Goal: Task Accomplishment & Management: Use online tool/utility

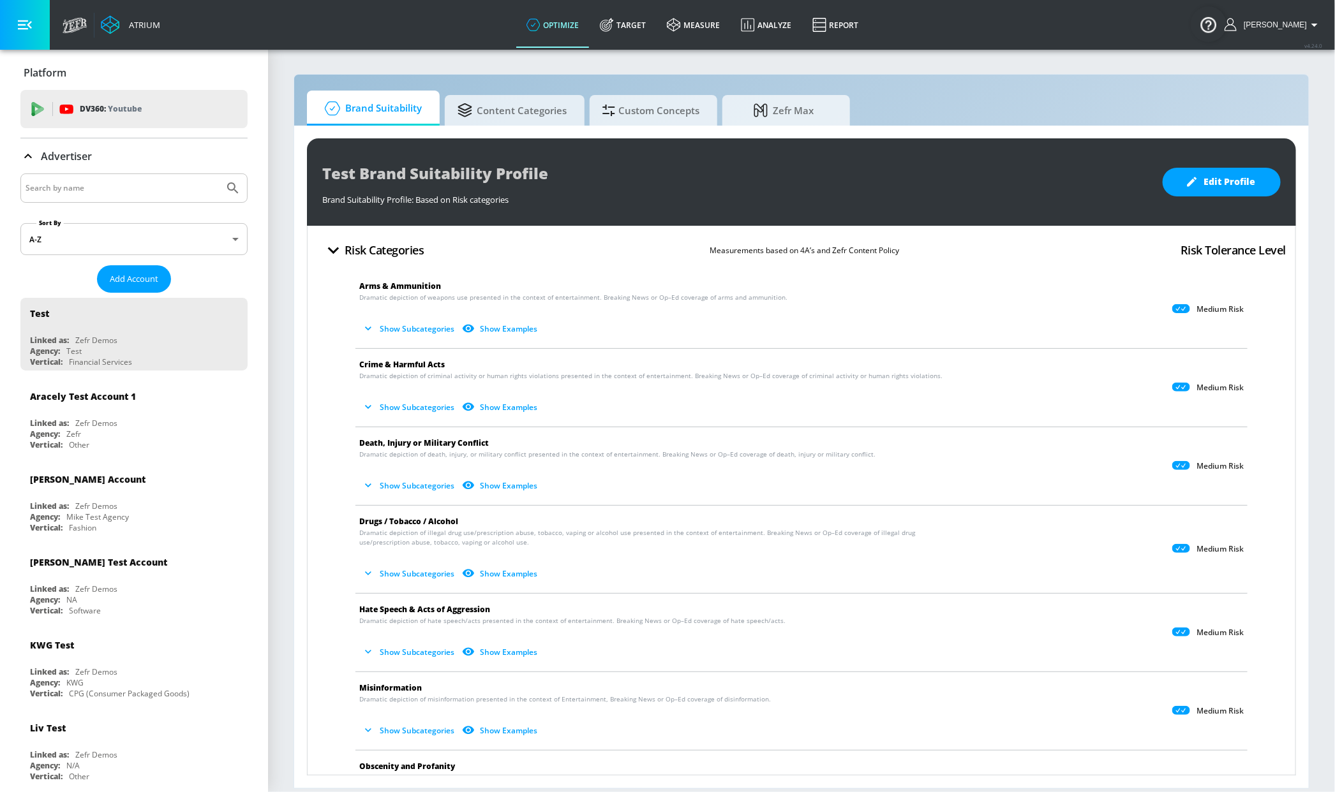
click at [57, 175] on div at bounding box center [133, 188] width 227 height 29
drag, startPoint x: 55, startPoint y: 181, endPoint x: 45, endPoint y: 181, distance: 10.2
click at [50, 181] on input "Search by name" at bounding box center [122, 188] width 193 height 17
type input "sephora"
click at [219, 174] on button "Submit Search" at bounding box center [233, 188] width 28 height 28
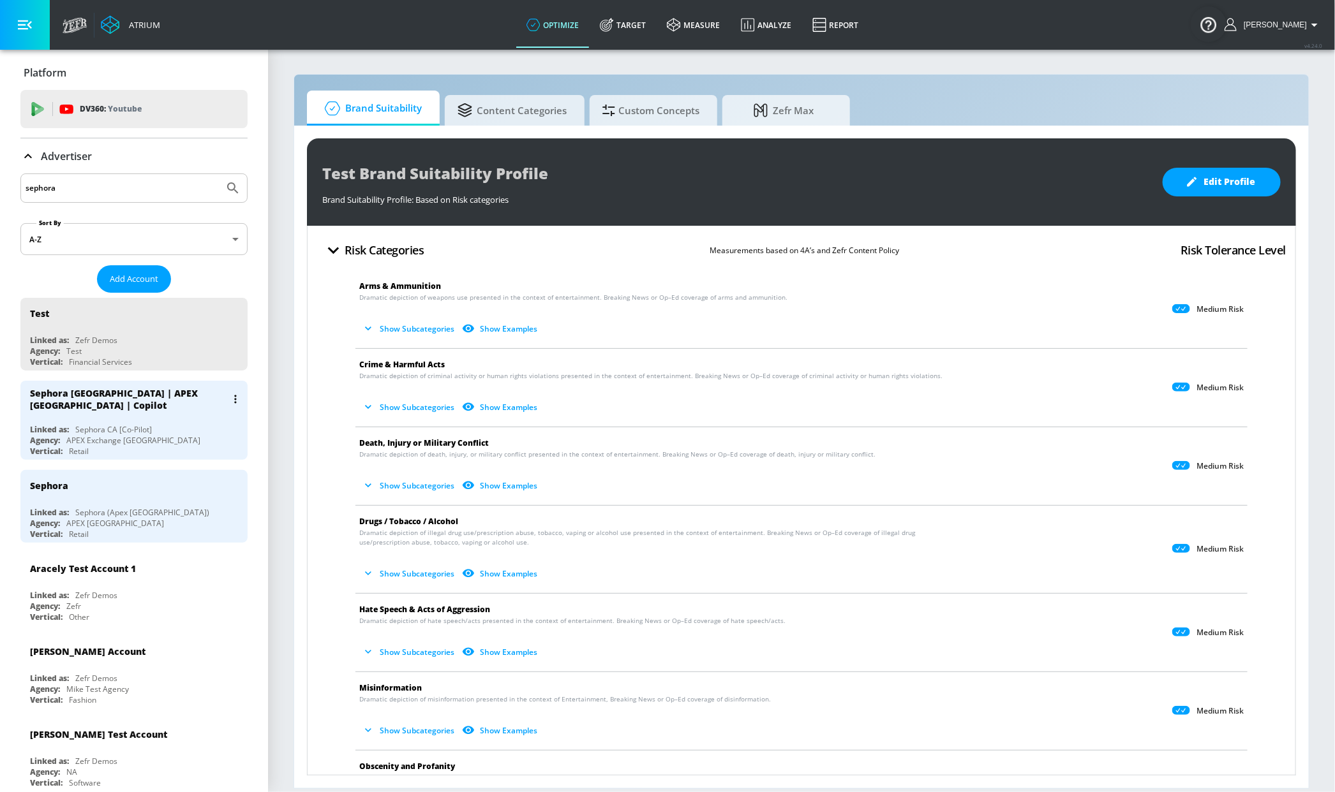
click at [124, 415] on div "Sephora [GEOGRAPHIC_DATA] | APEX [GEOGRAPHIC_DATA] | Copilot" at bounding box center [137, 399] width 214 height 37
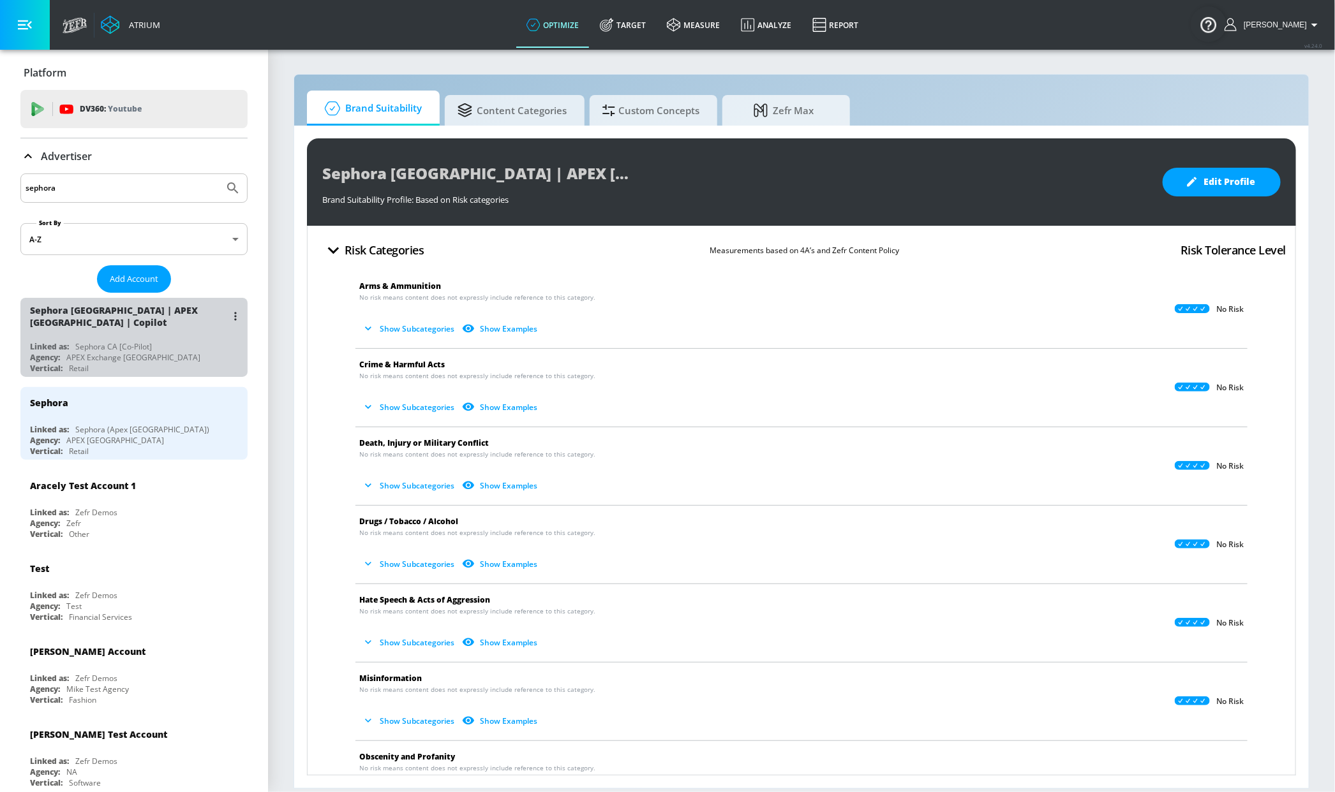
click at [174, 341] on div "Sephora [GEOGRAPHIC_DATA] | APEX [GEOGRAPHIC_DATA] | Copilot Linked as: Sephora…" at bounding box center [133, 337] width 227 height 79
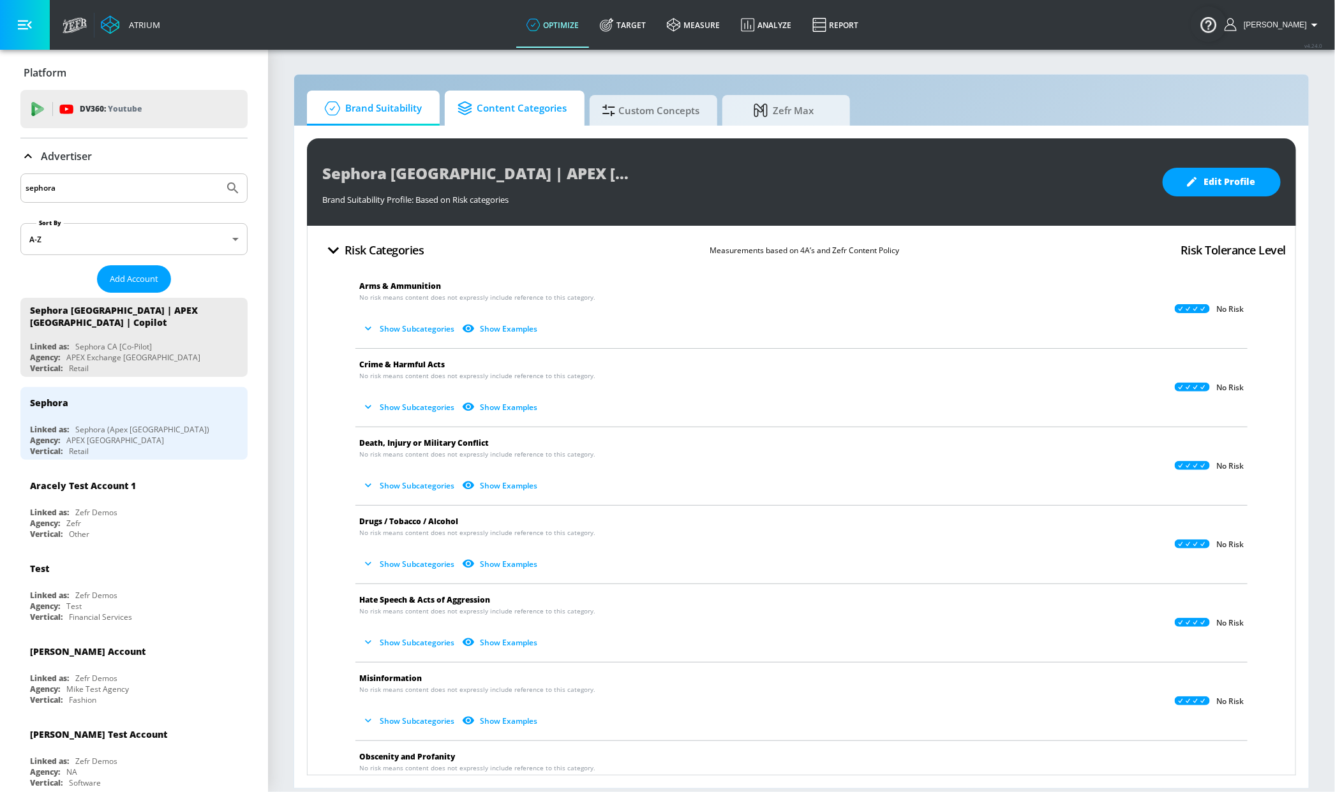
click at [544, 112] on span "Content Categories" at bounding box center [511, 108] width 109 height 31
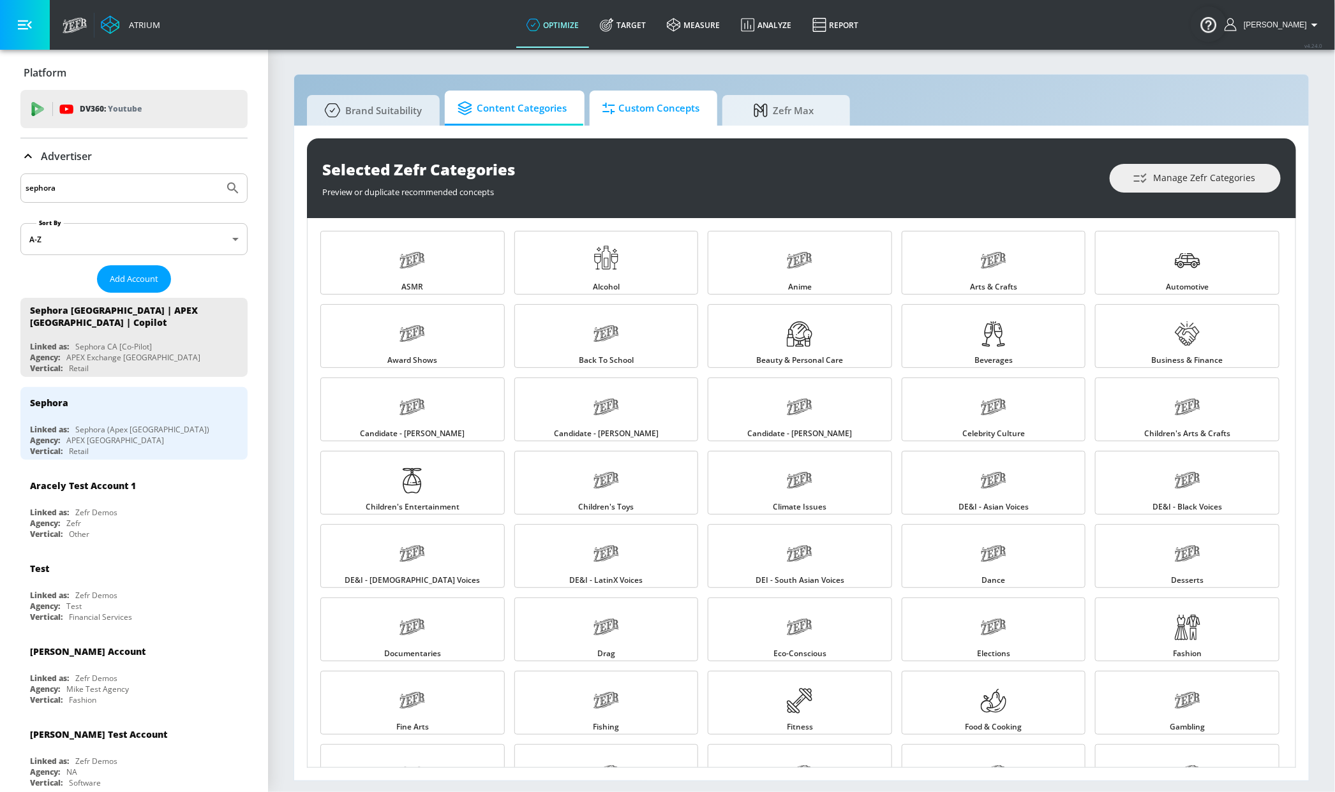
click at [651, 105] on span "Custom Concepts" at bounding box center [650, 108] width 97 height 31
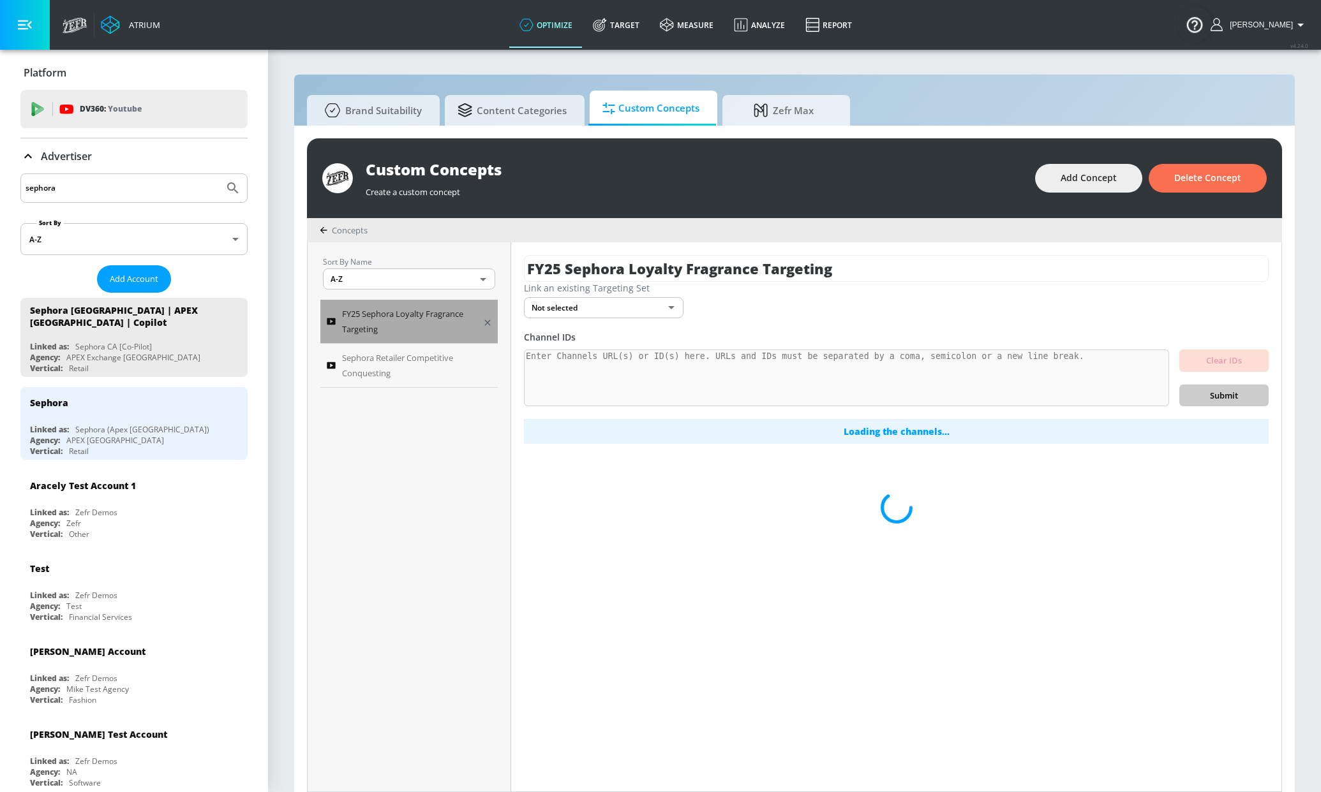
click at [426, 326] on span "FY25 Sephora Loyalty Fragrance Targeting" at bounding box center [408, 321] width 132 height 31
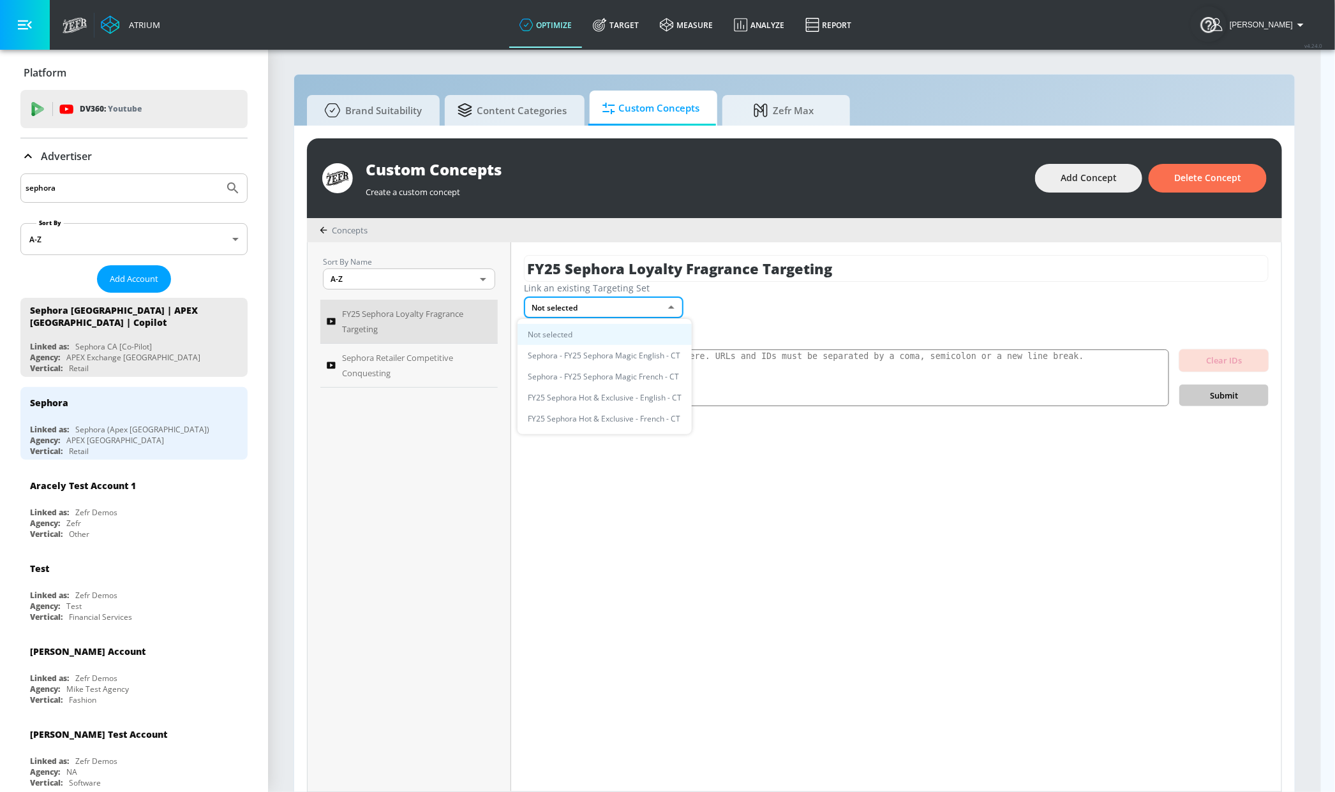
click at [617, 313] on body "Atrium optimize Target measure Analyze Report optimize Target measure Analyze R…" at bounding box center [667, 403] width 1335 height 806
click at [875, 300] on div at bounding box center [667, 396] width 1335 height 792
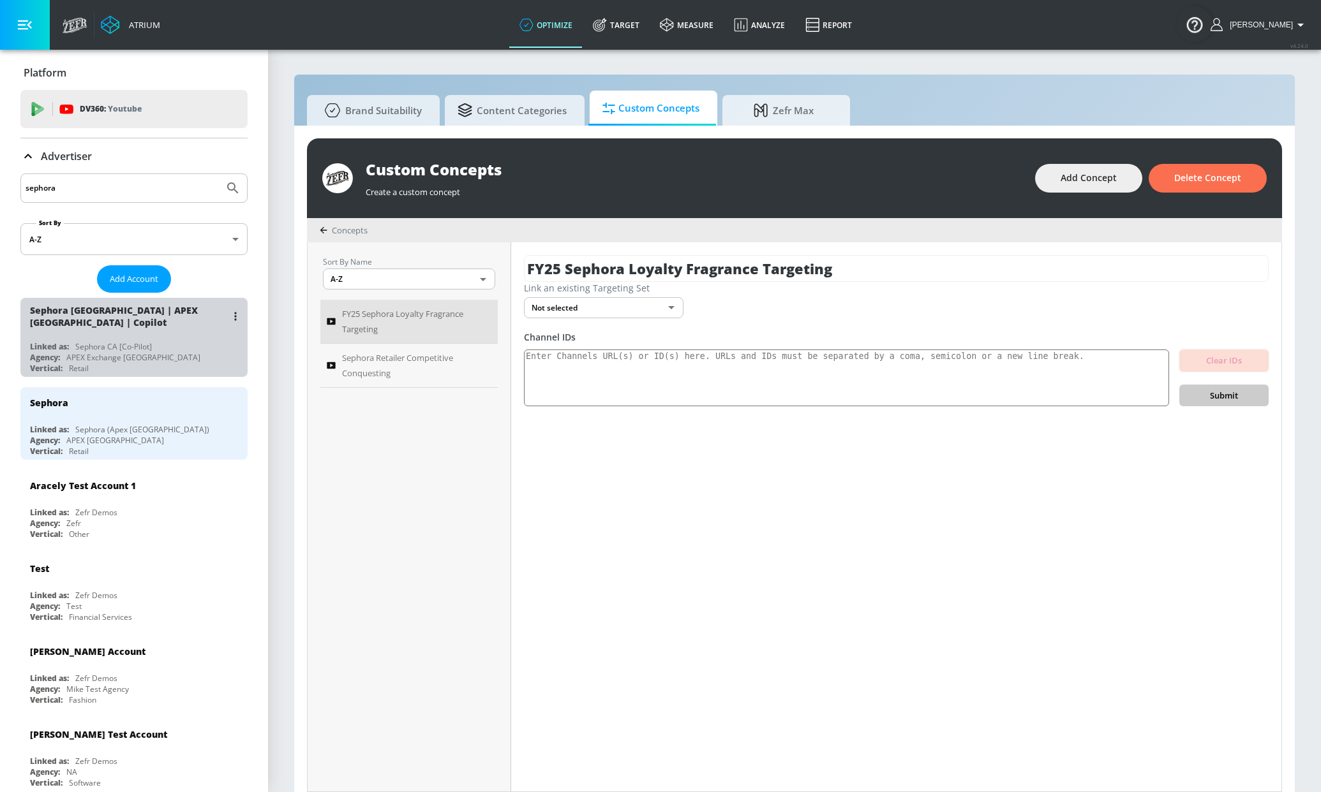
click at [160, 333] on div "Sephora [GEOGRAPHIC_DATA] | APEX [GEOGRAPHIC_DATA] | Copilot" at bounding box center [137, 316] width 214 height 37
click at [150, 323] on div "Sephora [GEOGRAPHIC_DATA] | APEX [GEOGRAPHIC_DATA] | Copilot" at bounding box center [128, 316] width 197 height 24
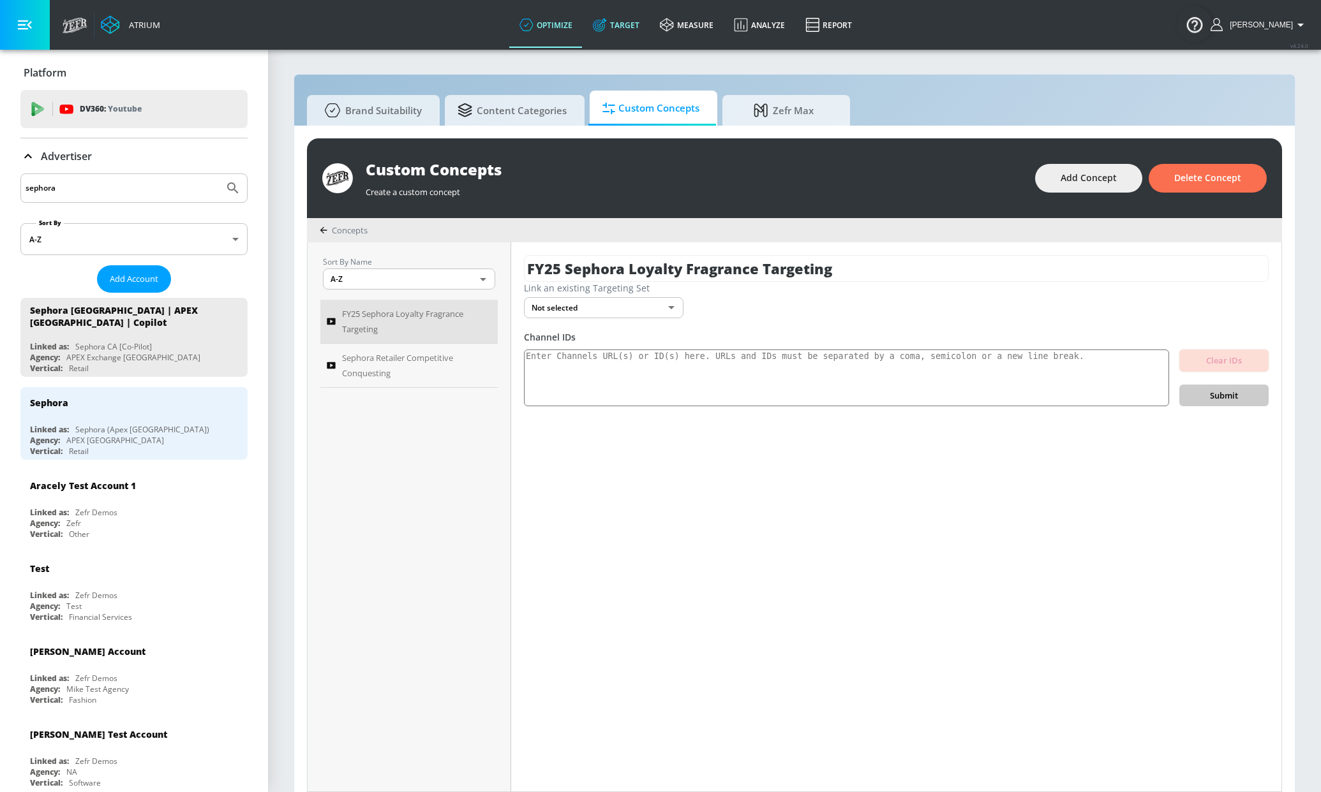
click at [634, 27] on link "Target" at bounding box center [615, 25] width 67 height 46
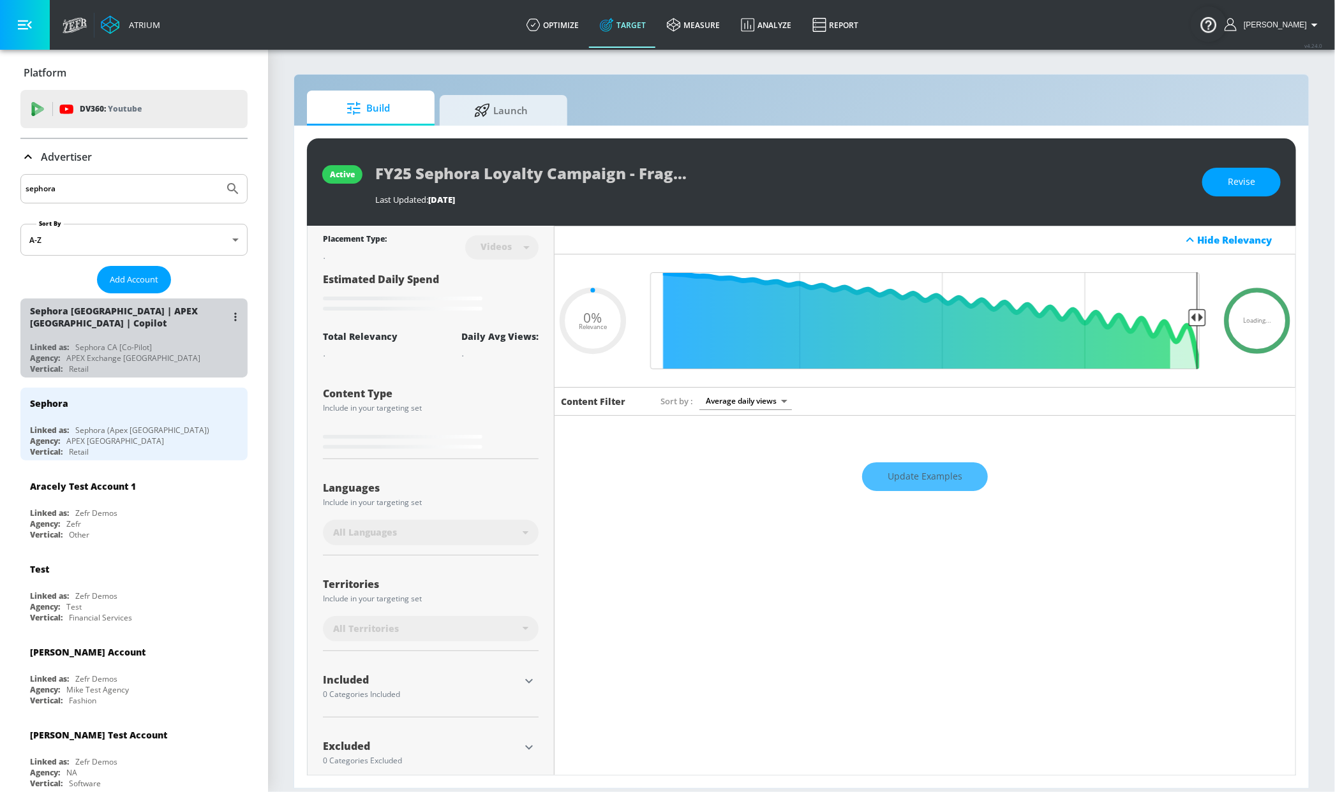
click at [153, 333] on div "Sephora [GEOGRAPHIC_DATA] | APEX [GEOGRAPHIC_DATA] | Copilot" at bounding box center [137, 317] width 214 height 37
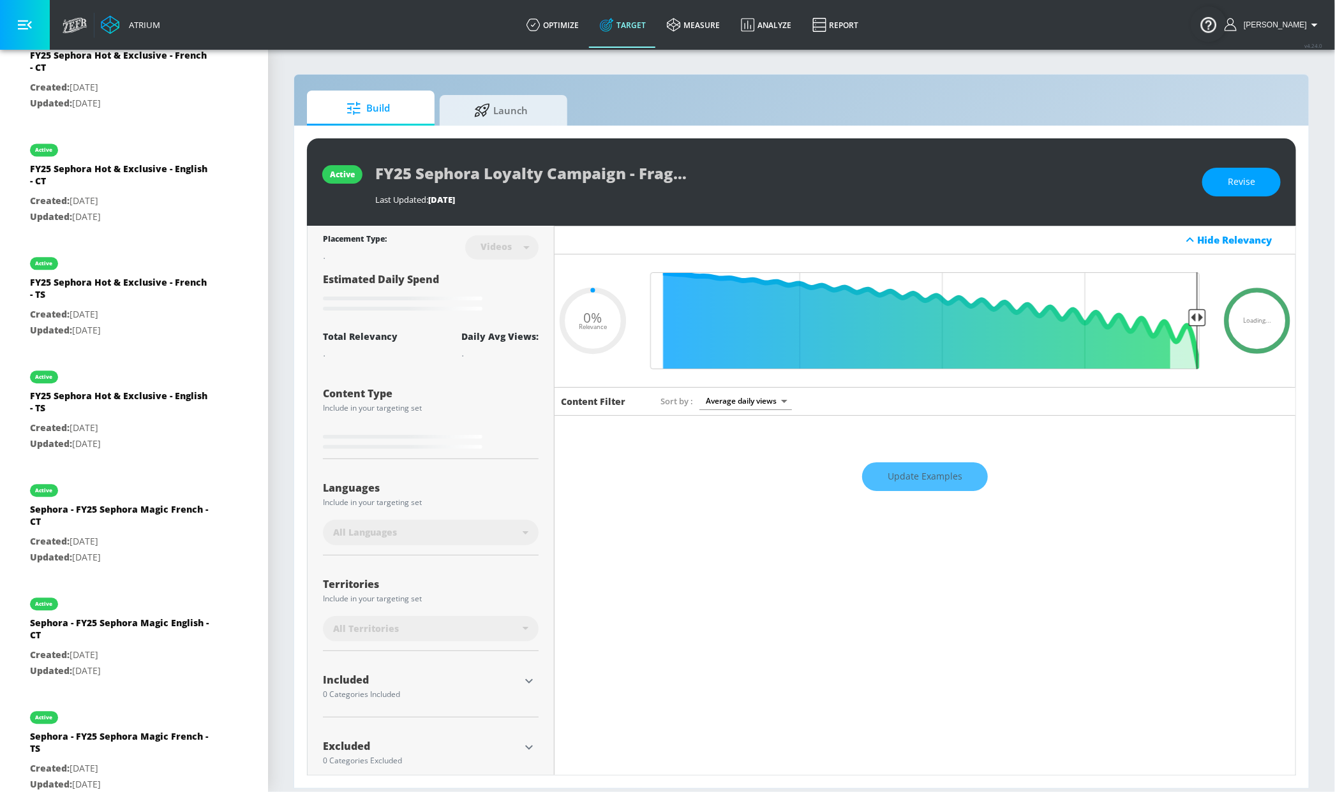
scroll to position [1695, 0]
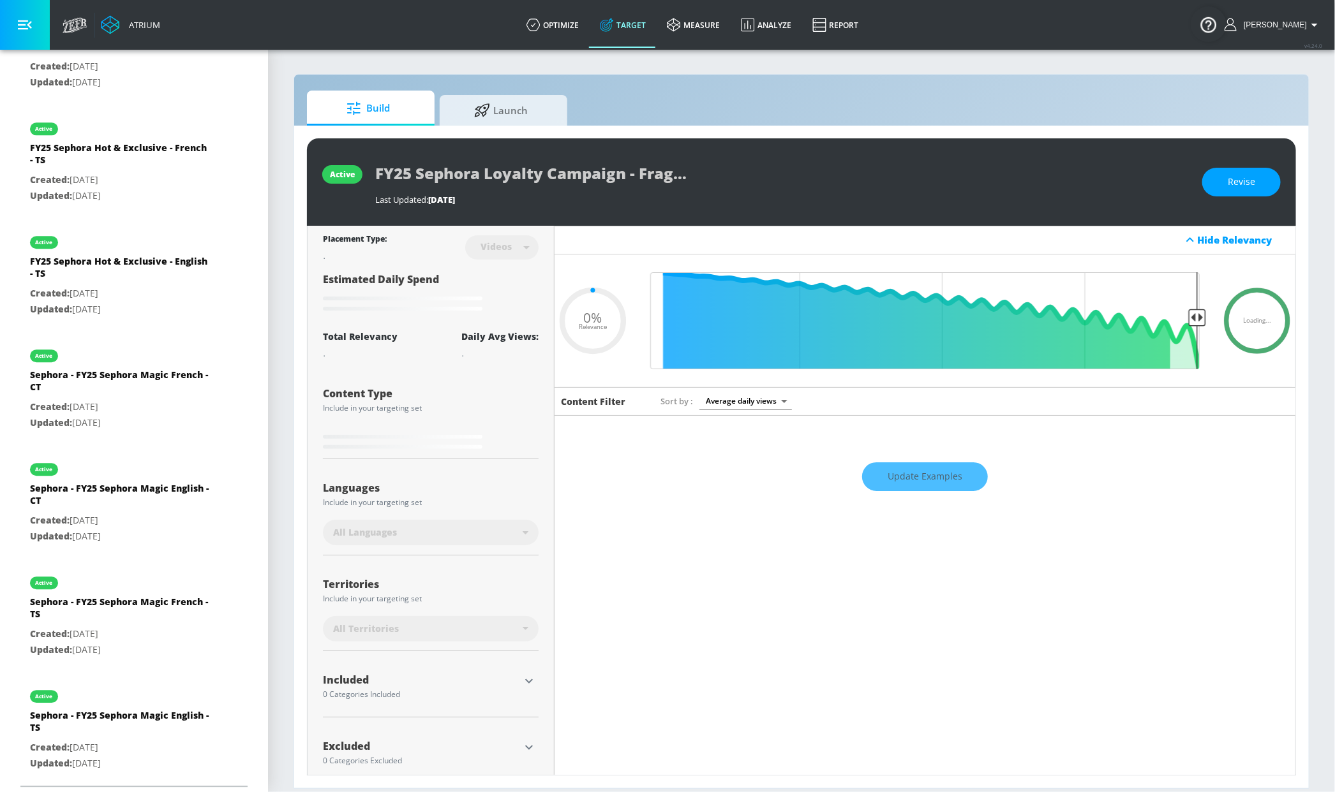
type input "0.76"
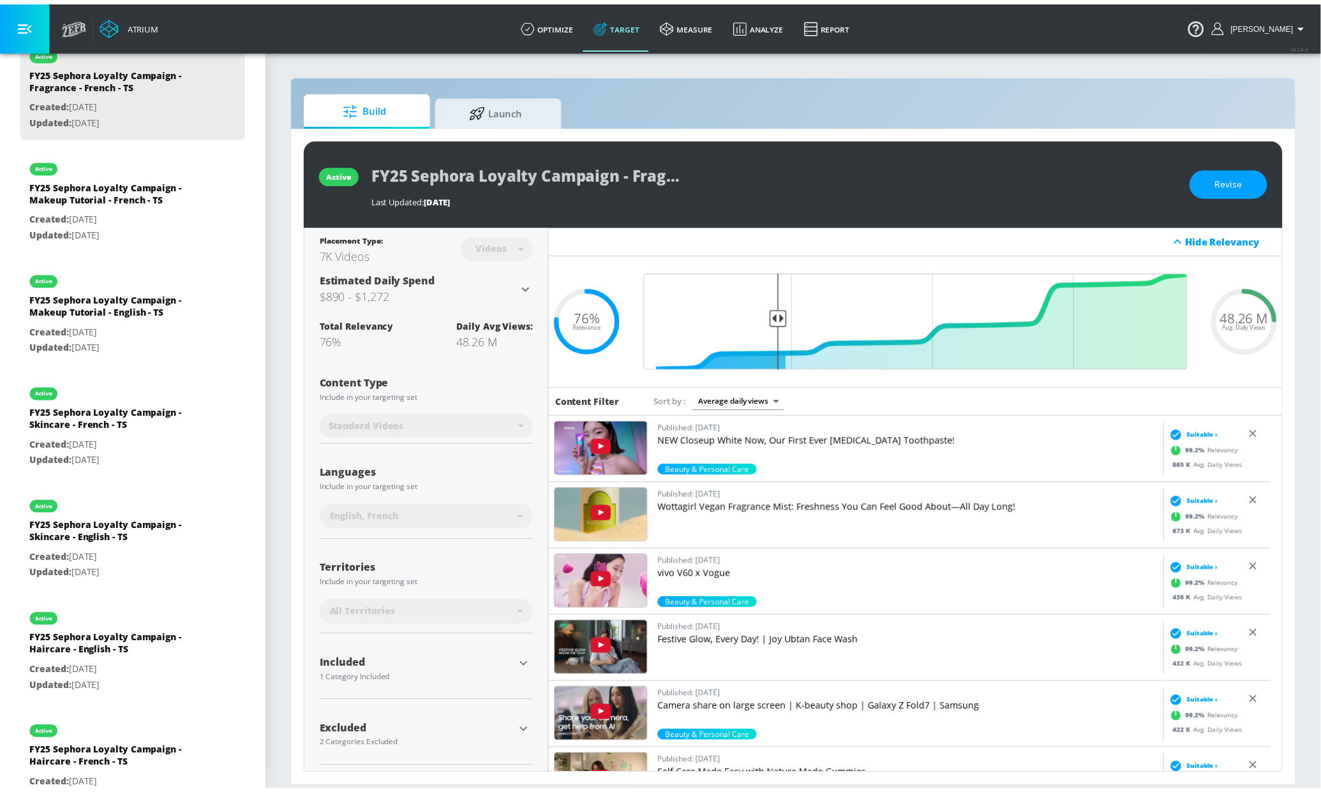
scroll to position [0, 0]
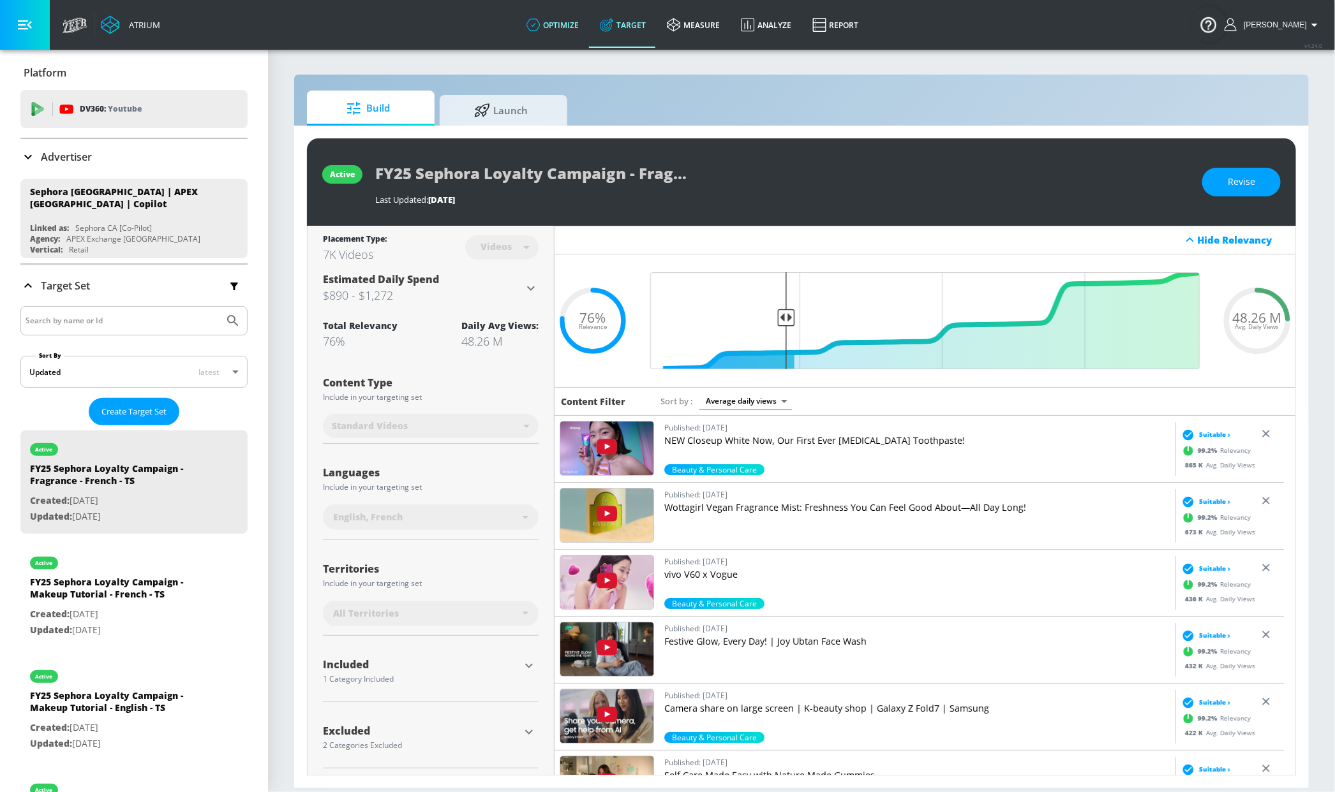
click at [586, 19] on link "optimize" at bounding box center [552, 25] width 73 height 46
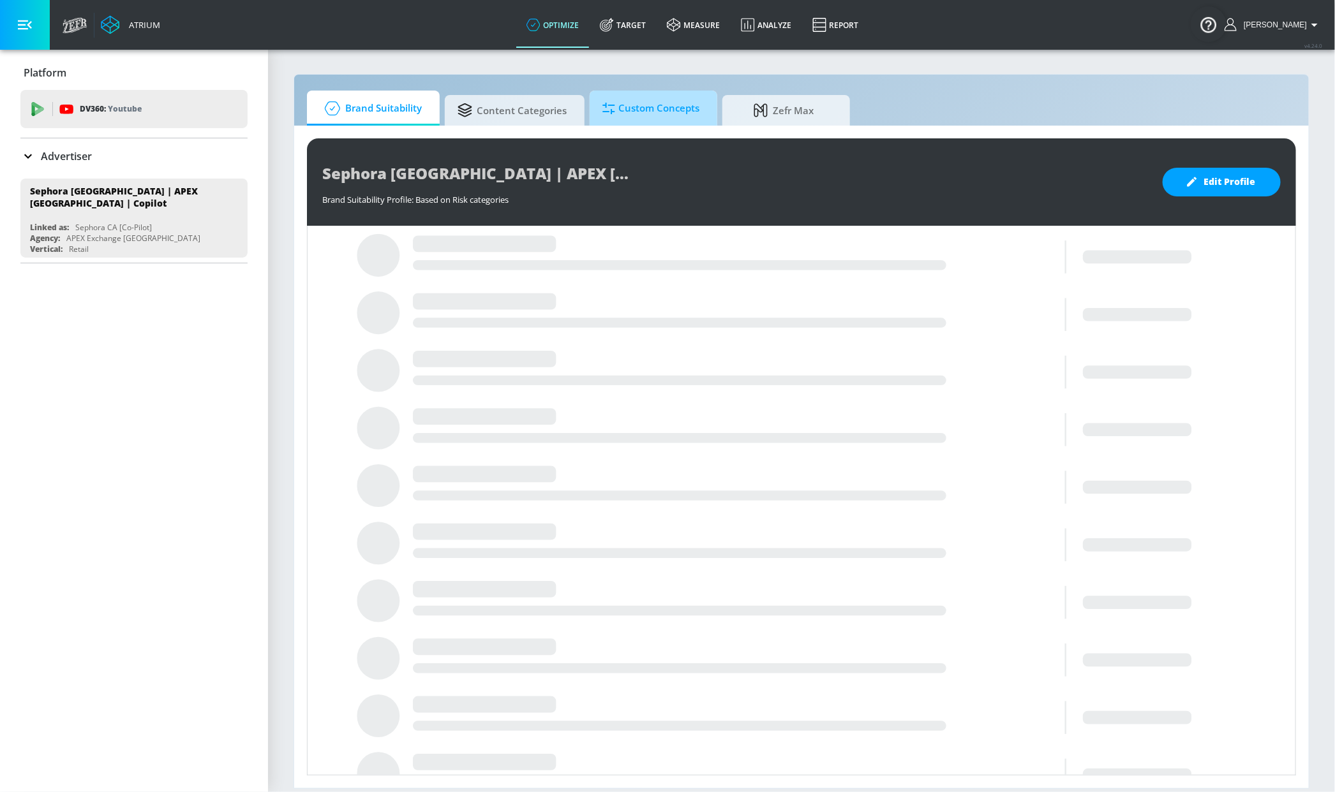
click at [668, 105] on span "Custom Concepts" at bounding box center [650, 108] width 97 height 31
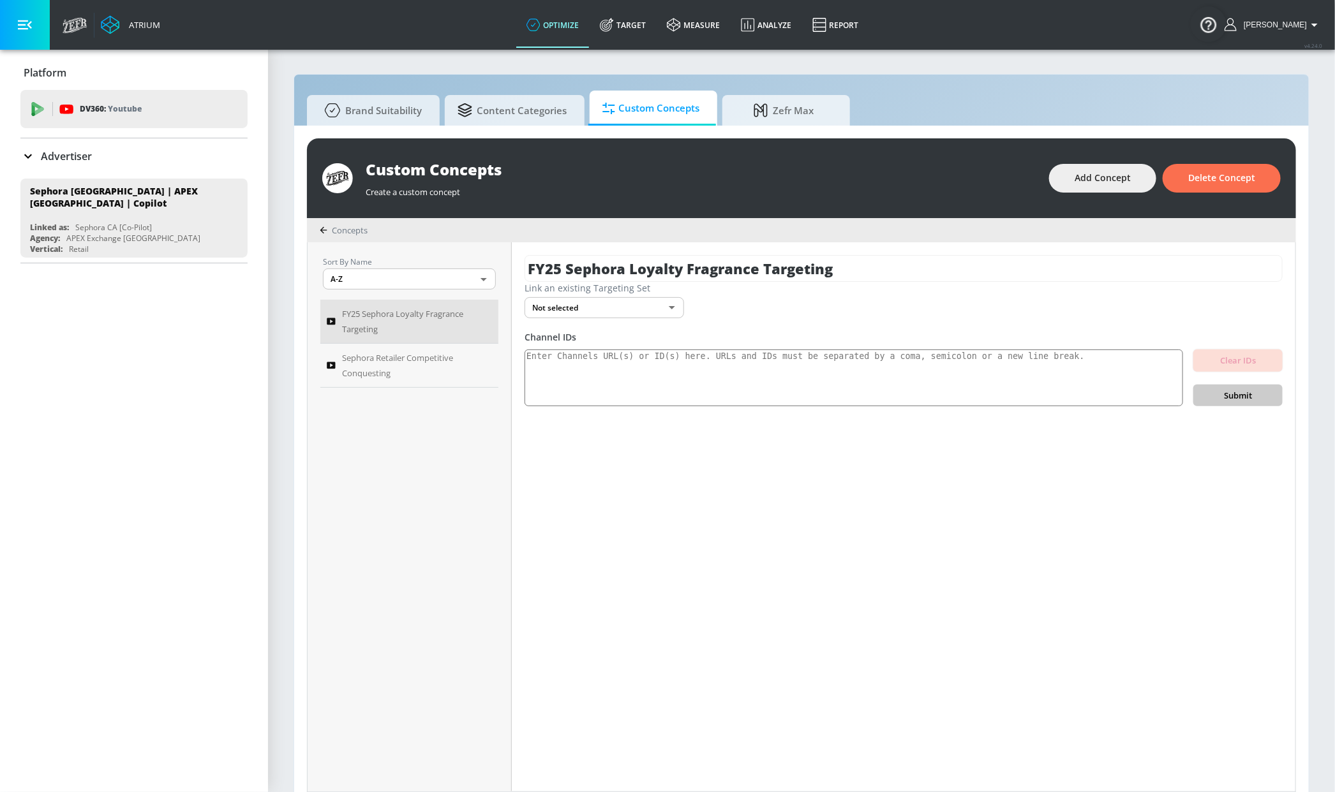
click at [600, 309] on body "Atrium optimize Target measure Analyze Report optimize Target measure Analyze R…" at bounding box center [667, 403] width 1335 height 806
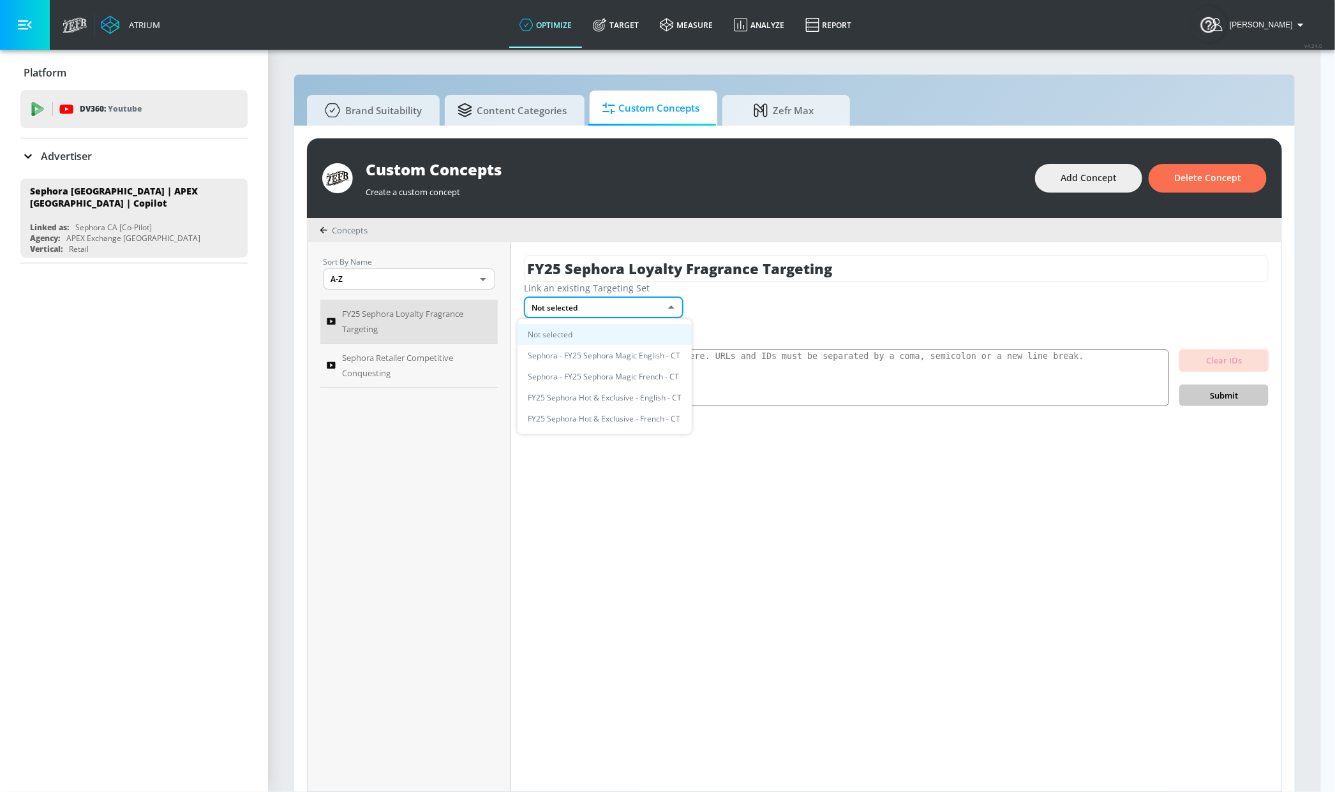
drag, startPoint x: 398, startPoint y: 106, endPoint x: 389, endPoint y: 112, distance: 10.6
click at [398, 106] on div at bounding box center [667, 396] width 1335 height 792
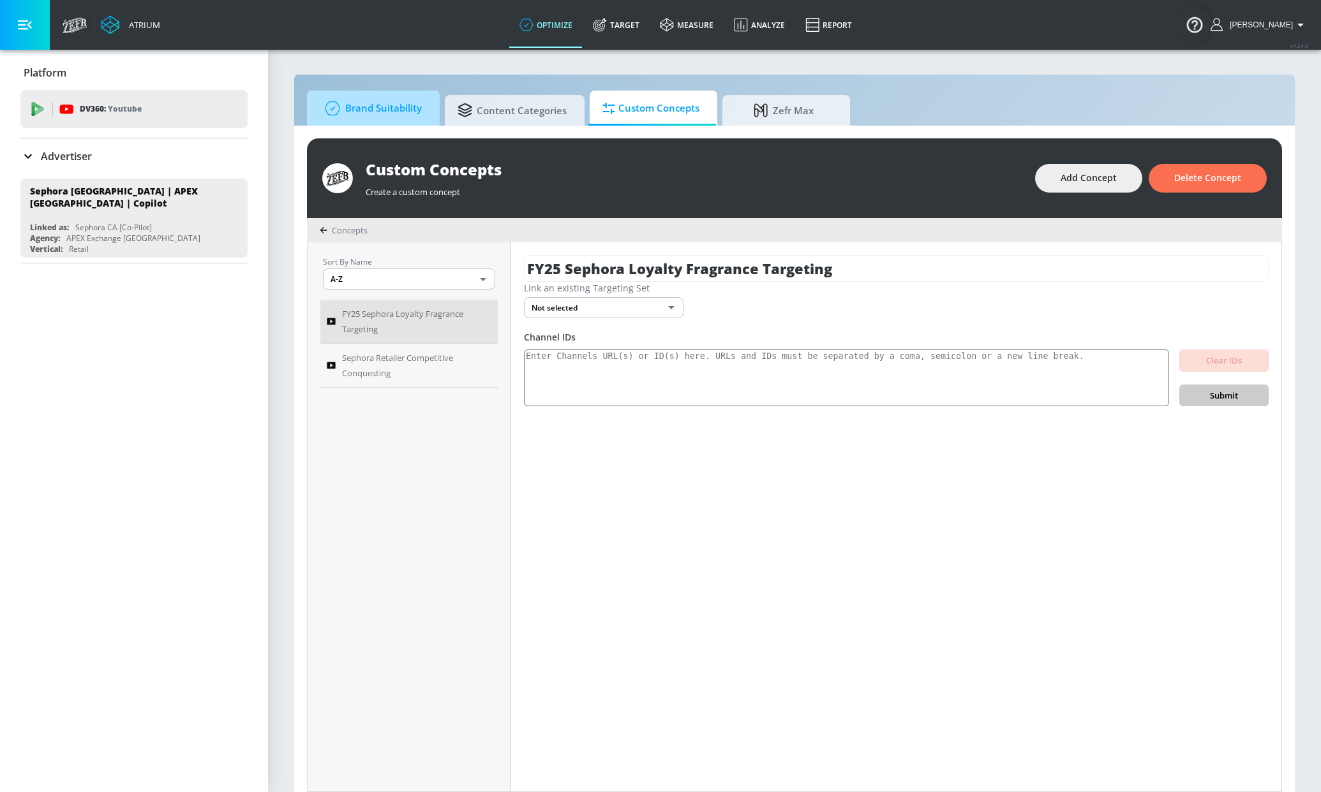
click at [390, 118] on span "Brand Suitability" at bounding box center [371, 108] width 102 height 31
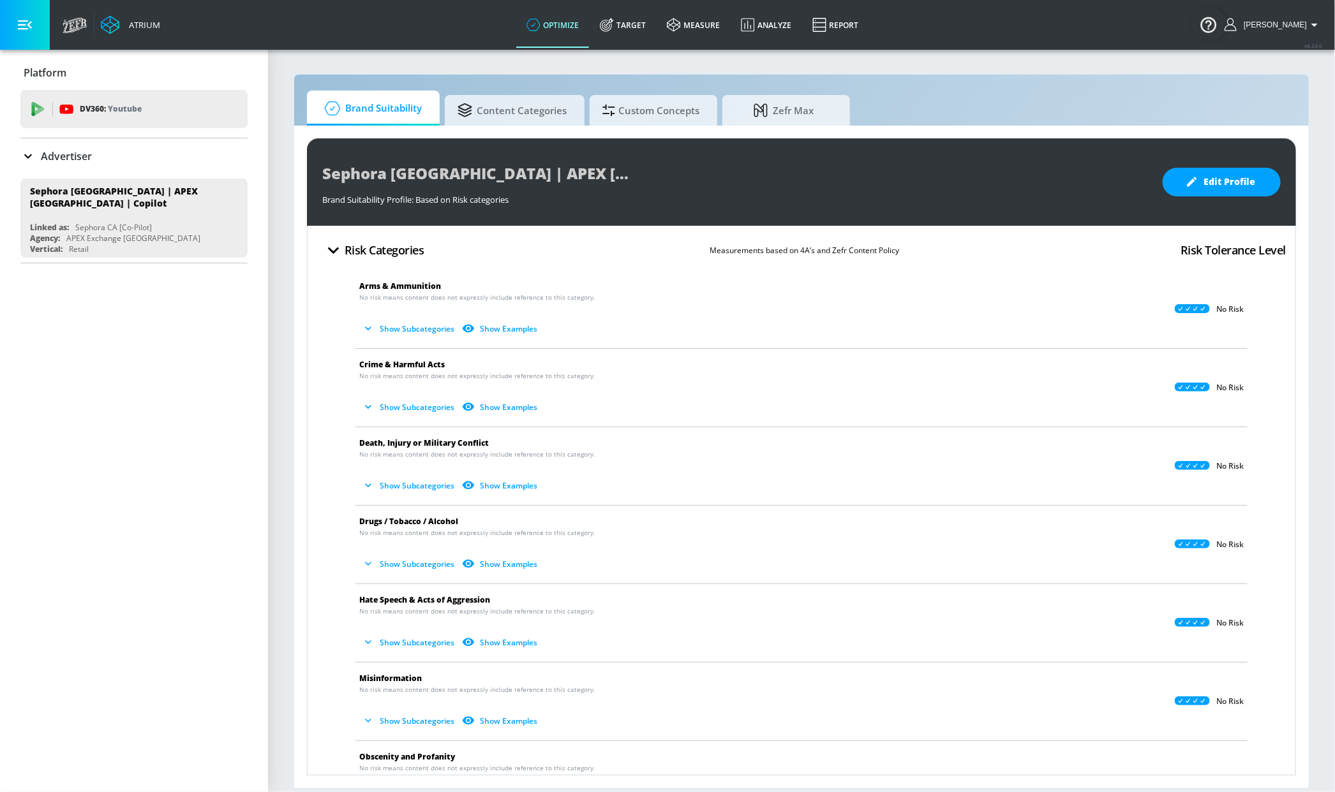
click at [335, 252] on icon "button" at bounding box center [333, 250] width 11 height 7
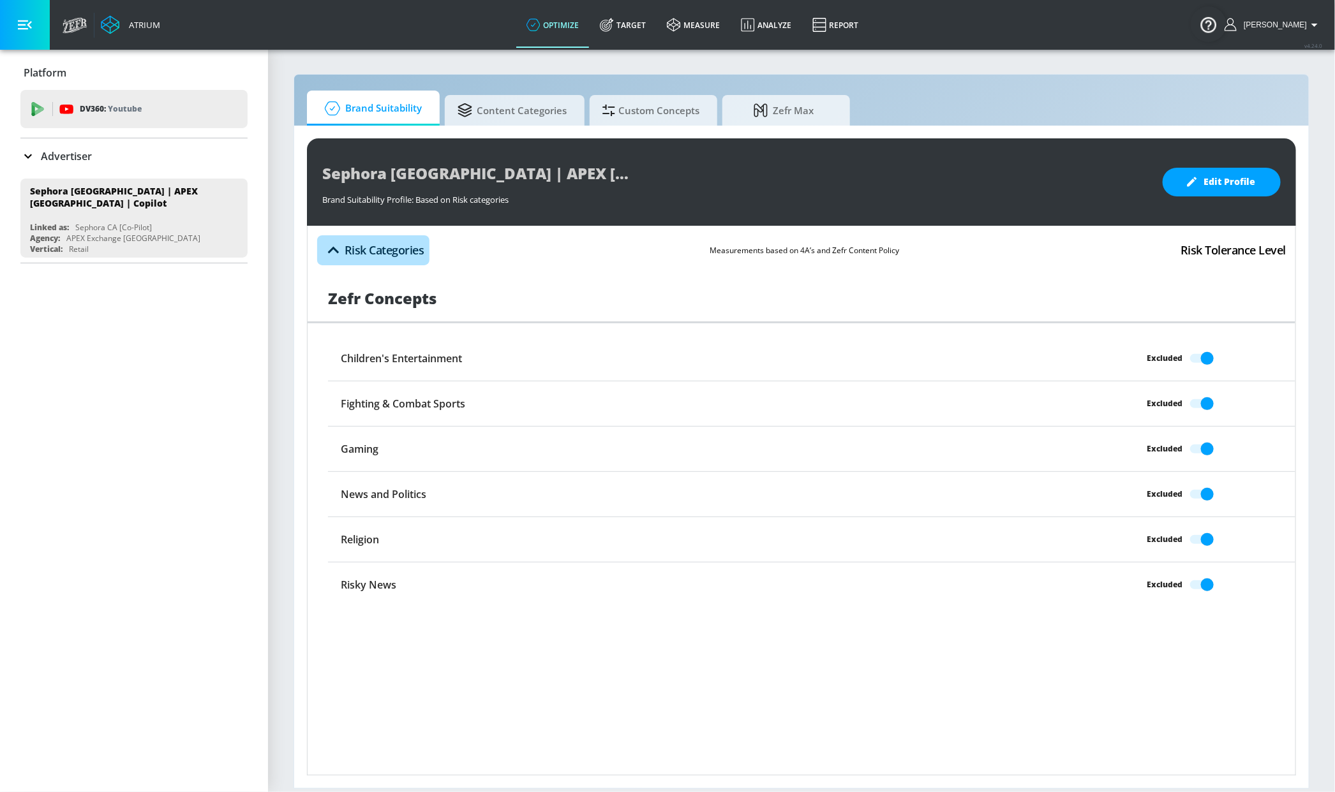
click at [332, 251] on icon "button" at bounding box center [333, 250] width 22 height 22
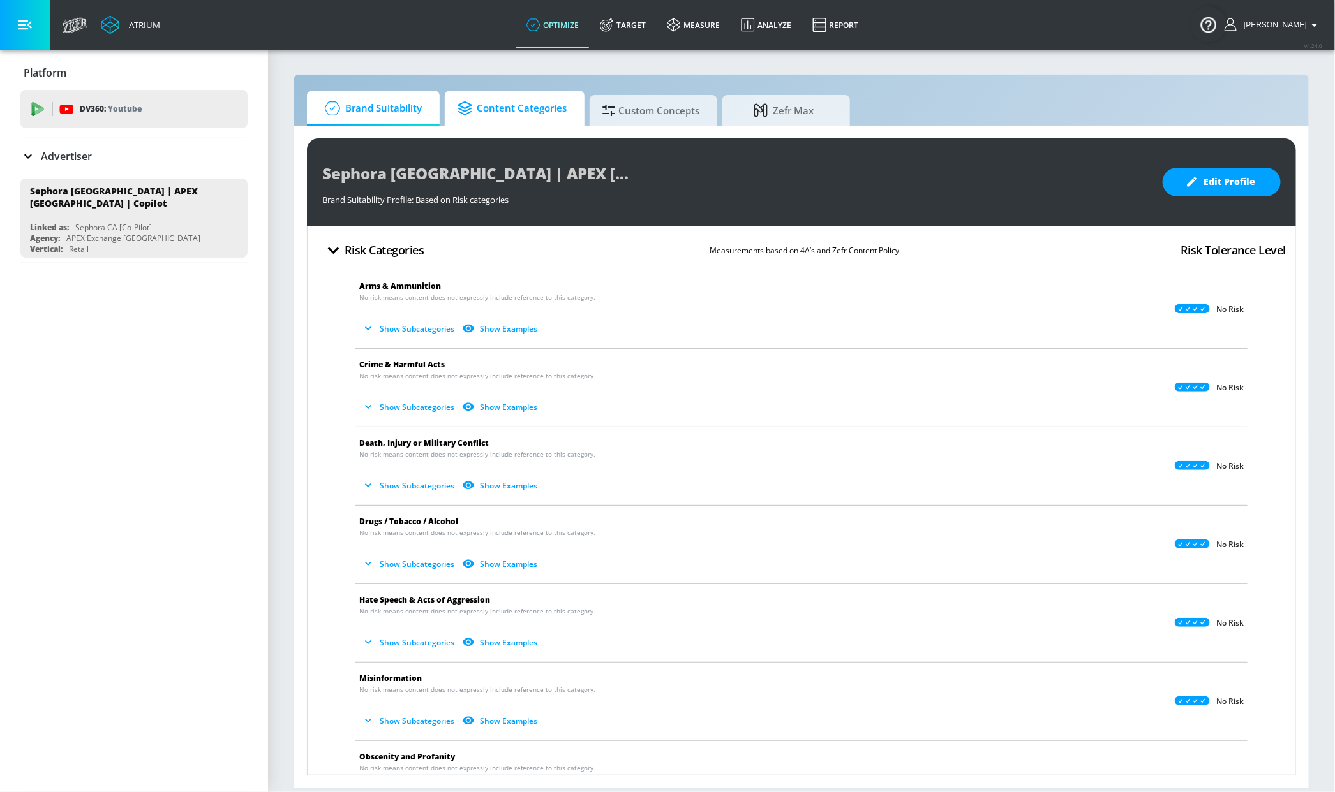
click at [509, 103] on span "Content Categories" at bounding box center [511, 108] width 109 height 31
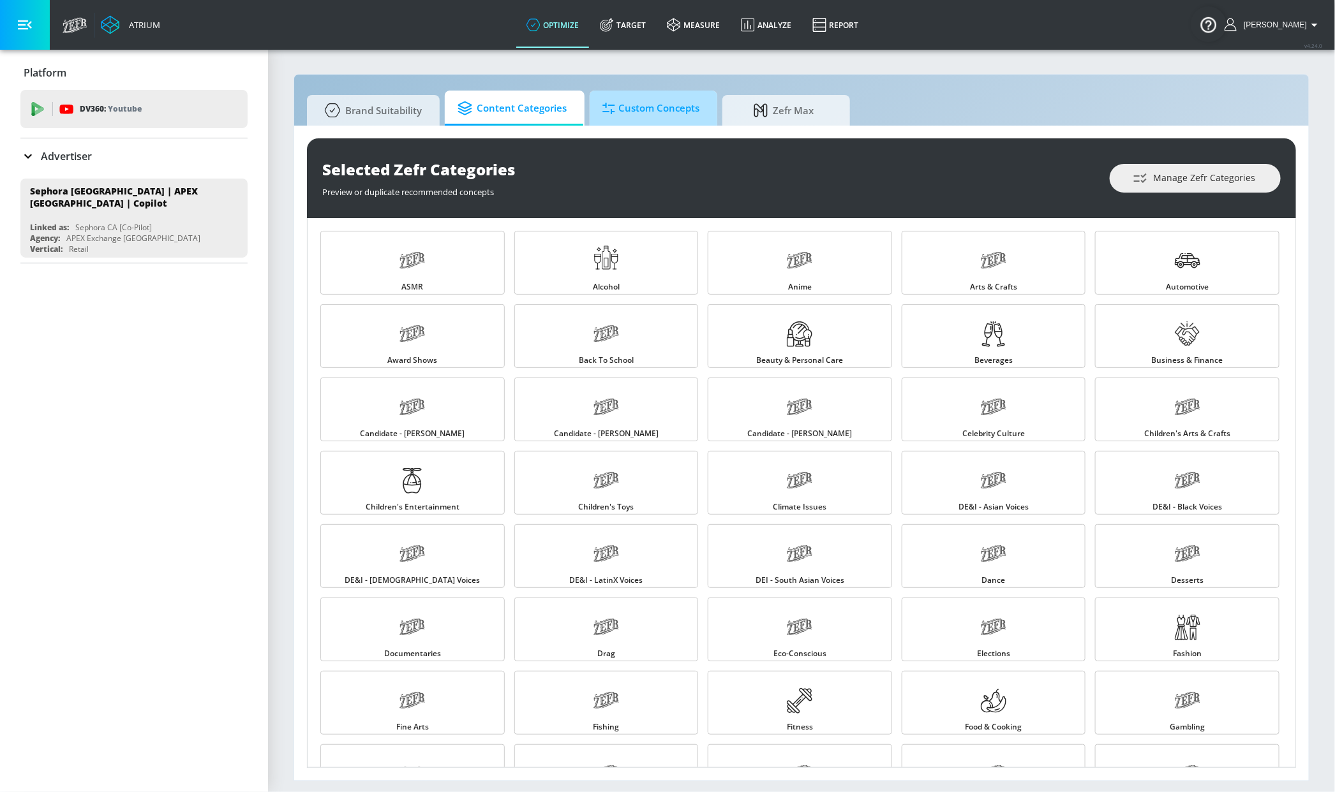
click at [654, 110] on span "Custom Concepts" at bounding box center [650, 108] width 97 height 31
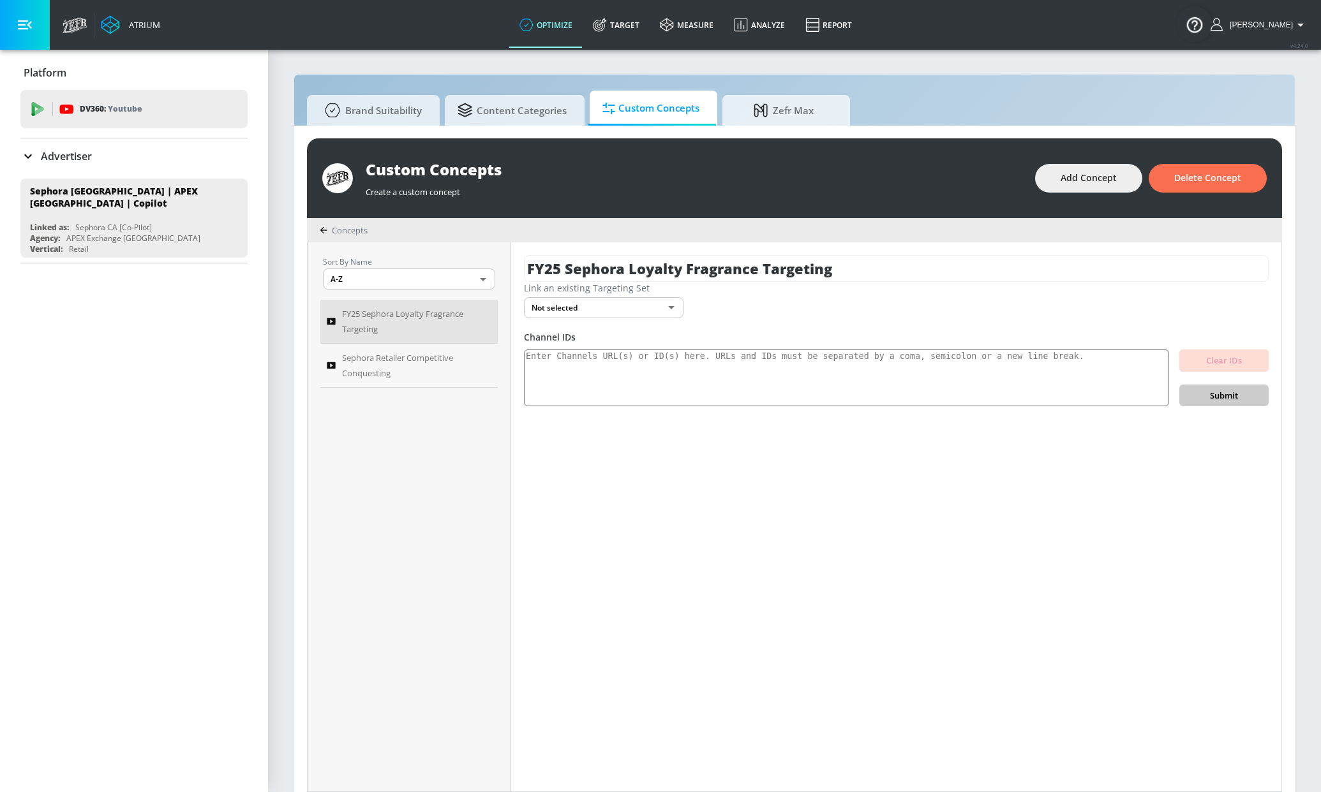
scroll to position [6, 0]
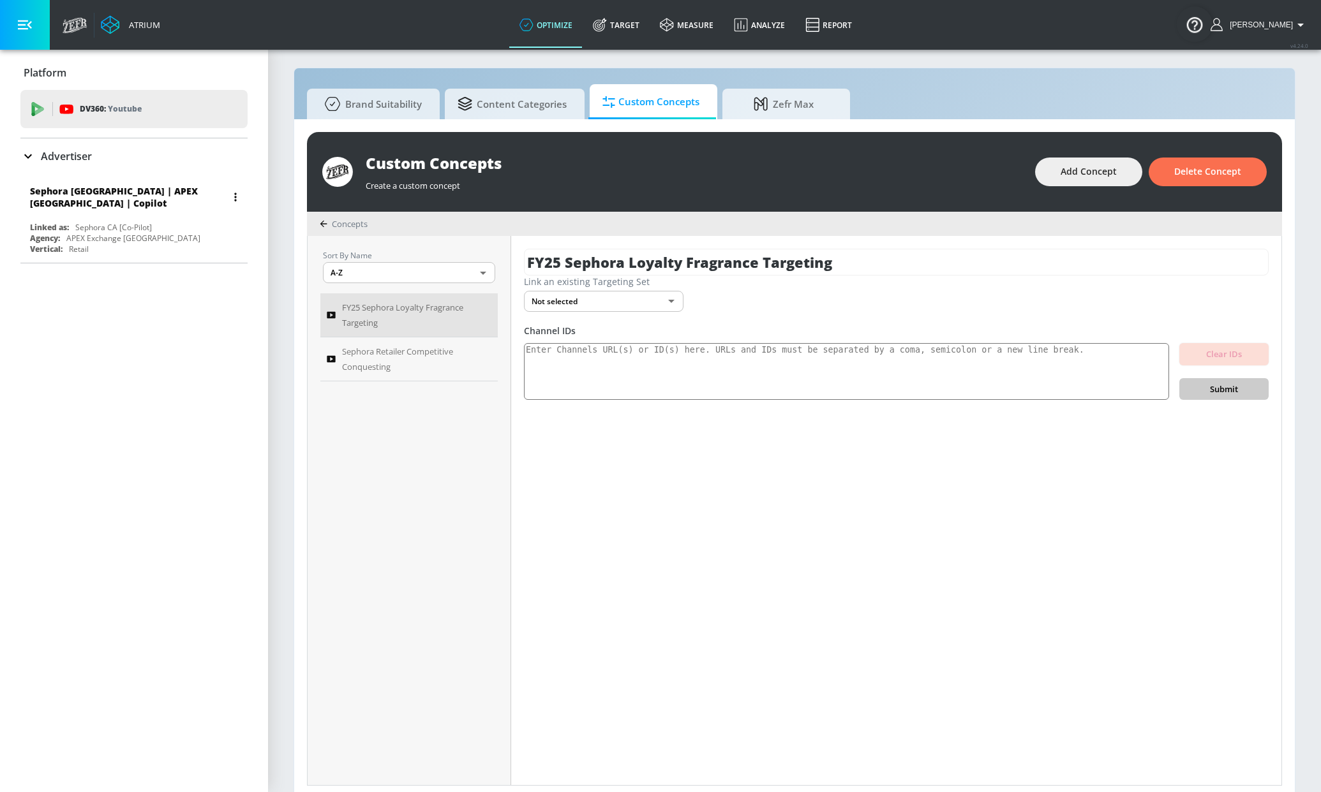
click at [182, 212] on div "Sephora Canada | APEX Canada | Copilot Linked as: Sephora CA [Co-Pilot] Agency:…" at bounding box center [133, 218] width 227 height 79
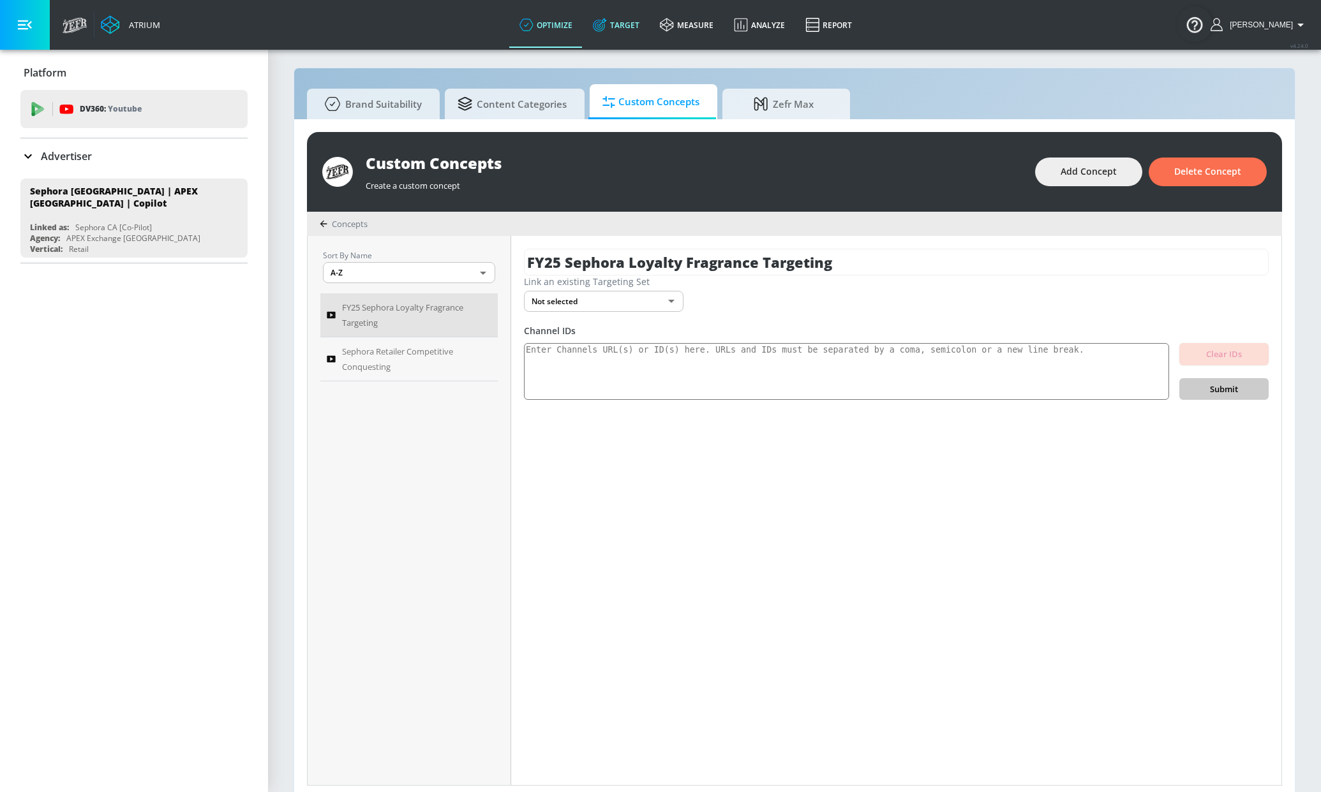
drag, startPoint x: 637, startPoint y: 22, endPoint x: 628, endPoint y: 38, distance: 18.8
click at [637, 22] on link "Target" at bounding box center [615, 25] width 67 height 46
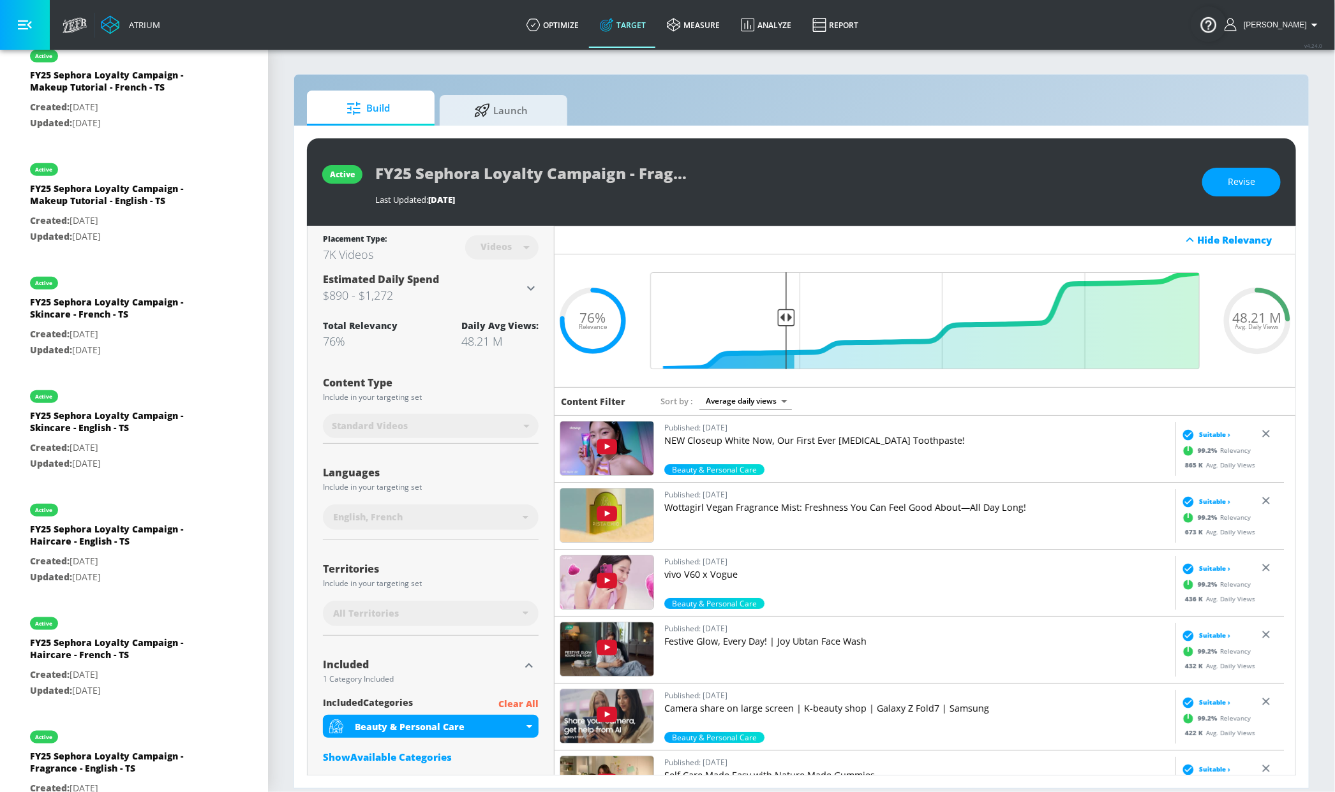
scroll to position [655, 0]
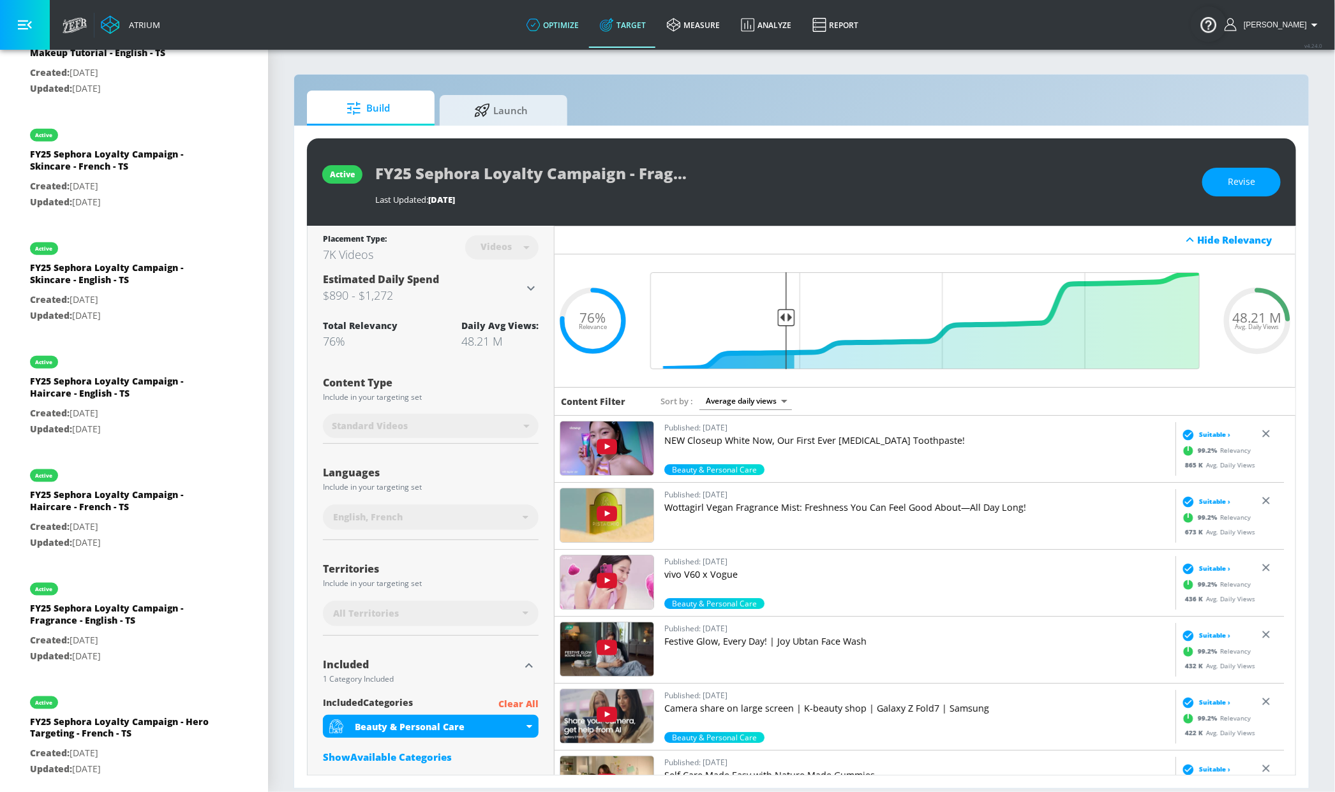
click at [540, 22] on icon at bounding box center [533, 25] width 14 height 14
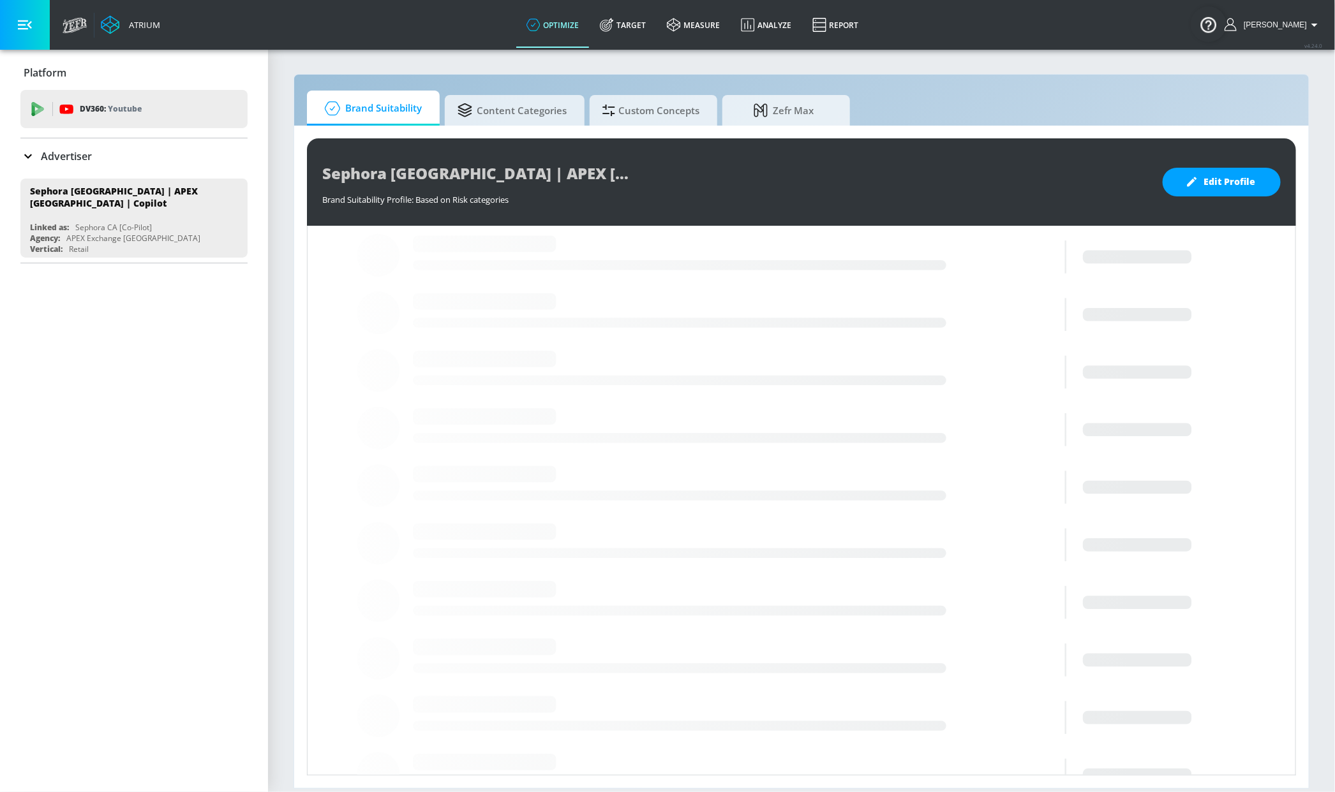
click at [596, 126] on div "Sephora Canada | APEX Canada | Copilot Brand Suitability Profile Brand Suitabil…" at bounding box center [801, 457] width 1014 height 663
click at [635, 112] on span "Custom Concepts" at bounding box center [650, 108] width 97 height 31
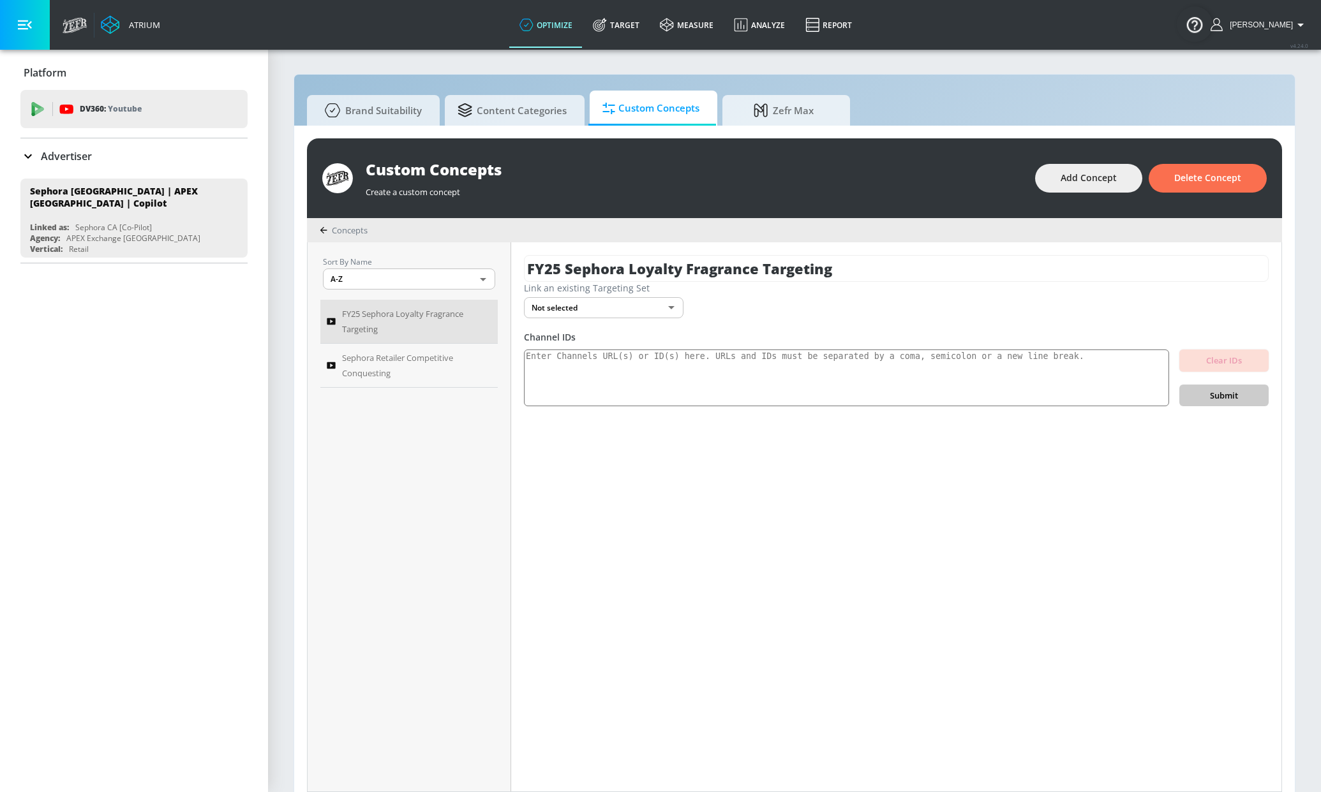
click at [582, 308] on body "Atrium optimize Target measure Analyze Report optimize Target measure Analyze R…" at bounding box center [660, 403] width 1321 height 806
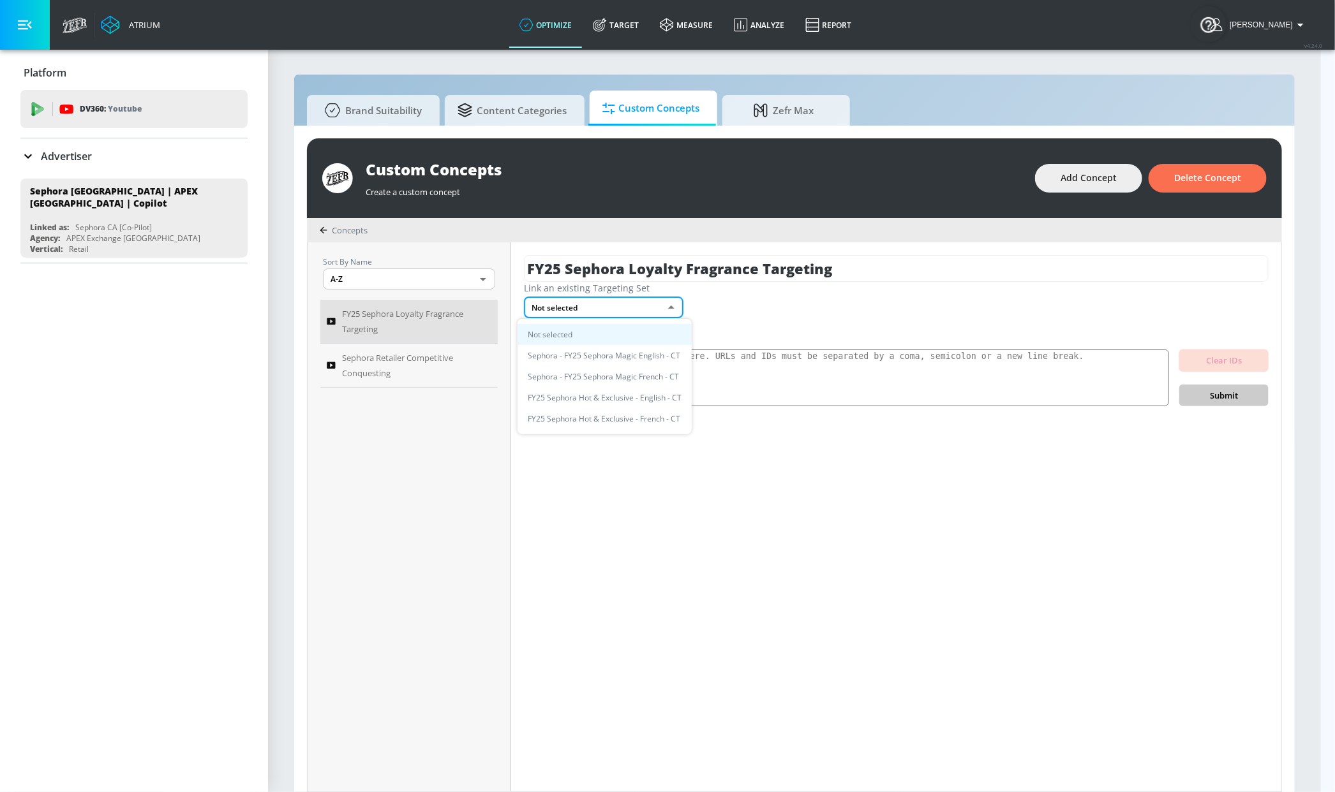
click at [620, 25] on div at bounding box center [667, 396] width 1335 height 792
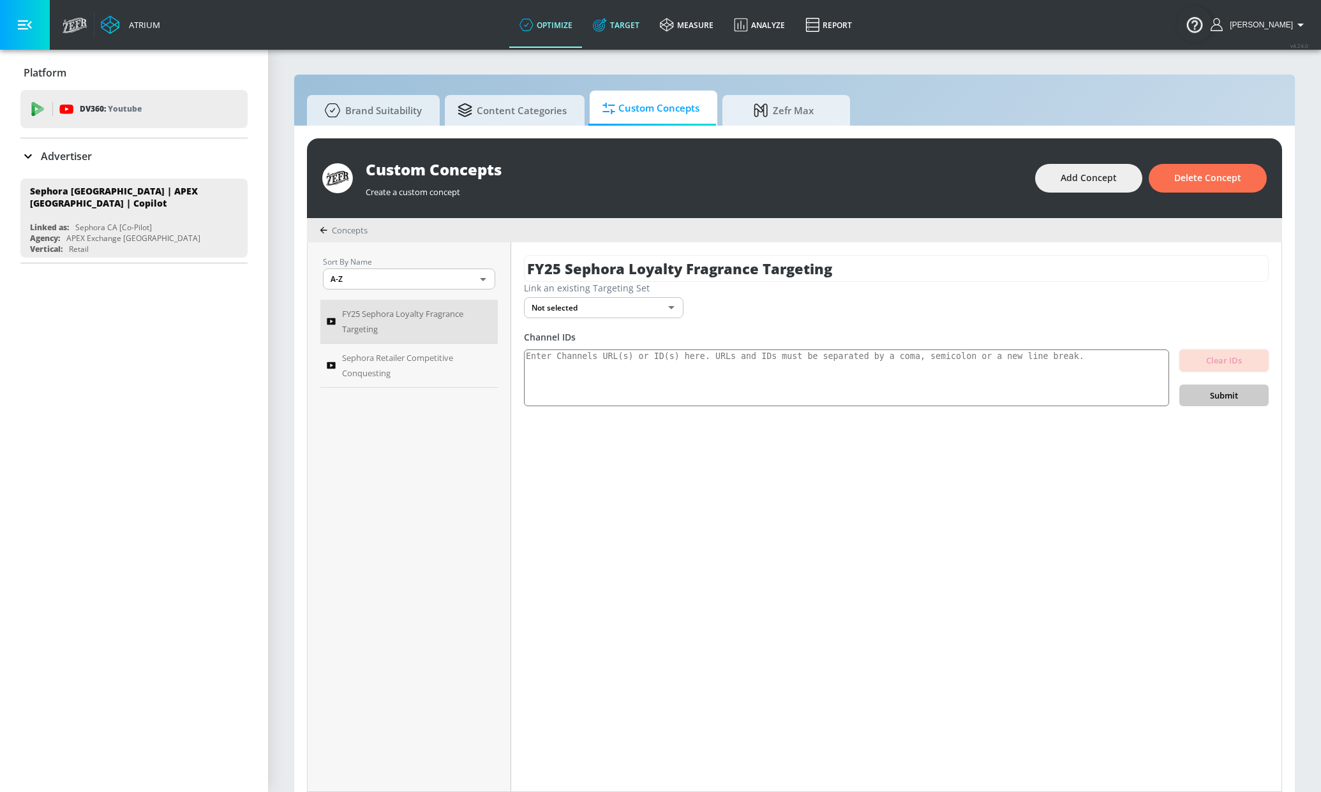
click at [605, 25] on icon at bounding box center [599, 26] width 12 height 12
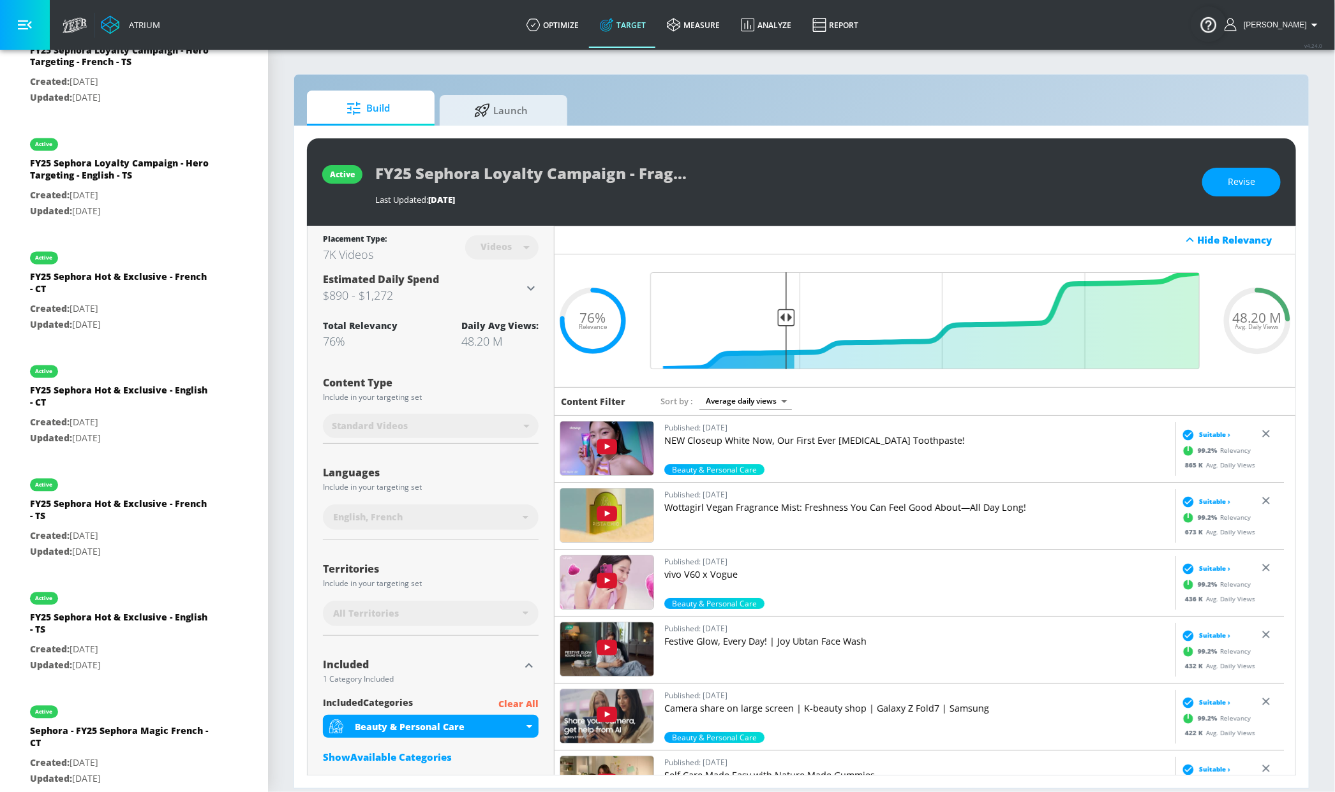
scroll to position [1338, 0]
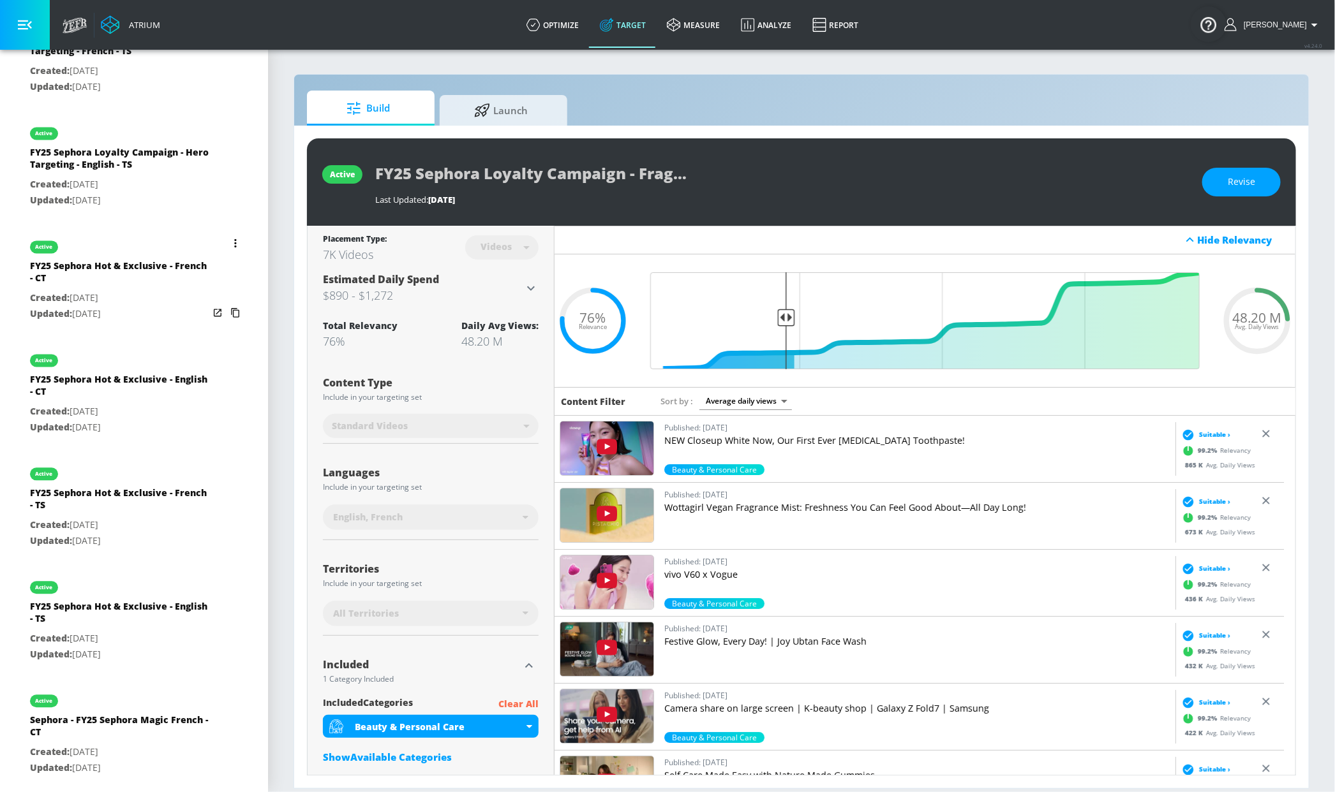
click at [226, 253] on button "list of Target Set" at bounding box center [235, 244] width 18 height 18
click at [131, 322] on li "Archive" at bounding box center [166, 320] width 126 height 22
click at [226, 247] on button "list of Target Set" at bounding box center [235, 244] width 18 height 18
click at [185, 310] on li "Archive" at bounding box center [166, 320] width 126 height 22
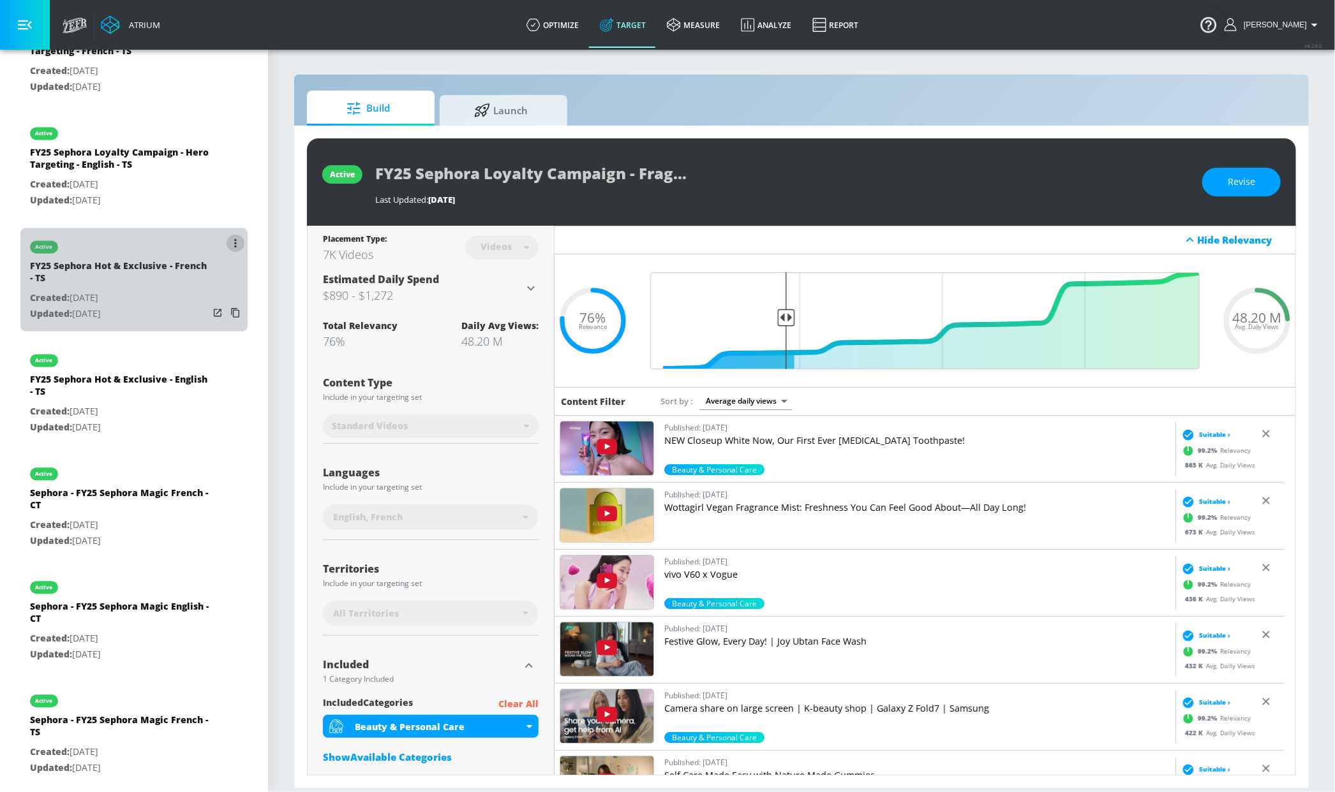
click at [226, 251] on button "list of Target Set" at bounding box center [235, 244] width 18 height 18
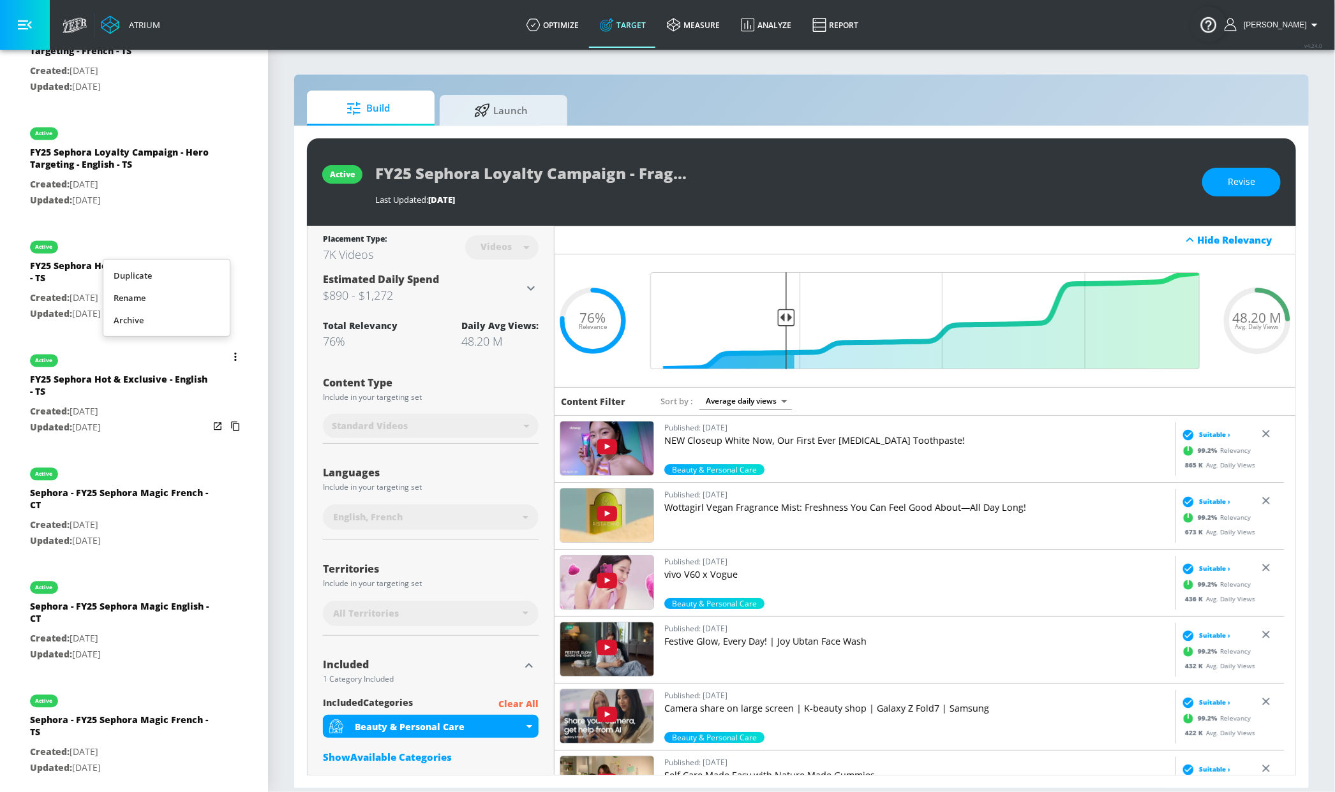
click at [196, 309] on li "Archive" at bounding box center [166, 320] width 126 height 22
click at [234, 248] on icon "list of Target Set" at bounding box center [235, 243] width 3 height 9
click at [209, 309] on li "Archive" at bounding box center [166, 320] width 126 height 22
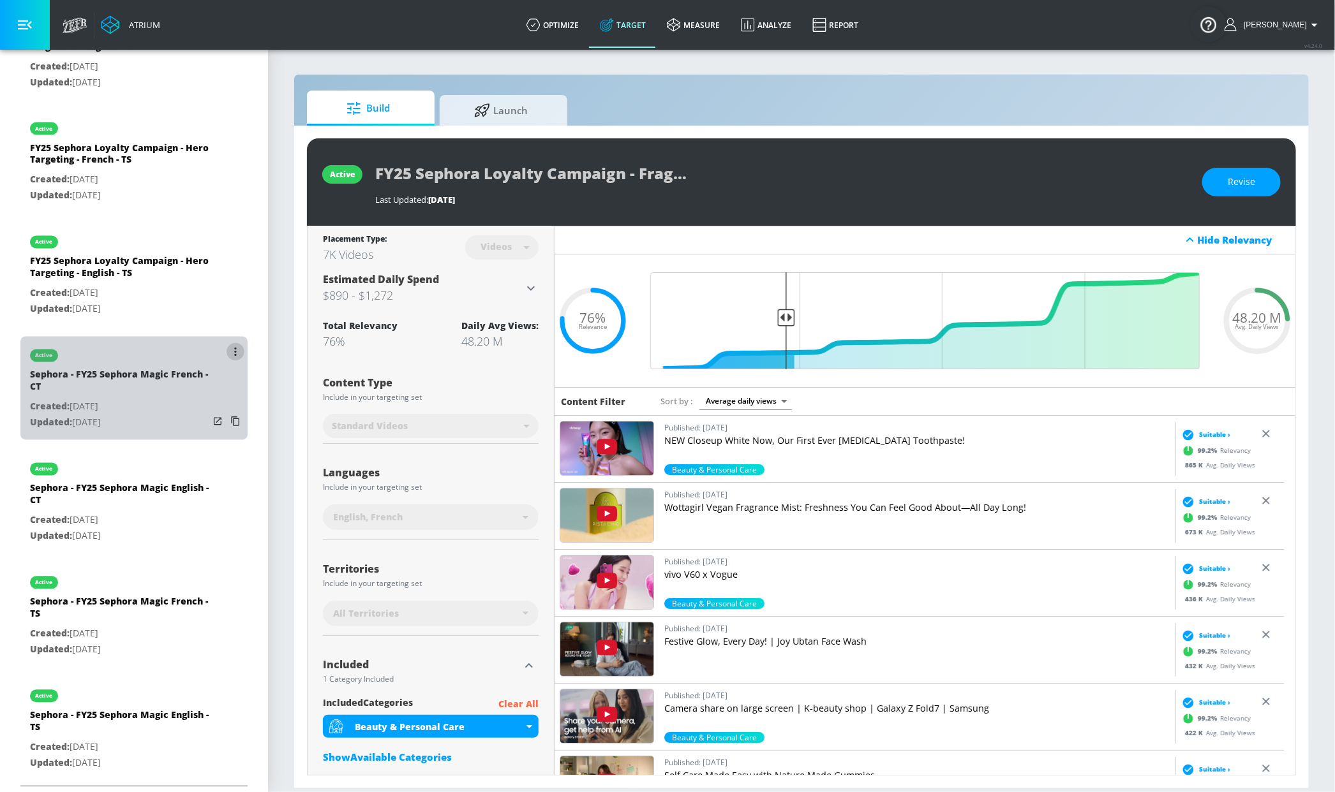
click at [226, 348] on button "list of Target Set" at bounding box center [235, 352] width 18 height 18
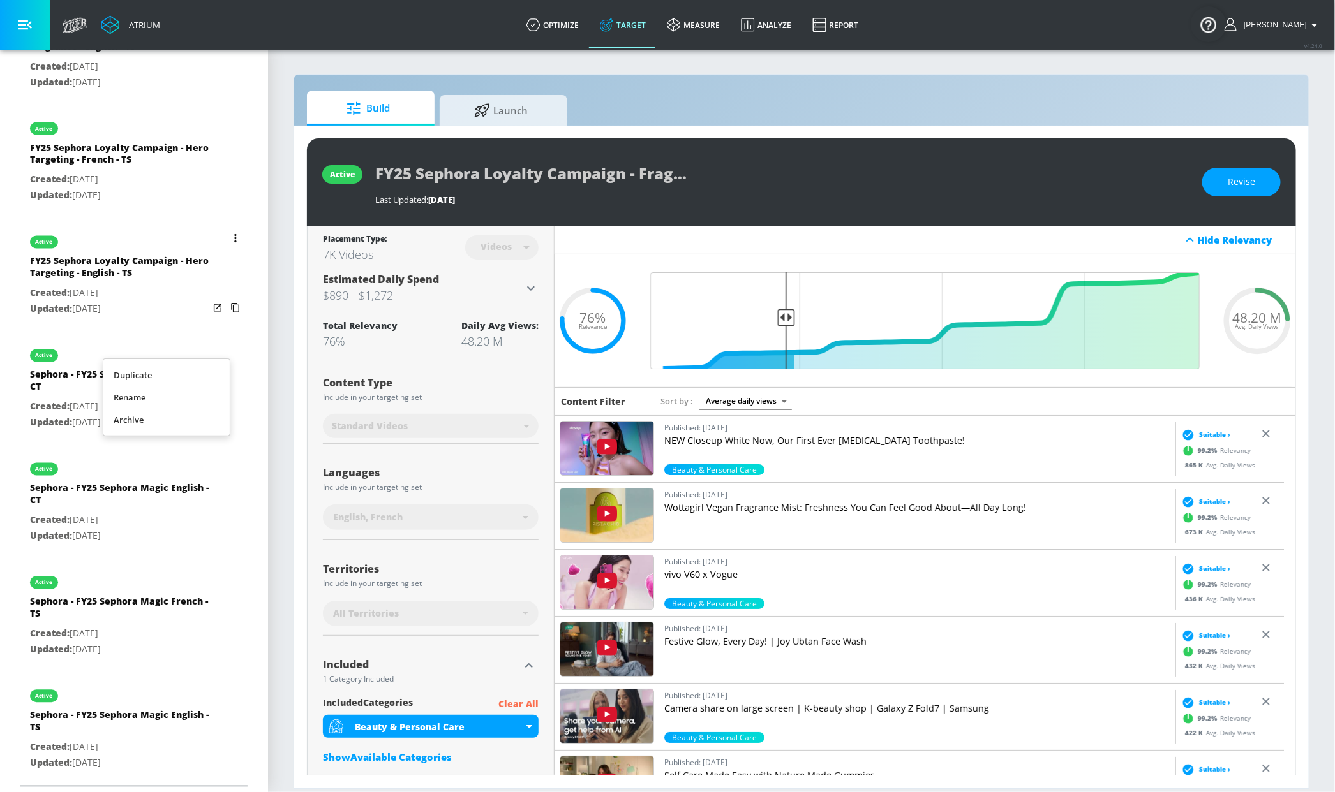
click at [202, 410] on li "Archive" at bounding box center [166, 420] width 126 height 22
click at [226, 466] on button "list of Target Set" at bounding box center [235, 466] width 18 height 18
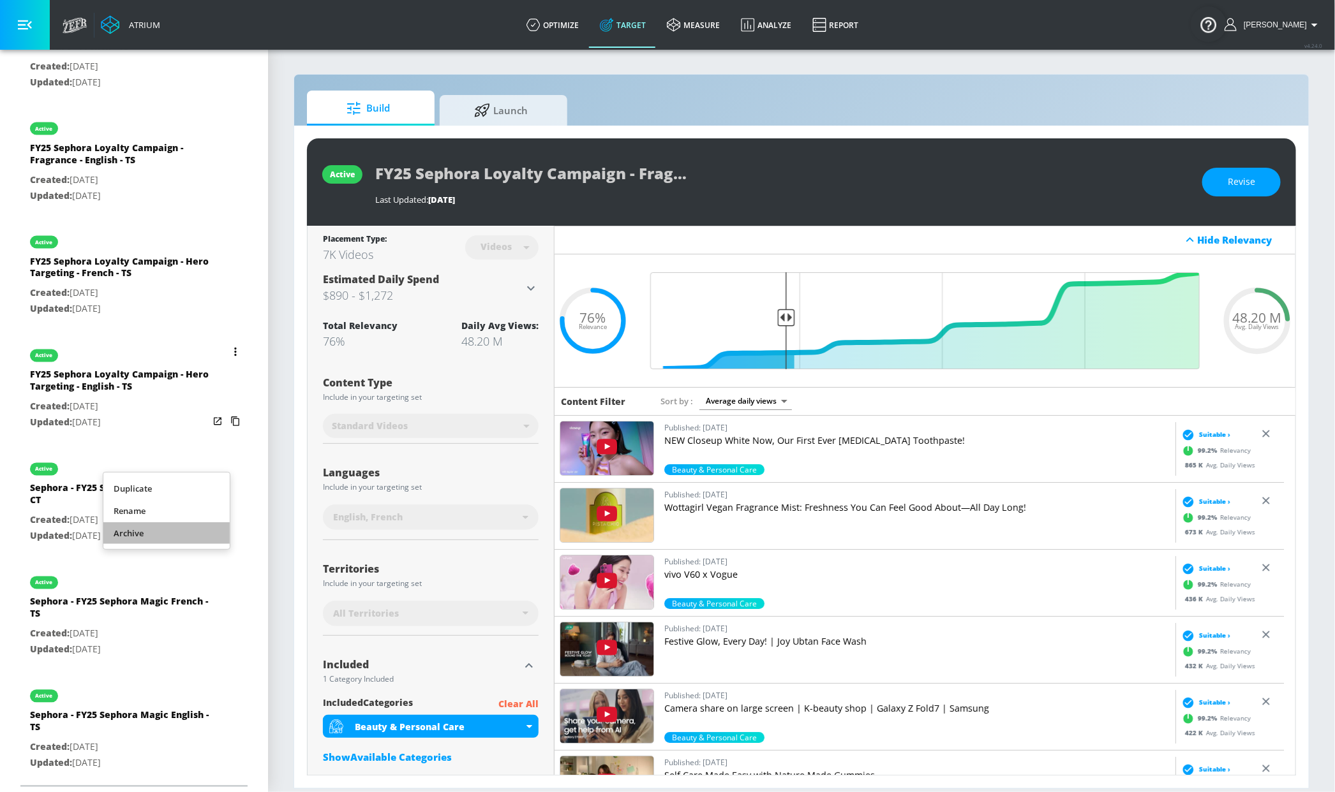
click at [200, 526] on li "Archive" at bounding box center [166, 534] width 126 height 22
click at [234, 581] on icon "list of Target Set" at bounding box center [235, 579] width 3 height 9
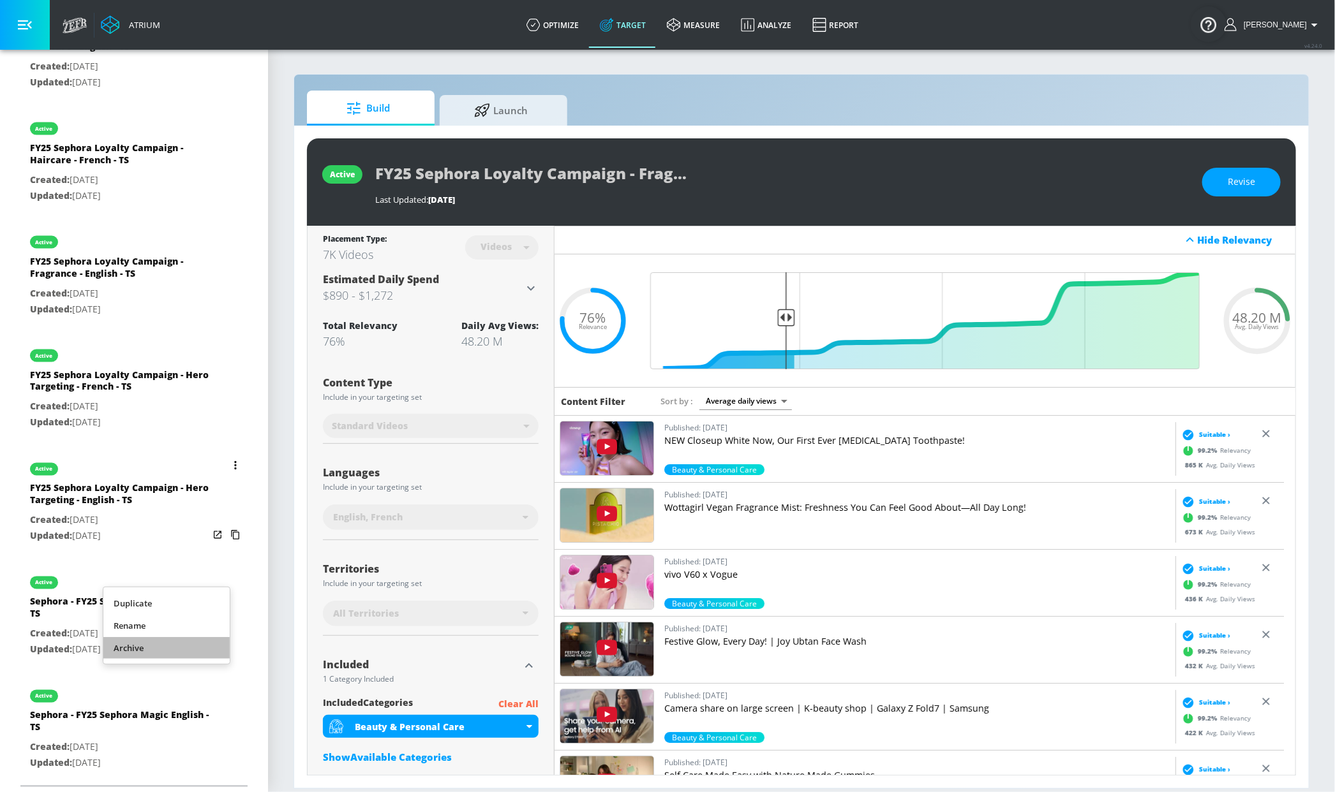
click at [191, 647] on li "Archive" at bounding box center [166, 648] width 126 height 22
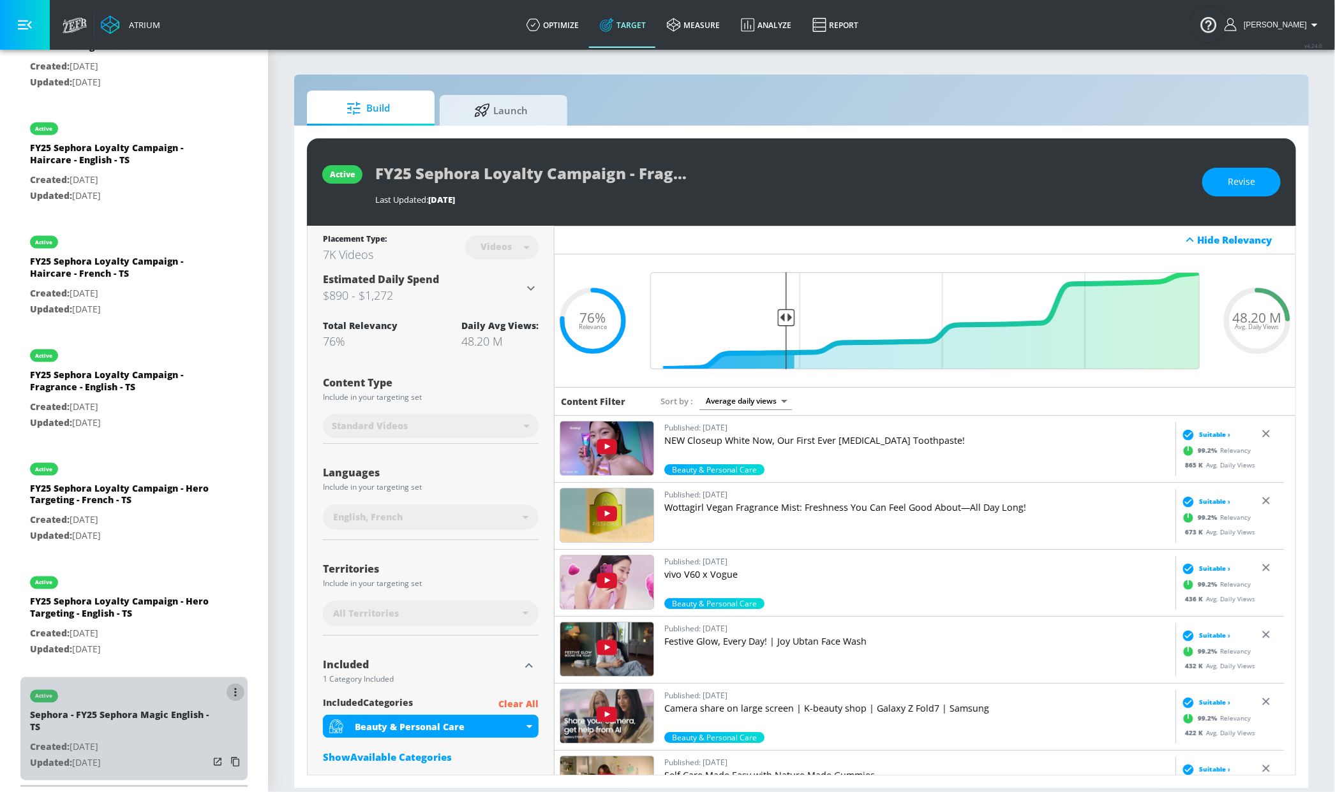
click at [226, 699] on button "list of Target Set" at bounding box center [235, 693] width 18 height 18
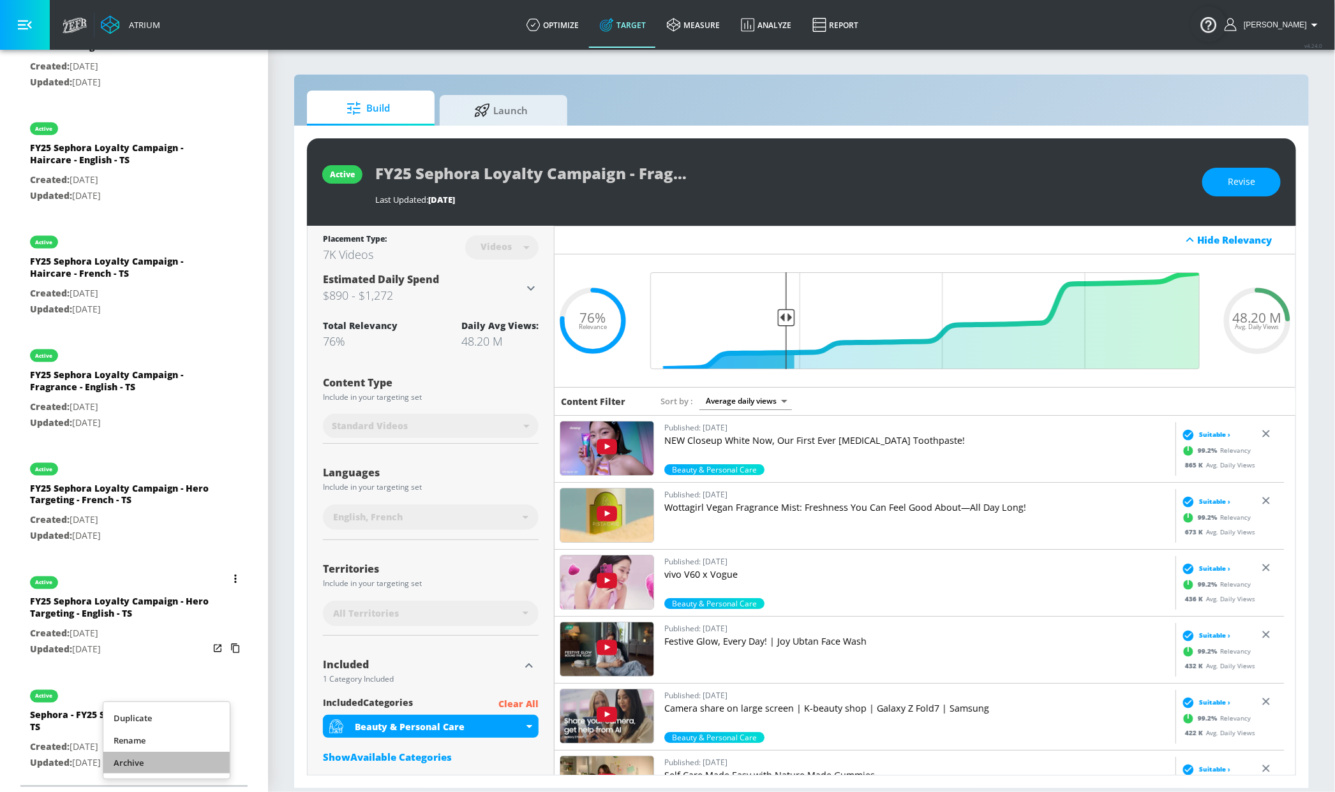
drag, startPoint x: 167, startPoint y: 761, endPoint x: 168, endPoint y: 755, distance: 6.5
click at [167, 760] on li "Archive" at bounding box center [166, 763] width 126 height 22
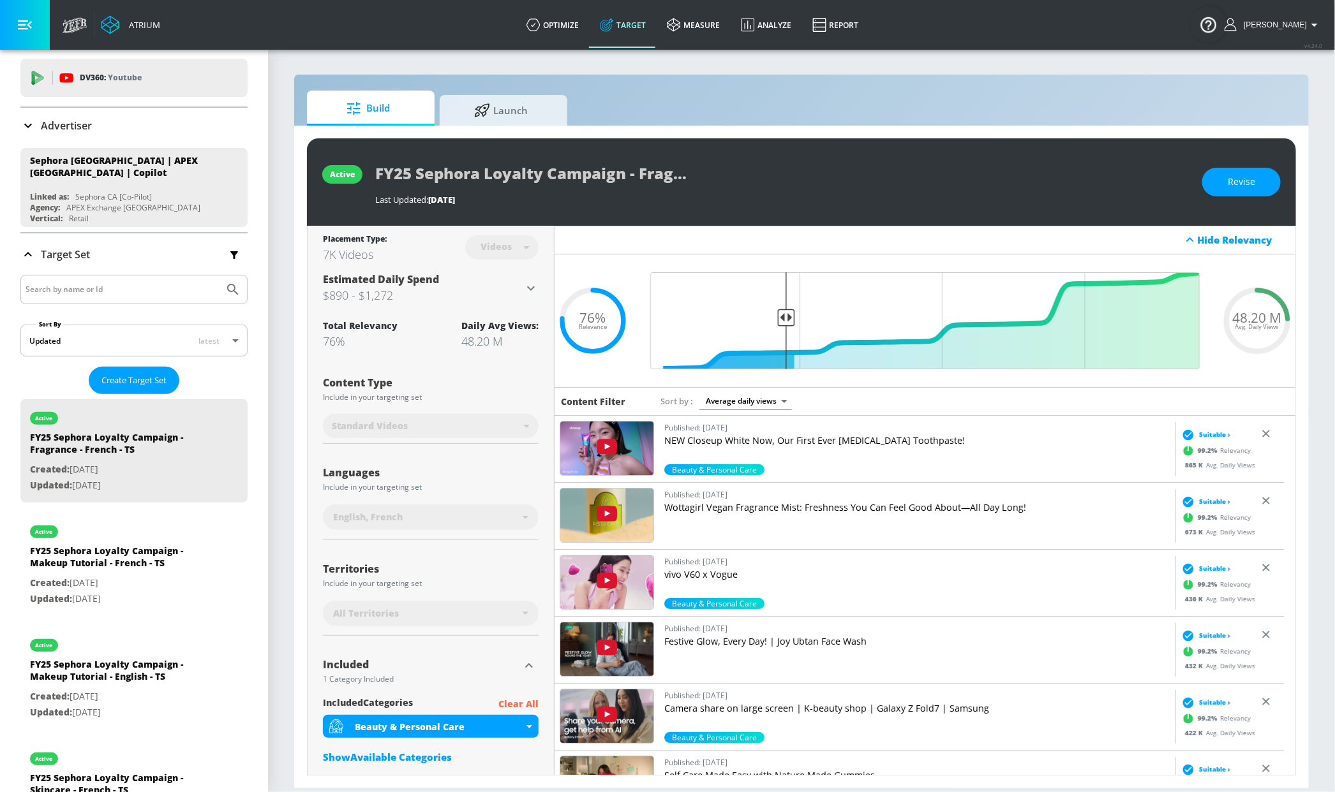
scroll to position [0, 0]
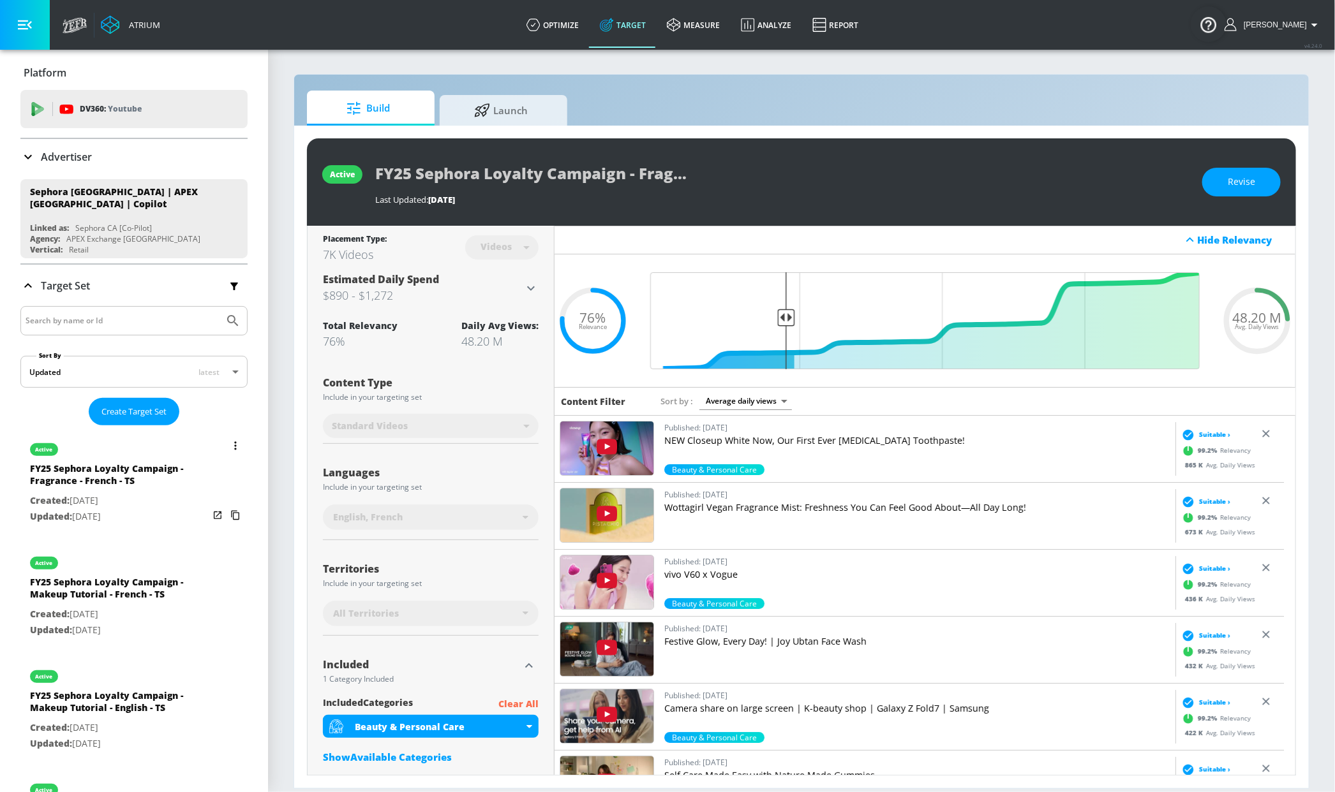
click at [226, 442] on button "list of Target Set" at bounding box center [235, 446] width 18 height 18
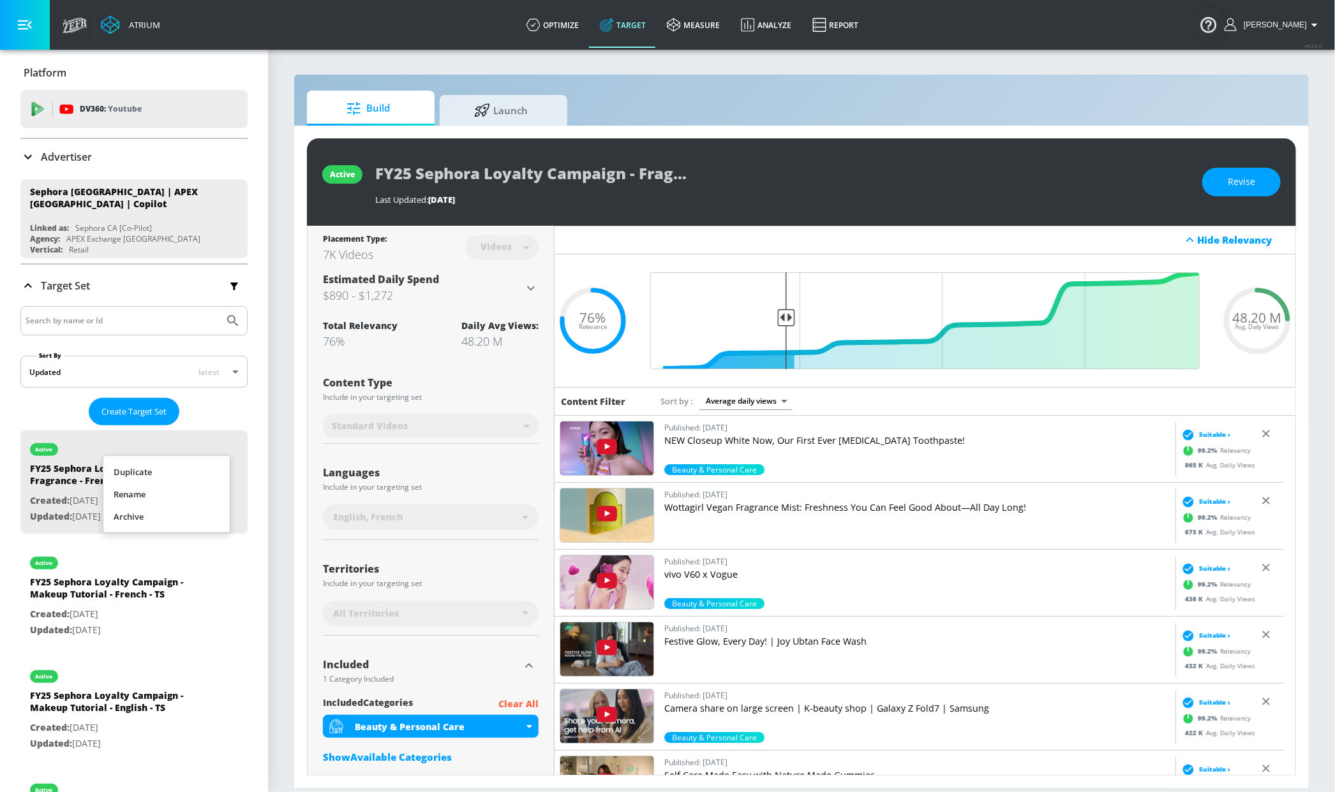
click at [171, 442] on div at bounding box center [667, 396] width 1335 height 792
click at [1235, 183] on span "Revise" at bounding box center [1240, 182] width 27 height 16
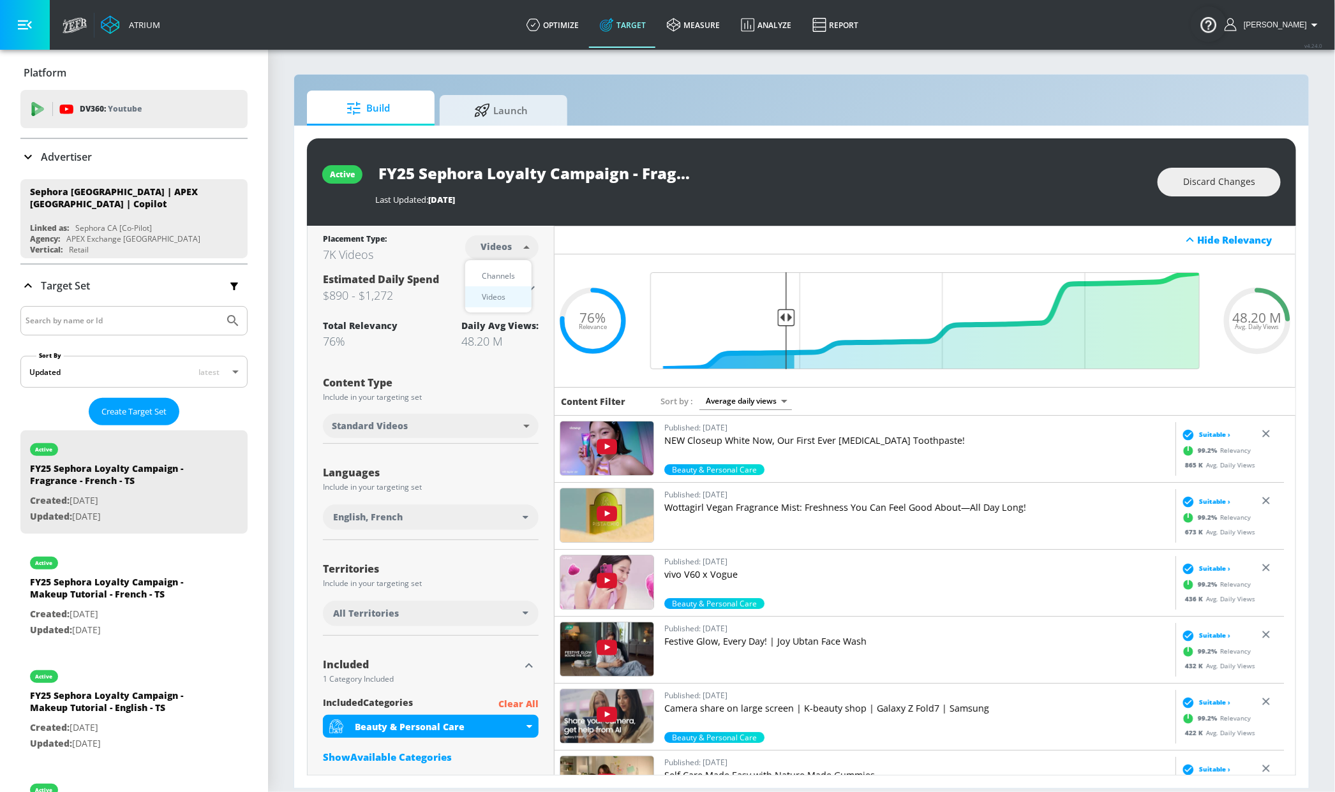
click at [478, 253] on body "Atrium optimize Target measure Analyze Report optimize Target measure Analyze R…" at bounding box center [667, 396] width 1335 height 792
click at [501, 274] on div "Channels" at bounding box center [498, 275] width 46 height 13
type input "channels"
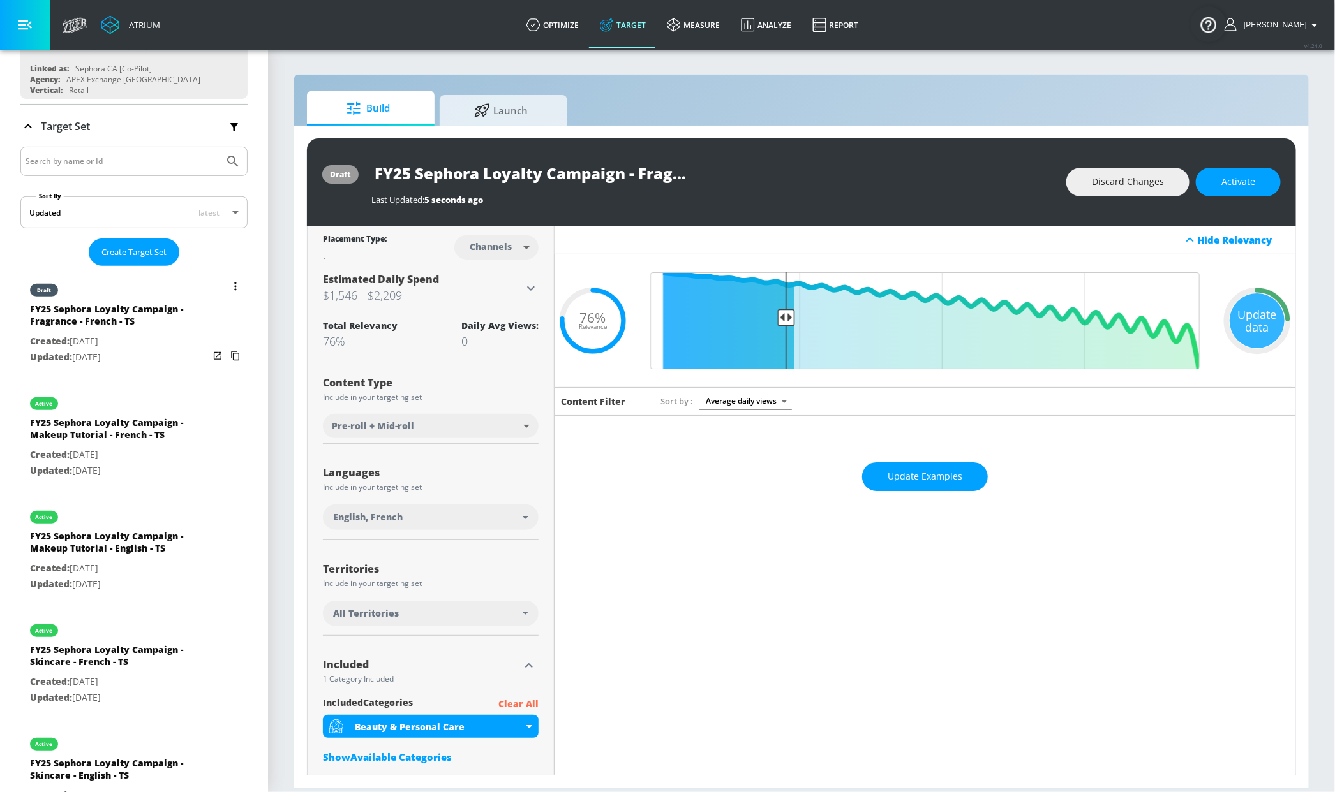
scroll to position [161, 0]
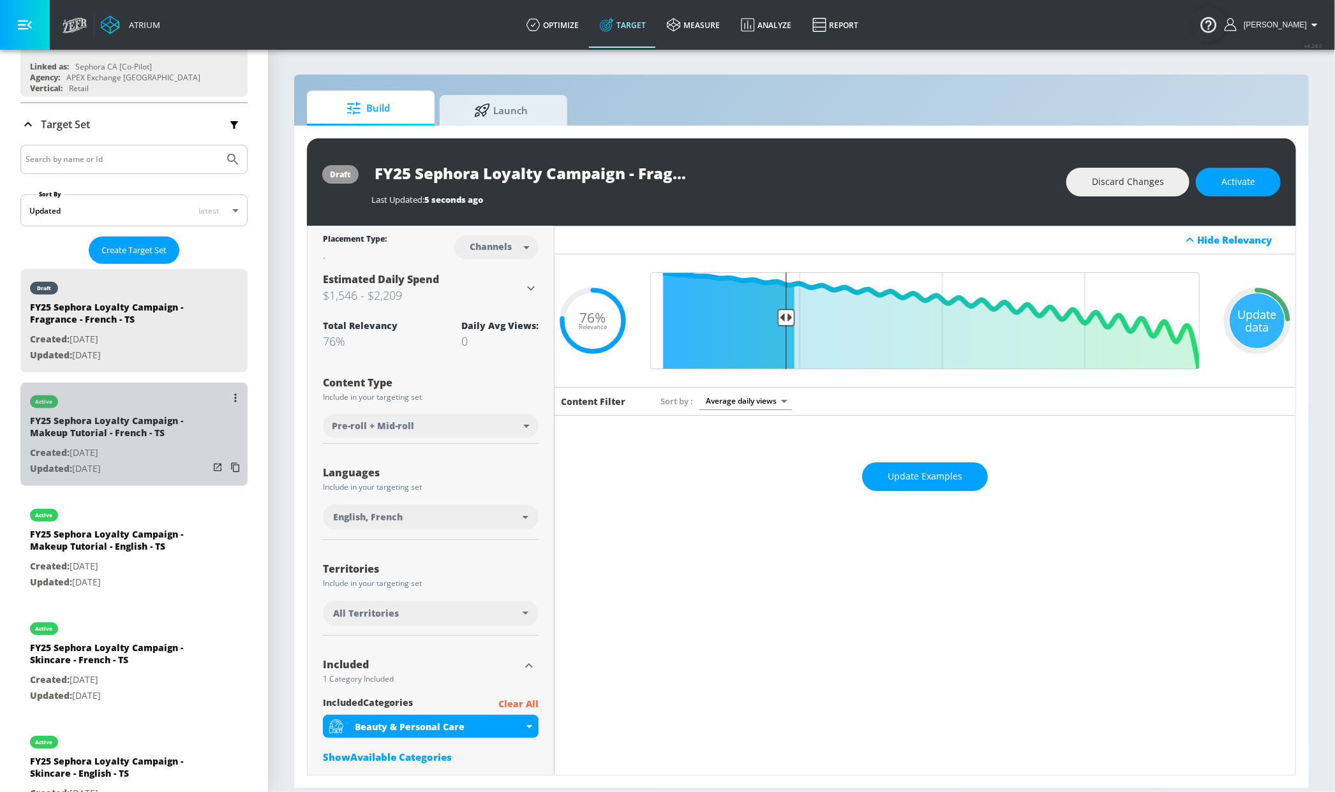
click at [180, 392] on div "active" at bounding box center [119, 399] width 179 height 32
type input "FY25 Sephora Loyalty Campaign - Makeup Tutorial - French - TS"
type input "videos"
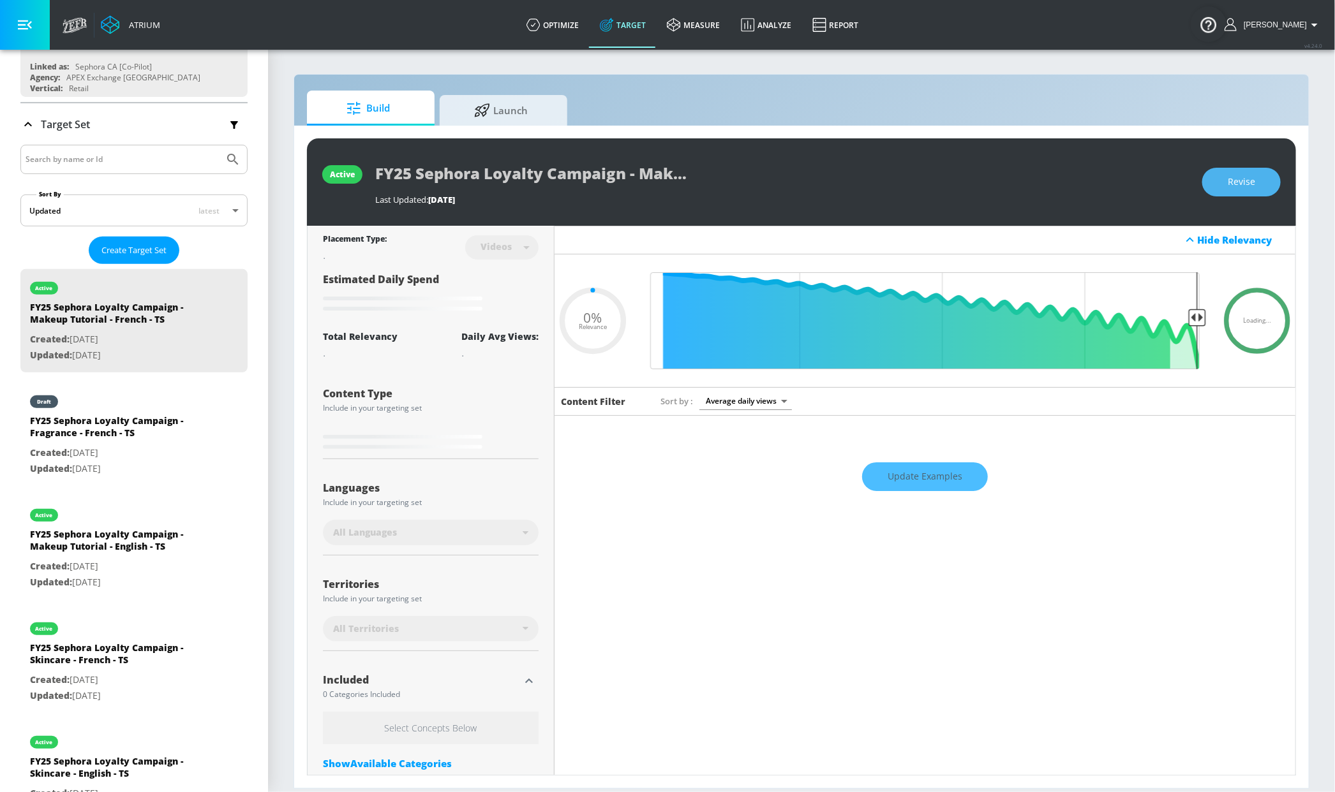
click at [1240, 188] on span "Revise" at bounding box center [1240, 182] width 27 height 16
type input "0.75"
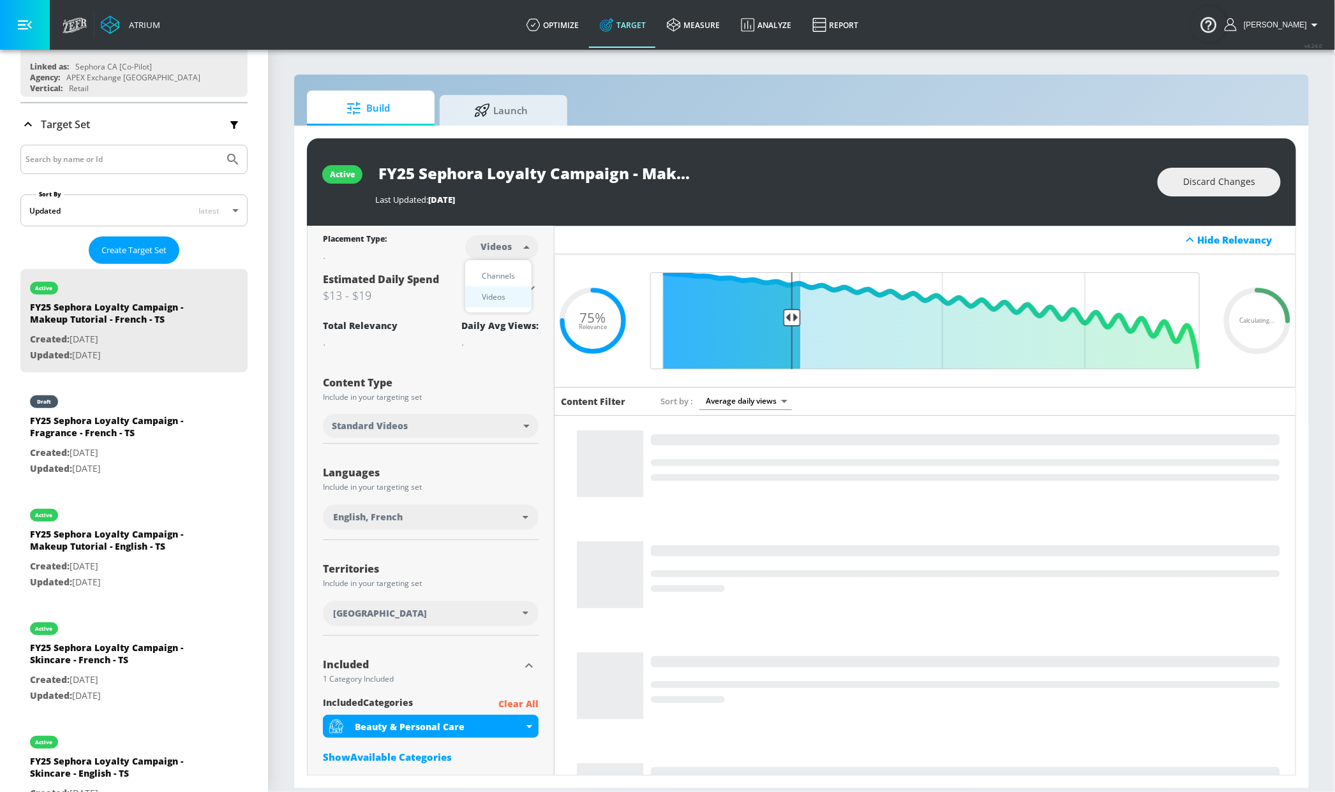
click at [496, 256] on body "Atrium optimize Target measure Analyze Report optimize Target measure Analyze R…" at bounding box center [667, 396] width 1335 height 792
click at [506, 279] on div "Channels" at bounding box center [498, 275] width 46 height 13
type input "channels"
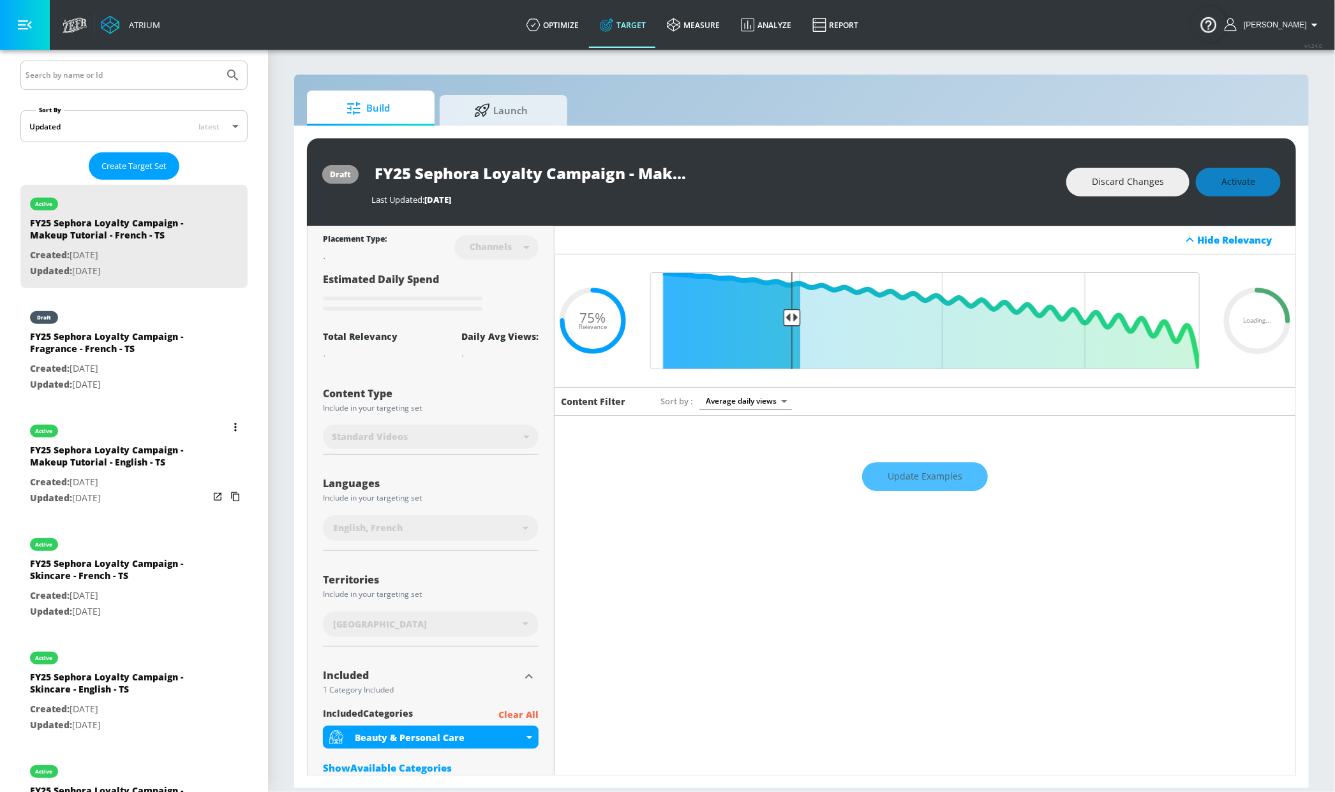
scroll to position [247, 0]
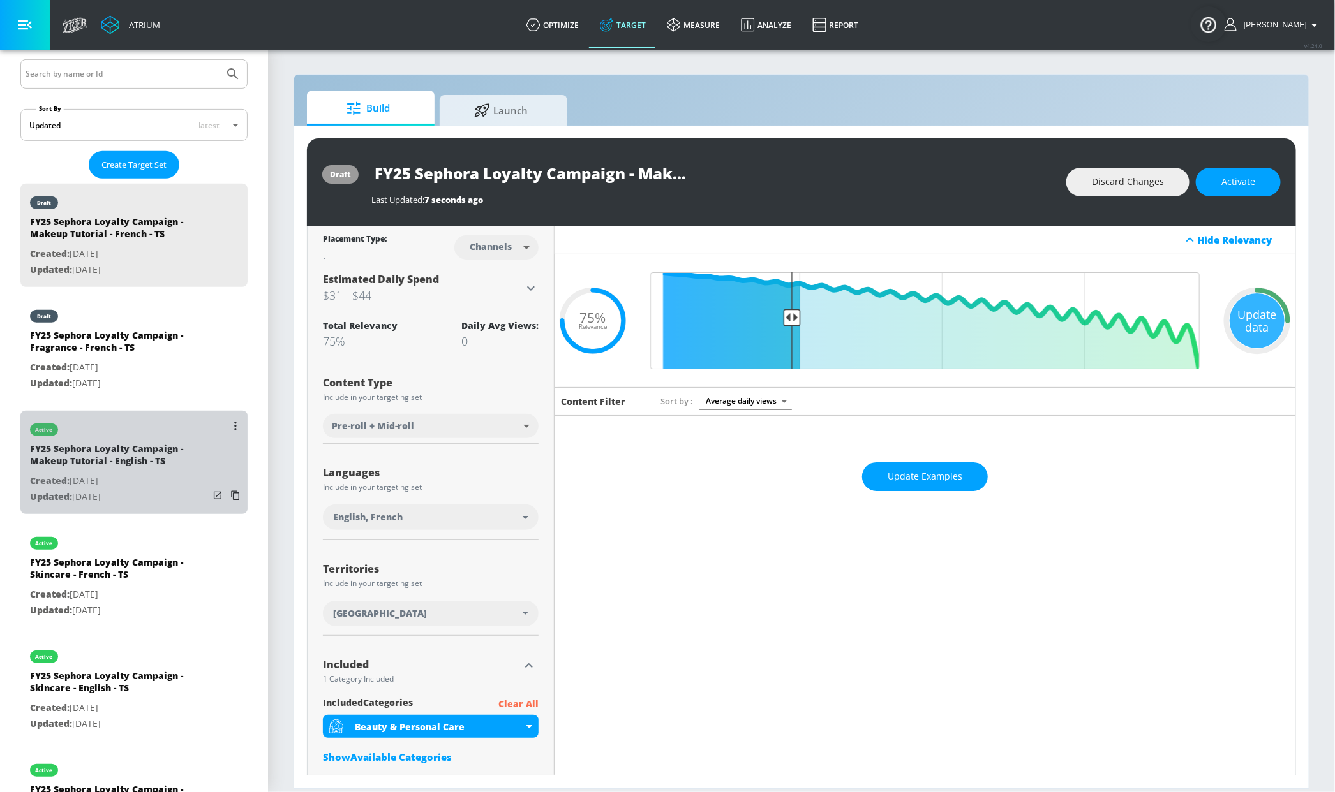
click at [179, 420] on div "active" at bounding box center [119, 427] width 179 height 32
type input "FY25 Sephora Loyalty Campaign - Makeup Tutorial - English - TS"
type input "videos"
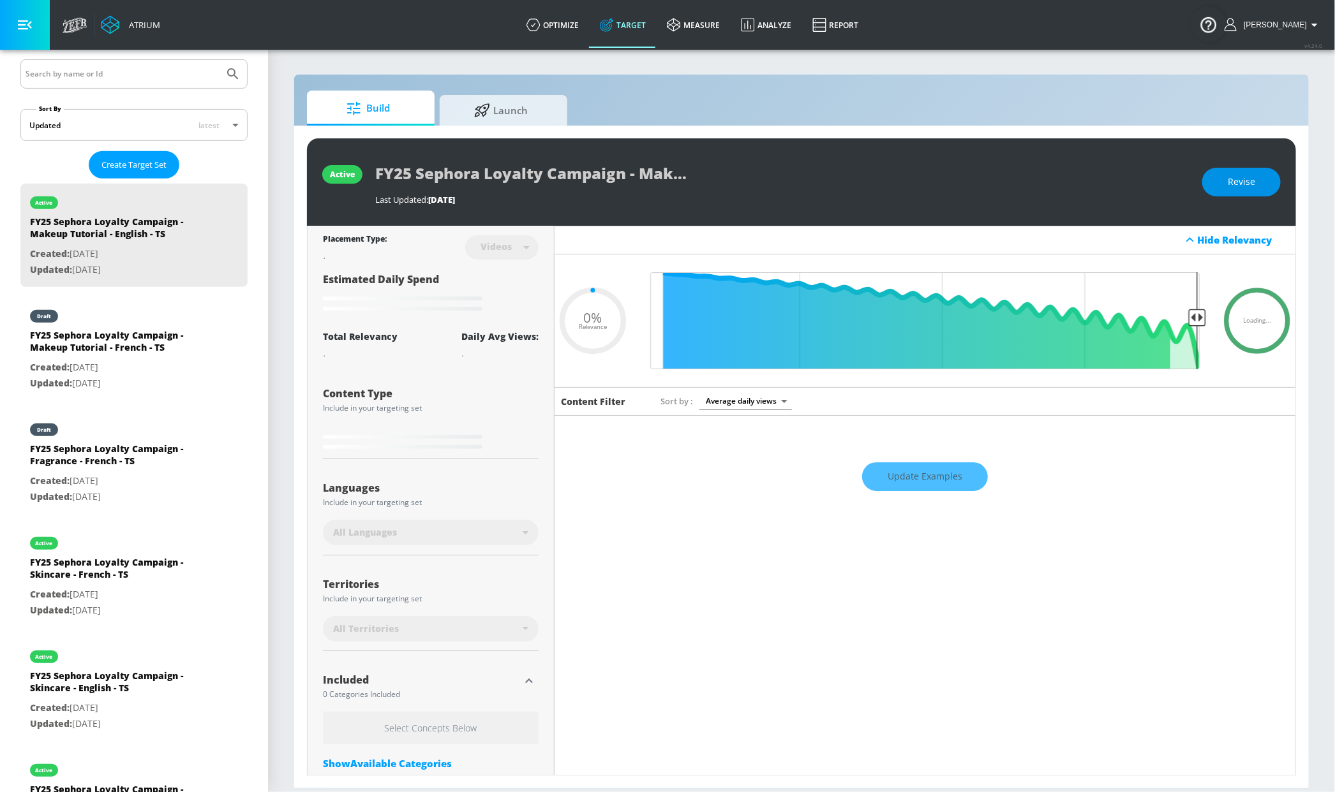
click at [1225, 189] on button "Revise" at bounding box center [1241, 182] width 78 height 29
type input "0.75"
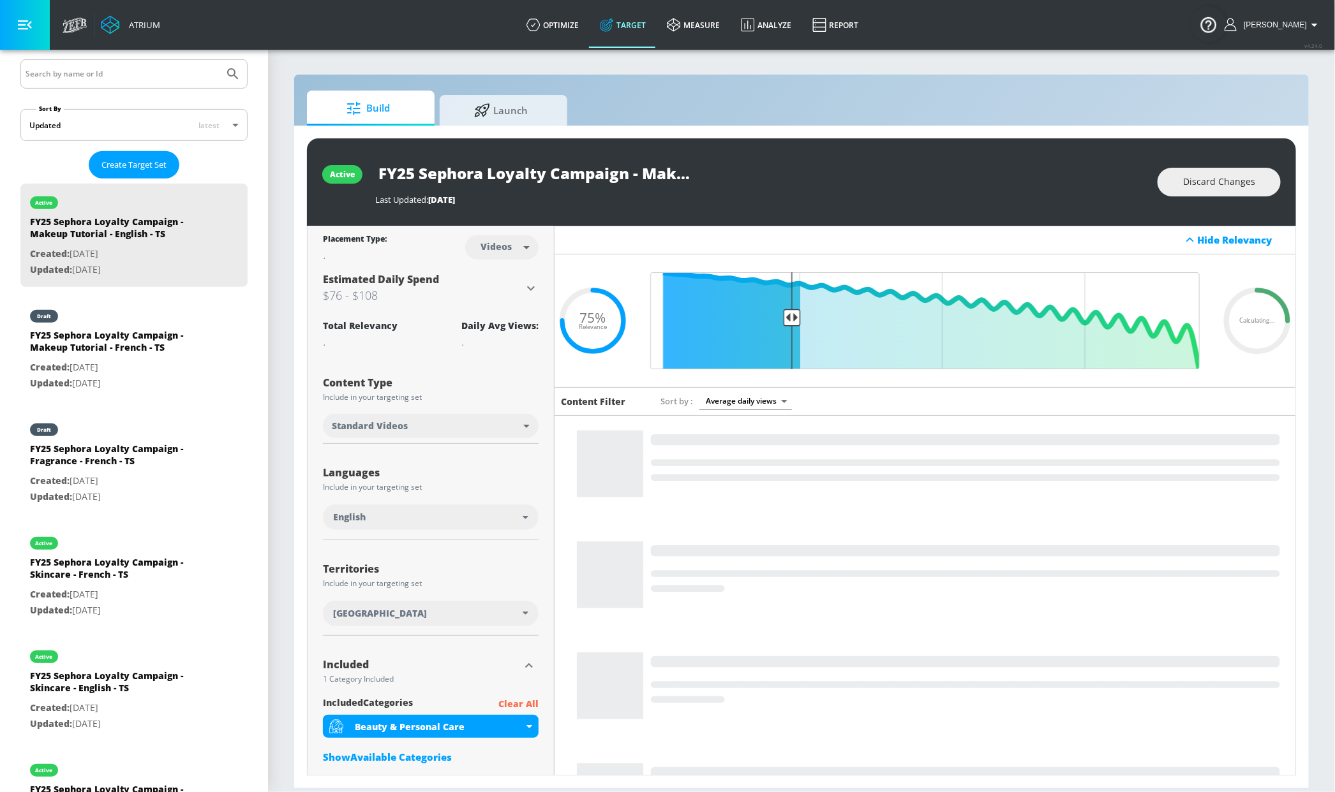
click at [500, 244] on body "Atrium optimize Target measure Analyze Report optimize Target measure Analyze R…" at bounding box center [667, 396] width 1335 height 792
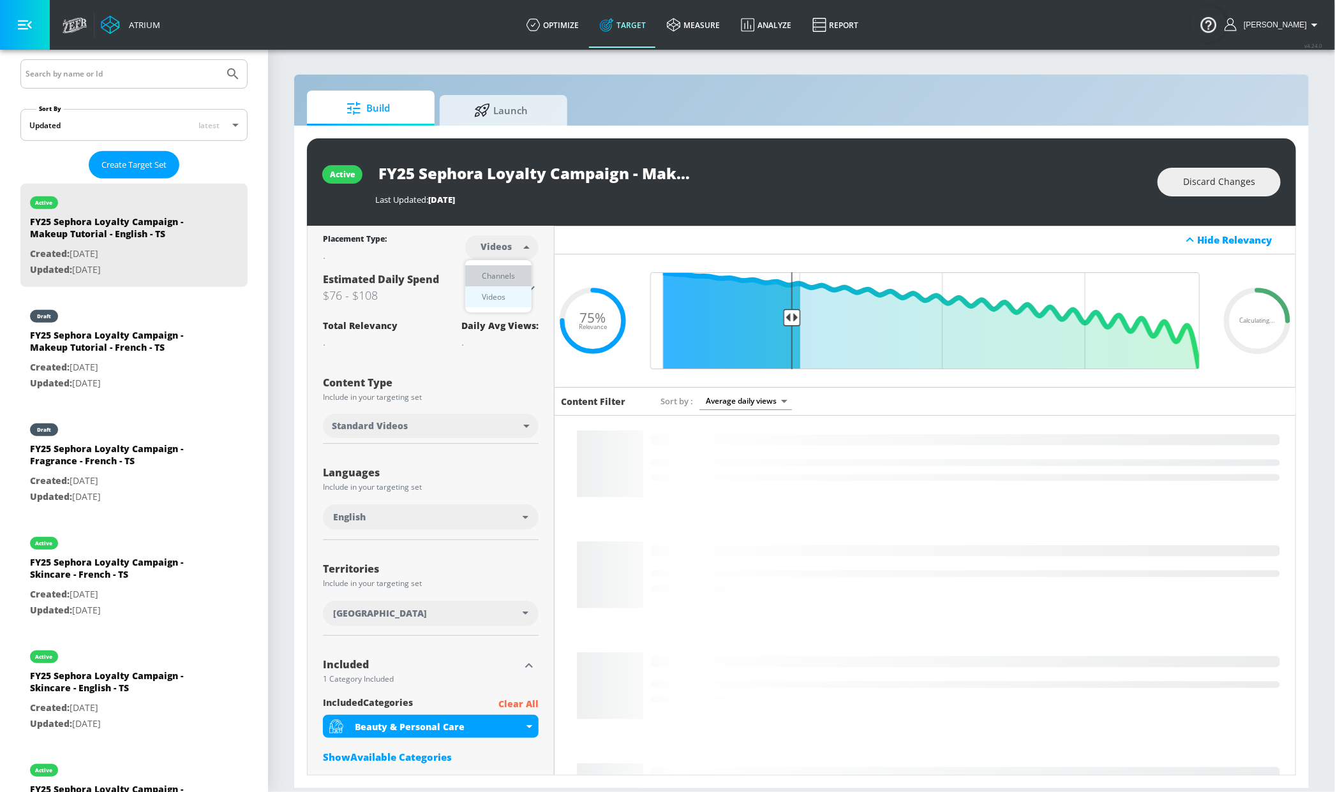
drag, startPoint x: 510, startPoint y: 276, endPoint x: 524, endPoint y: 271, distance: 14.9
click at [510, 276] on div "Channels" at bounding box center [498, 275] width 46 height 13
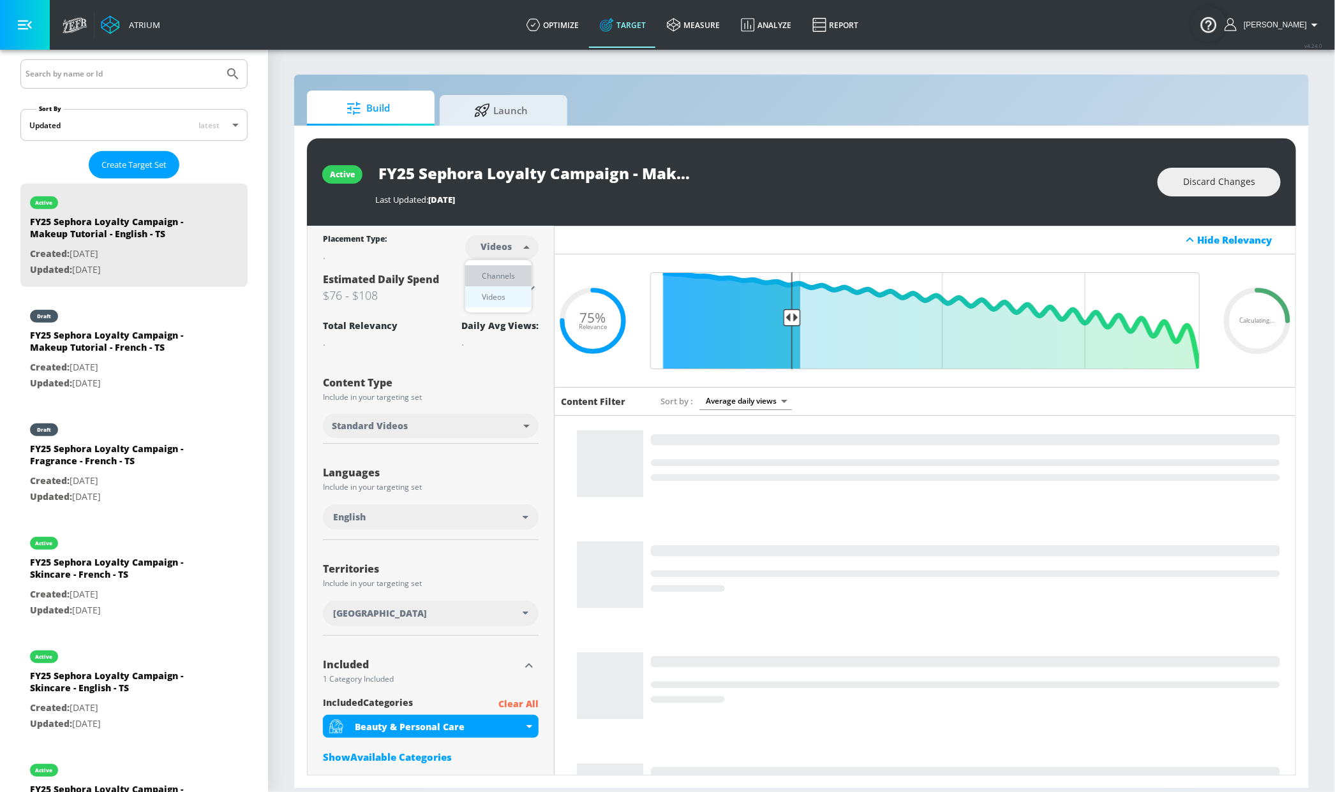
type input "channels"
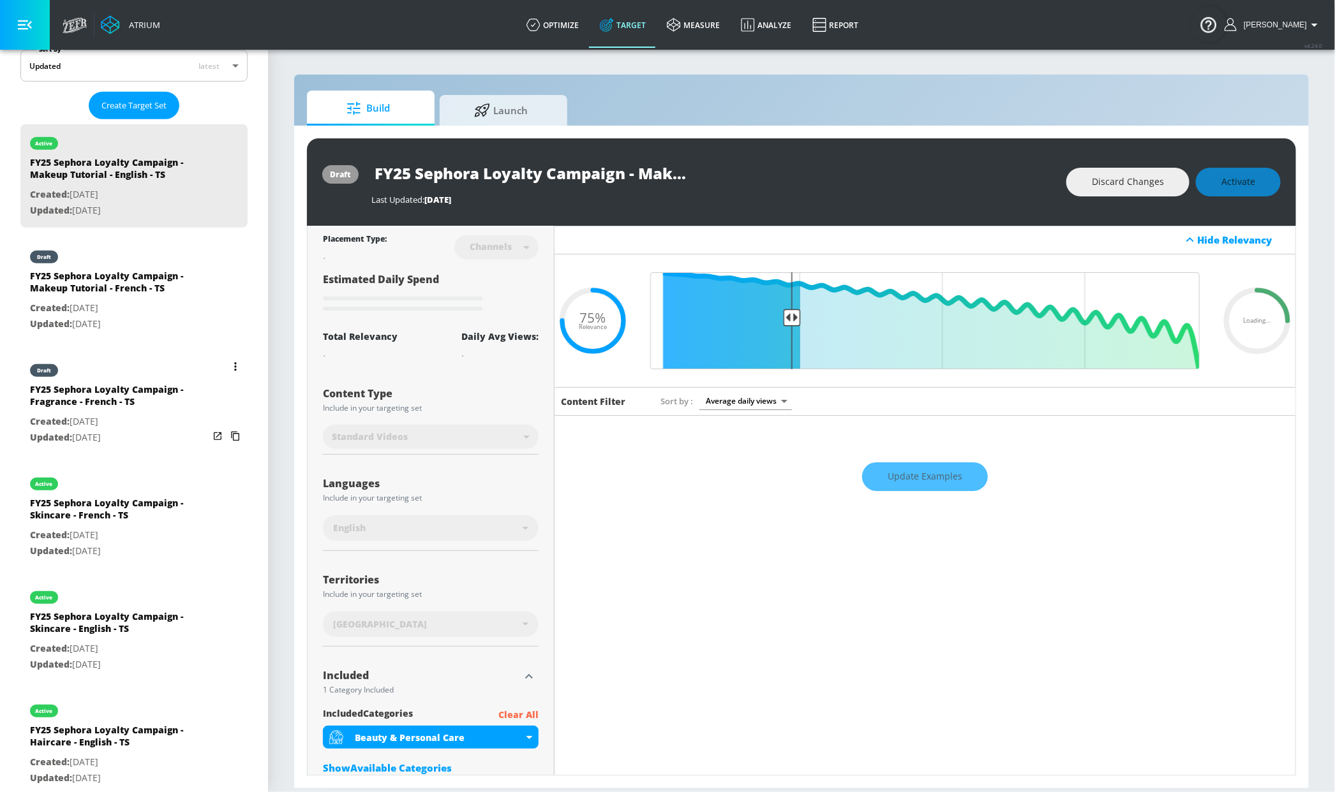
scroll to position [320, 0]
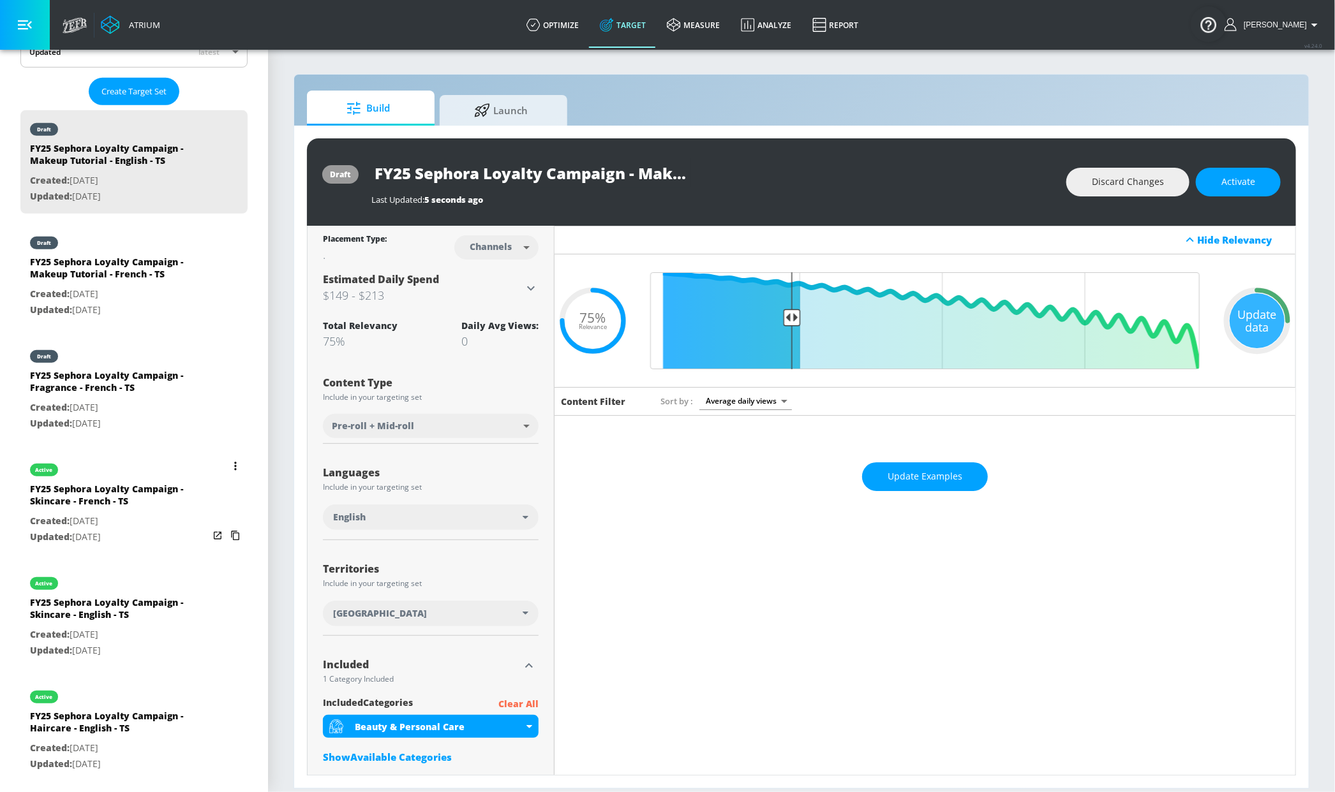
click at [209, 469] on div "list of Target Set" at bounding box center [227, 501] width 36 height 100
type input "FY25 Sephora Loyalty Campaign - Skincare - French - TS"
type input "videos"
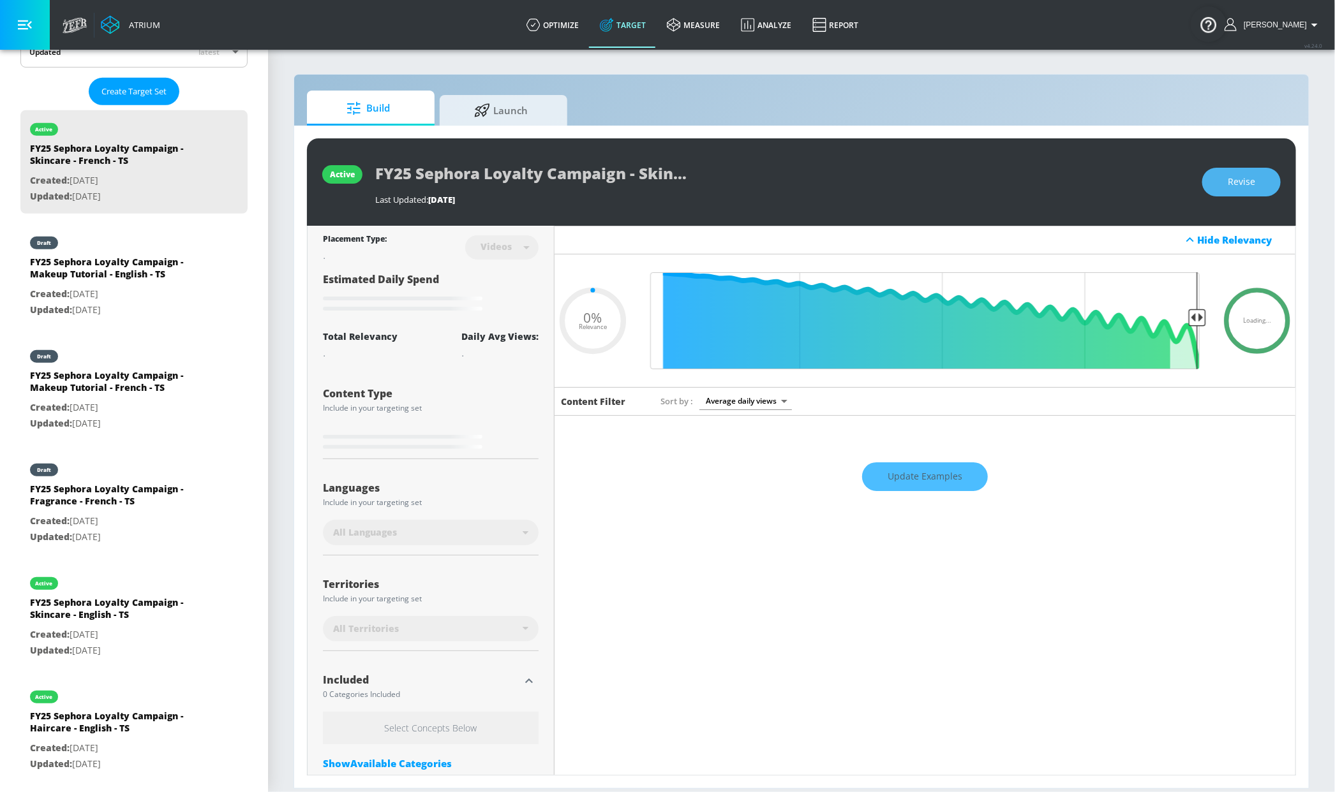
click at [1264, 176] on button "Revise" at bounding box center [1241, 182] width 78 height 29
type input "0.75"
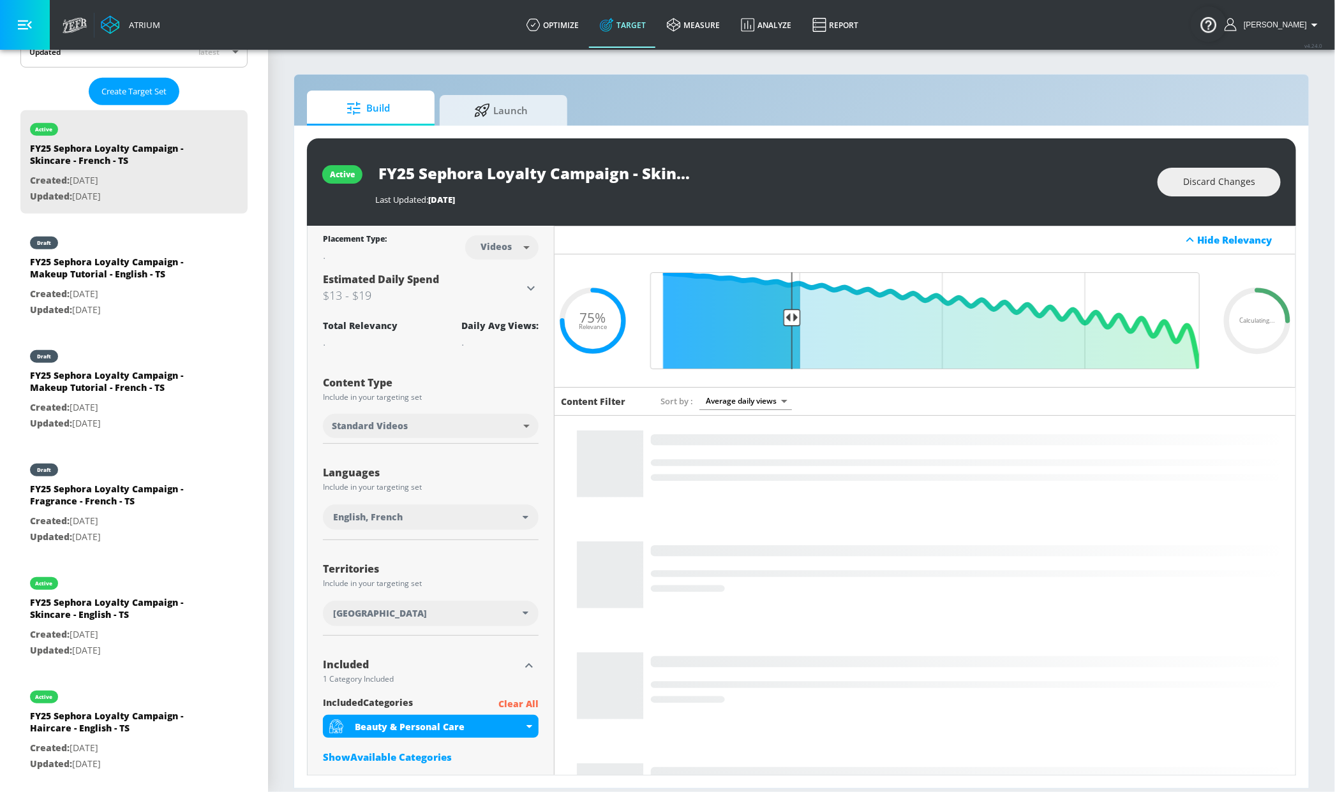
click at [500, 255] on body "Atrium optimize Target measure Analyze Report optimize Target measure Analyze R…" at bounding box center [667, 396] width 1335 height 792
click at [501, 269] on div "Channels" at bounding box center [498, 275] width 46 height 13
type input "channels"
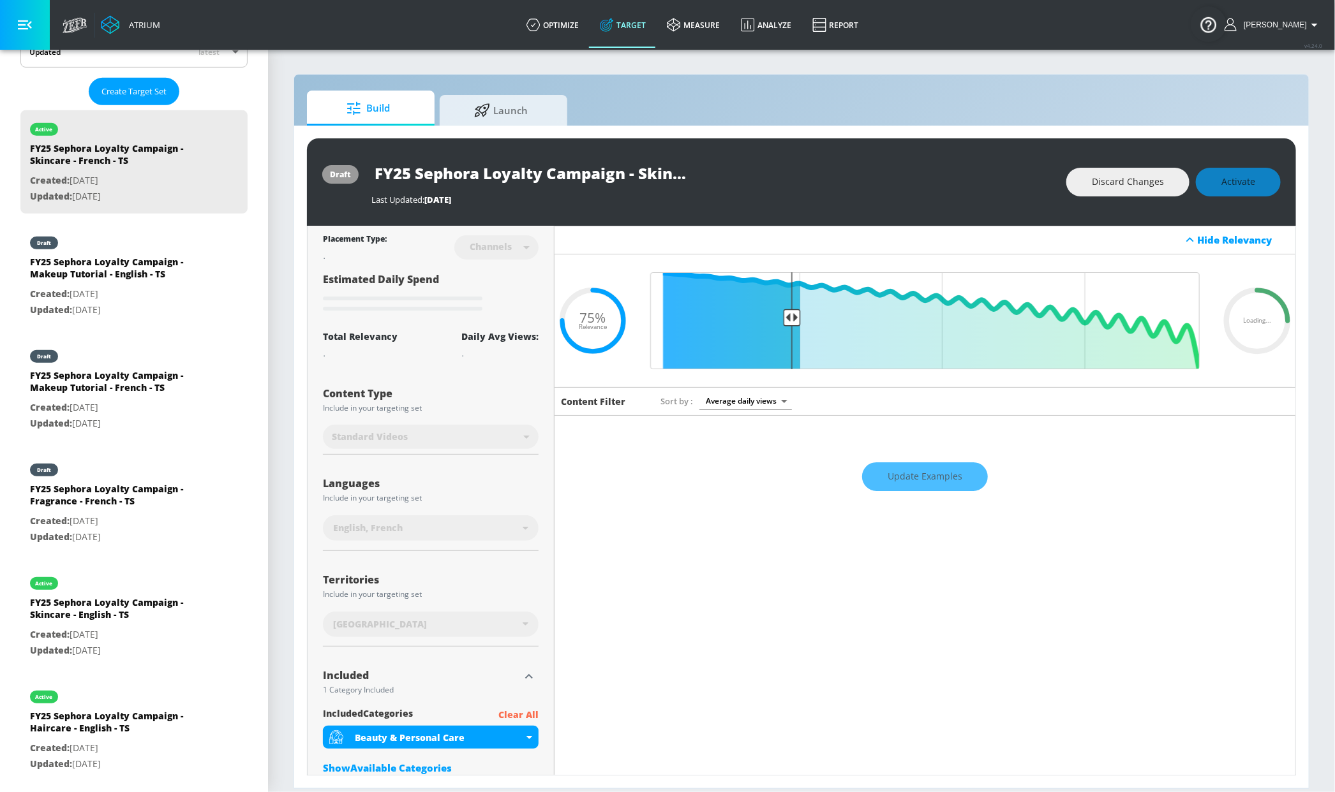
click at [661, 184] on input "FY25 Sephora Loyalty Campaign - Skincare - French - TS" at bounding box center [530, 173] width 319 height 29
drag, startPoint x: 641, startPoint y: 173, endPoint x: 709, endPoint y: 175, distance: 67.7
click at [740, 173] on div "FY25 Sephora Loyalty Campaign - Skincare - French - TS" at bounding box center [712, 173] width 682 height 29
click at [675, 175] on input "FY25 Sephora Loyalty Campaign - Skincare - French - TS" at bounding box center [530, 173] width 319 height 29
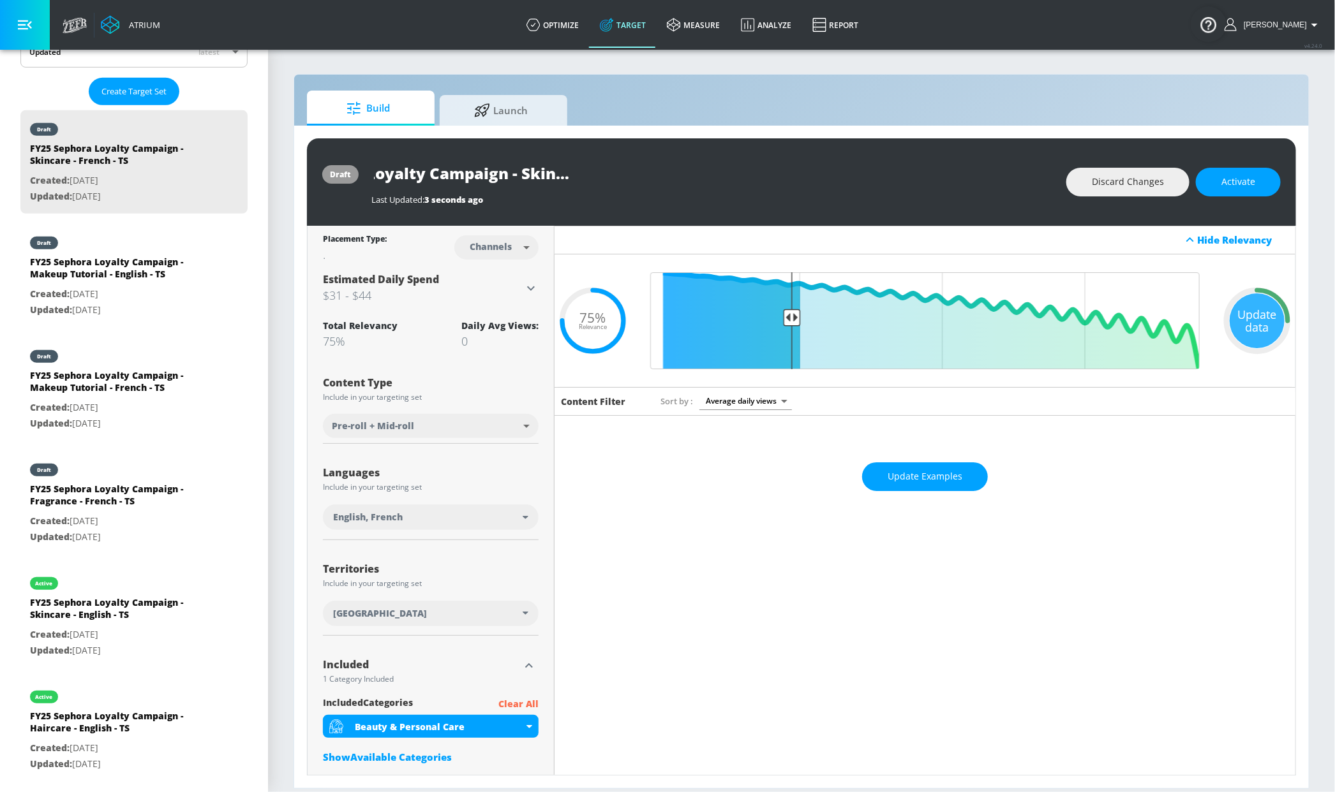
drag, startPoint x: 671, startPoint y: 175, endPoint x: 702, endPoint y: 174, distance: 31.3
click at [702, 174] on div "FY25 Sephora Loyalty Campaign - Skincare - French - TS" at bounding box center [712, 173] width 682 height 29
click at [679, 175] on icon "button" at bounding box center [678, 172] width 11 height 11
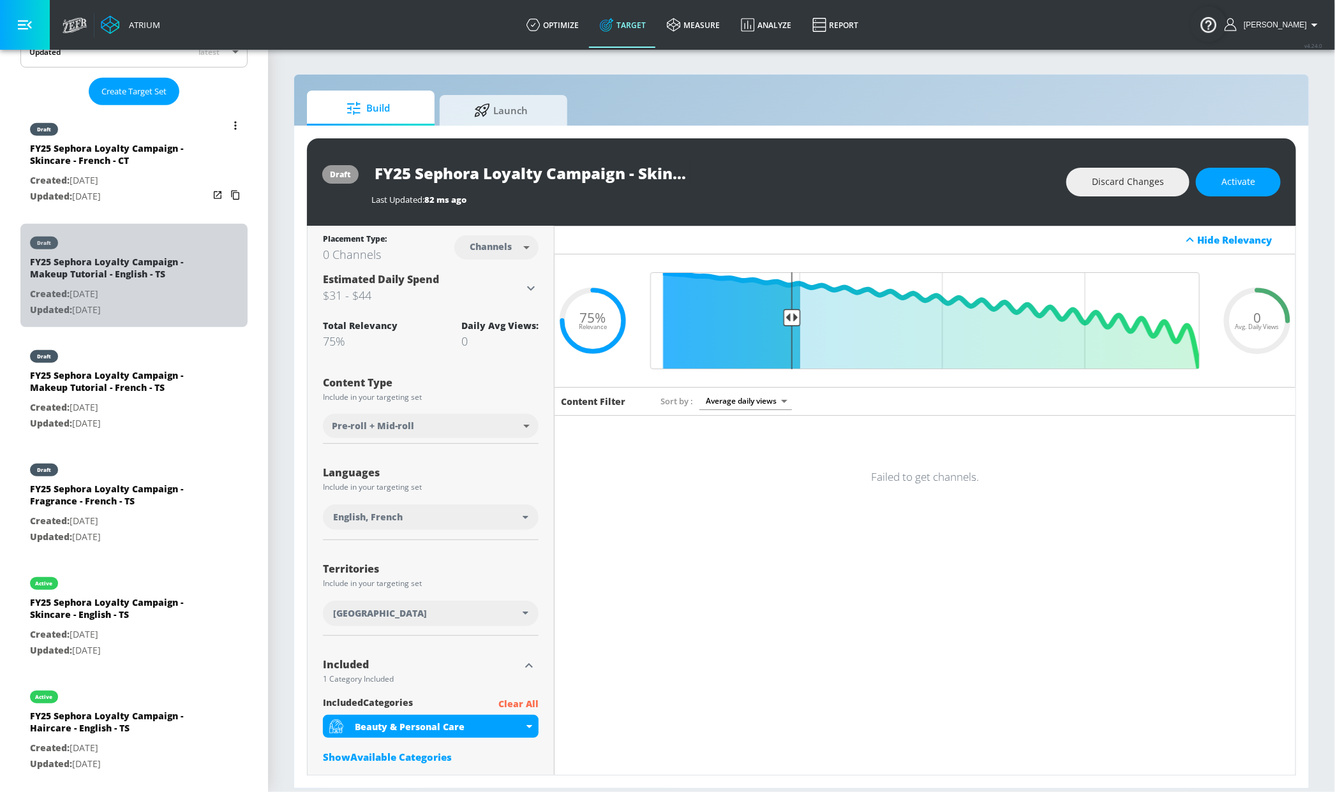
click at [179, 253] on div "draft" at bounding box center [119, 240] width 179 height 32
type input "FY25 Sephora Loyalty Campaign - Makeup Tutorial - English - TS"
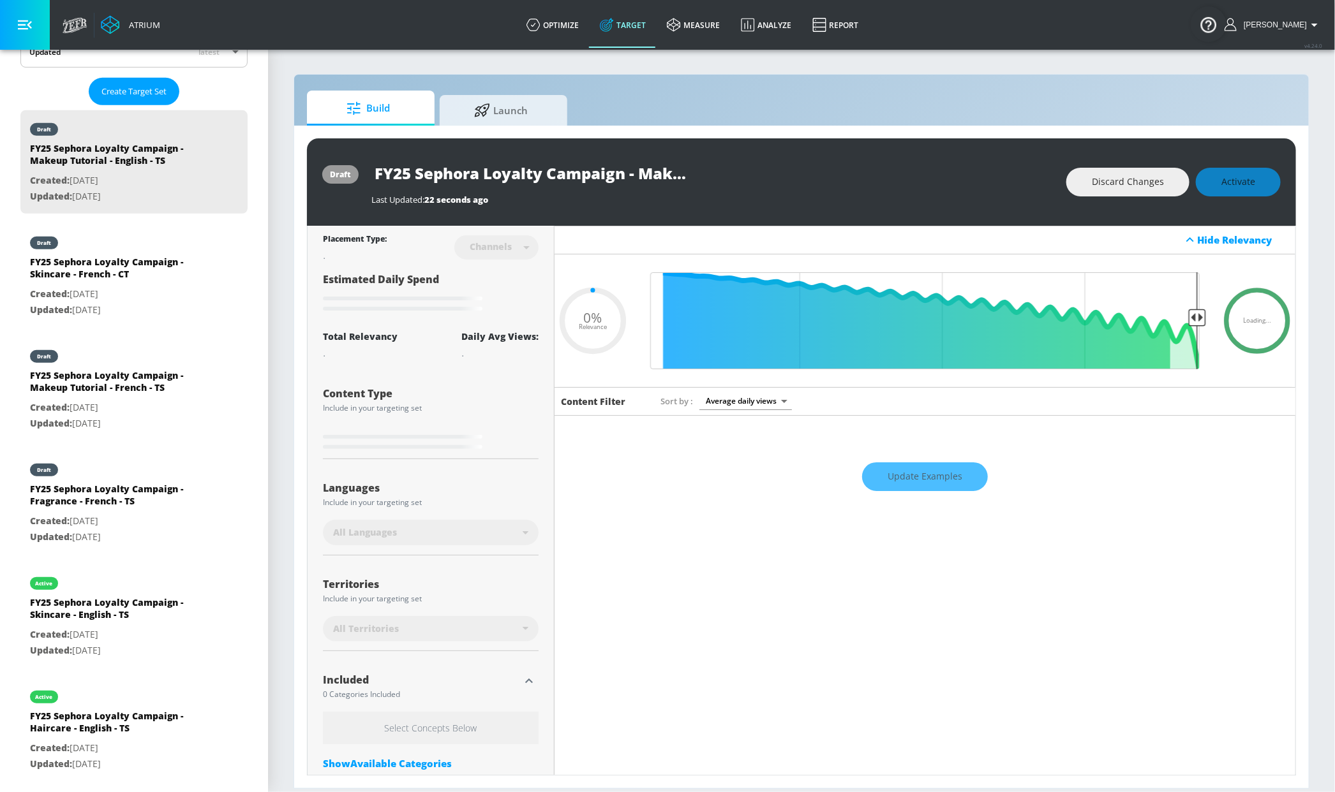
drag, startPoint x: 674, startPoint y: 182, endPoint x: 664, endPoint y: 181, distance: 9.7
click at [672, 182] on input "FY25 Sephora Loyalty Campaign - Makeup Tutorial - English - TS" at bounding box center [530, 173] width 319 height 29
drag, startPoint x: 659, startPoint y: 179, endPoint x: 737, endPoint y: 174, distance: 78.0
click at [748, 175] on div "FY25 Sephora Loyalty Campaign - Makeup Tutorial - English - TS" at bounding box center [712, 173] width 682 height 29
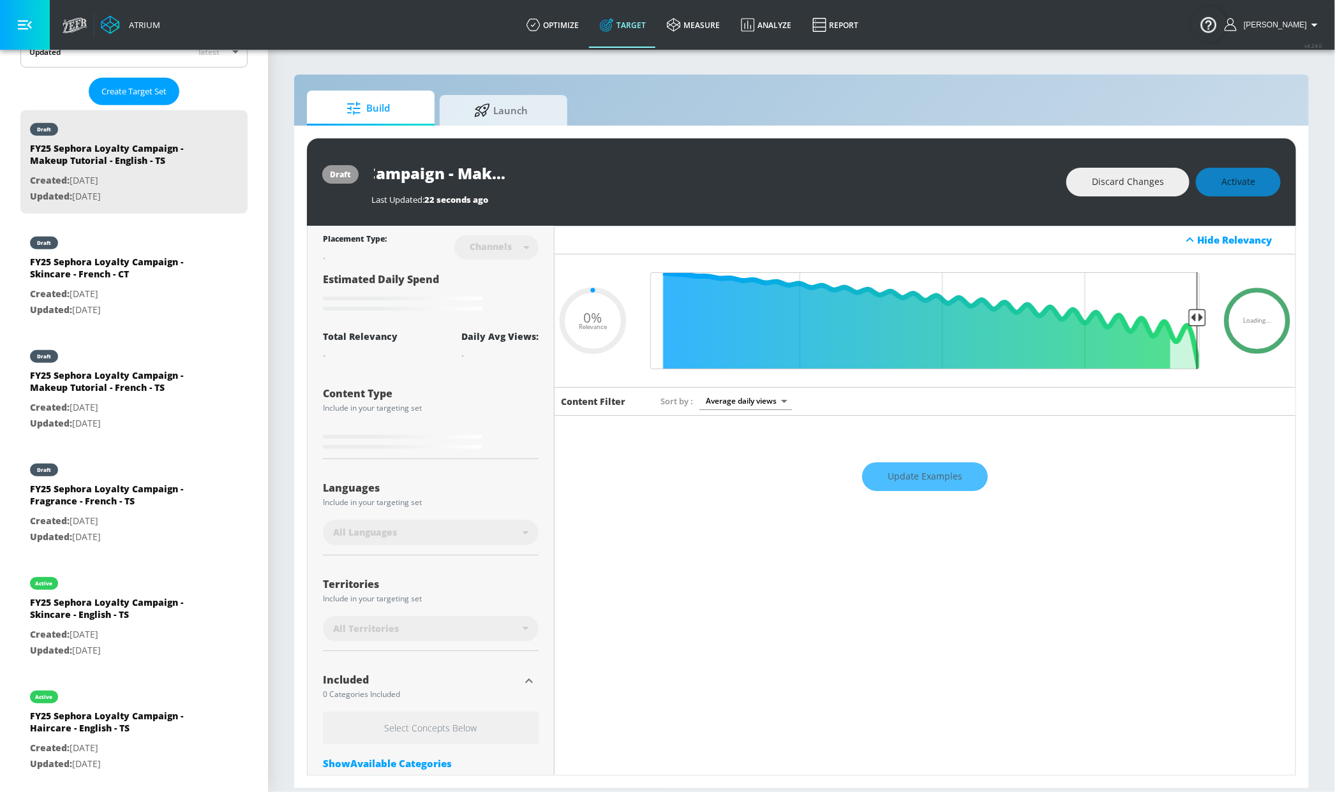
click at [672, 174] on input "FY25 Sephora Loyalty Campaign - Makeup Tutorial - English - TS" at bounding box center [530, 173] width 319 height 29
type input "0.75"
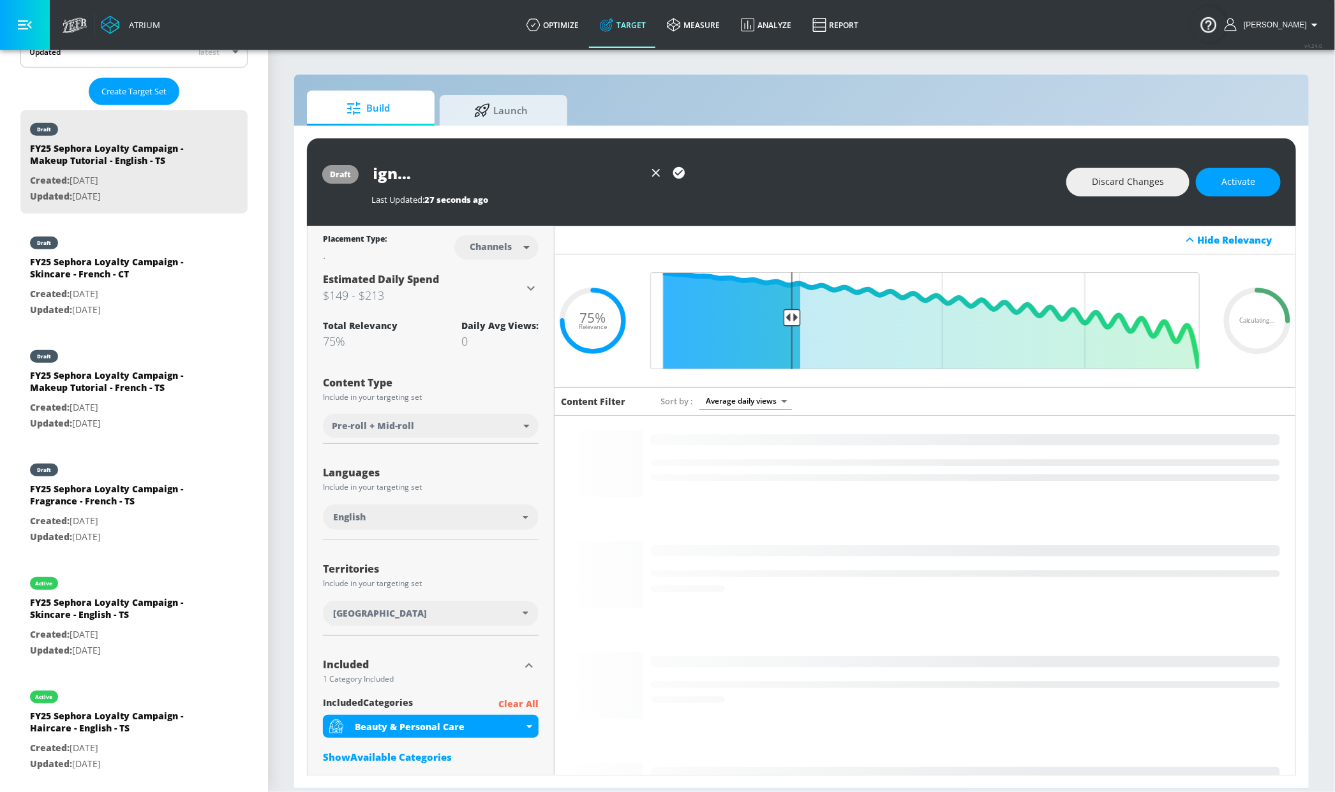
scroll to position [0, 0]
click at [684, 174] on icon "button" at bounding box center [678, 172] width 11 height 11
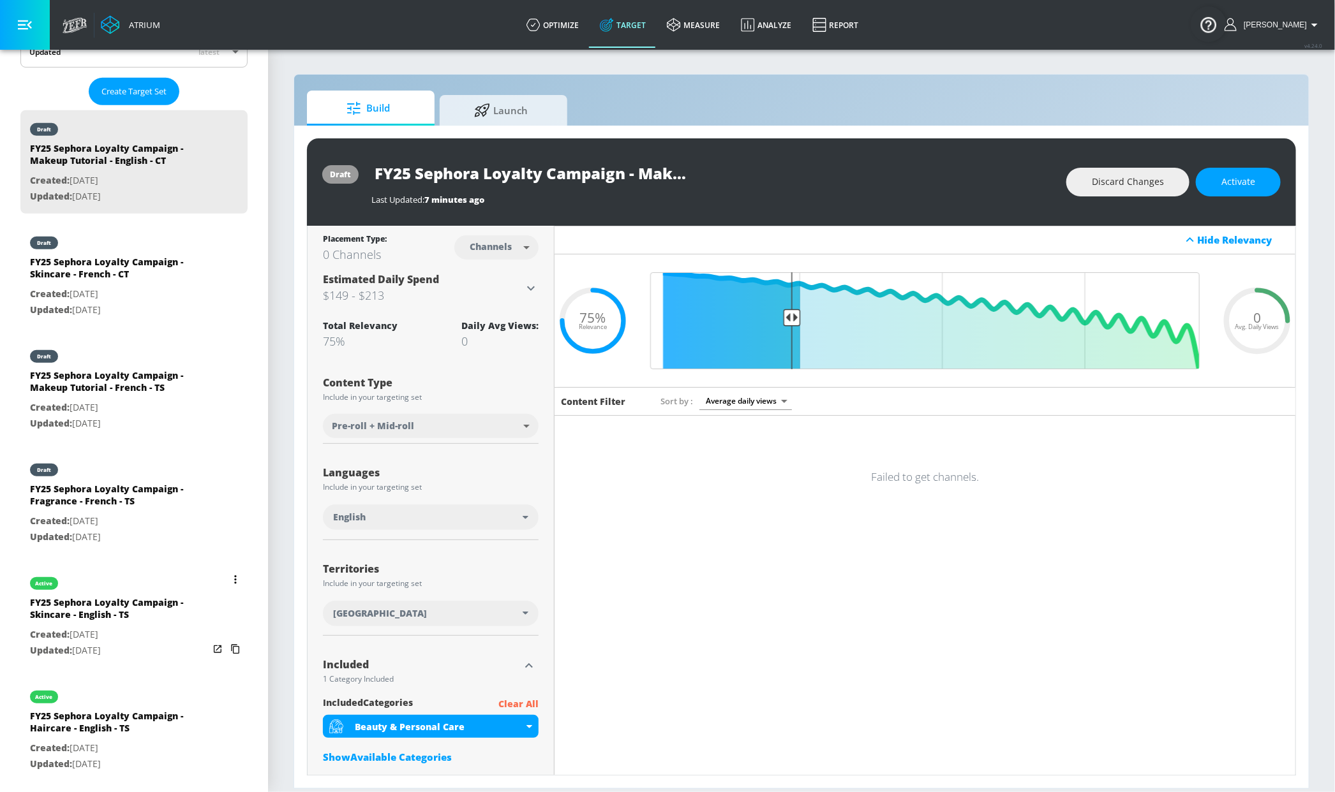
click at [110, 592] on div "active" at bounding box center [119, 581] width 179 height 32
type input "FY25 Sephora Loyalty Campaign - Skincare - English - TS"
type input "videos"
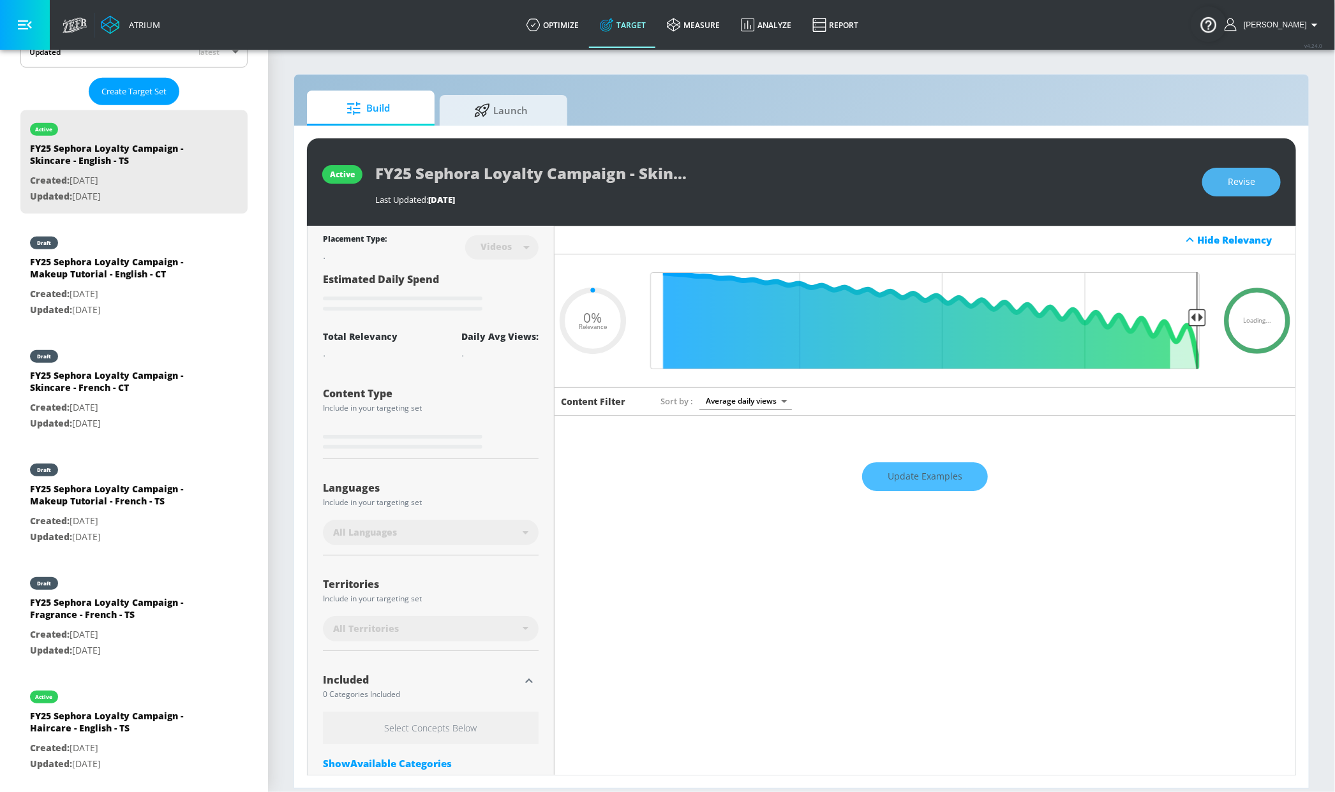
click at [1245, 176] on span "Revise" at bounding box center [1240, 182] width 27 height 16
type input "0.75"
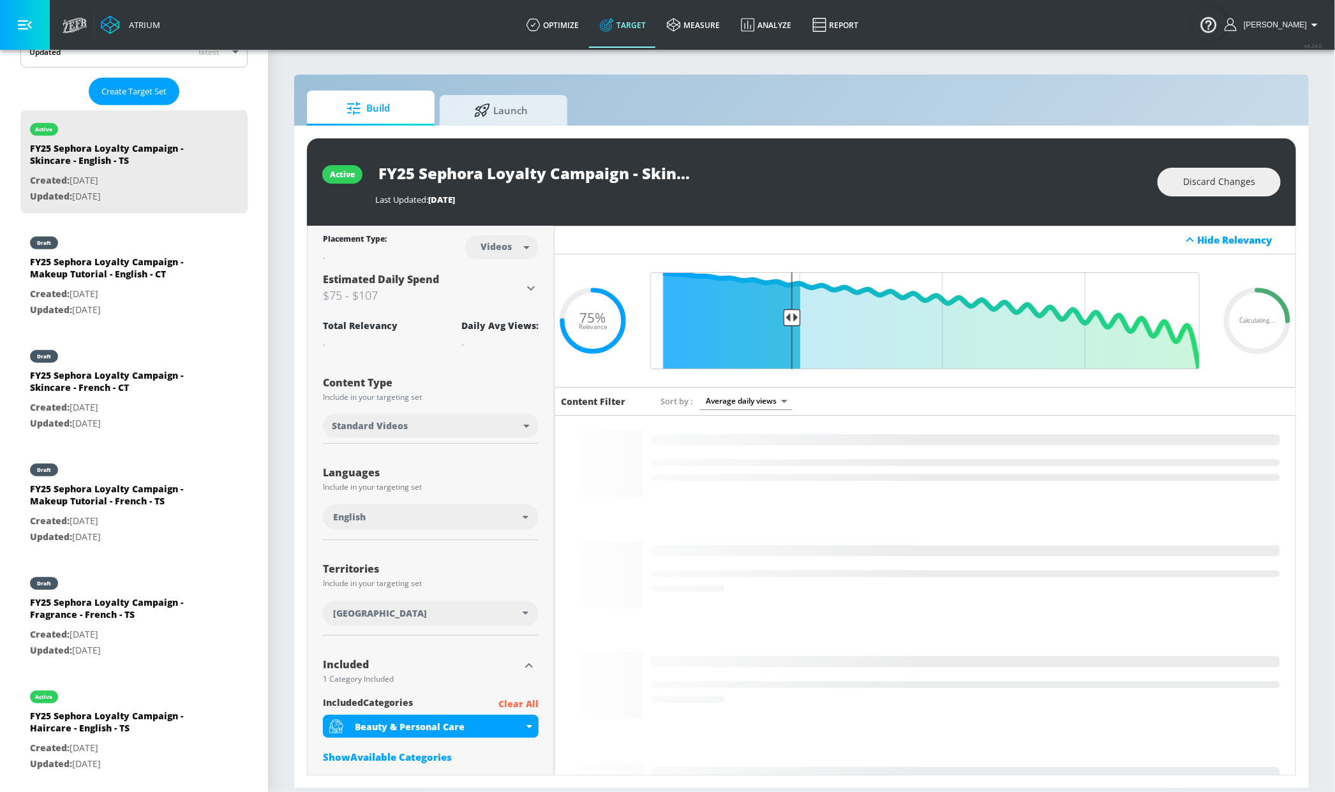
click at [581, 172] on input "FY25 Sephora Loyalty Campaign - Skincare - English - TS" at bounding box center [534, 173] width 319 height 29
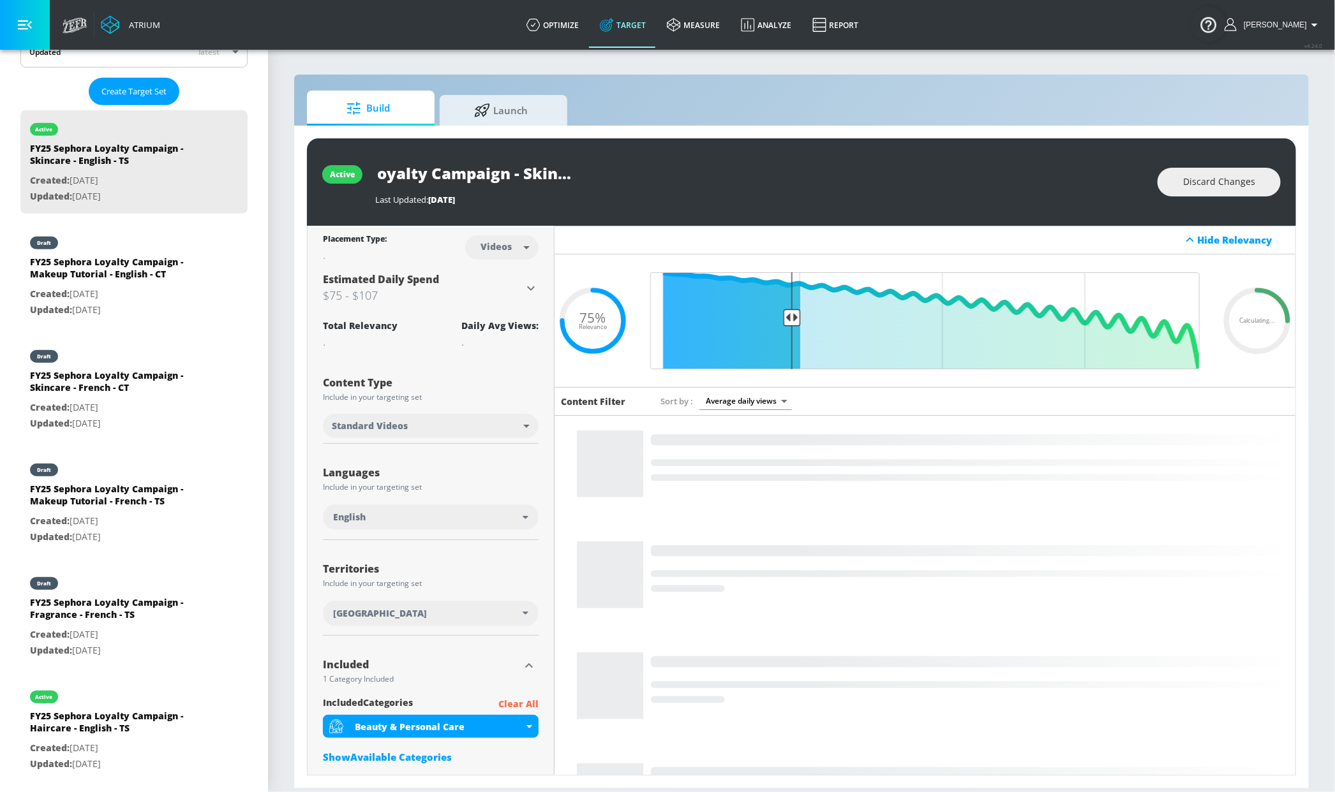
drag, startPoint x: 605, startPoint y: 171, endPoint x: 696, endPoint y: 176, distance: 91.4
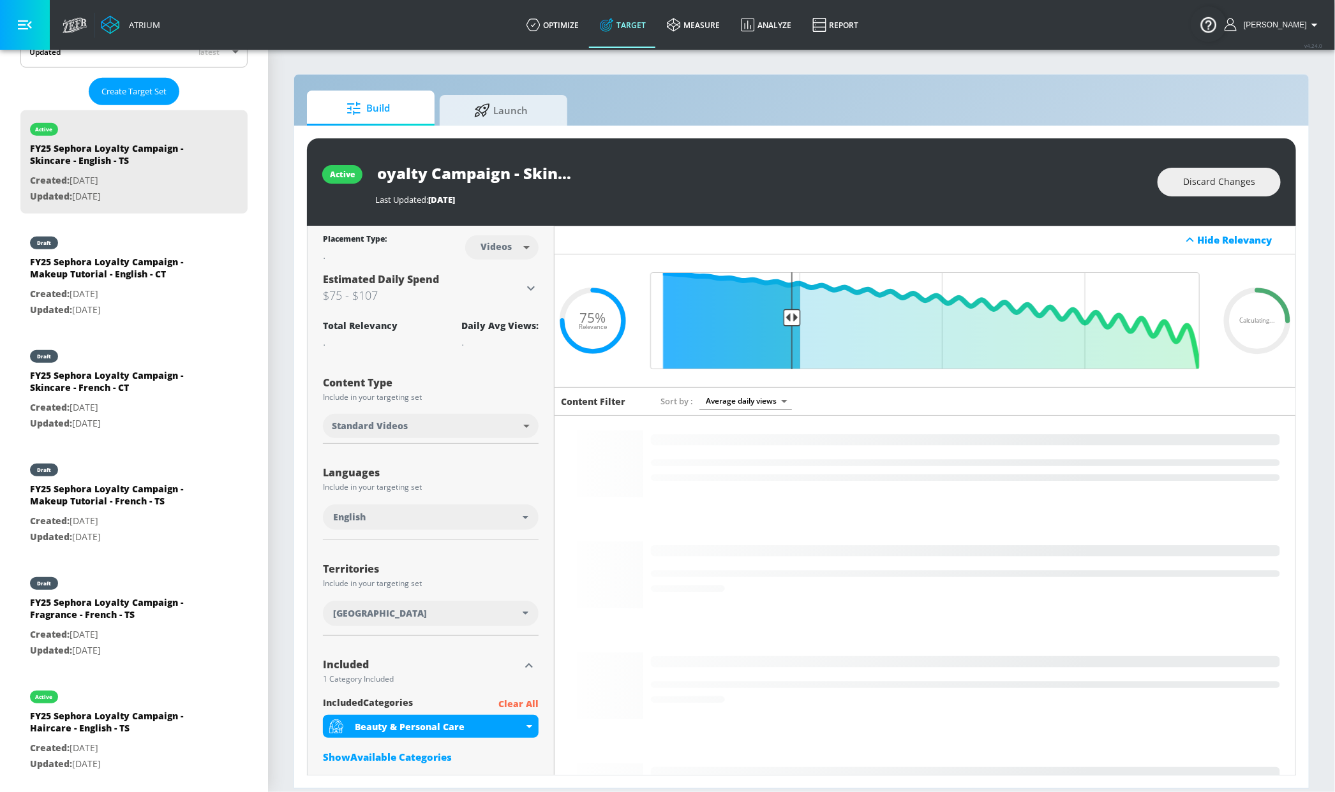
click at [730, 175] on div "FY25 Sephora Loyalty Campaign - Skincare - English - TS" at bounding box center [759, 173] width 769 height 29
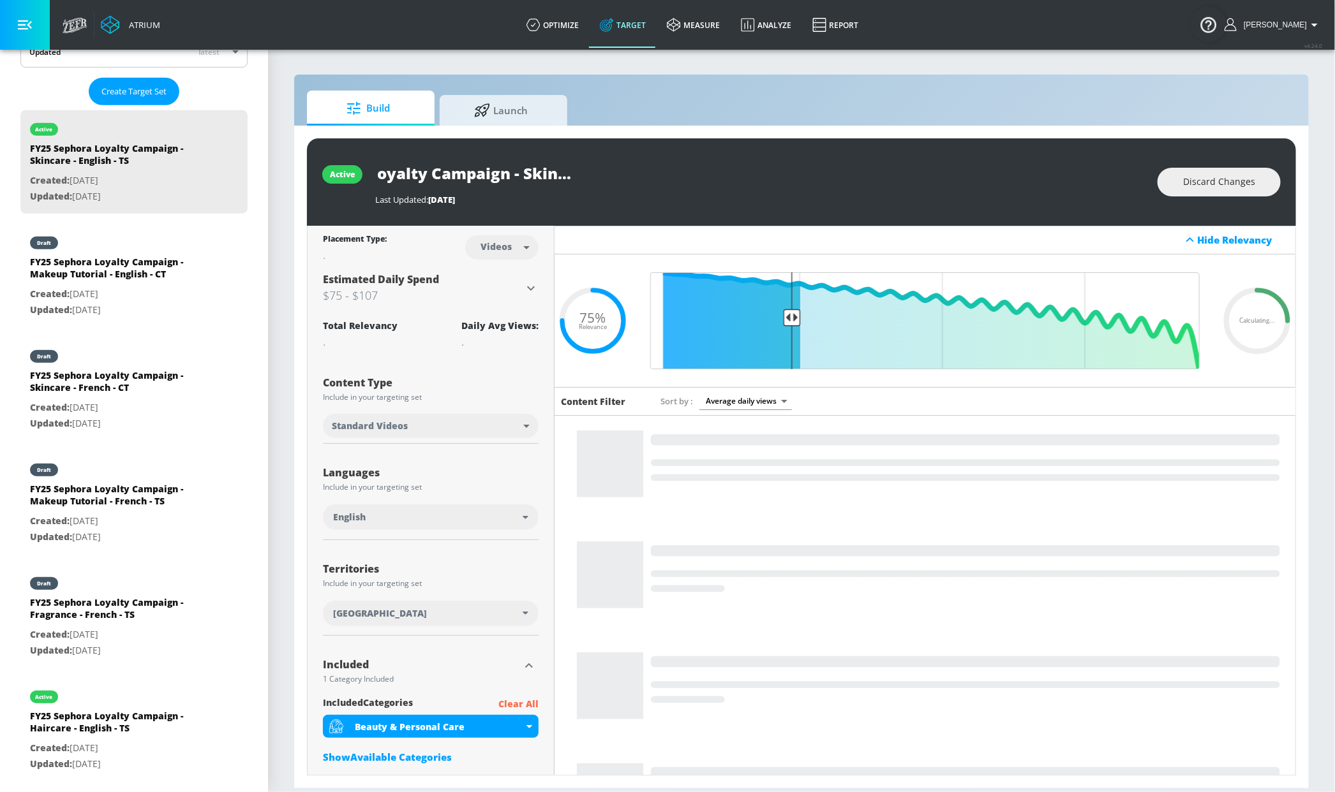
click at [681, 176] on input "FY25 Sephora Loyalty Campaign - Skincare - English - TS" at bounding box center [534, 173] width 319 height 29
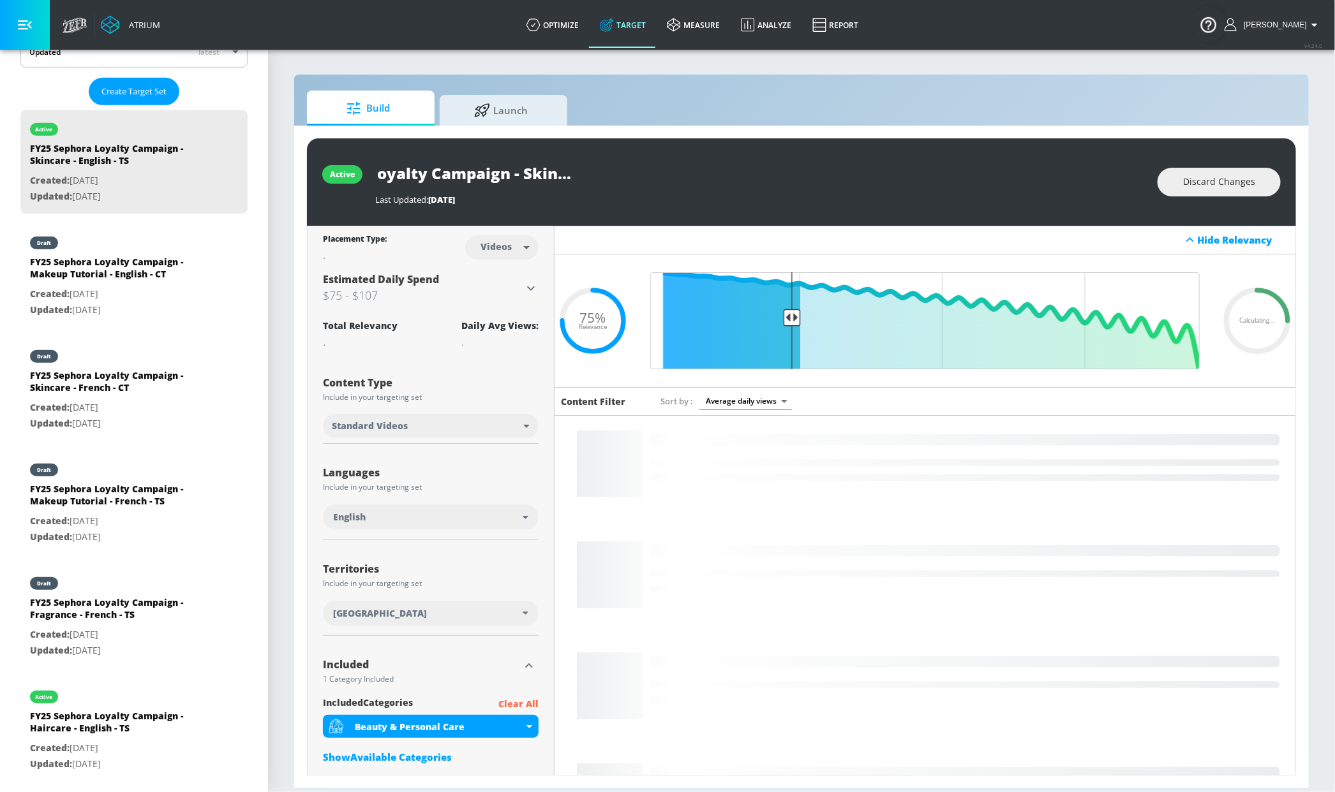
click at [678, 176] on input "FY25 Sephora Loyalty Campaign - Skincare - English - TS" at bounding box center [534, 173] width 319 height 29
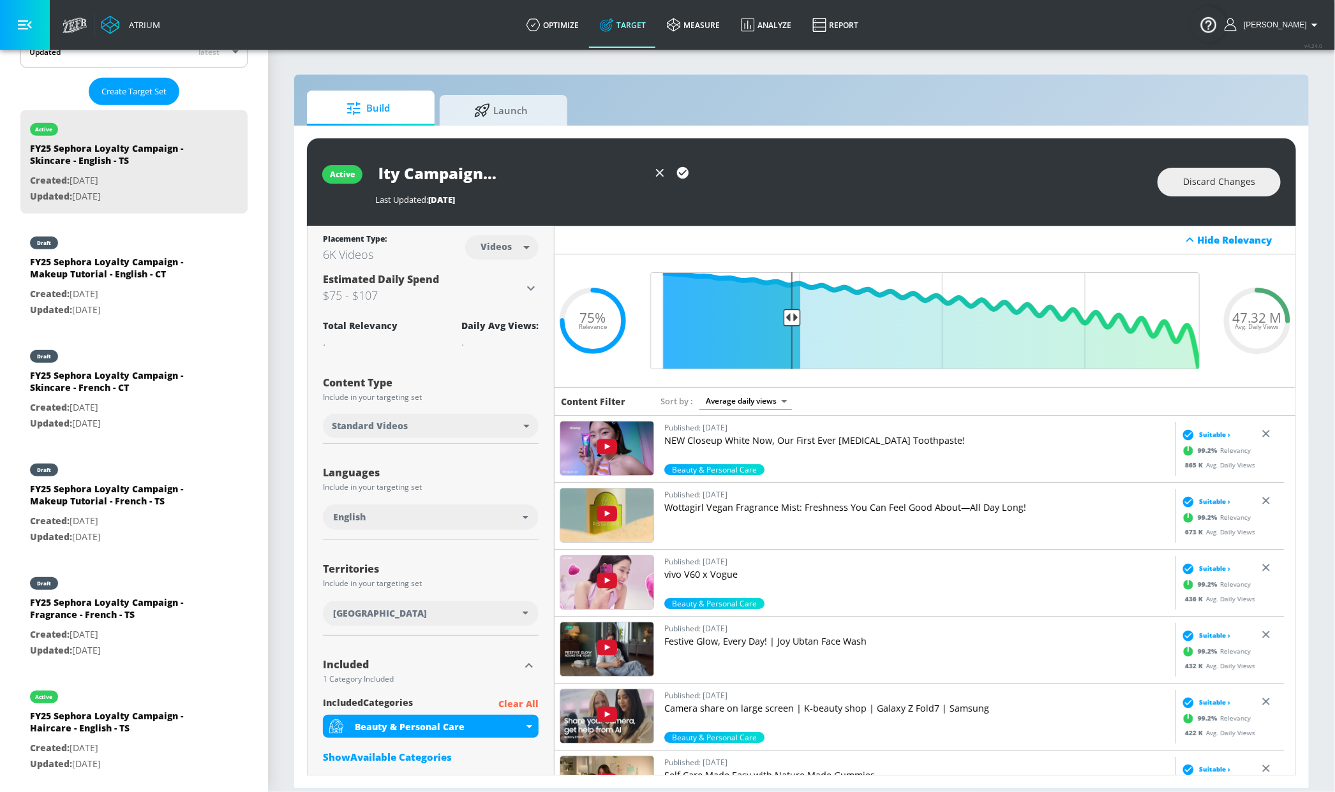
scroll to position [0, 165]
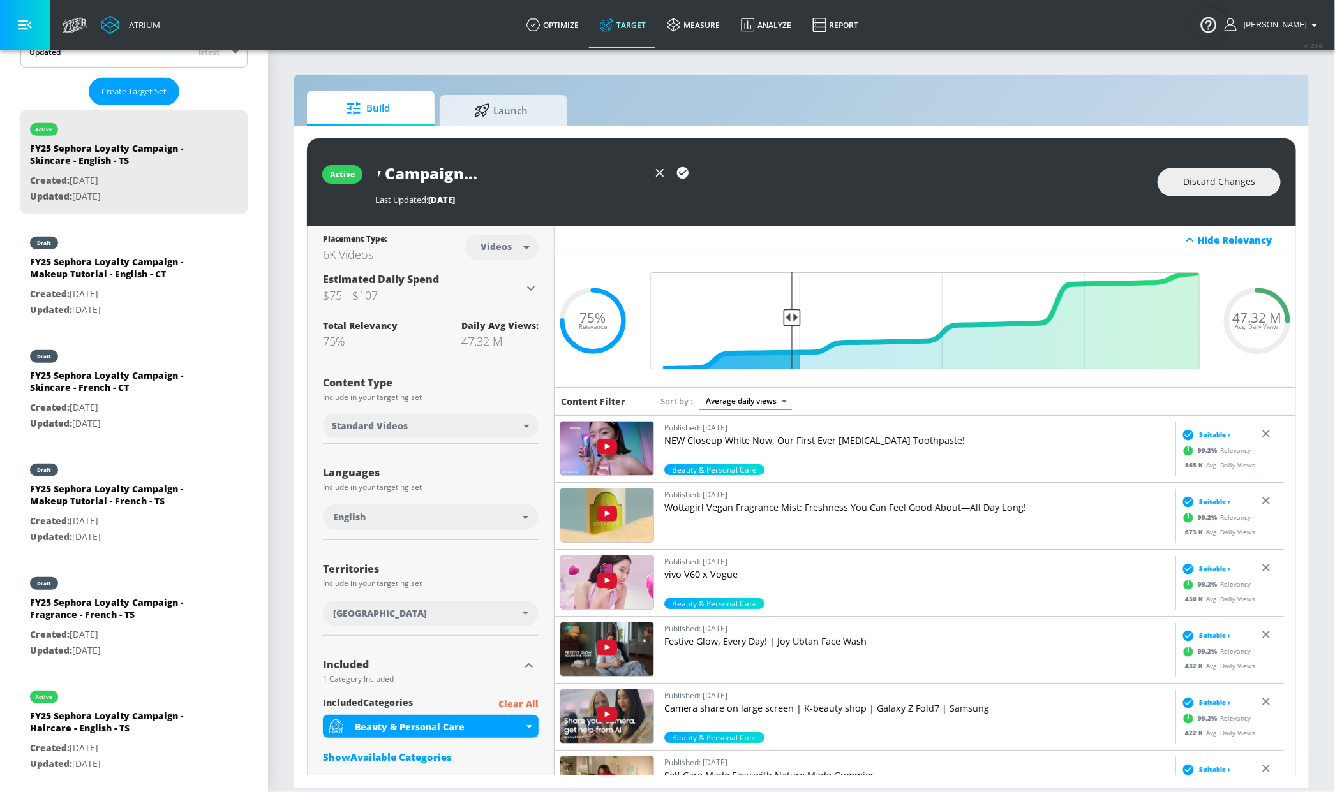
type input "FY25 Sephora Loyalty Campaign - Skincare - English - CT"
click at [511, 246] on body "Atrium optimize Target measure Analyze Report optimize Target measure Analyze R…" at bounding box center [667, 396] width 1335 height 792
click at [500, 271] on div "Channels" at bounding box center [498, 275] width 46 height 13
type input "channels"
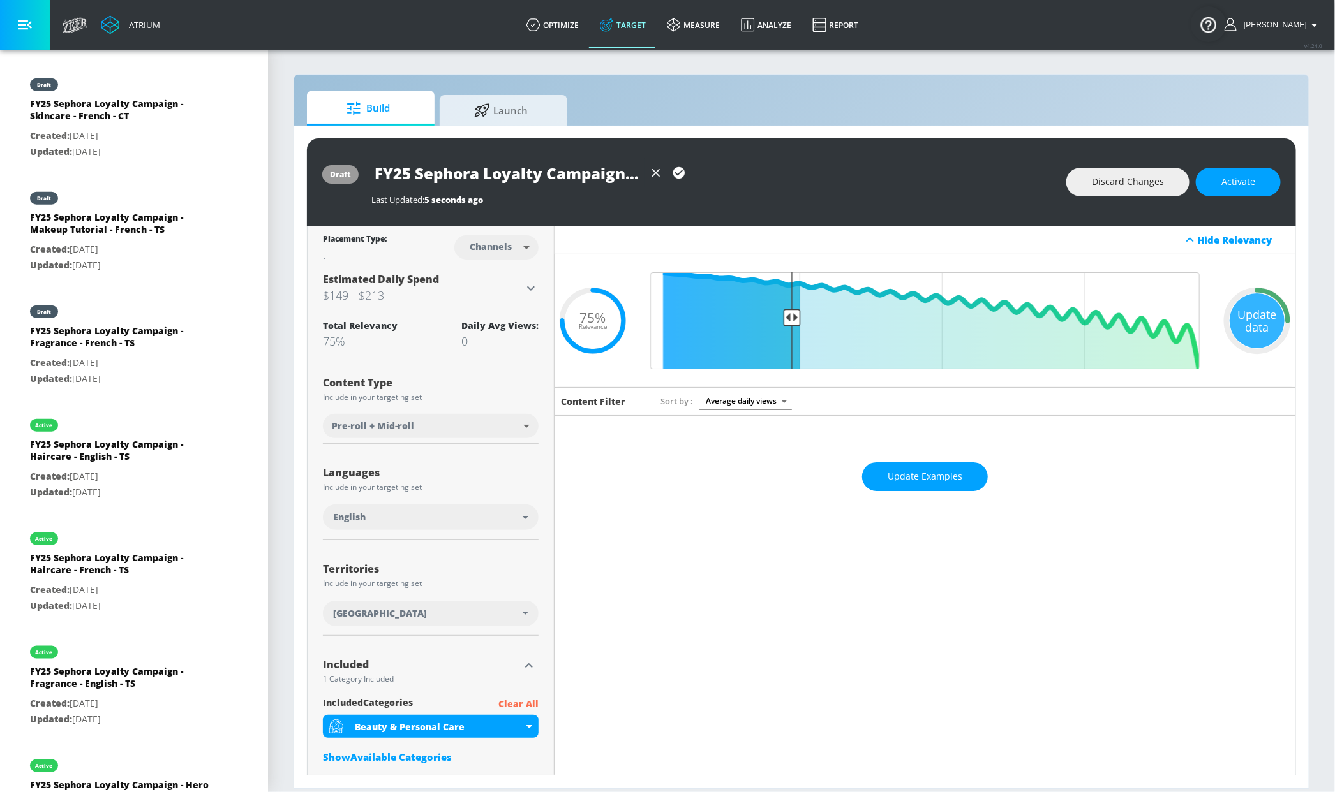
scroll to position [593, 0]
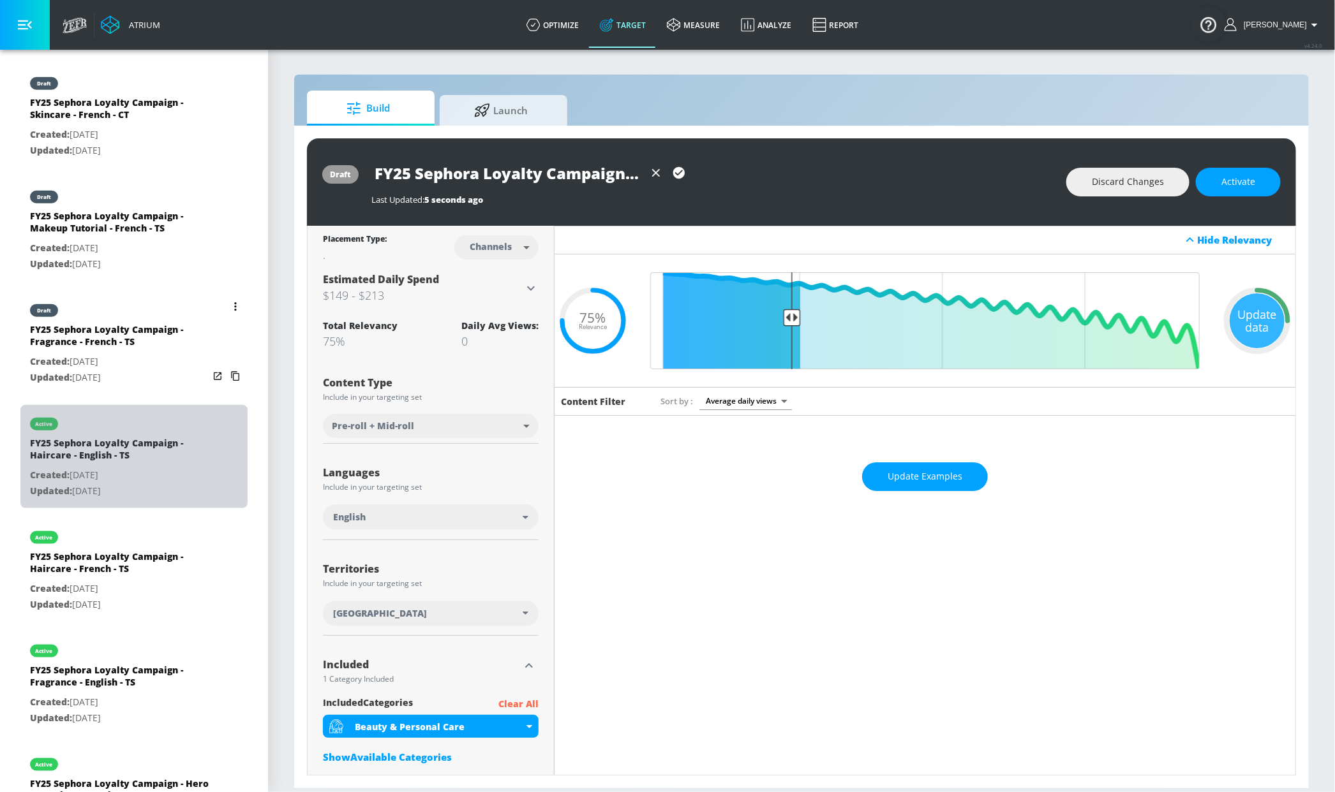
click at [189, 424] on div "active" at bounding box center [119, 421] width 179 height 32
type input "FY25 Sephora Loyalty Campaign - Haircare - English - TS"
type input "videos"
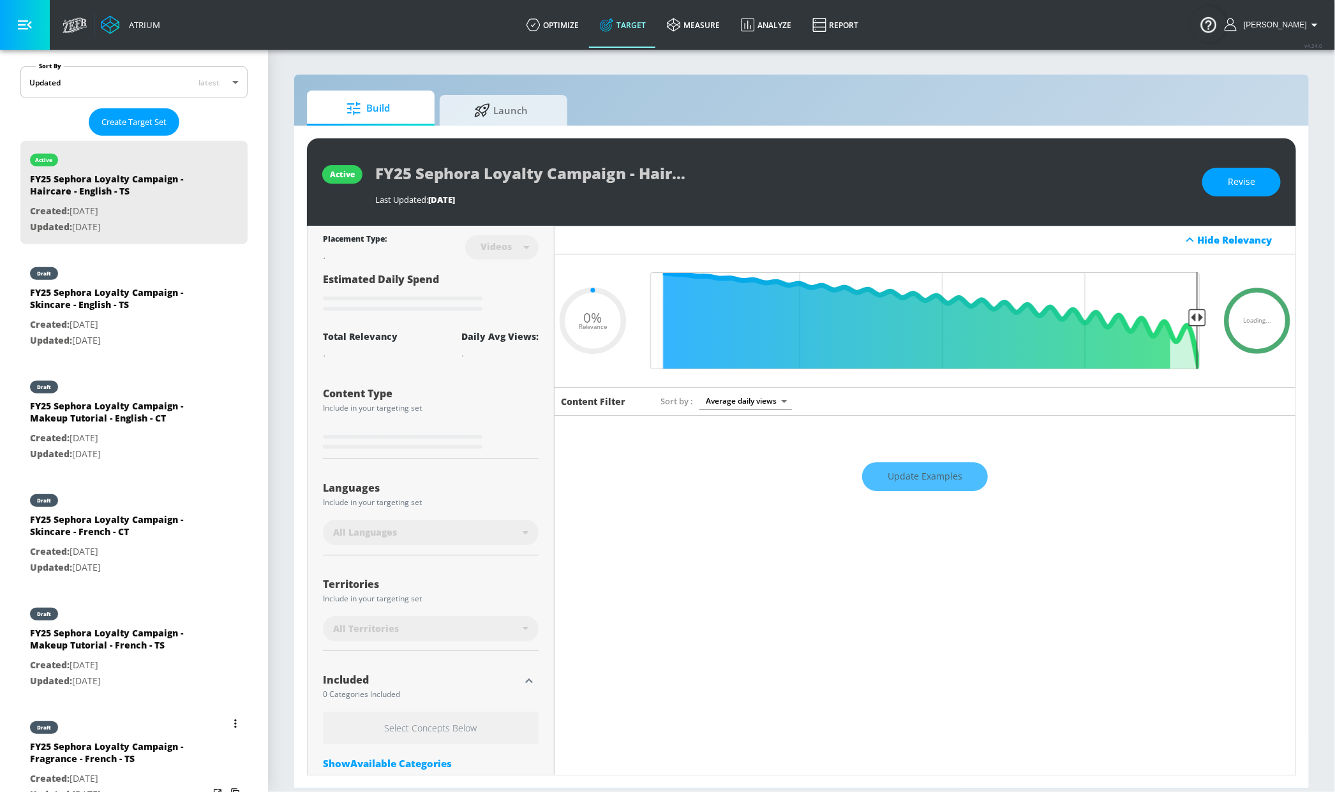
scroll to position [147, 0]
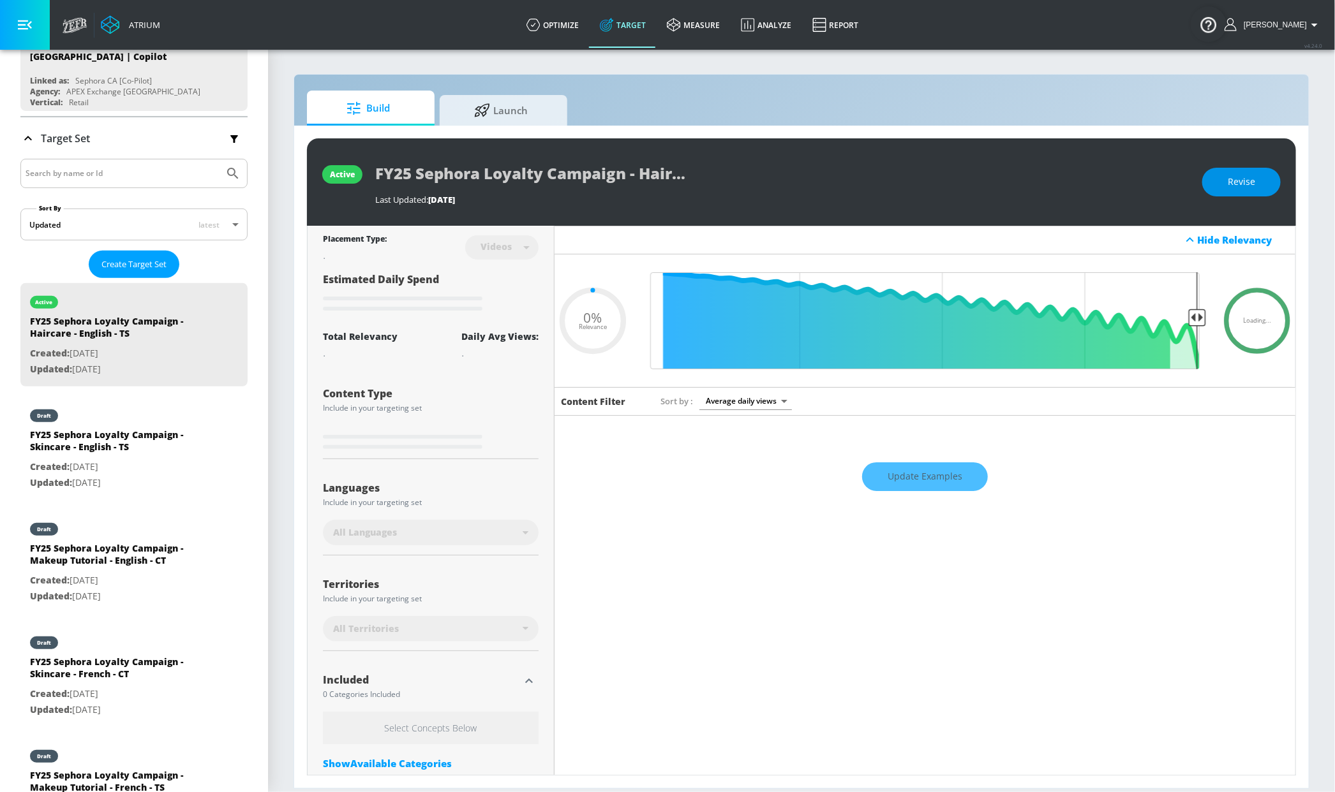
type input "0.75"
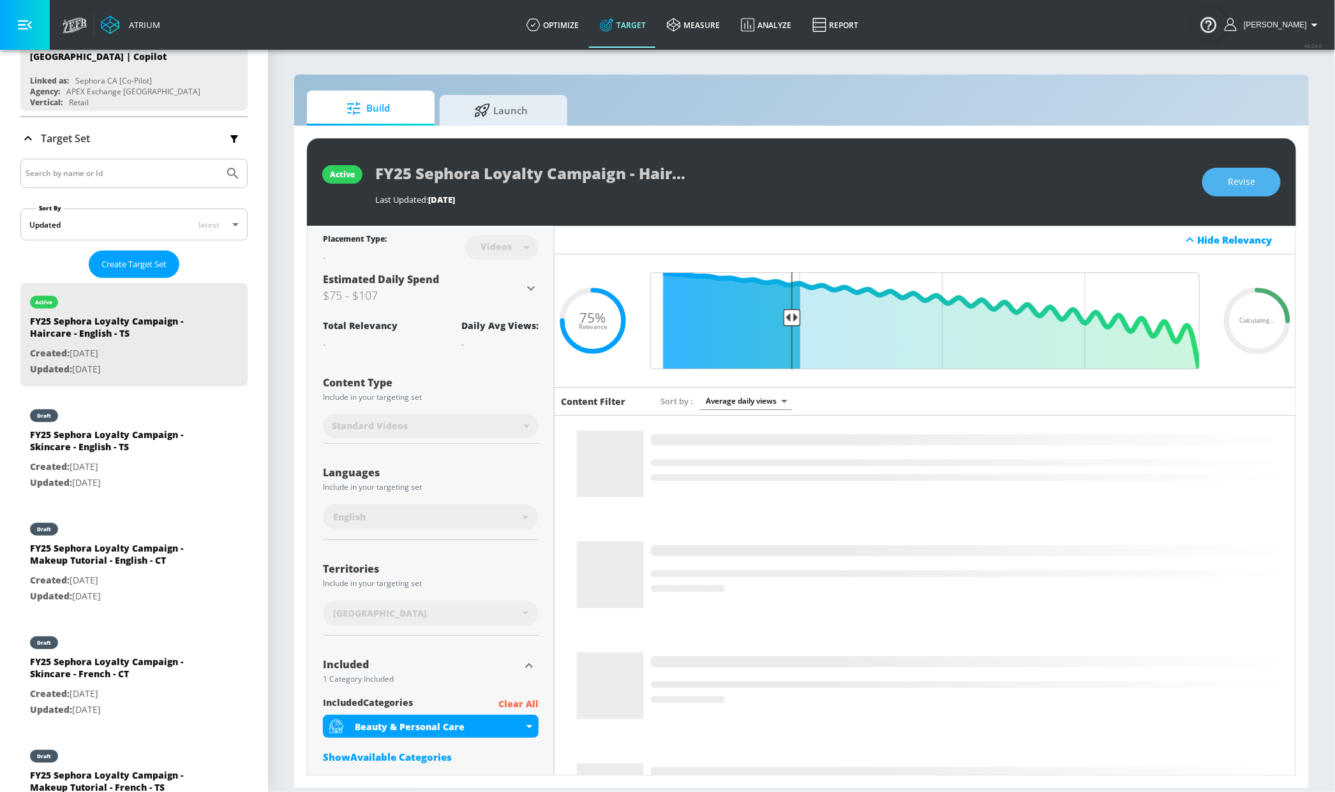
click at [1218, 184] on button "Revise" at bounding box center [1241, 182] width 78 height 29
click at [662, 168] on input "FY25 Sephora Loyalty Campaign - Haircare - English - TS" at bounding box center [534, 173] width 319 height 29
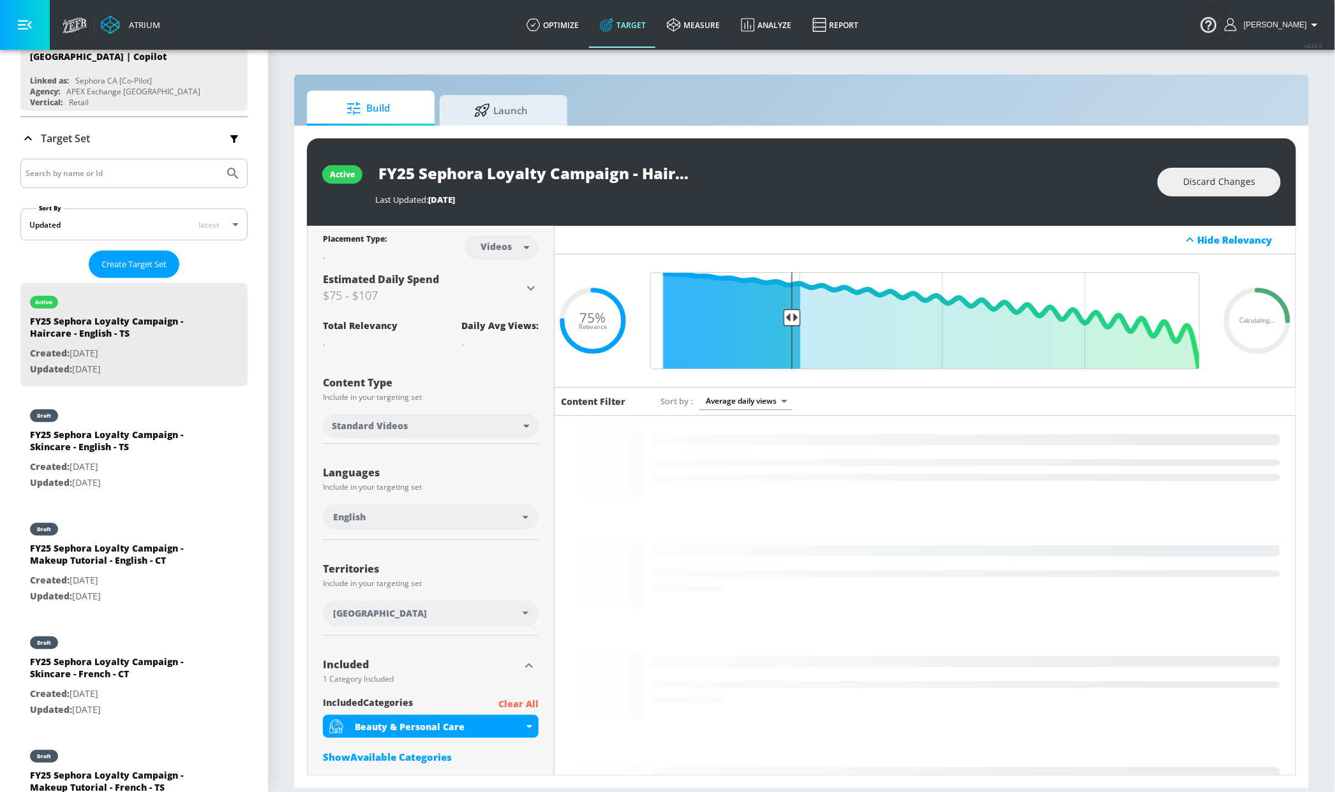
scroll to position [0, 117]
drag, startPoint x: 635, startPoint y: 168, endPoint x: 690, endPoint y: 174, distance: 55.1
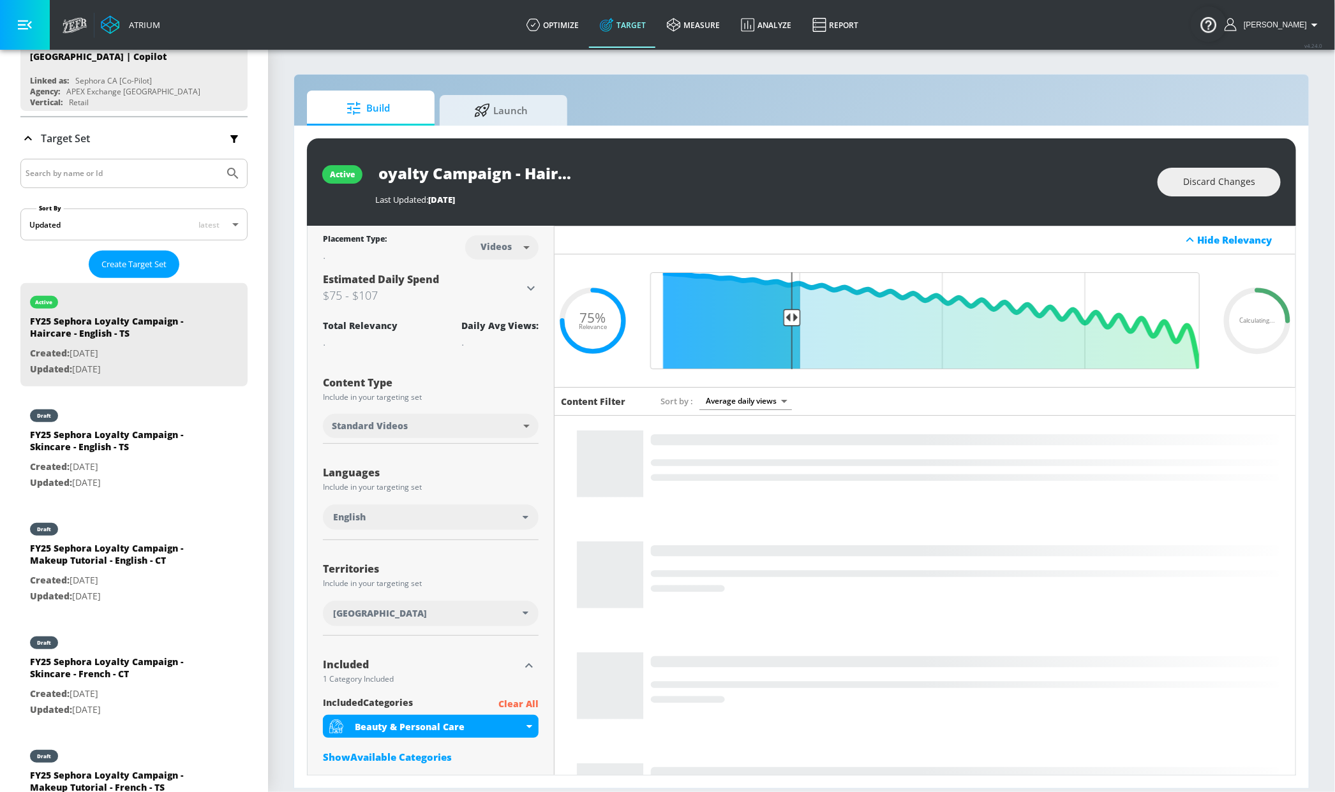
click at [764, 175] on div "FY25 Sephora Loyalty Campaign - Haircare - English - TS" at bounding box center [759, 173] width 769 height 29
click at [677, 175] on input "FY25 Sephora Loyalty Campaign - Haircare - English - TS" at bounding box center [534, 173] width 319 height 29
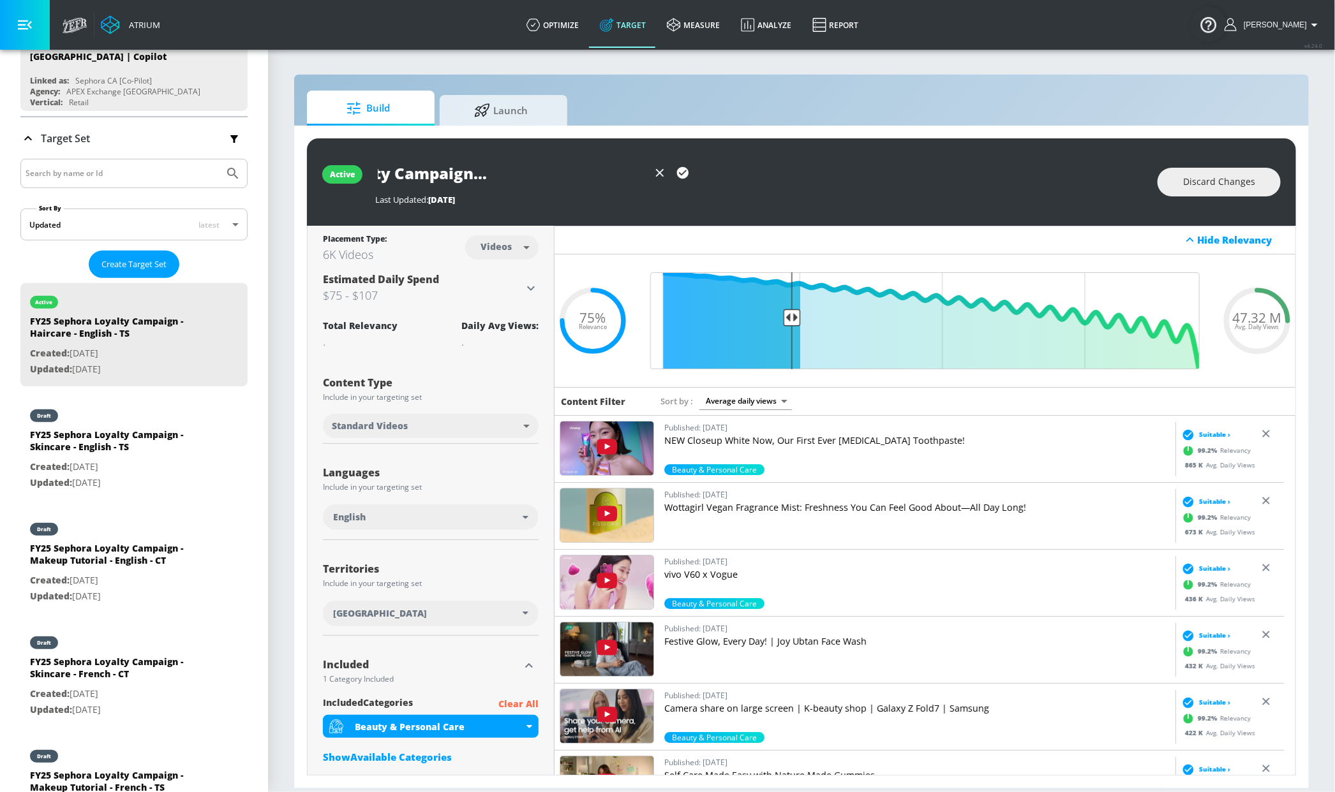
scroll to position [0, 165]
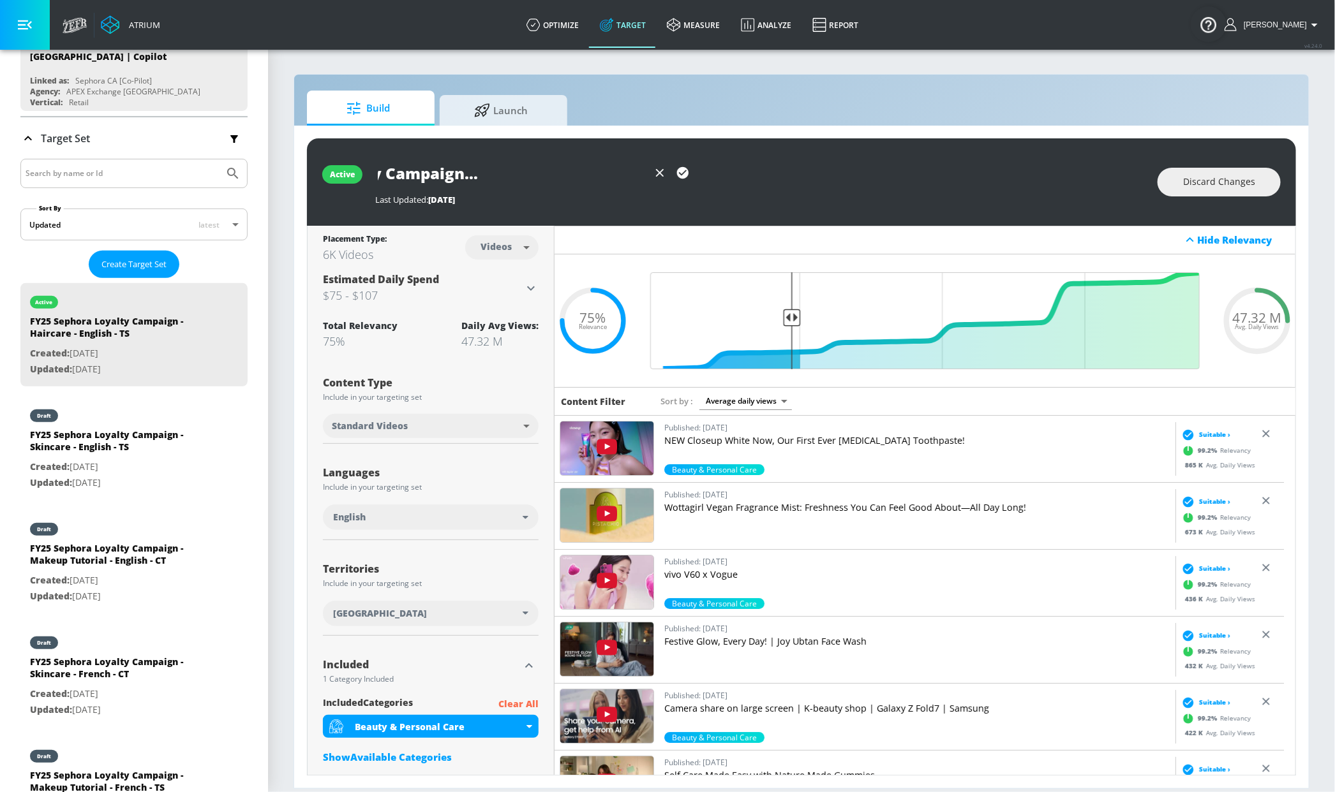
type input "FY25 Sephora Loyalty Campaign - Haircare - English - CT"
click at [491, 251] on body "Atrium optimize Target measure Analyze Report optimize Target measure Analyze R…" at bounding box center [667, 396] width 1335 height 792
click at [494, 276] on div "Channels" at bounding box center [498, 275] width 46 height 13
type input "channels"
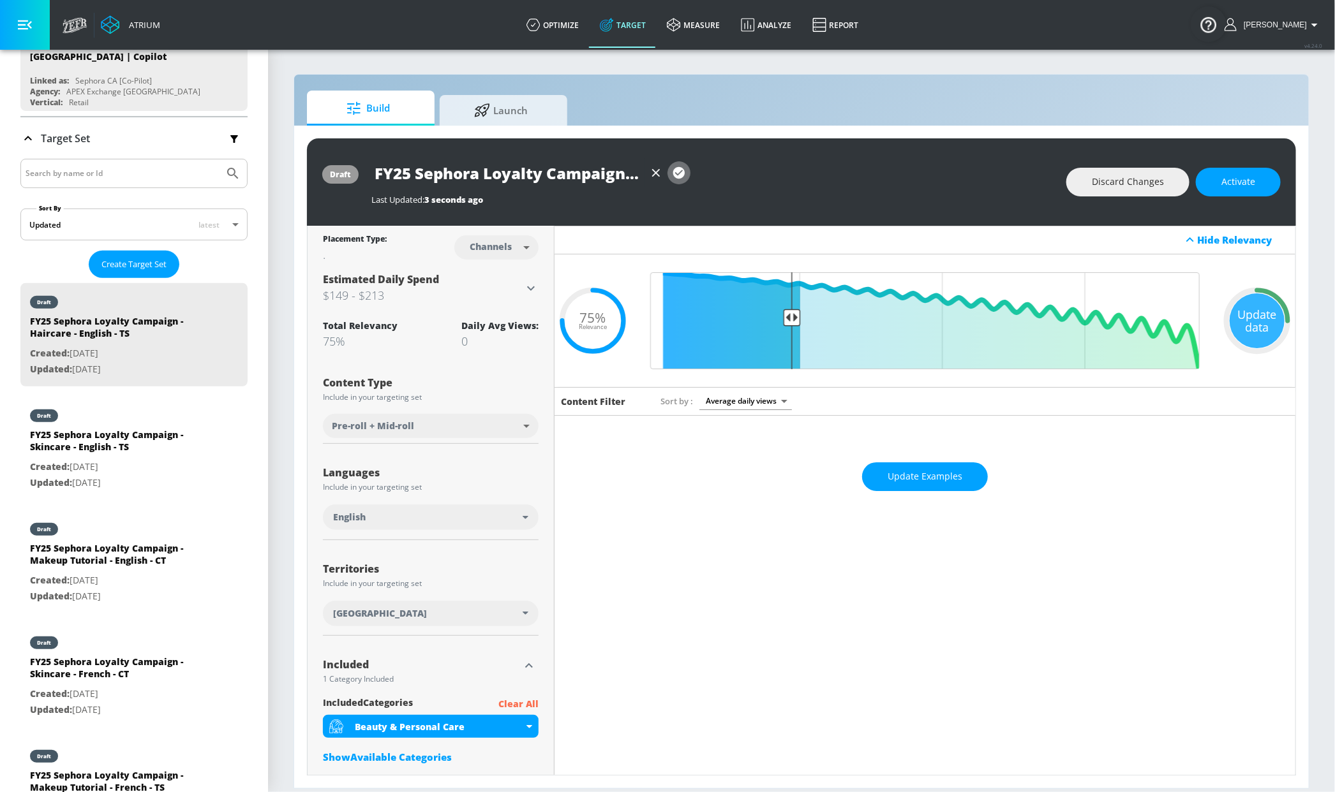
click at [683, 177] on icon "button" at bounding box center [679, 173] width 14 height 14
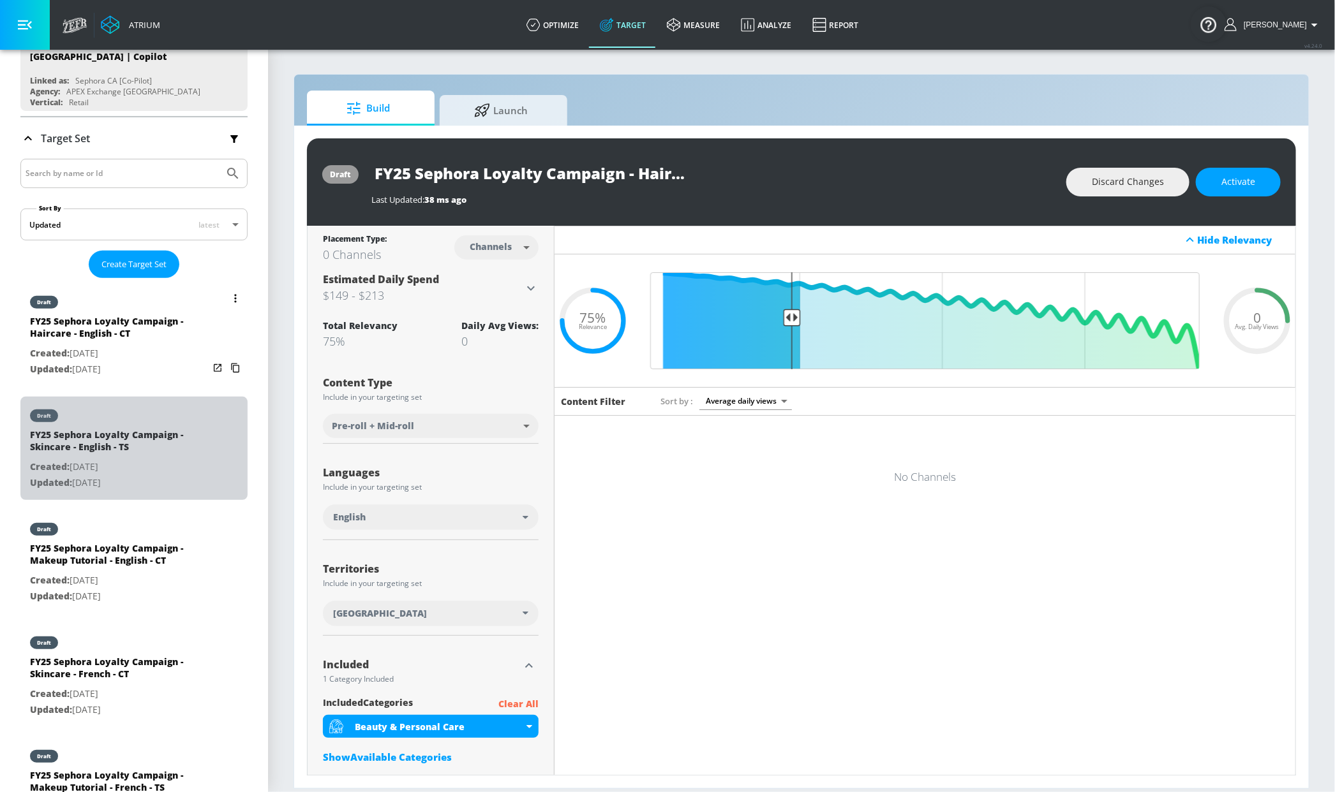
click at [172, 434] on div "FY25 Sephora Loyalty Campaign - Skincare - English - TS" at bounding box center [119, 444] width 179 height 31
type input "FY25 Sephora Loyalty Campaign - Skincare - English - TS"
type input "0.05"
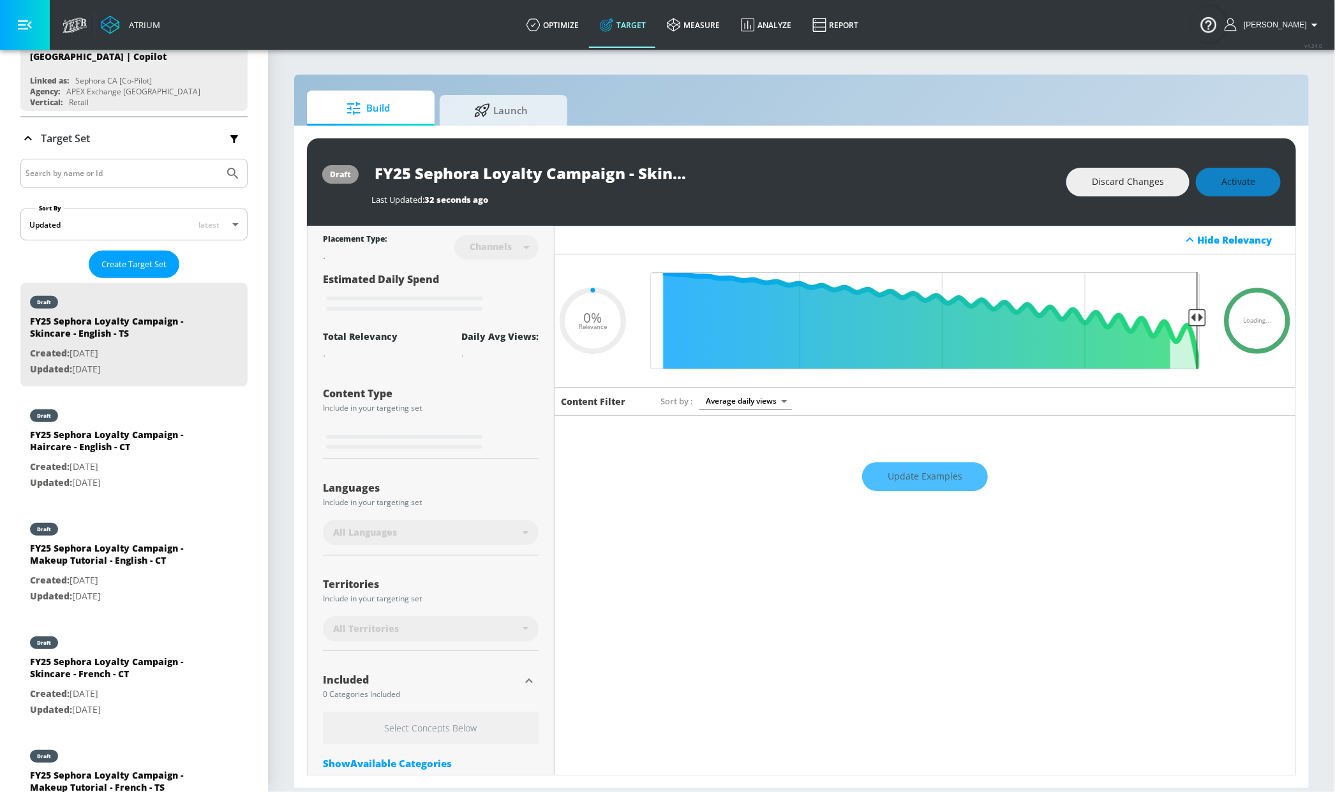
click at [650, 171] on input "FY25 Sephora Loyalty Campaign - Skincare - English - TS" at bounding box center [530, 173] width 319 height 29
drag, startPoint x: 646, startPoint y: 172, endPoint x: 739, endPoint y: 174, distance: 93.2
click at [739, 174] on div "FY25 Sephora Loyalty Campaign - Skincare - English - TS" at bounding box center [712, 173] width 682 height 29
click at [683, 174] on input "FY25 Sephora Loyalty Campaign - Skincare - English - TS" at bounding box center [530, 173] width 319 height 29
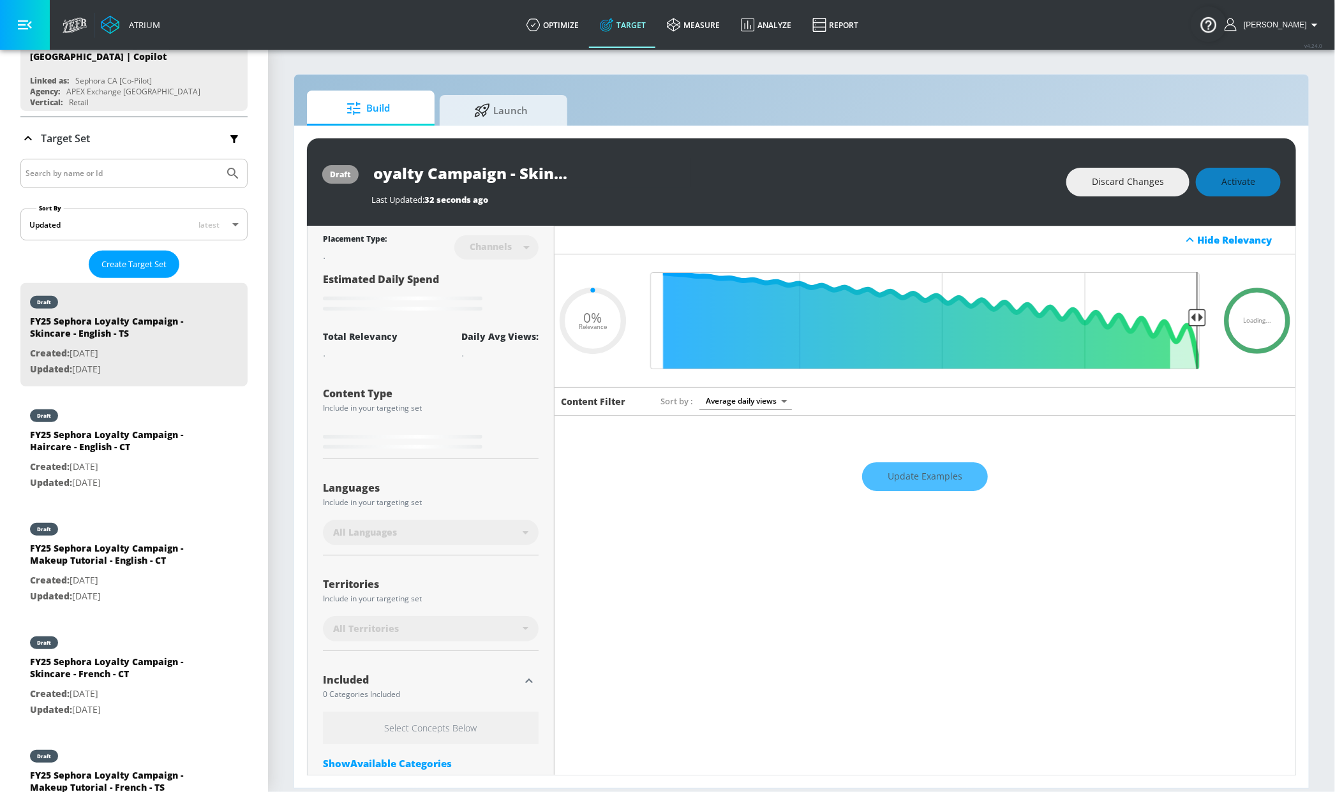
drag, startPoint x: 681, startPoint y: 175, endPoint x: 733, endPoint y: 174, distance: 51.7
click at [733, 174] on div "FY25 Sephora Loyalty Campaign - Skincare - English - TS" at bounding box center [712, 173] width 682 height 29
type input "FY25 Sephora Loyalty Campaign - Skincare - English - C"
type input "0.05"
type input "FY25 Sephora Loyalty Campaign - Skincare - English - CT"
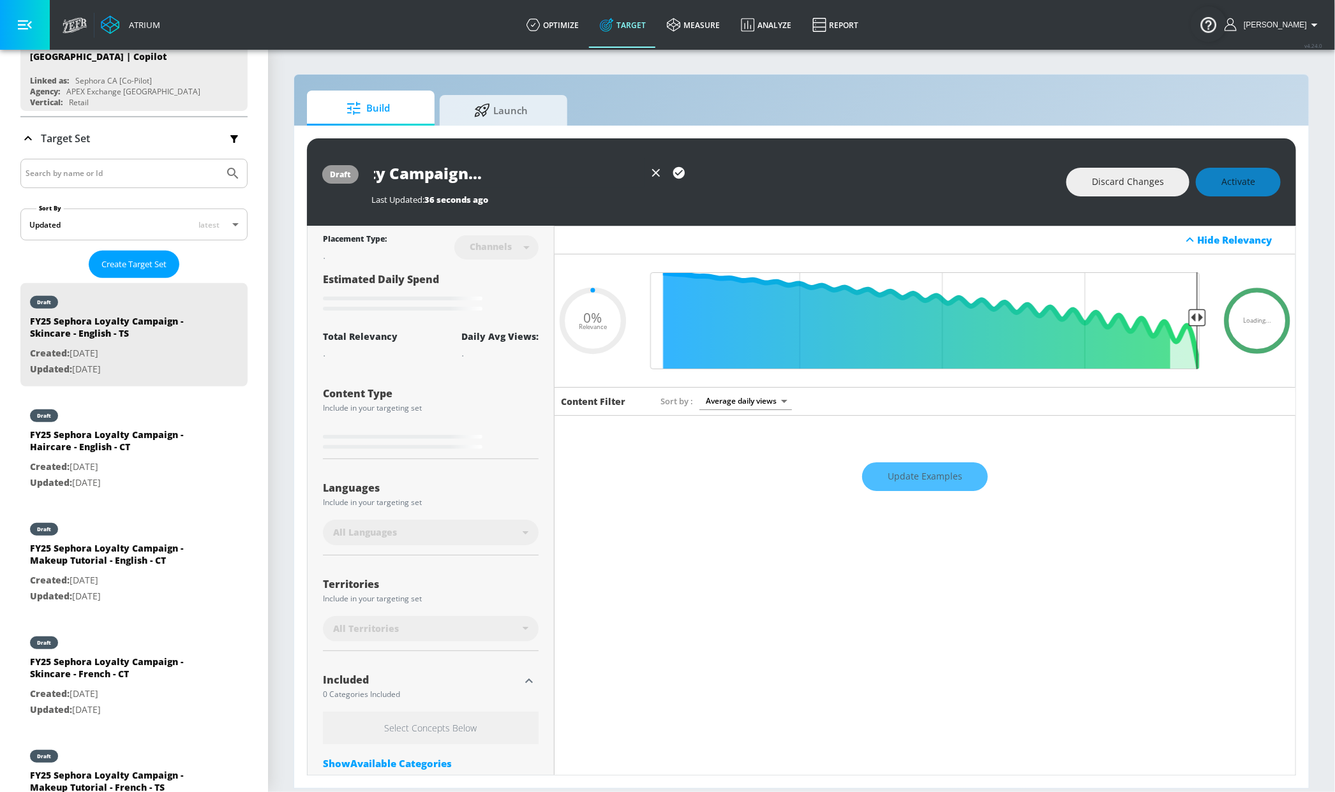
type input "0.05"
type input "FY25 Sephora Loyalty Campaign - Skincare - English - CT"
click at [676, 174] on icon "button" at bounding box center [679, 173] width 14 height 14
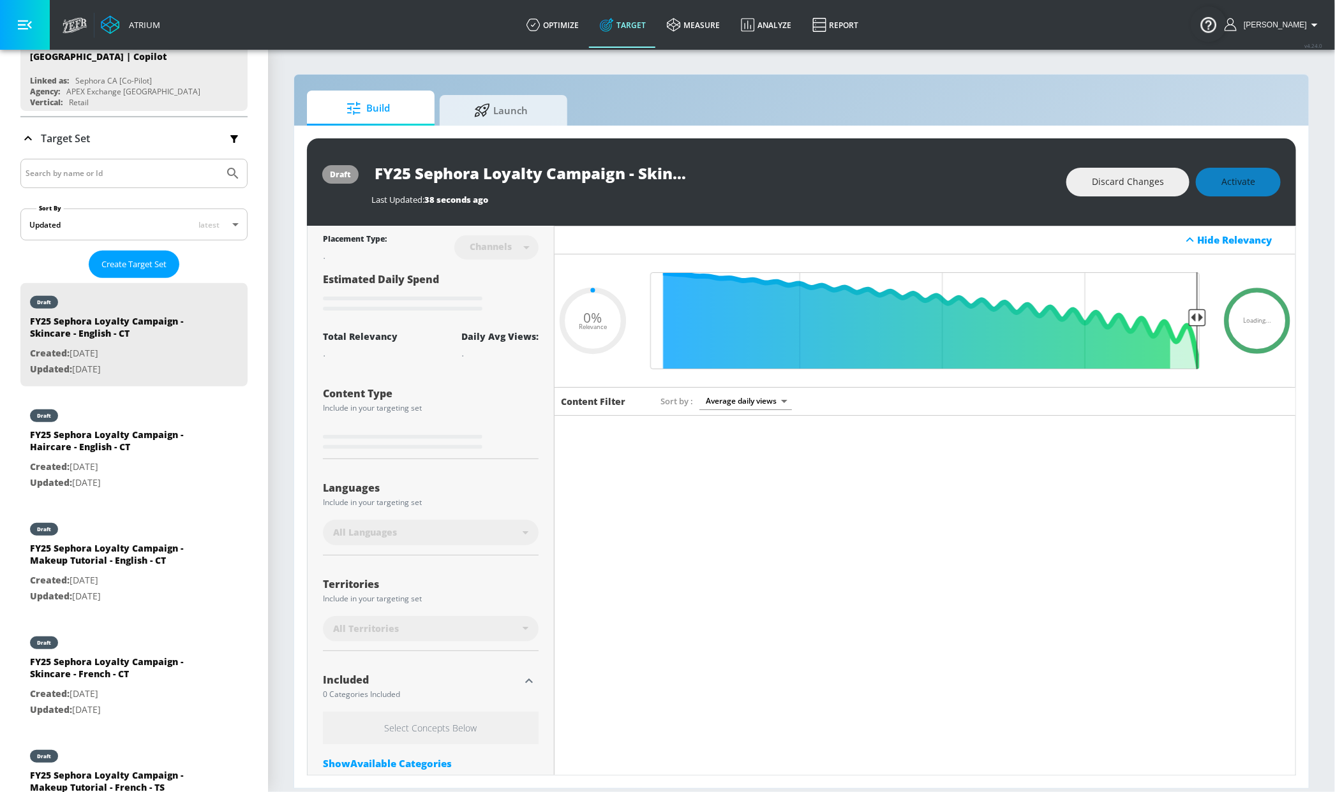
type input "0.05"
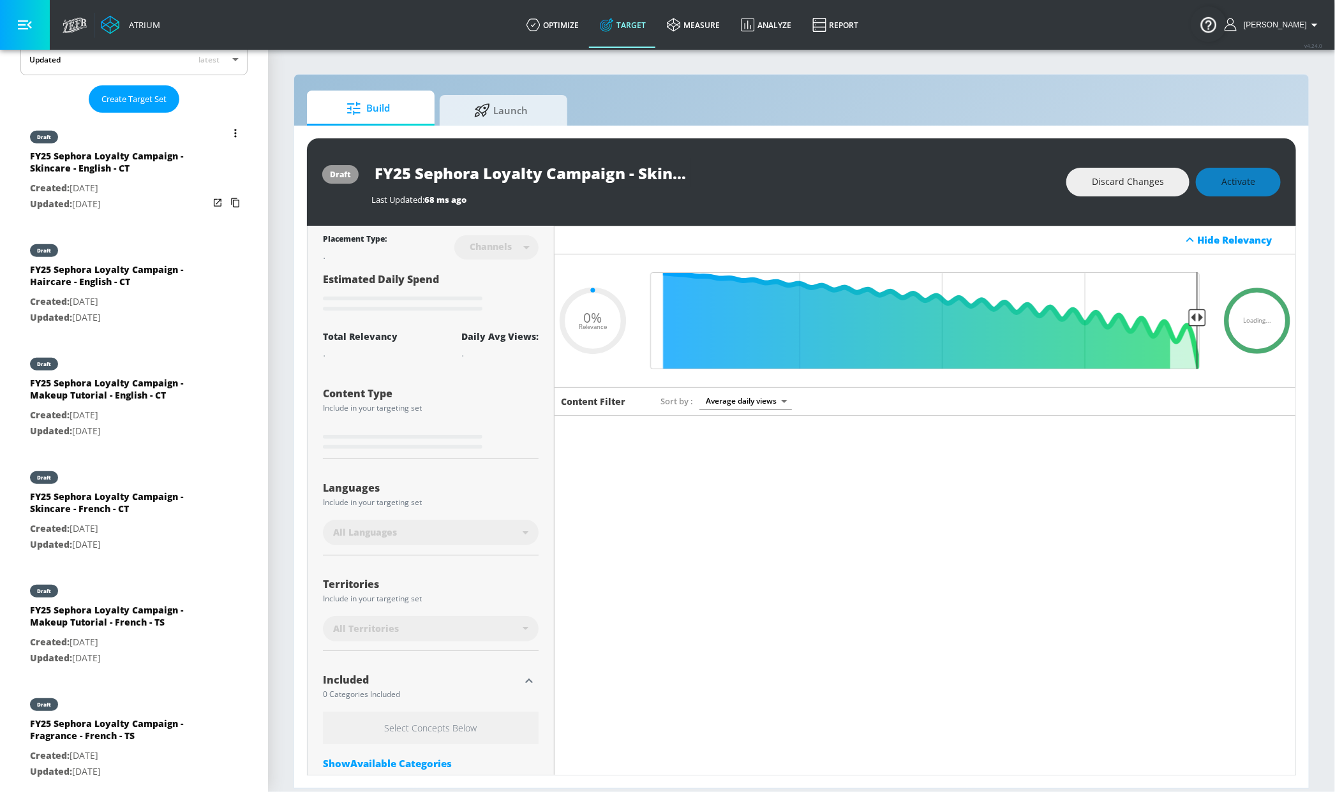
scroll to position [315, 0]
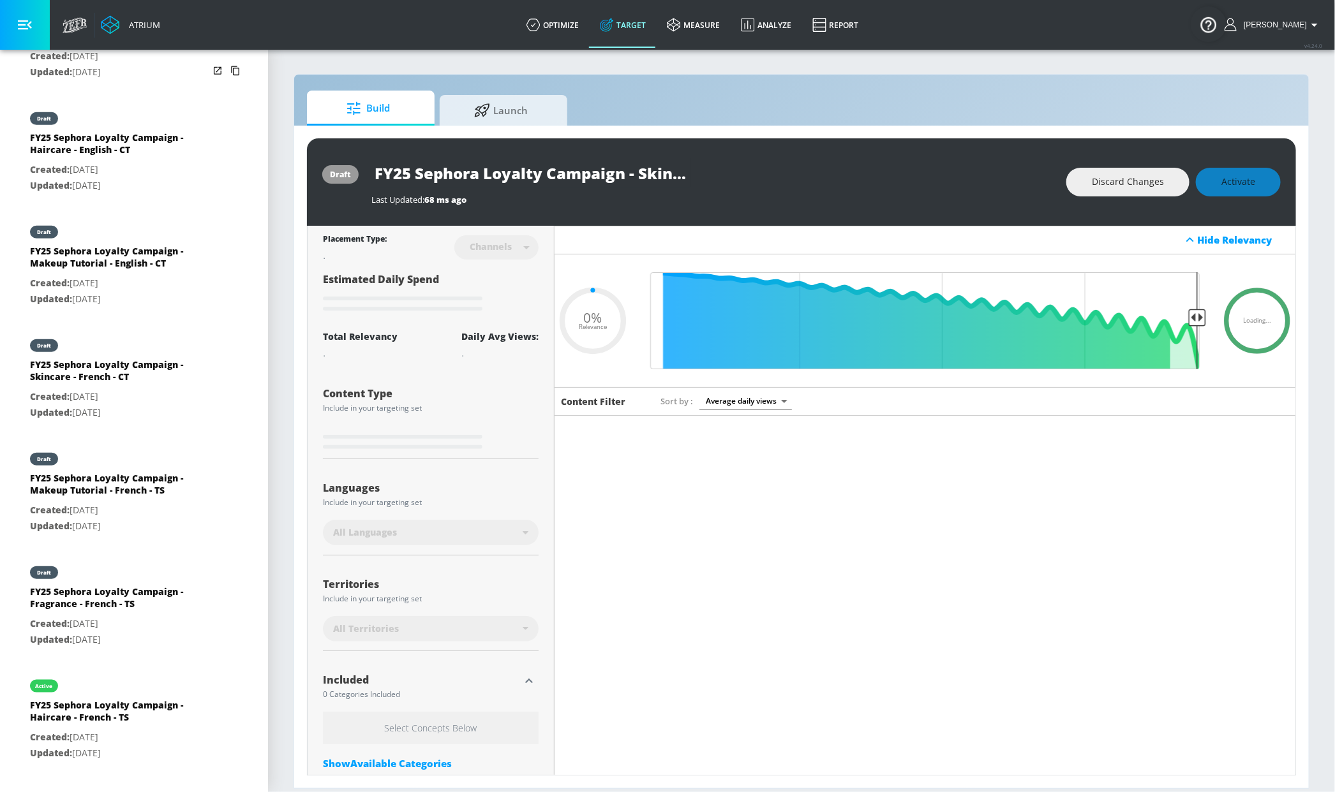
type input "FY25 Sephora Loyalty Campaign - Skincare - English - TS"
type input "0.75"
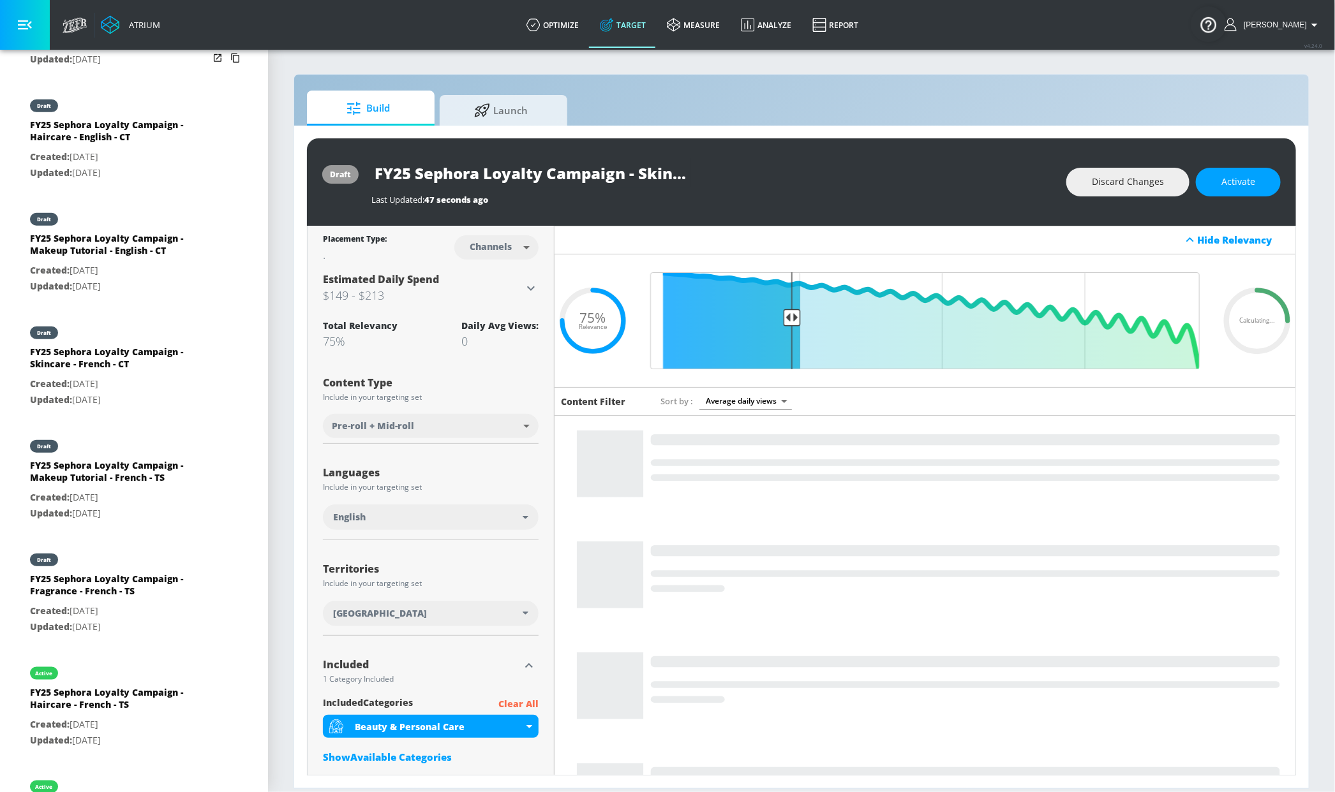
scroll to position [463, 0]
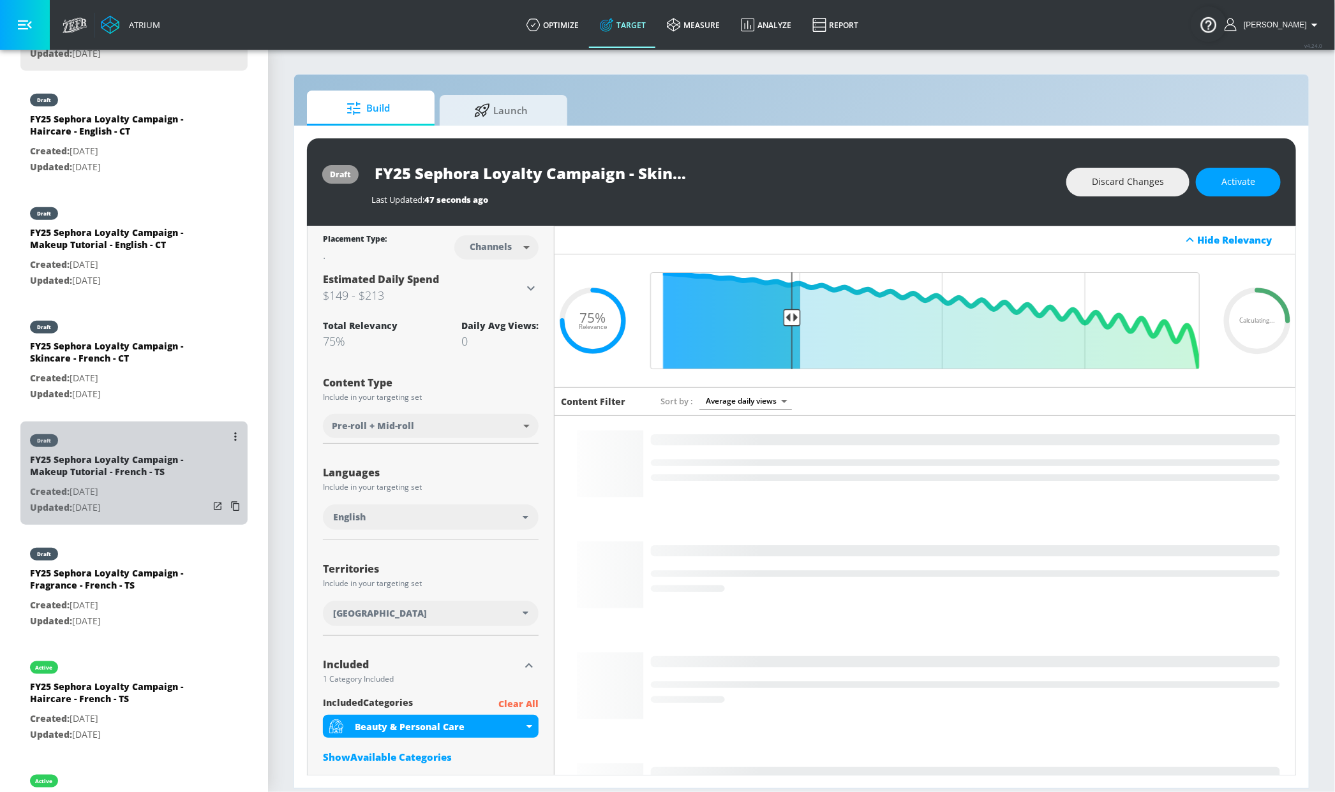
click at [147, 473] on div "FY25 Sephora Loyalty Campaign - Makeup Tutorial - French - TS" at bounding box center [119, 469] width 179 height 31
type input "FY25 Sephora Loyalty Campaign - Makeup Tutorial - French - TS"
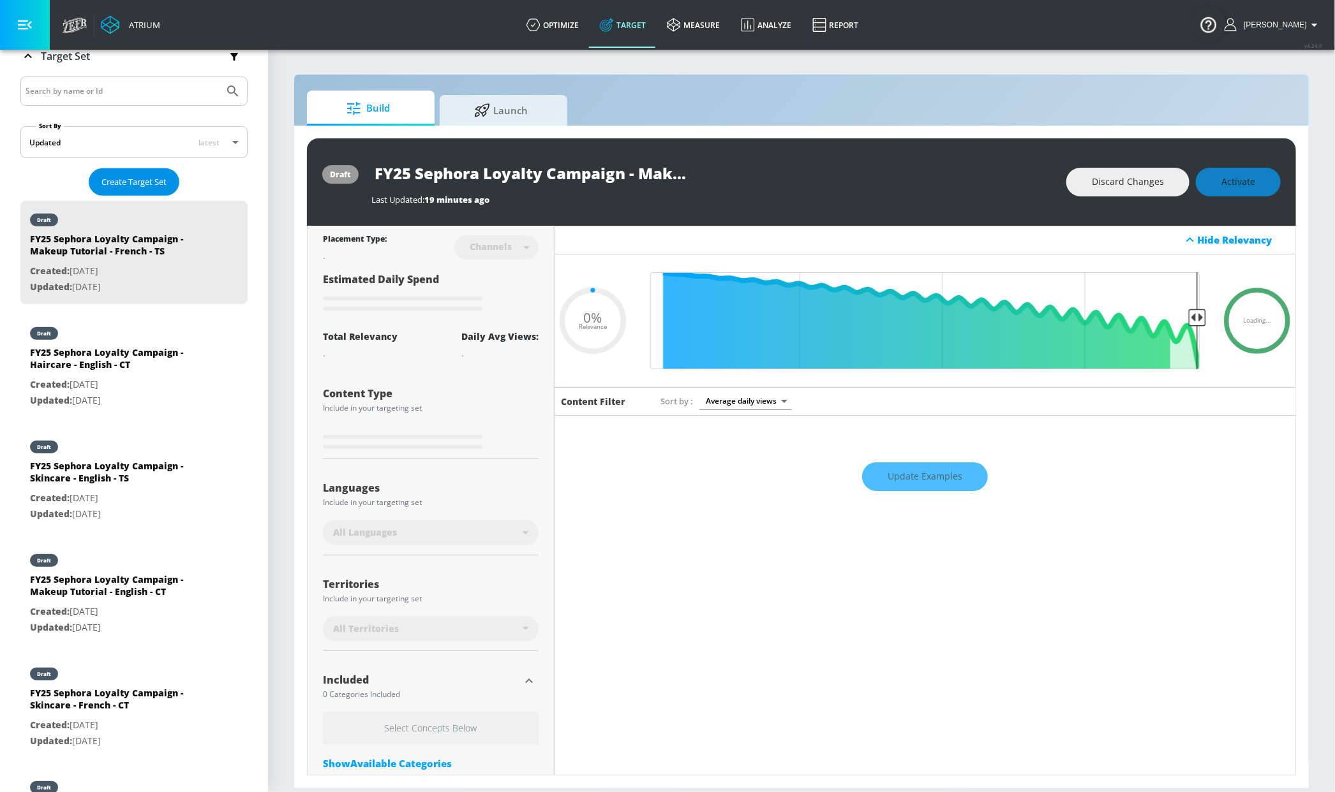
scroll to position [157, 0]
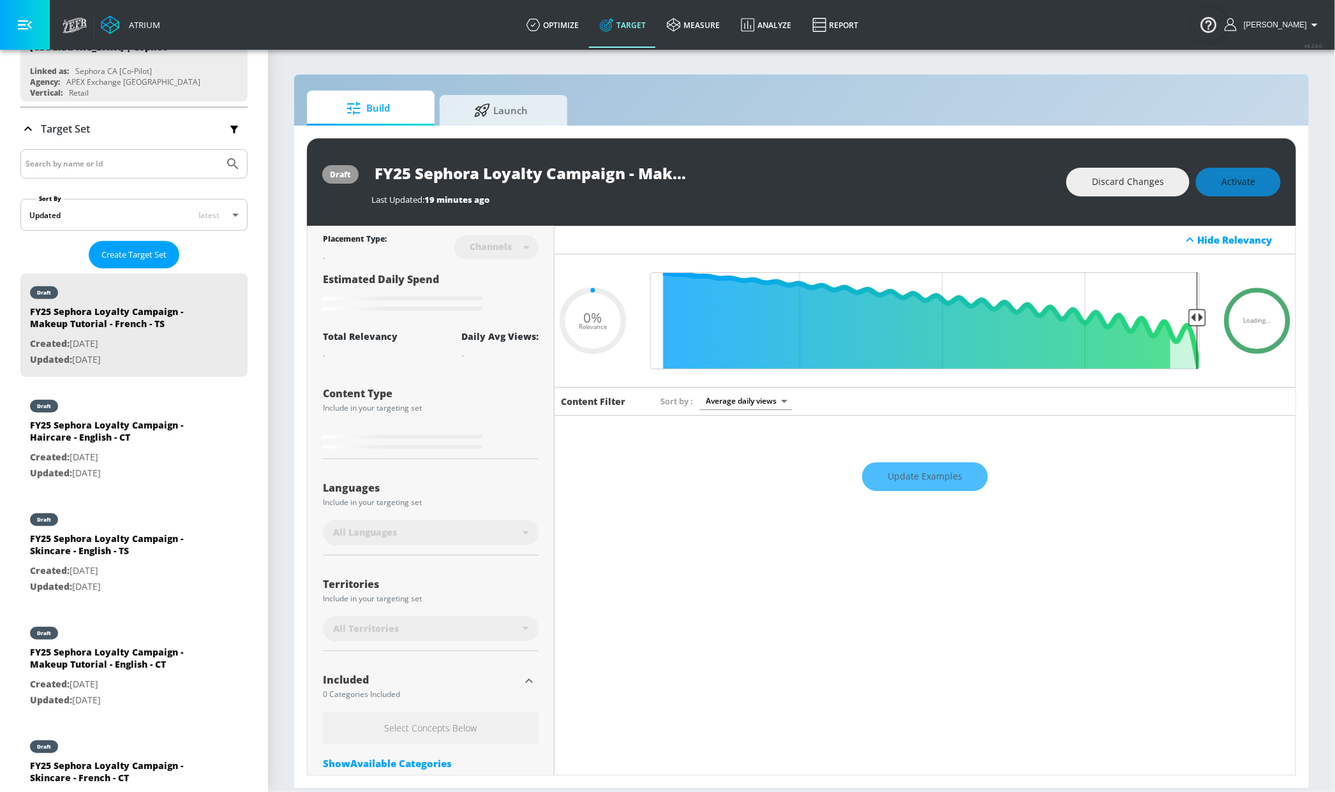
type input "0.75"
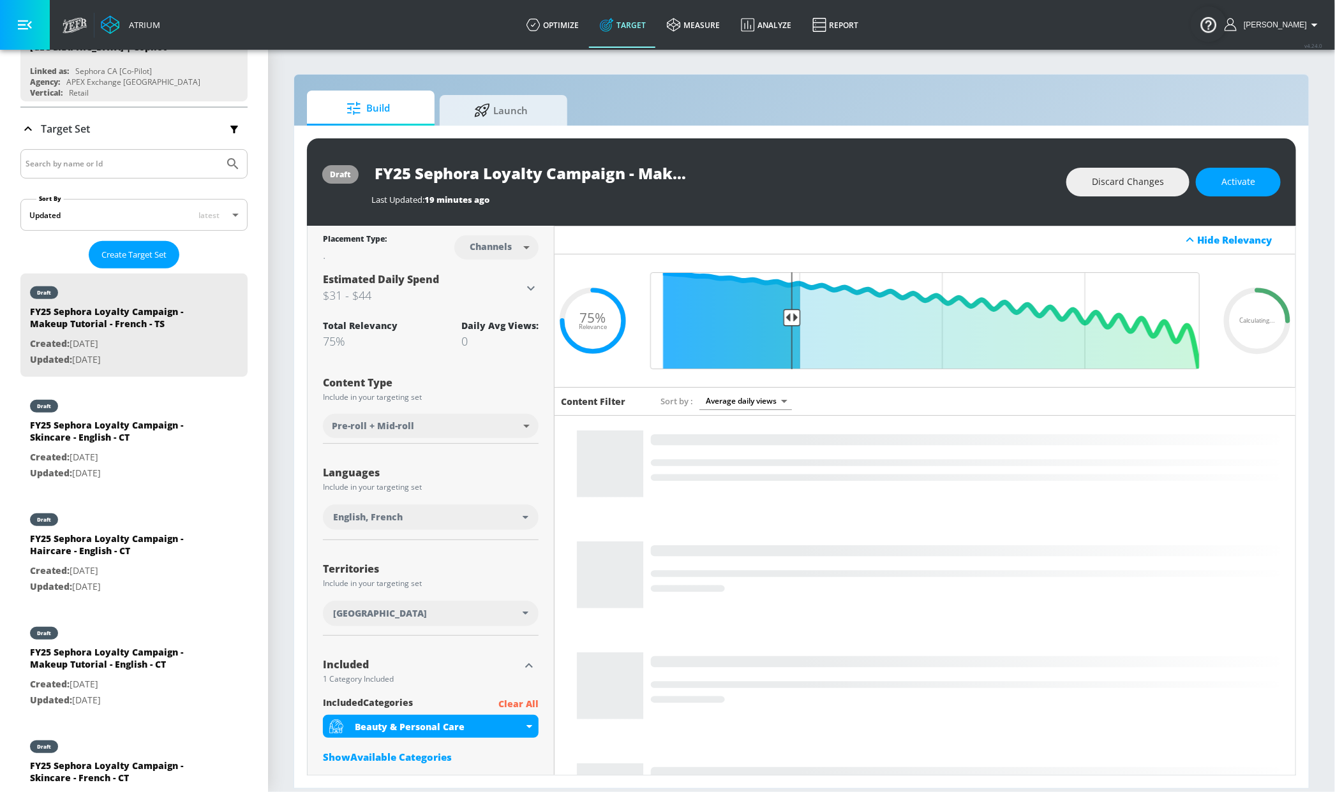
click at [650, 179] on input "FY25 Sephora Loyalty Campaign - Makeup Tutorial - French - TS" at bounding box center [530, 173] width 319 height 29
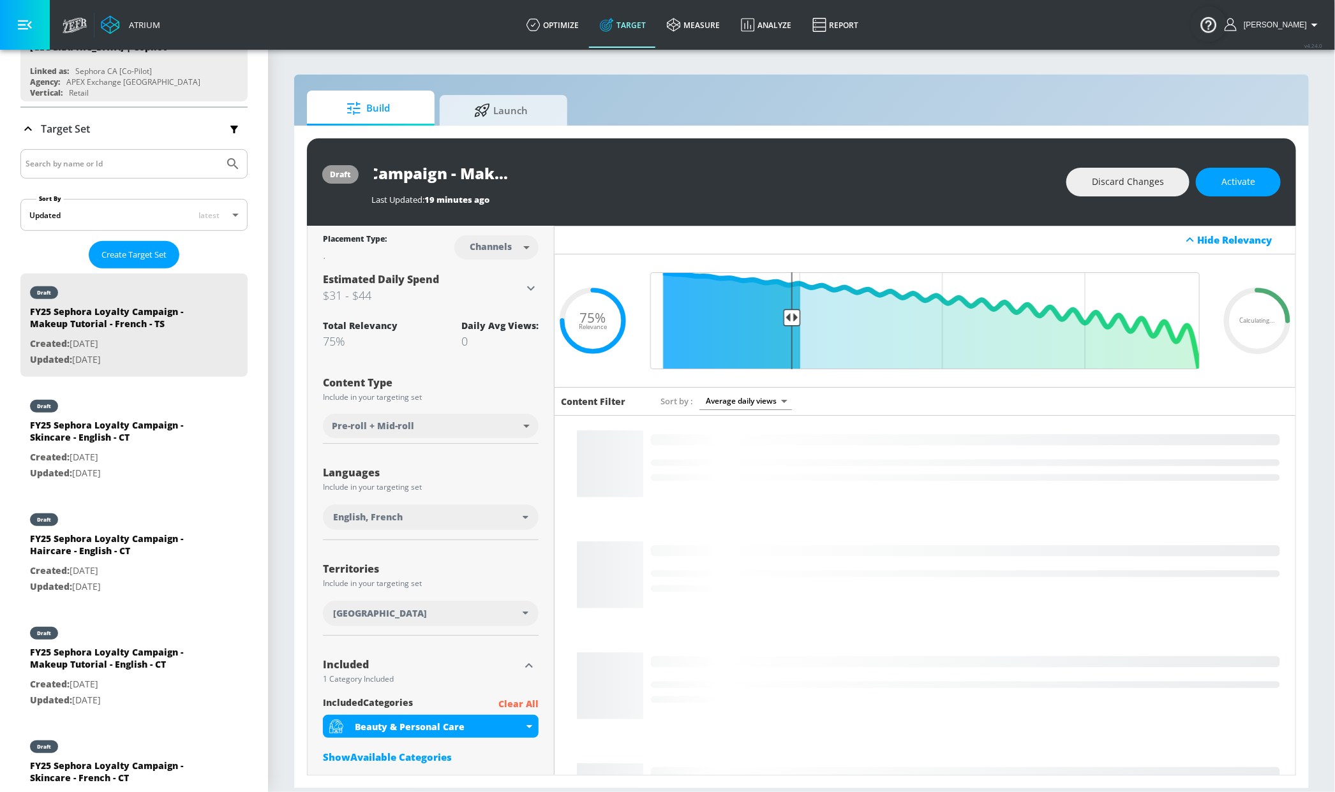
drag, startPoint x: 642, startPoint y: 175, endPoint x: 683, endPoint y: 176, distance: 41.5
click at [739, 175] on div "FY25 Sephora Loyalty Campaign - Makeup Tutorial - French - TS" at bounding box center [712, 173] width 682 height 29
click at [675, 177] on input "FY25 Sephora Loyalty Campaign - Makeup Tutorial - French - TS" at bounding box center [530, 173] width 319 height 29
click at [673, 177] on input "FY25 Sephora Loyalty Campaign - Makeup Tutorial - French - TS" at bounding box center [530, 173] width 319 height 29
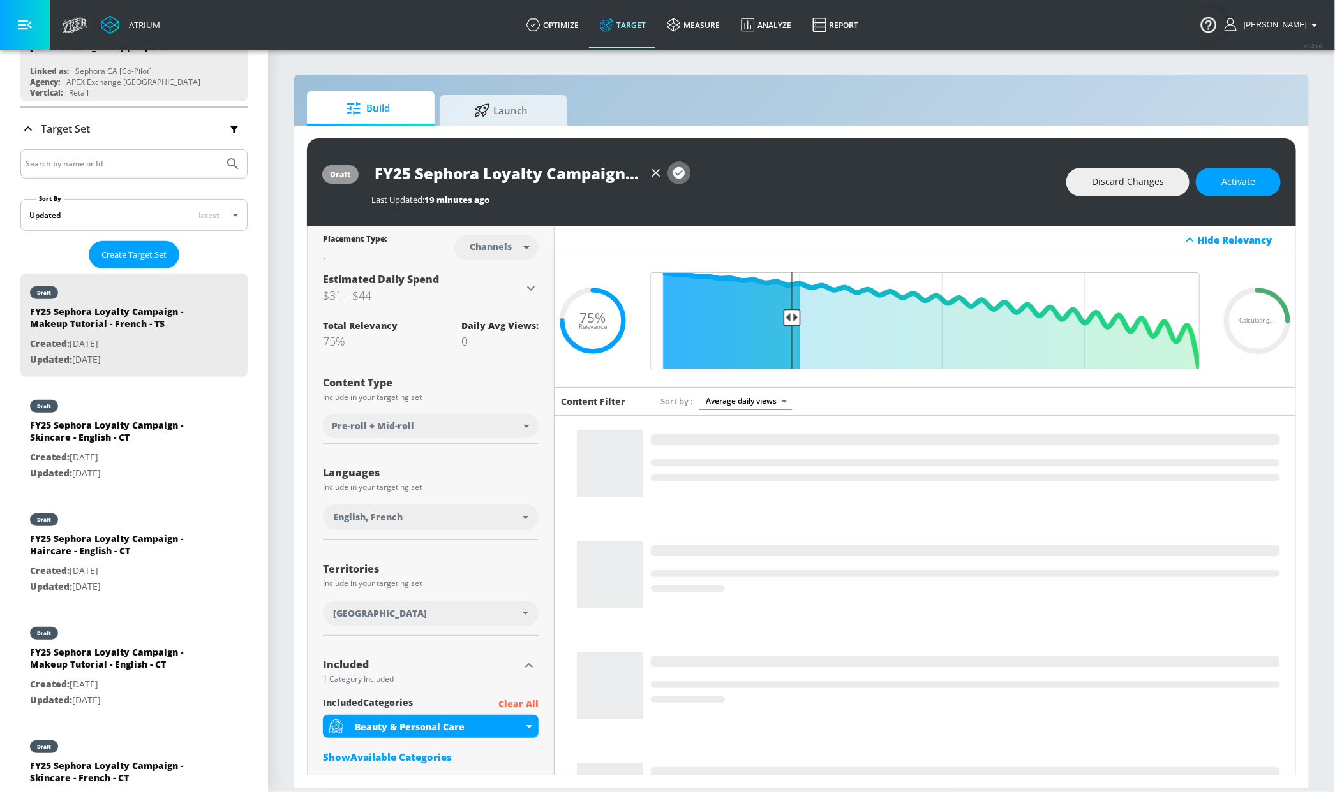
click at [685, 174] on icon "button" at bounding box center [679, 173] width 14 height 14
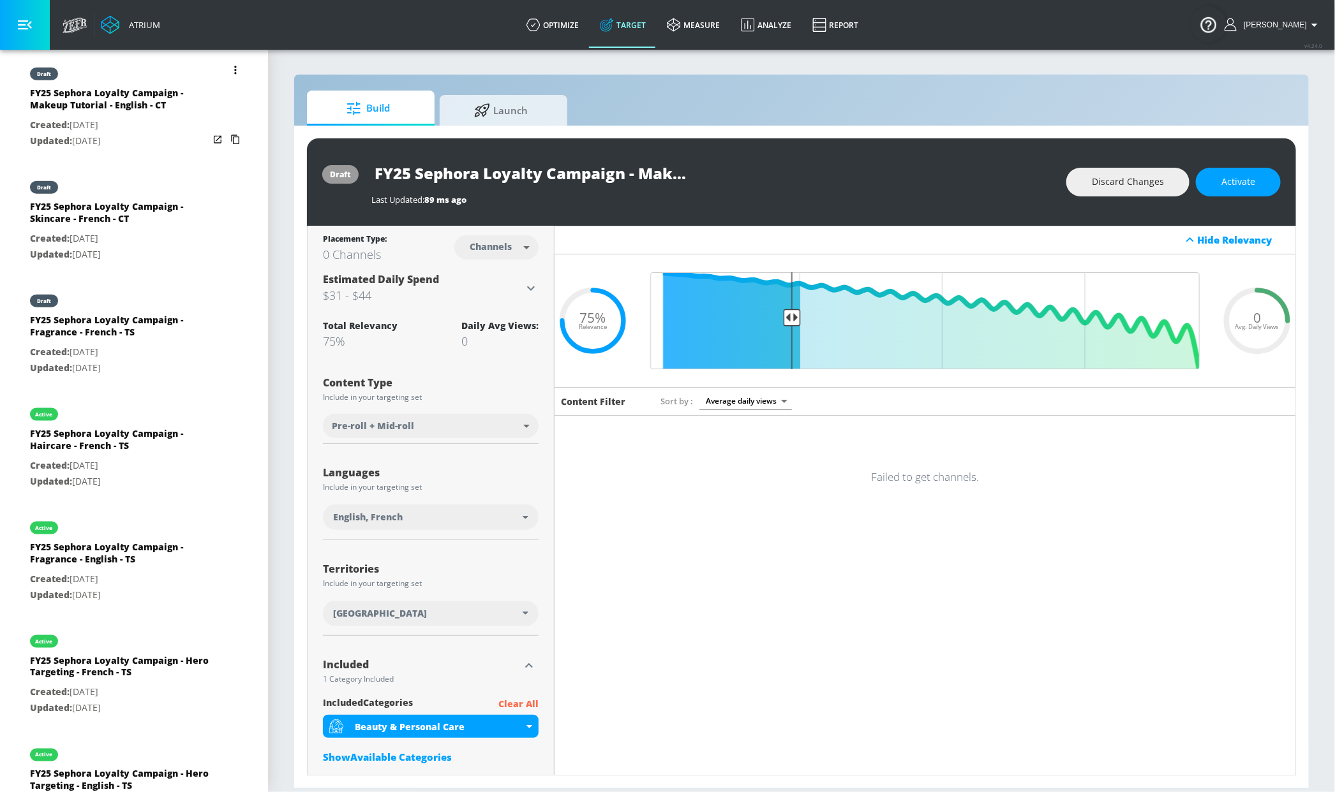
scroll to position [715, 0]
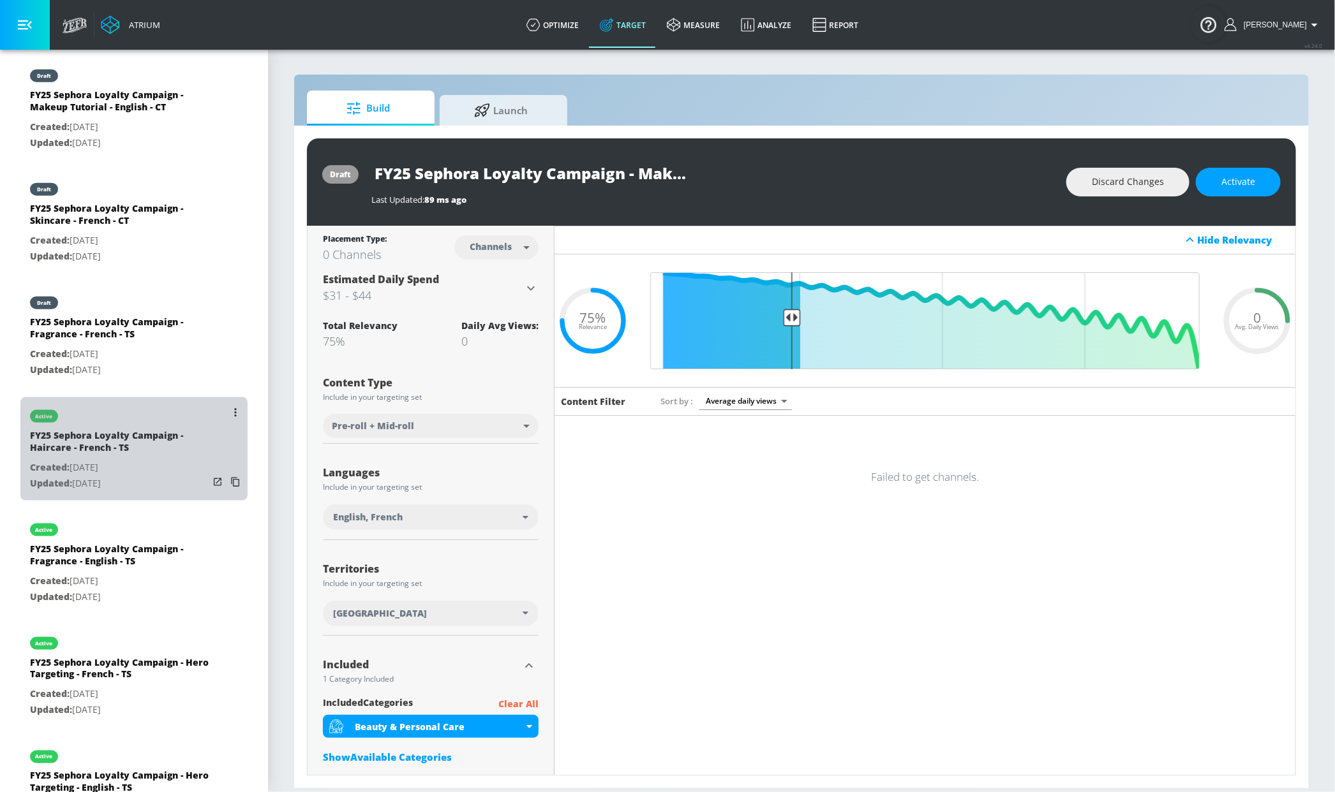
click at [174, 456] on div "FY25 Sephora Loyalty Campaign - Haircare - French - TS" at bounding box center [119, 444] width 179 height 31
type input "FY25 Sephora Loyalty Campaign - Haircare - French - TS"
type input "videos"
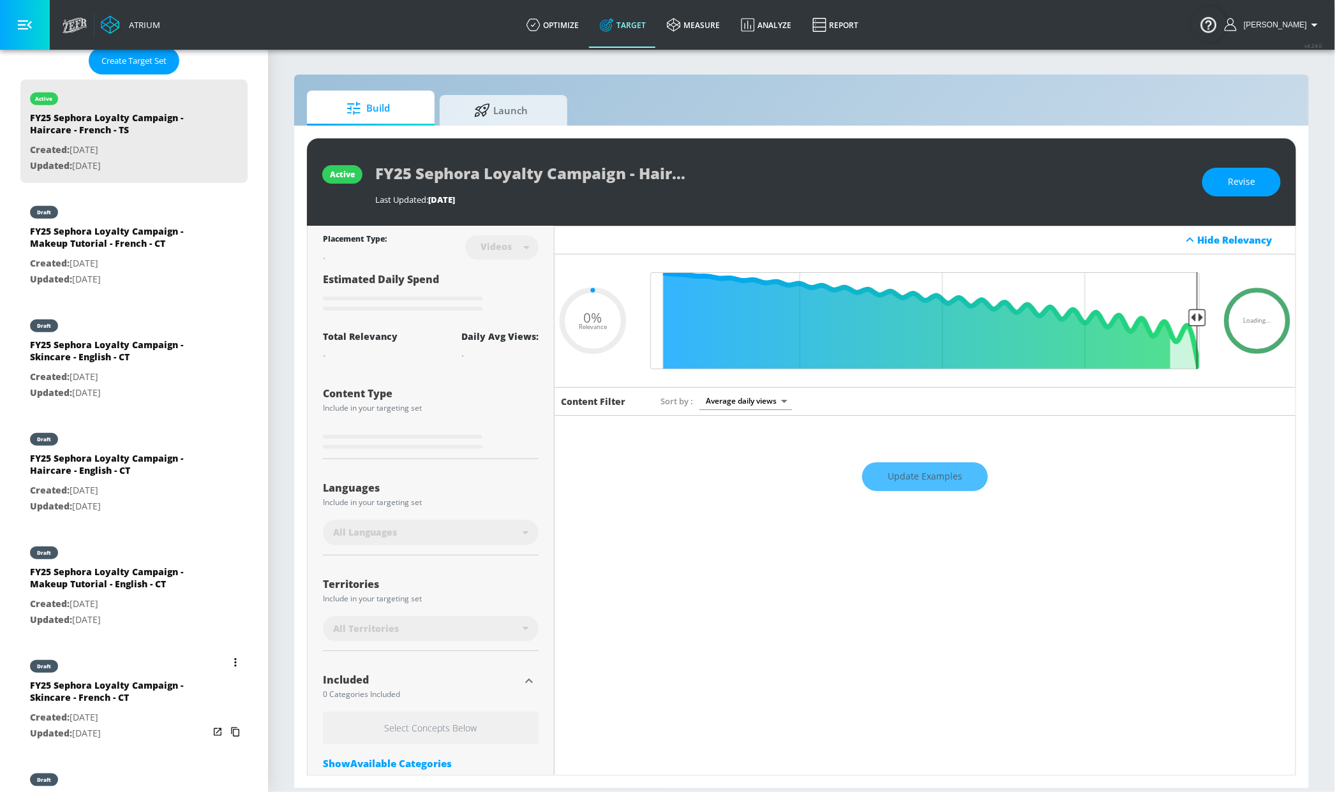
scroll to position [291, 0]
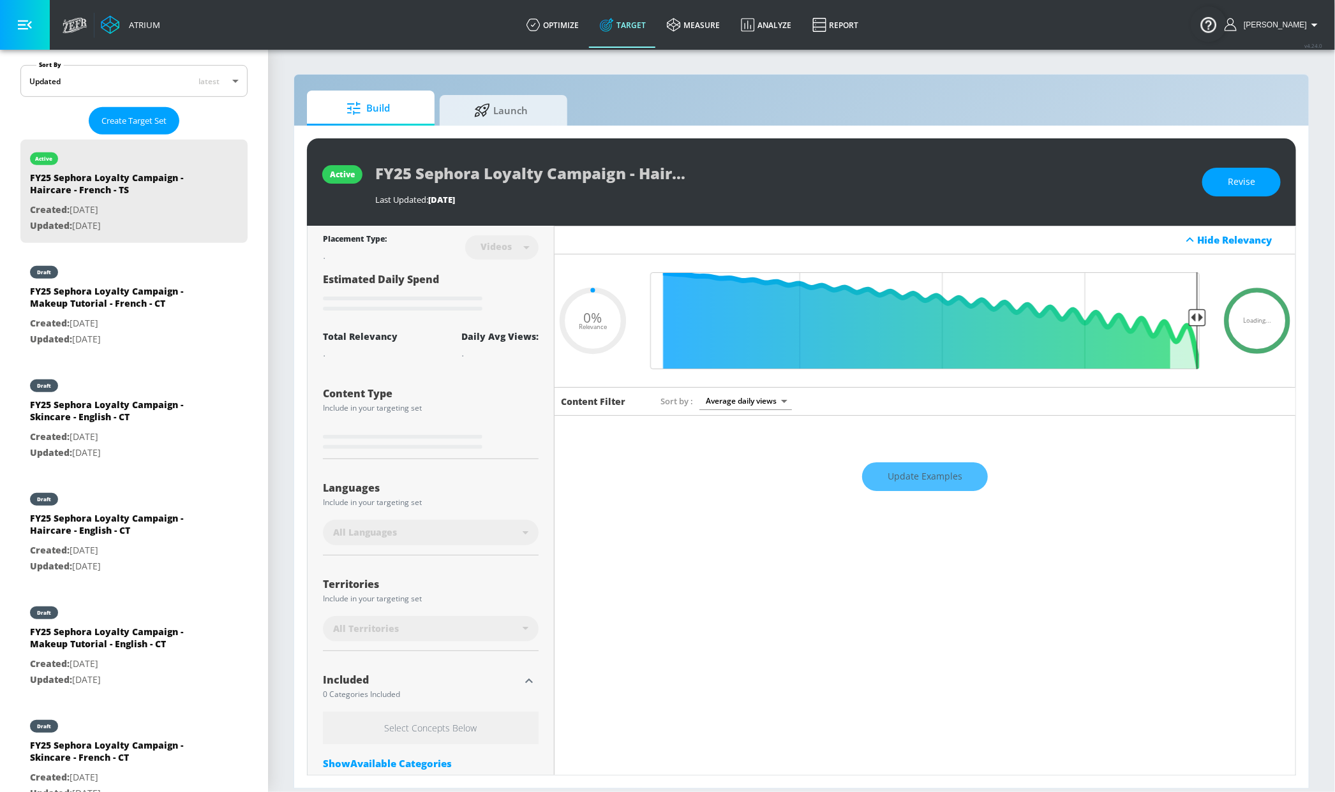
type input "0.75"
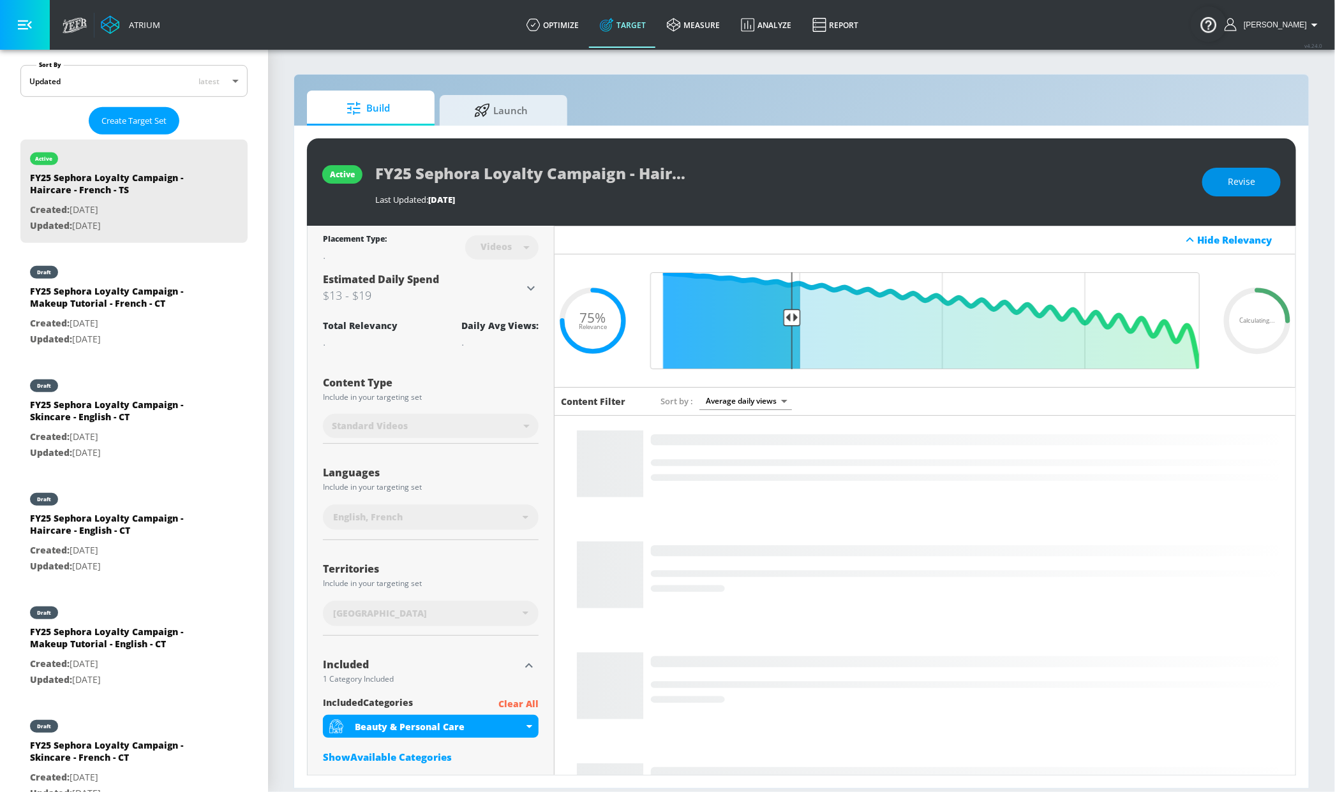
click at [1248, 186] on span "Revise" at bounding box center [1240, 182] width 27 height 16
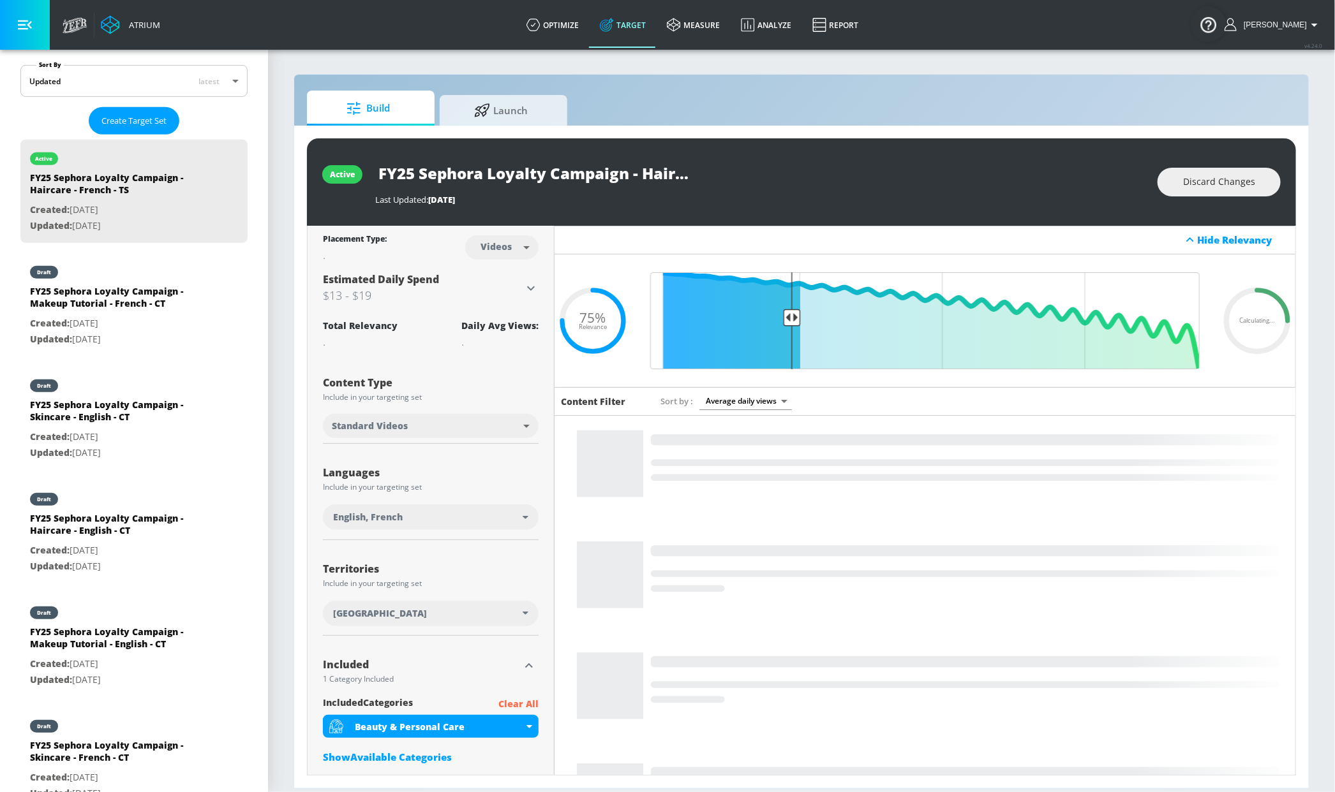
click at [653, 168] on input "FY25 Sephora Loyalty Campaign - Haircare - French - TS" at bounding box center [534, 173] width 319 height 29
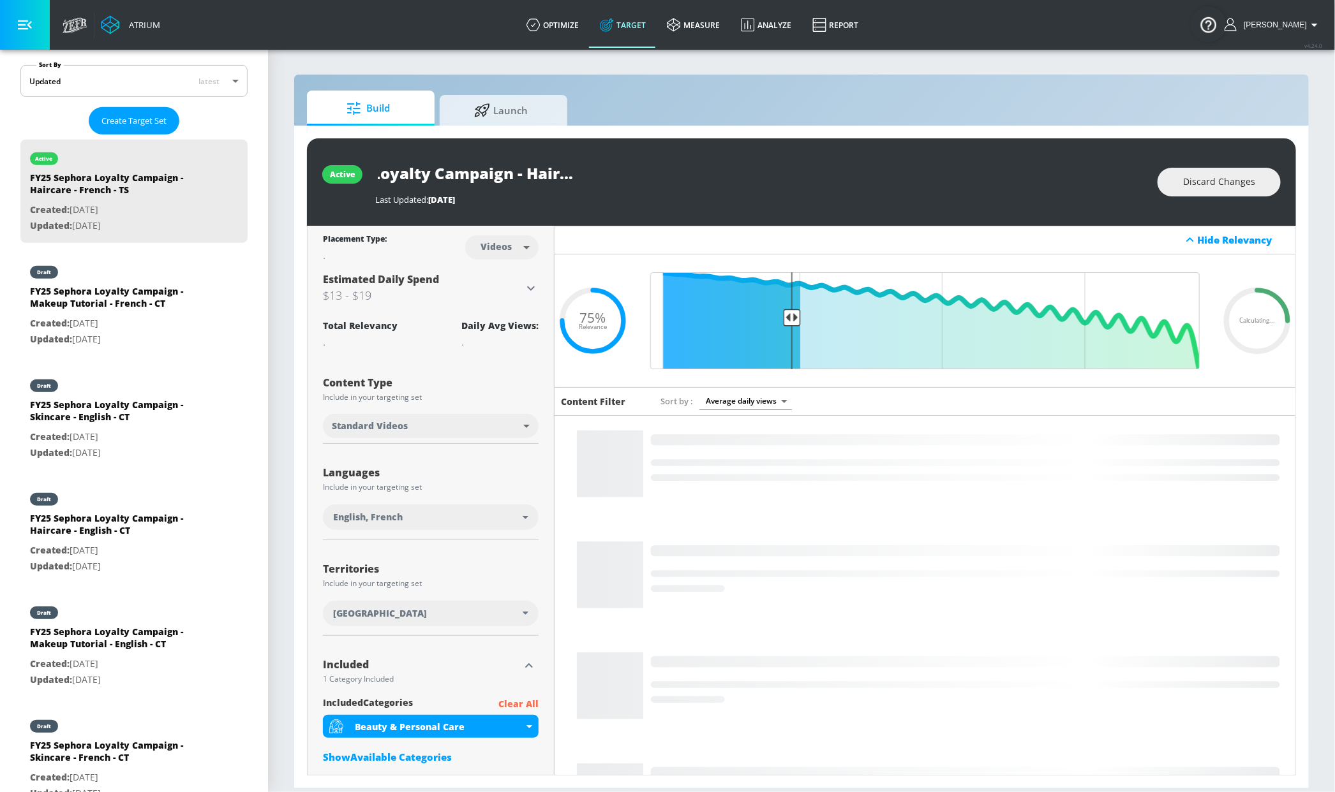
drag, startPoint x: 642, startPoint y: 172, endPoint x: 704, endPoint y: 179, distance: 61.6
click at [760, 174] on div "FY25 Sephora Loyalty Campaign - Haircare - French - TS" at bounding box center [759, 173] width 769 height 29
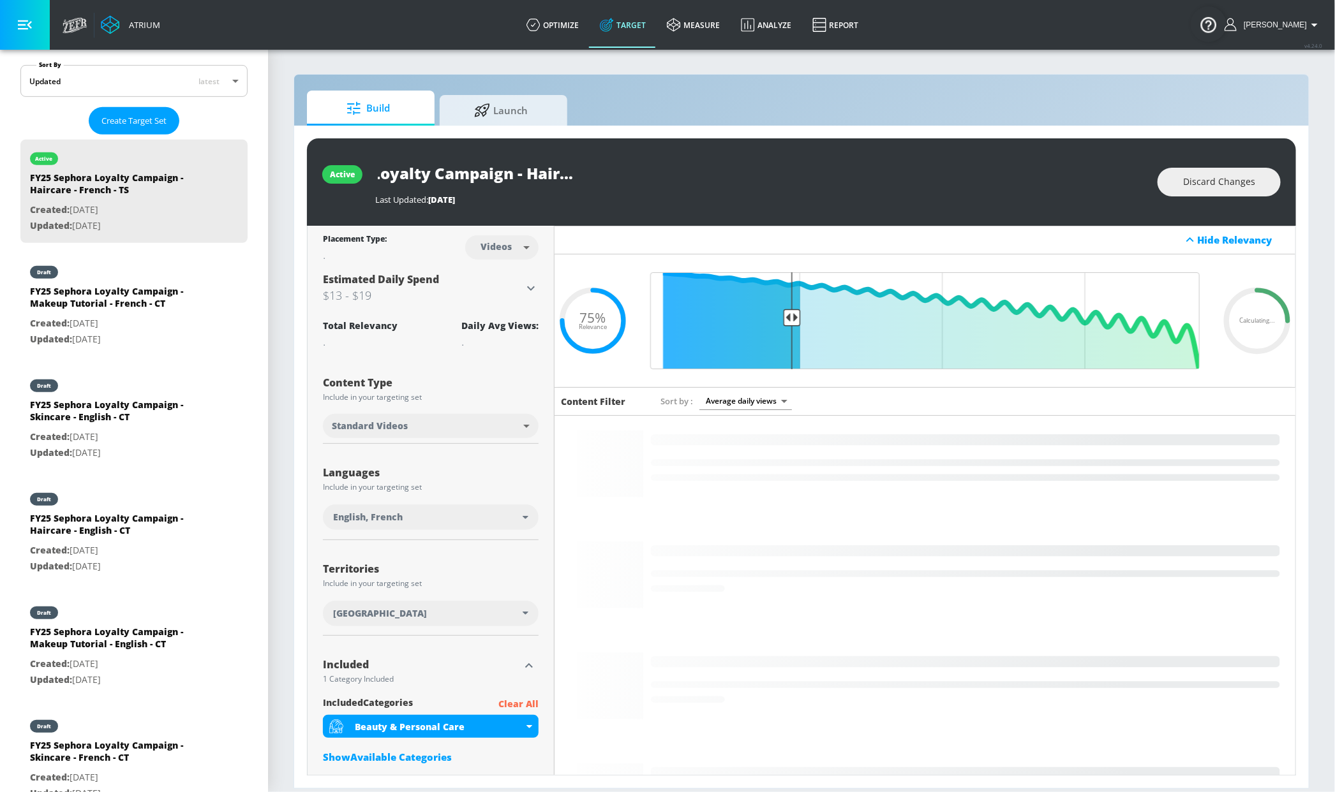
click at [674, 174] on input "FY25 Sephora Loyalty Campaign - Haircare - French - TS" at bounding box center [534, 173] width 319 height 29
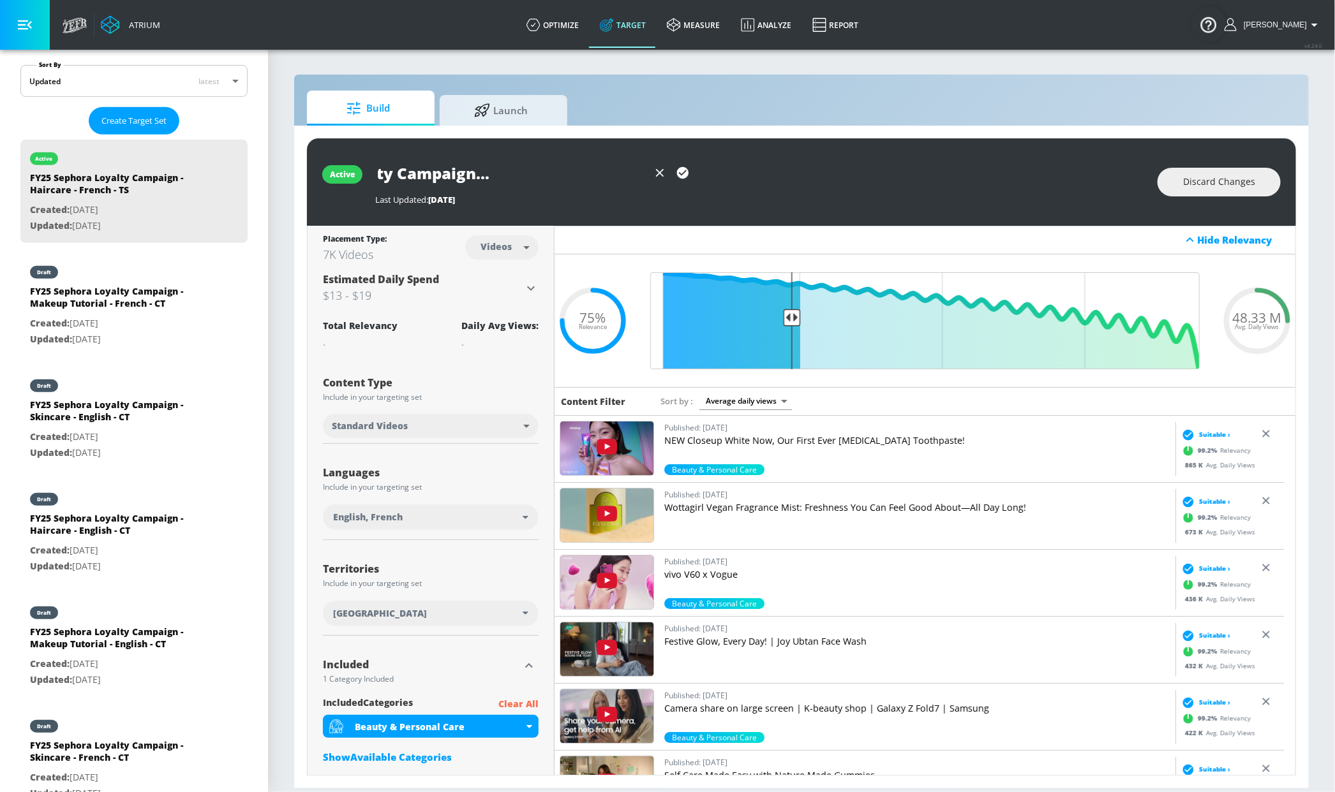
scroll to position [0, 163]
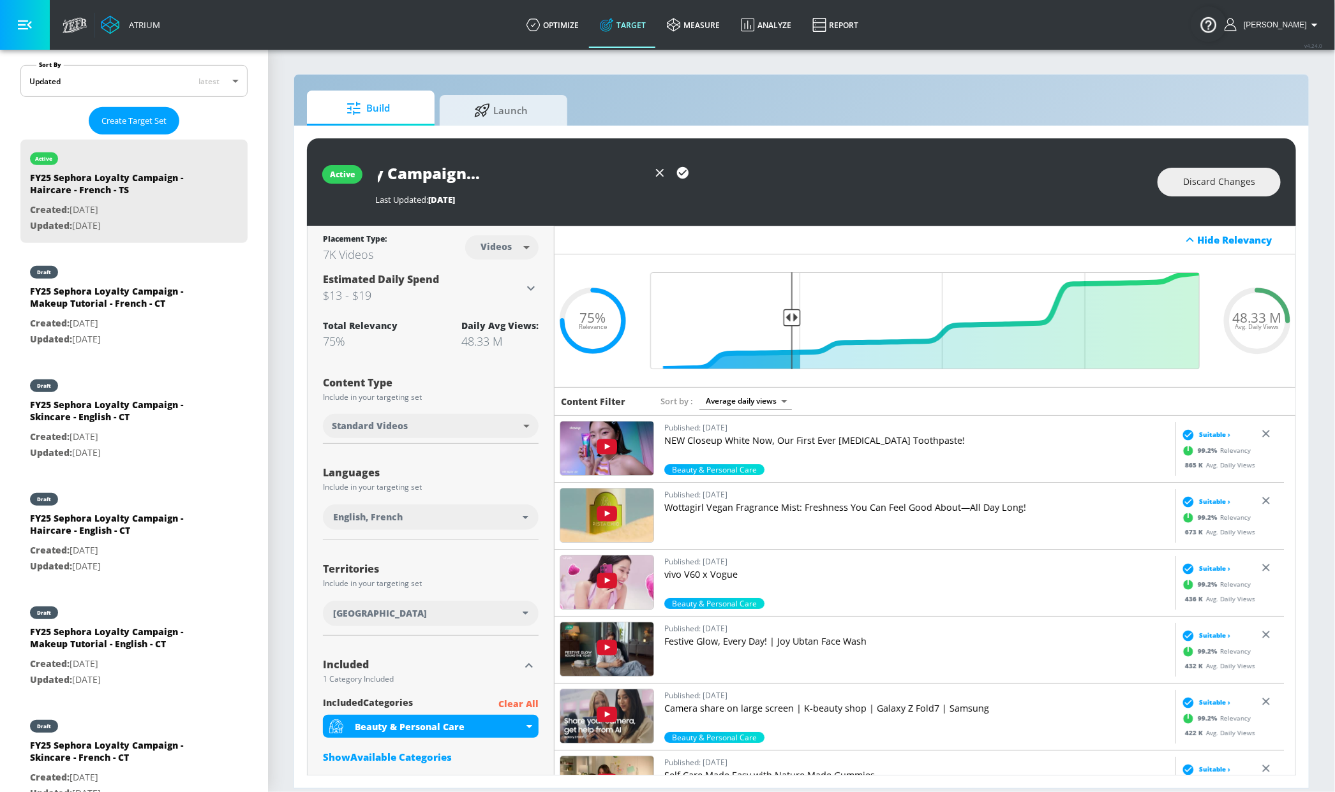
type input "FY25 Sephora Loyalty Campaign - Haircare - French - CT"
click at [692, 174] on button "button" at bounding box center [682, 172] width 23 height 23
click at [514, 248] on body "Atrium optimize Target measure Analyze Report optimize Target measure Analyze R…" at bounding box center [667, 396] width 1335 height 792
click at [510, 272] on div "Channels" at bounding box center [498, 275] width 46 height 13
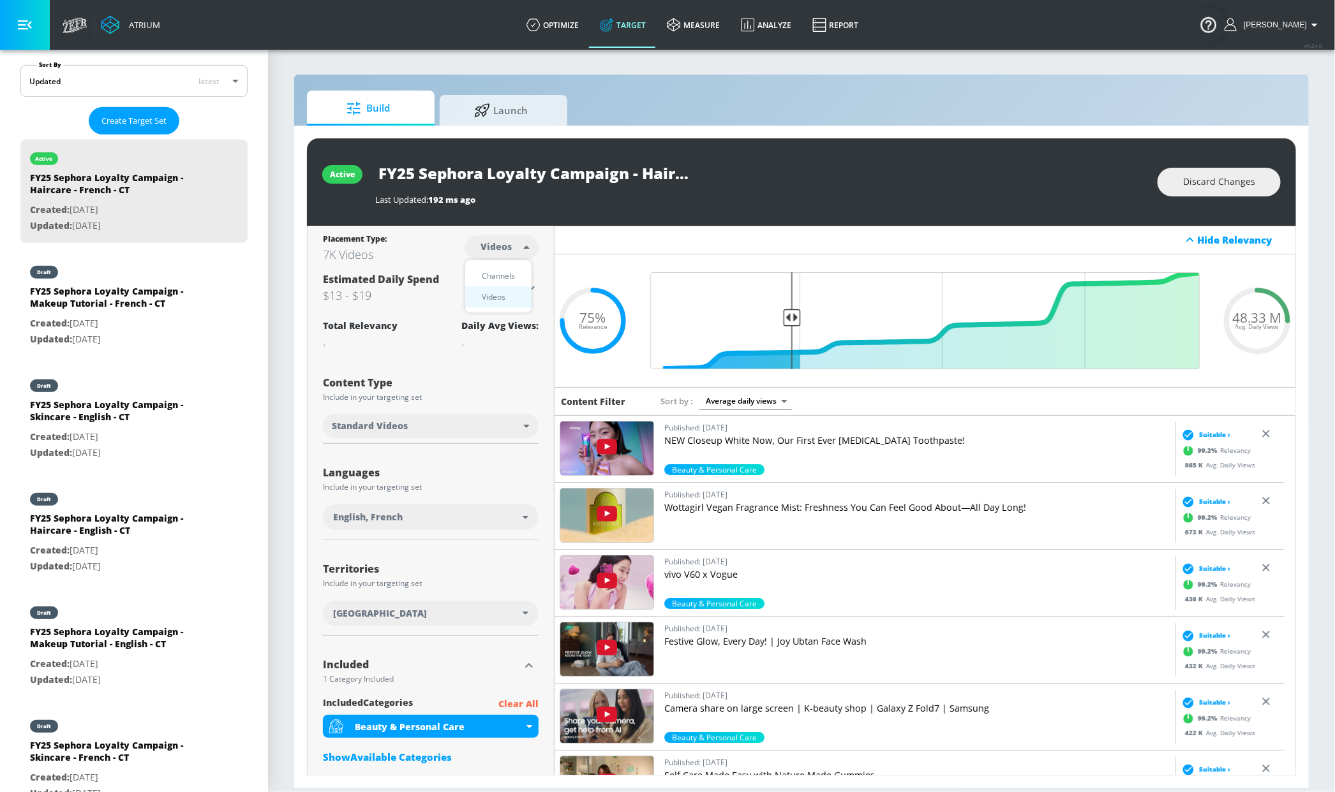
type input "channels"
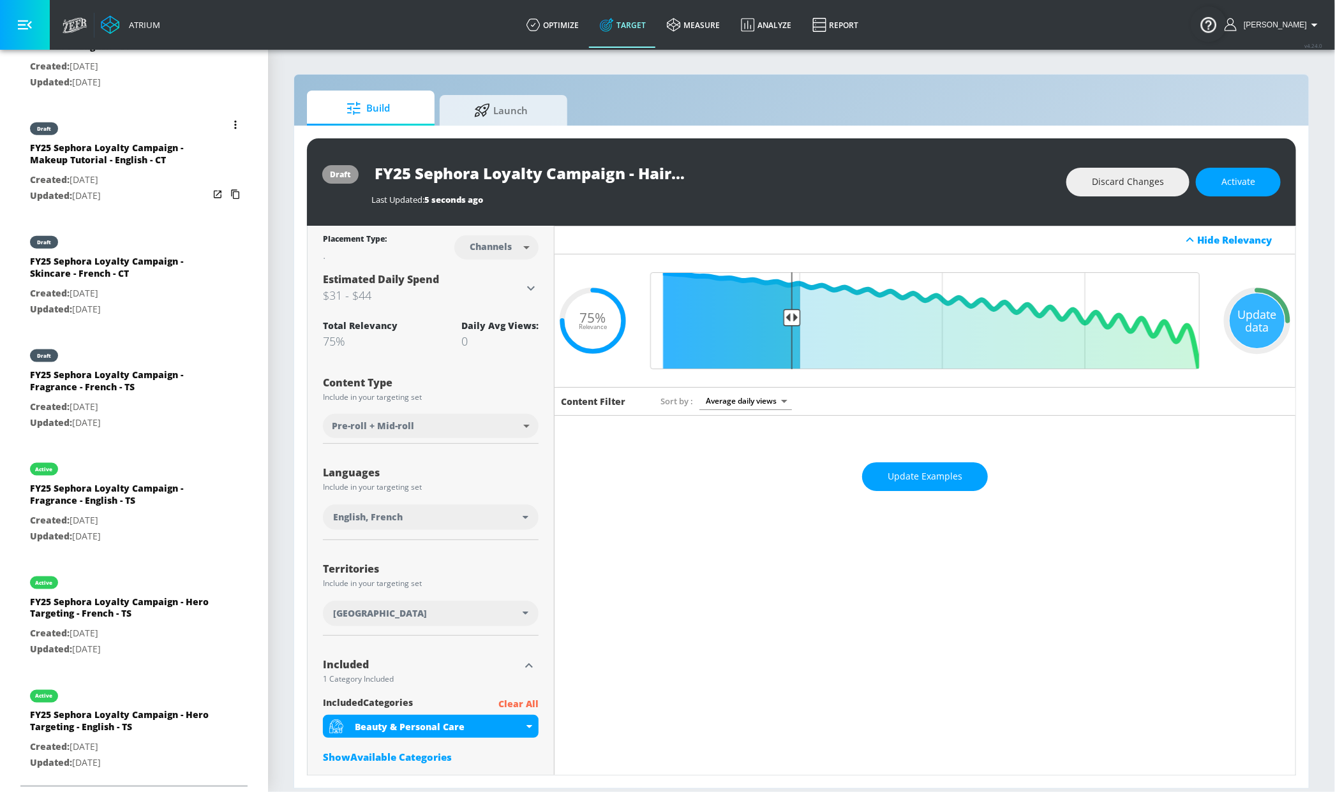
scroll to position [782, 0]
click at [127, 486] on div "FY25 Sephora Loyalty Campaign - Fragrance - English - TS" at bounding box center [119, 497] width 179 height 31
type input "FY25 Sephora Loyalty Campaign - Fragrance - English - TS"
type input "videos"
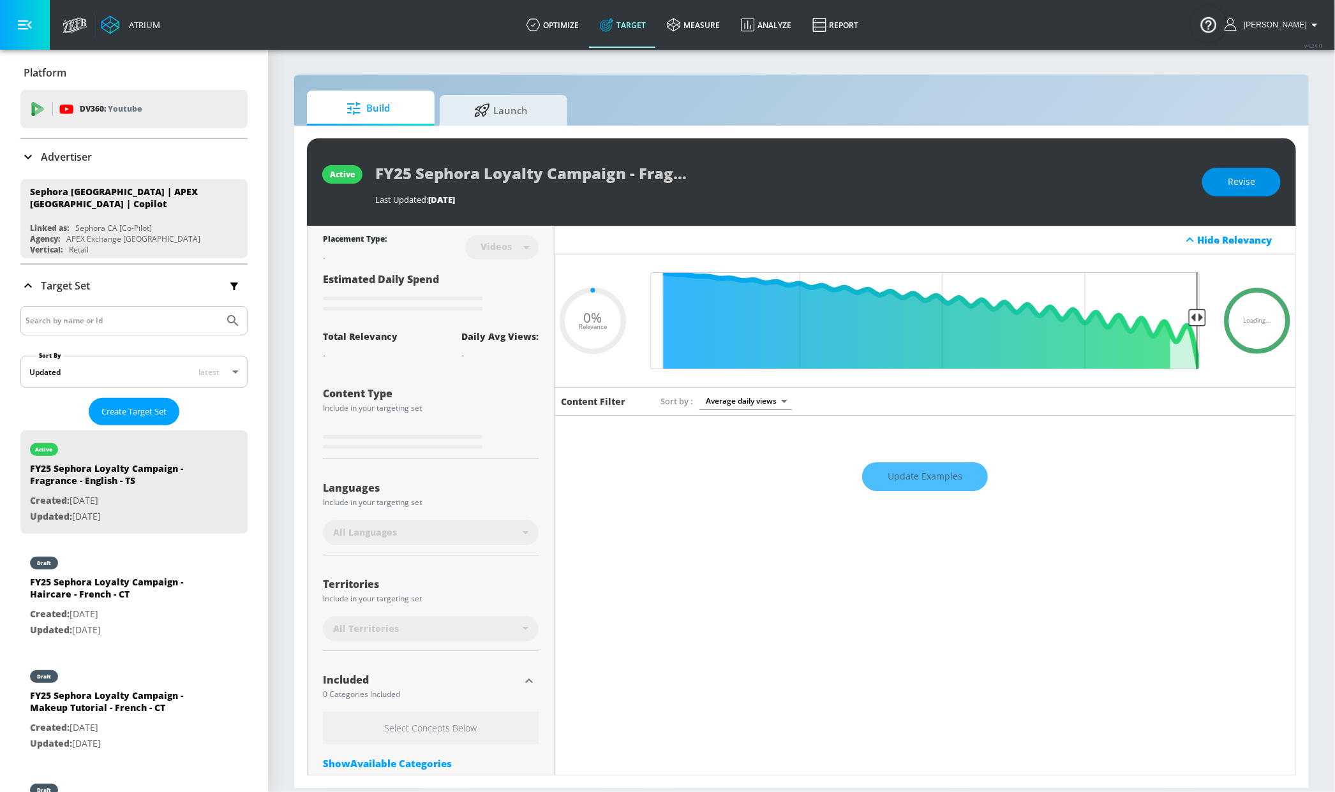
click at [1259, 183] on button "Revise" at bounding box center [1241, 182] width 78 height 29
type input "0.76"
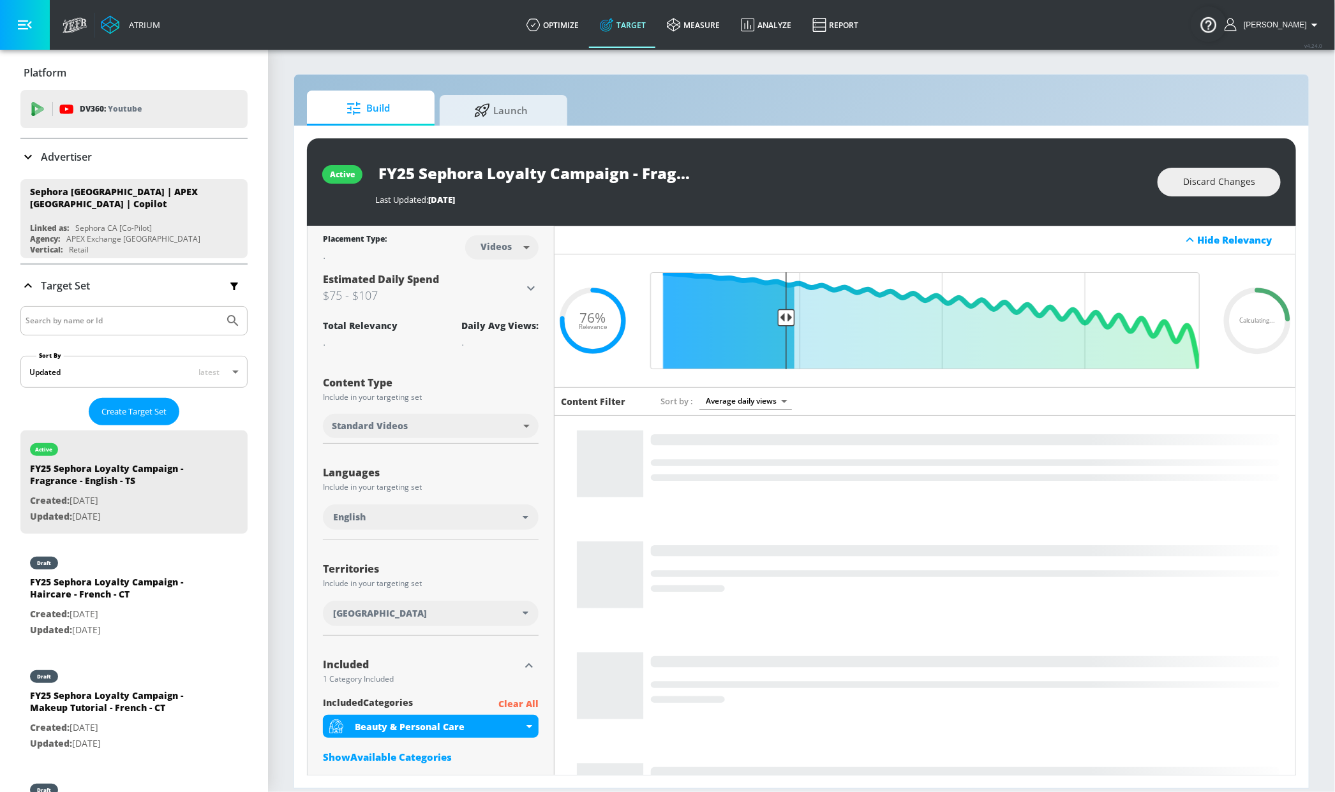
click at [656, 182] on input "FY25 Sephora Loyalty Campaign - Fragrance - English - TS" at bounding box center [534, 173] width 319 height 29
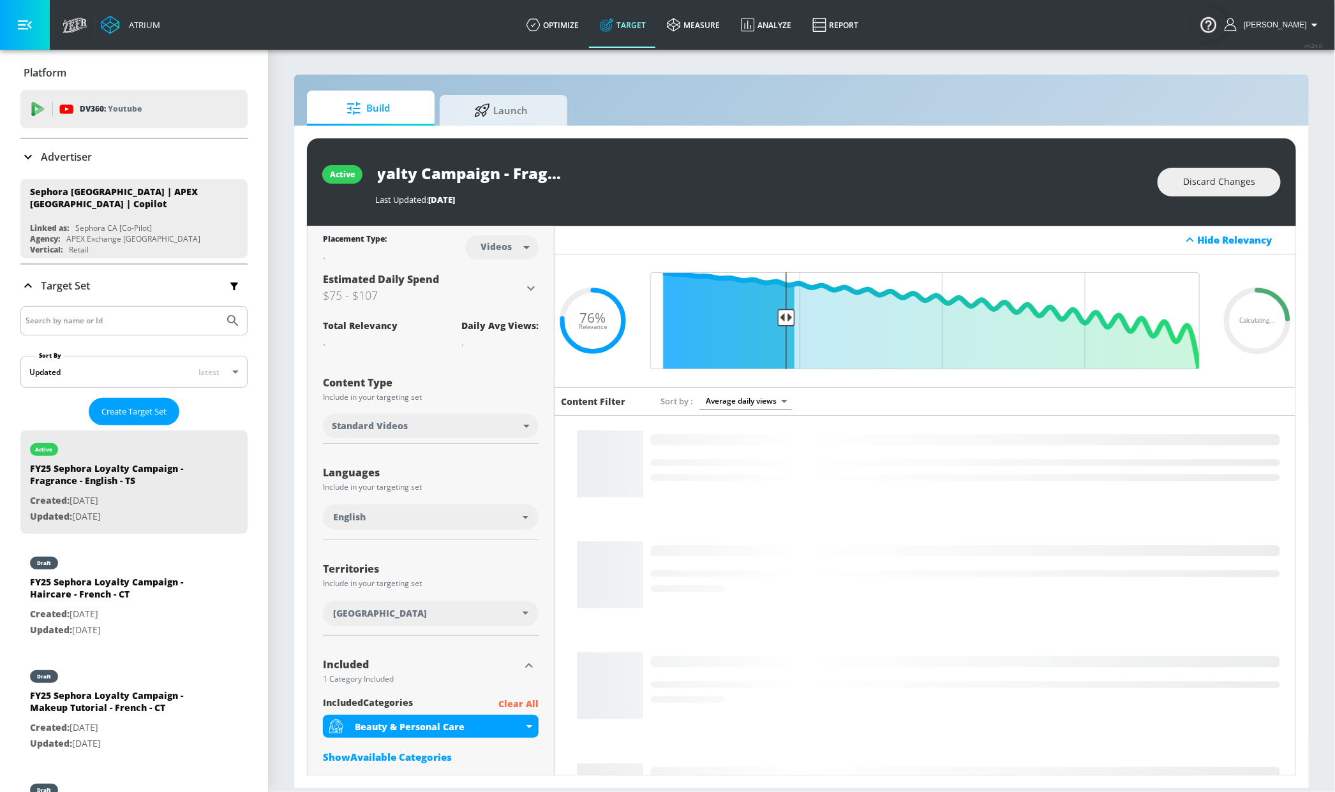
drag, startPoint x: 660, startPoint y: 174, endPoint x: 705, endPoint y: 177, distance: 45.4
click at [774, 177] on div "FY25 Sephora Loyalty Campaign - Fragrance - English - TS" at bounding box center [759, 173] width 769 height 29
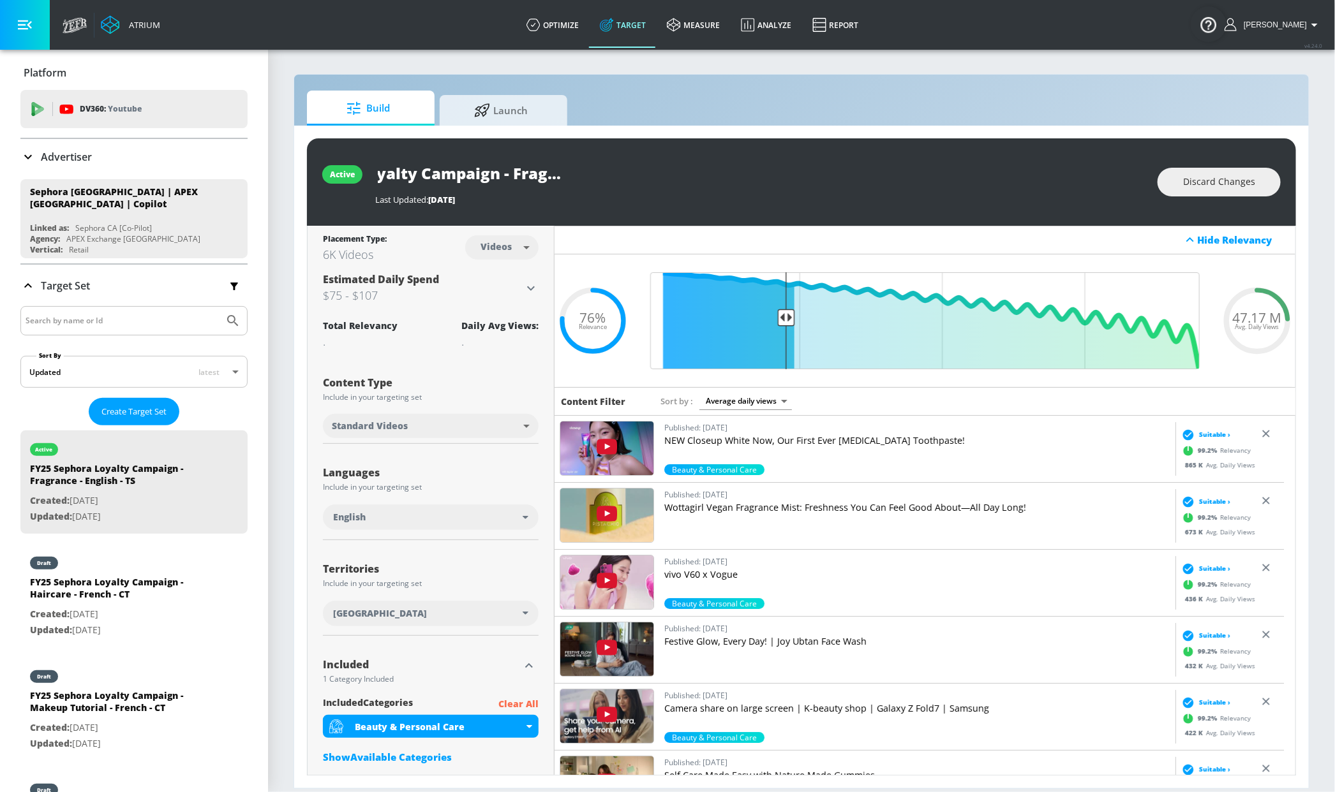
click at [668, 178] on input "FY25 Sephora Loyalty Campaign - Fragrance - English - TS" at bounding box center [534, 173] width 319 height 29
click at [676, 175] on input "FY25 Sephora Loyalty Campaign - Fragrance - English - TS" at bounding box center [534, 173] width 319 height 29
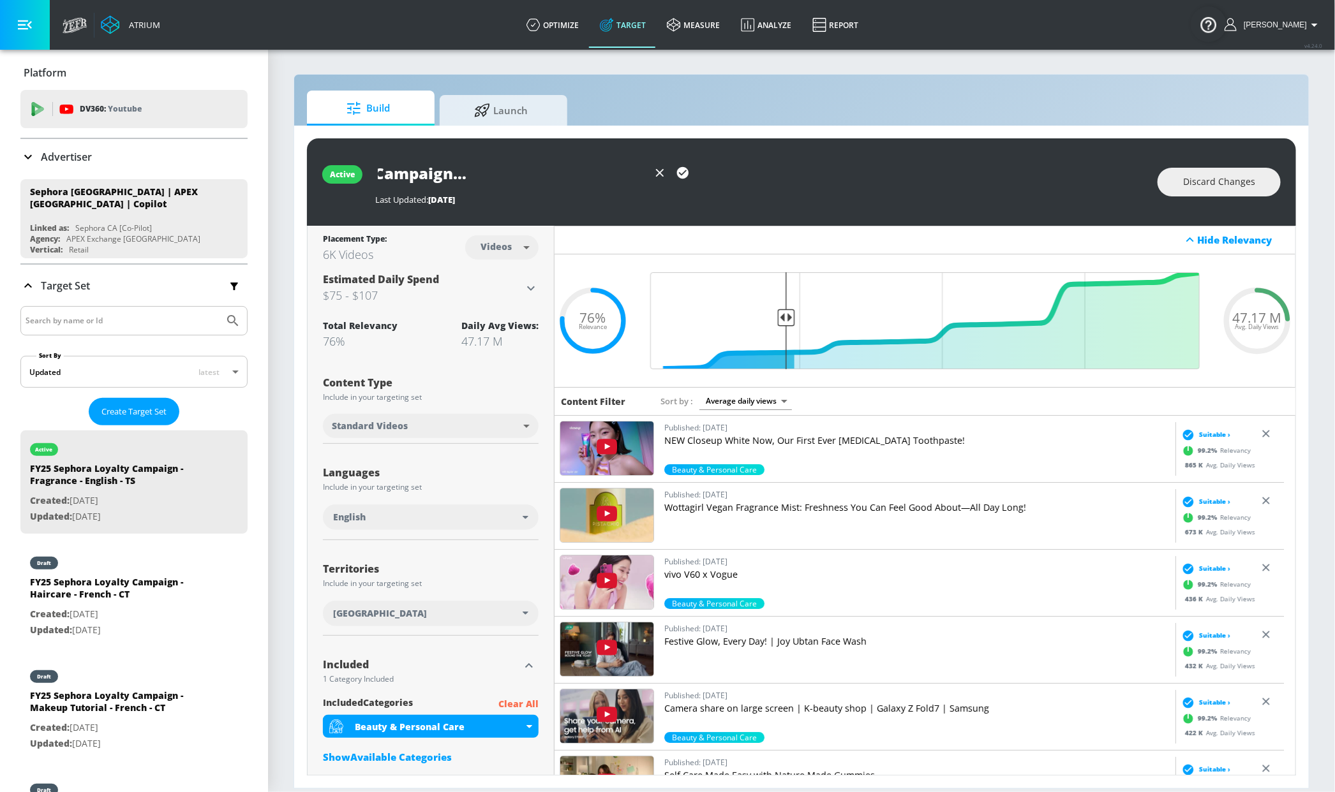
type input "FY25 Sephora Loyalty Campaign - Fragrance - English - CT"
click at [513, 238] on body "Atrium optimize Target measure Analyze Report optimize Target measure Analyze R…" at bounding box center [667, 396] width 1335 height 792
click at [500, 274] on div "Channels" at bounding box center [498, 275] width 46 height 13
type input "channels"
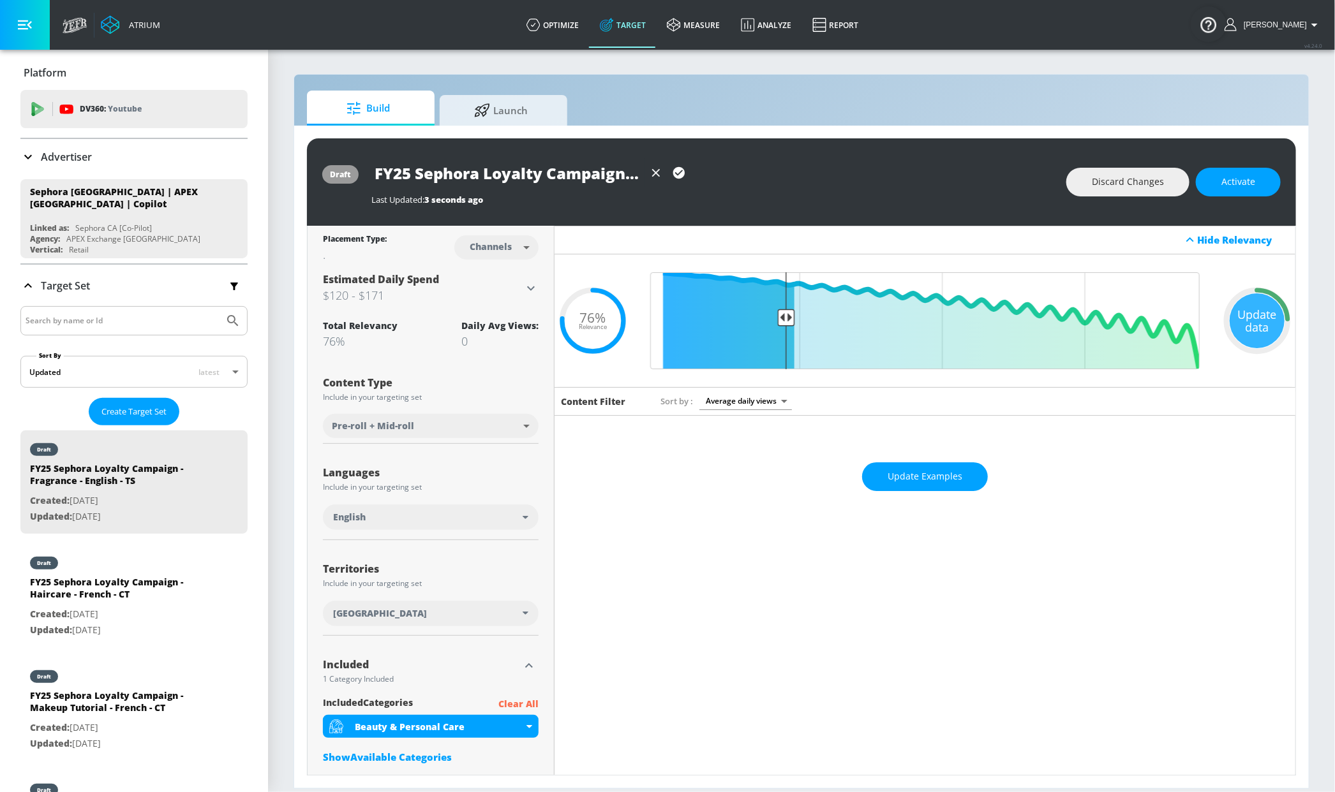
click at [678, 174] on icon "button" at bounding box center [679, 173] width 14 height 14
click at [558, 25] on link "optimize" at bounding box center [552, 25] width 73 height 46
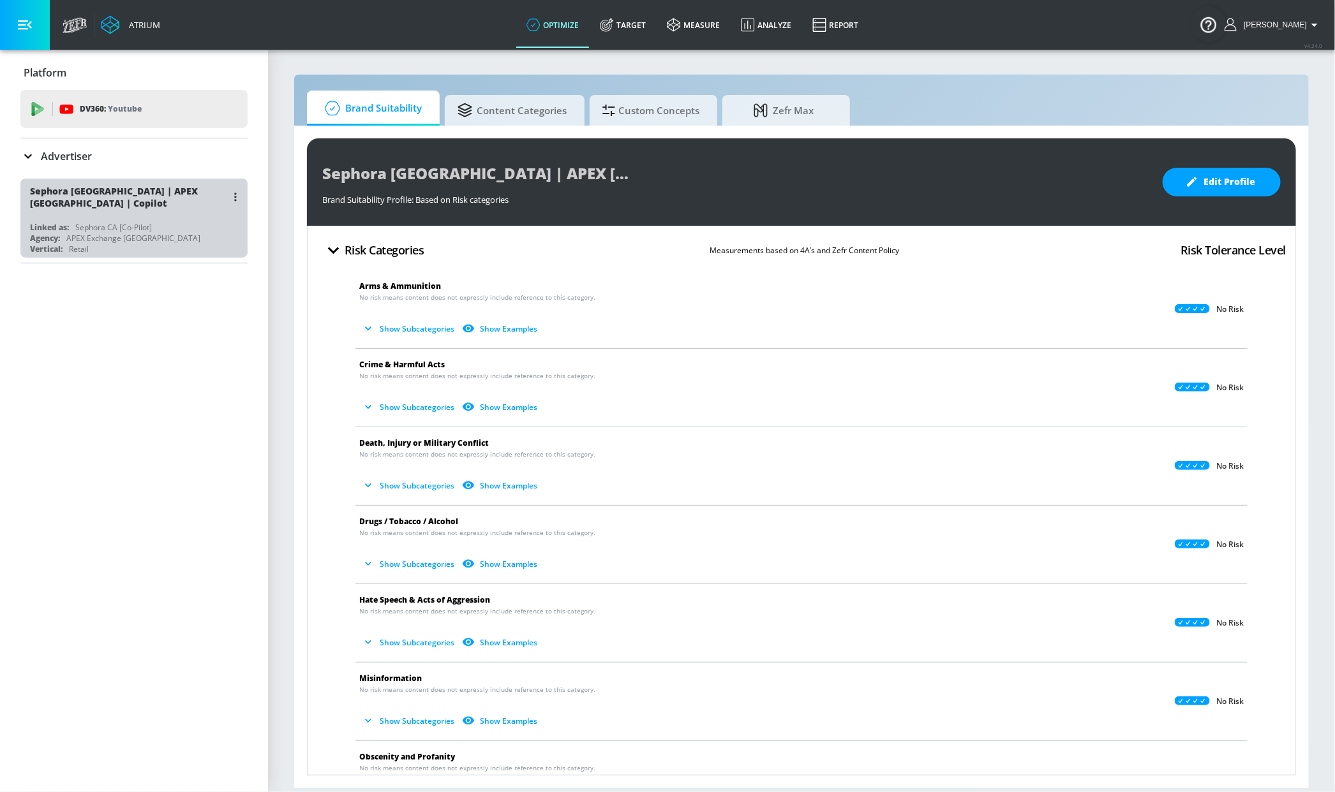
click at [179, 222] on div "Linked as: Sephora CA [Co-Pilot]" at bounding box center [137, 227] width 214 height 11
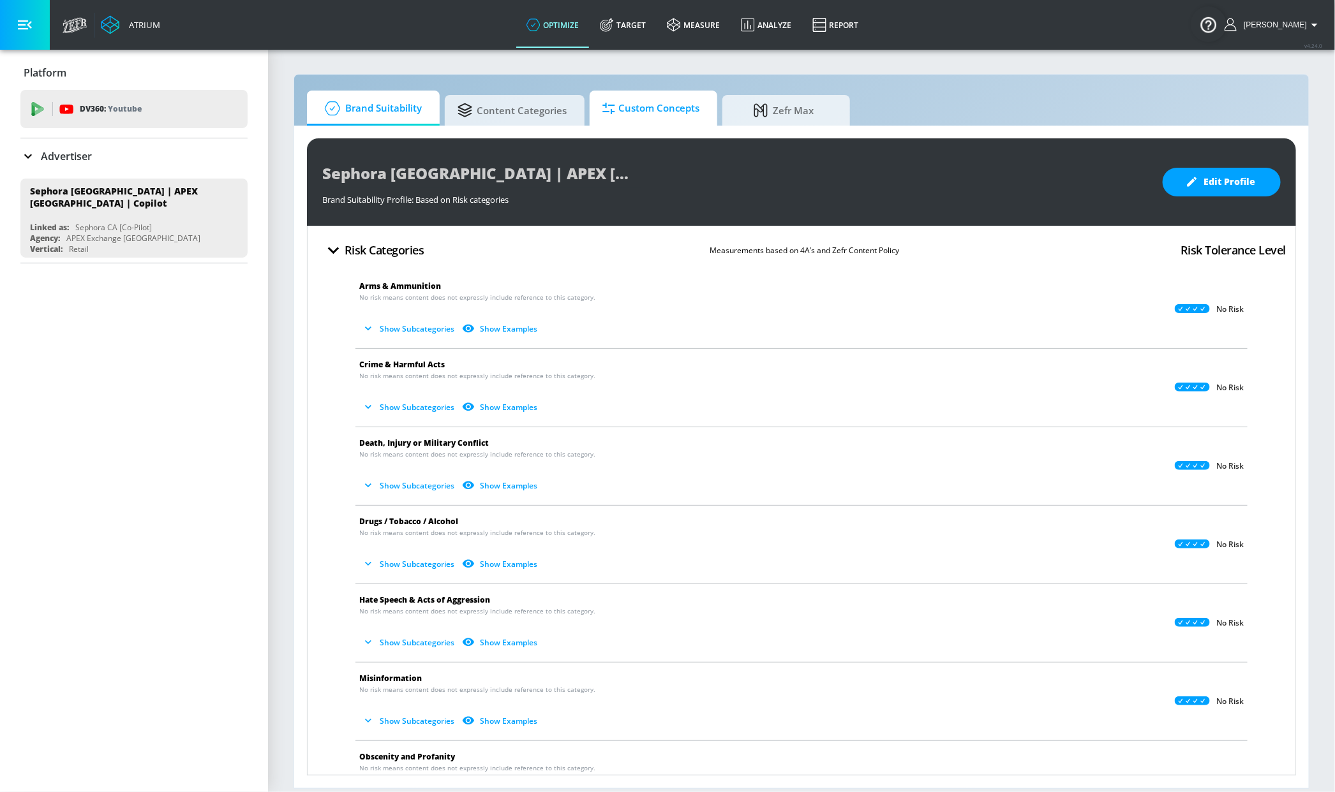
click at [635, 112] on span "Custom Concepts" at bounding box center [650, 108] width 97 height 31
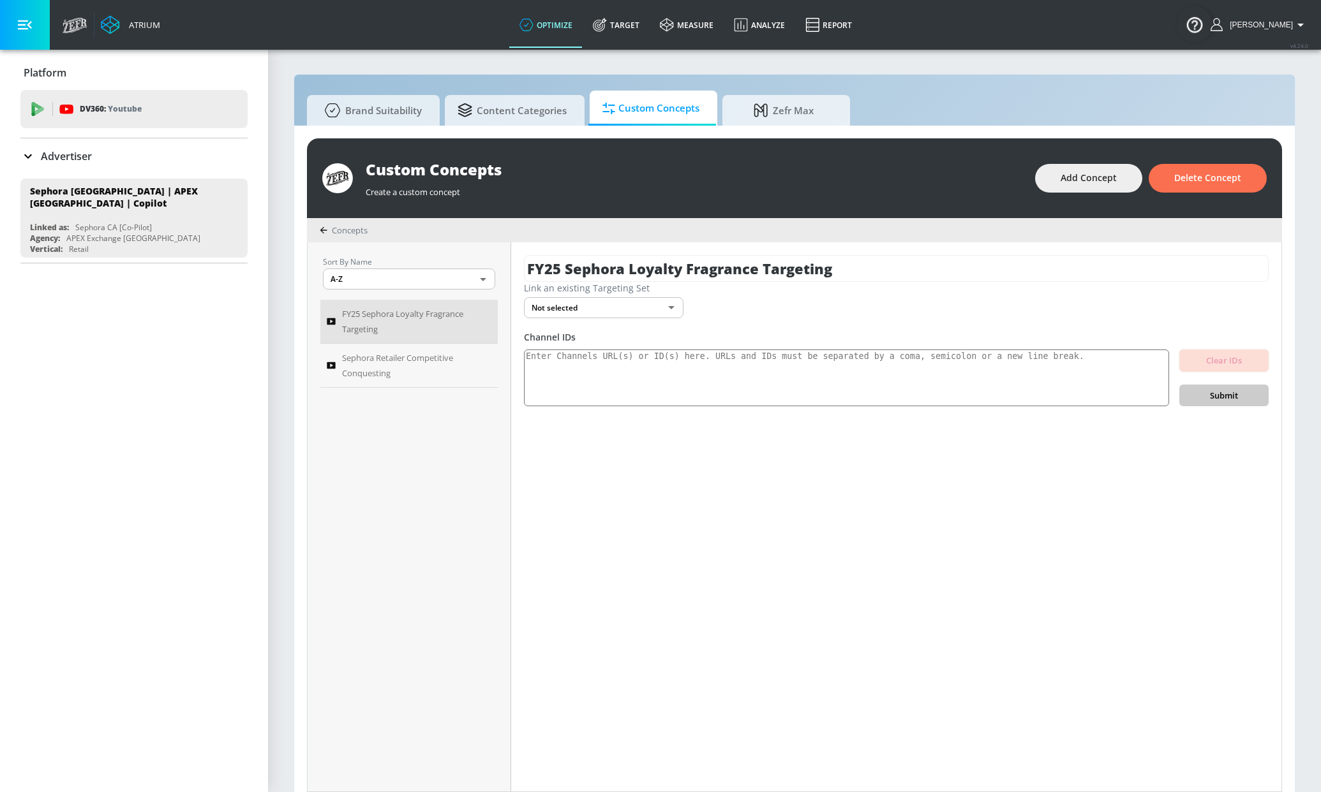
click at [635, 309] on body "Atrium optimize Target measure Analyze Report optimize Target measure Analyze R…" at bounding box center [660, 403] width 1321 height 806
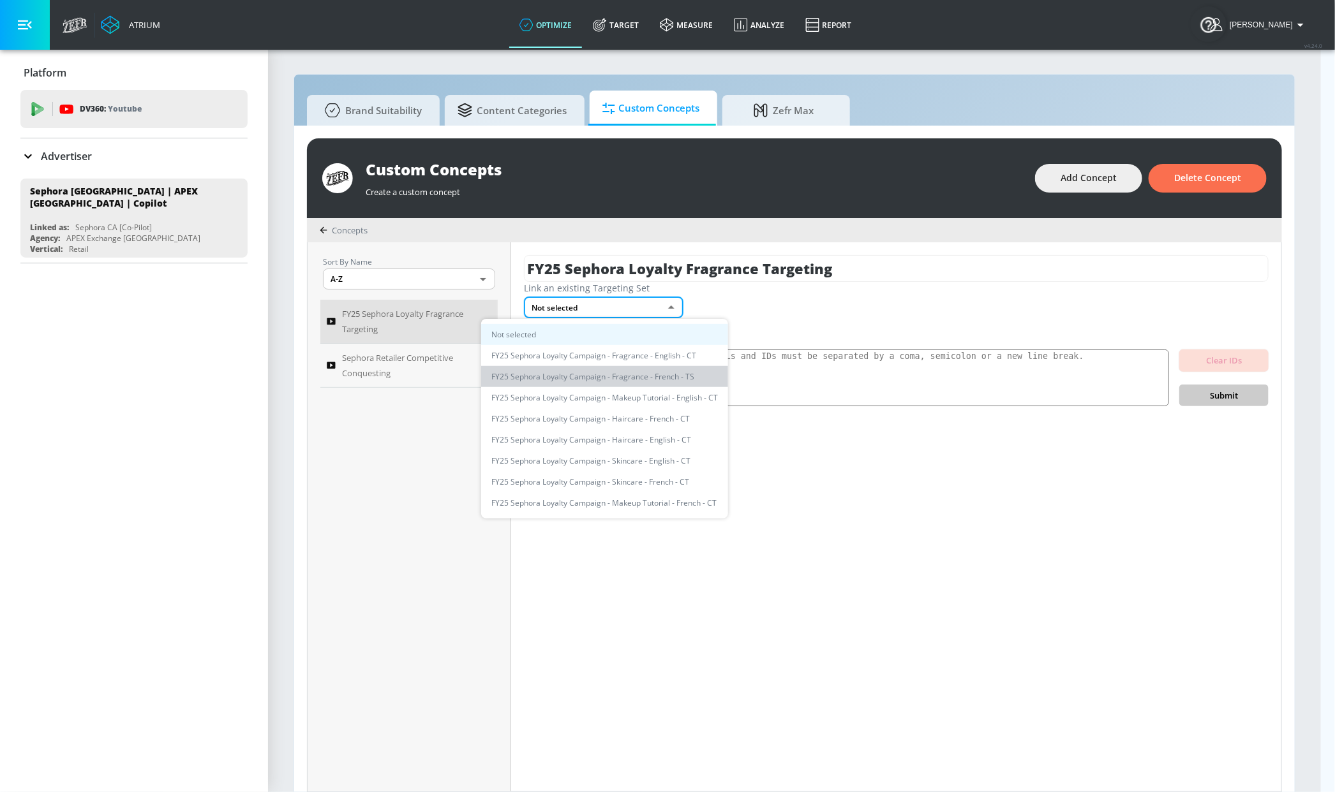
click at [643, 376] on li "FY25 Sephora Loyalty Campaign - Fragrance - French - TS" at bounding box center [604, 376] width 247 height 21
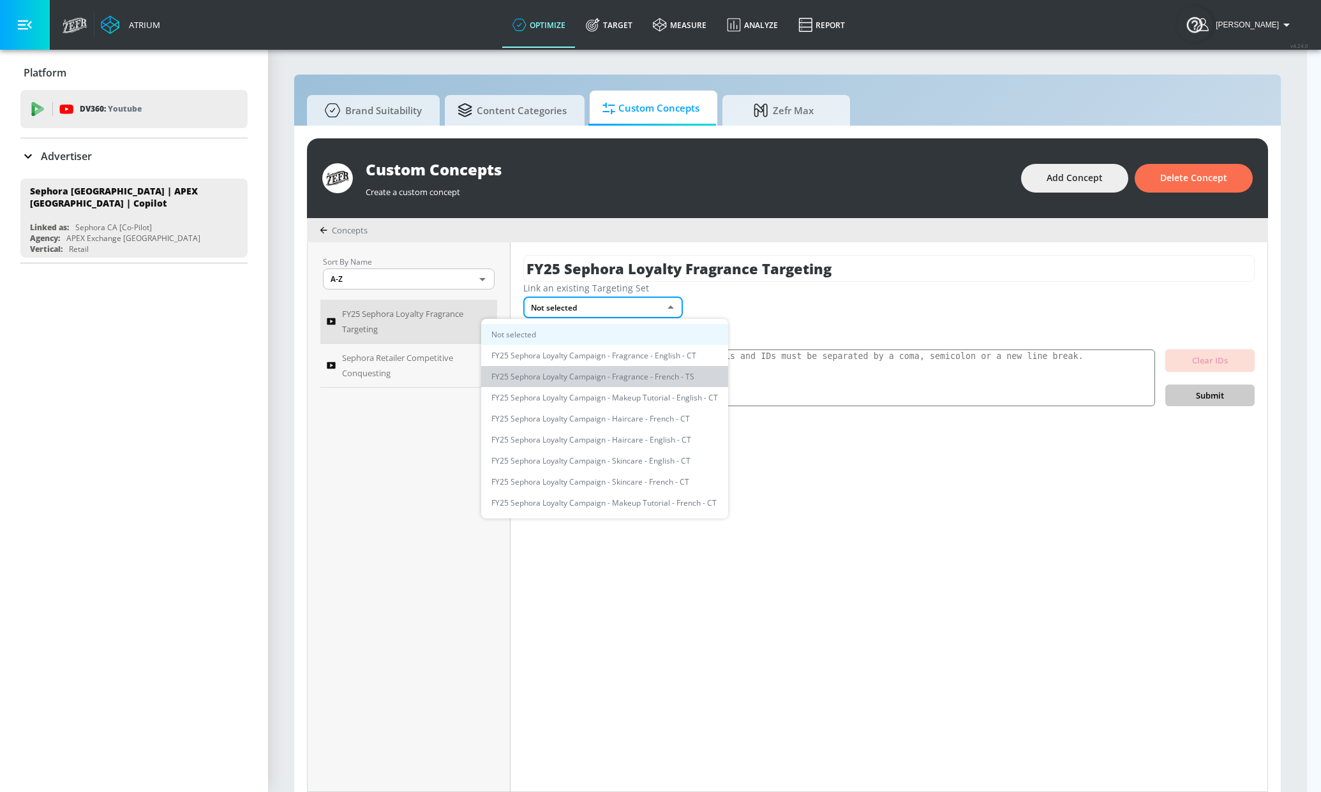
type input "0e354451-2afd-42ed-b76a-51cae1142873"
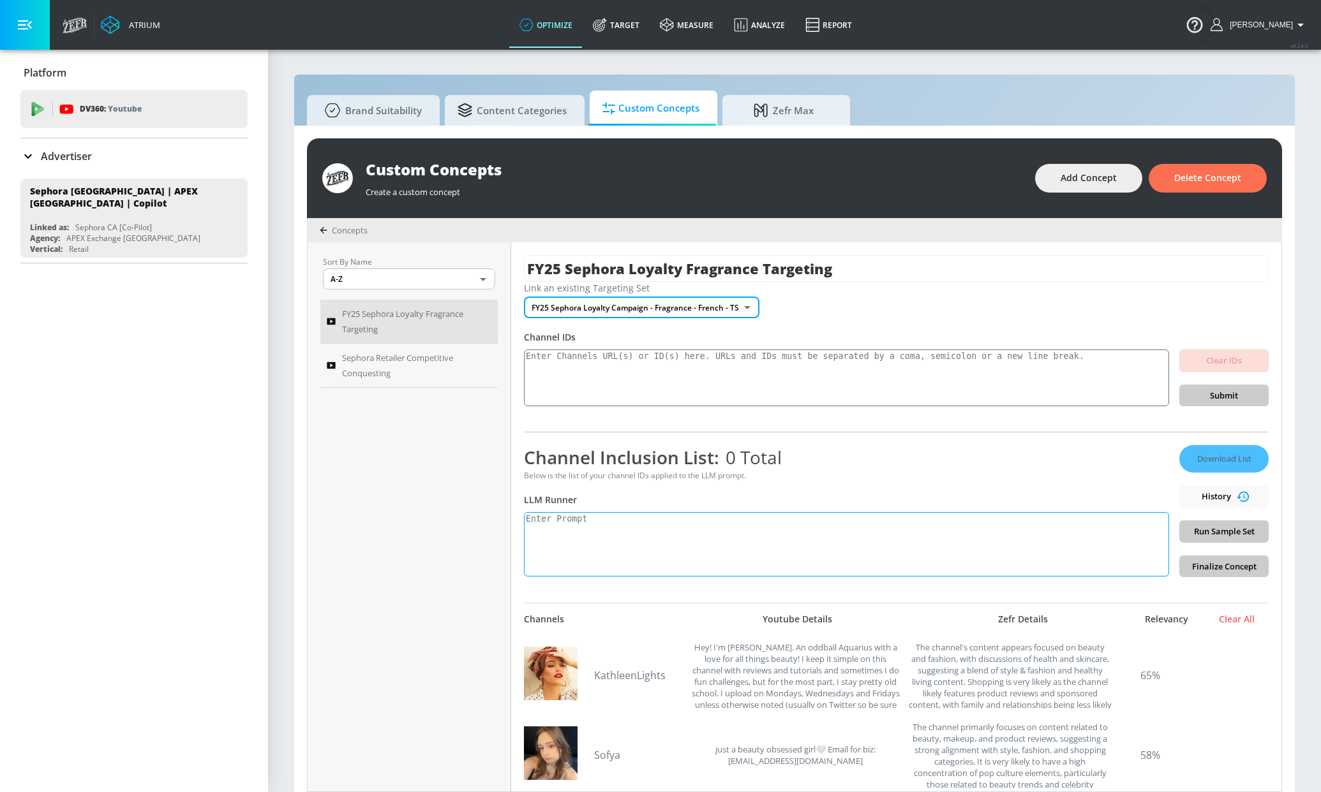
click at [561, 540] on textarea at bounding box center [846, 544] width 645 height 64
paste textarea "Generate a list of channels that focus on fragrance and perfume content. Includ…"
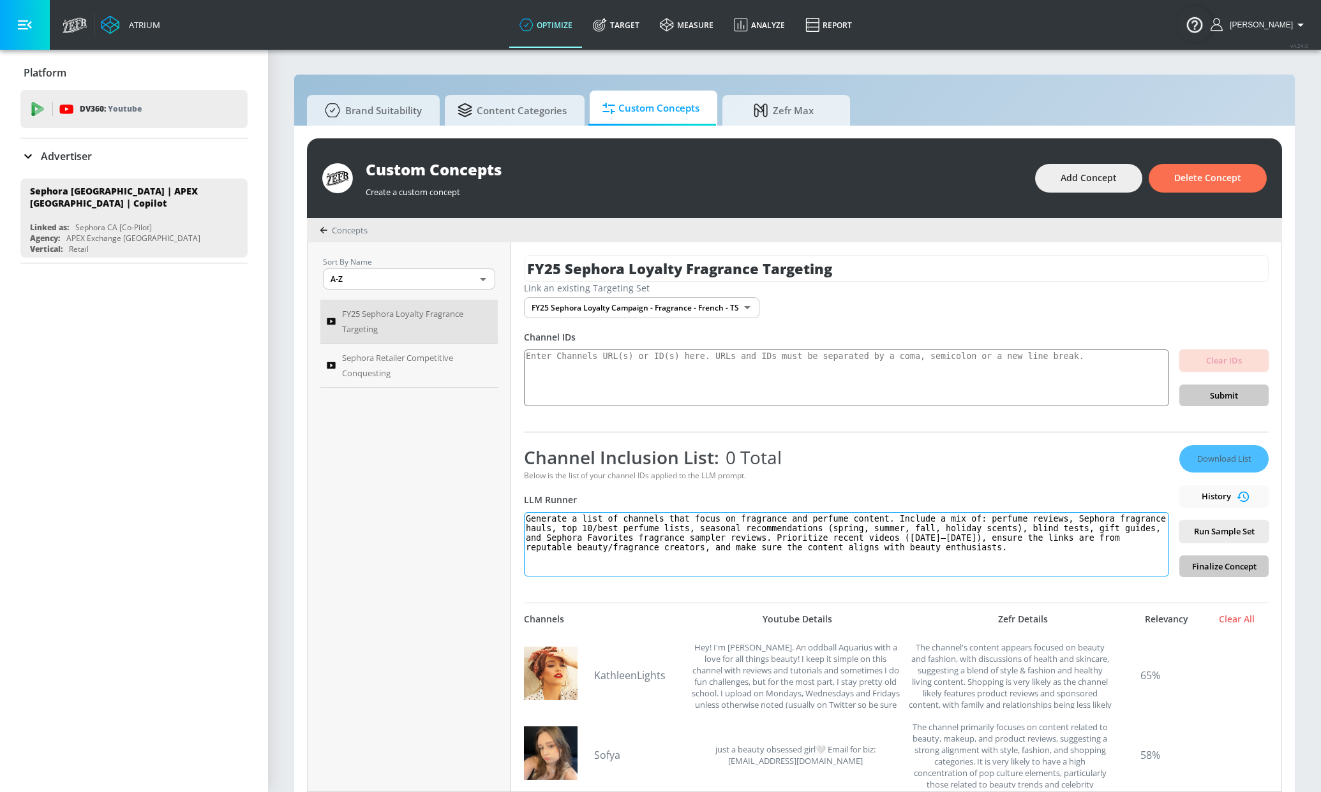
click at [624, 521] on textarea "Generate a list of channels that focus on fragrance and perfume content. Includ…" at bounding box center [846, 544] width 645 height 64
drag, startPoint x: 667, startPoint y: 518, endPoint x: 675, endPoint y: 515, distance: 8.7
click at [667, 518] on textarea "Generate a list of channels that focus on fragrance and perfume content. Includ…" at bounding box center [846, 544] width 645 height 64
type textarea "Generate a list of channels that include french language content that focus on …"
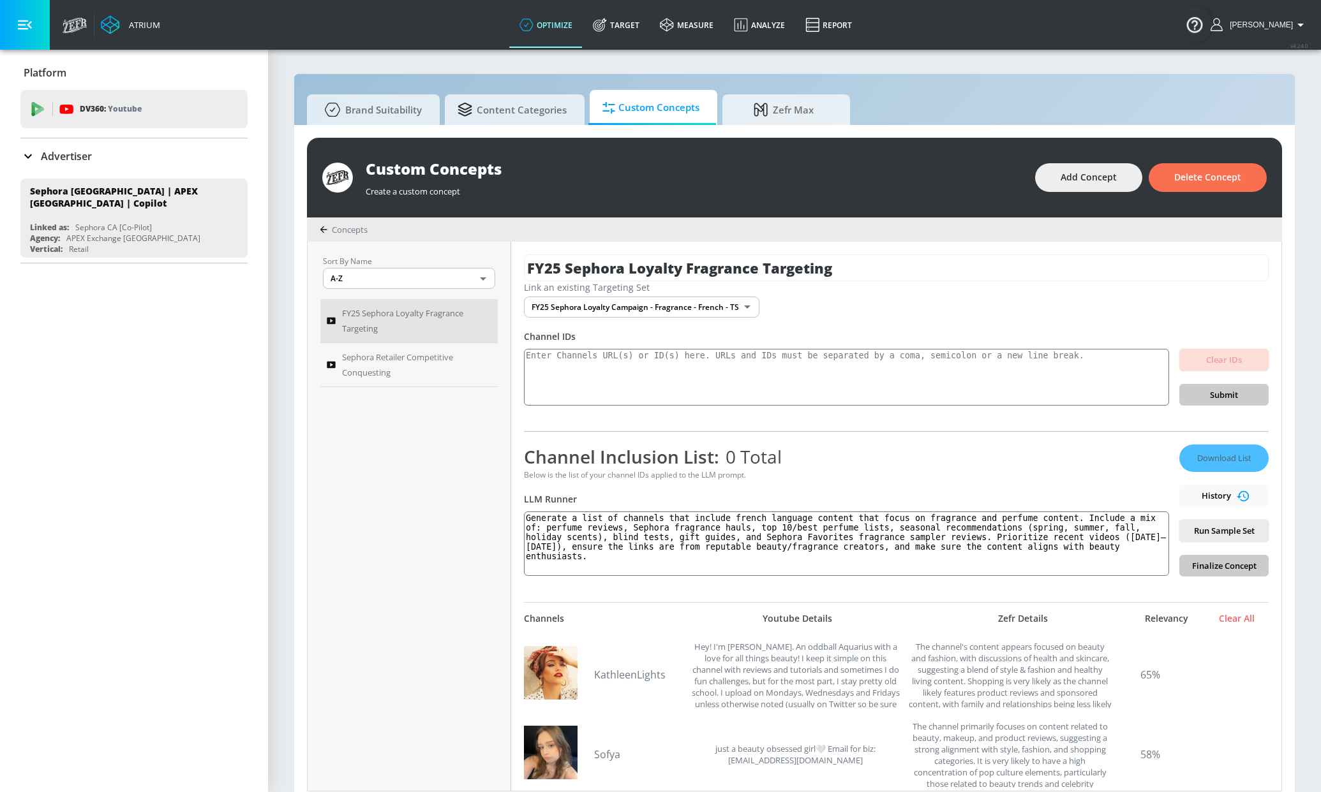
click at [1233, 540] on button "Run Sample Set" at bounding box center [1223, 531] width 89 height 22
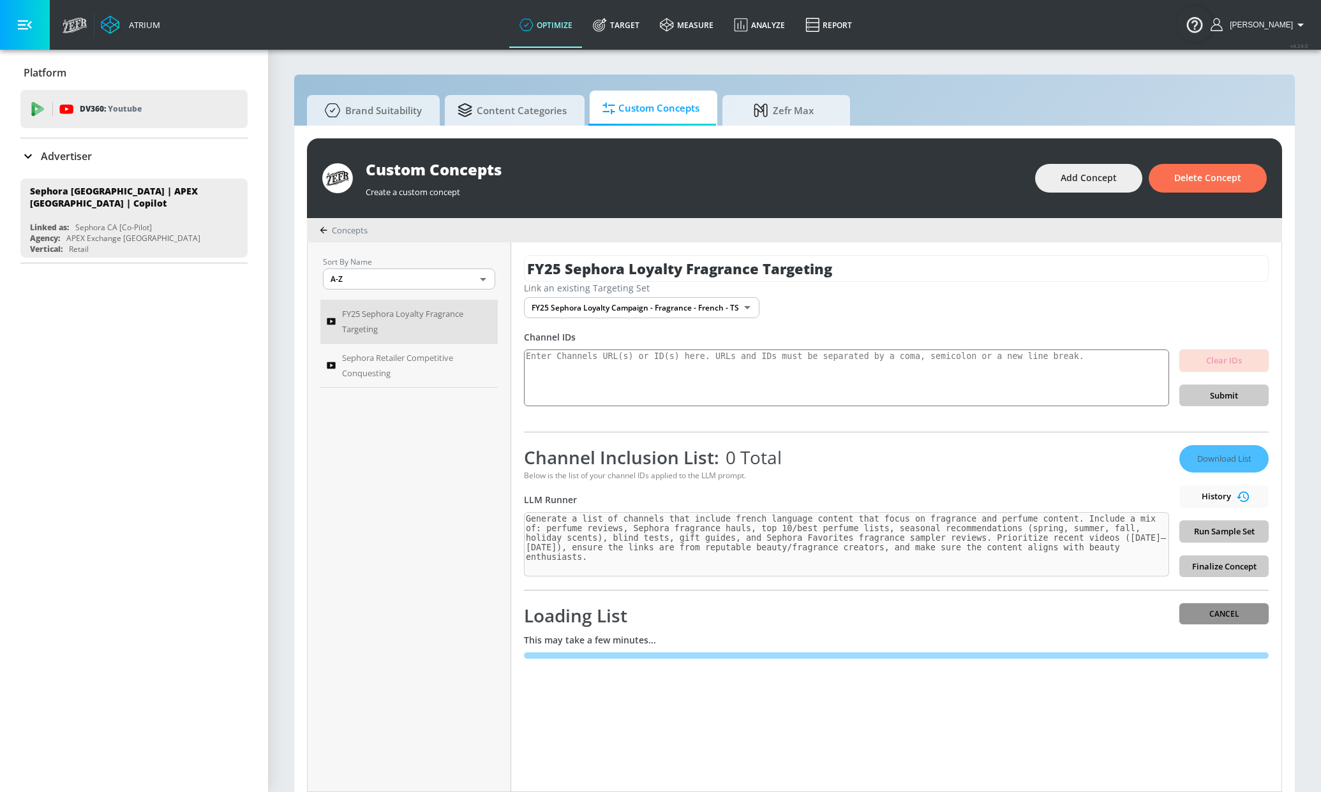
click at [1210, 614] on span "Cancel" at bounding box center [1223, 613] width 69 height 13
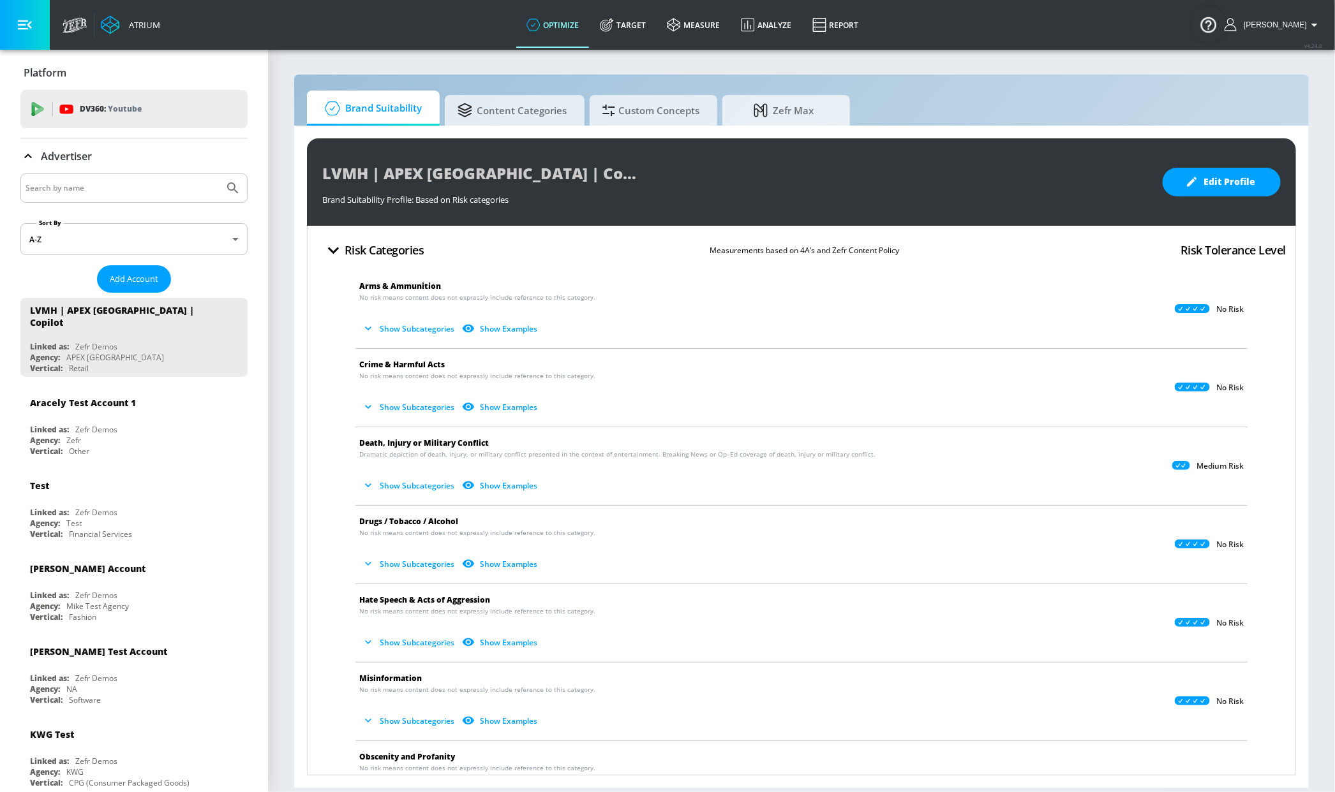
click at [99, 191] on input "Search by name" at bounding box center [122, 188] width 193 height 17
type input "sephora"
click at [219, 174] on button "Submit Search" at bounding box center [233, 188] width 28 height 28
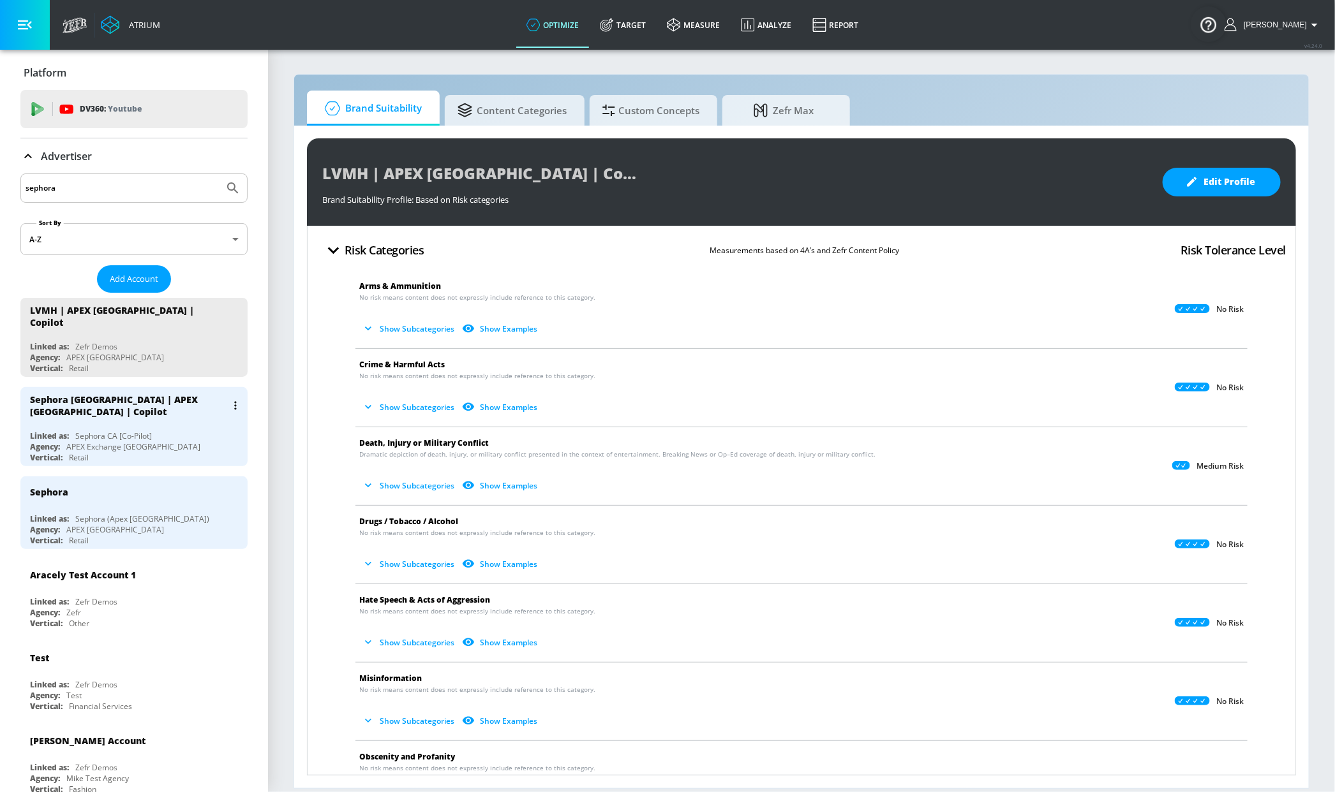
click at [160, 408] on div "Sephora [GEOGRAPHIC_DATA] | APEX [GEOGRAPHIC_DATA] | Copilot" at bounding box center [128, 406] width 197 height 24
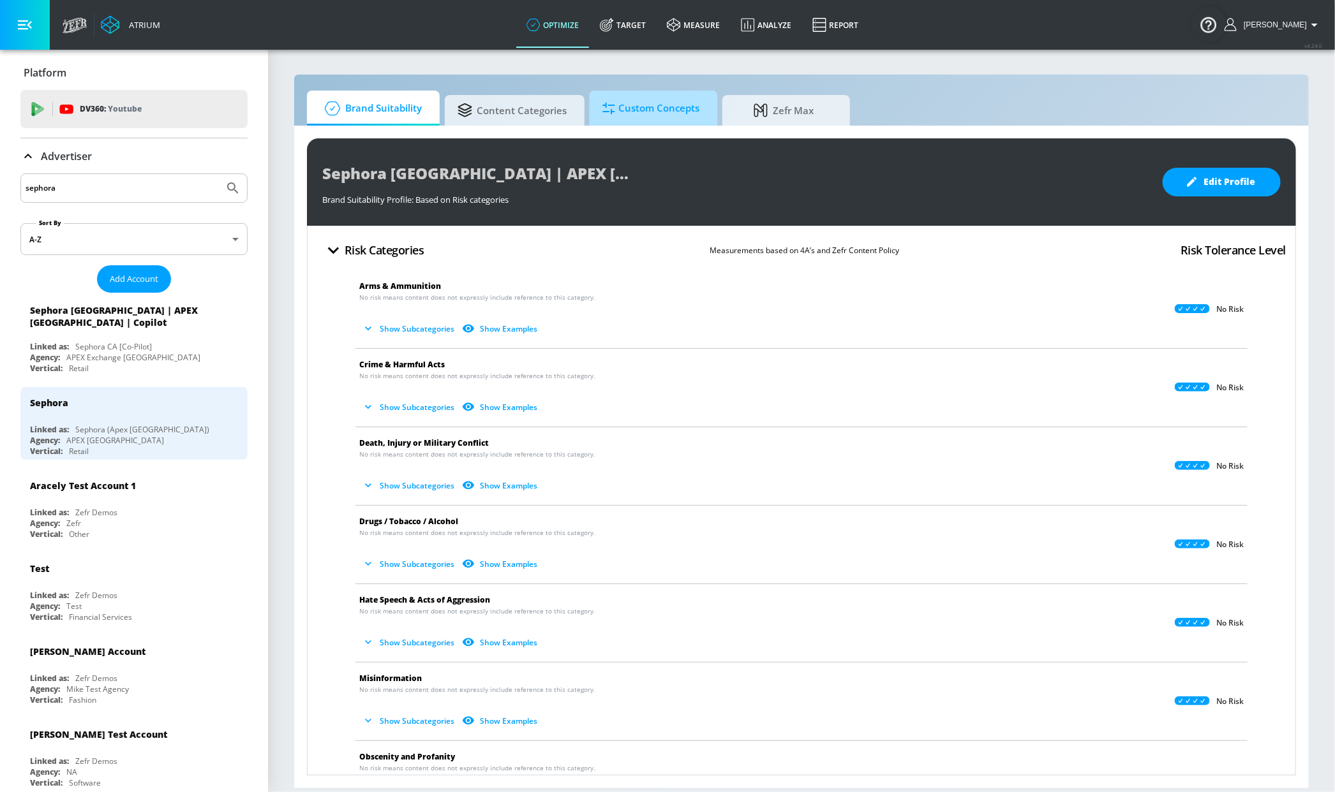
click at [642, 107] on span "Custom Concepts" at bounding box center [650, 108] width 97 height 31
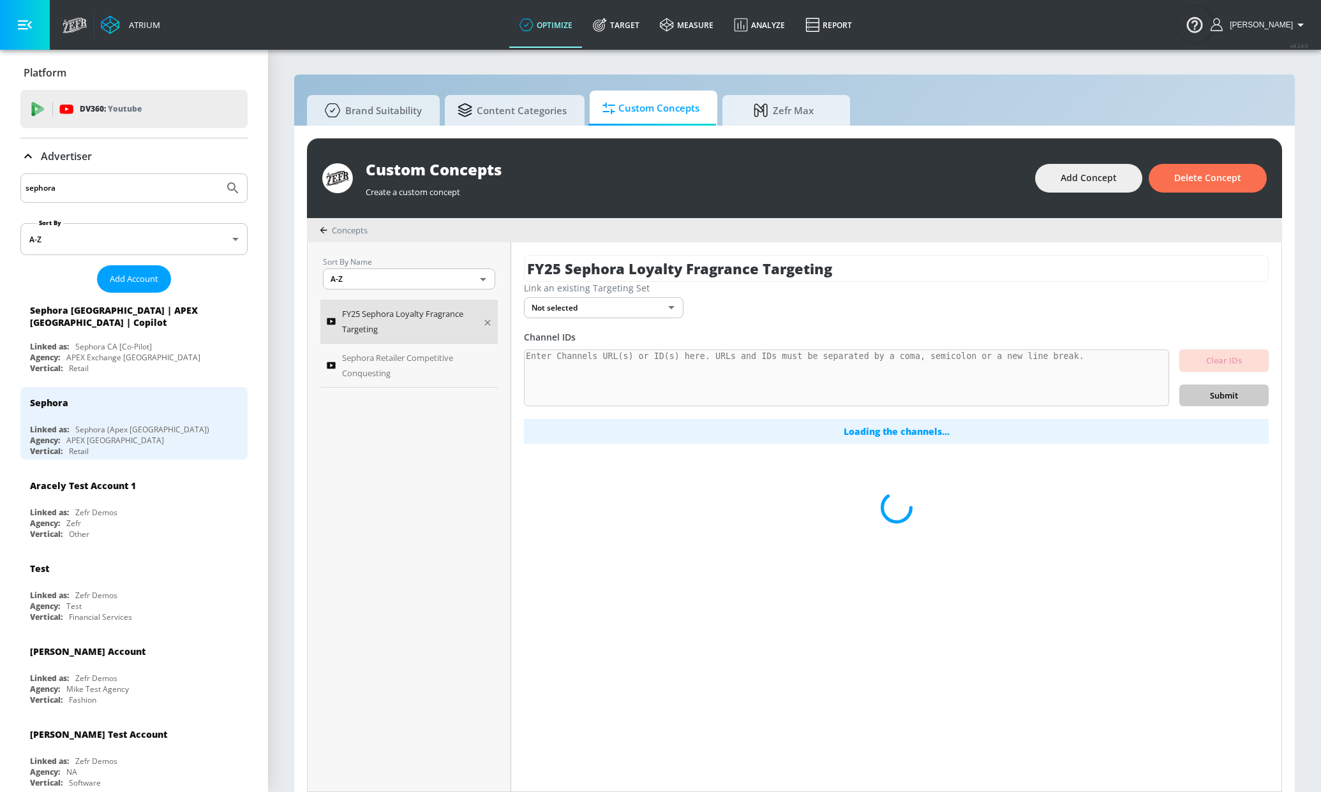
click at [403, 314] on span "FY25 Sephora Loyalty Fragrance Targeting" at bounding box center [408, 321] width 132 height 31
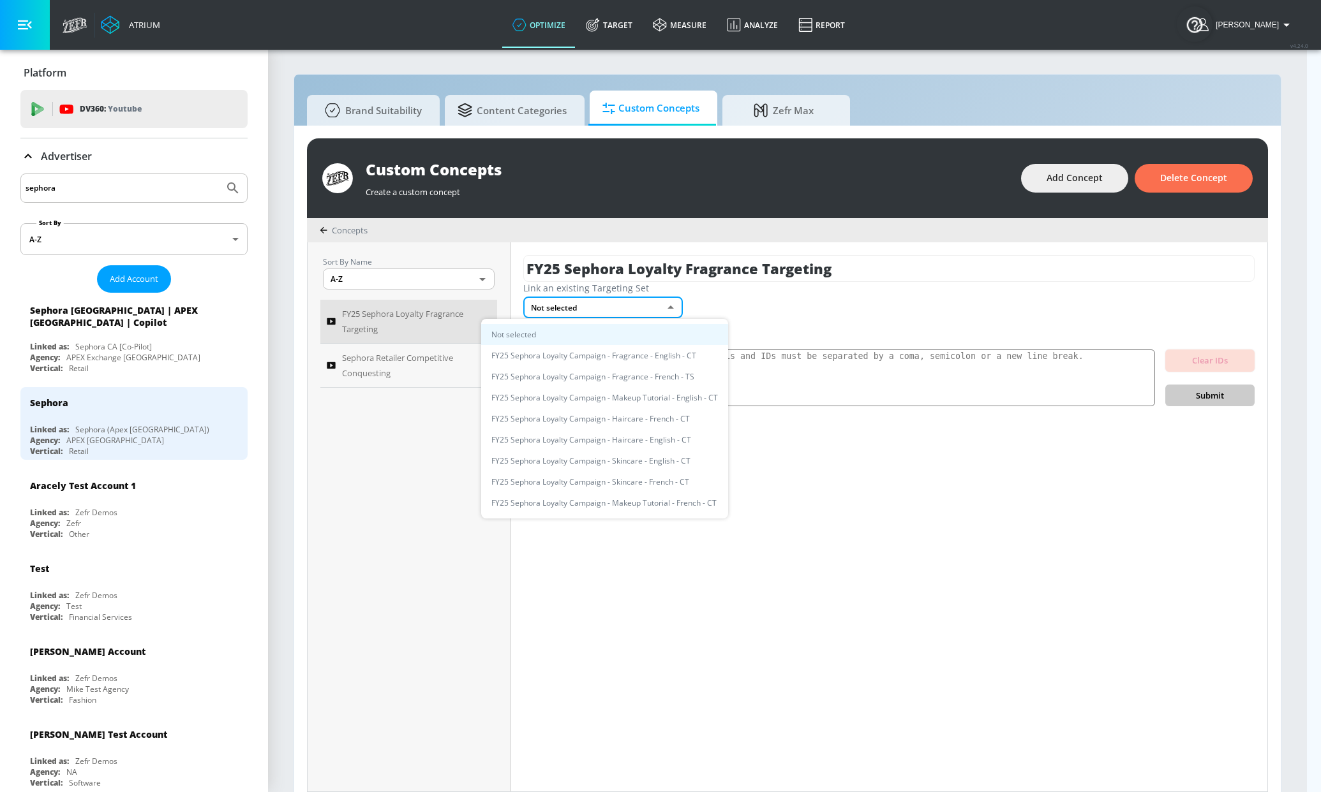
click at [565, 311] on body "Atrium optimize Target measure Analyze Report optimize Target measure Analyze R…" at bounding box center [660, 403] width 1321 height 806
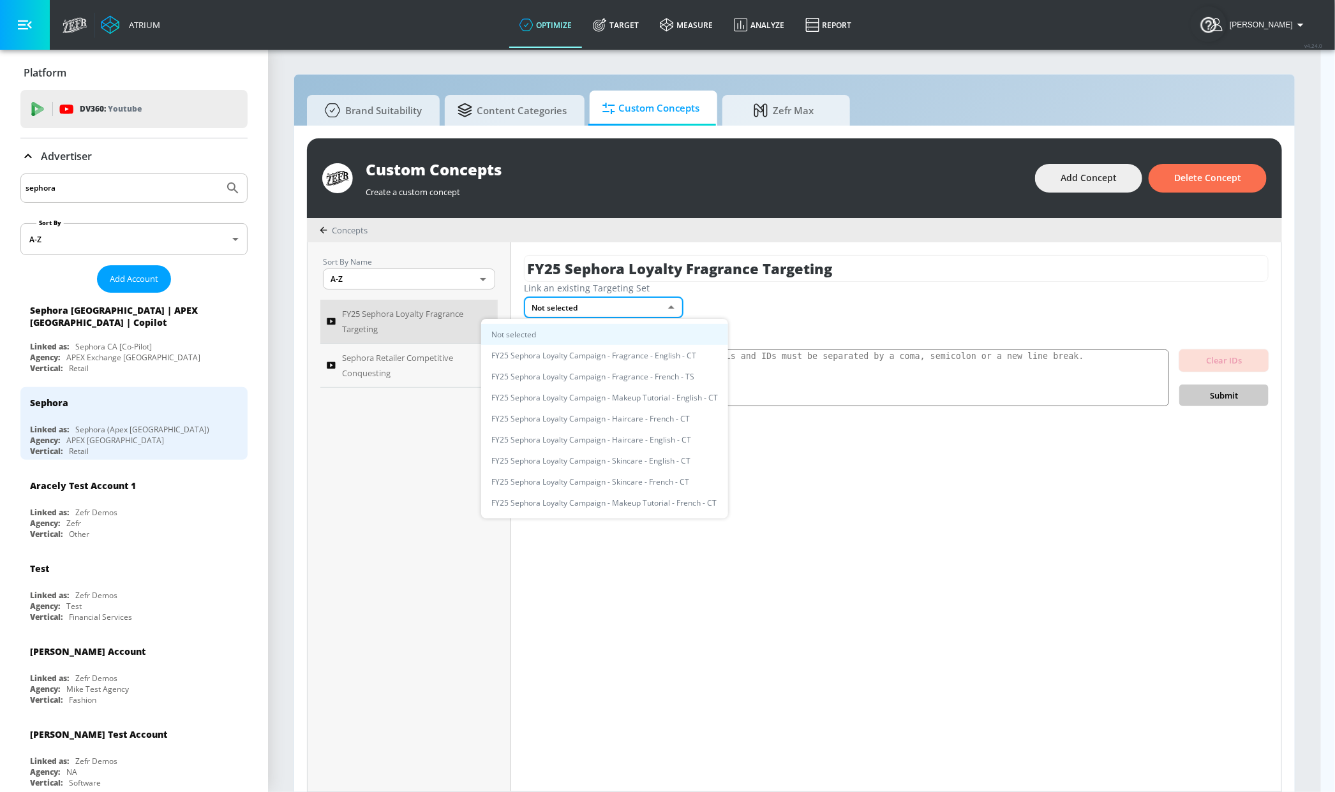
click at [997, 557] on div at bounding box center [667, 396] width 1335 height 792
click at [643, 306] on body "Atrium optimize Target measure Analyze Report optimize Target measure Analyze R…" at bounding box center [667, 403] width 1335 height 806
click at [656, 350] on li "FY25 Sephora Loyalty Campaign - Fragrance - English - CT" at bounding box center [604, 355] width 247 height 21
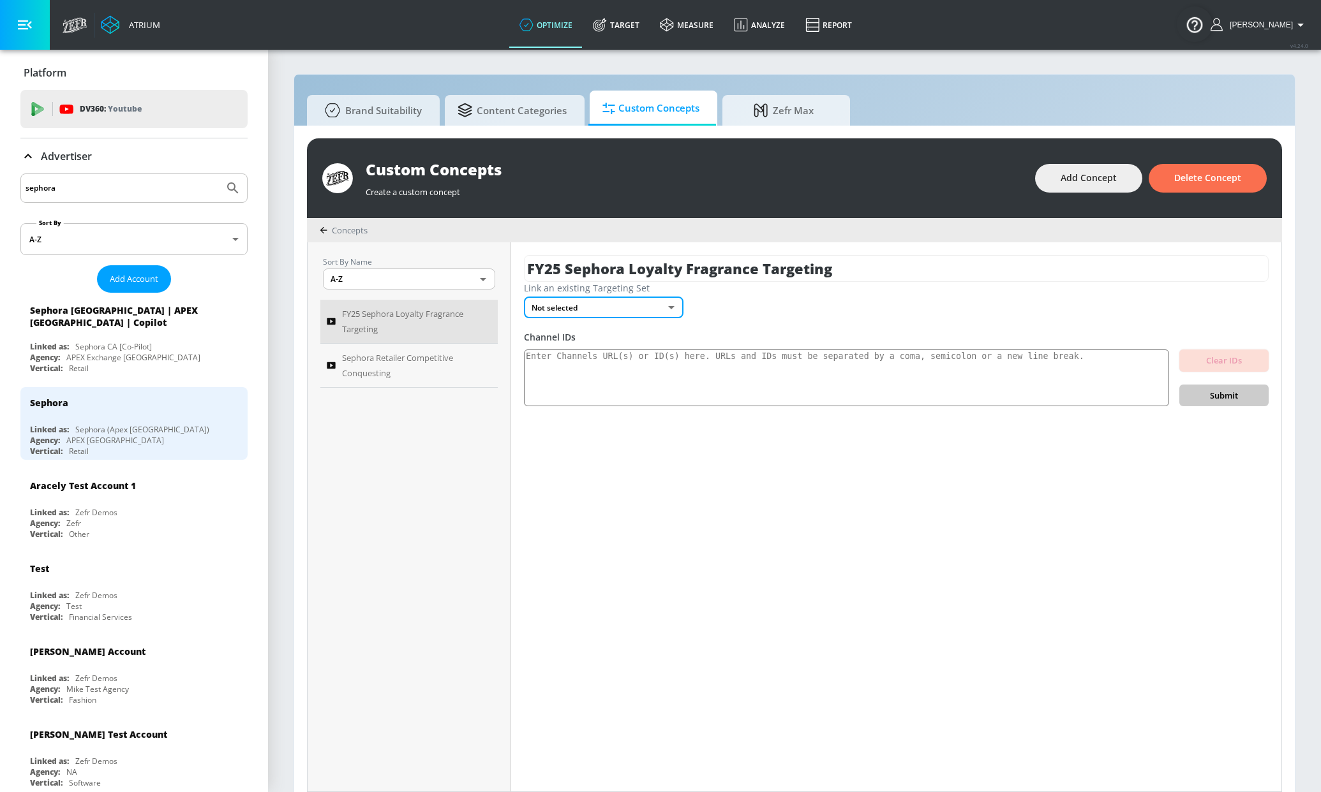
type input "cb8dea45-878e-4401-8a4a-65d7ad9394e7"
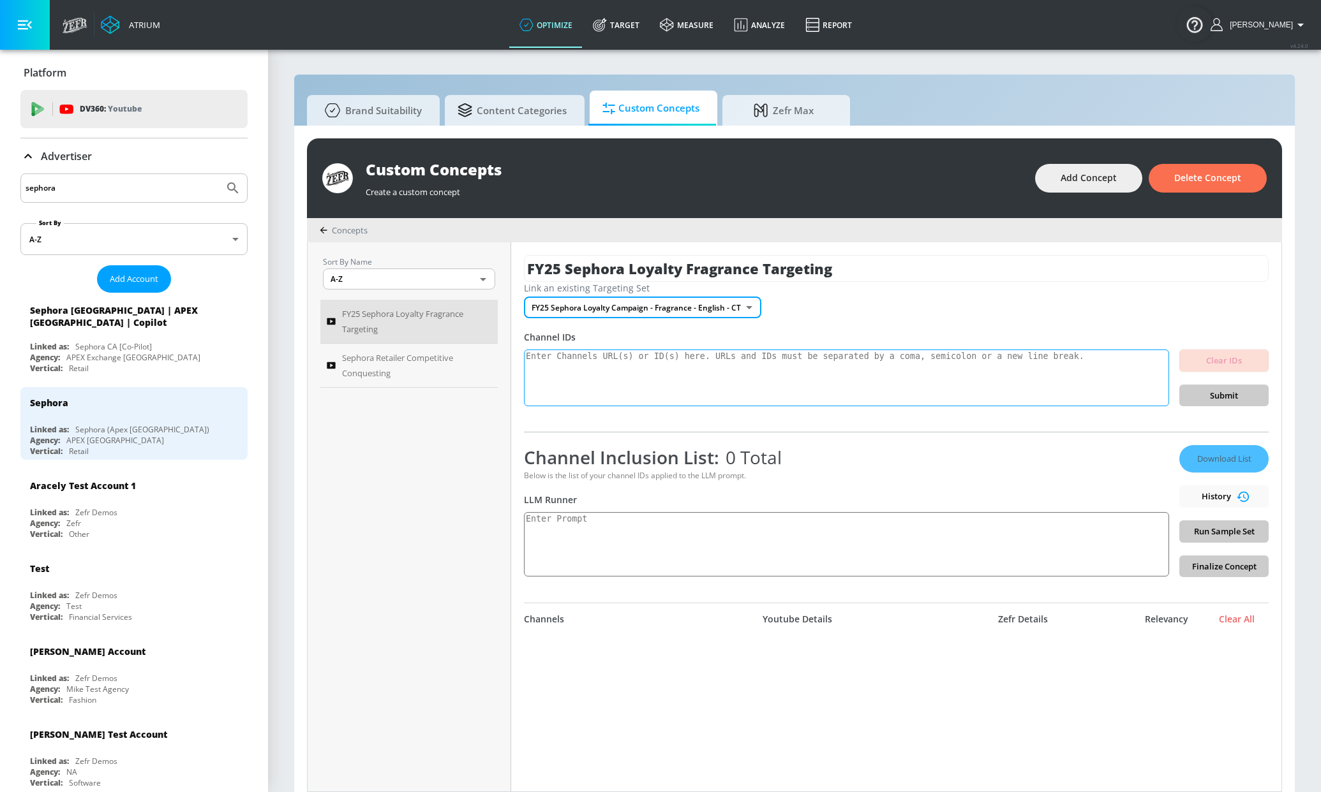
click at [625, 376] on textarea at bounding box center [846, 378] width 645 height 57
paste textarea "https://www.youtube.com/watch?v=KdM_7xMdc1o https://www.youtube.com/watch?v=XqT…"
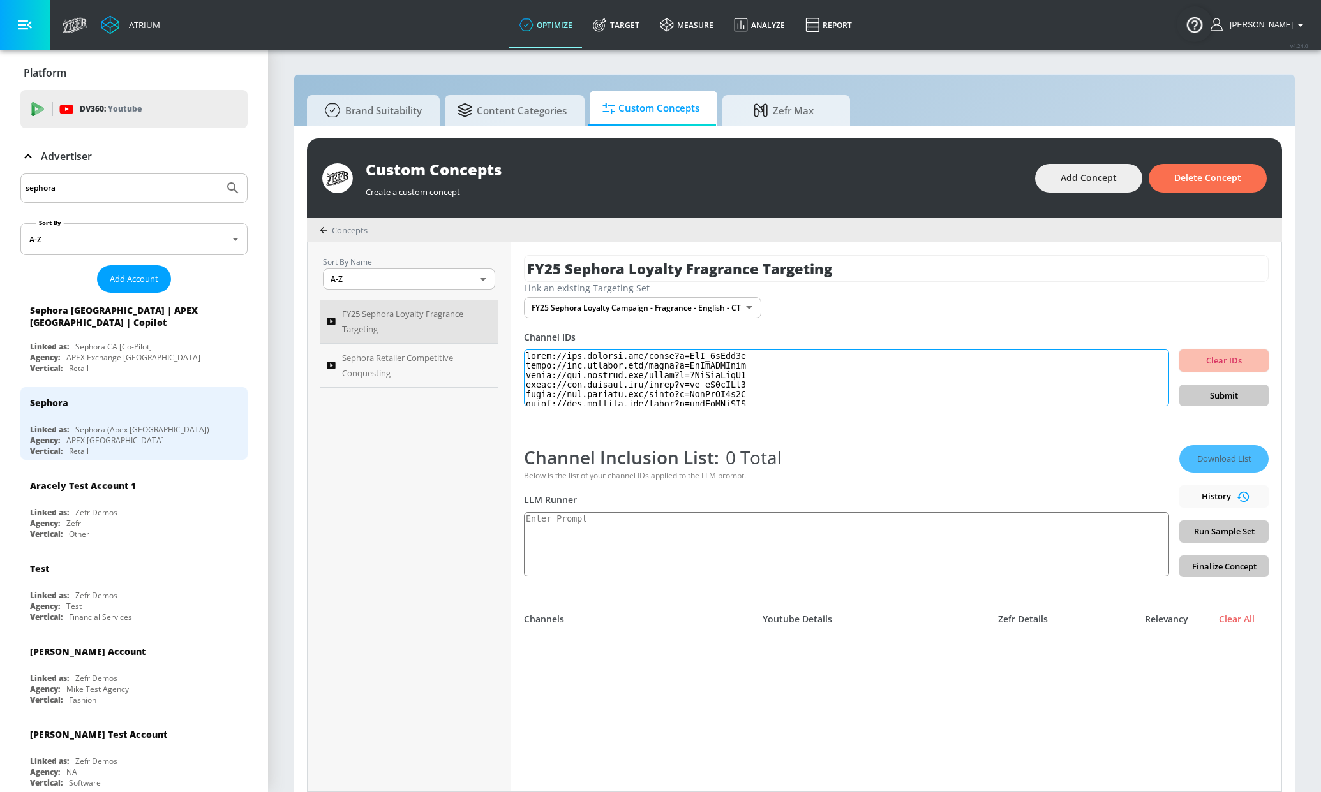
scroll to position [425, 0]
type textarea "https://www.youtube.com/watch?v=KdM_7xMdc1o https://www.youtube.com/watch?v=XqT…"
click at [1219, 395] on span "Submit" at bounding box center [1223, 396] width 69 height 15
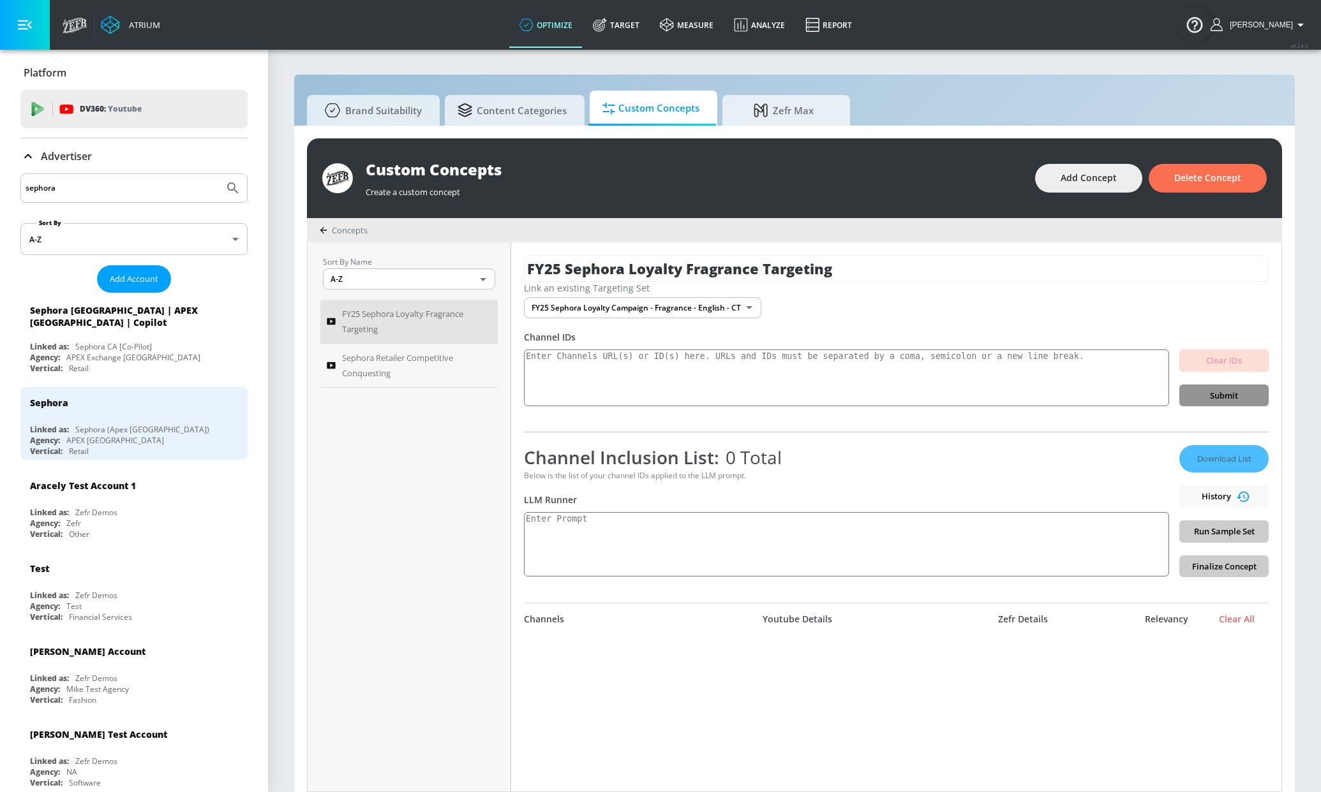
scroll to position [0, 0]
click at [861, 573] on textarea at bounding box center [846, 544] width 645 height 64
click at [708, 389] on textarea at bounding box center [846, 378] width 645 height 57
click at [745, 535] on textarea at bounding box center [846, 544] width 645 height 64
paste textarea "Generate a list of at least 50 active YouTube video URLs that focus on fragranc…"
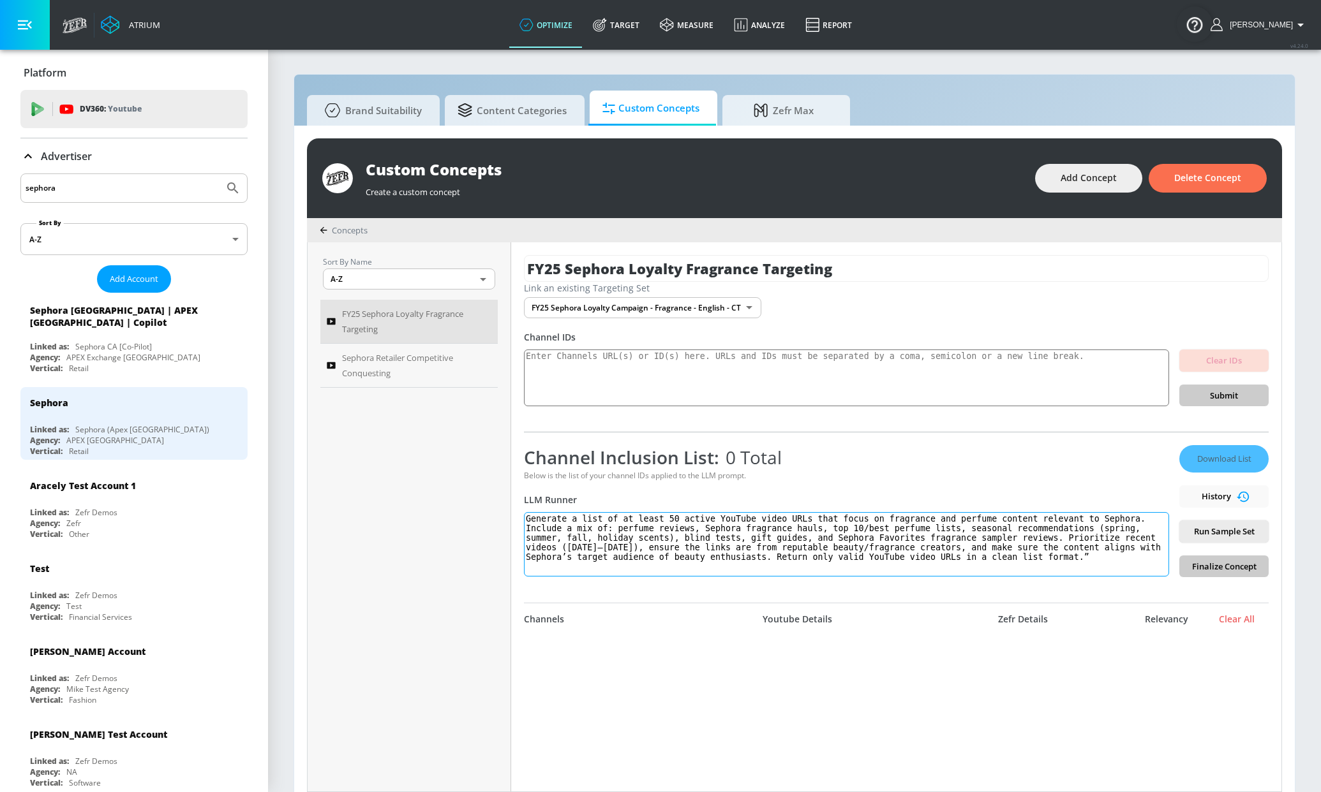
click at [719, 519] on textarea "Generate a list of at least 50 active YouTube video URLs that focus on fragranc…" at bounding box center [846, 544] width 645 height 64
drag, startPoint x: 786, startPoint y: 519, endPoint x: 628, endPoint y: 517, distance: 158.2
click at [628, 517] on textarea "Generate a list of at least 50 active YouTube video URLs that focus on fragranc…" at bounding box center [846, 544] width 645 height 64
drag, startPoint x: 977, startPoint y: 521, endPoint x: 893, endPoint y: 521, distance: 84.2
click at [893, 521] on textarea "Generate a list of channels that focus on fragrance and perfume content relevan…" at bounding box center [846, 544] width 645 height 64
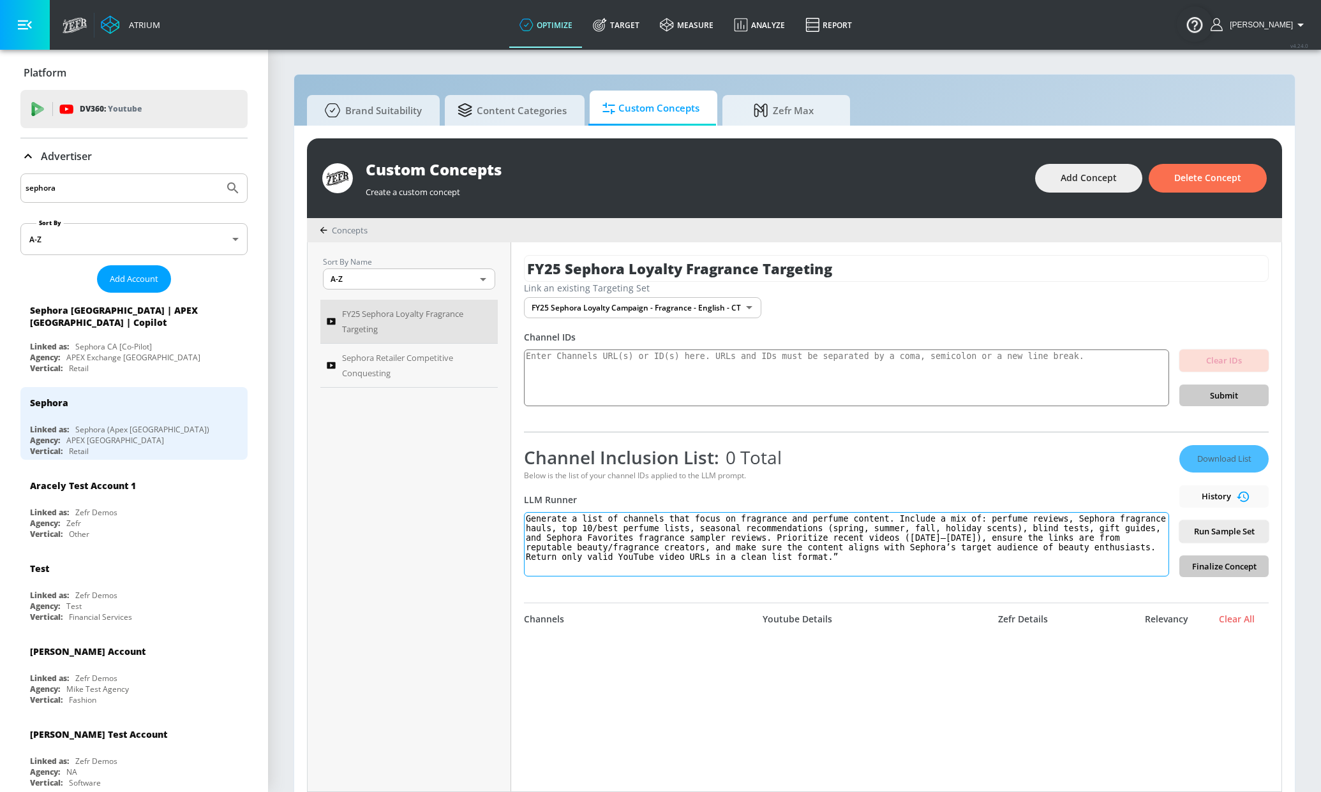
drag, startPoint x: 1082, startPoint y: 551, endPoint x: 936, endPoint y: 553, distance: 146.1
click at [937, 553] on textarea "Generate a list of channels that focus on fragrance and perfume content. Includ…" at bounding box center [846, 544] width 645 height 64
drag, startPoint x: 768, startPoint y: 561, endPoint x: 1039, endPoint y: 550, distance: 270.7
click at [1036, 552] on textarea "Generate a list of channels that focus on fragrance and perfume content. Includ…" at bounding box center [846, 544] width 645 height 64
click at [1041, 549] on textarea "Generate a list of channels that focus on fragrance and perfume content. Includ…" at bounding box center [846, 544] width 645 height 64
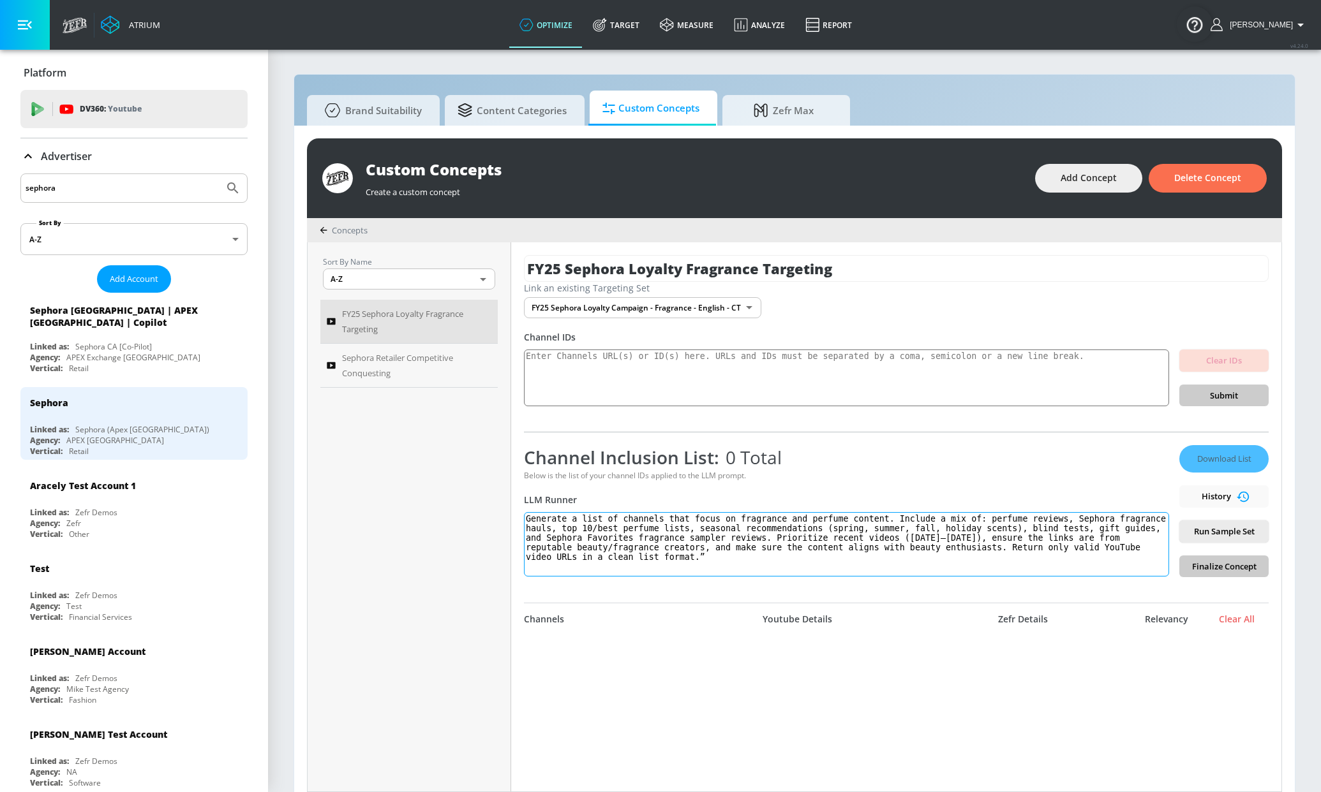
drag, startPoint x: 1038, startPoint y: 549, endPoint x: 1129, endPoint y: 560, distance: 91.2
click at [1129, 560] on textarea "Generate a list of channels that focus on fragrance and perfume content. Includ…" at bounding box center [846, 544] width 645 height 64
type textarea "Generate a list of channels that focus on fragrance and perfume content. Includ…"
click at [1204, 528] on span "Run Sample Set" at bounding box center [1223, 531] width 69 height 15
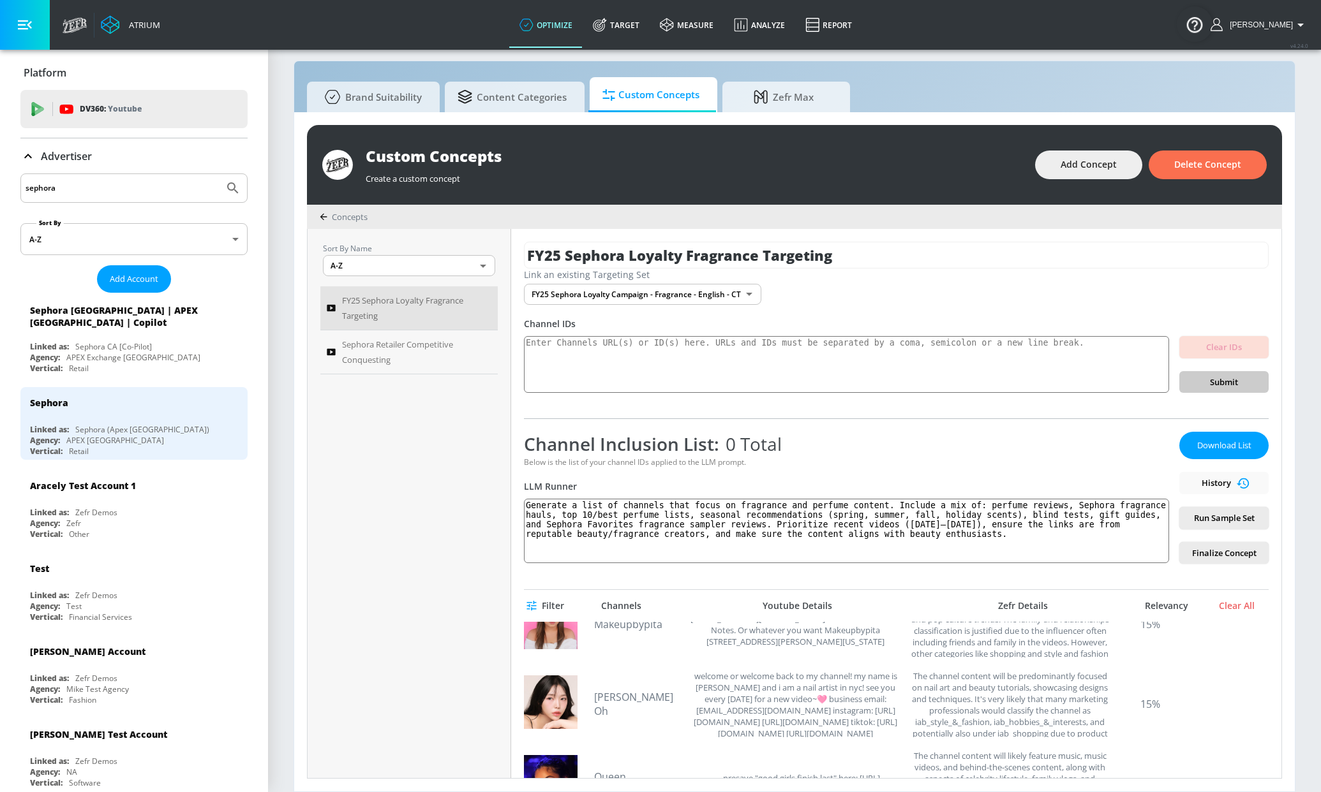
scroll to position [5384, 0]
click at [1197, 551] on span "Finalize Concept" at bounding box center [1223, 553] width 69 height 15
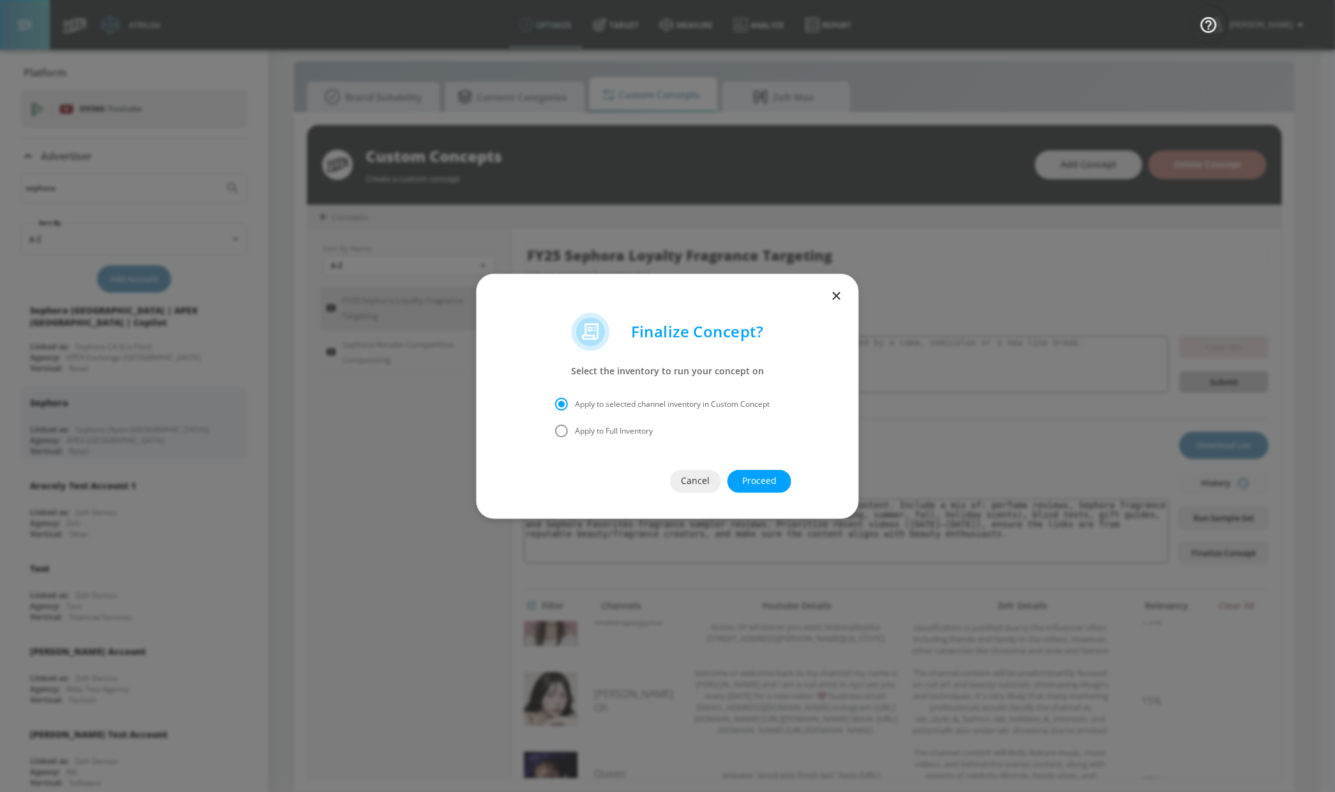
click at [602, 426] on span "Apply to Full Inventory" at bounding box center [614, 431] width 78 height 11
click at [575, 425] on input "Apply to Full Inventory" at bounding box center [561, 431] width 27 height 27
radio input "true"
click at [766, 477] on span "Proceed" at bounding box center [759, 481] width 13 height 16
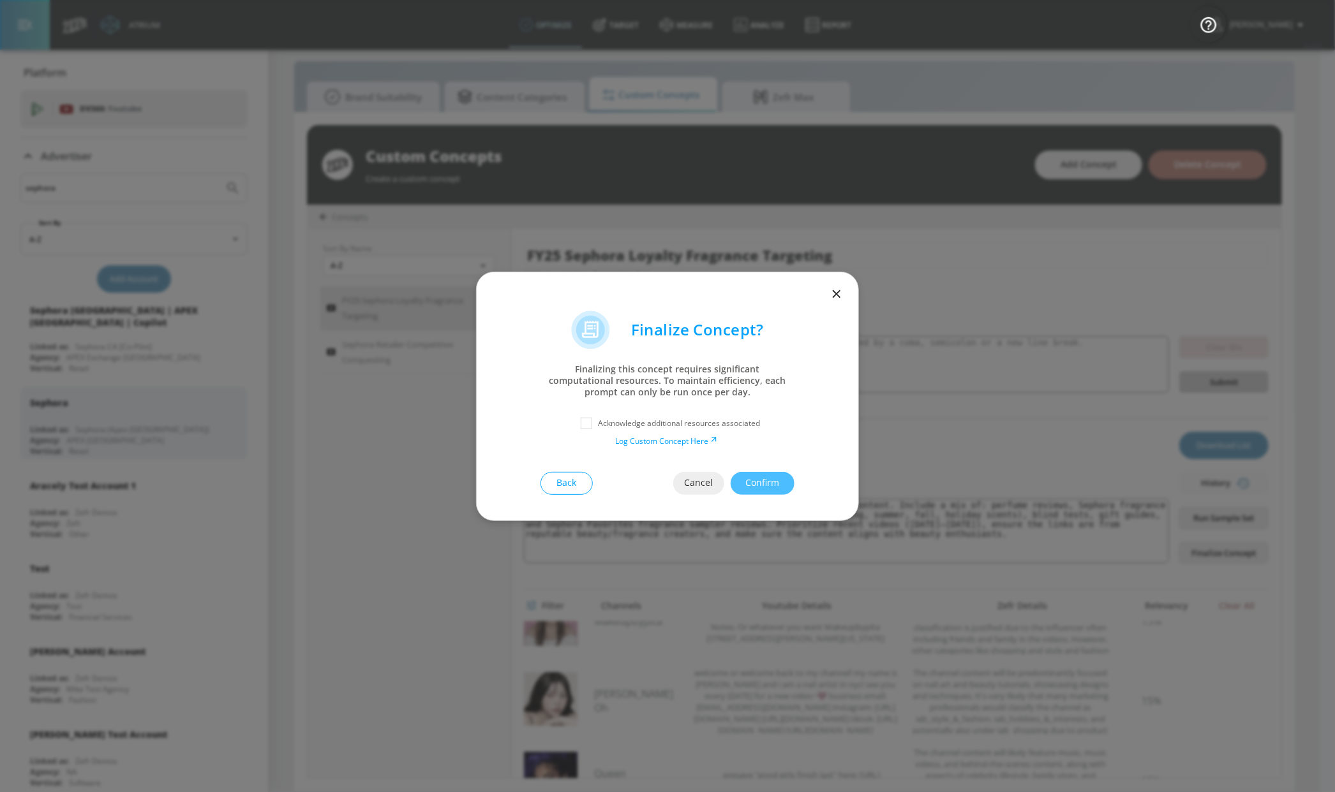
click at [694, 428] on p "Acknowledge additional resources associated" at bounding box center [679, 423] width 162 height 11
click at [586, 422] on input "checkbox" at bounding box center [586, 423] width 23 height 23
checkbox input "true"
click at [780, 482] on button "Confirm" at bounding box center [762, 483] width 64 height 23
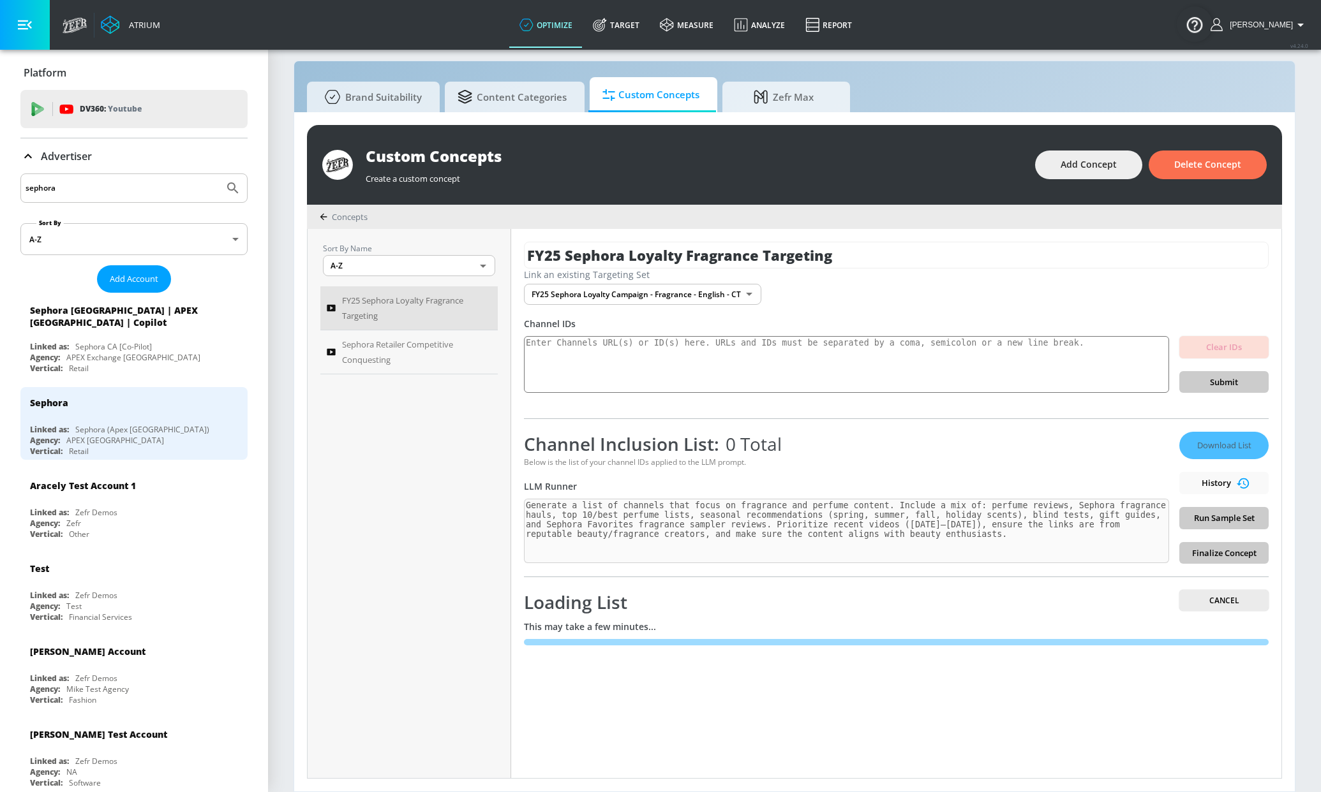
click at [521, 507] on div "FY25 Sephora Loyalty Fragrance Targeting Link an existing Targeting Set FY25 Se…" at bounding box center [896, 503] width 770 height 549
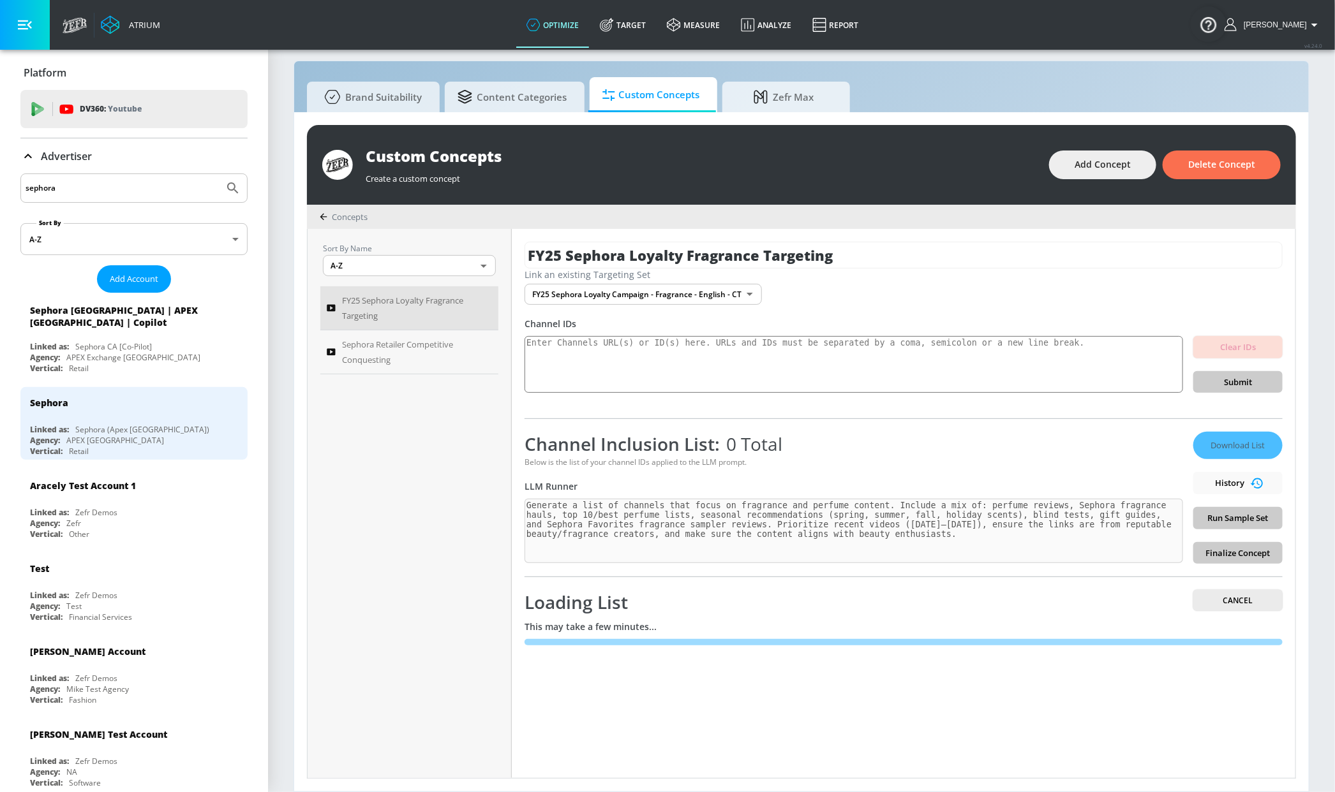
click at [684, 286] on body "Atrium optimize Target measure Analyze Report optimize Target measure Analyze R…" at bounding box center [667, 390] width 1335 height 806
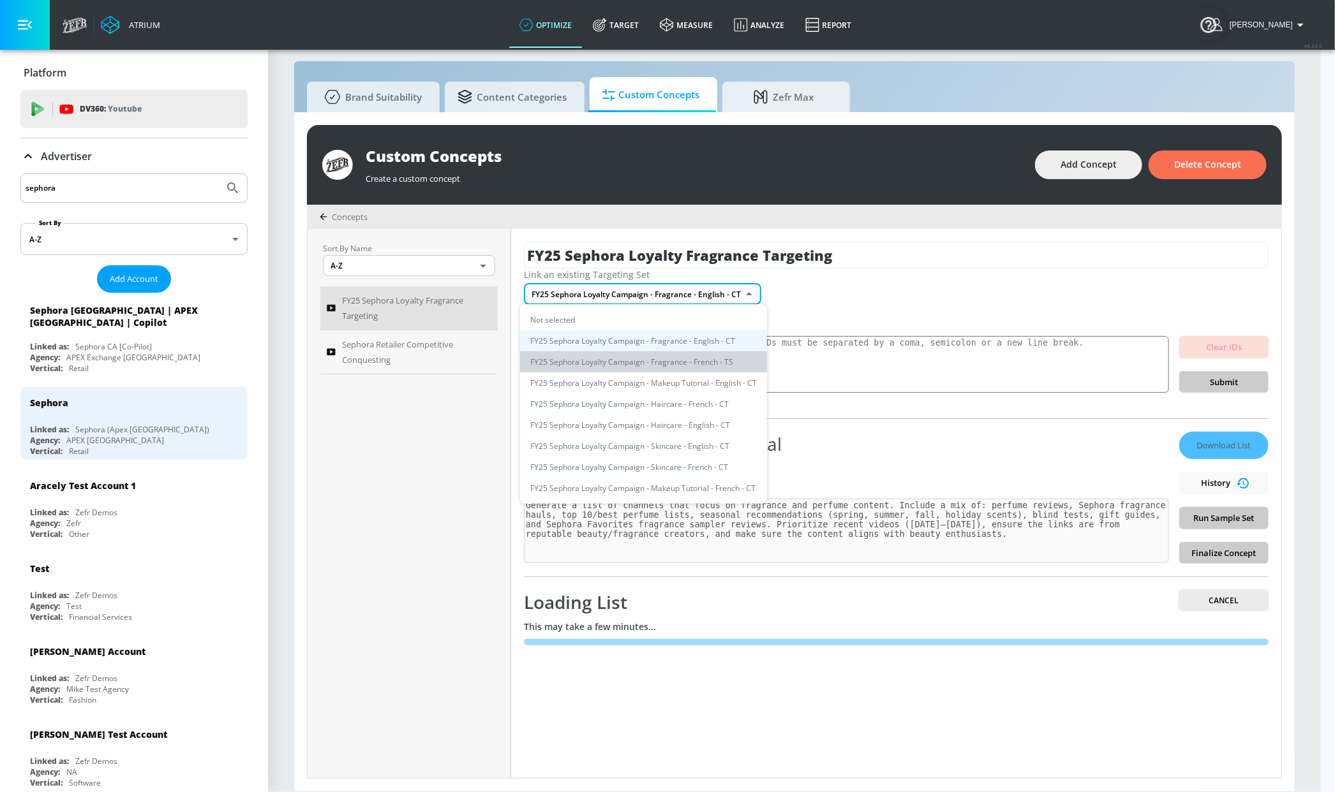
click at [687, 365] on li "FY25 Sephora Loyalty Campaign - Fragrance - French - TS" at bounding box center [643, 362] width 247 height 21
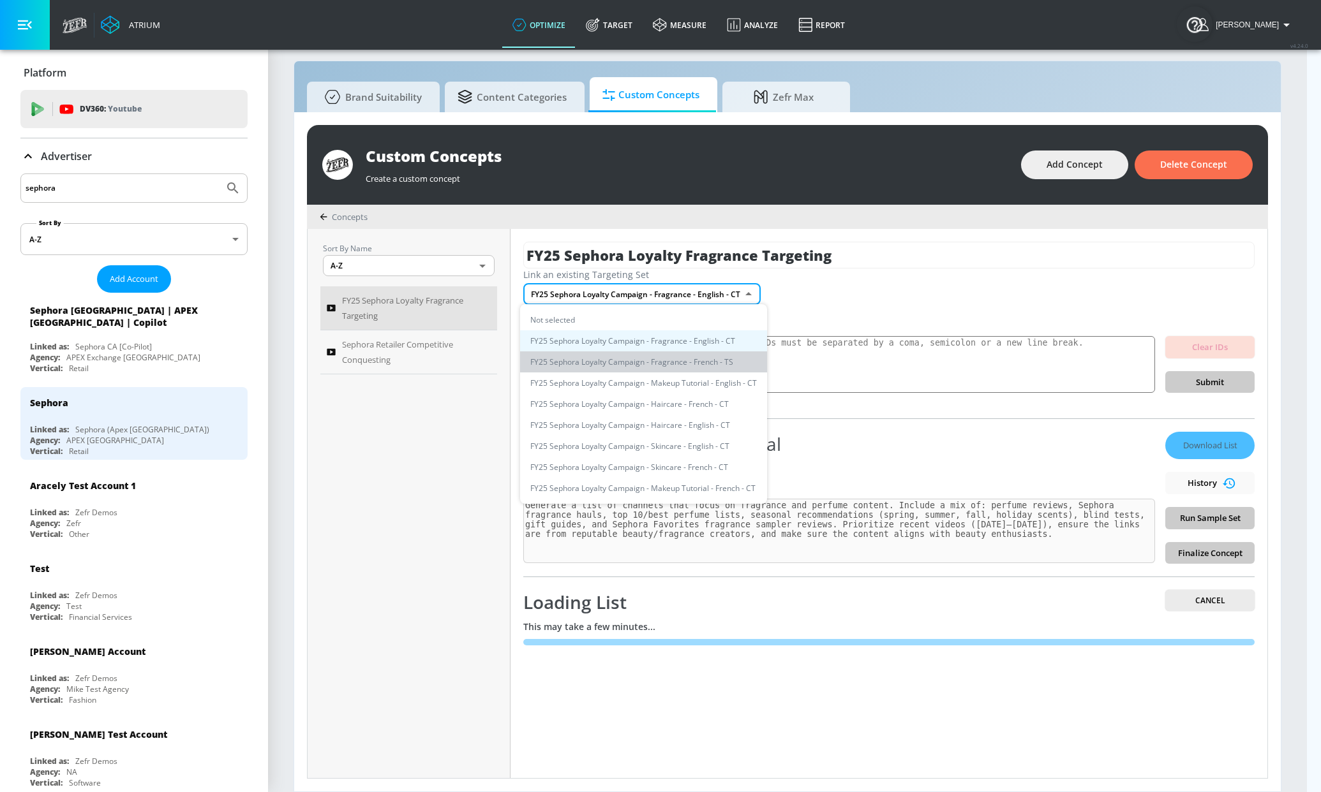
type input "0e354451-2afd-42ed-b76a-51cae1142873"
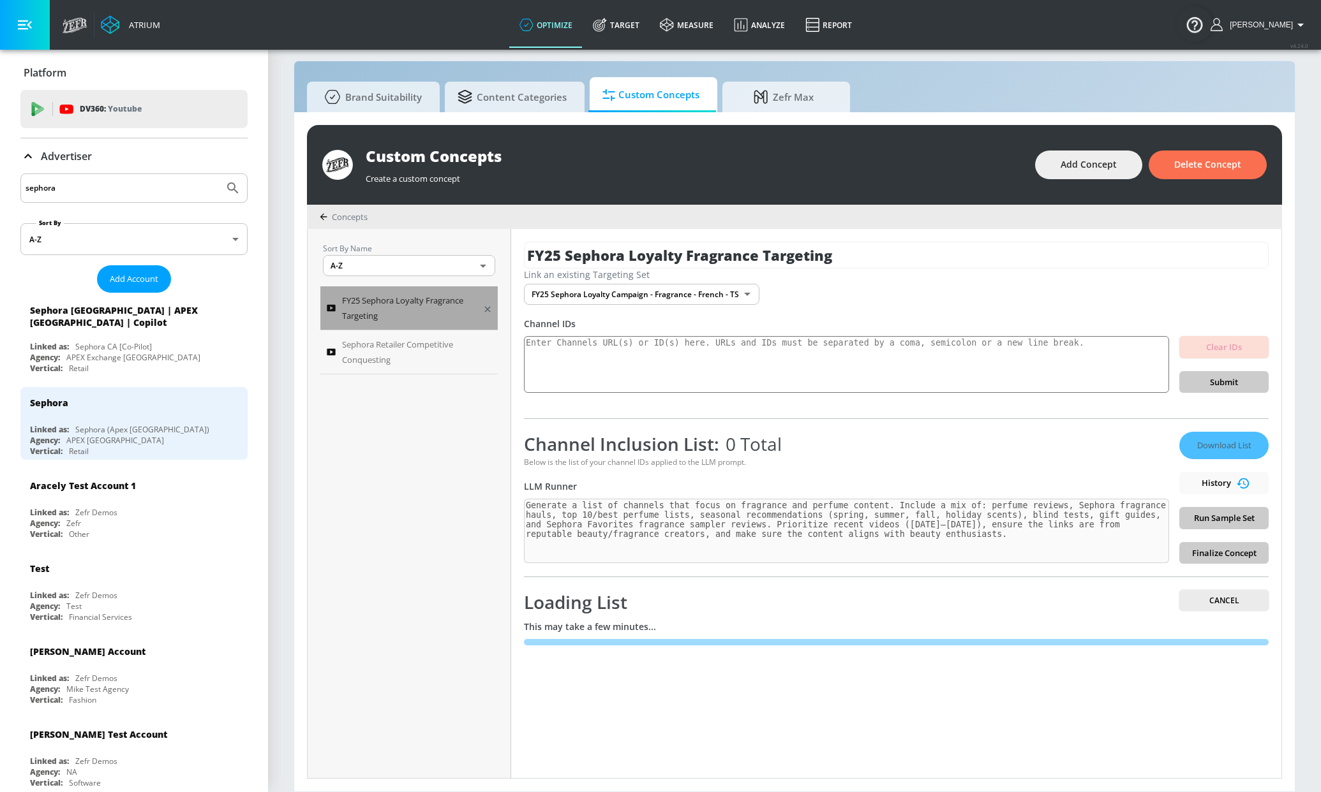
click at [414, 310] on span "FY25 Sephora Loyalty Fragrance Targeting" at bounding box center [408, 308] width 132 height 31
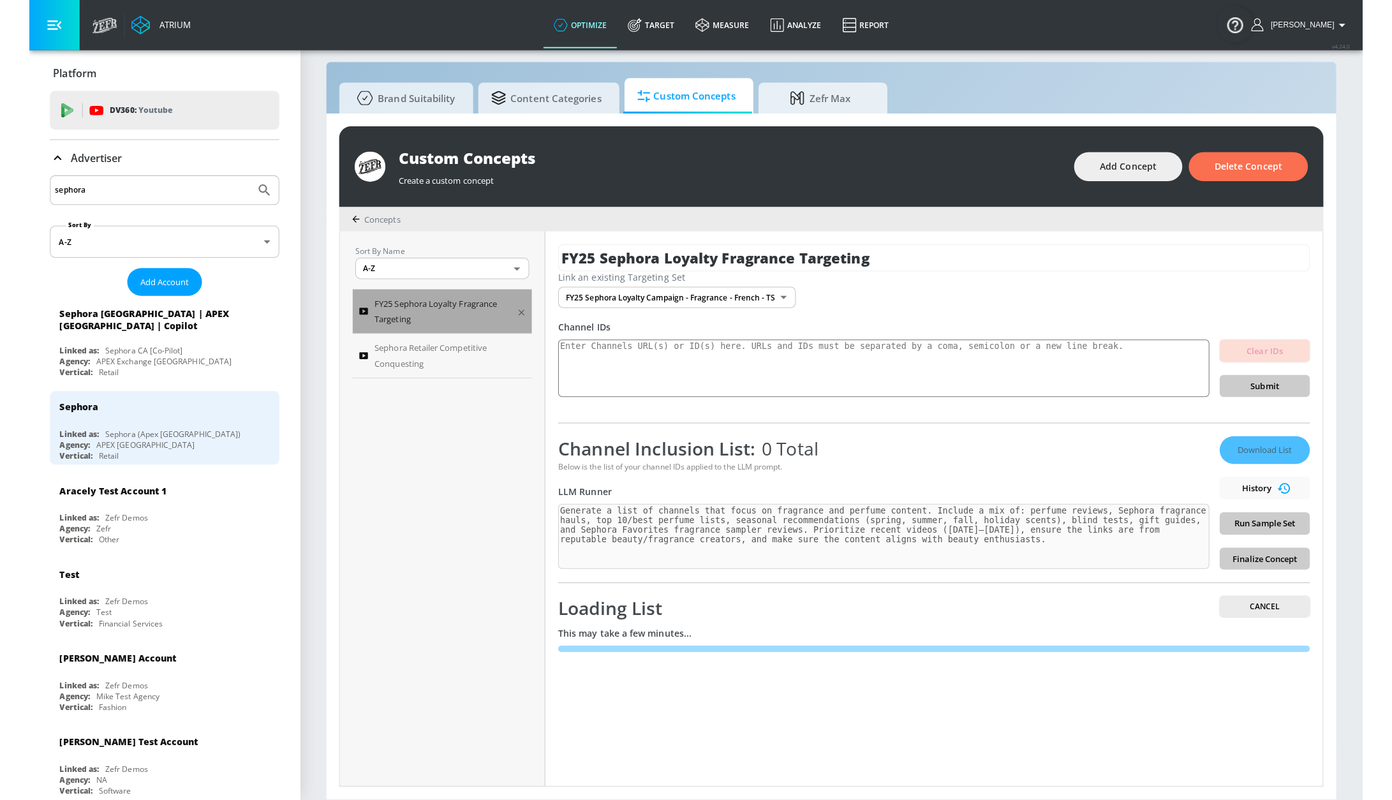
scroll to position [0, 0]
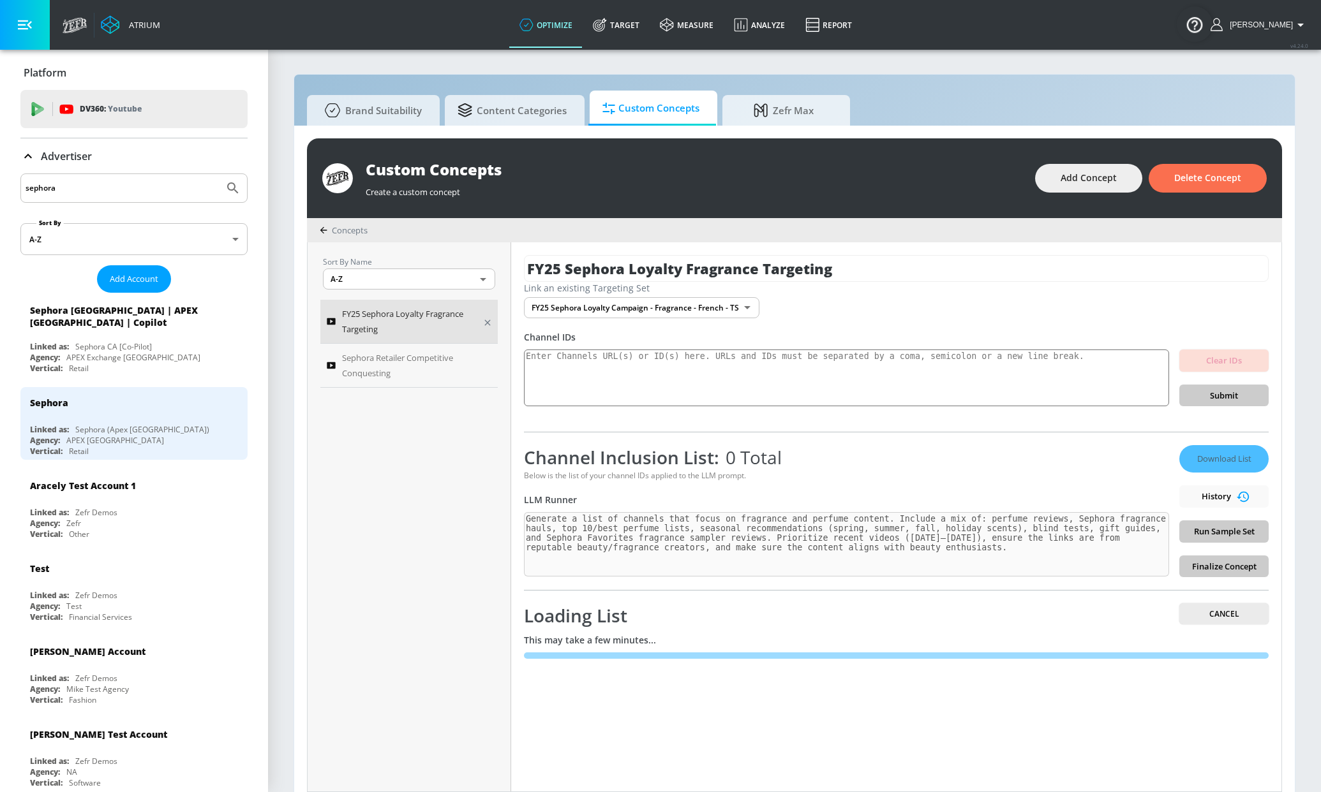
click at [430, 327] on span "FY25 Sephora Loyalty Fragrance Targeting" at bounding box center [408, 321] width 132 height 31
click at [836, 271] on input "FY25 Sephora Loyalty Fragrance Targeting" at bounding box center [896, 268] width 745 height 27
type input "FY25 Sephora Loyalty Fragrance Targeting English"
click at [1257, 264] on icon "button" at bounding box center [1256, 268] width 11 height 11
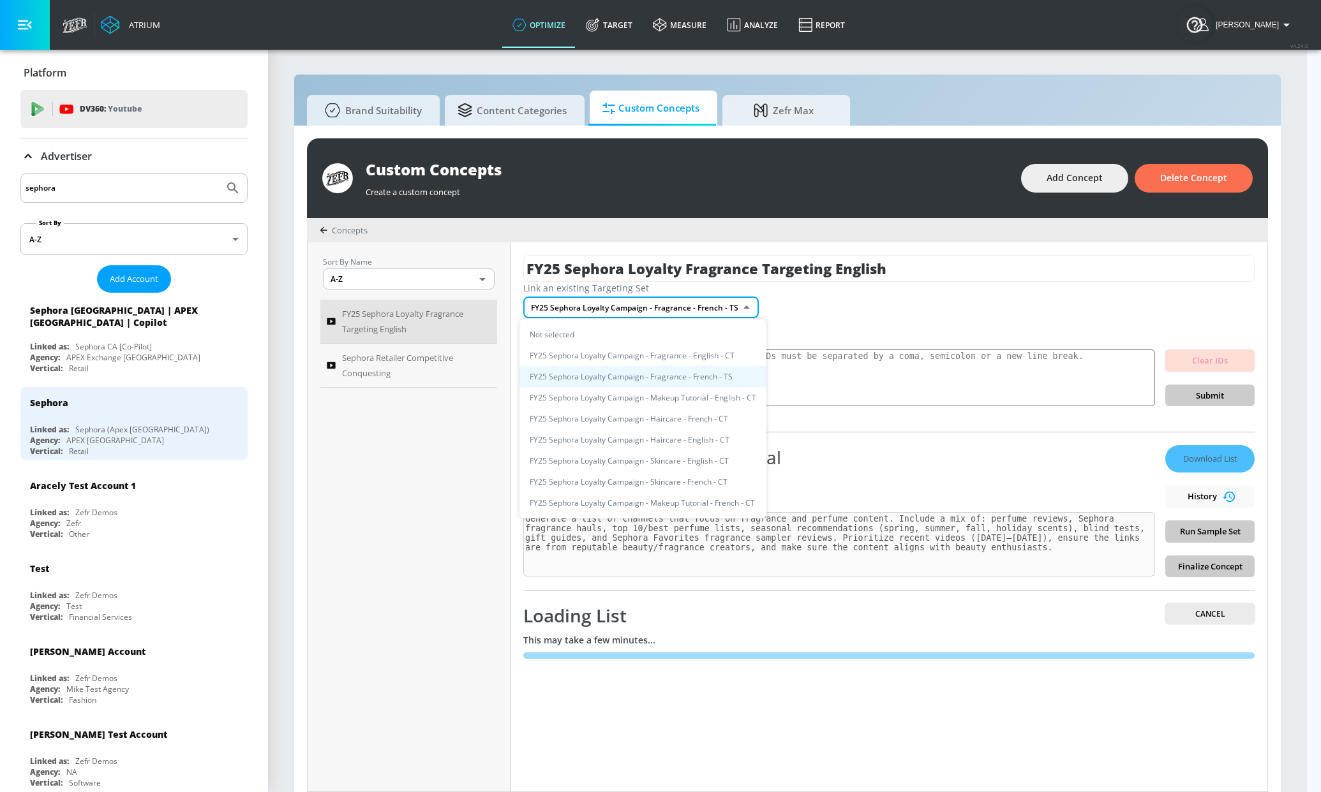
click at [702, 313] on body "Atrium optimize Target measure Analyze Report optimize Target measure Analyze R…" at bounding box center [660, 403] width 1321 height 806
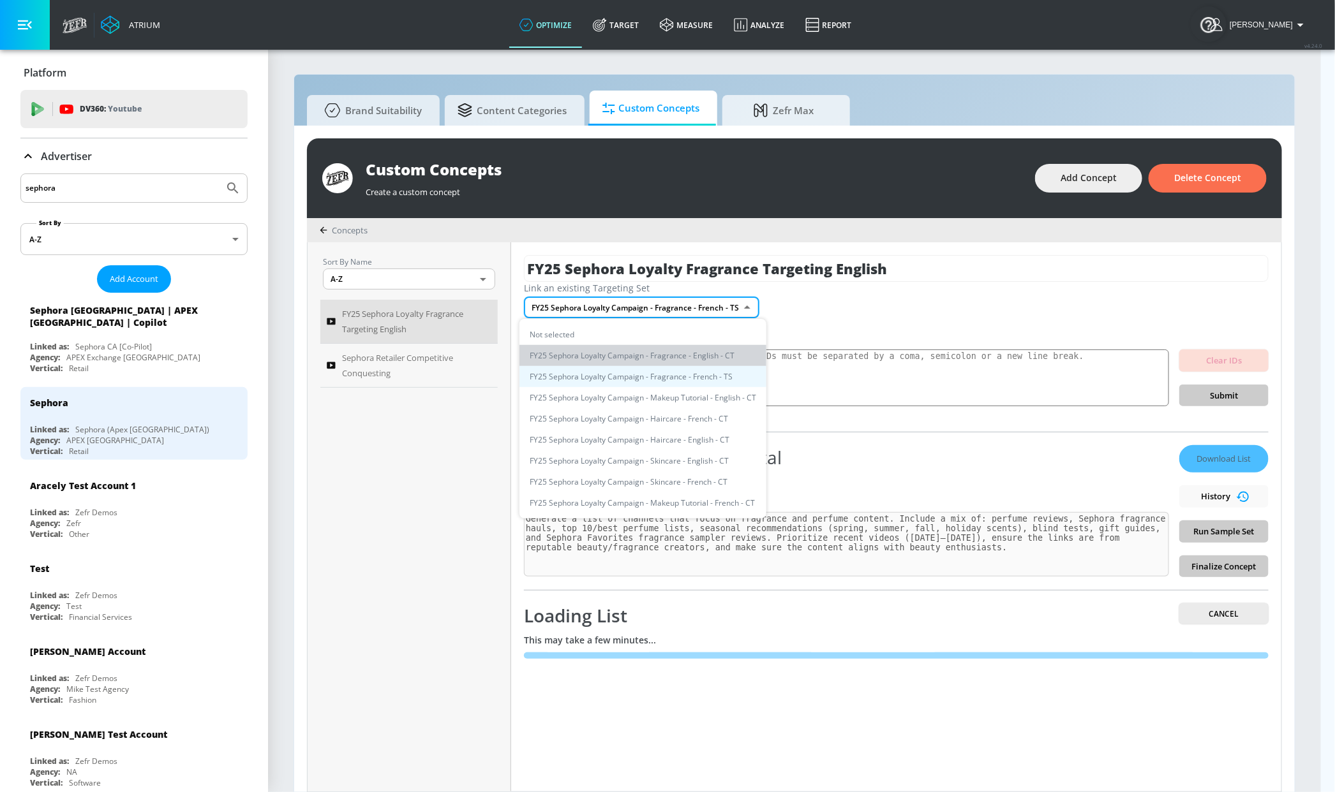
click at [695, 355] on li "FY25 Sephora Loyalty Campaign - Fragrance - English - CT" at bounding box center [642, 355] width 247 height 21
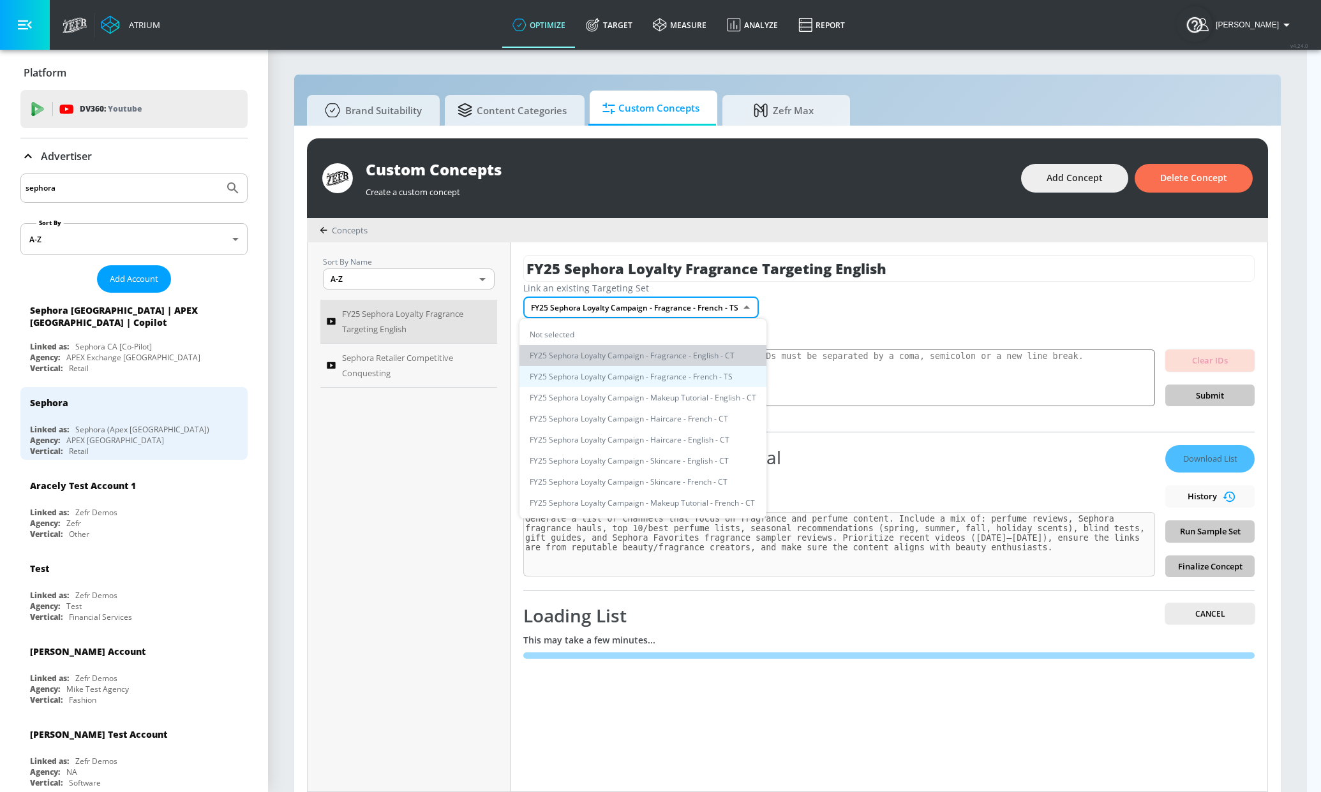
type input "cb8dea45-878e-4401-8a4a-65d7ad9394e7"
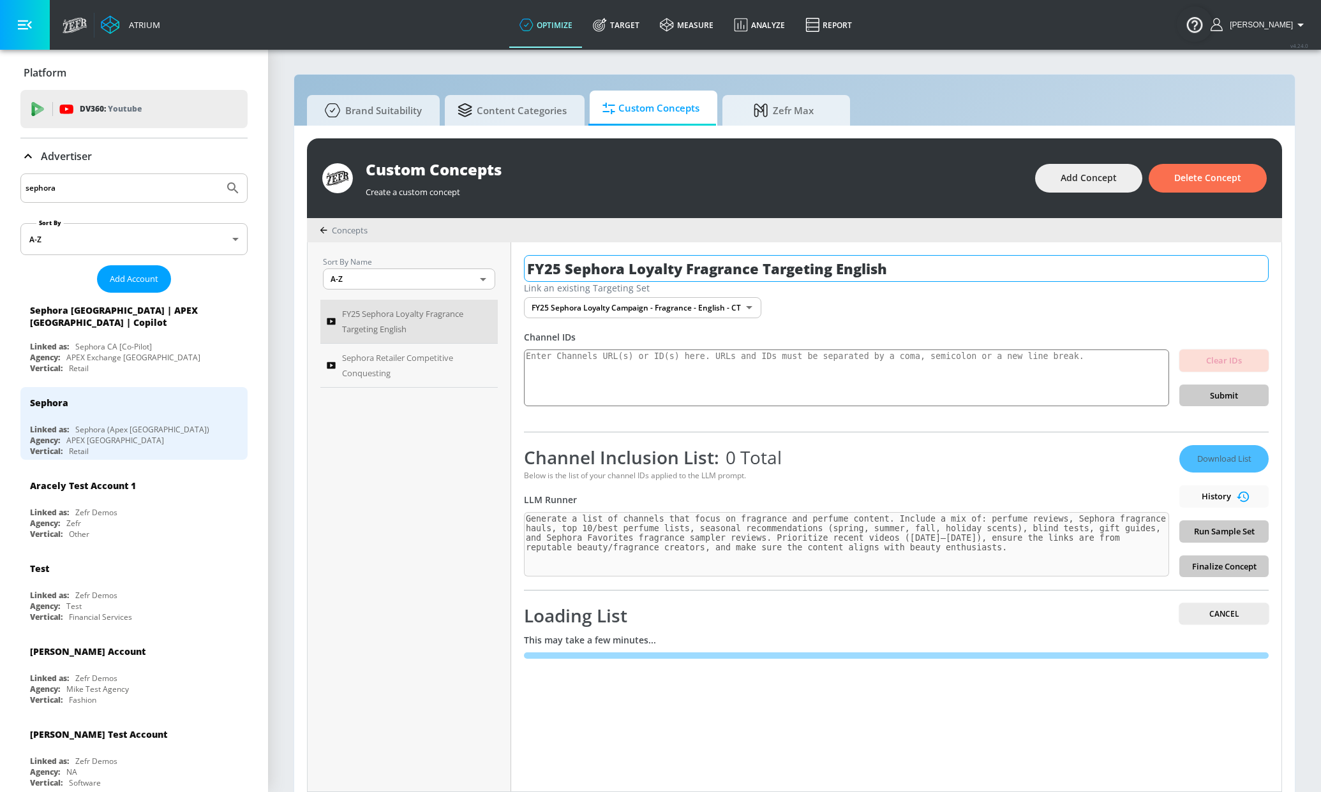
drag, startPoint x: 900, startPoint y: 278, endPoint x: 524, endPoint y: 269, distance: 375.9
click at [524, 269] on input "FY25 Sephora Loyalty Fragrance Targeting English" at bounding box center [896, 268] width 745 height 27
click at [514, 521] on div "FY25 Sephora Loyalty Fragrance Targeting English Link an existing Targeting Set…" at bounding box center [896, 516] width 770 height 549
drag, startPoint x: 885, startPoint y: 271, endPoint x: 517, endPoint y: 272, distance: 367.5
click at [517, 272] on div "FY25 Sephora Loyalty Fragrance Targeting English Link an existing Targeting Set…" at bounding box center [896, 516] width 770 height 549
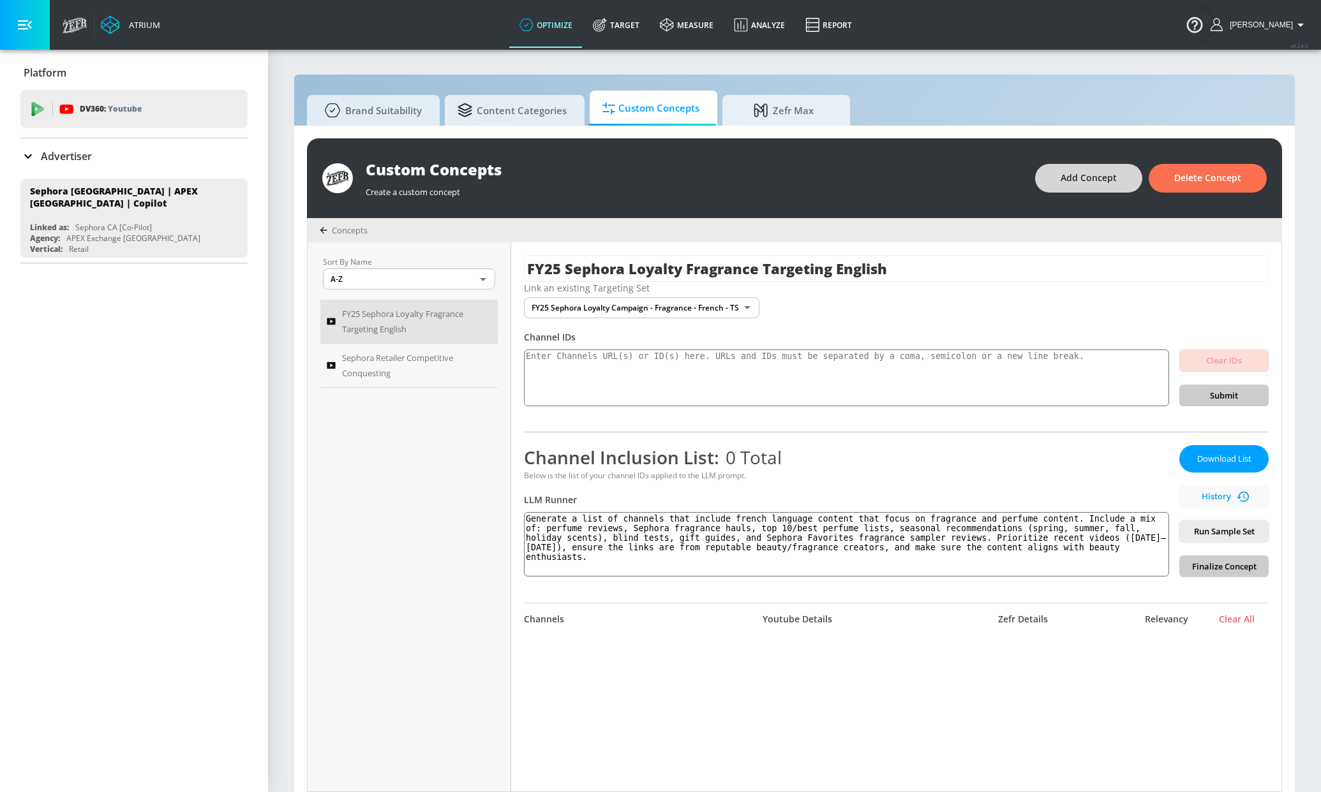
click at [1083, 183] on span "Add Concept" at bounding box center [1088, 178] width 56 height 16
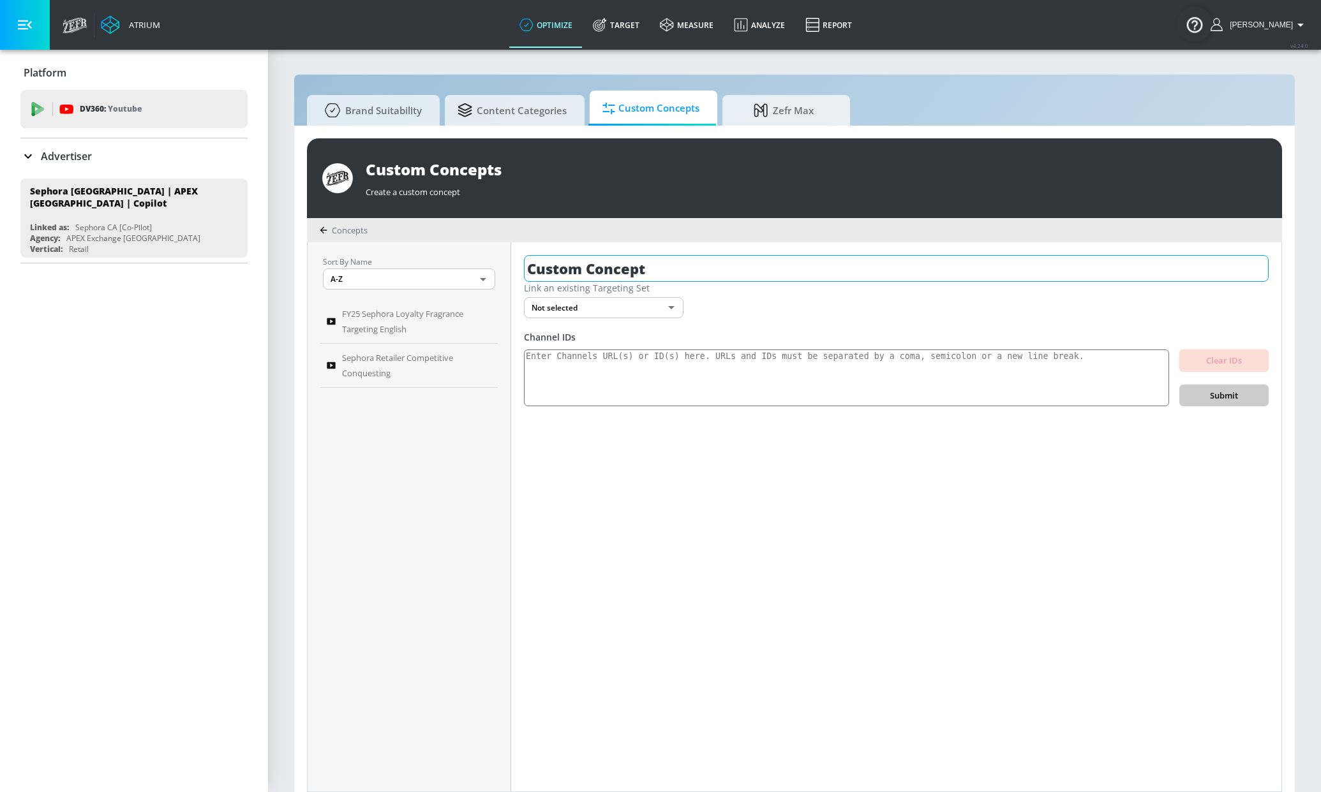
click at [651, 274] on input "Custom Concept" at bounding box center [896, 268] width 745 height 27
click at [671, 275] on input "Custom Concept" at bounding box center [896, 268] width 745 height 27
drag, startPoint x: 673, startPoint y: 271, endPoint x: 489, endPoint y: 267, distance: 183.8
click at [489, 267] on div "Sort By Name A-Z ASC ​ FY25 Sephora Loyalty Fragrance Targeting English Sephora…" at bounding box center [795, 516] width 974 height 549
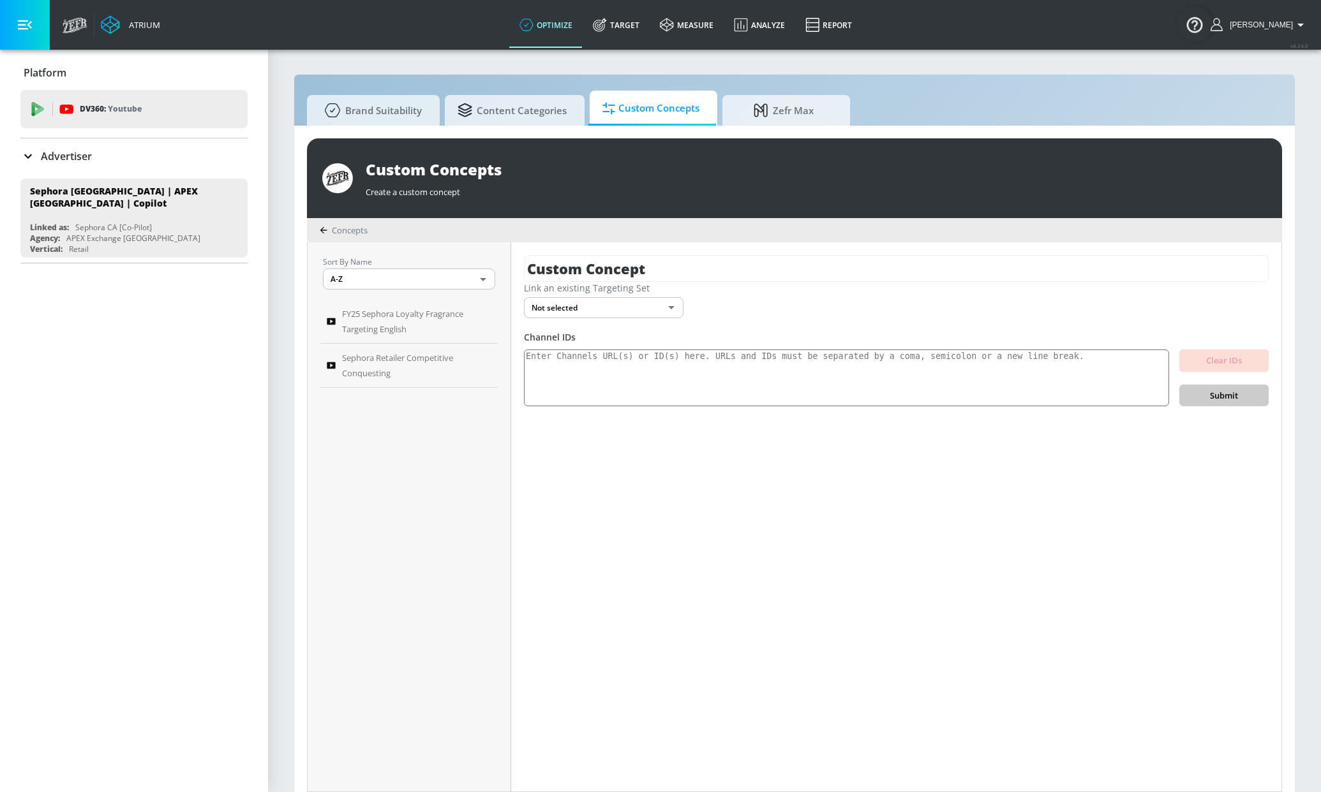
paste input "FY25 Sephora Loyalty Fragrance Targeting English"
type input "FY25 Sephora Loyalty Fragrance Targeting French"
click at [643, 308] on body "Atrium optimize Target measure Analyze Report optimize Target measure Analyze R…" at bounding box center [660, 403] width 1321 height 806
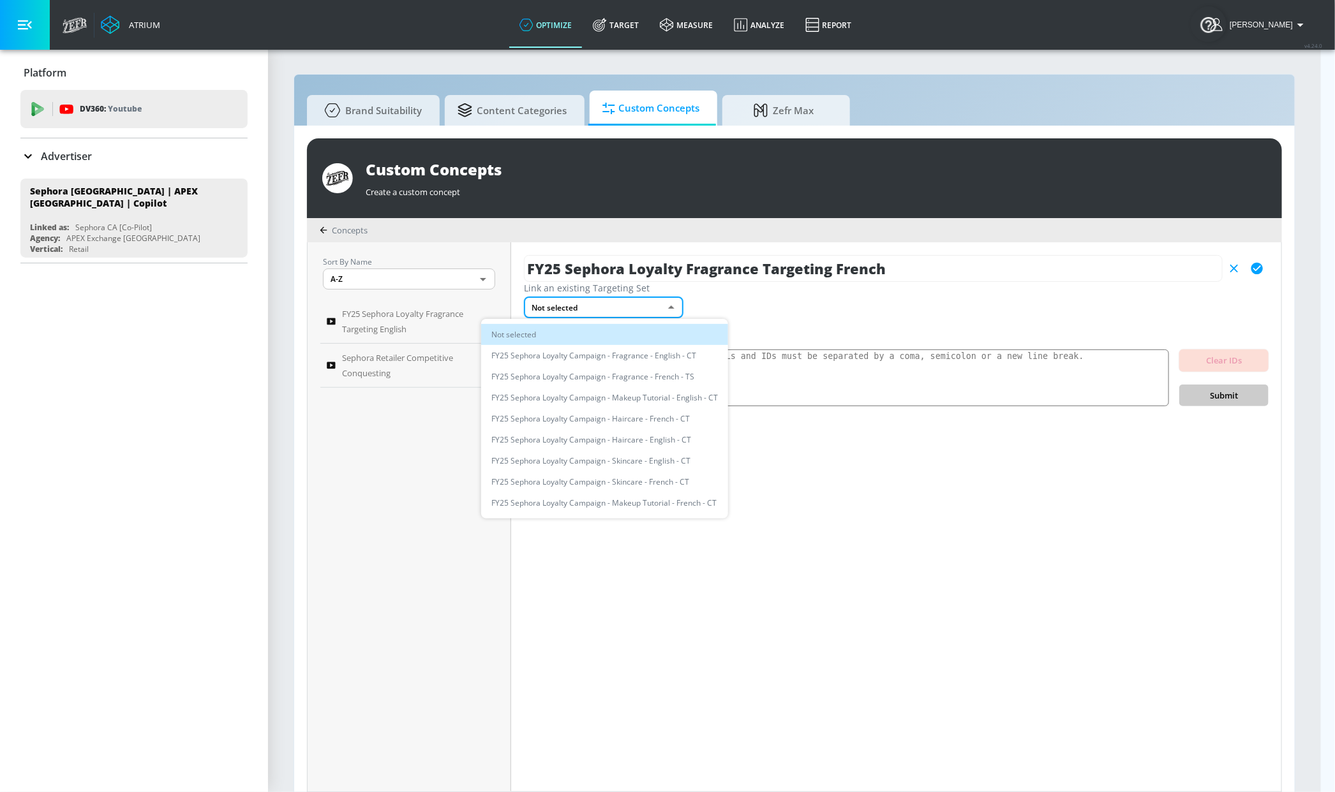
click at [650, 366] on li "FY25 Sephora Loyalty Campaign - Fragrance - French - TS" at bounding box center [604, 376] width 247 height 21
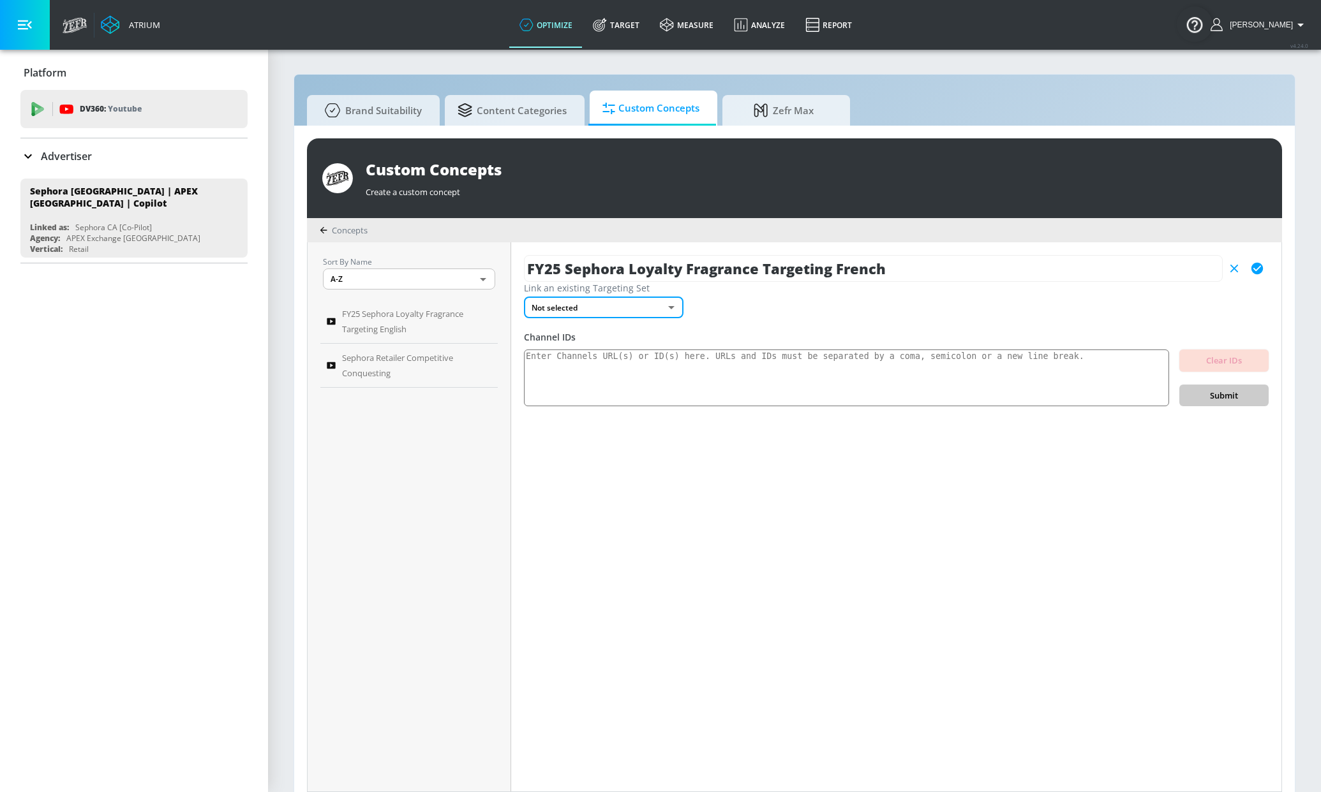
click at [634, 314] on body "Atrium optimize Target measure Analyze Report optimize Target measure Analyze R…" at bounding box center [660, 403] width 1321 height 806
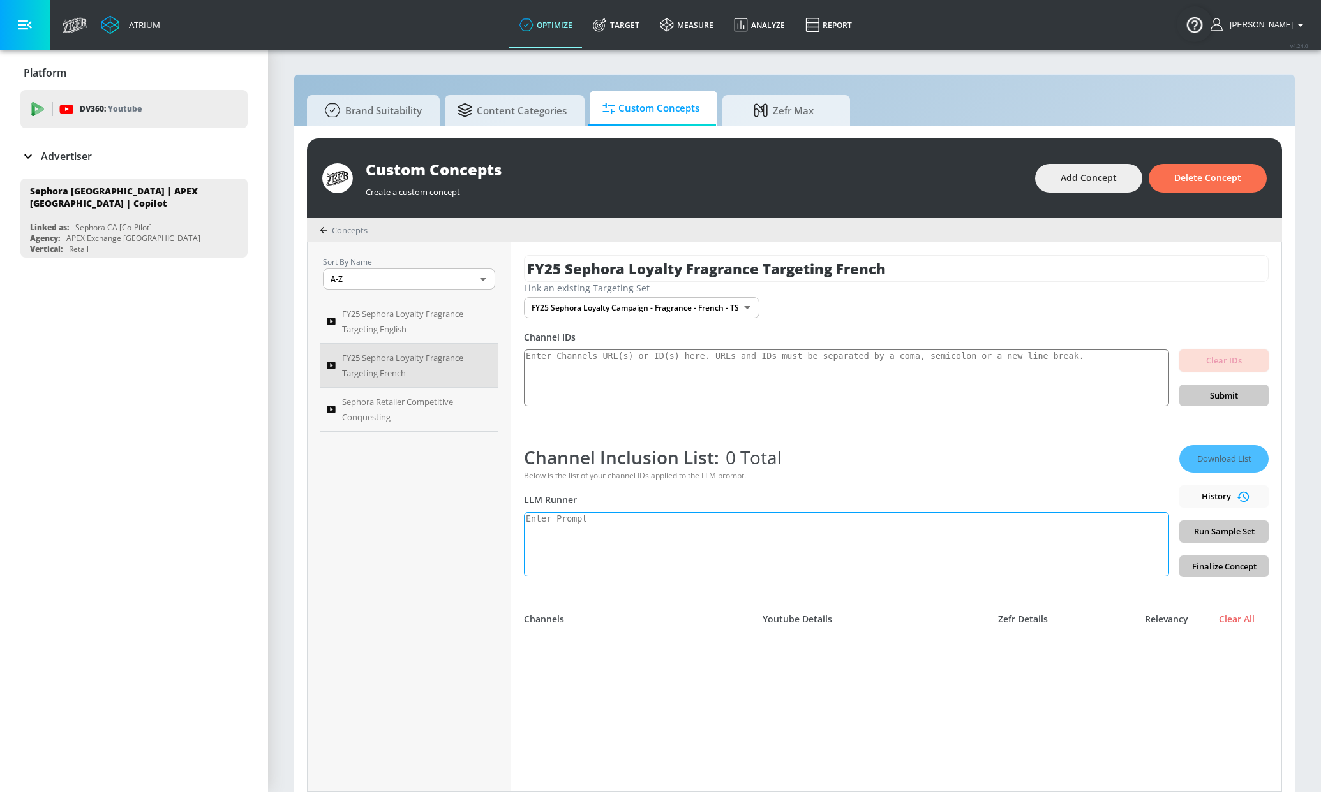
click at [611, 547] on textarea at bounding box center [846, 544] width 645 height 64
paste textarea "Generate a list of channels that focus on fragrance and perfume content. Includ…"
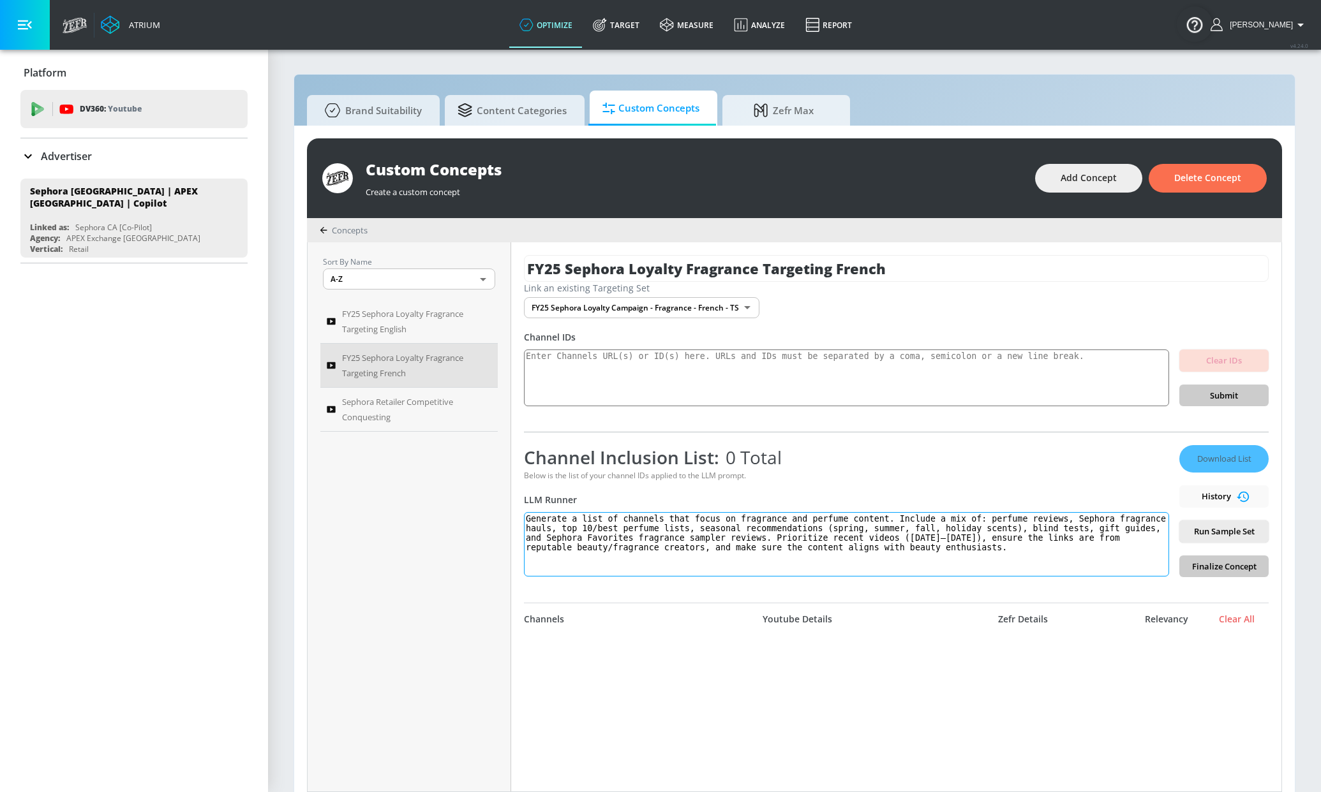
drag, startPoint x: 671, startPoint y: 522, endPoint x: 679, endPoint y: 517, distance: 10.0
click at [672, 522] on textarea "Generate a list of channels that focus on fragrance and perfume content. Includ…" at bounding box center [846, 544] width 645 height 64
type textarea "Generate a list of channels that include french language content that focus on …"
click at [1203, 531] on span "Run Sample Set" at bounding box center [1223, 531] width 69 height 15
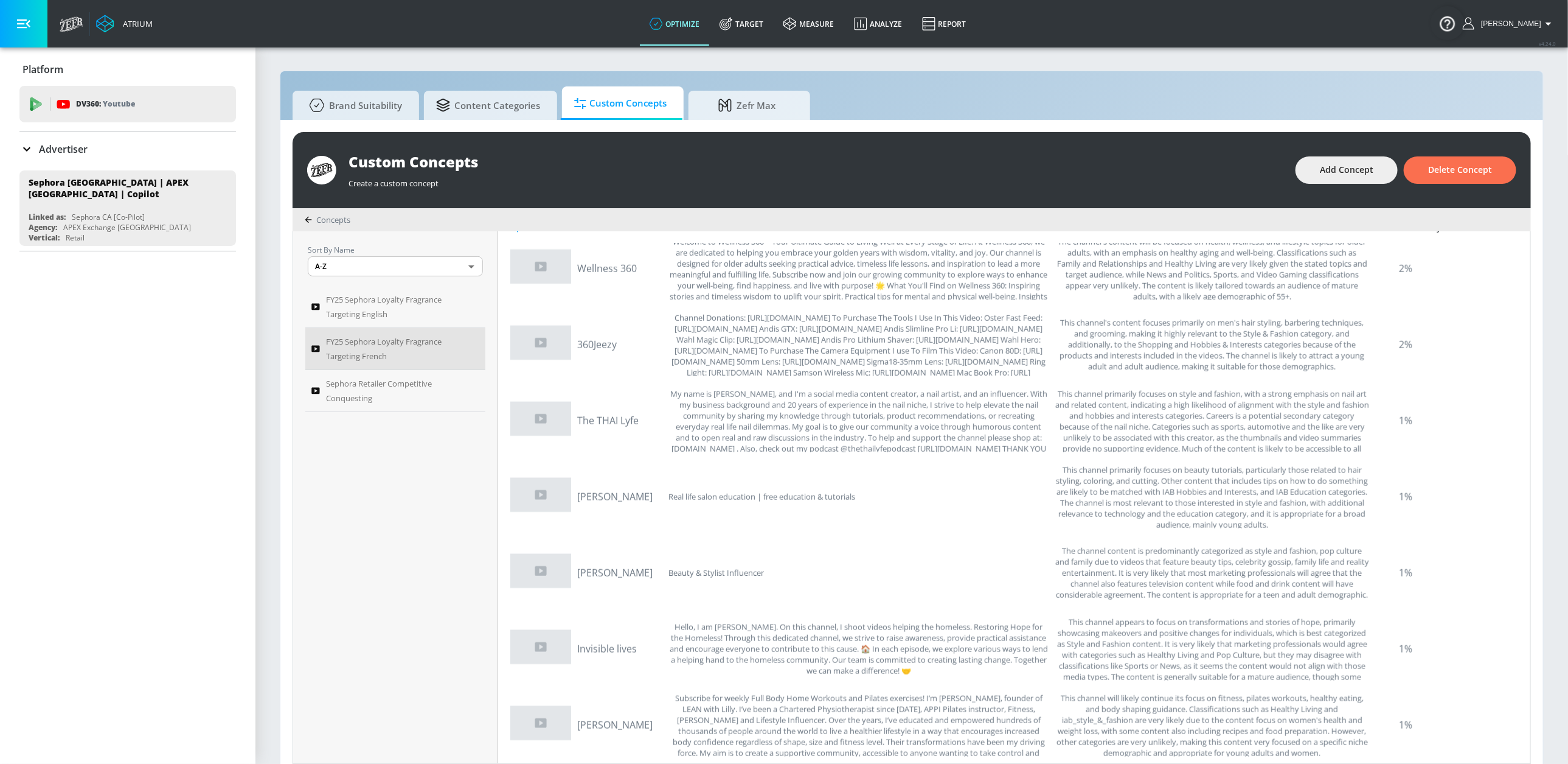
scroll to position [13, 0]
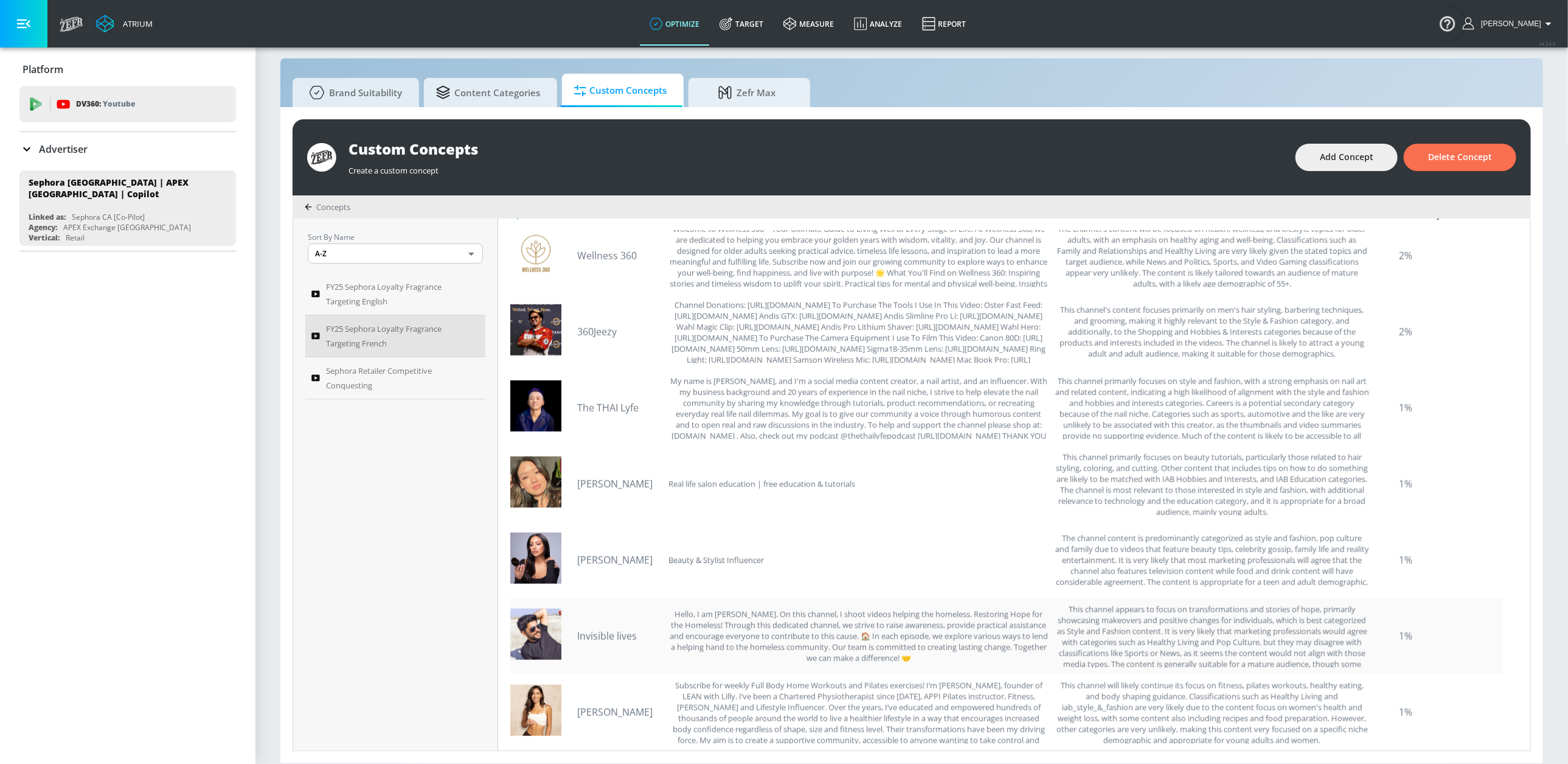
click at [688, 616] on div "Hello, I am Ayhan. On this channel, I shoot videos helping the homeless. Restor…" at bounding box center [858, 635] width 380 height 64
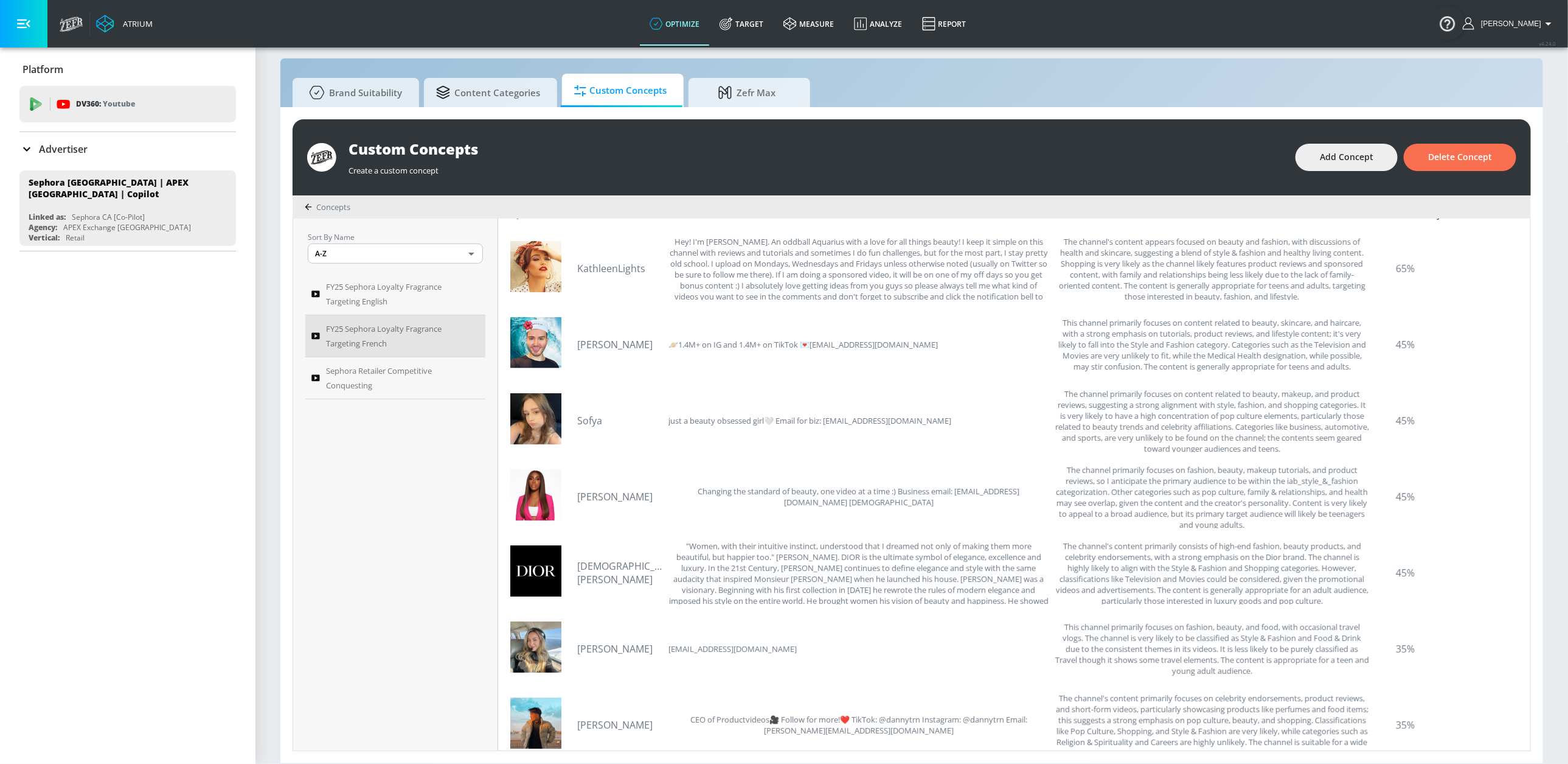
scroll to position [0, 0]
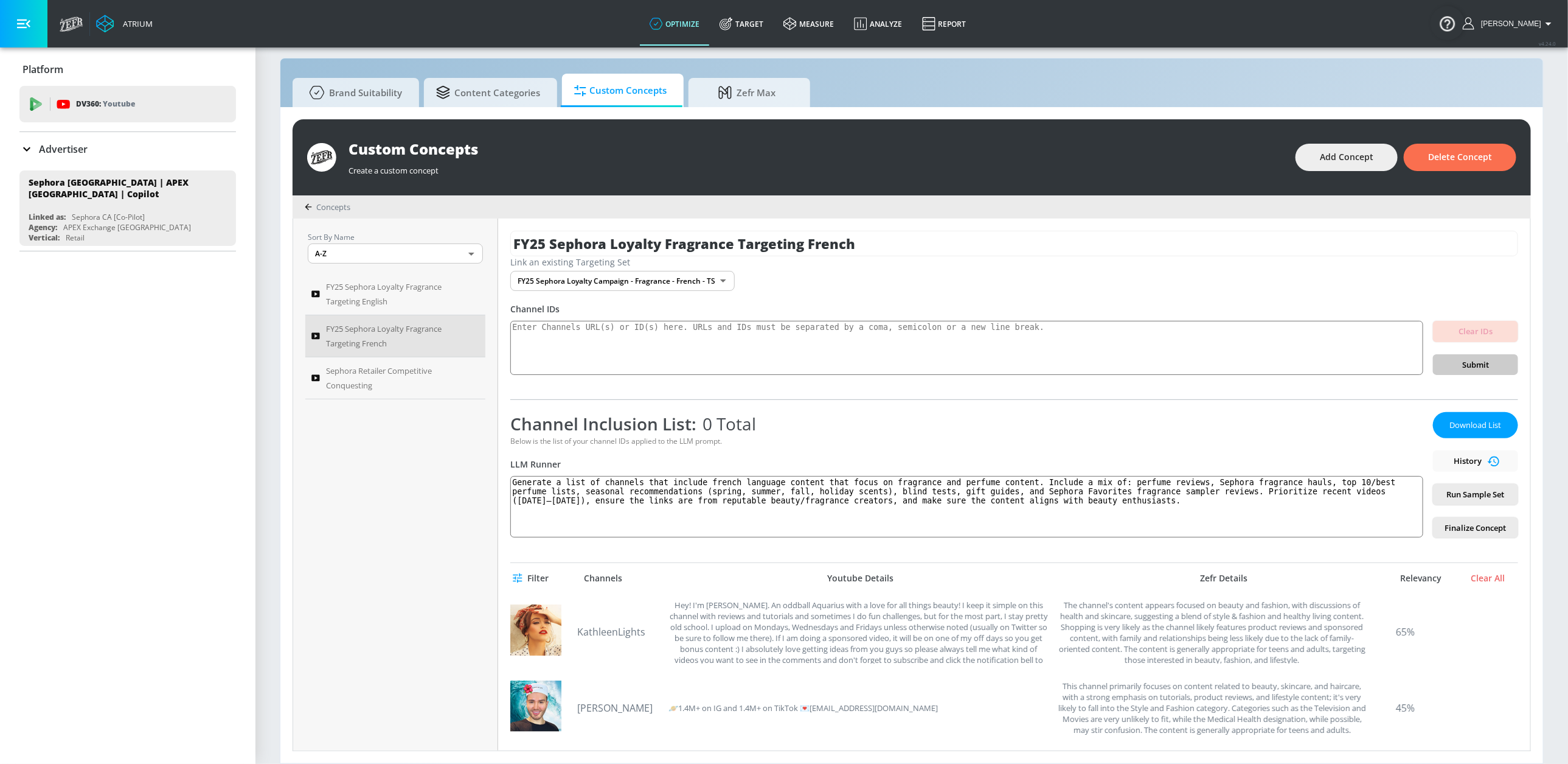
click at [526, 579] on span "Filter" at bounding box center [531, 578] width 33 height 15
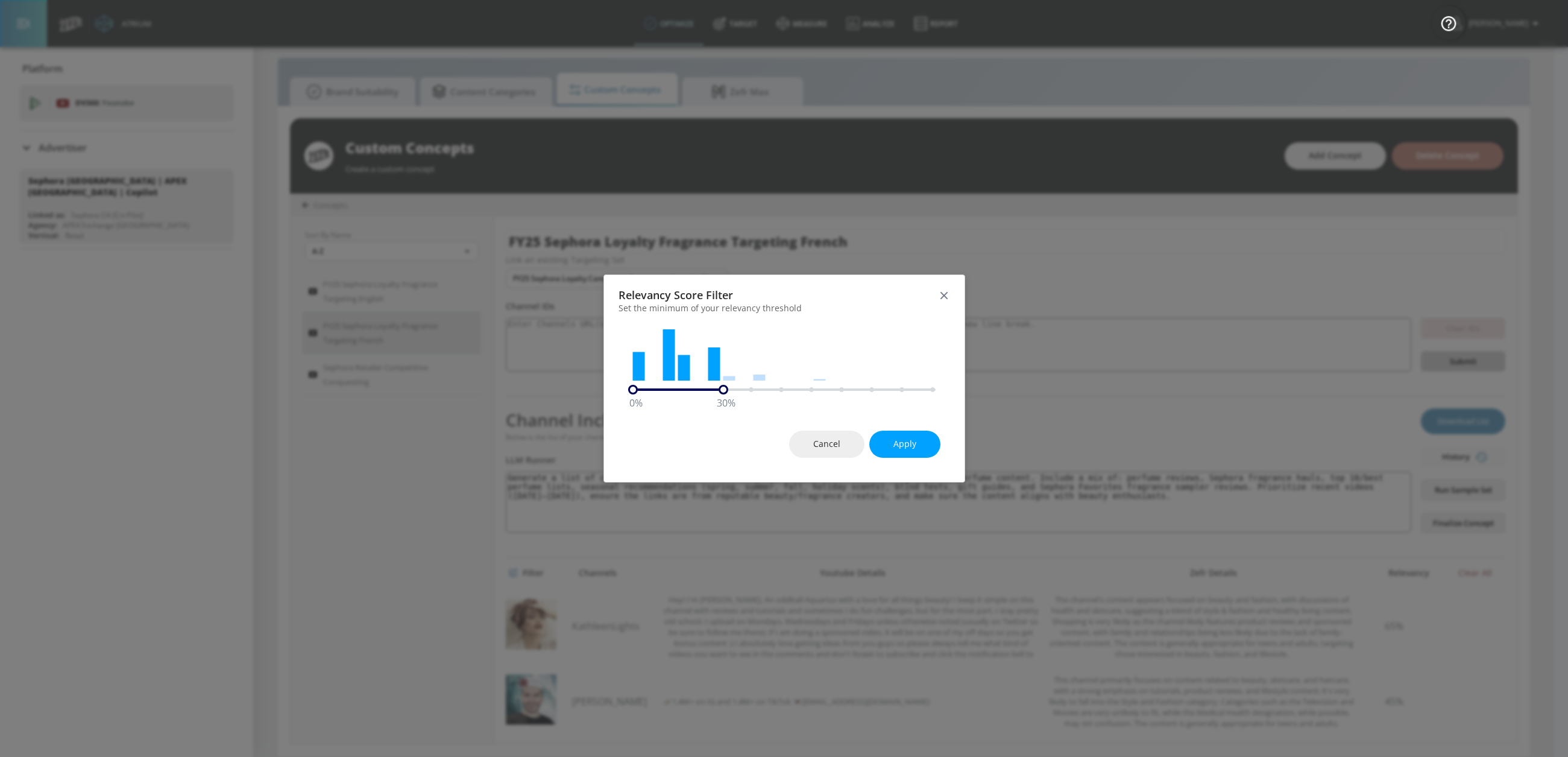
drag, startPoint x: 936, startPoint y: 387, endPoint x: 729, endPoint y: 381, distance: 207.1
click at [729, 383] on div "0 % 30 %" at bounding box center [784, 358] width 312 height 71
drag, startPoint x: 635, startPoint y: 390, endPoint x: 660, endPoint y: 392, distance: 25.1
click at [660, 392] on div "10 %" at bounding box center [663, 389] width 9 height 9
drag, startPoint x: 732, startPoint y: 389, endPoint x: 828, endPoint y: 386, distance: 96.0
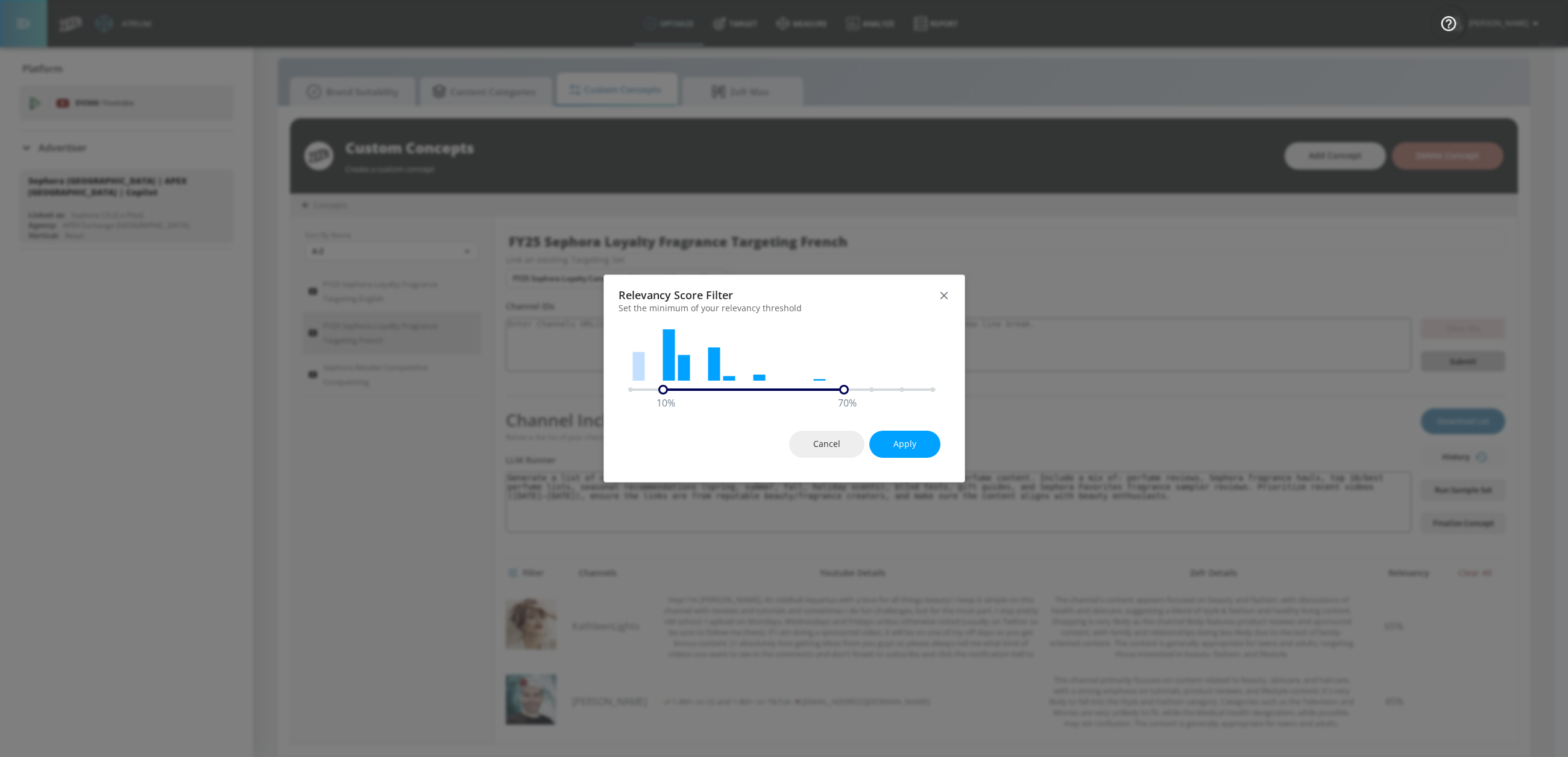
click at [827, 386] on div "10 % 70 %" at bounding box center [784, 389] width 312 height 9
drag, startPoint x: 663, startPoint y: 387, endPoint x: 671, endPoint y: 389, distance: 8.2
click at [671, 389] on div "10 % 70 %" at bounding box center [784, 389] width 312 height 9
click at [899, 446] on span "Apply" at bounding box center [905, 444] width 23 height 15
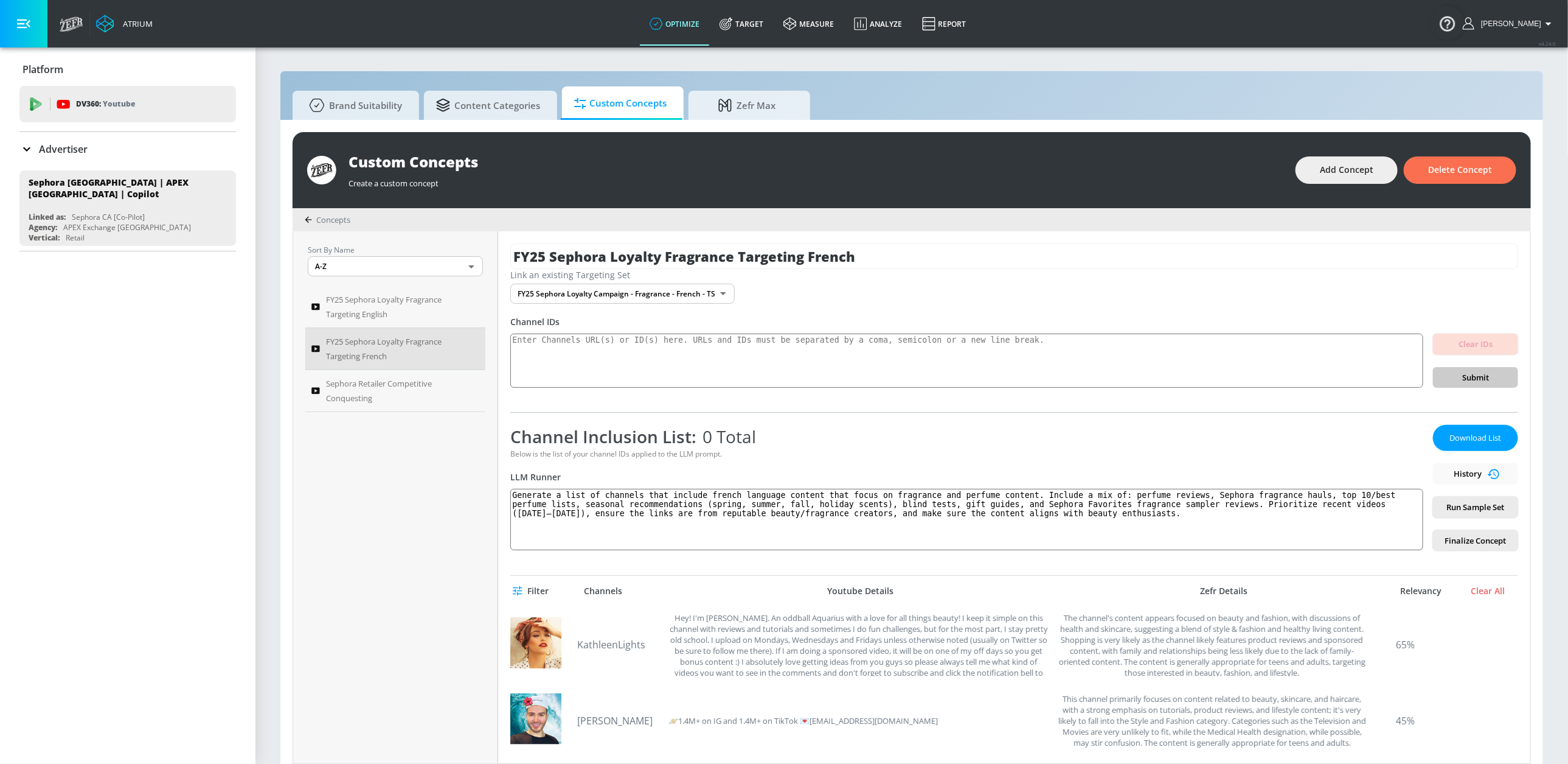
click at [540, 592] on span "Filter" at bounding box center [531, 591] width 33 height 15
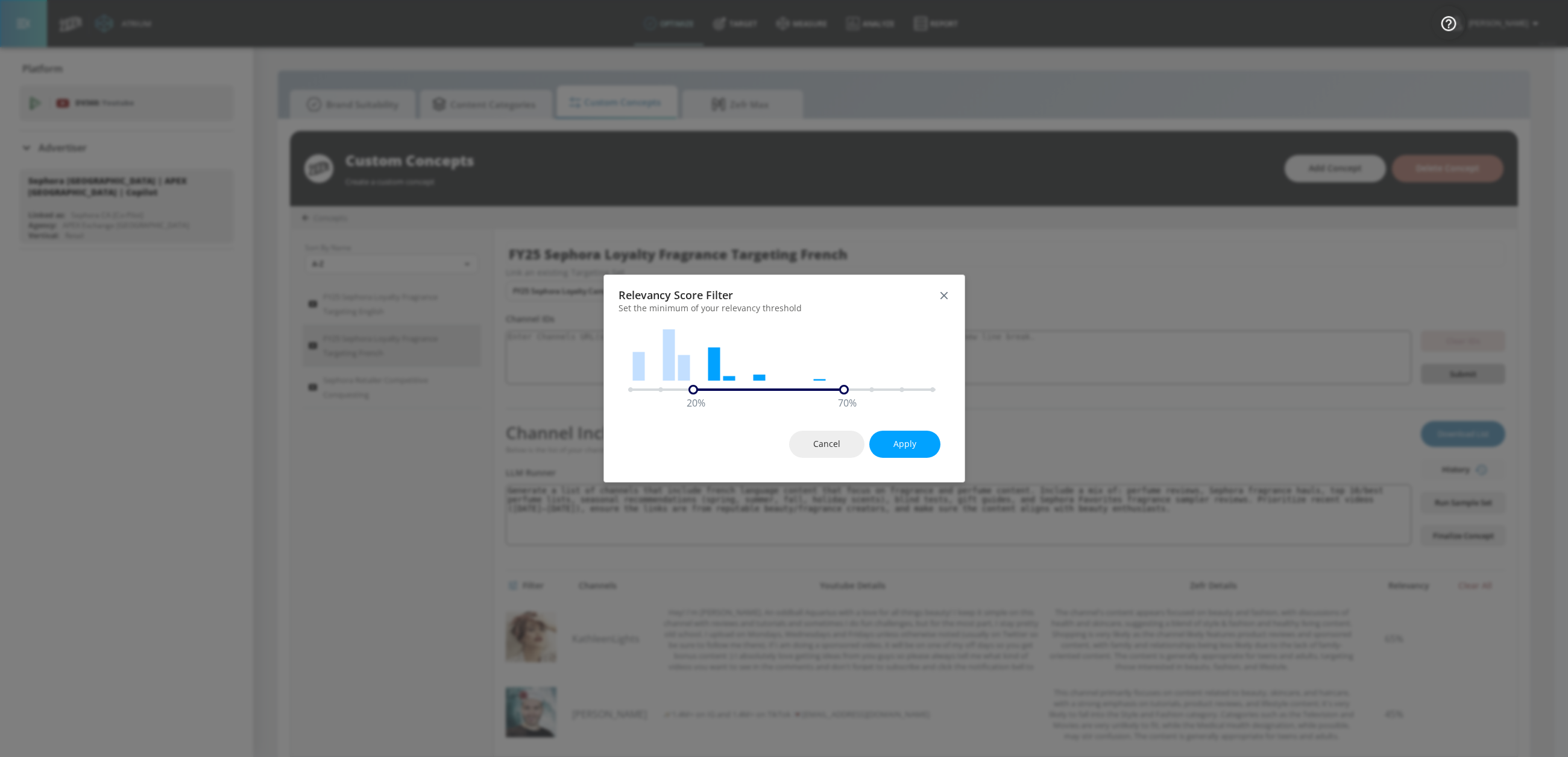
drag, startPoint x: 665, startPoint y: 390, endPoint x: 710, endPoint y: 389, distance: 45.0
click at [710, 389] on div "20 % 70 %" at bounding box center [784, 389] width 312 height 9
click at [892, 439] on button "Apply" at bounding box center [905, 444] width 71 height 27
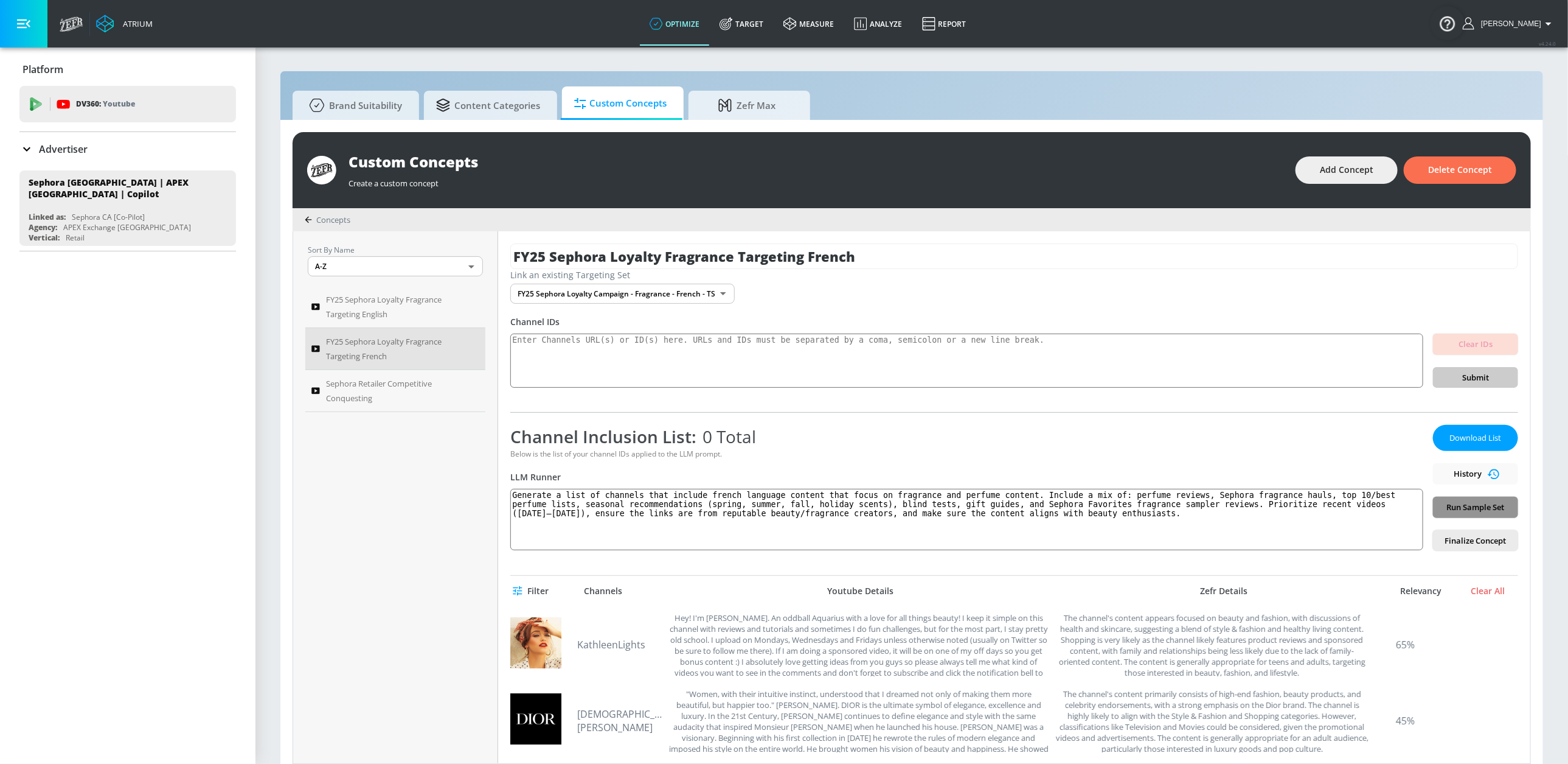
click at [1258, 510] on span "Run Sample Set" at bounding box center [1475, 506] width 66 height 14
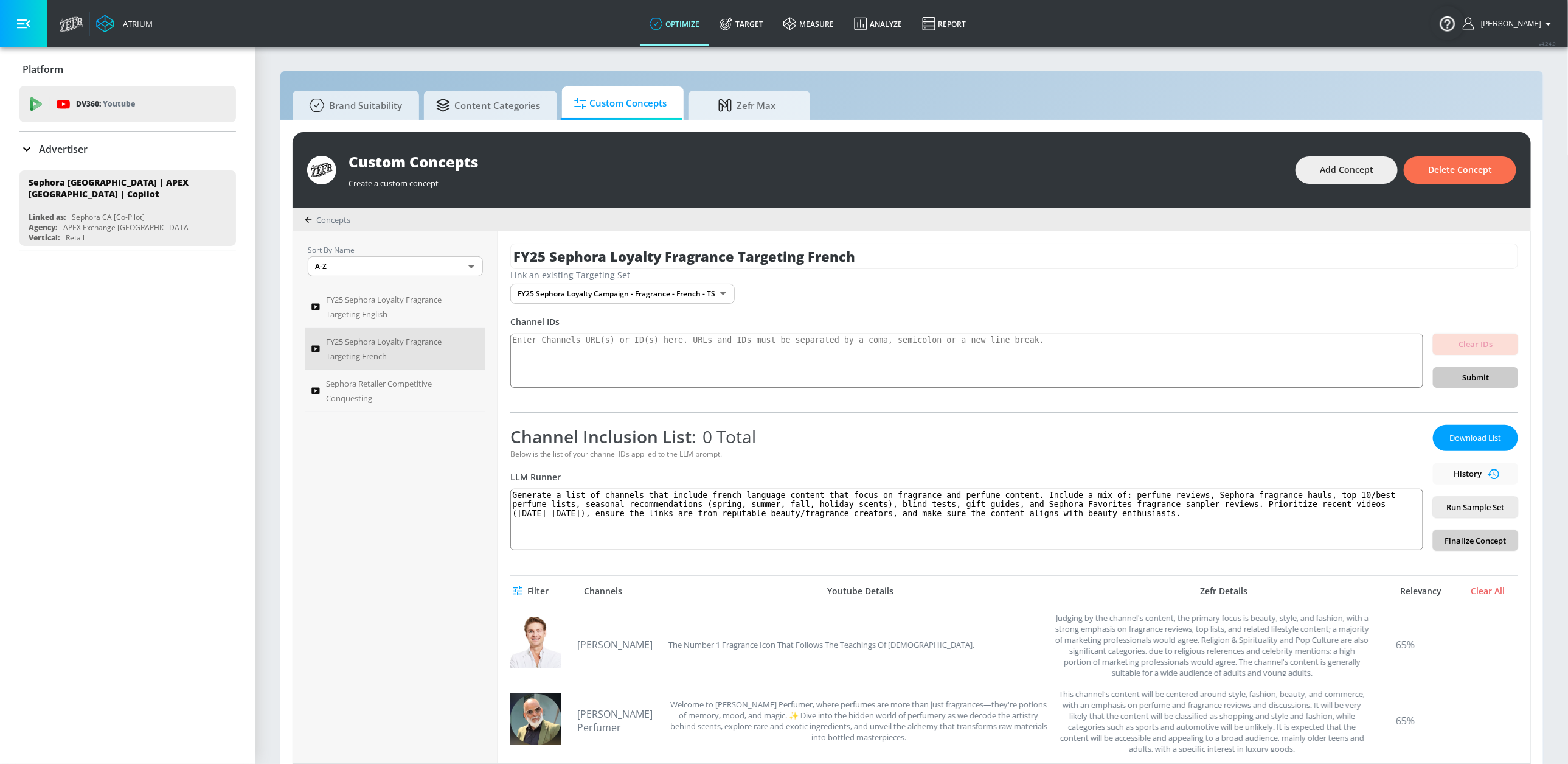
click at [1258, 535] on span "Finalize Concept" at bounding box center [1475, 541] width 66 height 14
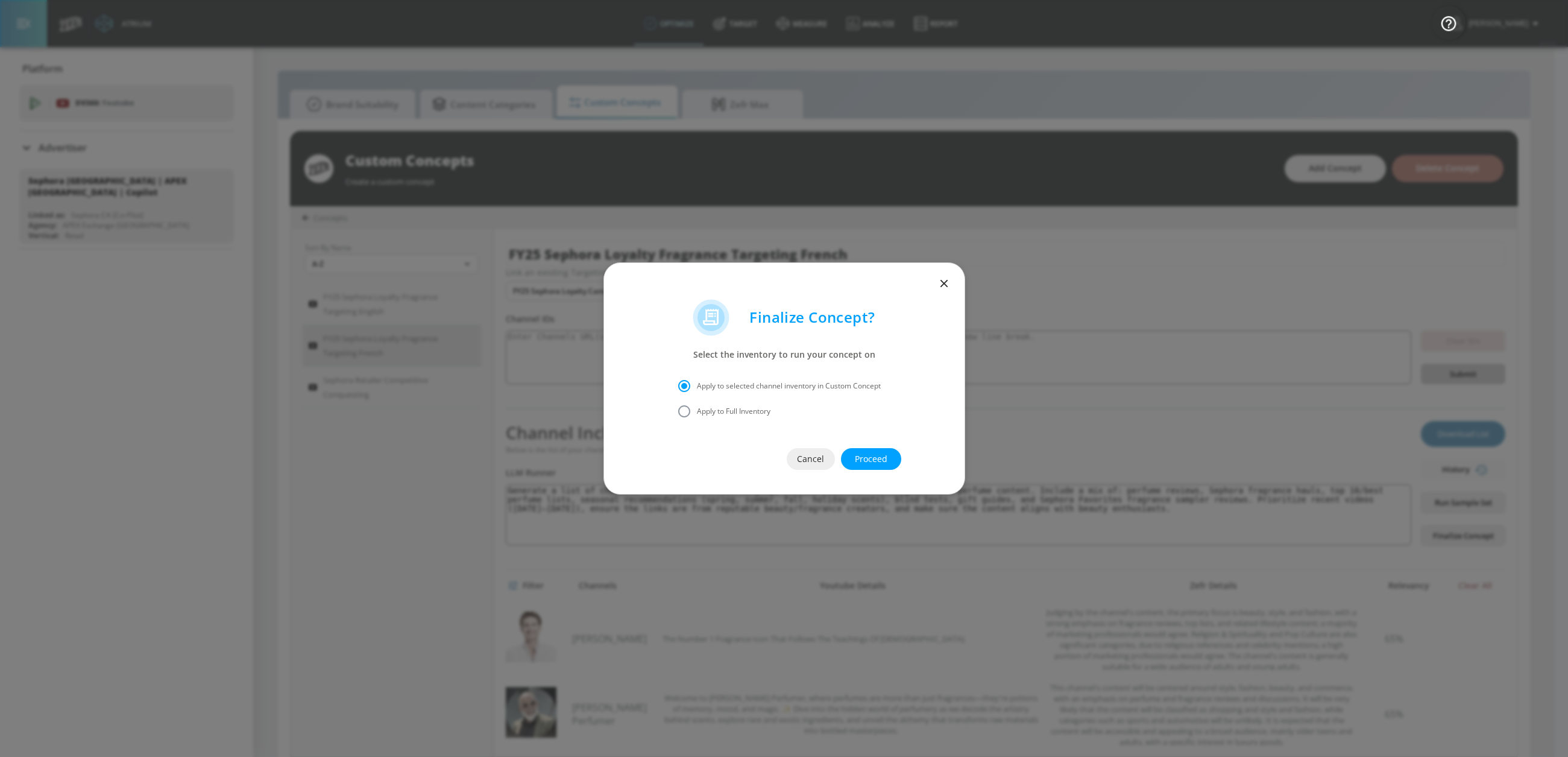
click at [766, 412] on span "Apply to Full Inventory" at bounding box center [734, 410] width 74 height 10
click at [698, 412] on input "Apply to Full Inventory" at bounding box center [684, 411] width 26 height 26
radio input "true"
click at [877, 456] on span "Proceed" at bounding box center [871, 459] width 12 height 15
click at [816, 404] on p "Acknowledge additional resources associated" at bounding box center [795, 404] width 153 height 10
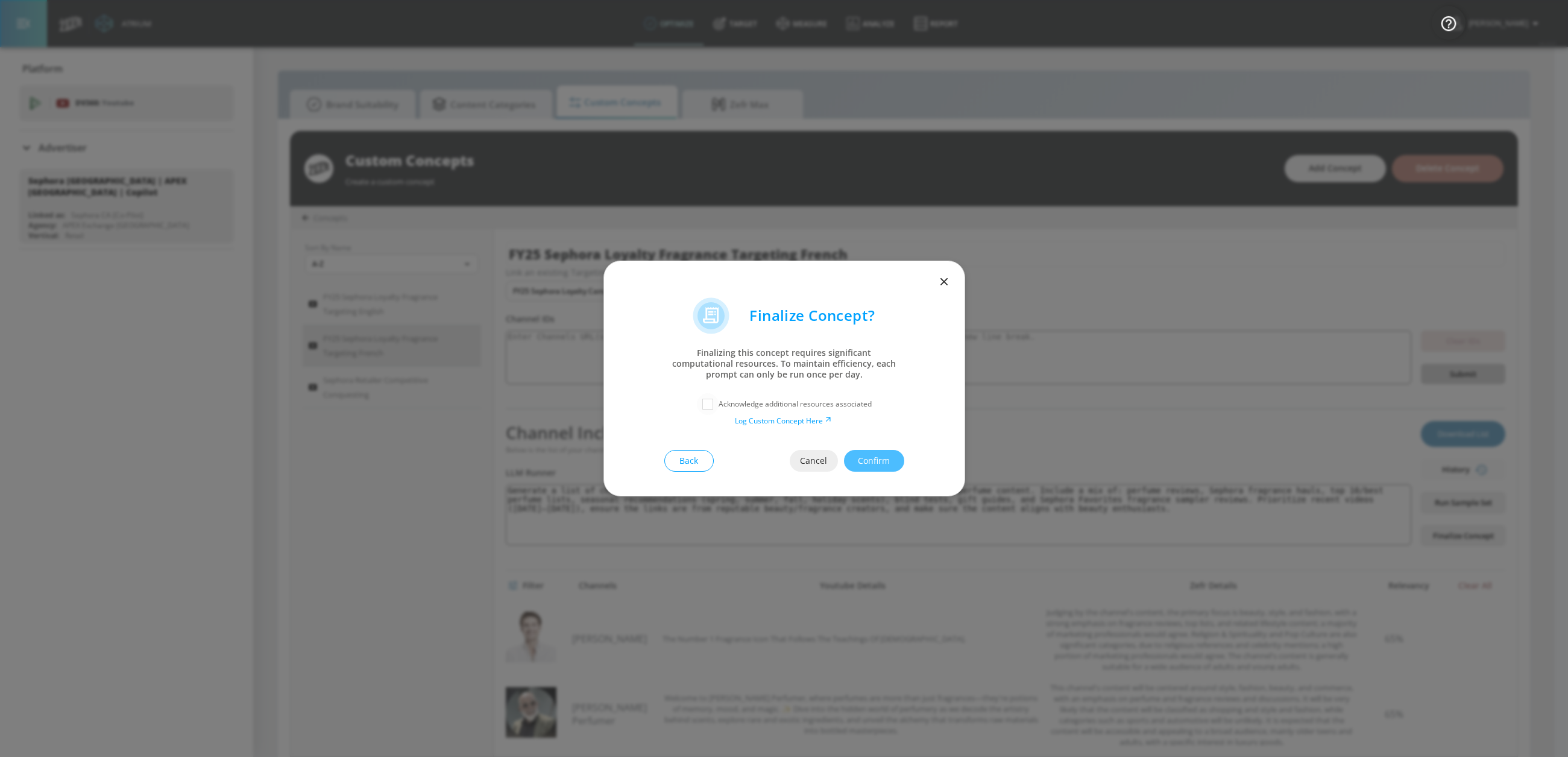
click at [711, 405] on input "checkbox" at bounding box center [708, 404] width 22 height 22
checkbox input "true"
click at [869, 457] on span "Confirm" at bounding box center [874, 461] width 12 height 15
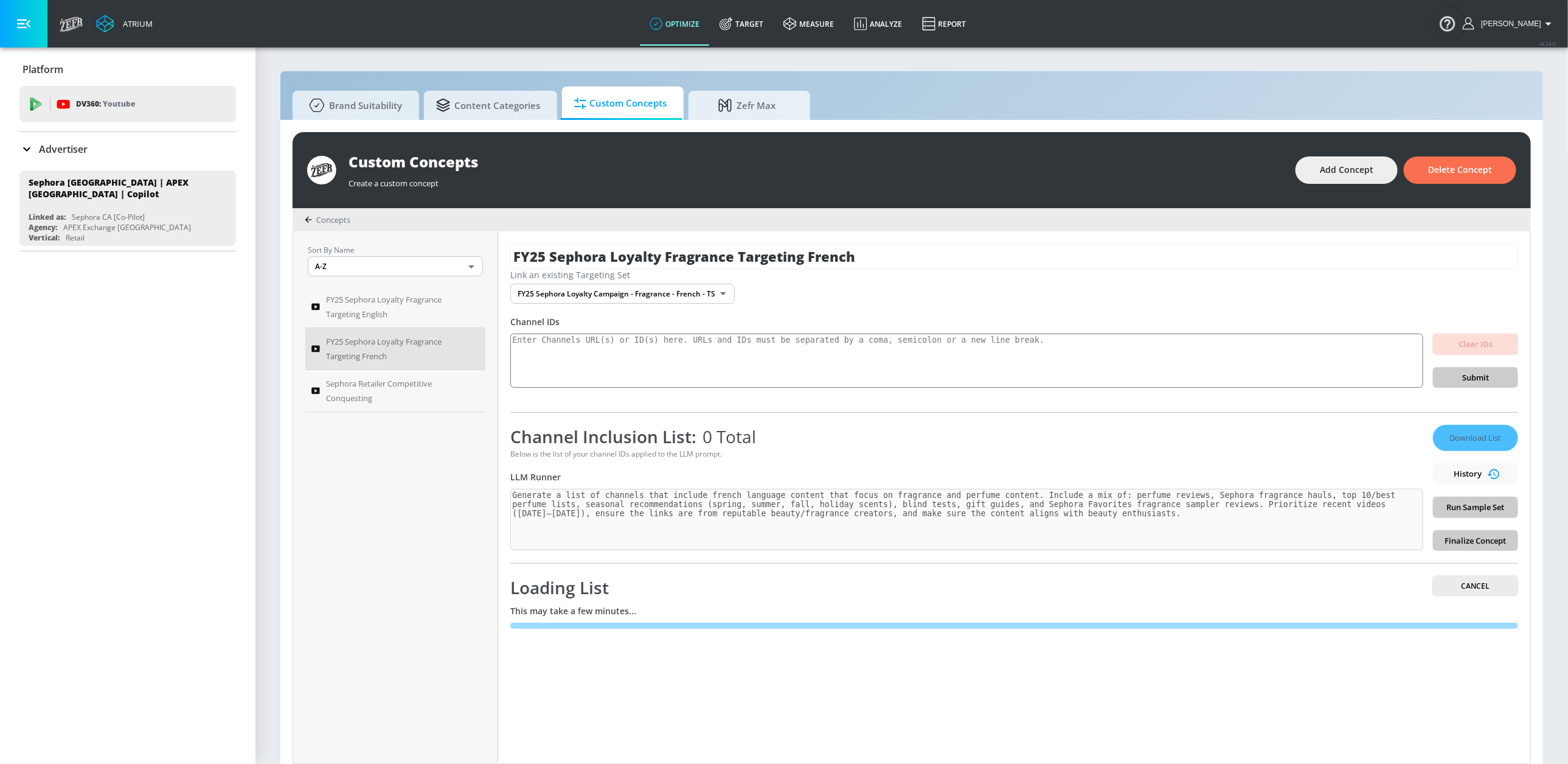
click at [1258, 471] on div "Download List History Run Sample Set Finalize Concept" at bounding box center [1475, 487] width 85 height 126
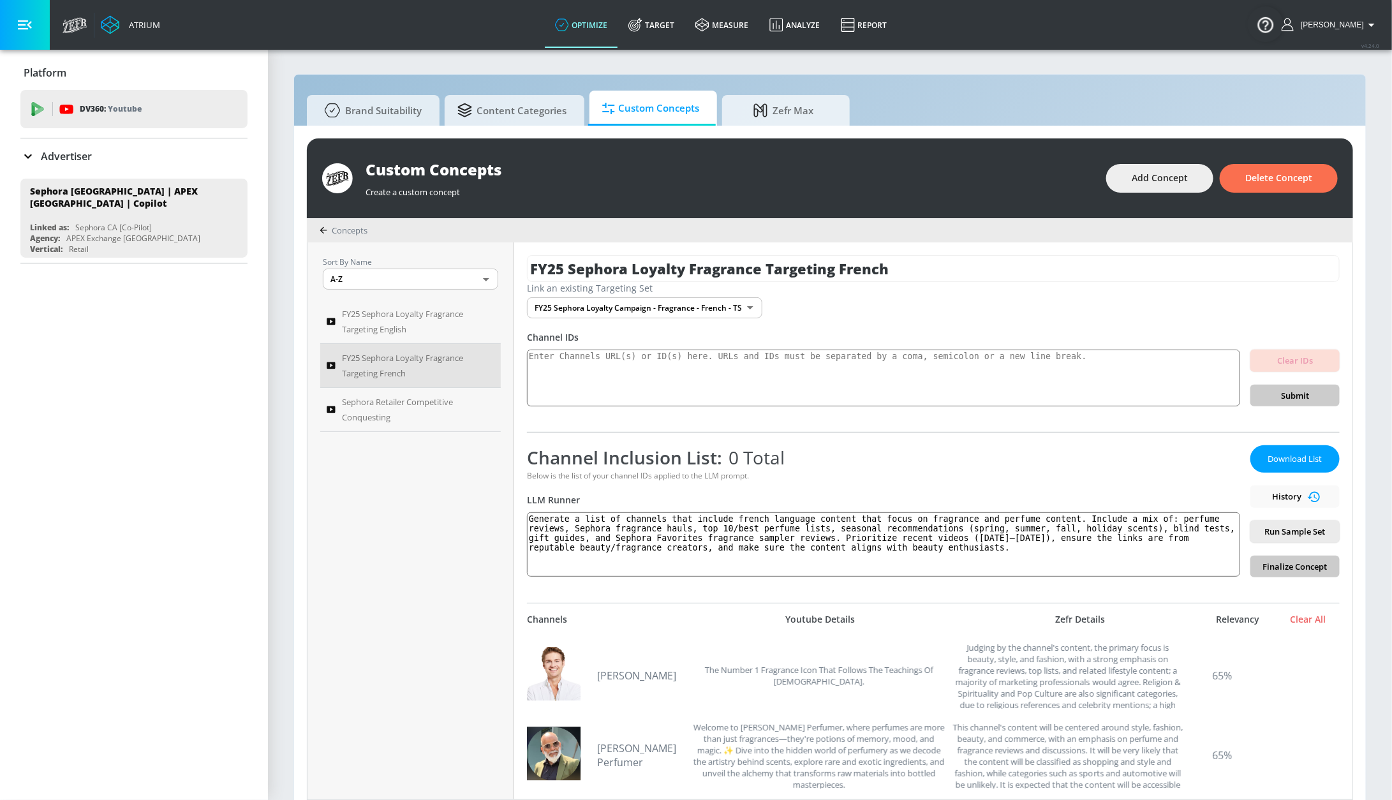
click at [1296, 493] on div "Download List History Run Sample Set Finalize Concept" at bounding box center [1294, 511] width 89 height 132
click at [1283, 496] on div "Download List History Run Sample Set Finalize Concept" at bounding box center [1294, 511] width 89 height 132
click at [1272, 496] on div "Download List History Run Sample Set Finalize Concept" at bounding box center [1294, 511] width 89 height 132
drag, startPoint x: 1296, startPoint y: 494, endPoint x: 1265, endPoint y: 490, distance: 30.9
click at [1296, 494] on div "Download List History Run Sample Set Finalize Concept" at bounding box center [1294, 511] width 89 height 132
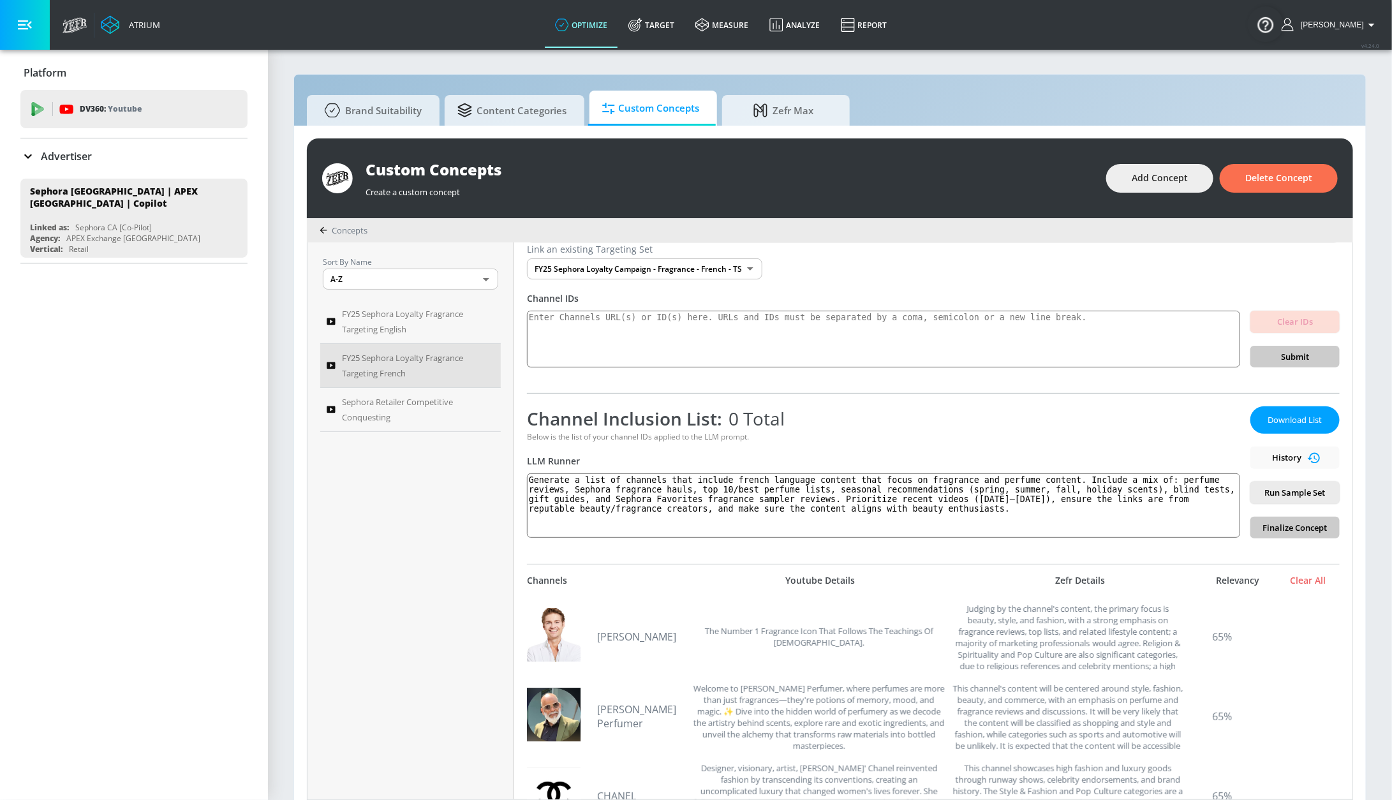
scroll to position [27, 0]
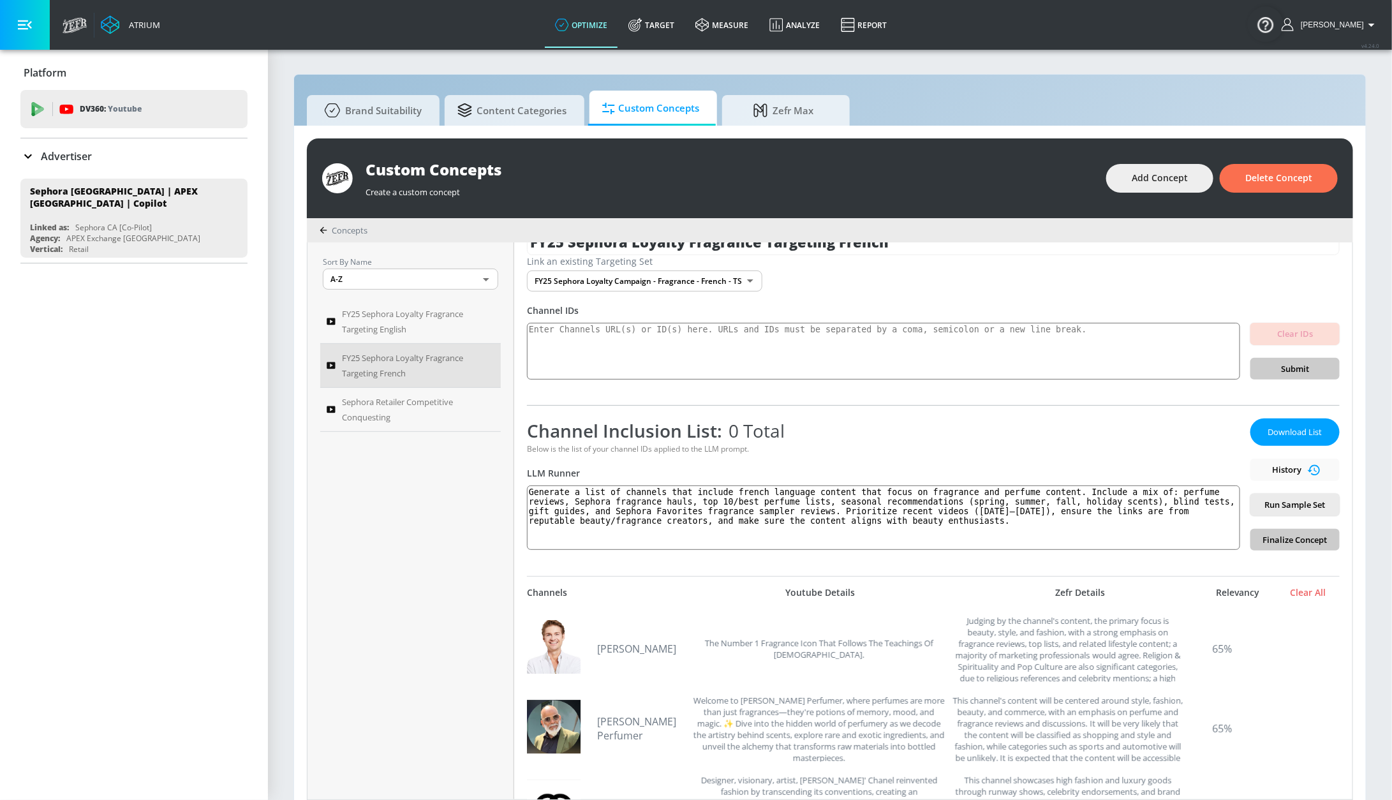
click at [1286, 469] on div "Download List History Run Sample Set Finalize Concept" at bounding box center [1294, 485] width 89 height 132
click at [1279, 470] on div "Download List History Run Sample Set Finalize Concept" at bounding box center [1294, 485] width 89 height 132
click at [1292, 470] on div "Download List History Run Sample Set Finalize Concept" at bounding box center [1294, 485] width 89 height 132
click at [1291, 470] on div "Download List History Run Sample Set Finalize Concept" at bounding box center [1294, 485] width 89 height 132
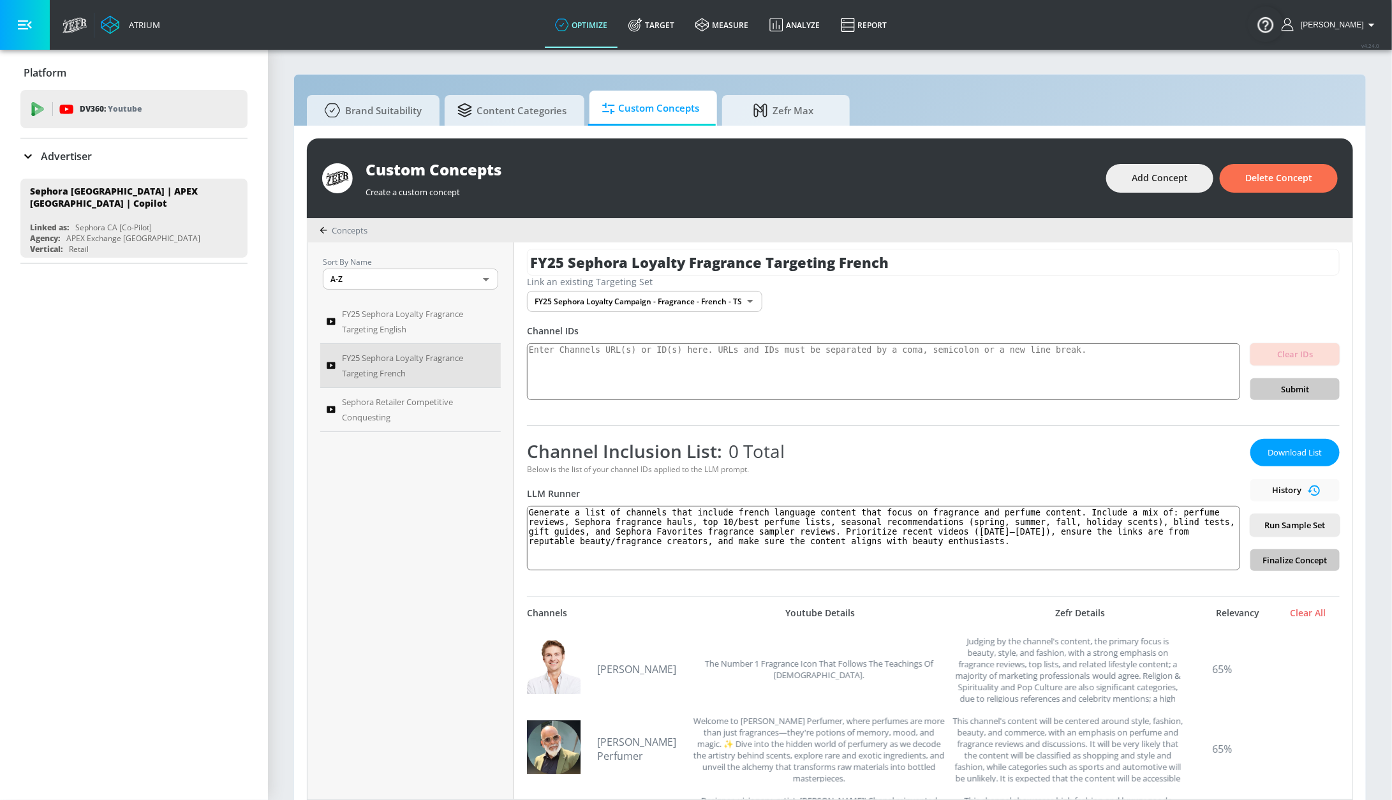
scroll to position [0, 0]
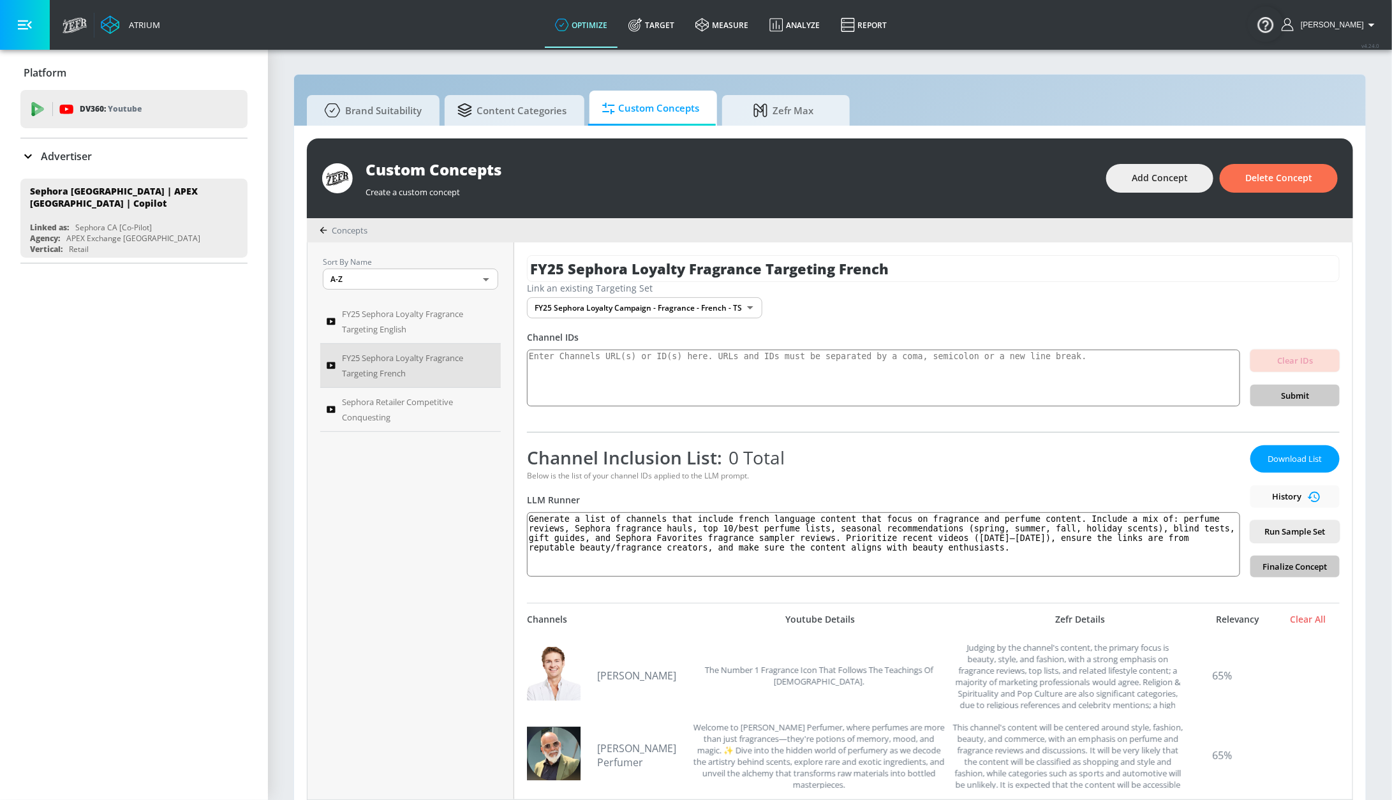
click at [1068, 470] on div "Below is the list of your channel IDs applied to the LLM prompt." at bounding box center [883, 475] width 713 height 11
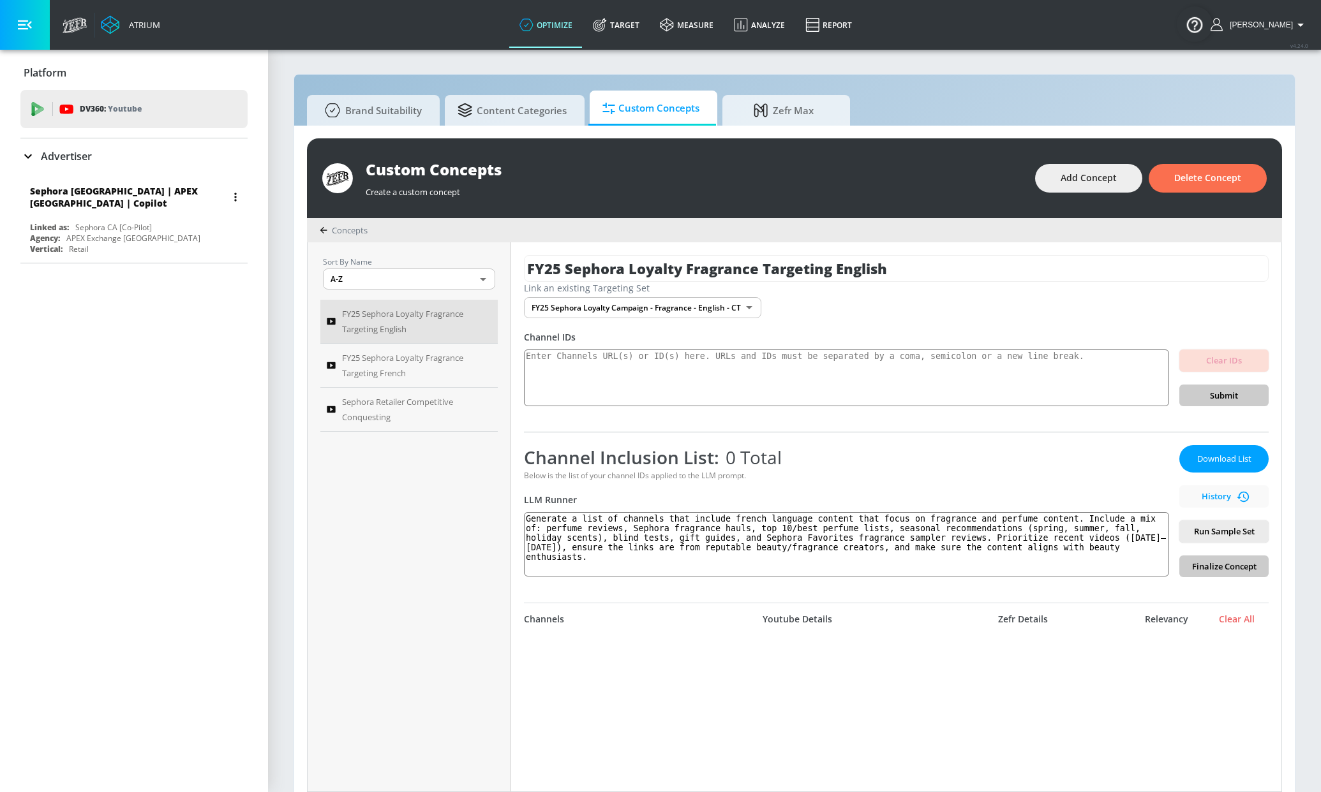
click at [151, 213] on div "Sephora [GEOGRAPHIC_DATA] | APEX [GEOGRAPHIC_DATA] | Copilot Linked as: Sephora…" at bounding box center [133, 218] width 227 height 79
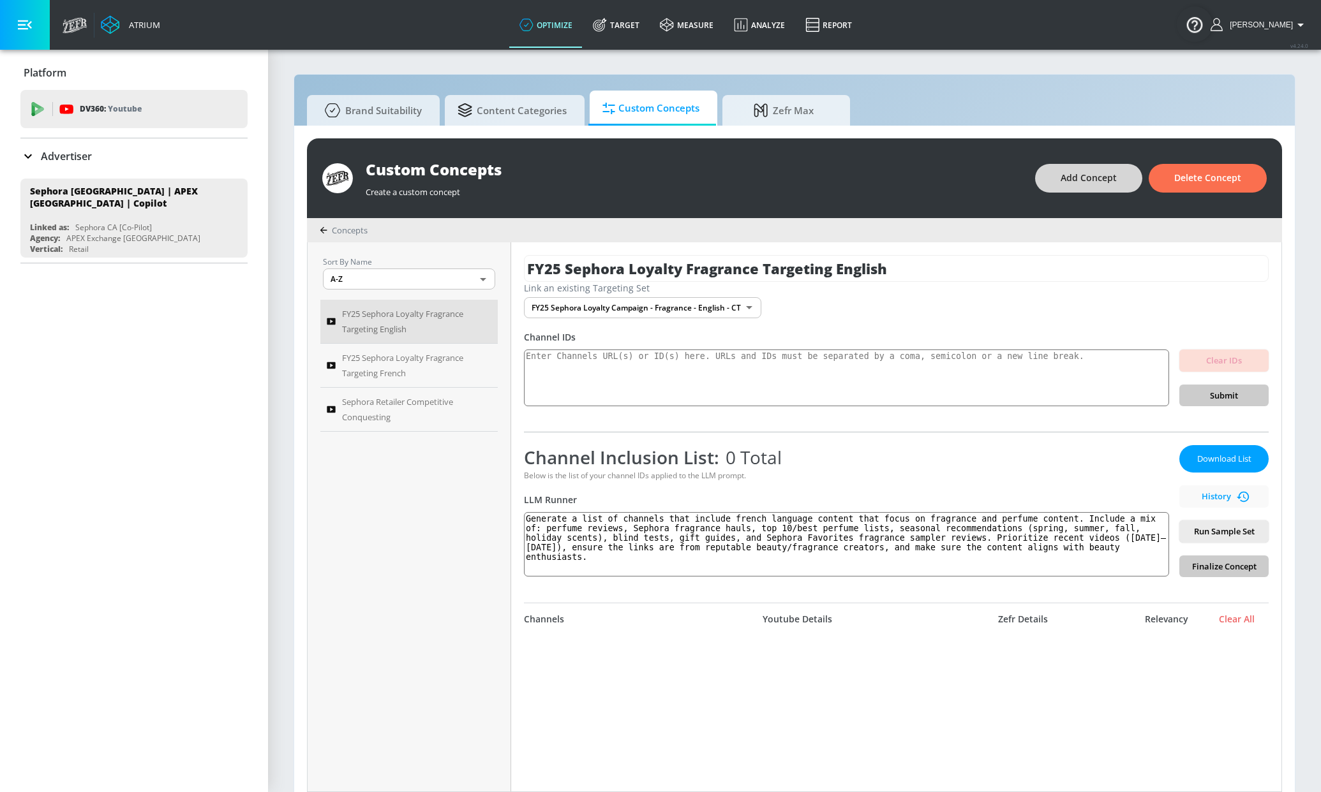
click at [1101, 174] on span "Add Concept" at bounding box center [1088, 178] width 56 height 16
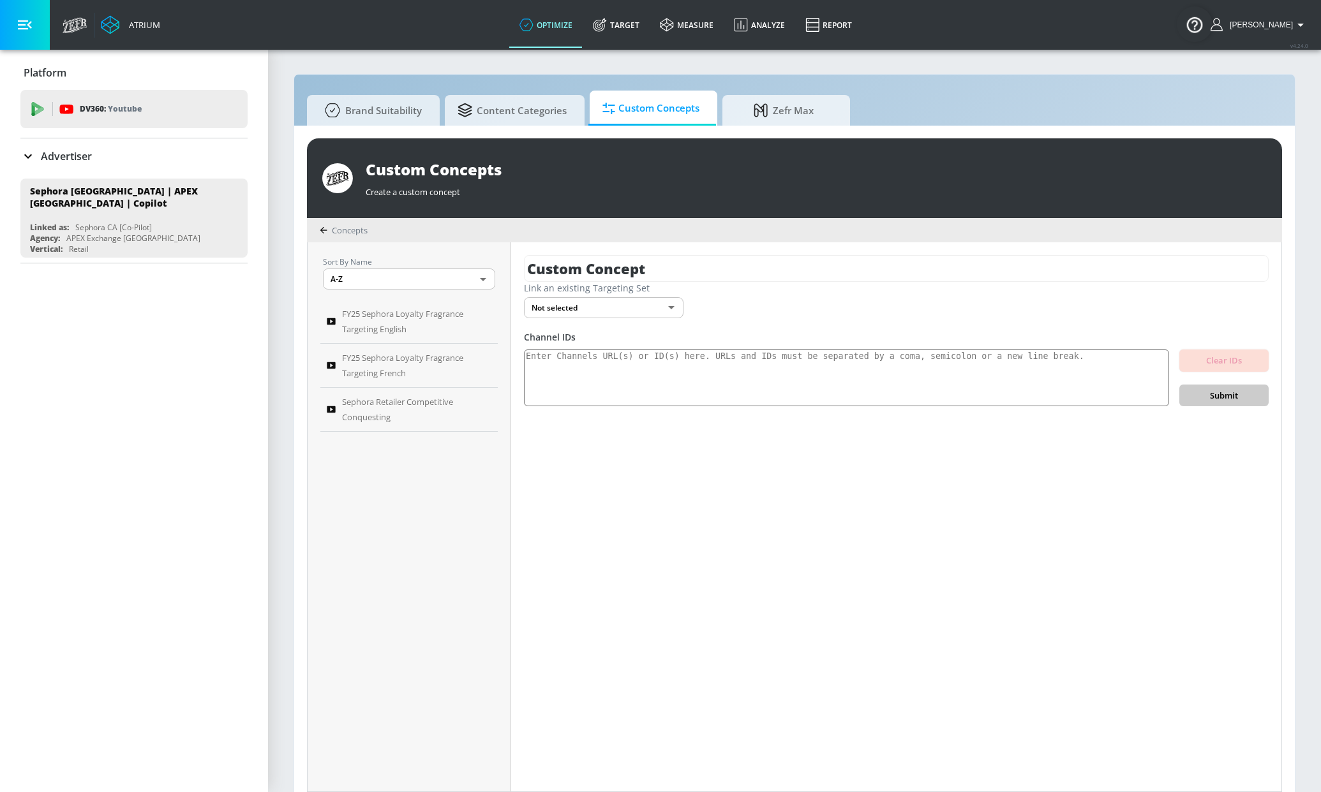
click at [570, 313] on body "Atrium optimize Target measure Analyze Report optimize Target measure Analyze R…" at bounding box center [660, 403] width 1321 height 806
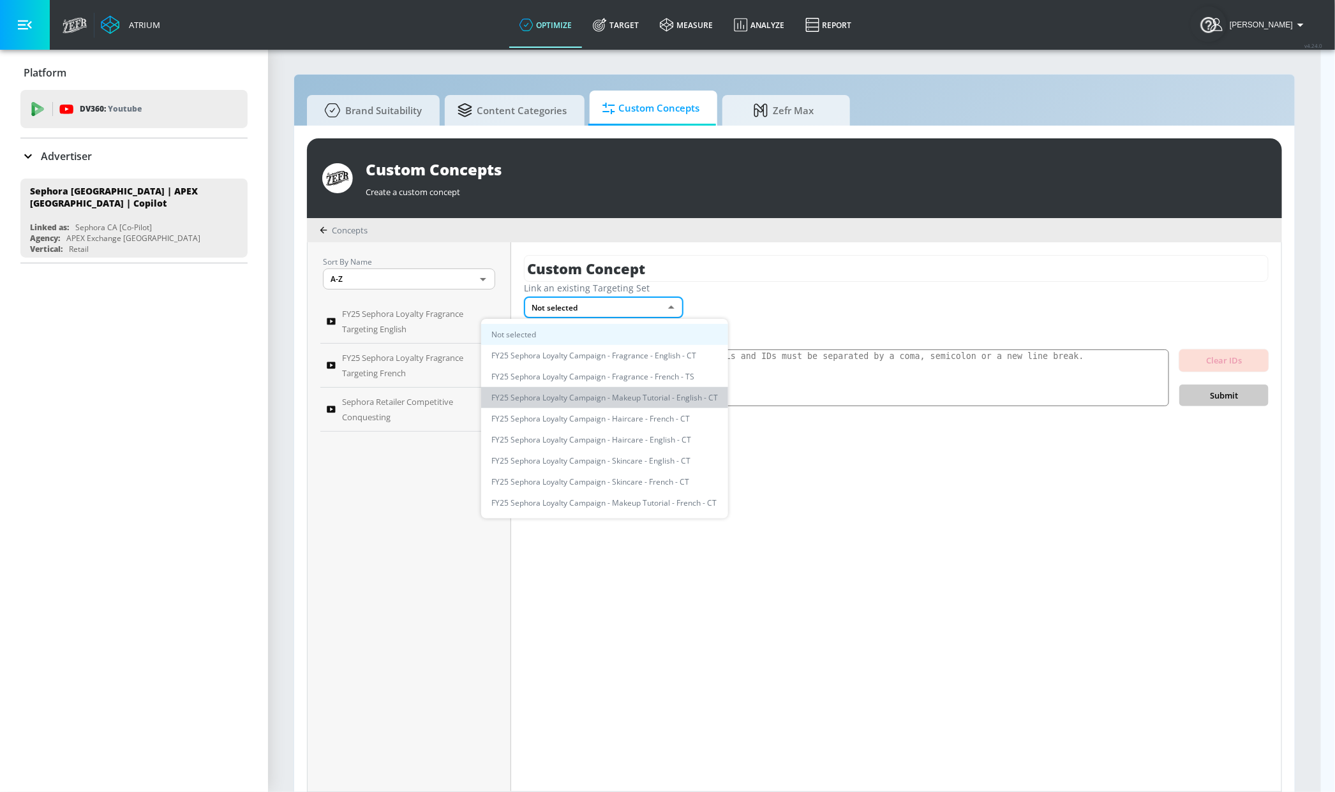
click at [605, 395] on li "FY25 Sephora Loyalty Campaign - Makeup Tutorial - English - CT" at bounding box center [604, 397] width 247 height 21
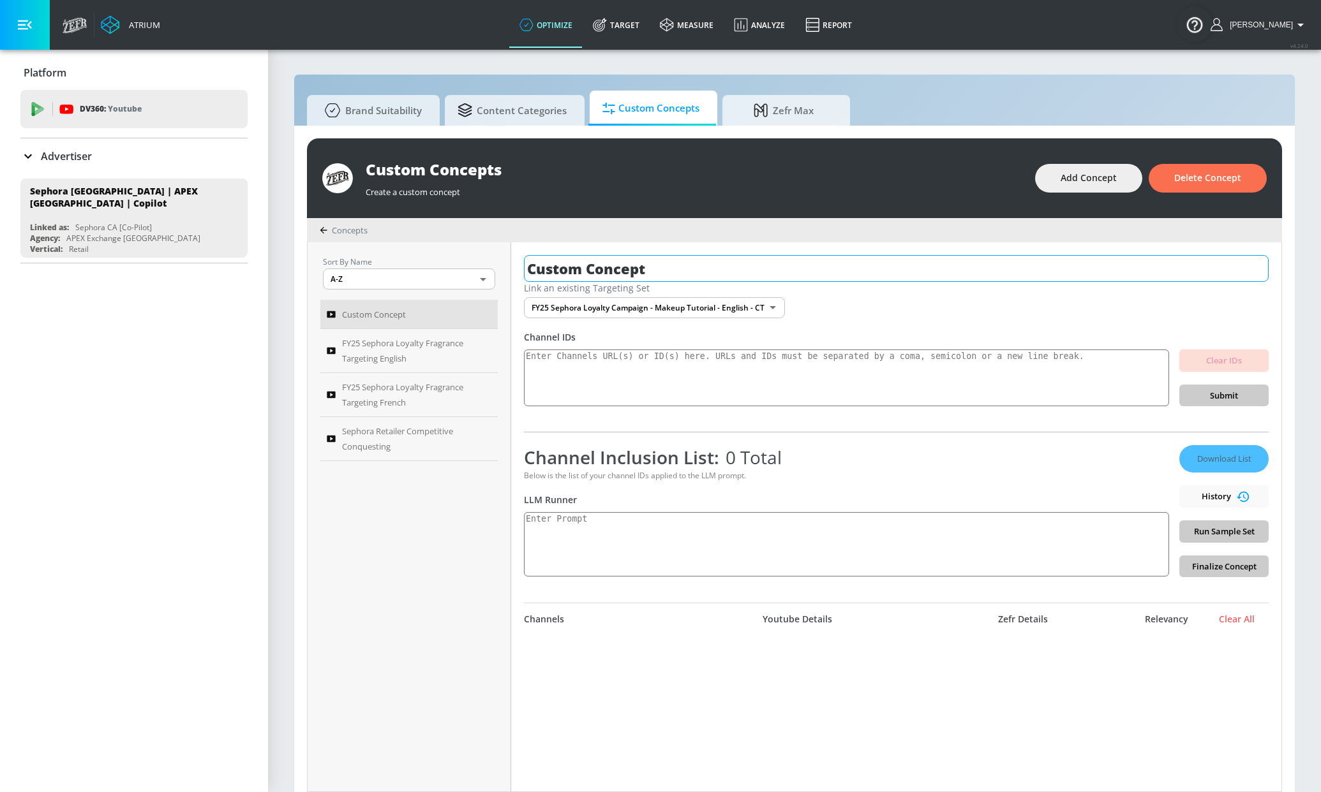
click at [754, 267] on input "Custom Concept" at bounding box center [896, 268] width 745 height 27
paste input "FY25 Sephora Loyalty Fragrance Targeting English"
click at [644, 269] on input "Custom ConceptFY25 Sephora Loyalty Fragrance Targeting English" at bounding box center [873, 268] width 699 height 27
click at [757, 272] on input "FY25 Sephora Loyalty Fragrance Targeting English" at bounding box center [873, 268] width 699 height 27
type input "FY25 Sephora Loyalty Makeup Tutorial Targeting English"
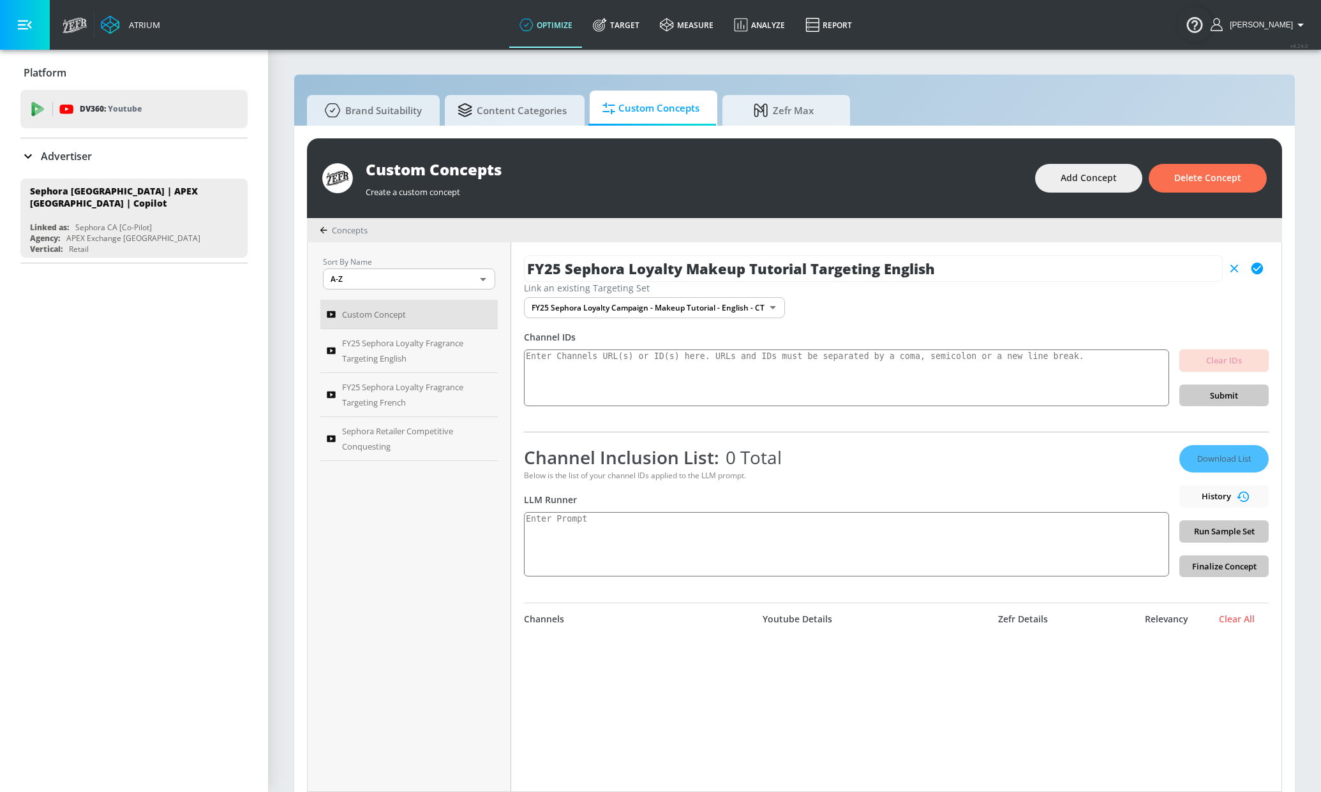
click at [1251, 269] on icon "button" at bounding box center [1256, 268] width 11 height 11
click at [703, 547] on textarea at bounding box center [846, 544] width 645 height 64
paste textarea "Generate a list of at least 50 active YouTube video URLs that focus on makeup t…"
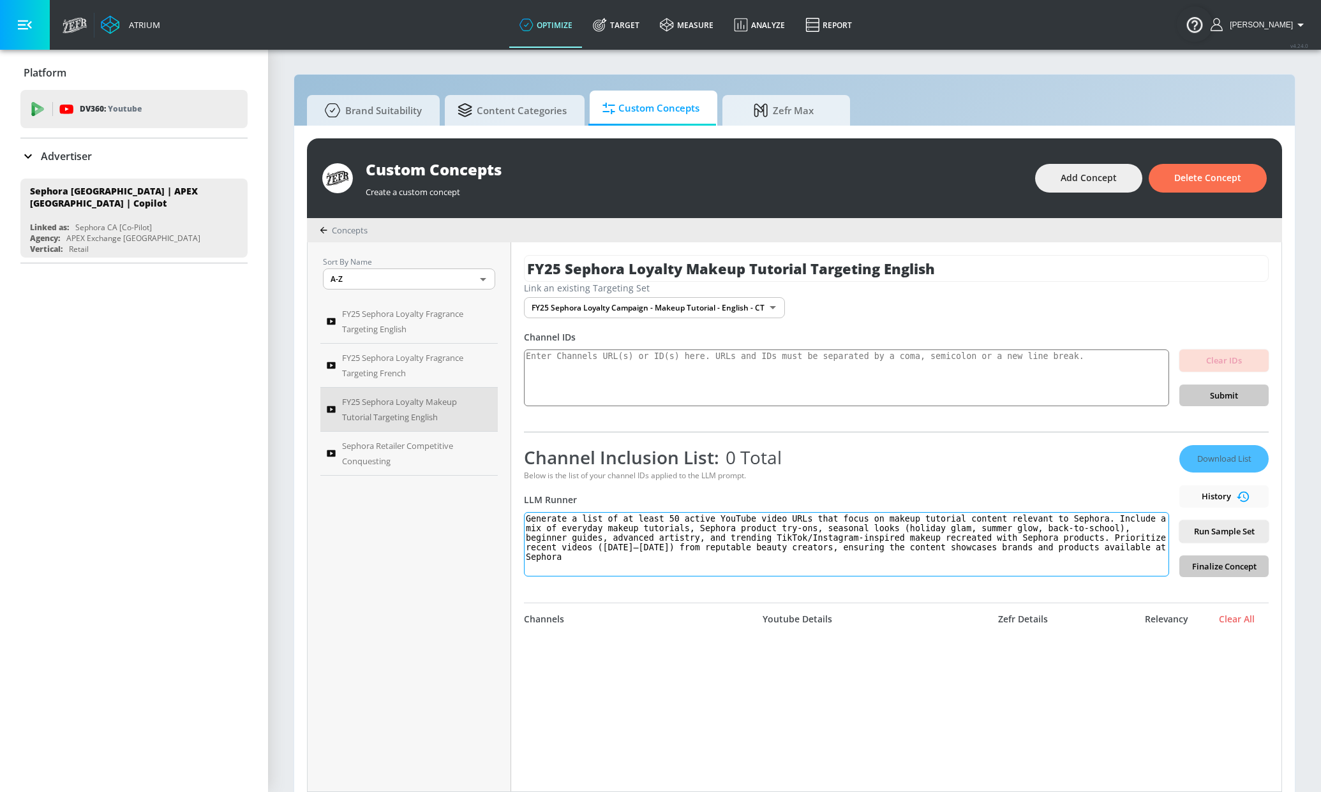
drag, startPoint x: 817, startPoint y: 522, endPoint x: 627, endPoint y: 520, distance: 190.8
click at [621, 523] on textarea "Generate a list of at least 50 active YouTube video URLs that focus on makeup t…" at bounding box center [846, 544] width 645 height 64
drag, startPoint x: 1005, startPoint y: 521, endPoint x: 902, endPoint y: 519, distance: 103.4
click at [902, 519] on textarea "Generate a list of youtube channels that focus on makeup tutorial content relev…" at bounding box center [846, 544] width 645 height 64
drag, startPoint x: 920, startPoint y: 538, endPoint x: 764, endPoint y: 543, distance: 155.8
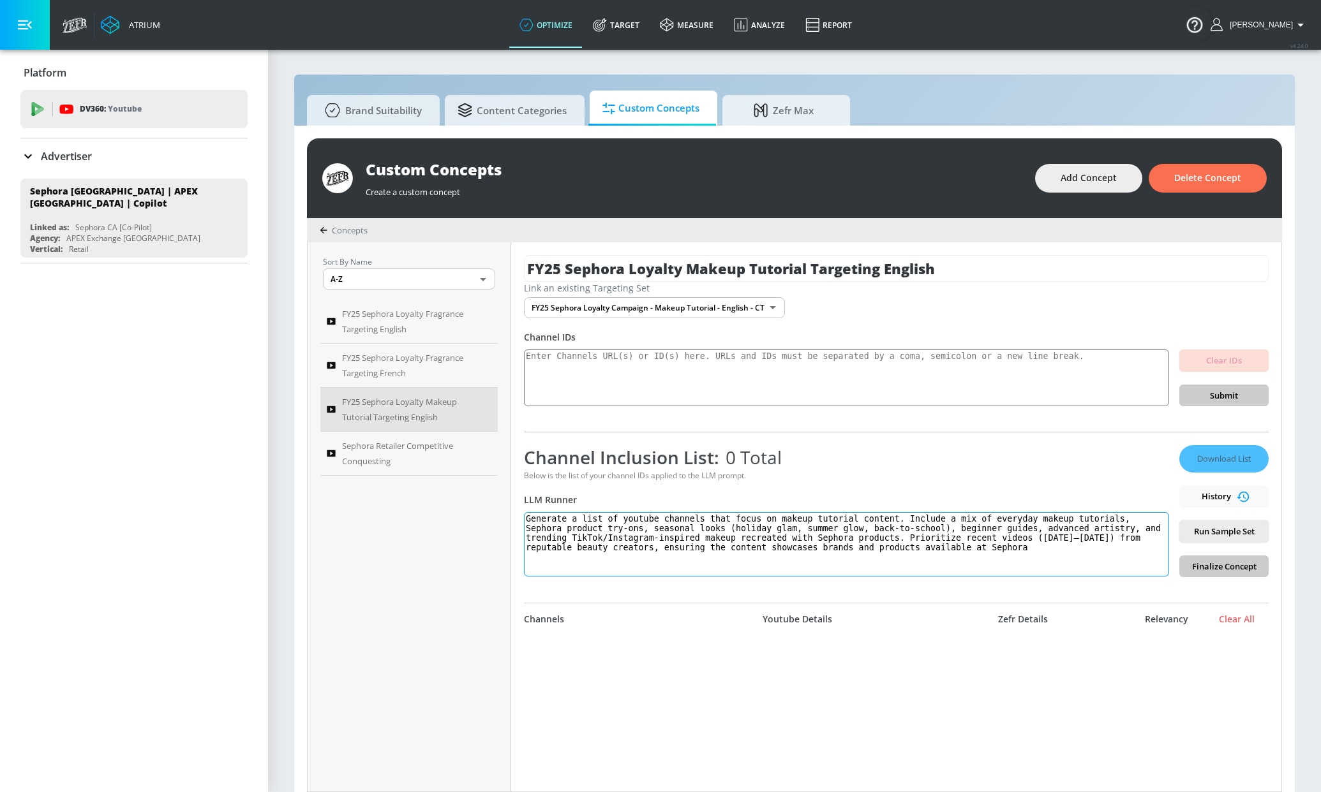
click at [764, 543] on textarea "Generate a list of youtube channels that focus on makeup tutorial content. Incl…" at bounding box center [846, 544] width 645 height 64
type textarea "Generate a list of youtube channels that focus on makeup tutorial content. Incl…"
click at [1208, 534] on span "Run Sample Set" at bounding box center [1223, 531] width 69 height 15
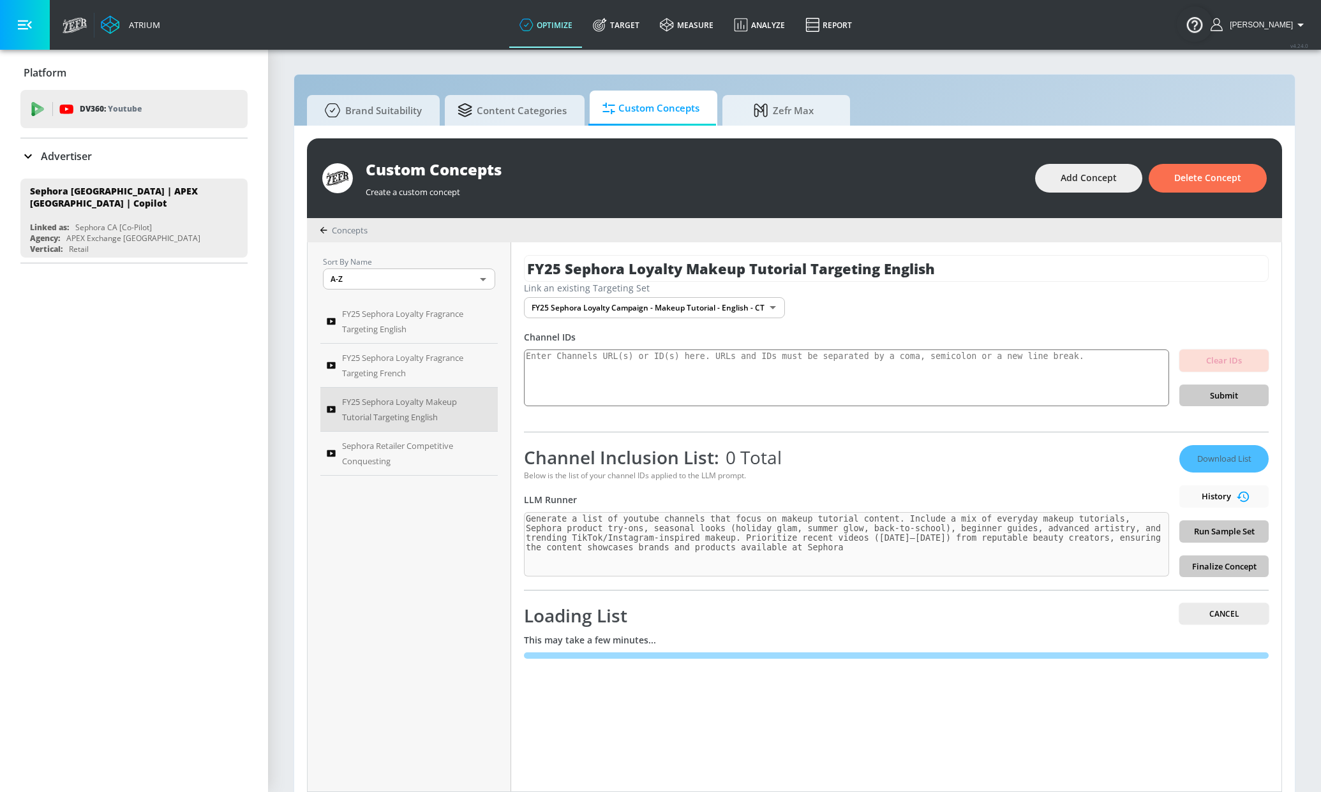
drag, startPoint x: 970, startPoint y: 269, endPoint x: 494, endPoint y: 268, distance: 475.3
click at [494, 268] on div "Sort By Name A-Z ASC ​ FY25 Sephora Loyalty Fragrance Targeting English FY25 Se…" at bounding box center [795, 516] width 974 height 549
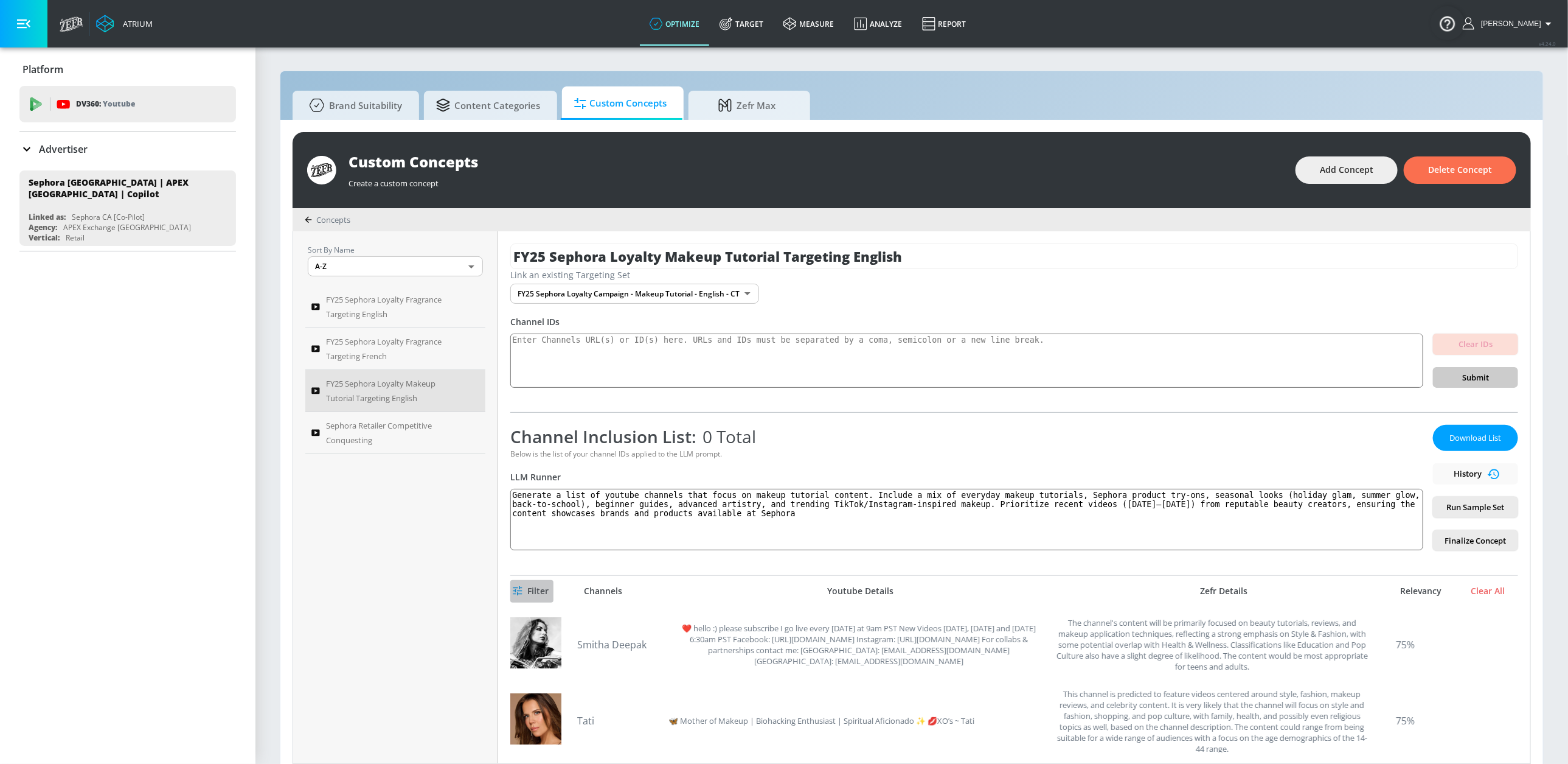
click at [536, 592] on span "Filter" at bounding box center [531, 591] width 33 height 15
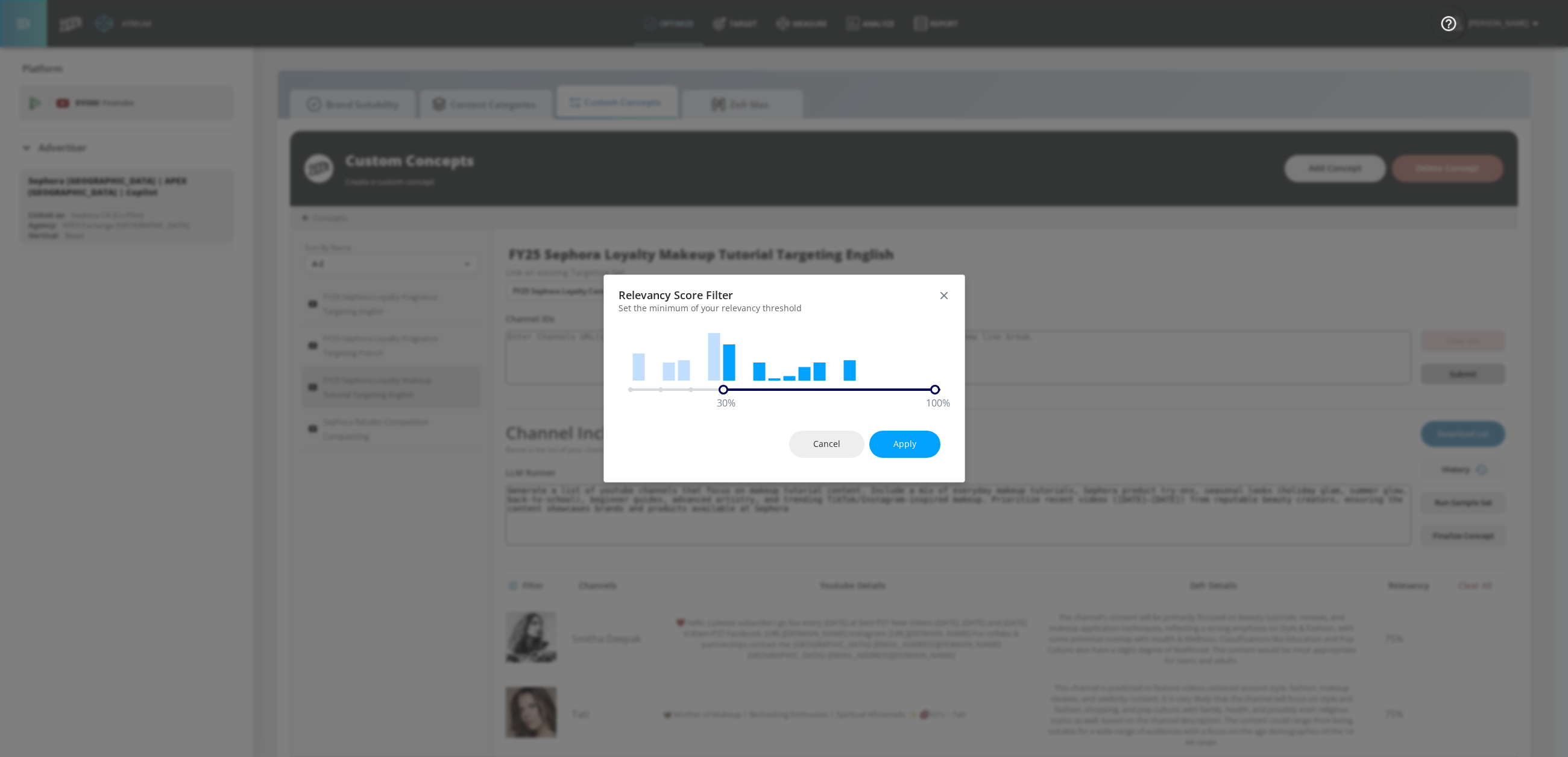
drag, startPoint x: 636, startPoint y: 391, endPoint x: 721, endPoint y: 392, distance: 85.0
click at [721, 392] on div "30 %" at bounding box center [723, 389] width 9 height 9
drag, startPoint x: 932, startPoint y: 390, endPoint x: 873, endPoint y: 405, distance: 60.9
click at [859, 389] on div "30 % 80 %" at bounding box center [784, 389] width 312 height 9
click at [899, 441] on span "Apply" at bounding box center [905, 444] width 23 height 15
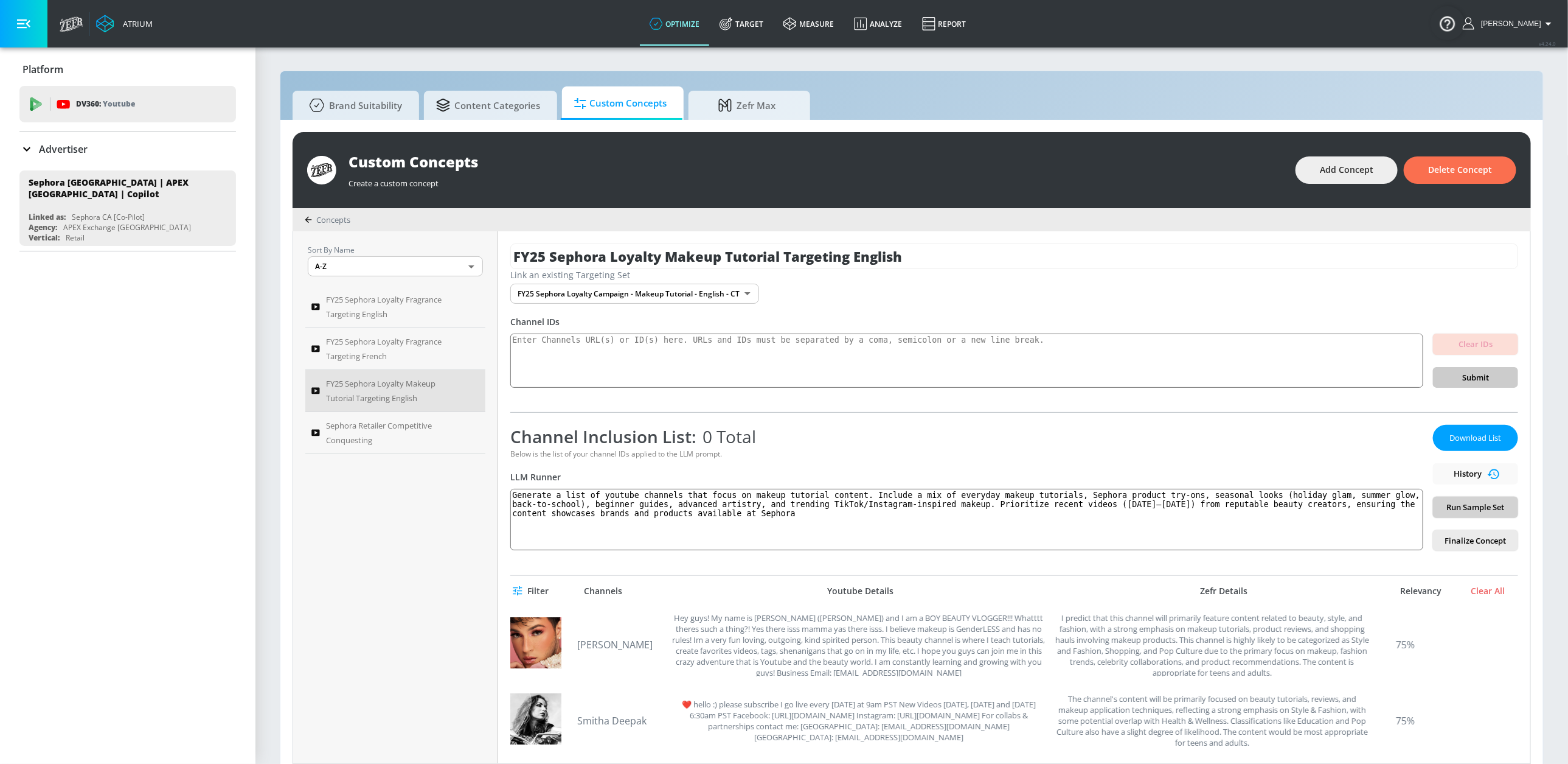
click at [1258, 500] on button "Run Sample Set" at bounding box center [1475, 507] width 85 height 21
click at [1258, 509] on div "Download List History Run Sample Set Finalize Concept" at bounding box center [1475, 487] width 85 height 126
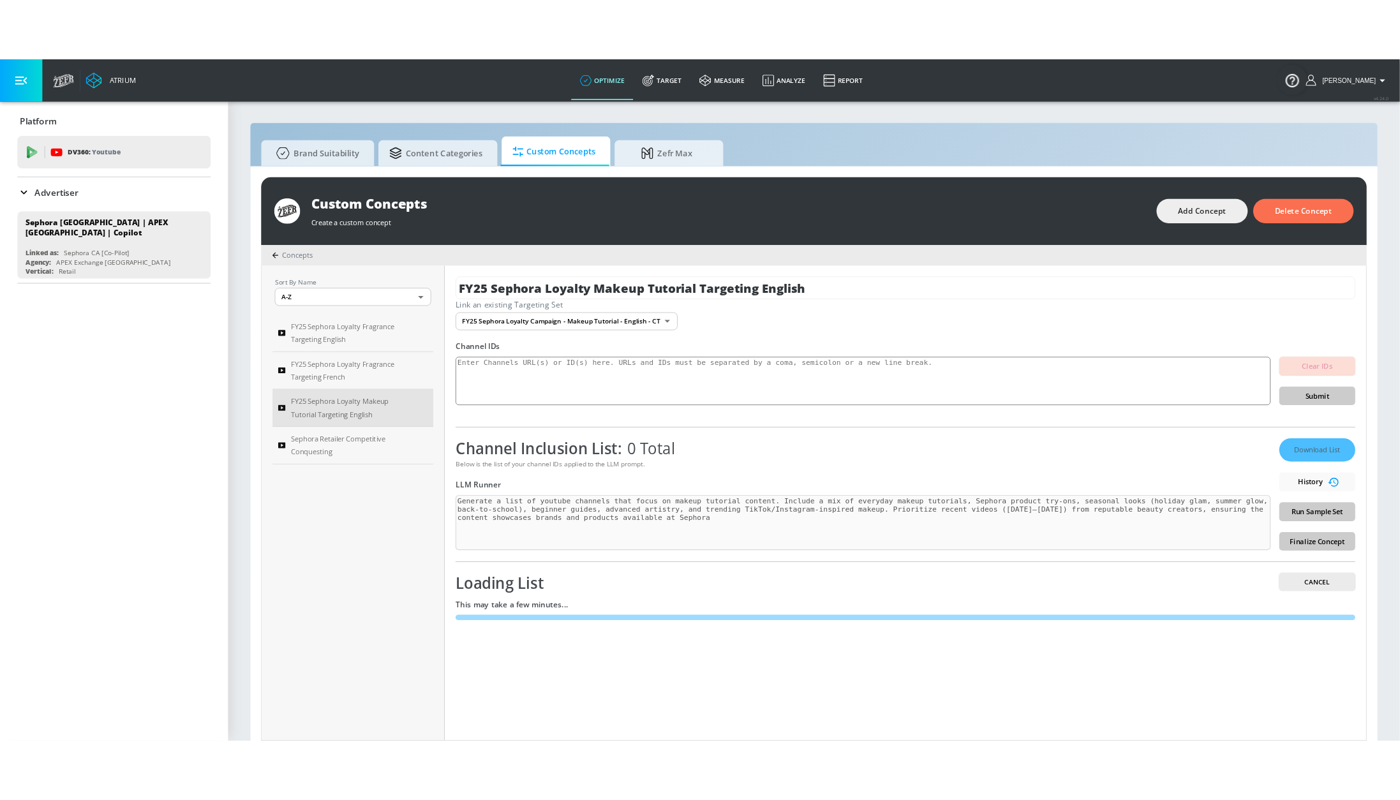
scroll to position [14, 0]
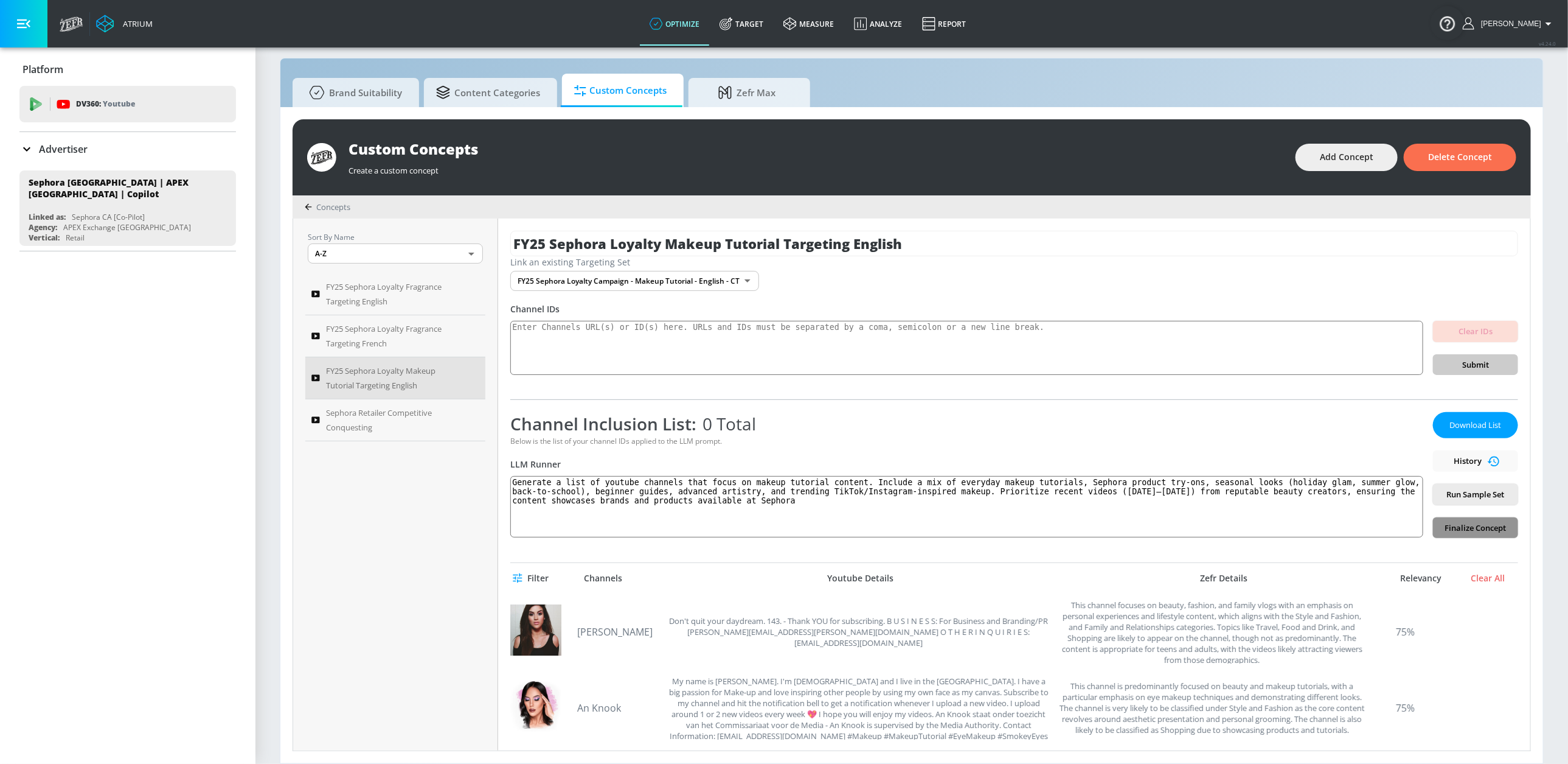
click at [1258, 531] on span "Finalize Concept" at bounding box center [1475, 527] width 66 height 14
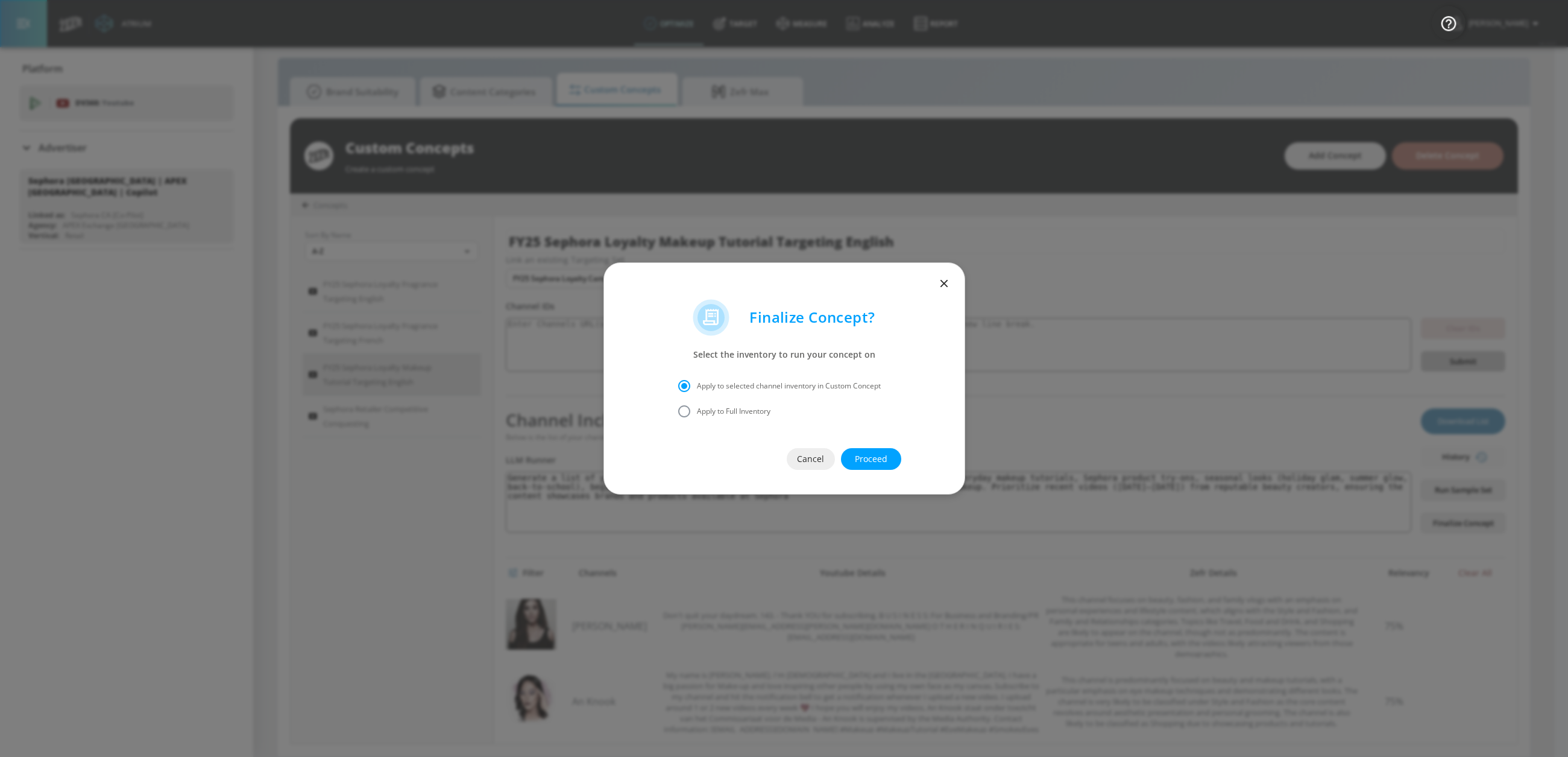
click at [724, 414] on span "Apply to Full Inventory" at bounding box center [734, 410] width 74 height 10
click at [698, 414] on input "Apply to Full Inventory" at bounding box center [684, 411] width 26 height 26
radio input "true"
click at [866, 463] on span "Proceed" at bounding box center [871, 459] width 12 height 15
click at [714, 405] on input "checkbox" at bounding box center [708, 404] width 22 height 22
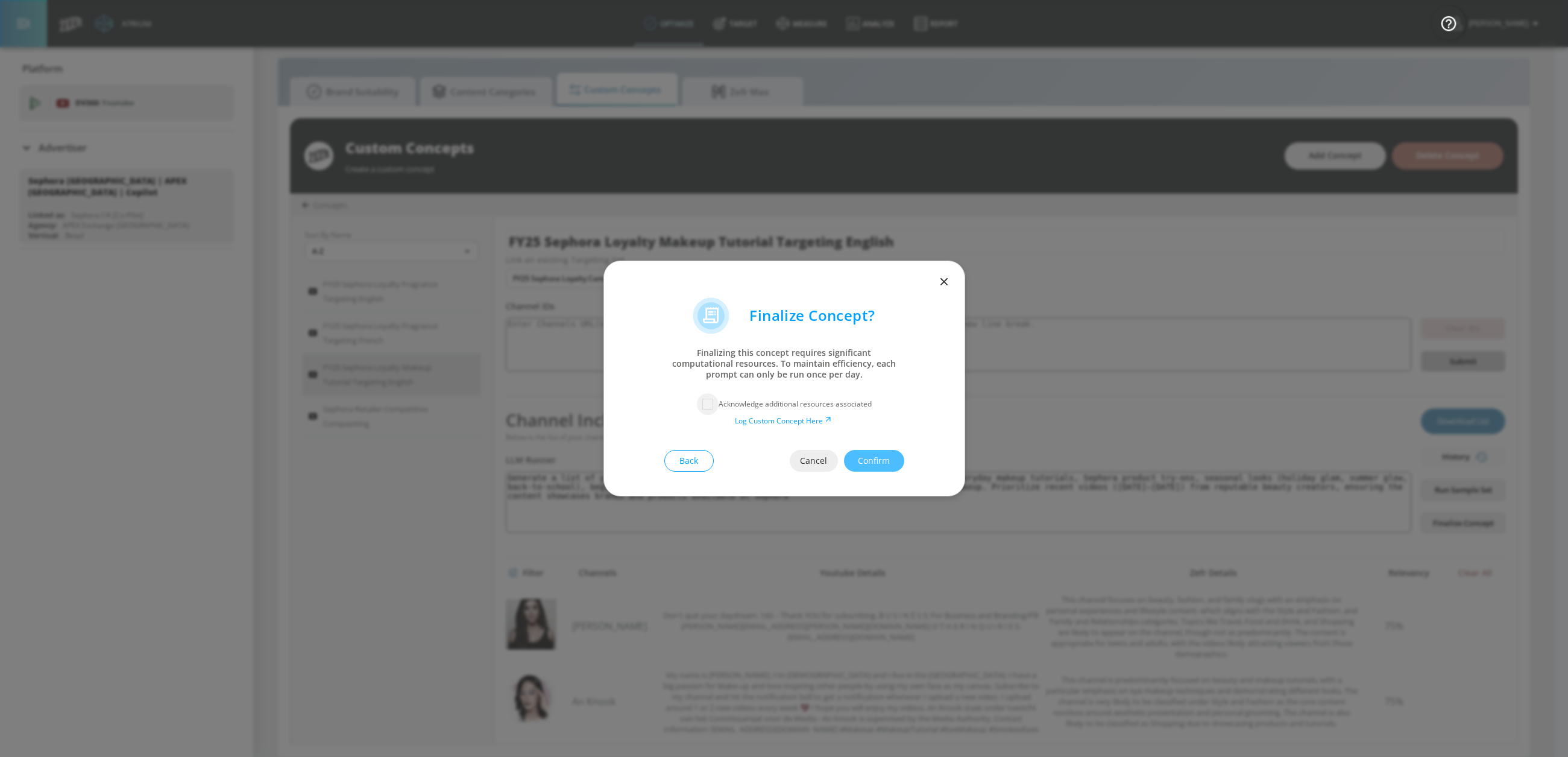
checkbox input "true"
click at [869, 457] on span "Confirm" at bounding box center [874, 461] width 12 height 15
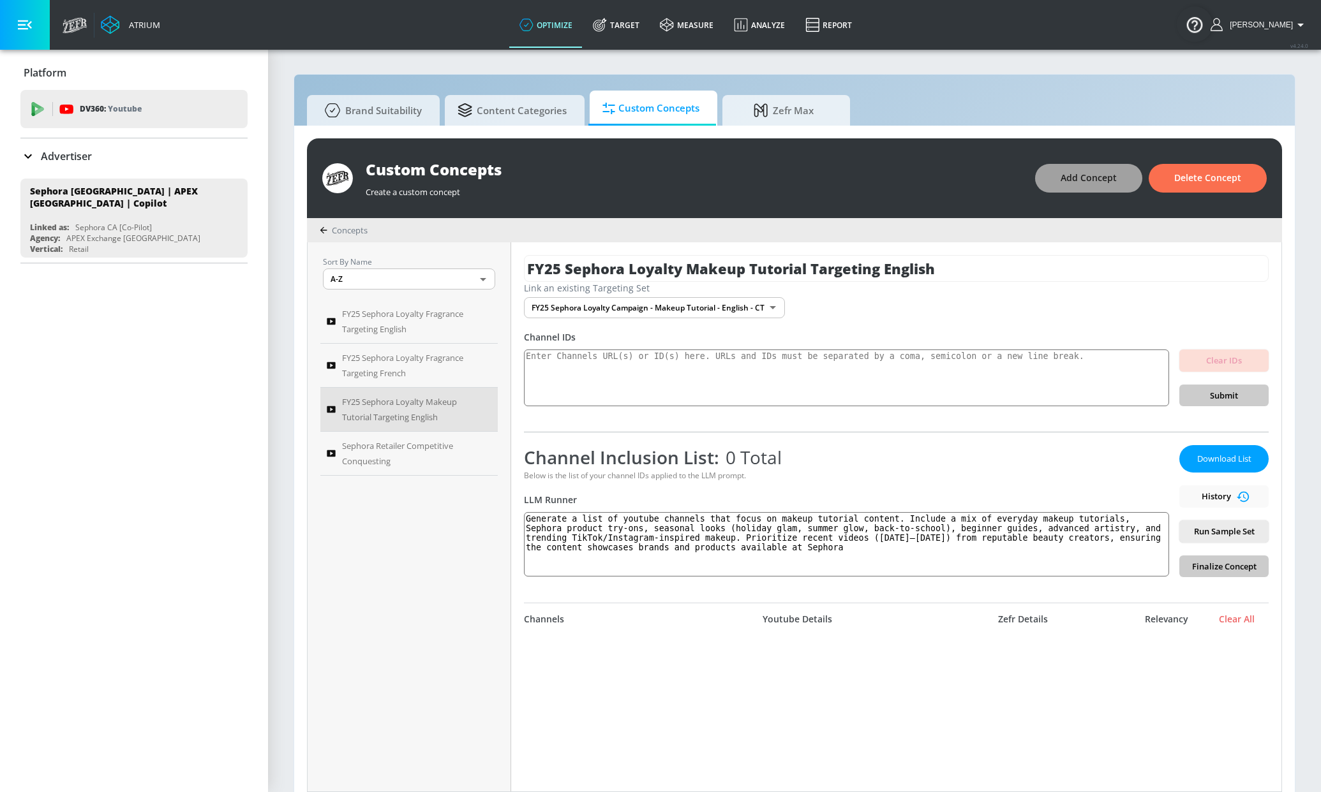
click at [1072, 183] on span "Add Concept" at bounding box center [1088, 178] width 56 height 16
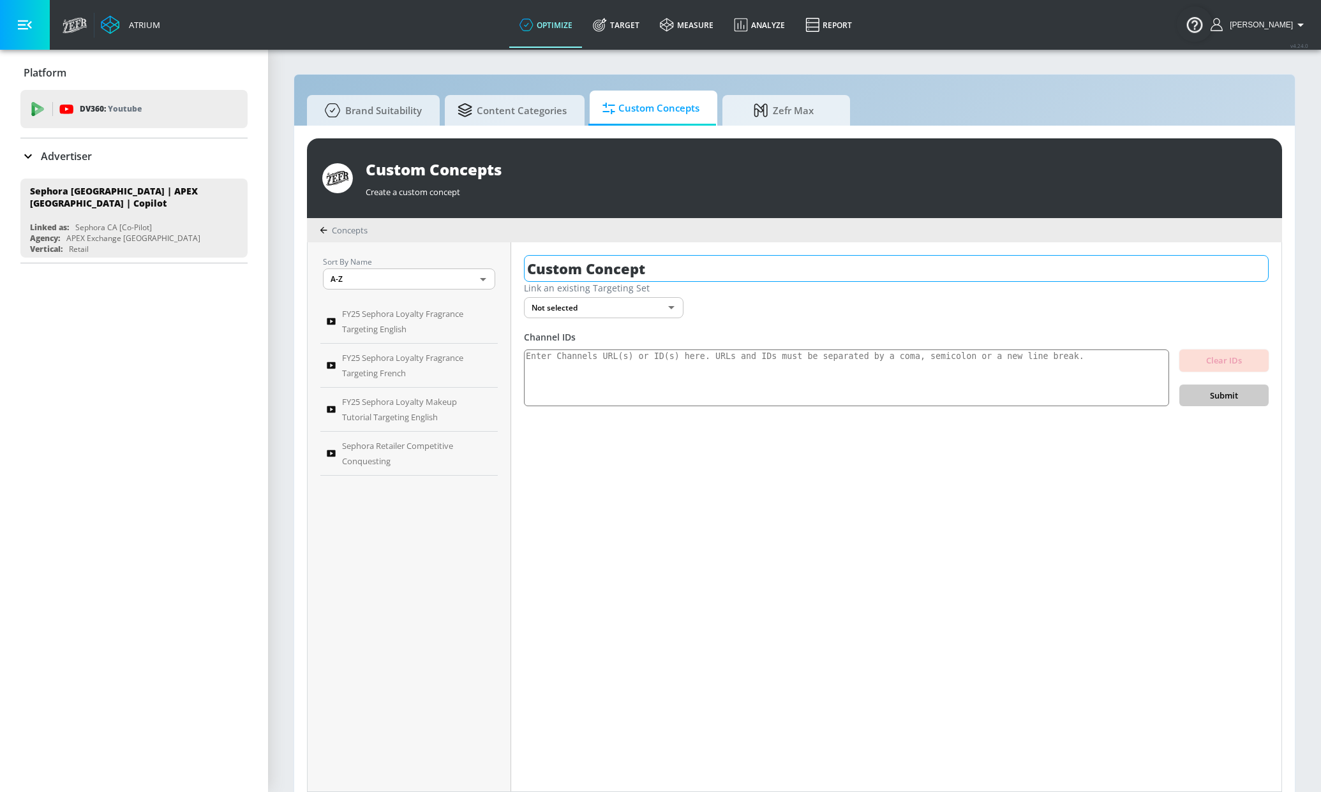
click at [764, 278] on input "Custom Concept" at bounding box center [896, 268] width 745 height 27
drag, startPoint x: 776, startPoint y: 270, endPoint x: 395, endPoint y: 253, distance: 381.9
click at [394, 254] on div "Sort By Name A-Z ASC ​ FY25 Sephora Loyalty Fragrance Targeting English FY25 Se…" at bounding box center [795, 516] width 974 height 549
paste input "FY25 Sephora Loyalty Makeup Tutorial Targeting English"
type input "FY25 Sephora Loyalty Makeup Tutorial Targeting French"
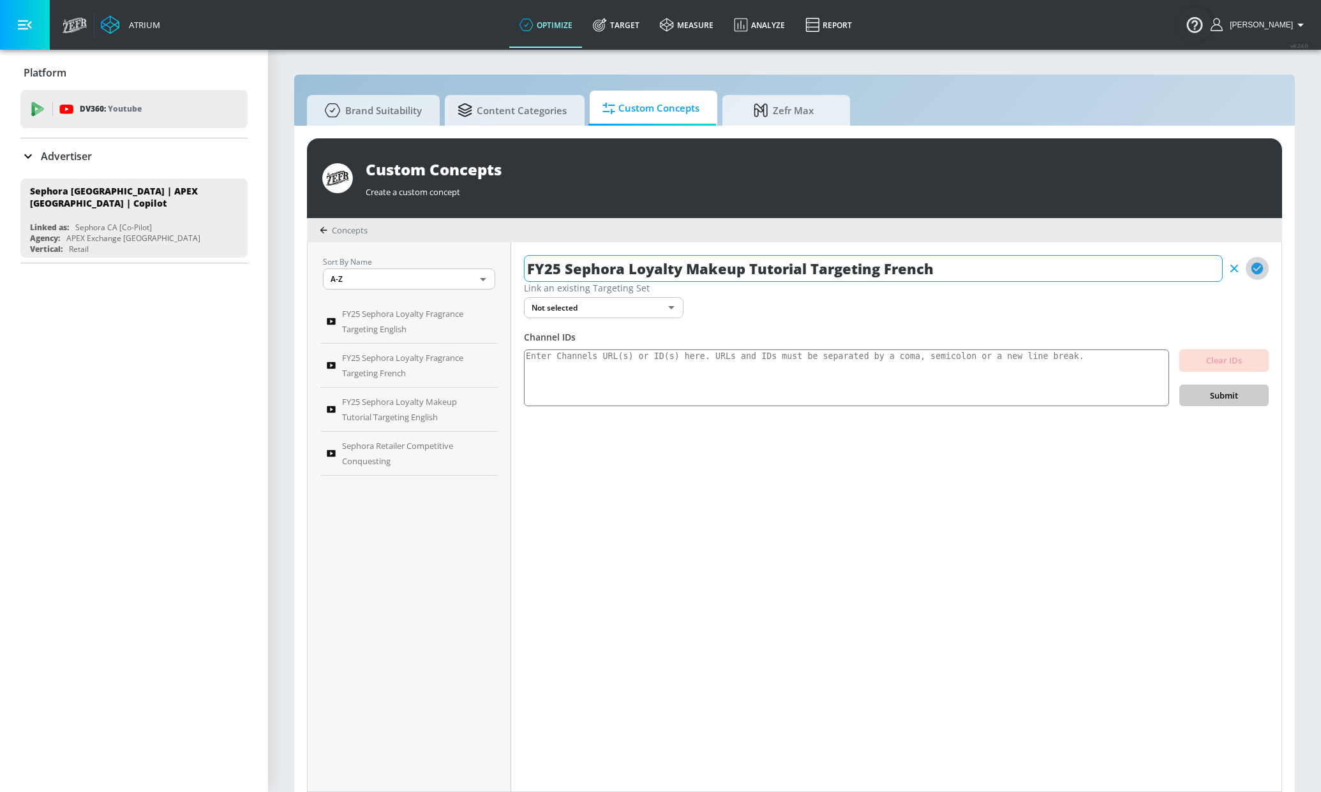
click at [1263, 264] on button "button" at bounding box center [1256, 268] width 23 height 23
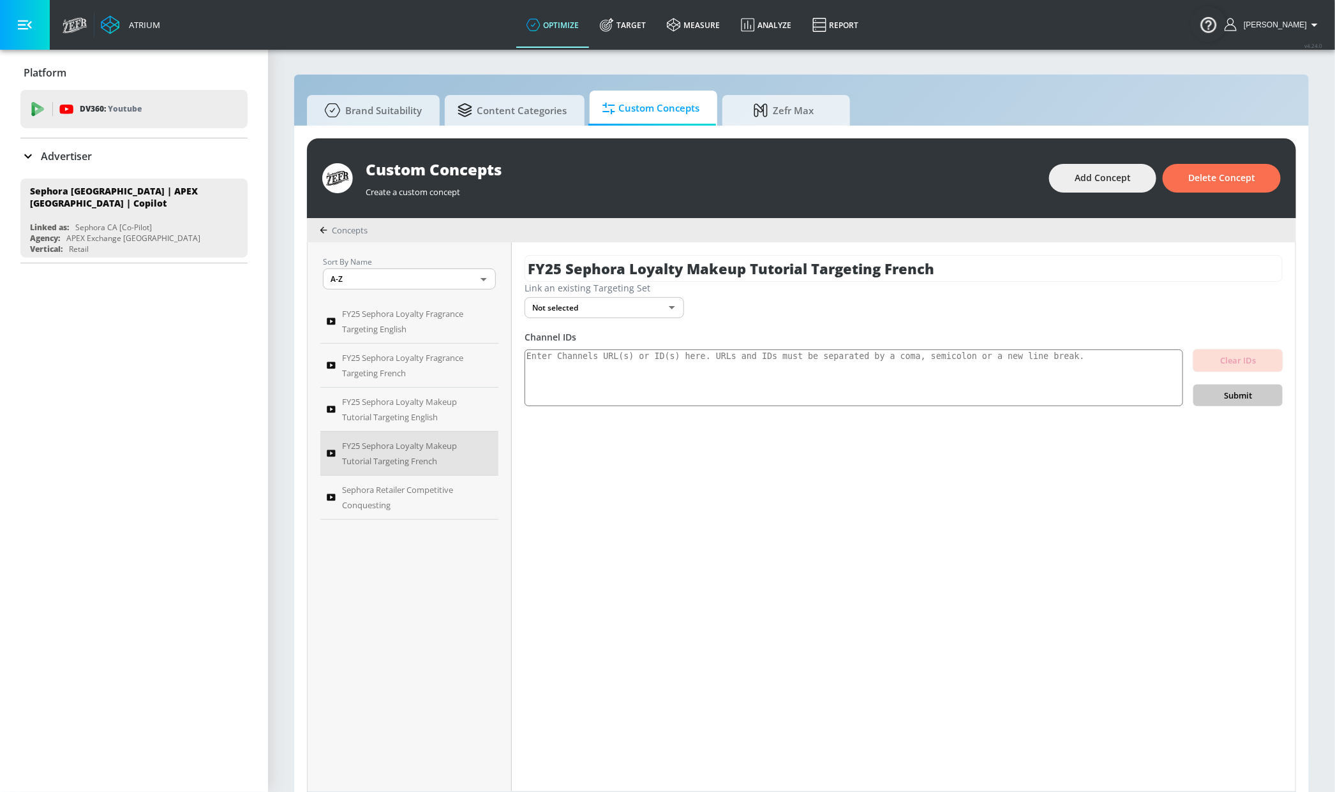
click at [629, 311] on body "Atrium optimize Target measure Analyze Report optimize Target measure Analyze R…" at bounding box center [667, 403] width 1335 height 806
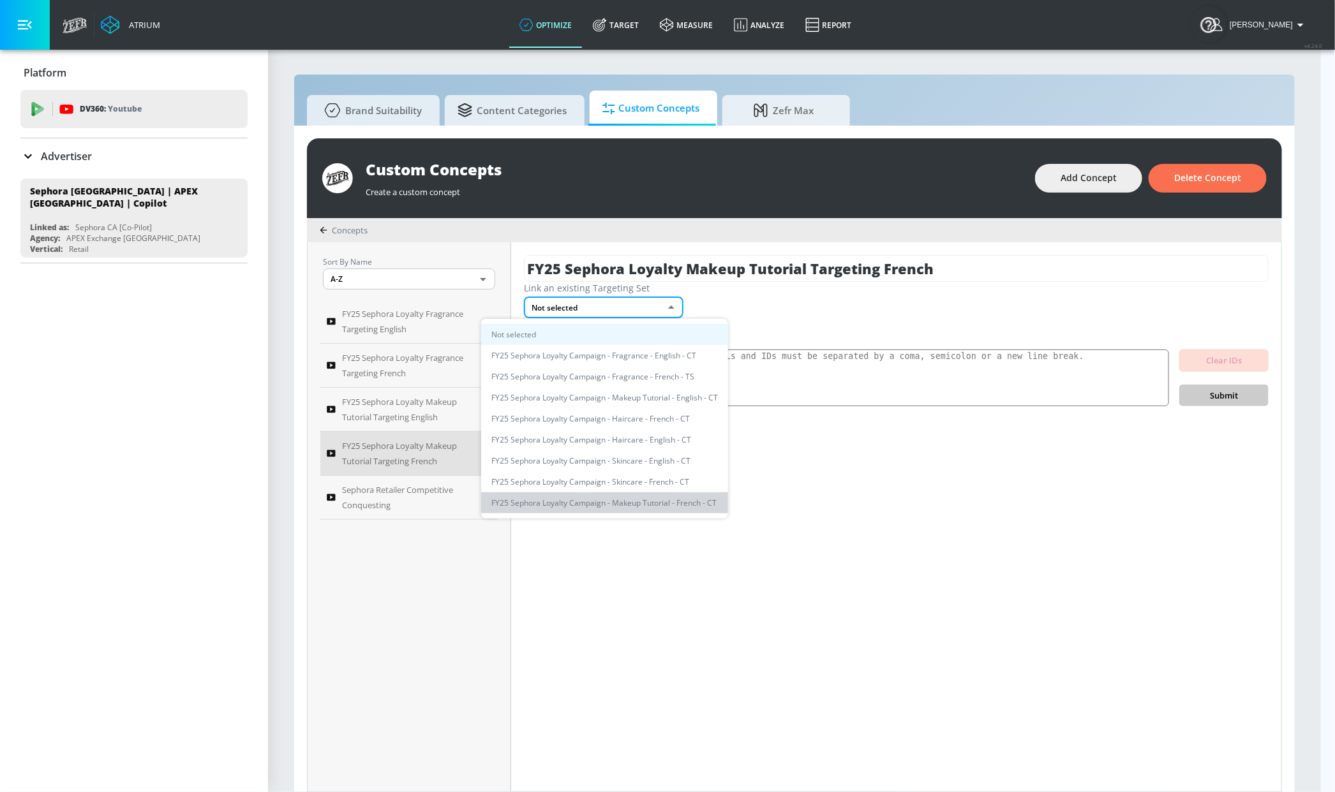
click at [652, 501] on li "FY25 Sephora Loyalty Campaign - Makeup Tutorial - French - CT" at bounding box center [604, 503] width 247 height 21
type input "70e43c36-755f-4f10-85e3-ad541265d947"
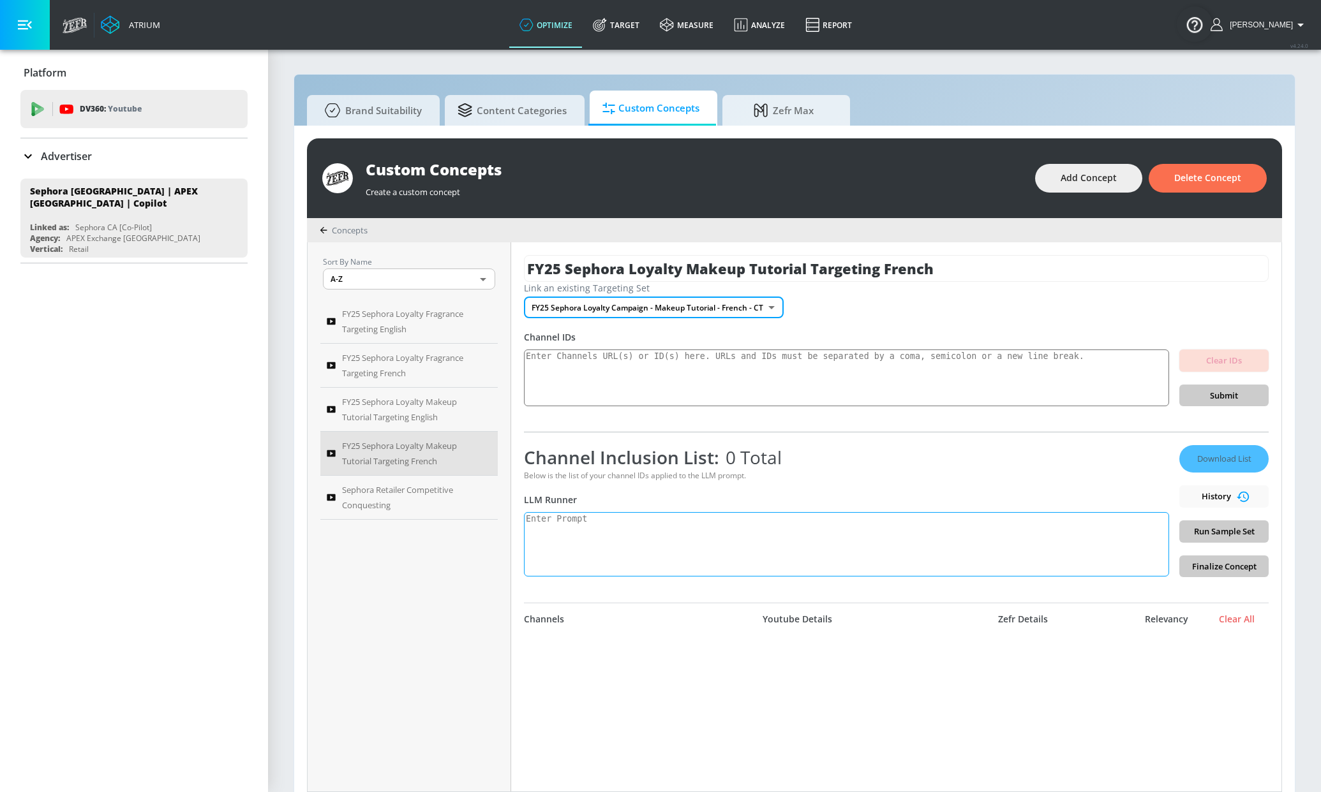
click at [718, 545] on textarea at bounding box center [846, 544] width 645 height 64
paste textarea "Generate a list of youtube channels that focus on makeup tutorial content. Incl…"
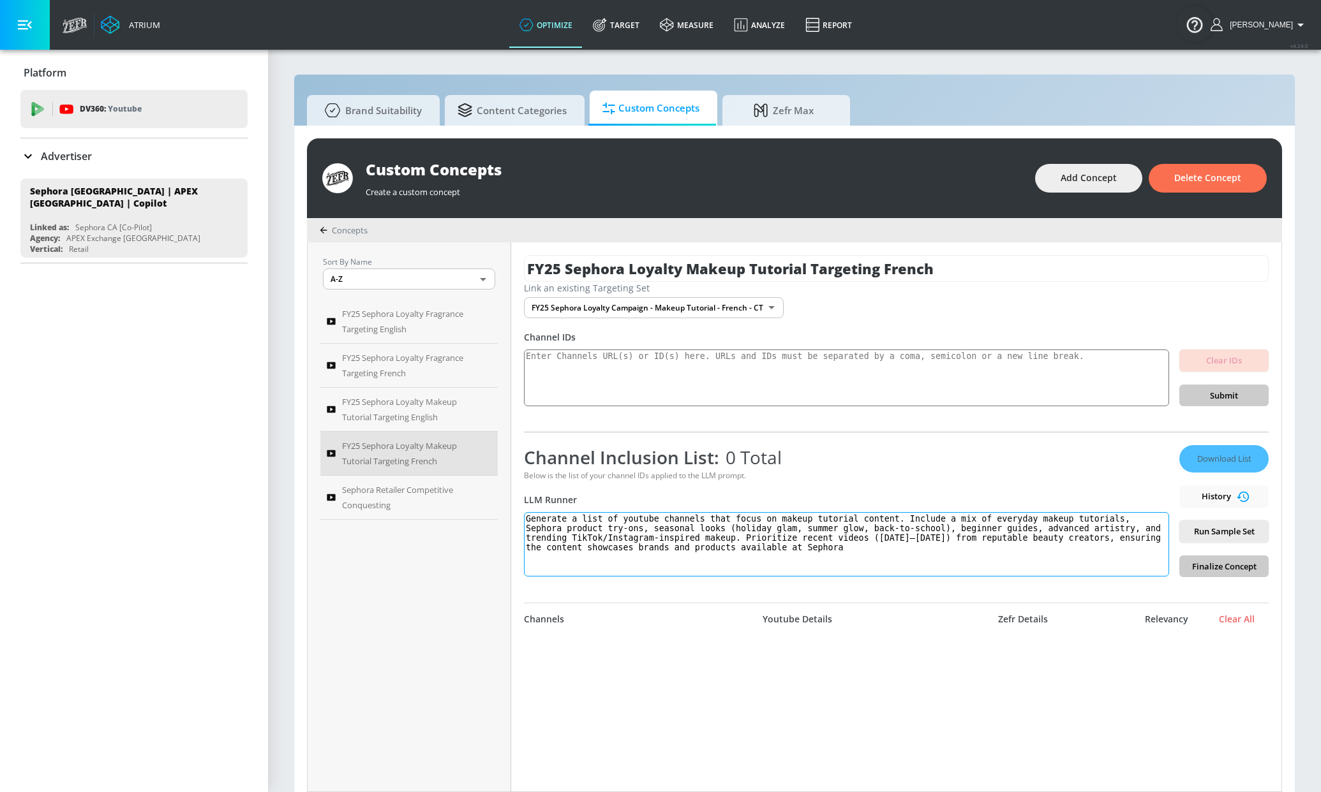
click at [704, 519] on textarea "Generate a list of youtube channels that focus on makeup tutorial content. Incl…" at bounding box center [846, 544] width 645 height 64
type textarea "Generate a list of youtube channels that include french language content that f…"
click at [1226, 539] on span "Run Sample Set" at bounding box center [1223, 531] width 69 height 15
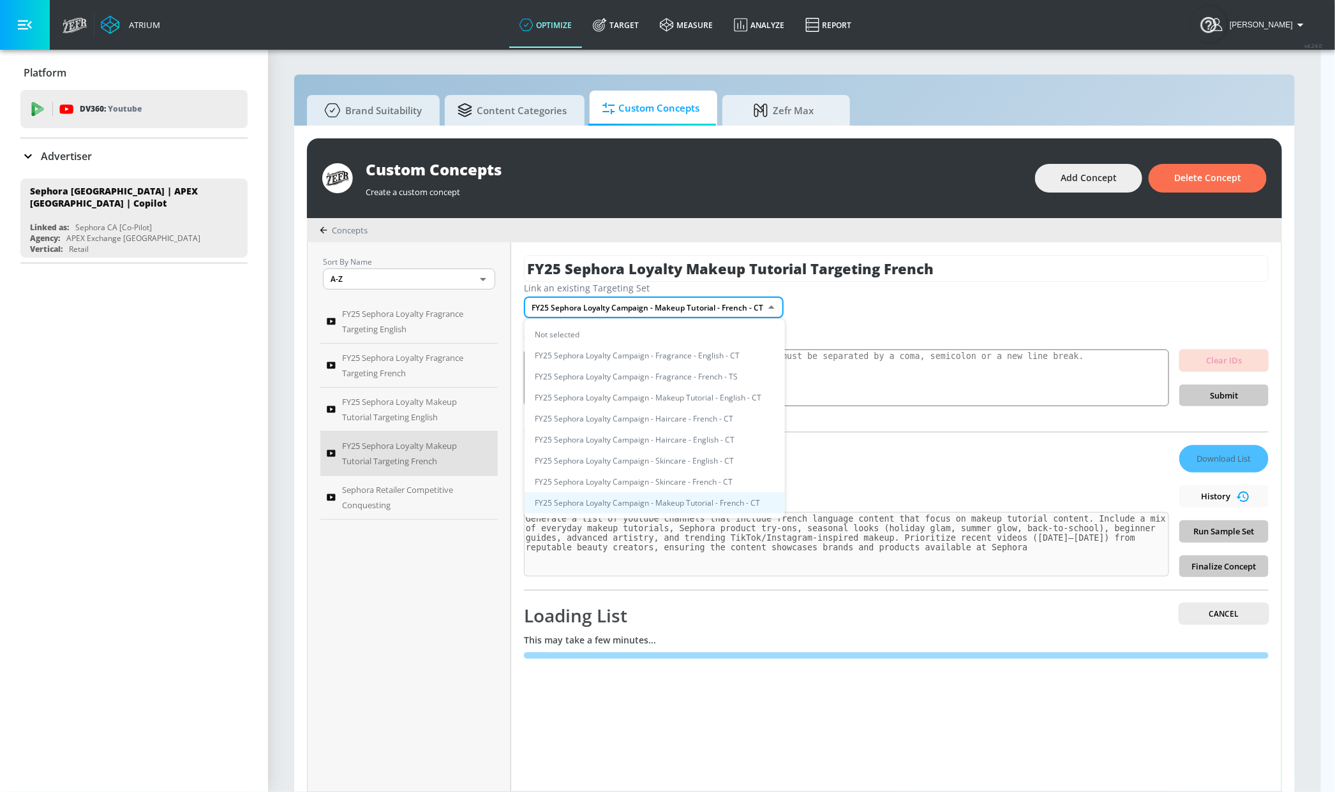
click at [671, 308] on body "Atrium optimize Target measure Analyze Report optimize Target measure Analyze R…" at bounding box center [667, 403] width 1335 height 806
click at [937, 311] on div at bounding box center [667, 396] width 1335 height 792
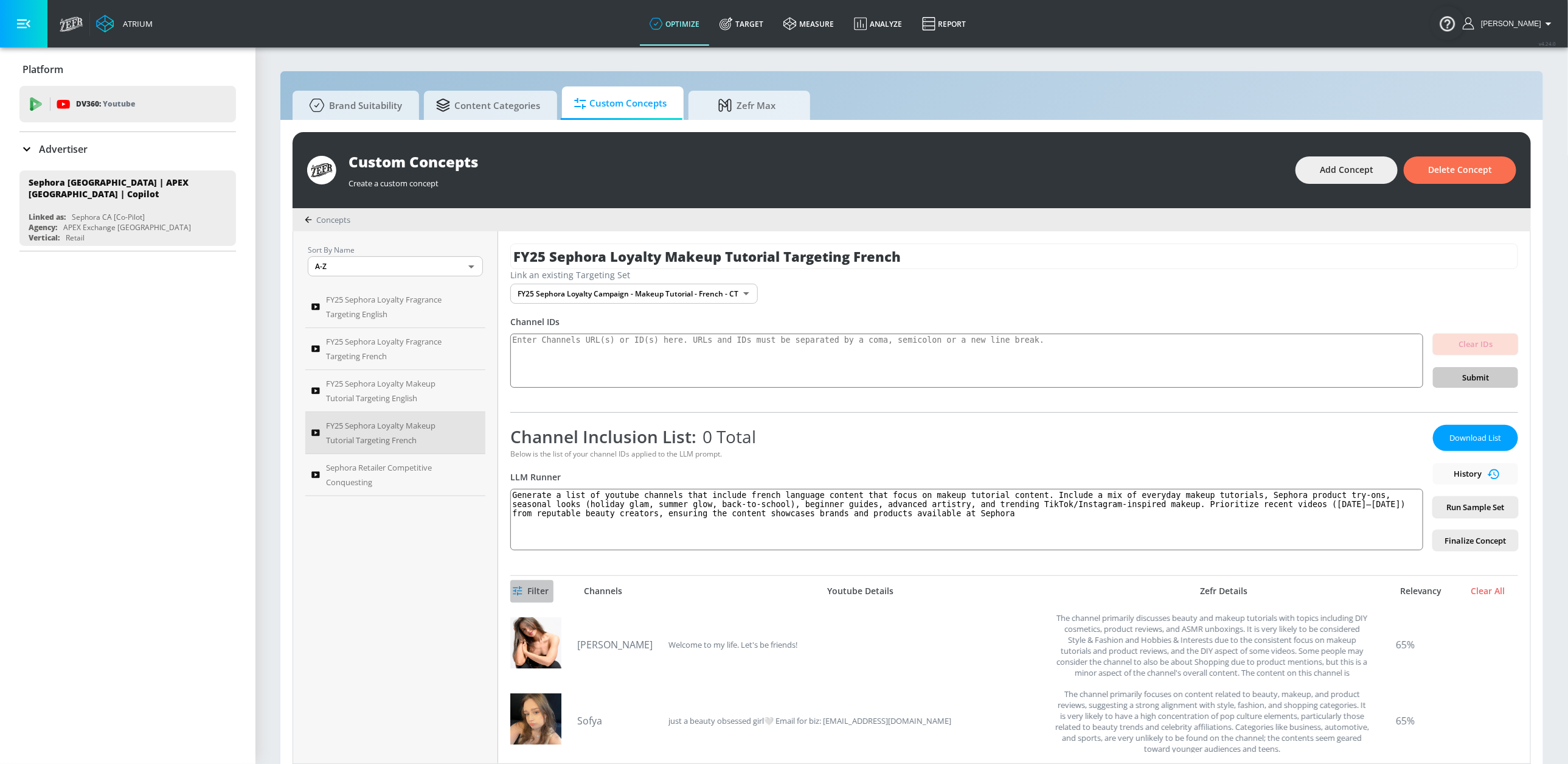
click at [540, 595] on span "Filter" at bounding box center [531, 591] width 33 height 15
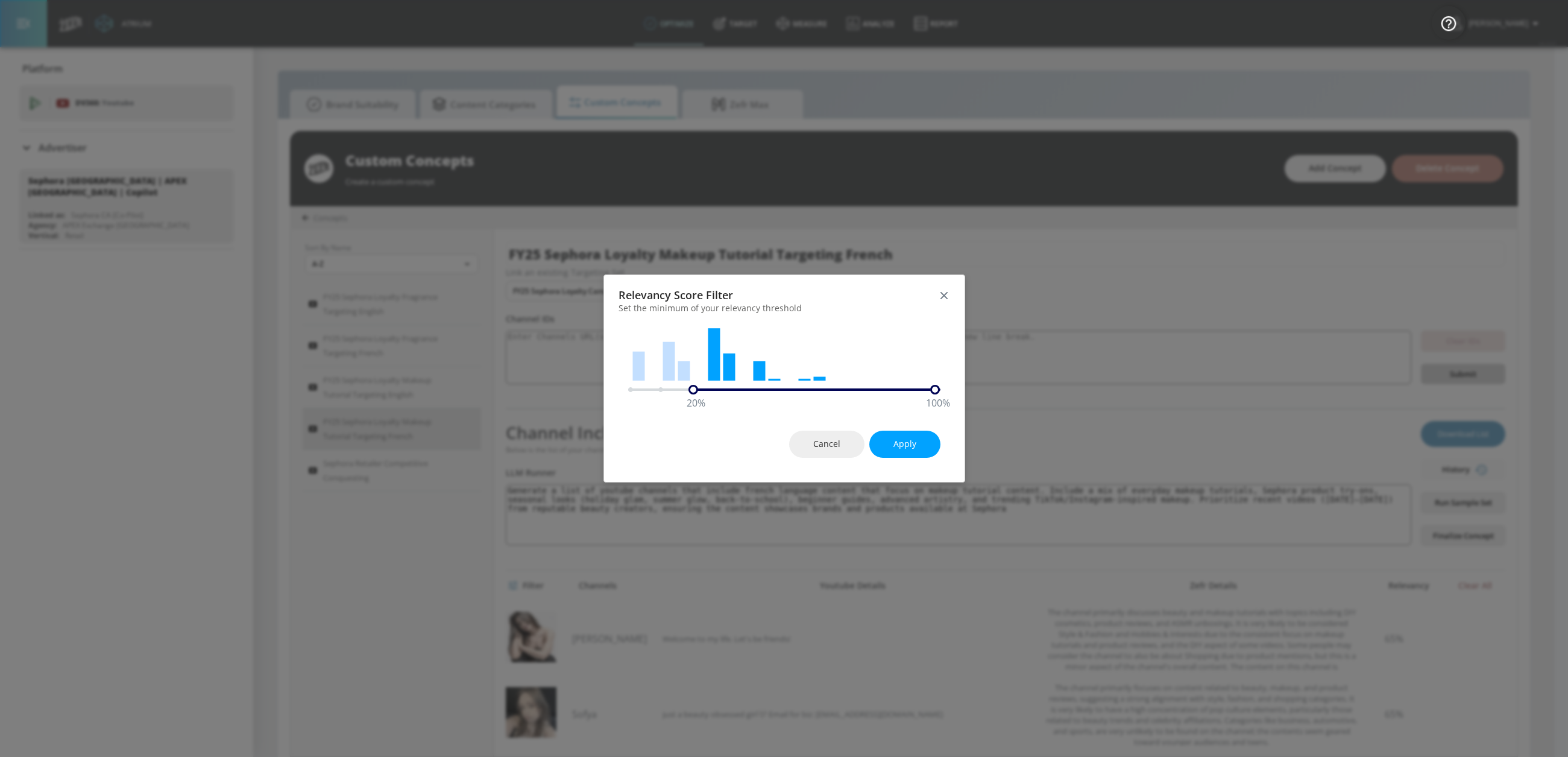
drag, startPoint x: 634, startPoint y: 389, endPoint x: 722, endPoint y: 390, distance: 88.0
click at [709, 389] on div "20 % 100 %" at bounding box center [784, 389] width 312 height 9
drag, startPoint x: 930, startPoint y: 390, endPoint x: 832, endPoint y: 392, distance: 98.0
click at [832, 390] on div "20 % 70 %" at bounding box center [784, 389] width 312 height 9
click at [882, 443] on button "Apply" at bounding box center [905, 444] width 71 height 27
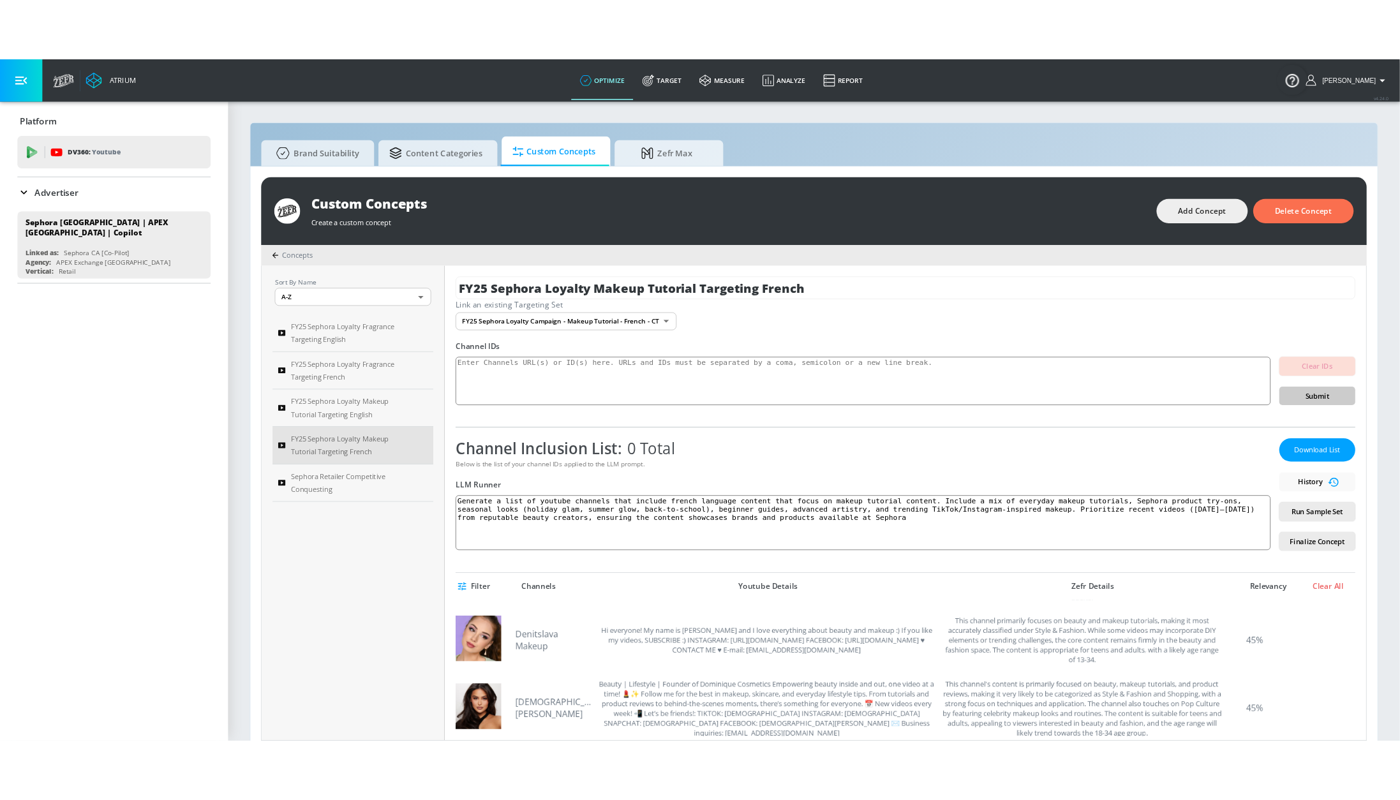
scroll to position [567, 0]
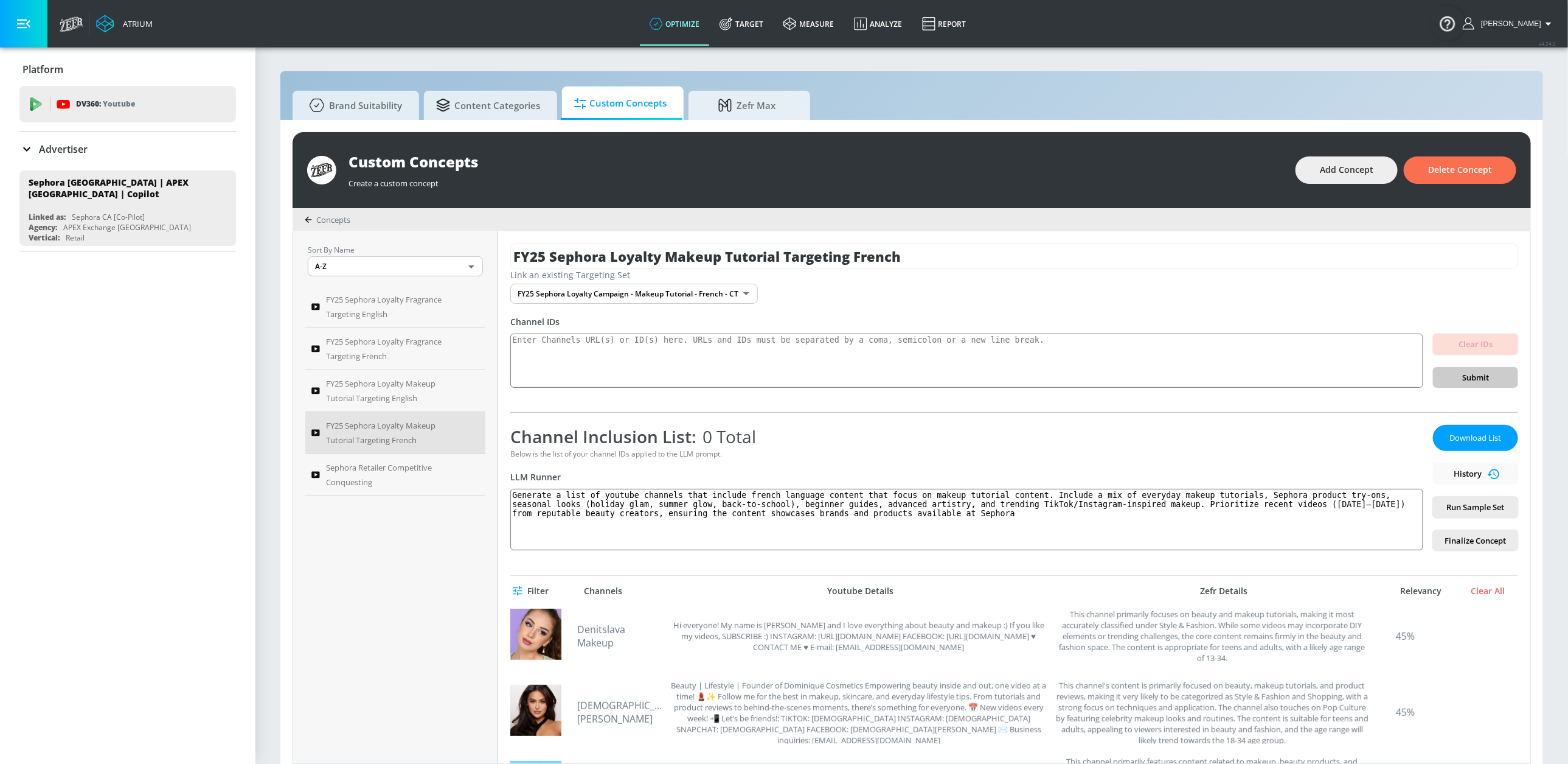
click at [1258, 502] on span "Run Sample Set" at bounding box center [1475, 506] width 66 height 14
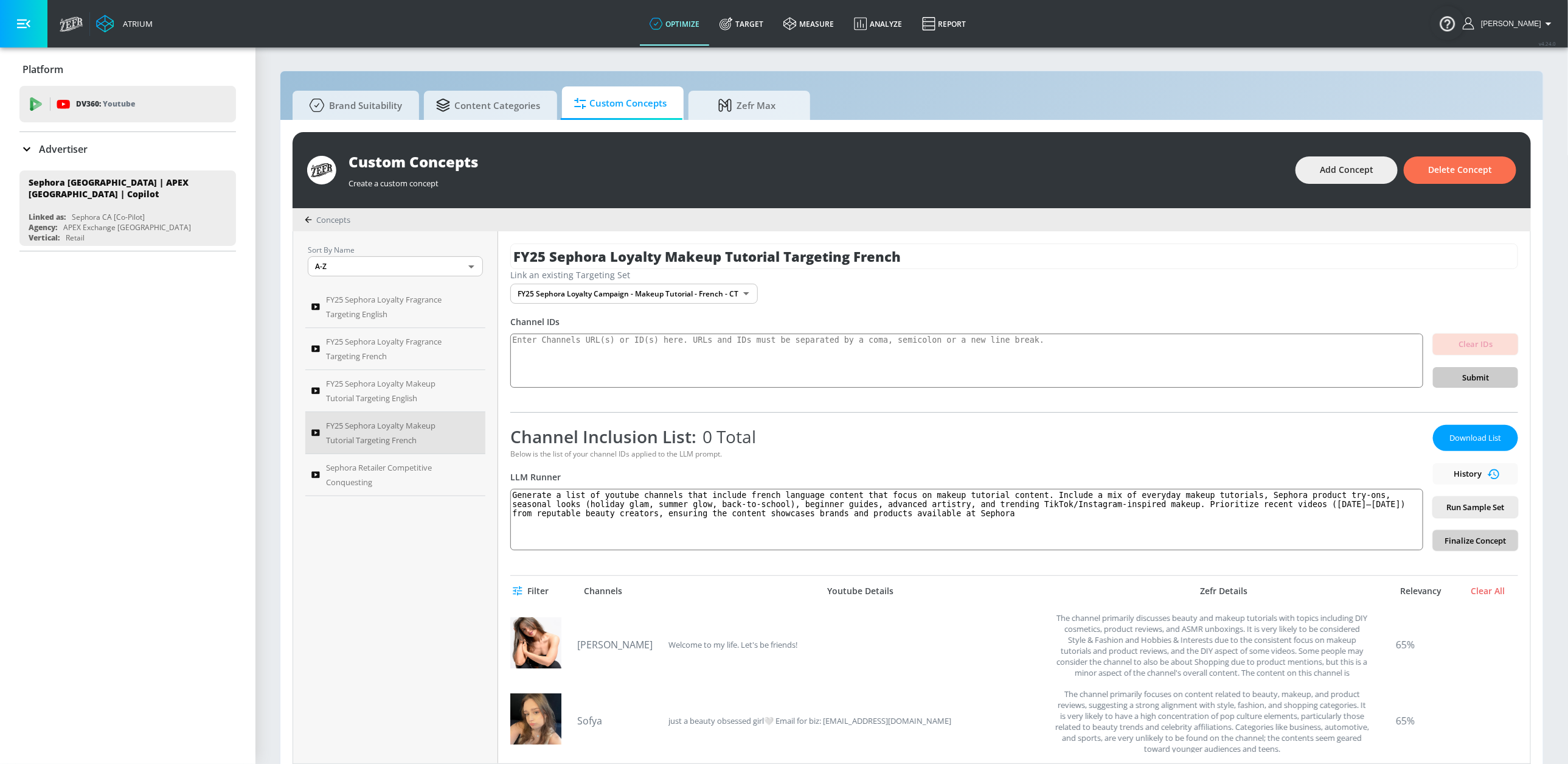
click at [1258, 542] on span "Finalize Concept" at bounding box center [1475, 541] width 66 height 14
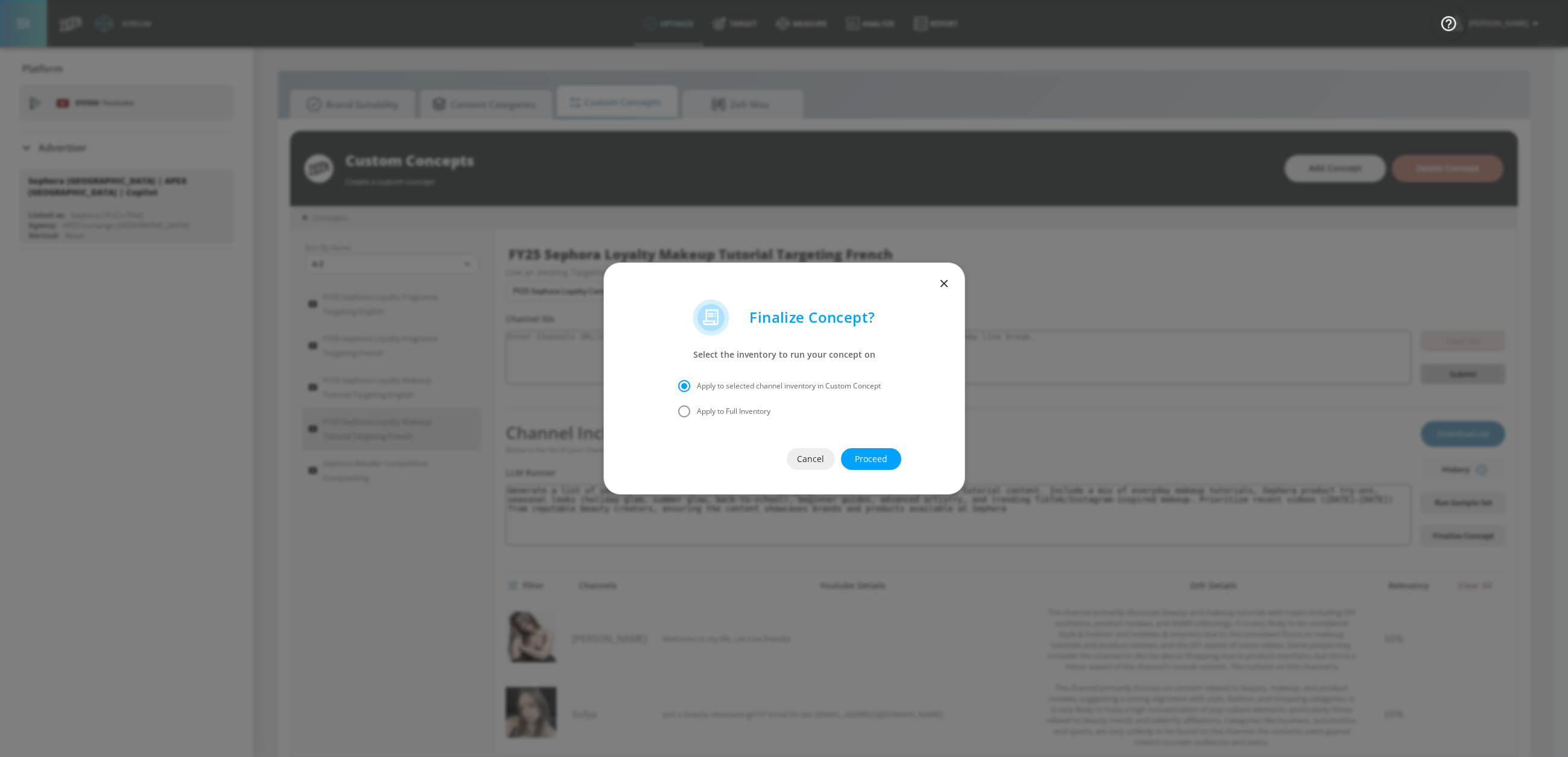
drag, startPoint x: 720, startPoint y: 410, endPoint x: 792, endPoint y: 423, distance: 73.2
click at [720, 410] on span "Apply to Full Inventory" at bounding box center [734, 410] width 74 height 10
click at [698, 410] on input "Apply to Full Inventory" at bounding box center [684, 411] width 26 height 26
radio input "true"
click at [870, 462] on span "Proceed" at bounding box center [871, 459] width 12 height 15
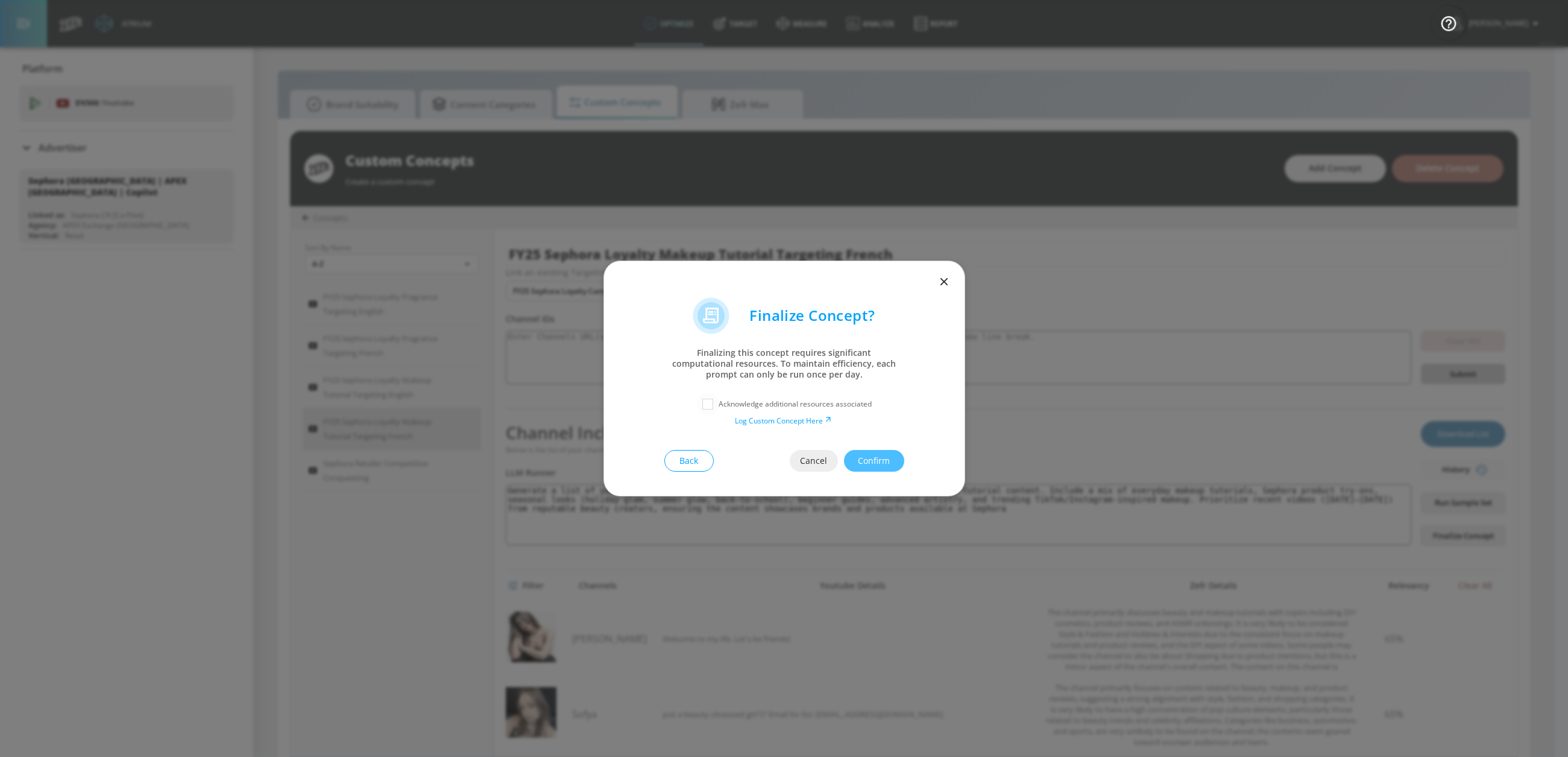
click at [707, 404] on input "checkbox" at bounding box center [708, 404] width 22 height 22
checkbox input "true"
click at [875, 459] on span "Confirm" at bounding box center [874, 461] width 12 height 15
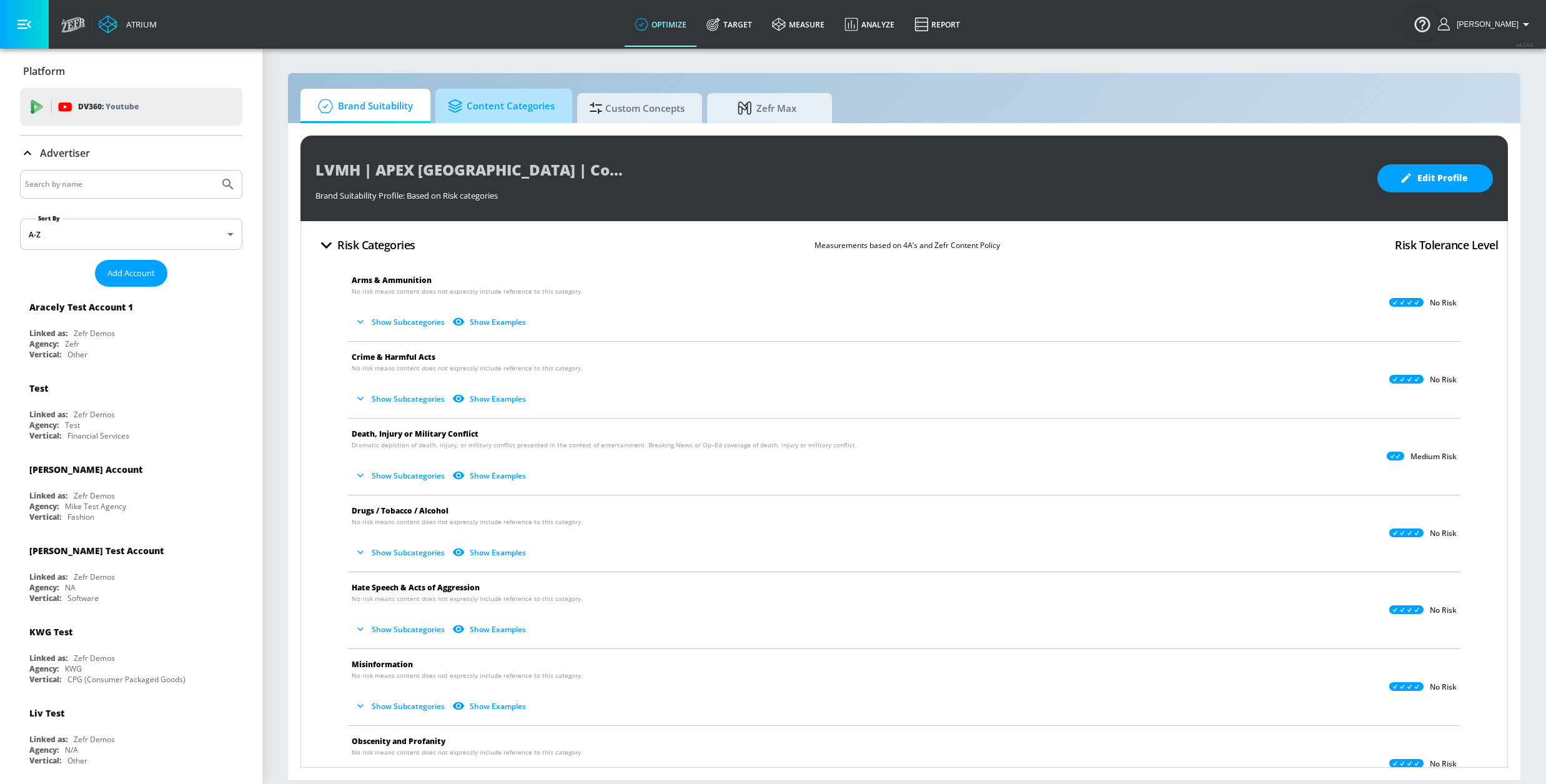
click at [518, 105] on span "Content Categories" at bounding box center [500, 106] width 107 height 30
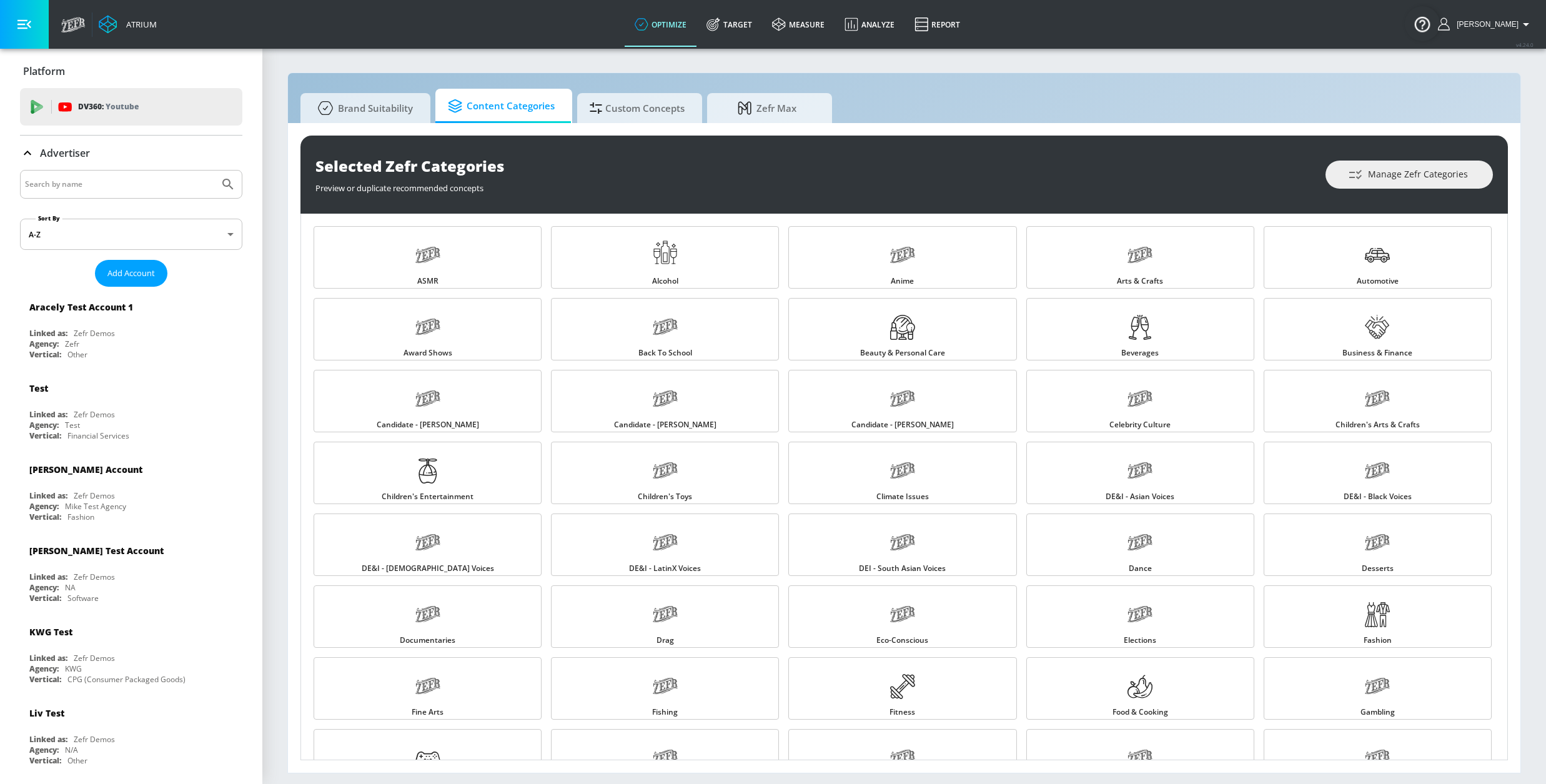
click at [166, 187] on input "Search by name" at bounding box center [119, 184] width 189 height 17
type input "l"
type input "v"
type input "l"
type input "v"
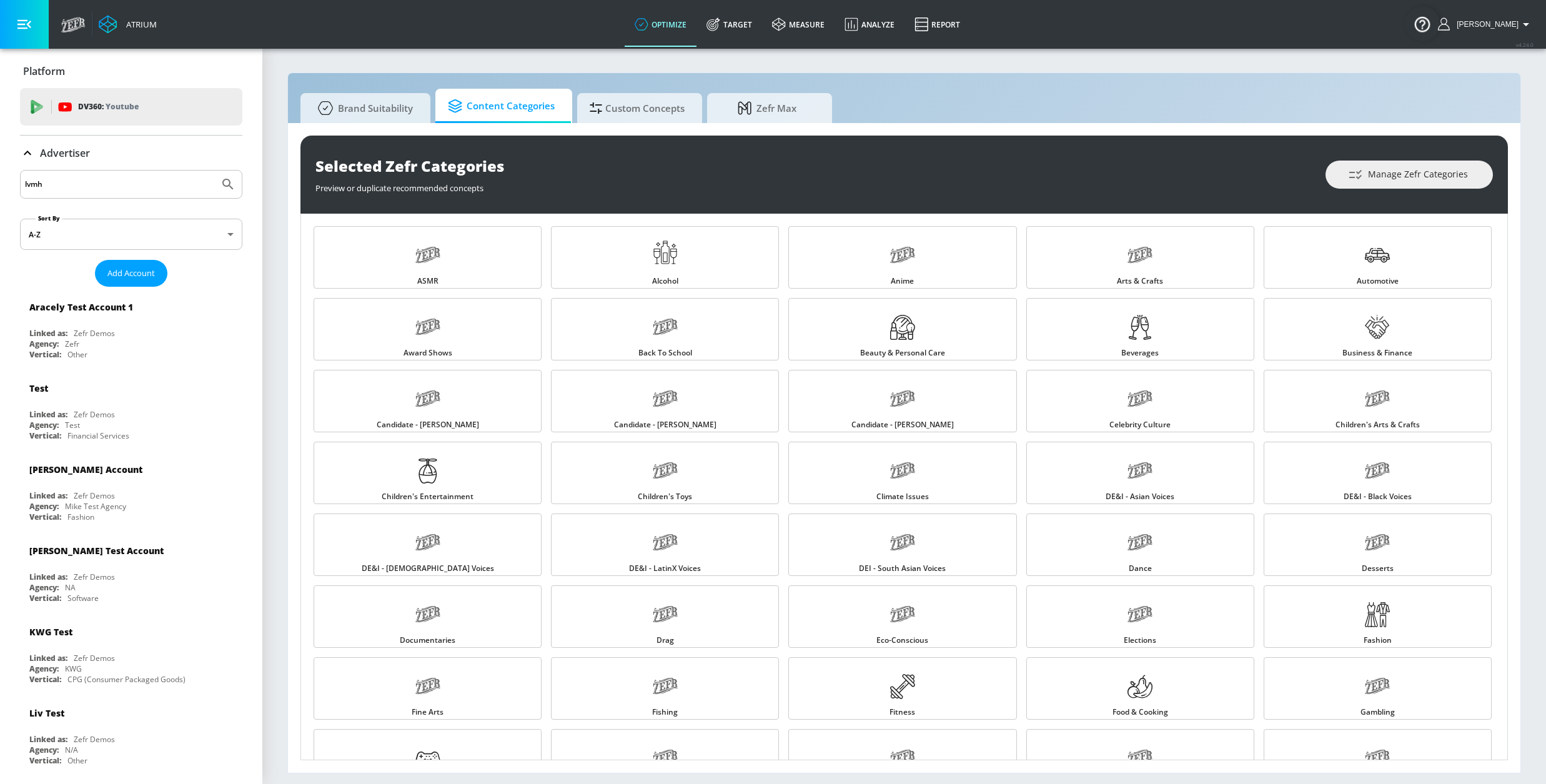
click at [151, 177] on input "lvmh" at bounding box center [119, 184] width 189 height 17
type input "lvmh"
click at [214, 170] on button "Submit Search" at bounding box center [228, 184] width 27 height 27
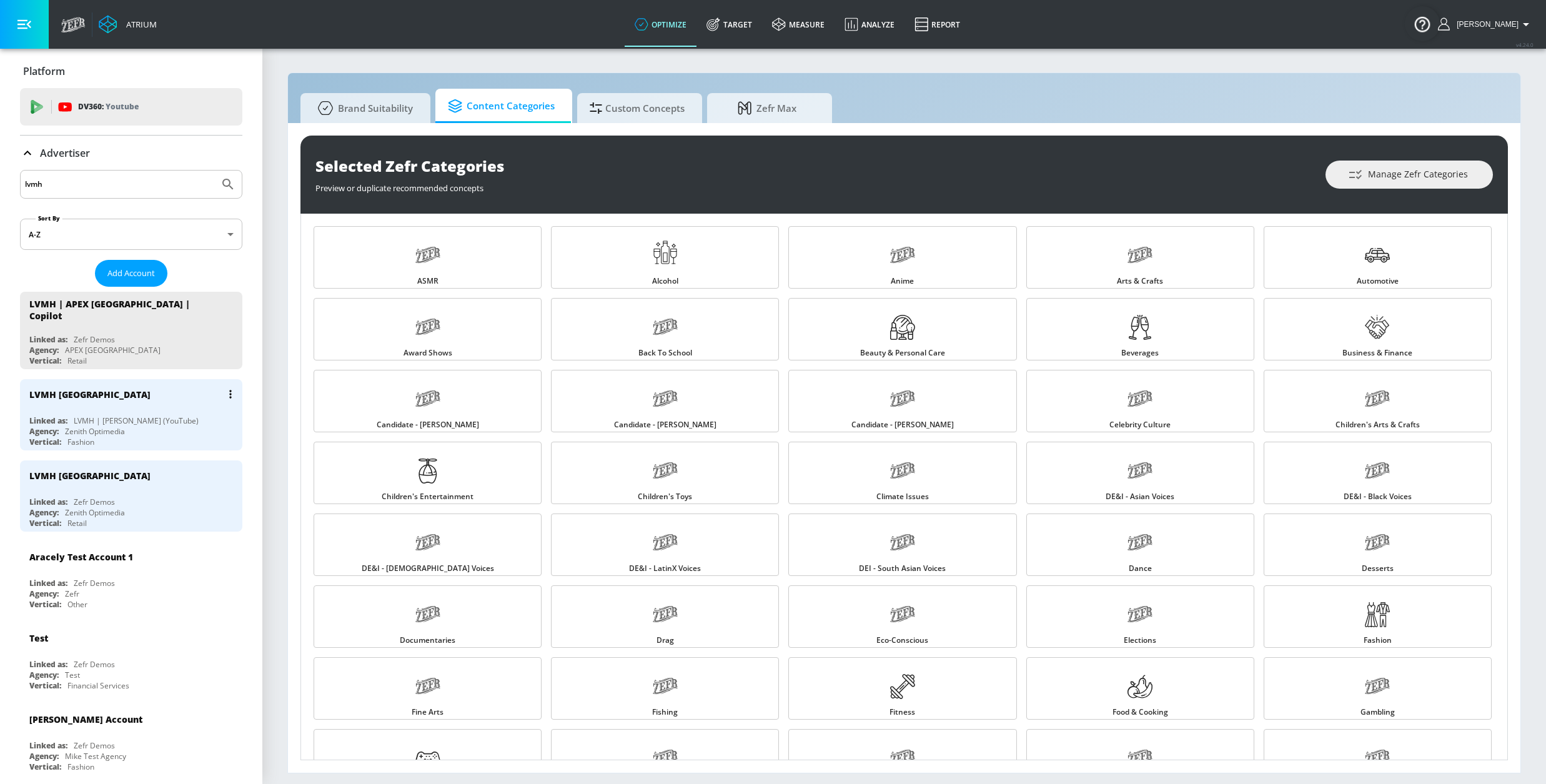
click at [167, 391] on div "LVMH Canada" at bounding box center [134, 393] width 210 height 30
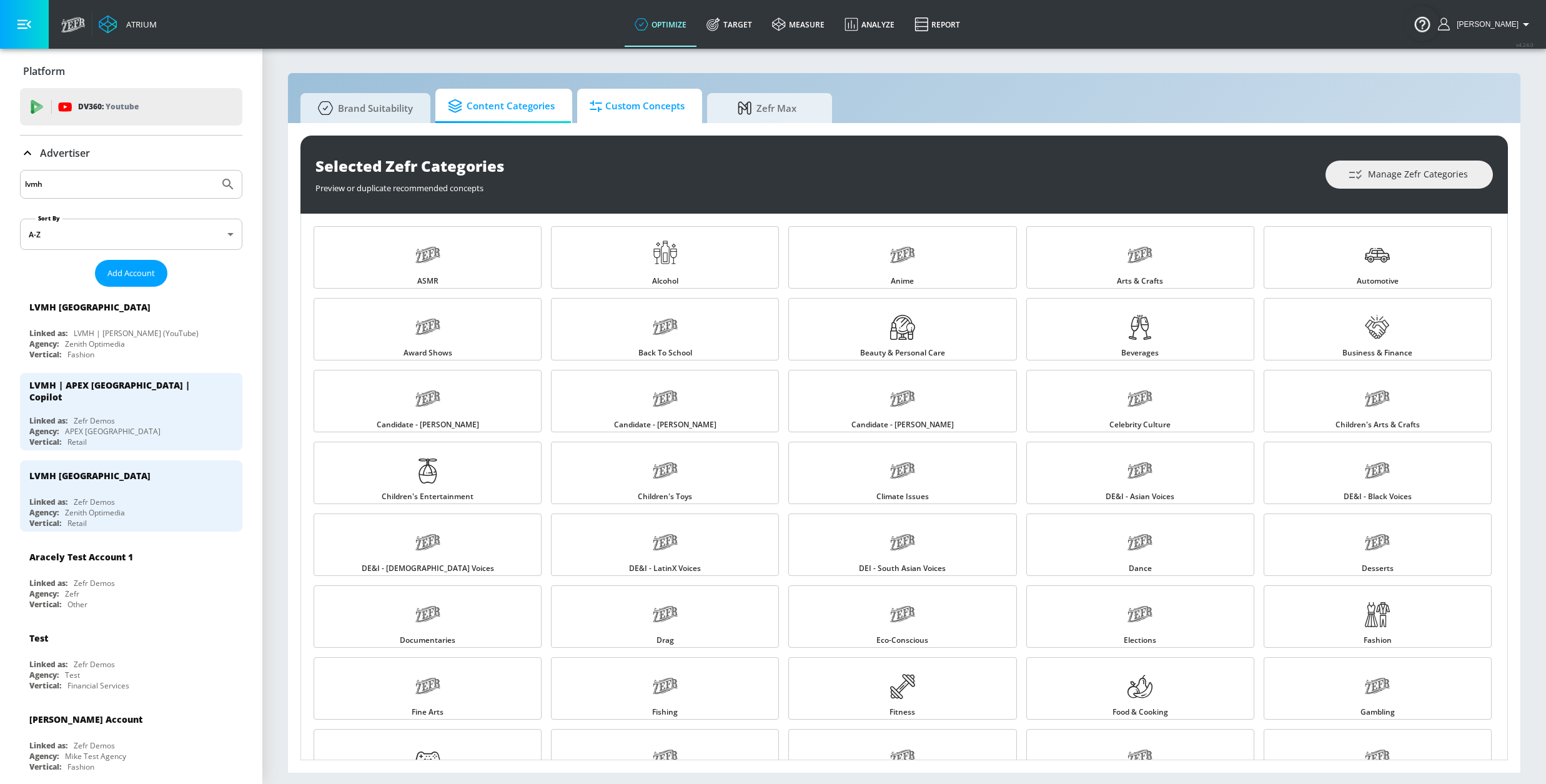
click at [621, 110] on span "Custom Concepts" at bounding box center [636, 106] width 95 height 30
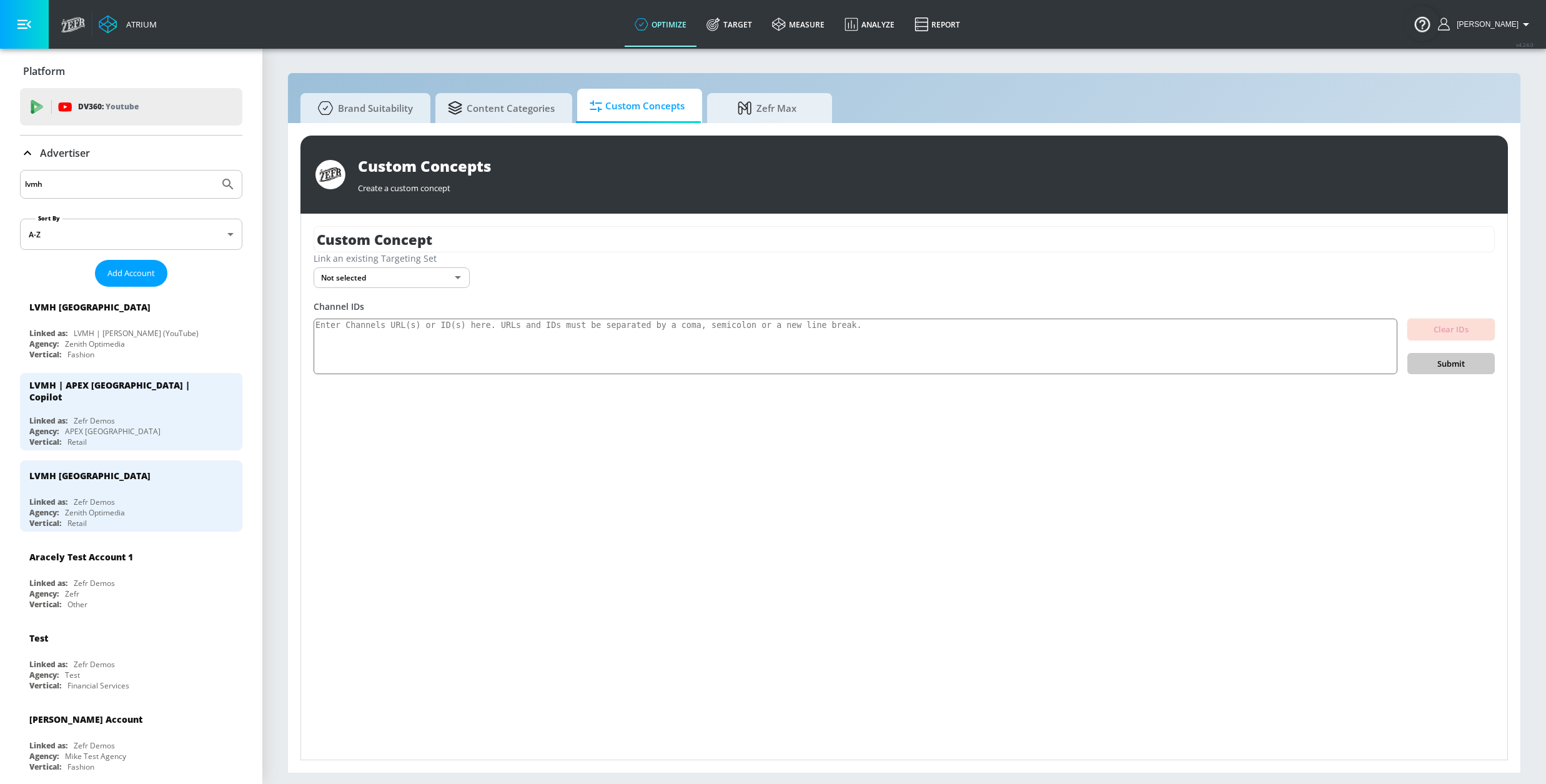
click at [364, 283] on body "Atrium optimize Target measure Analyze Report optimize Target measure Analyze R…" at bounding box center [773, 392] width 1546 height 784
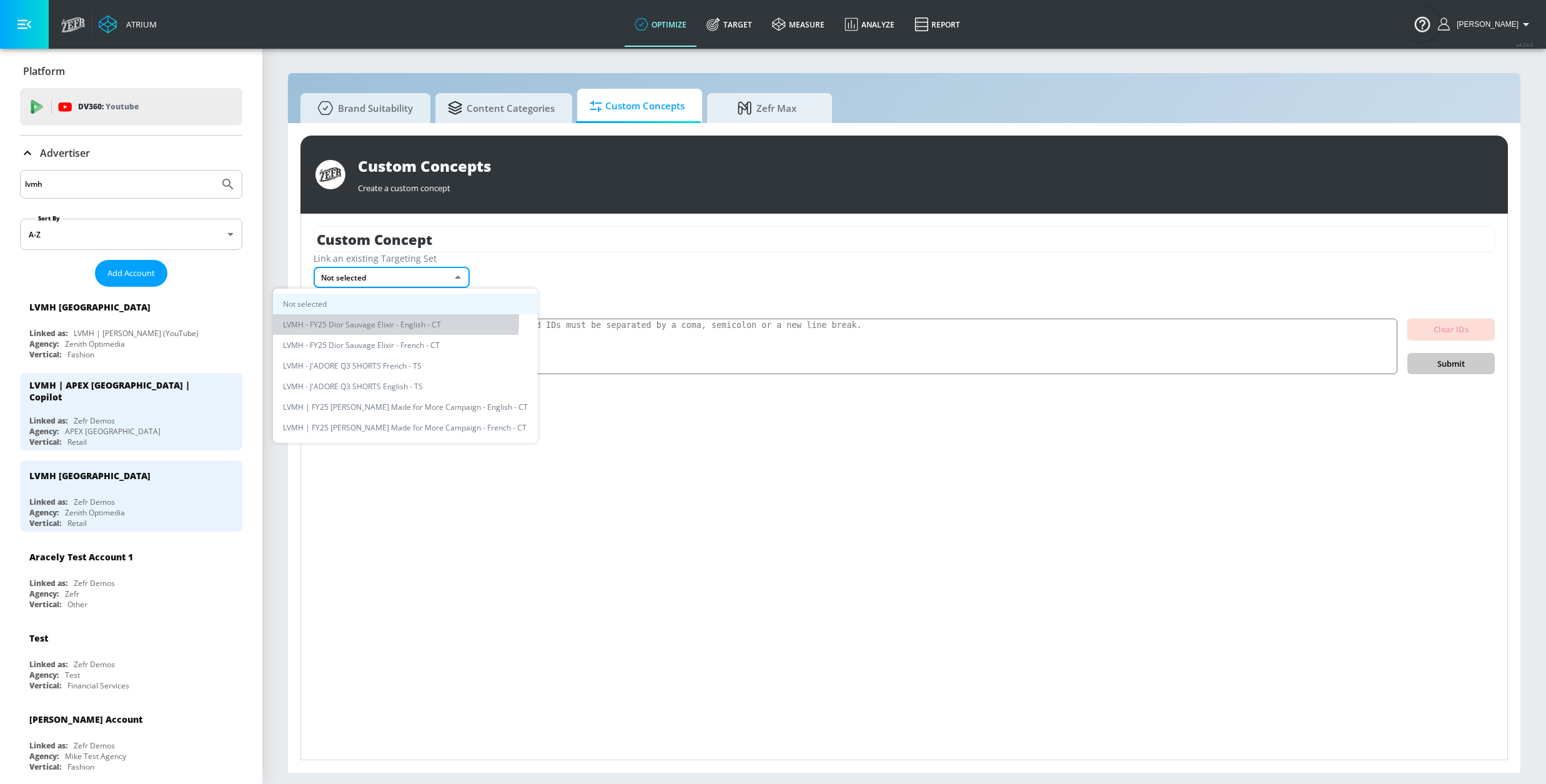
click at [396, 320] on li "LVMH - FY25 Dior Sauvage Elixir - English - CT" at bounding box center [405, 324] width 265 height 21
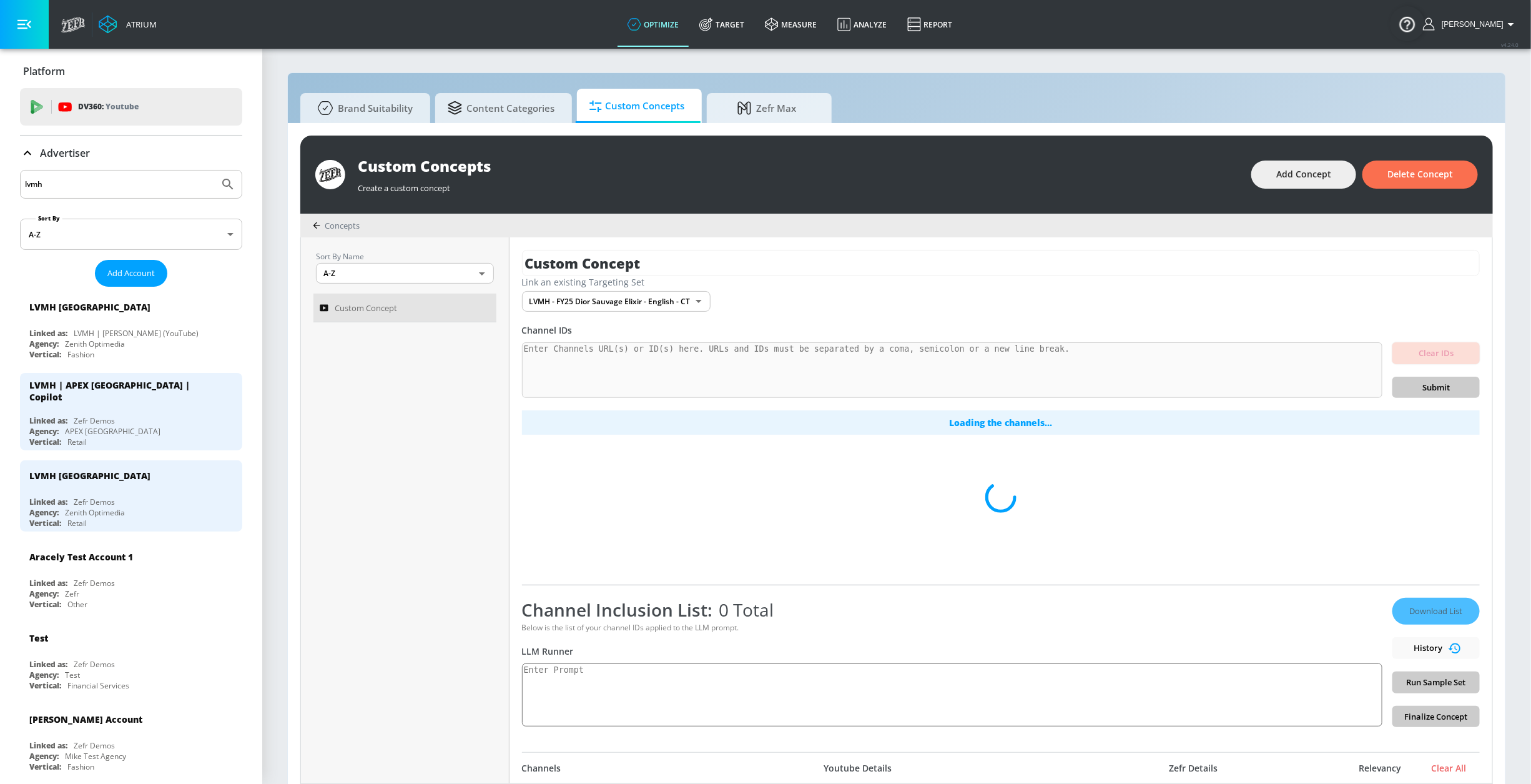
drag, startPoint x: 650, startPoint y: 265, endPoint x: 456, endPoint y: 261, distance: 194.0
click at [456, 261] on div "Sort By Name A-Z ASC ​ Custom Concept Custom Concept Link an existing Targeting…" at bounding box center [897, 510] width 1191 height 546
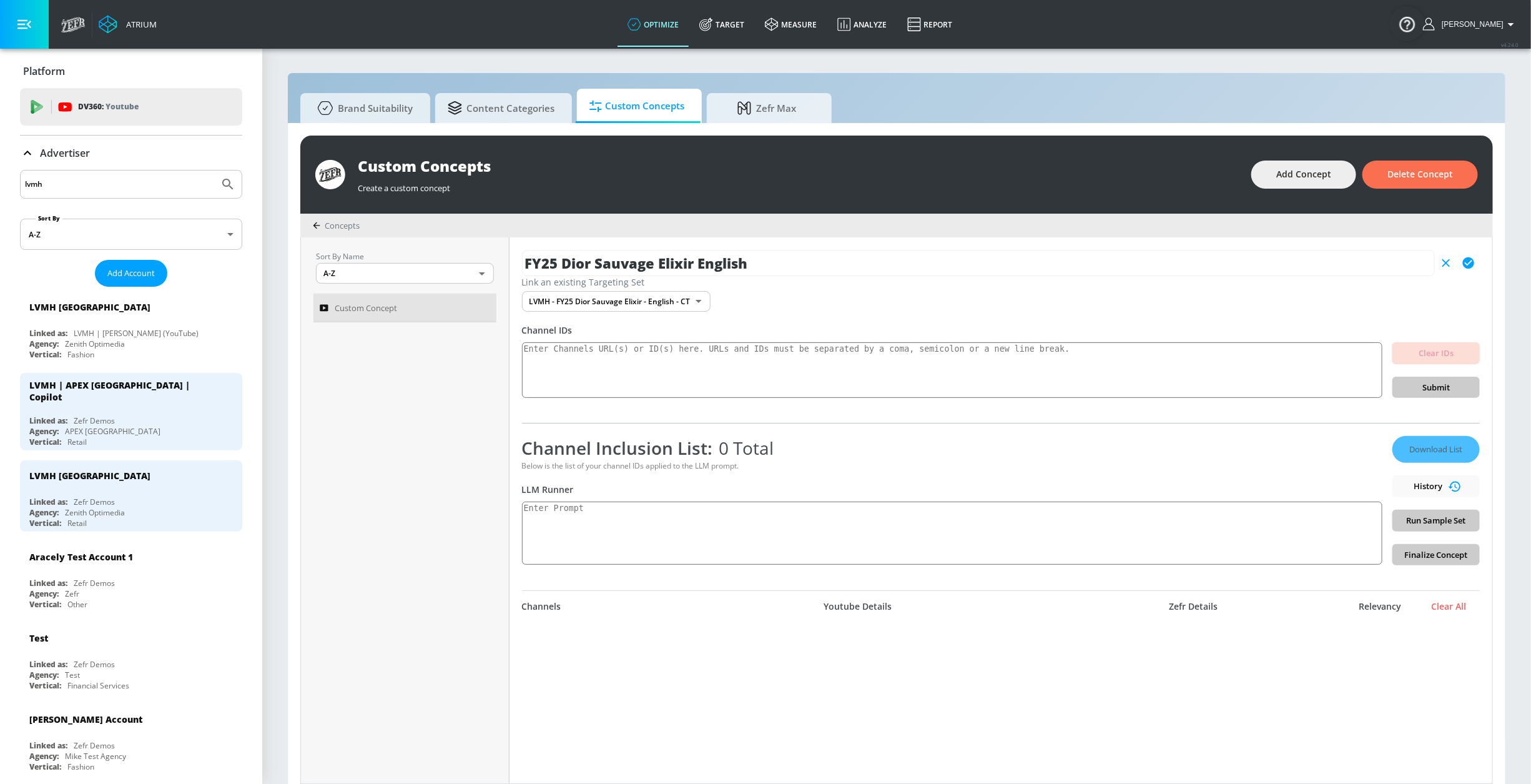
type input "FY25 Dior Sauvage Elixir English"
click at [719, 527] on textarea at bounding box center [951, 532] width 860 height 63
paste textarea "Generate a list of at least 30 active YouTube channels that focus on men’s pers…"
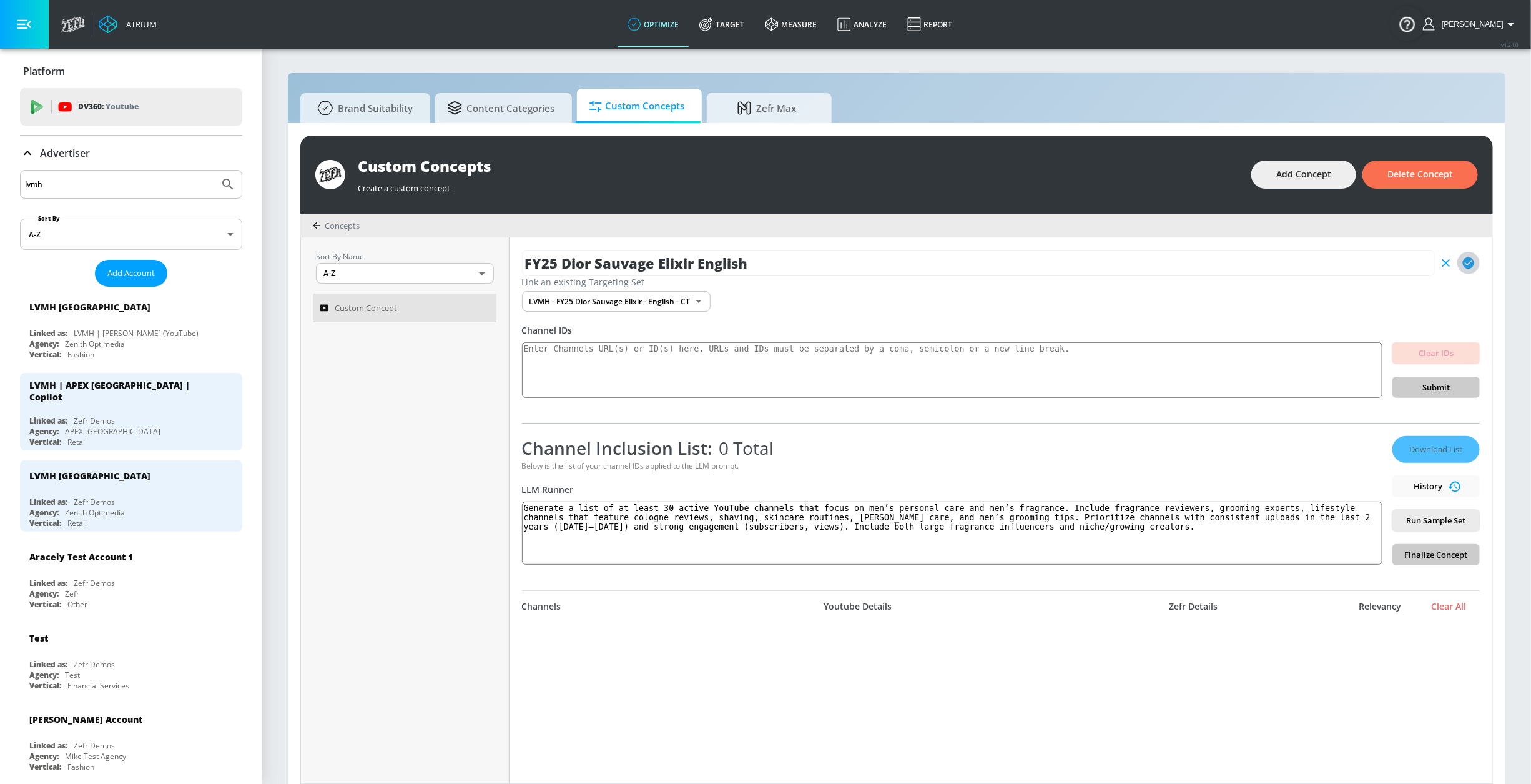
click at [1463, 259] on icon "button" at bounding box center [1468, 262] width 11 height 11
click at [741, 510] on textarea "Generate a list of at least 30 active YouTube channels that focus on men’s pers…" at bounding box center [951, 532] width 860 height 63
drag, startPoint x: 737, startPoint y: 510, endPoint x: 628, endPoint y: 511, distance: 109.0
click at [628, 511] on textarea "Generate a list of at least 30 active YouTube channels that focus on men’s pers…" at bounding box center [951, 532] width 860 height 63
type textarea "Generate a list of active channels that focus on men’s personal care and men’s …"
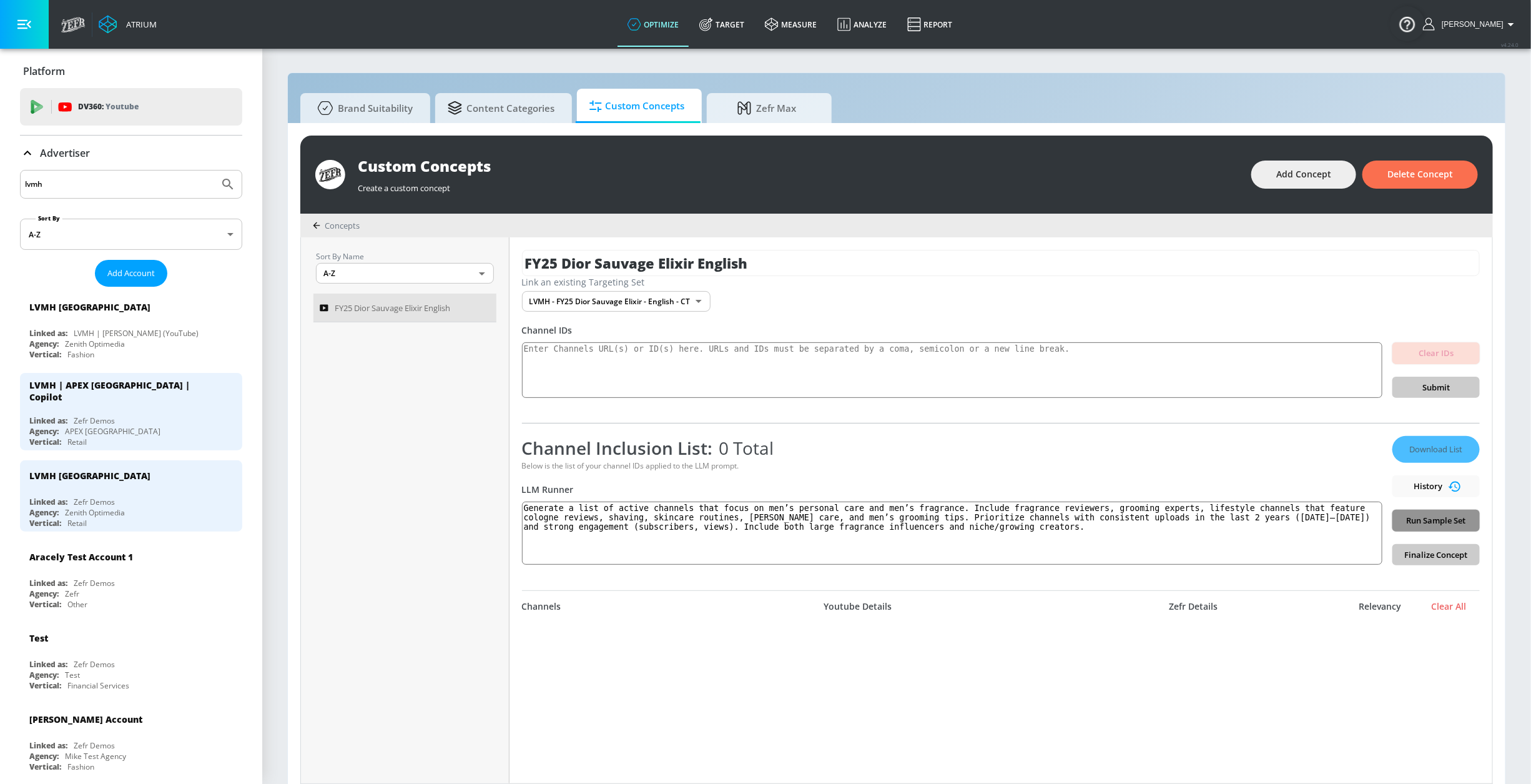
click at [1414, 522] on span "Run Sample Set" at bounding box center [1436, 520] width 68 height 15
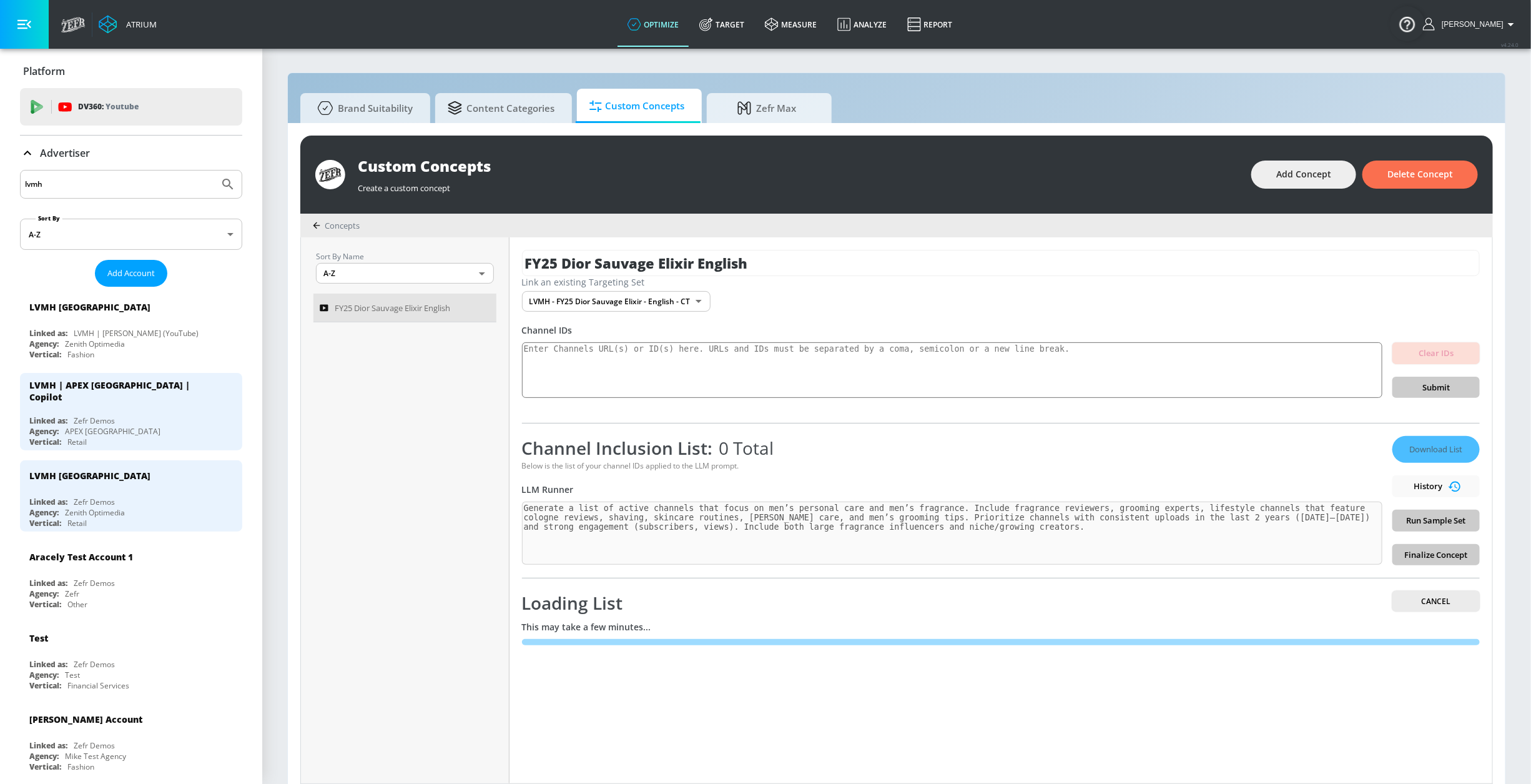
drag, startPoint x: 730, startPoint y: 265, endPoint x: 512, endPoint y: 265, distance: 218.0
click at [512, 265] on div "FY25 Dior Sauvage Elixir English Link an existing Targeting Set LVMH - FY25 Dio…" at bounding box center [1001, 510] width 983 height 546
click at [441, 505] on div "Sort By Name A-Z ASC ​ FY25 Dior Sauvage Elixir English FY25 Dior Sauvage Elixi…" at bounding box center [897, 510] width 1191 height 546
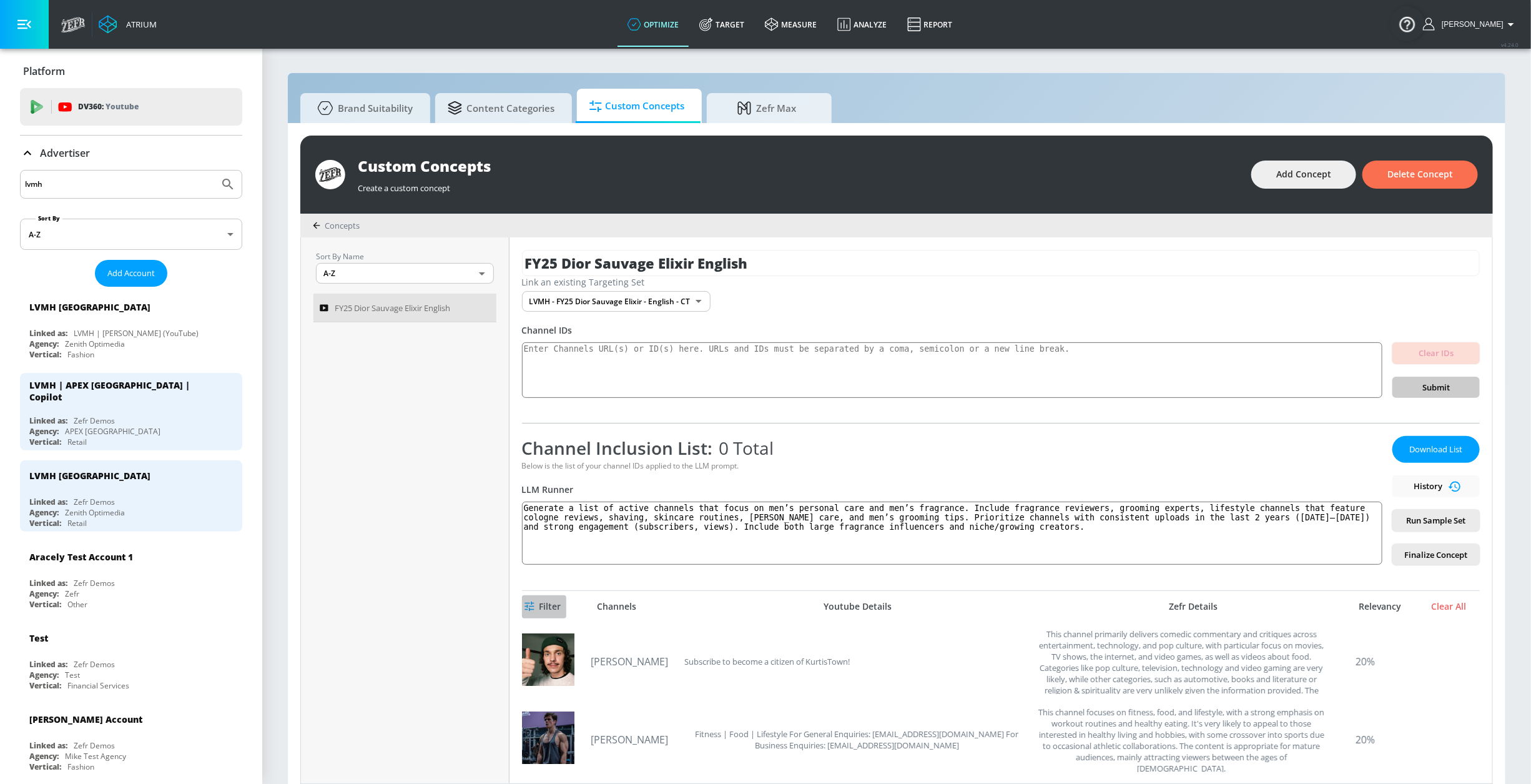
click at [555, 615] on span "Filter" at bounding box center [543, 607] width 34 height 16
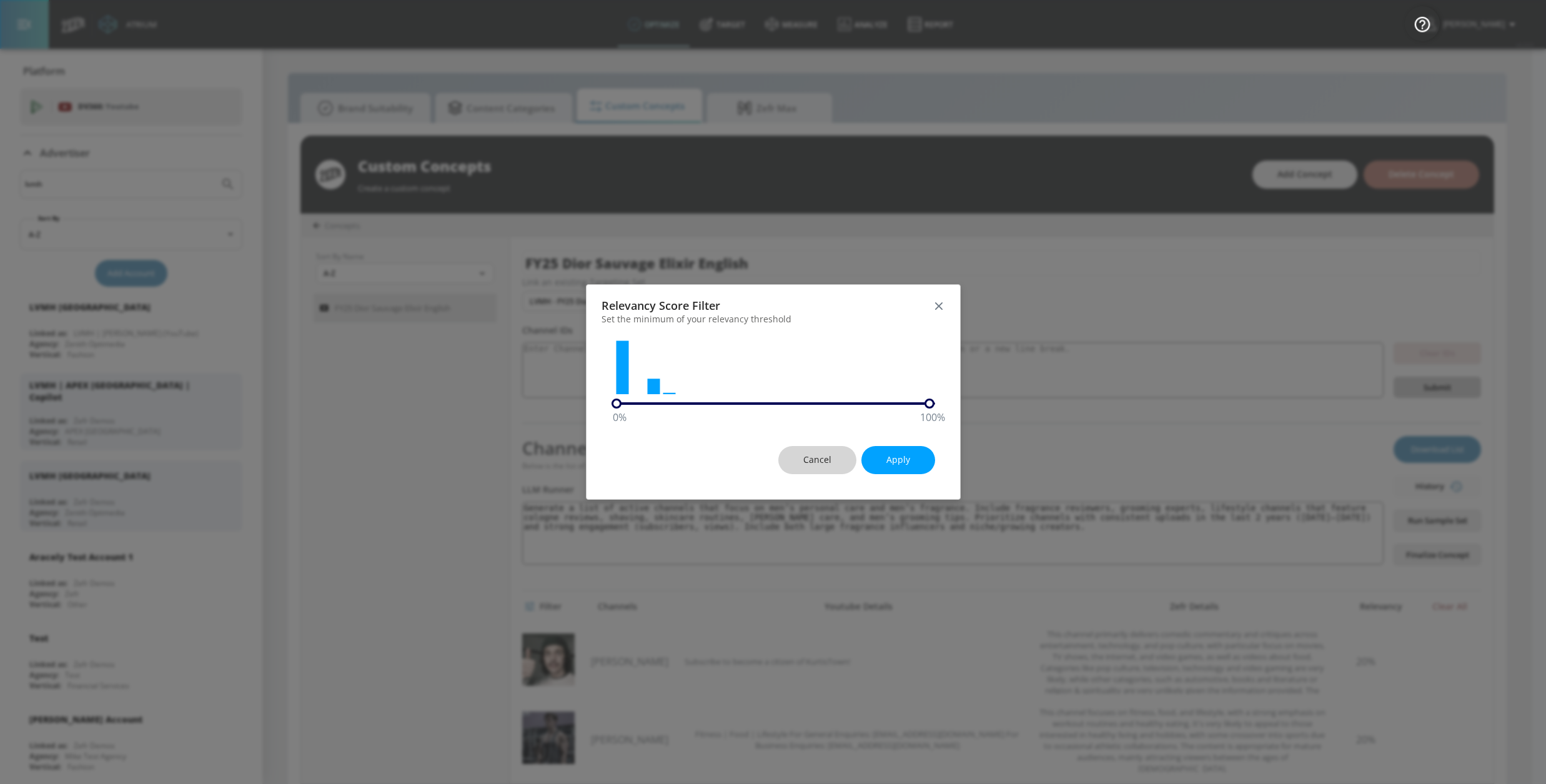
click at [817, 457] on span "Cancel" at bounding box center [817, 460] width 28 height 16
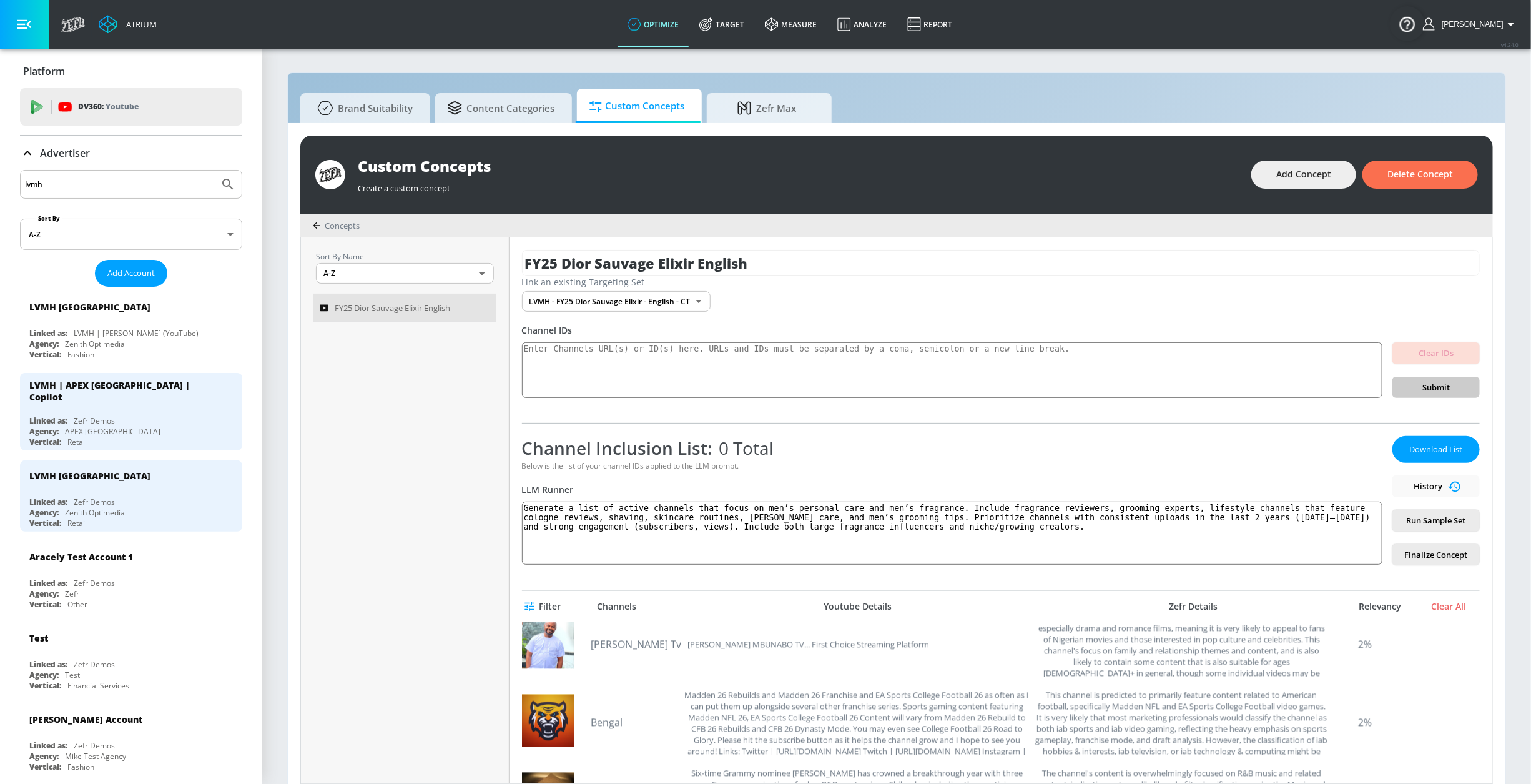
scroll to position [5021, 0]
click at [709, 370] on textarea at bounding box center [951, 370] width 860 height 56
paste textarea "https://www.youtube.com/channel/UCzKrJ5NSA9o7RHYRG12kHZw https://www.youtube.co…"
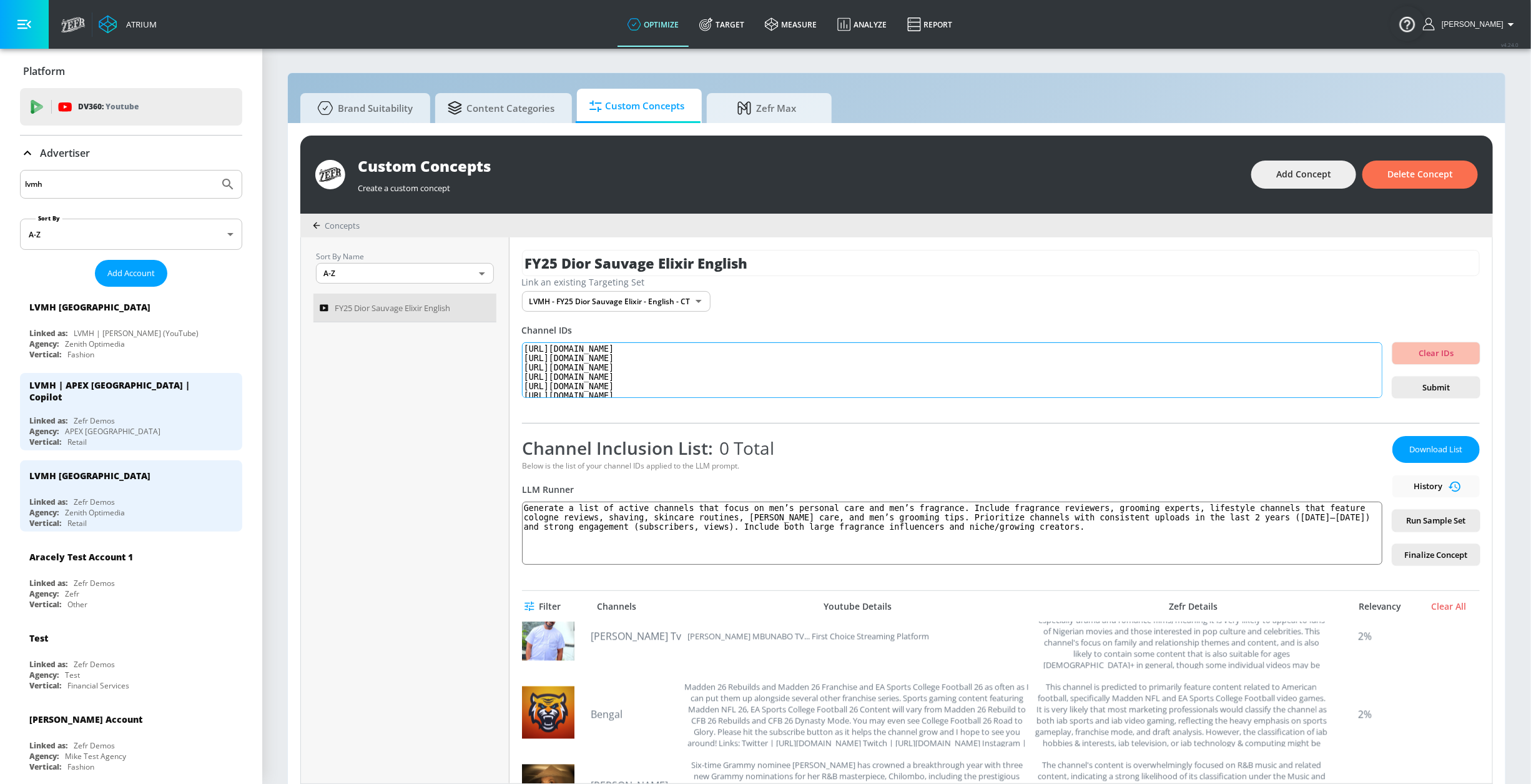
scroll to position [41, 0]
type textarea "https://www.youtube.com/channel/UCzKrJ5NSA9o7RHYRG12kHZw https://www.youtube.co…"
click at [1433, 384] on span "Submit" at bounding box center [1436, 388] width 68 height 15
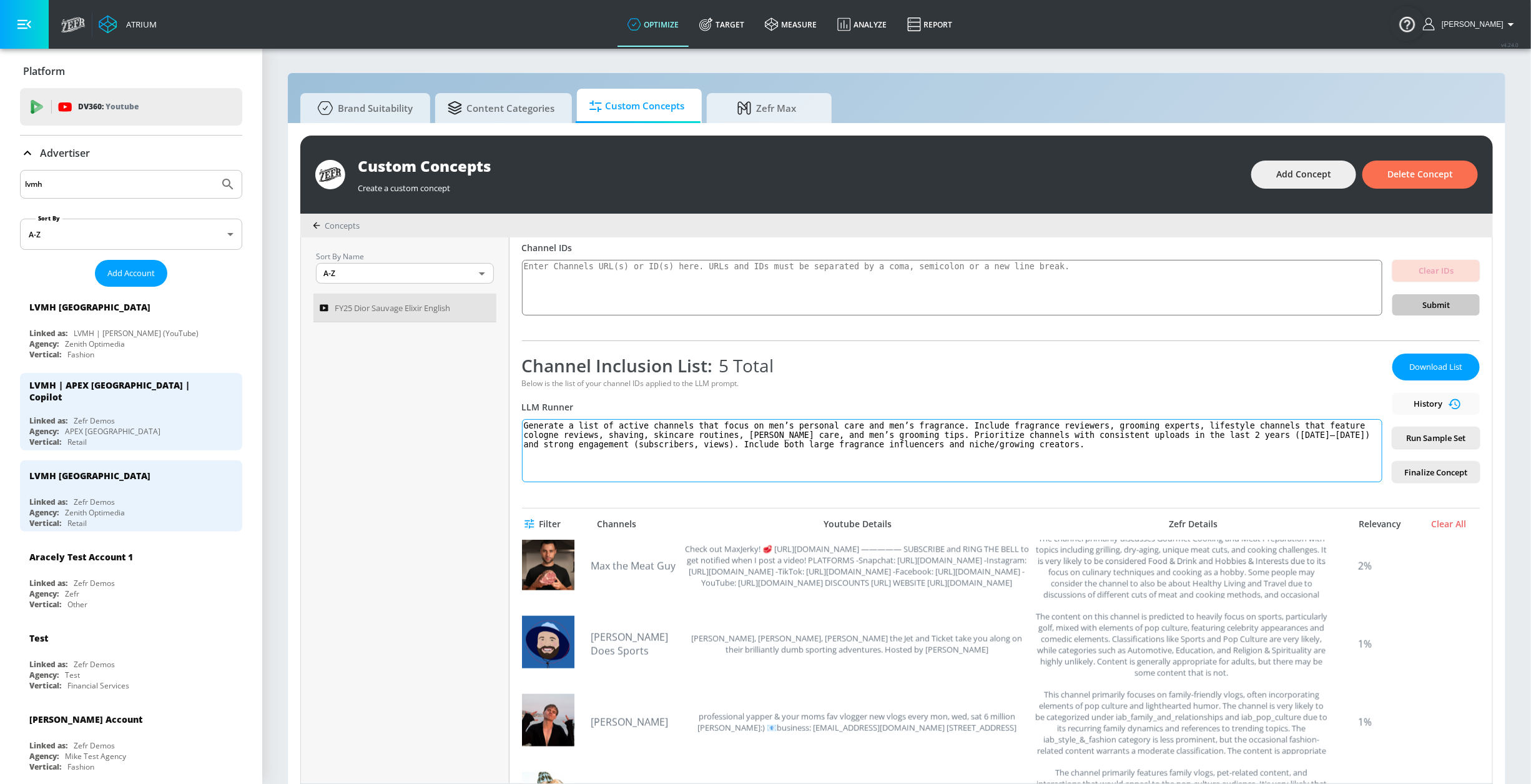
scroll to position [83, 0]
click at [534, 519] on span "Filter" at bounding box center [543, 524] width 34 height 16
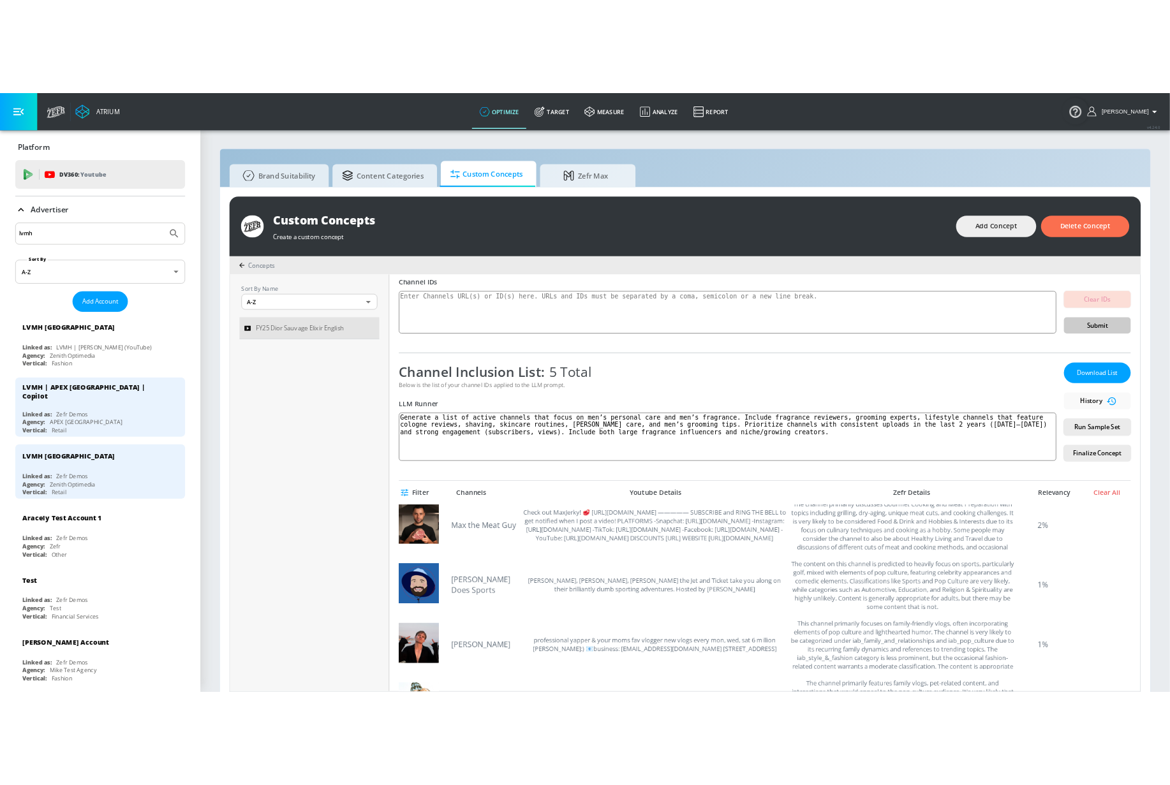
scroll to position [0, 0]
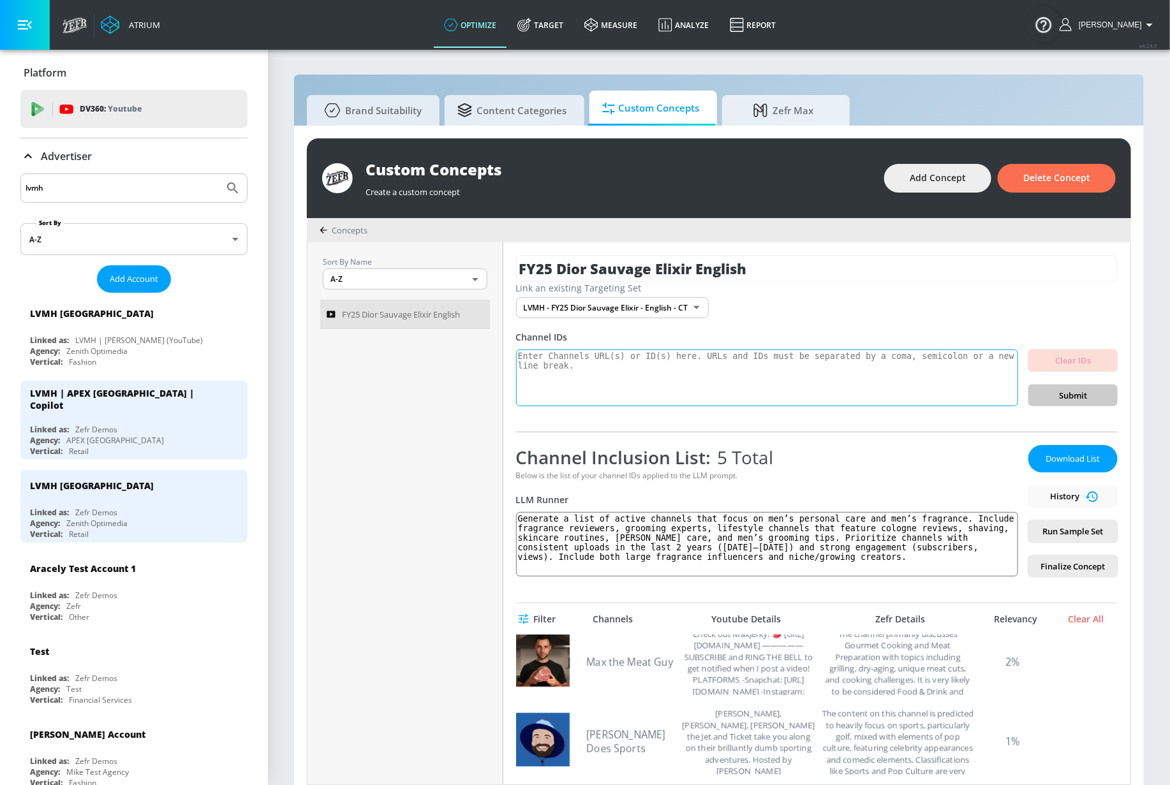
click at [656, 392] on textarea at bounding box center [767, 378] width 502 height 57
paste textarea "https://www.youtube.com/@JeremyFragrance https://www.youtube.com/@GentsScents h…"
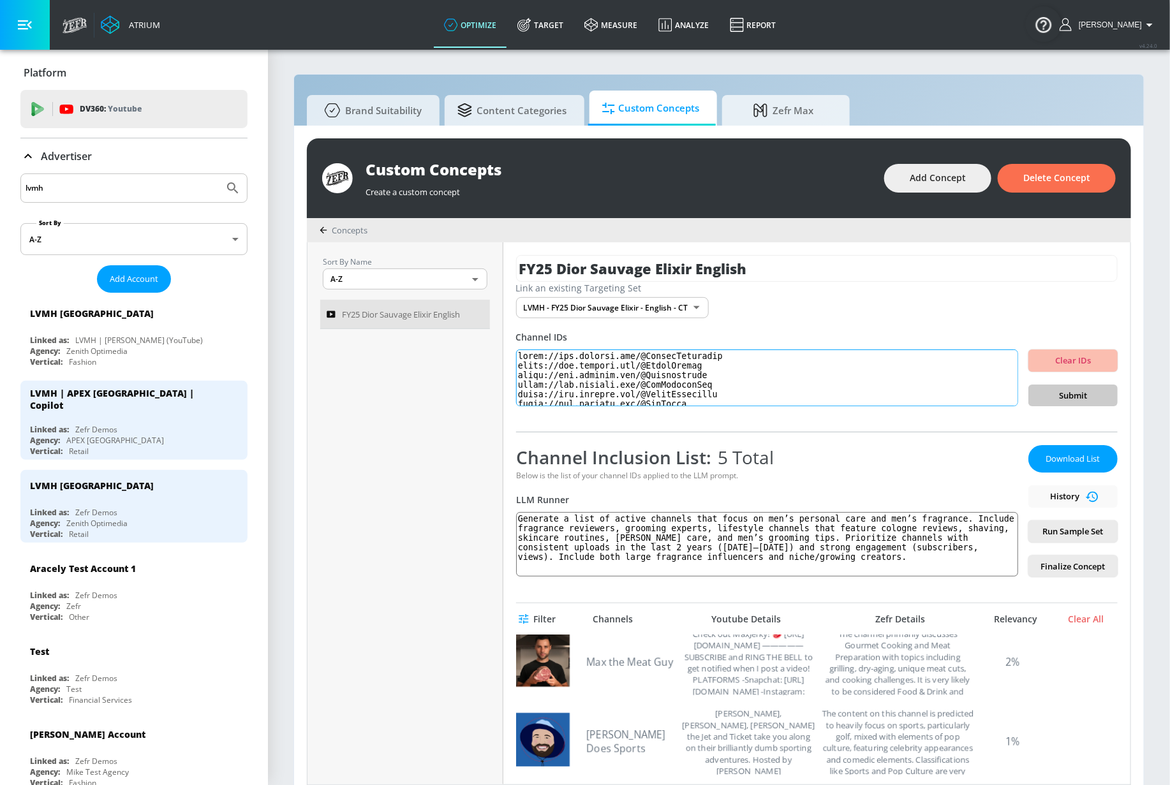
scroll to position [903, 0]
type textarea "https://www.youtube.com/@JeremyFragrance https://www.youtube.com/@GentsScents h…"
click at [1064, 396] on span "Submit" at bounding box center [1073, 396] width 69 height 15
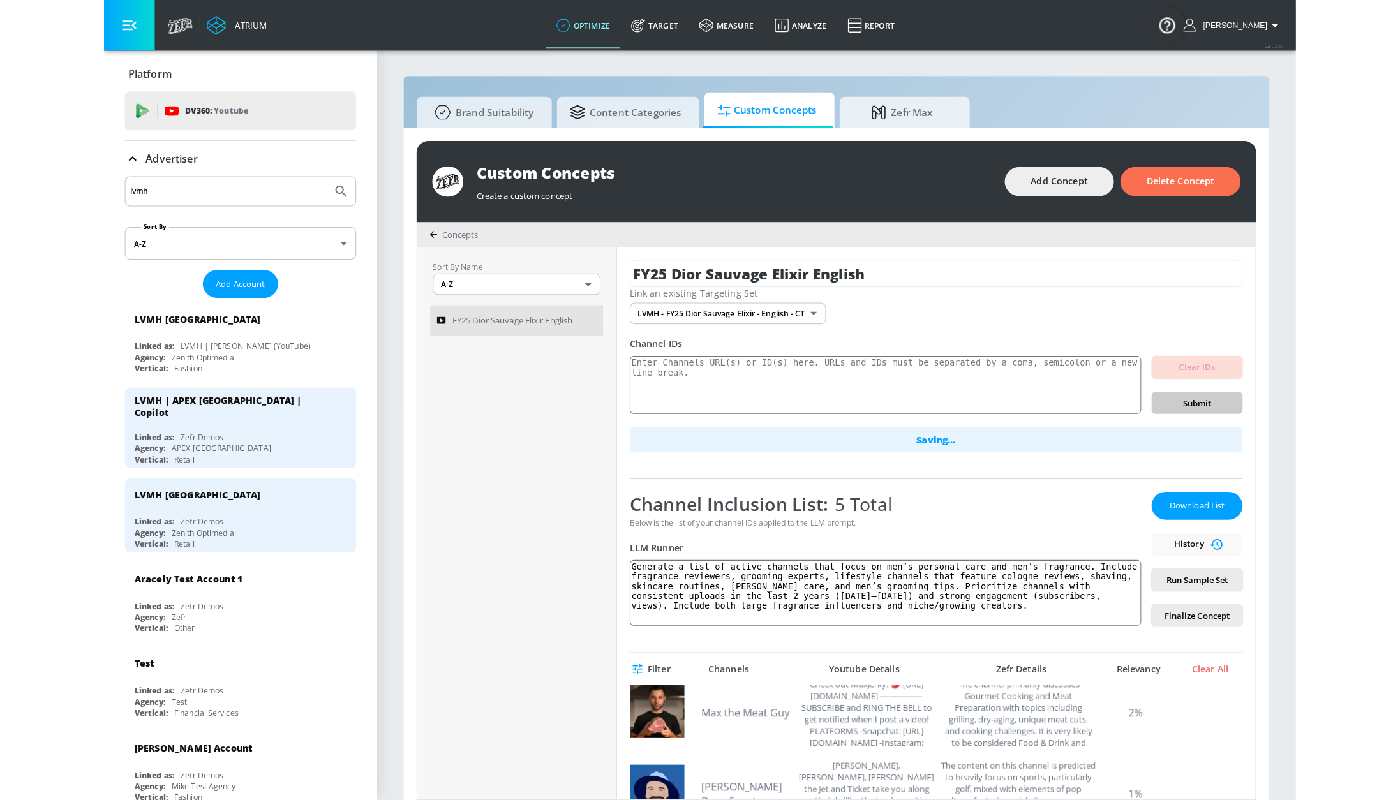
scroll to position [0, 0]
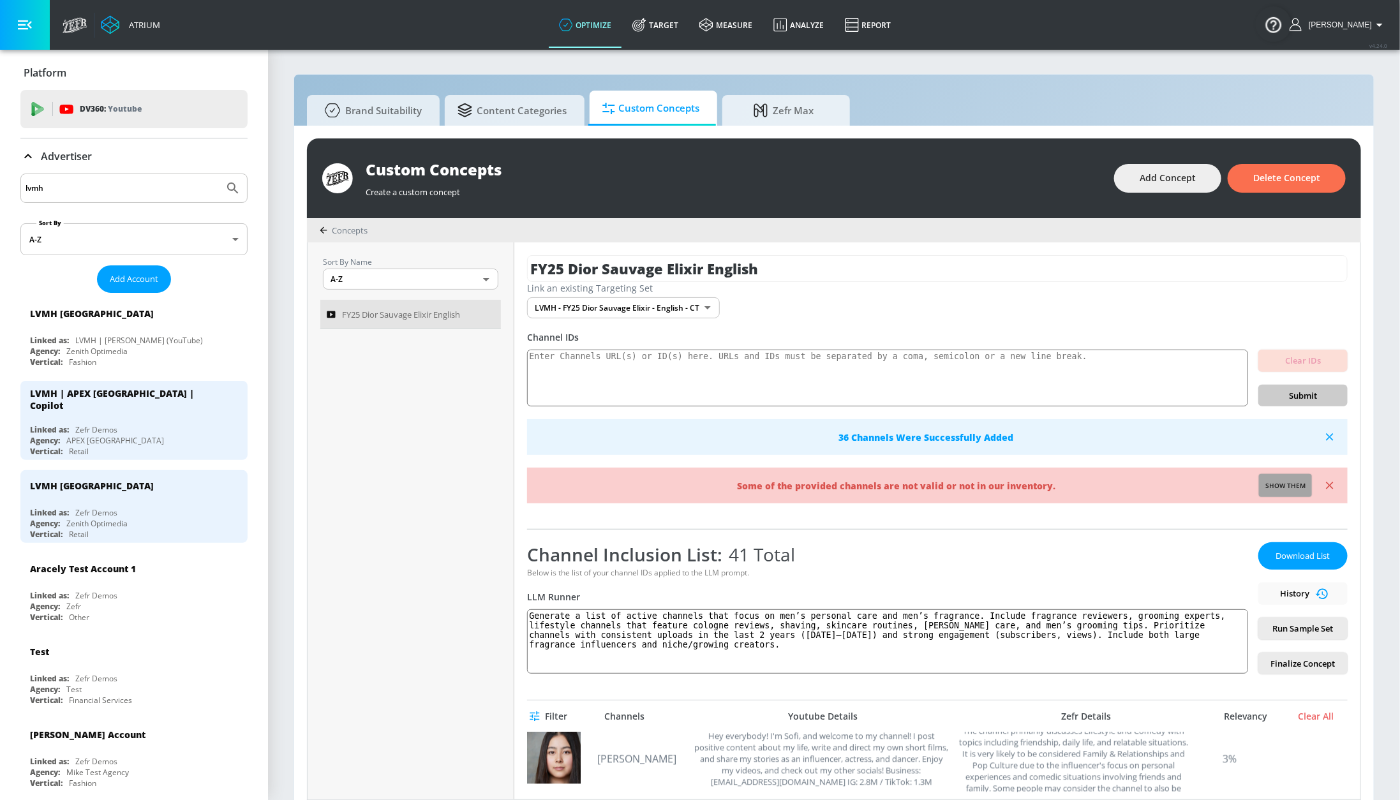
click at [1274, 482] on span "Show them" at bounding box center [1285, 485] width 40 height 11
type textarea "Invalid channels: UCSW3ZK6RtF3N_pyJHcfg6RQ UCxxj1aRLNDj6bjdUFbPyFTA UC10UvRjxYp…"
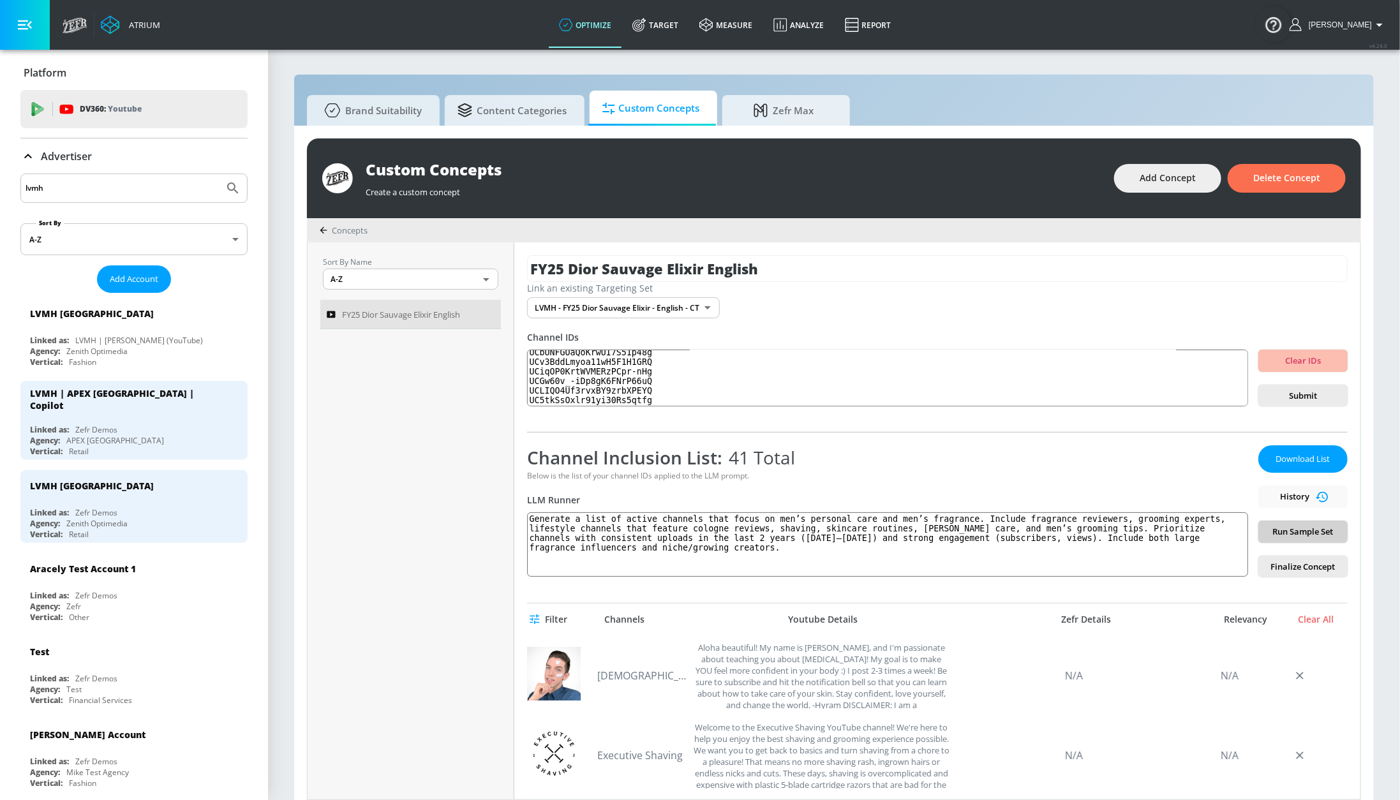
click at [1292, 530] on span "Run Sample Set" at bounding box center [1302, 531] width 69 height 15
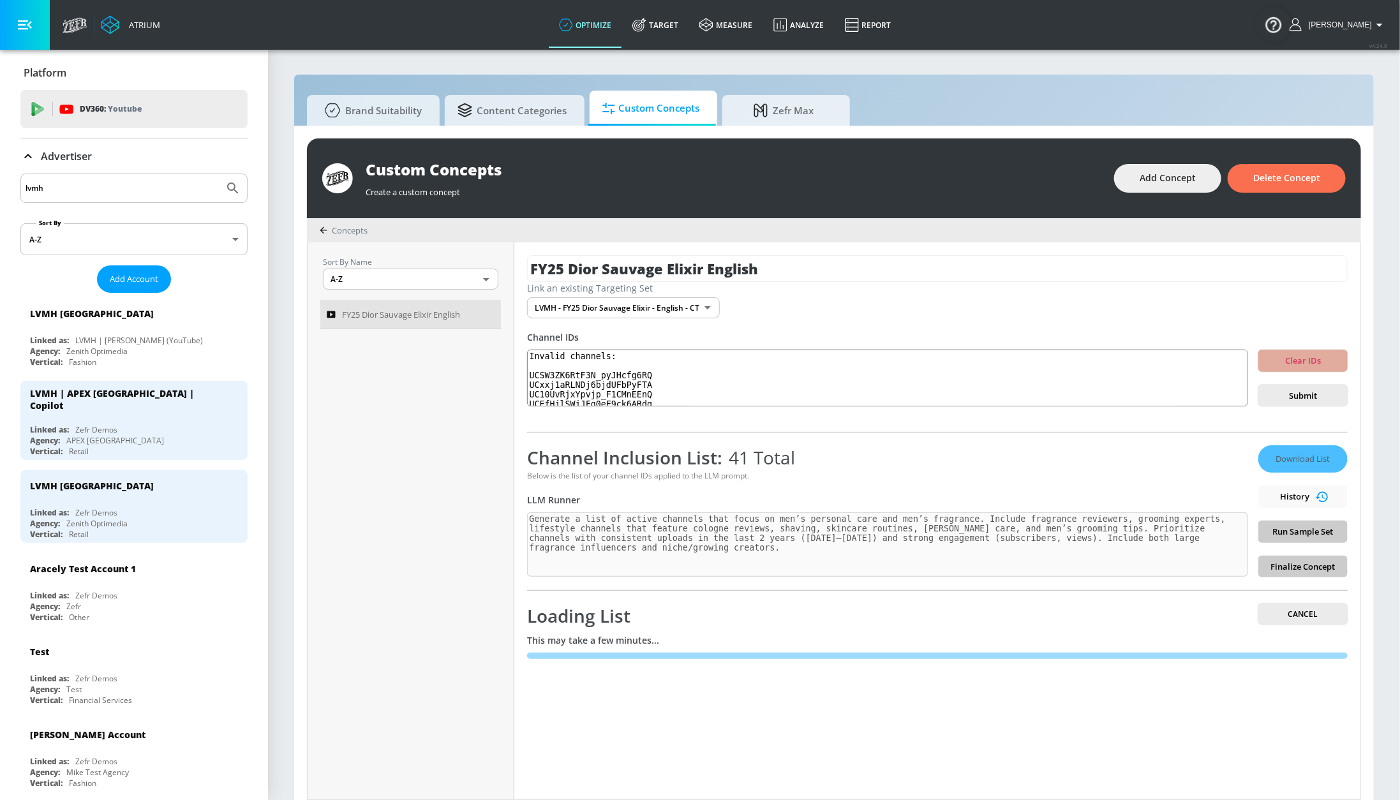
click at [1284, 359] on span "Clear IDs" at bounding box center [1302, 360] width 69 height 15
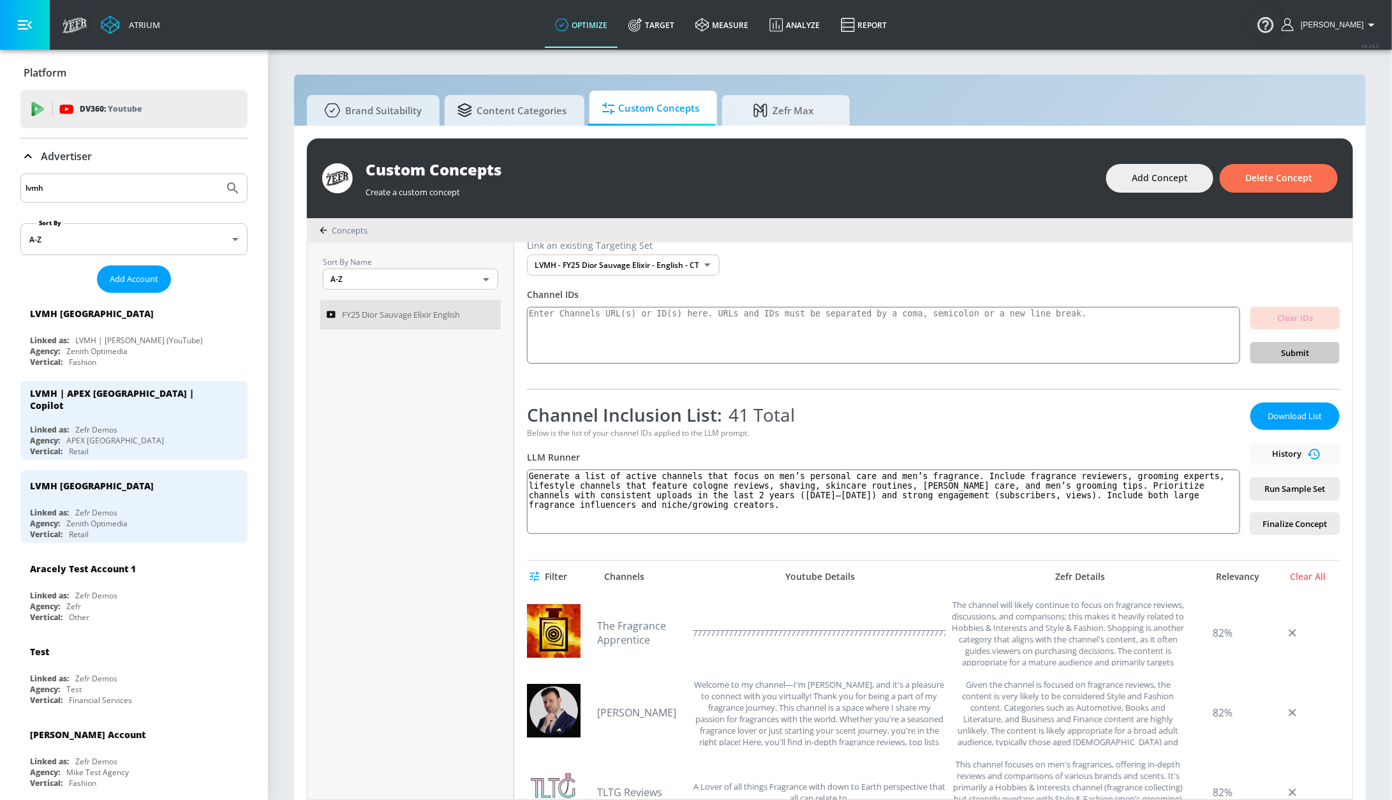
scroll to position [39, 0]
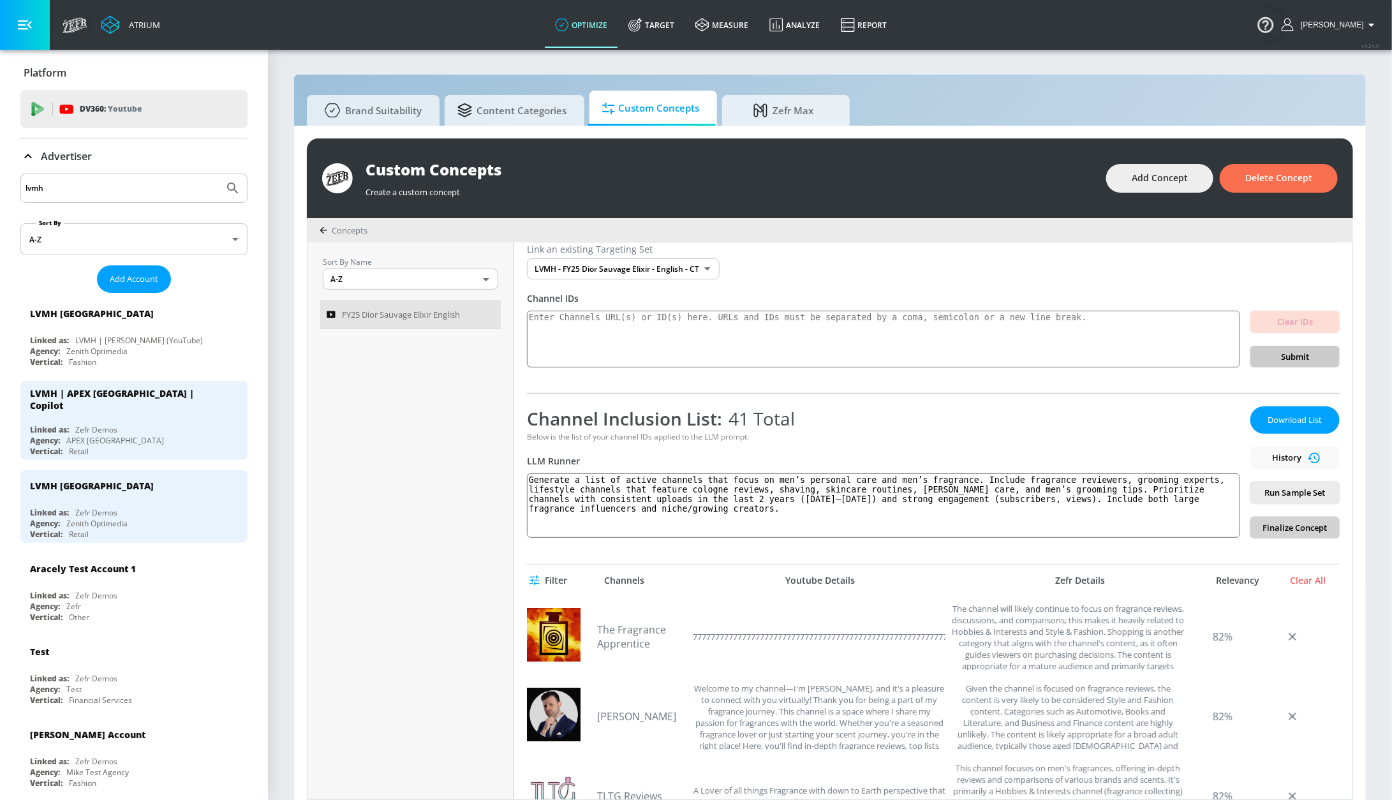
click at [1275, 523] on span "Finalize Concept" at bounding box center [1295, 528] width 69 height 15
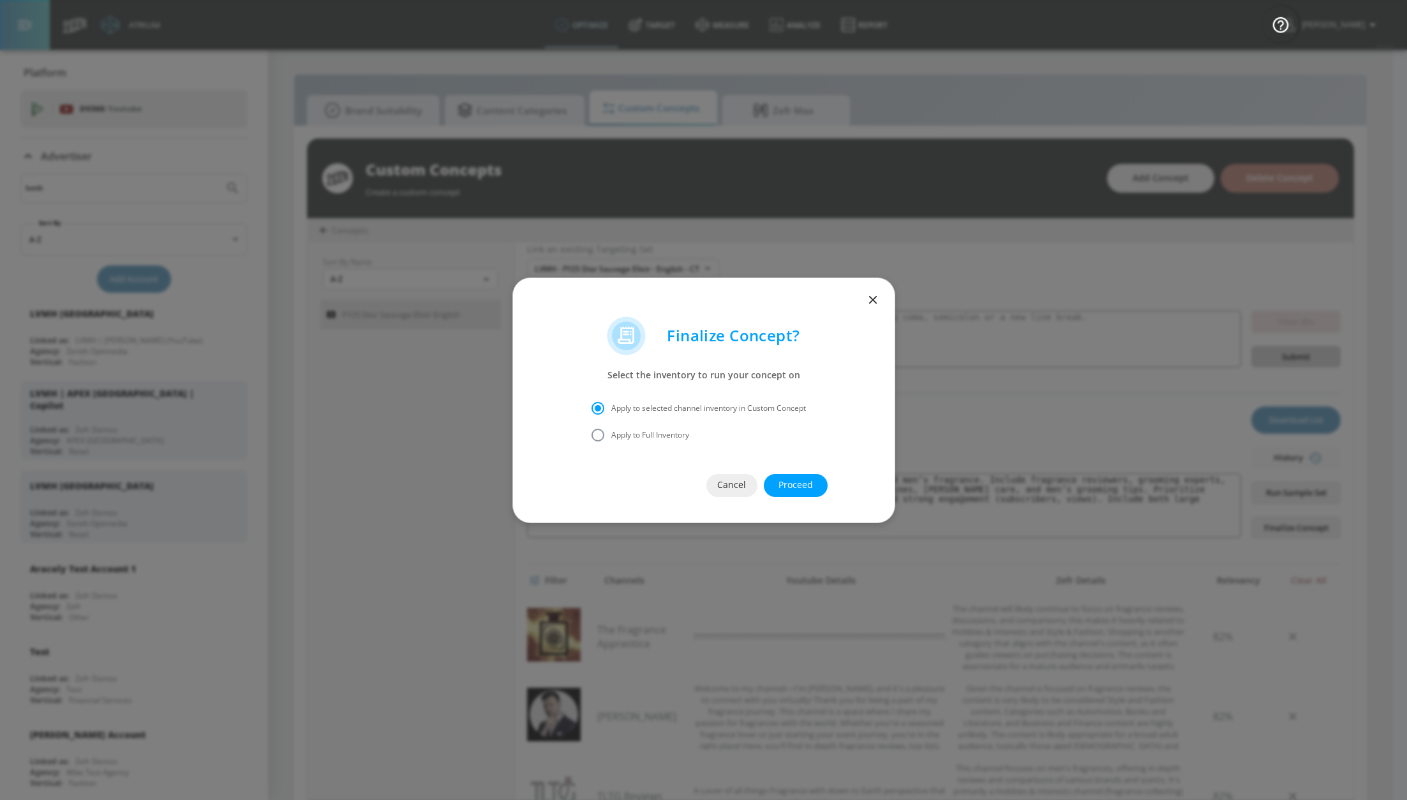
click at [637, 429] on span "Apply to Full Inventory" at bounding box center [650, 434] width 78 height 11
click at [611, 429] on input "Apply to Full Inventory" at bounding box center [597, 435] width 27 height 27
radio input "true"
click at [796, 478] on span "Proceed" at bounding box center [795, 485] width 13 height 16
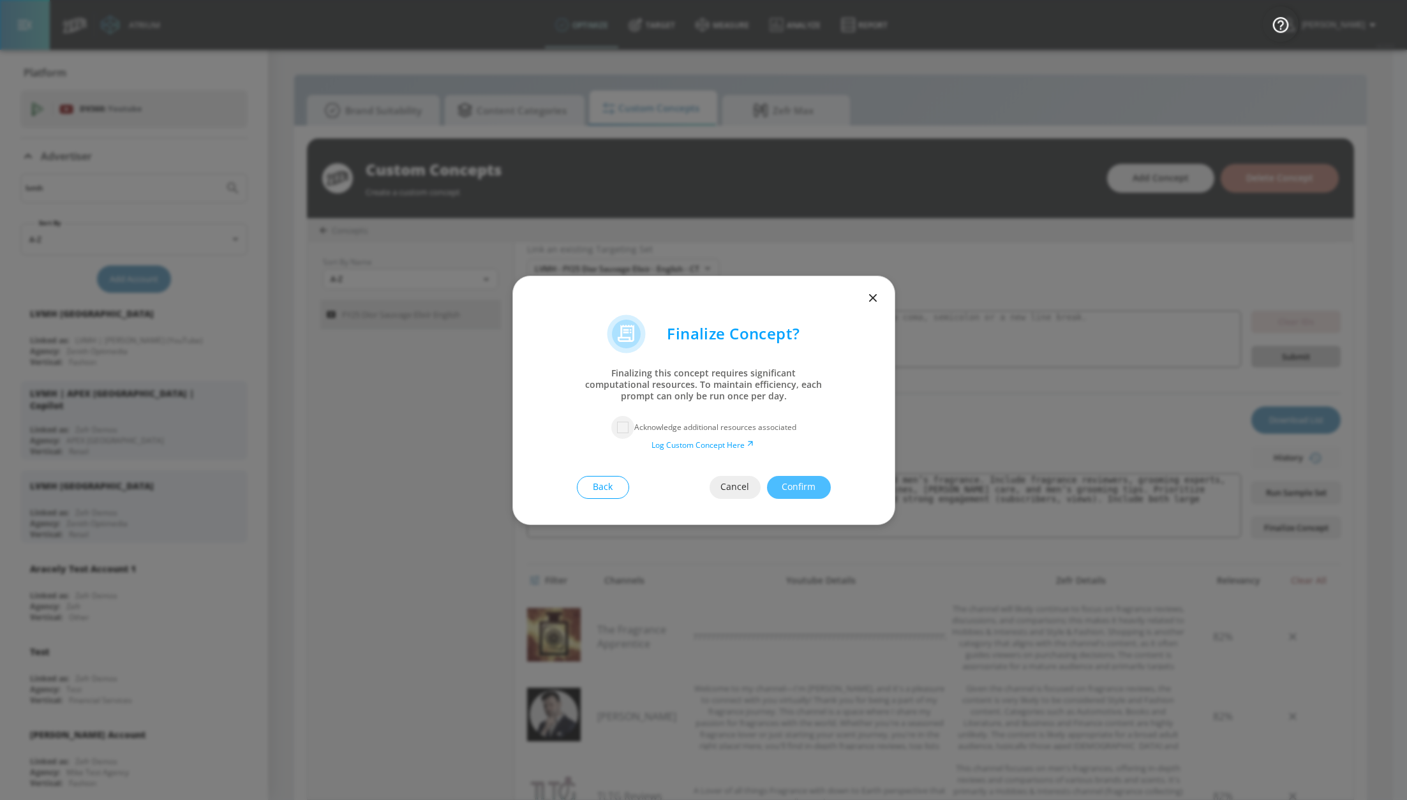
drag, startPoint x: 624, startPoint y: 429, endPoint x: 633, endPoint y: 431, distance: 9.1
click at [624, 429] on input "checkbox" at bounding box center [622, 427] width 23 height 23
checkbox input "true"
click at [796, 486] on span "Confirm" at bounding box center [798, 487] width 13 height 16
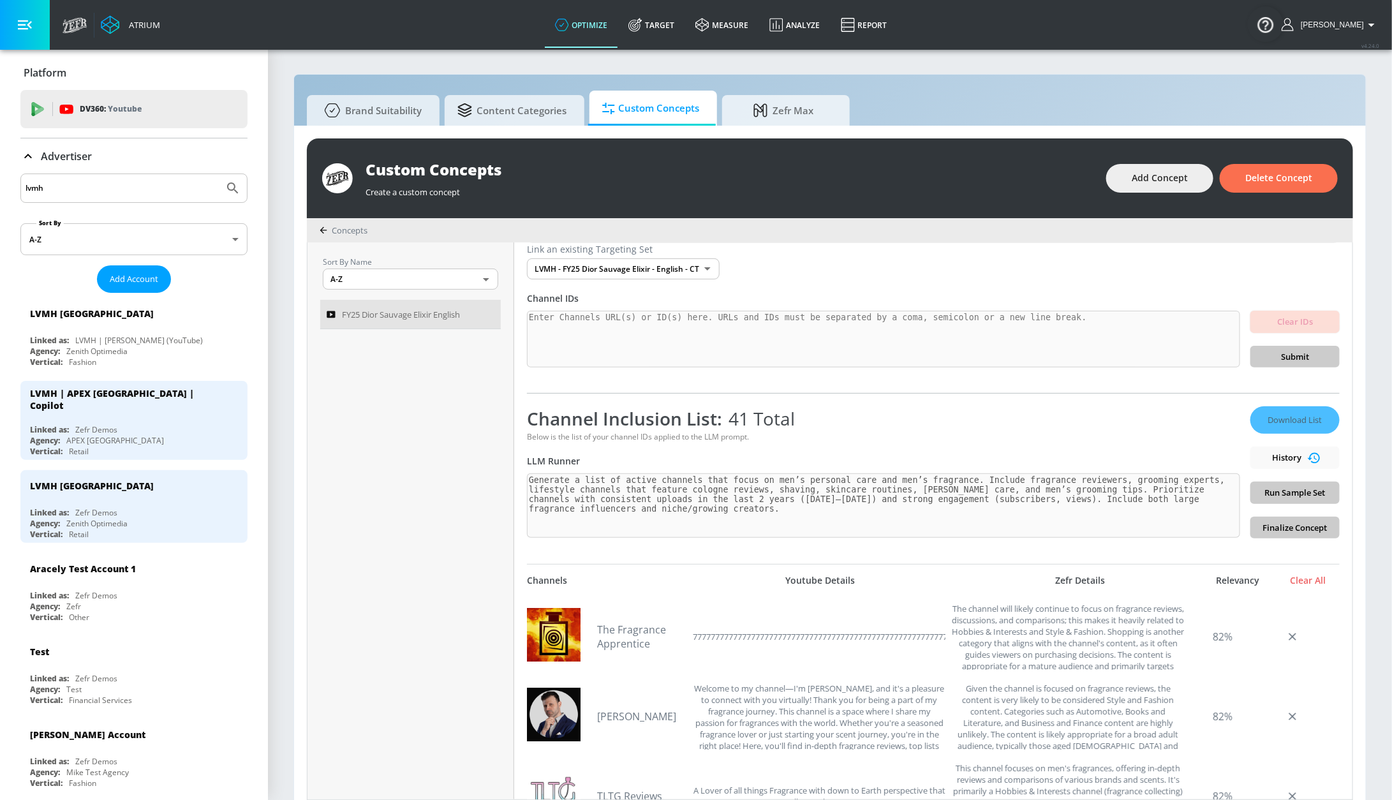
scroll to position [0, 0]
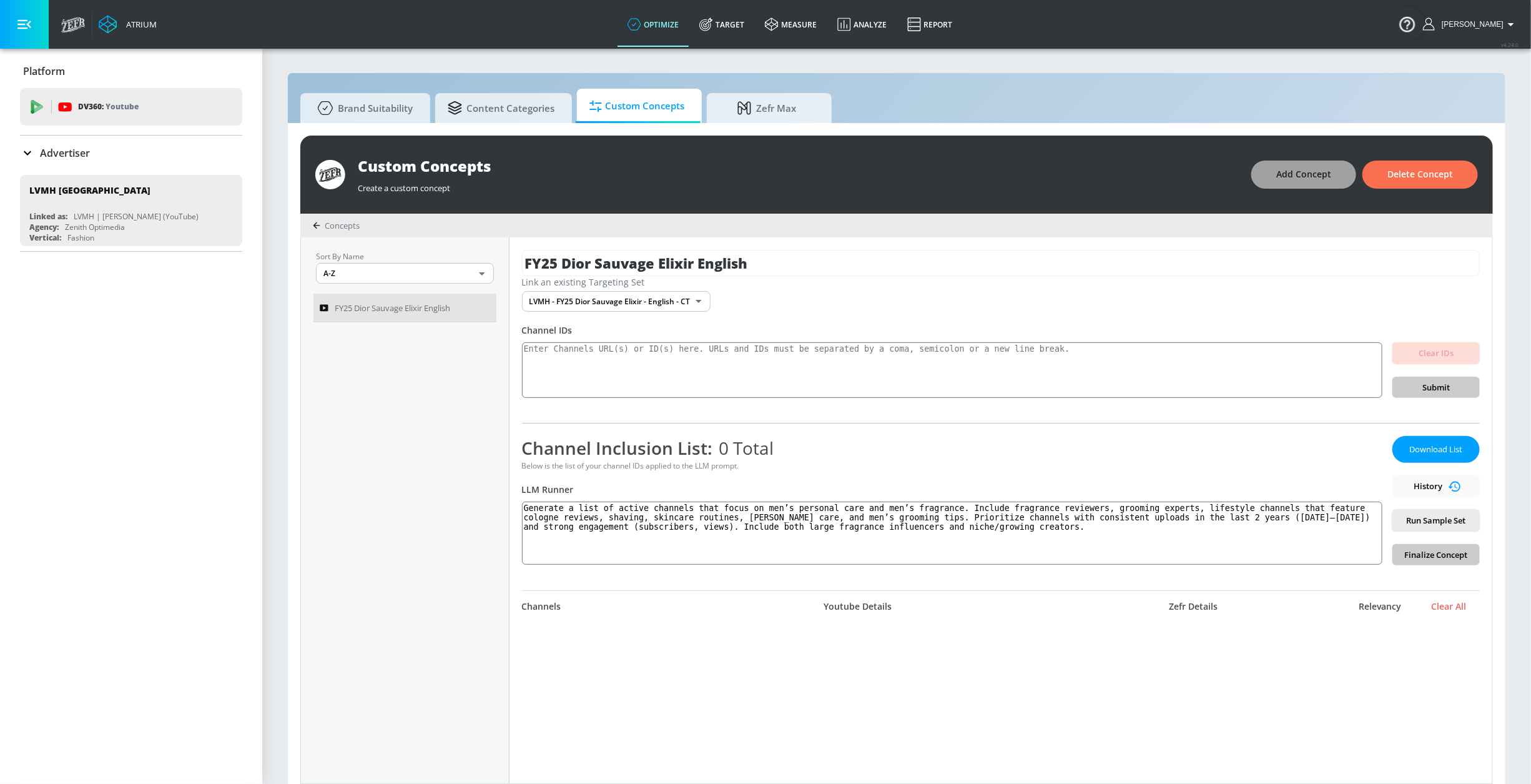
click at [1315, 175] on span "Add Concept" at bounding box center [1304, 174] width 55 height 16
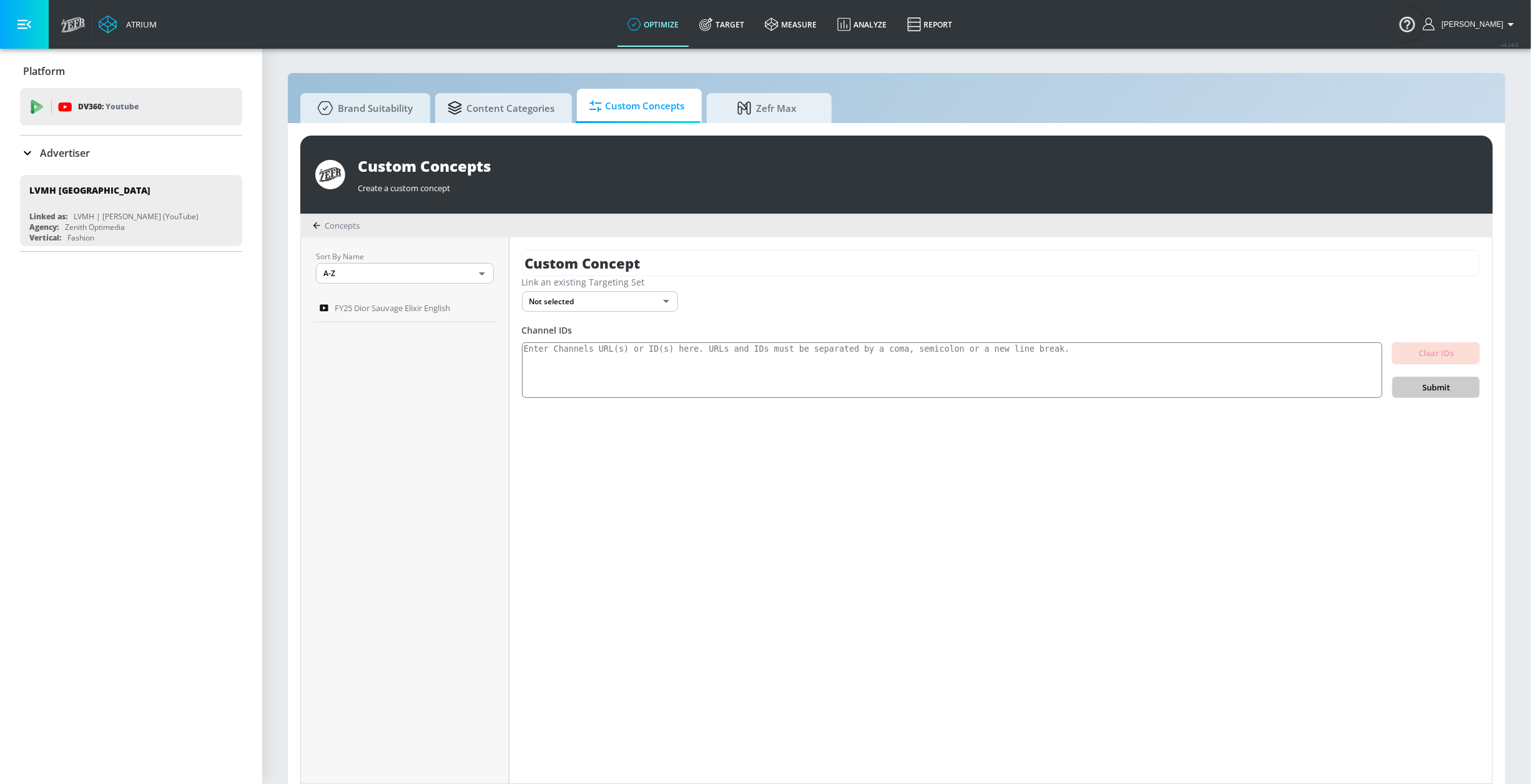
drag, startPoint x: 723, startPoint y: 275, endPoint x: 478, endPoint y: 262, distance: 245.3
click at [478, 262] on div "Sort By Name A-Z ASC ​ FY25 Dior Sauvage Elixir English Custom Concept Link an …" at bounding box center [897, 510] width 1191 height 546
paste input "FY25 Dior Sauvage Elixir English"
type input "FY25 Dior Sauvage Elixir French"
click at [1472, 262] on icon "button" at bounding box center [1468, 262] width 11 height 11
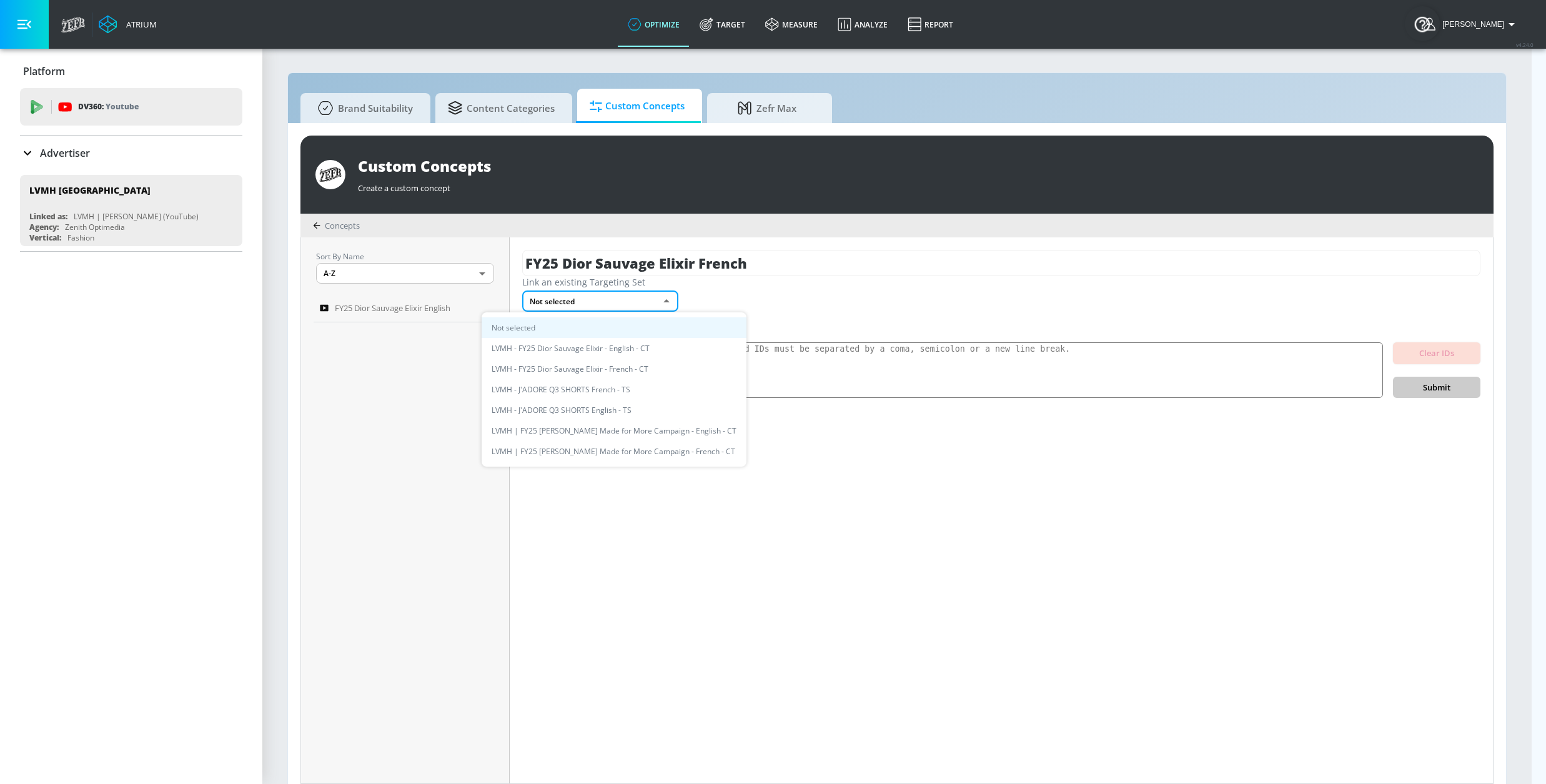
click at [598, 304] on body "Atrium optimize Target measure Analyze Report optimize Target measure Analyze R…" at bounding box center [773, 398] width 1546 height 797
click at [626, 366] on li "LVMH - FY25 Dior Sauvage Elixir - French - CT" at bounding box center [614, 368] width 265 height 21
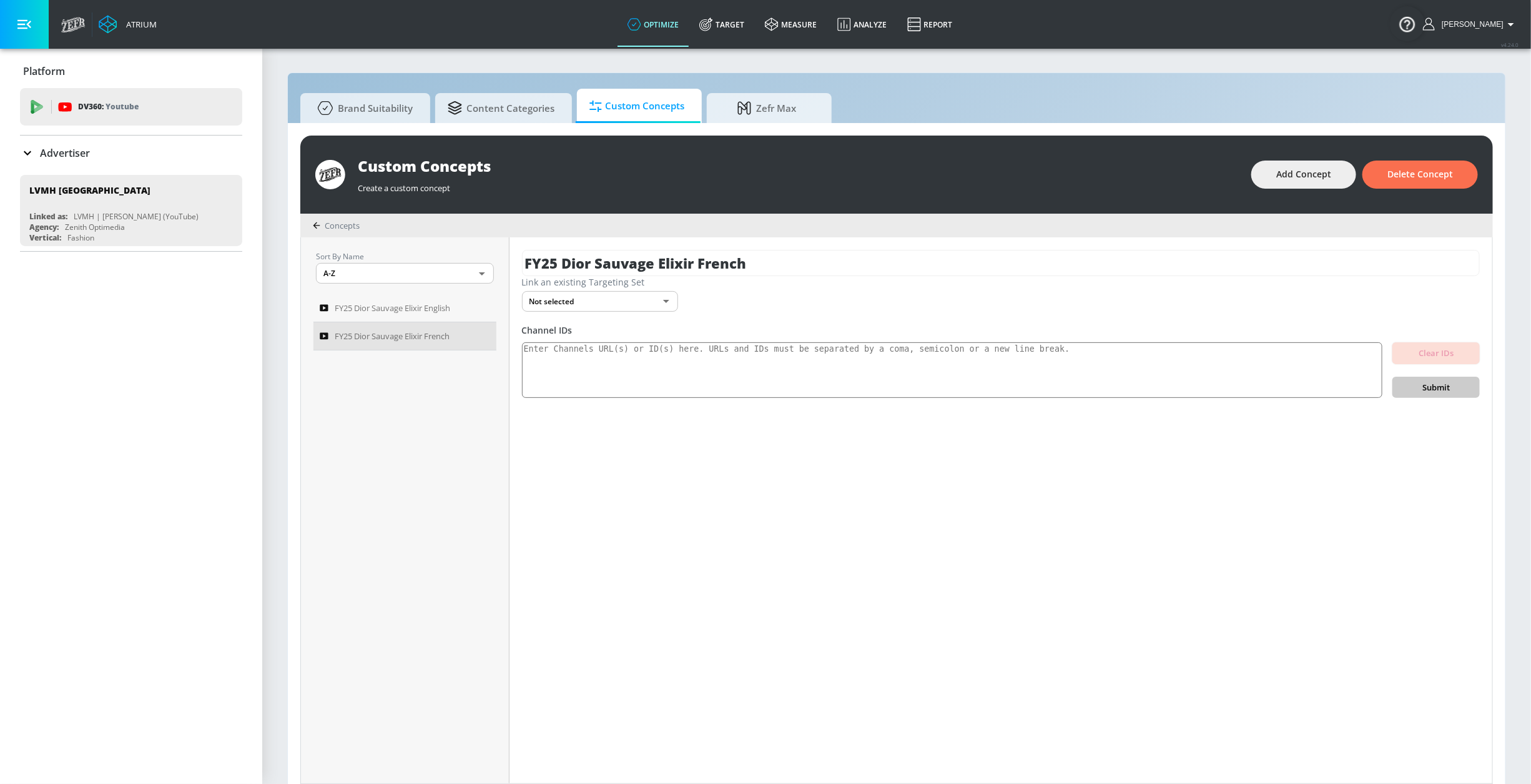
click at [629, 311] on div "FY25 Dior Sauvage Elixir French Link an existing Targeting Set Not selected non…" at bounding box center [1001, 510] width 983 height 546
click at [626, 301] on body "Atrium optimize Target measure Analyze Report optimize Target measure Analyze R…" at bounding box center [772, 398] width 1546 height 797
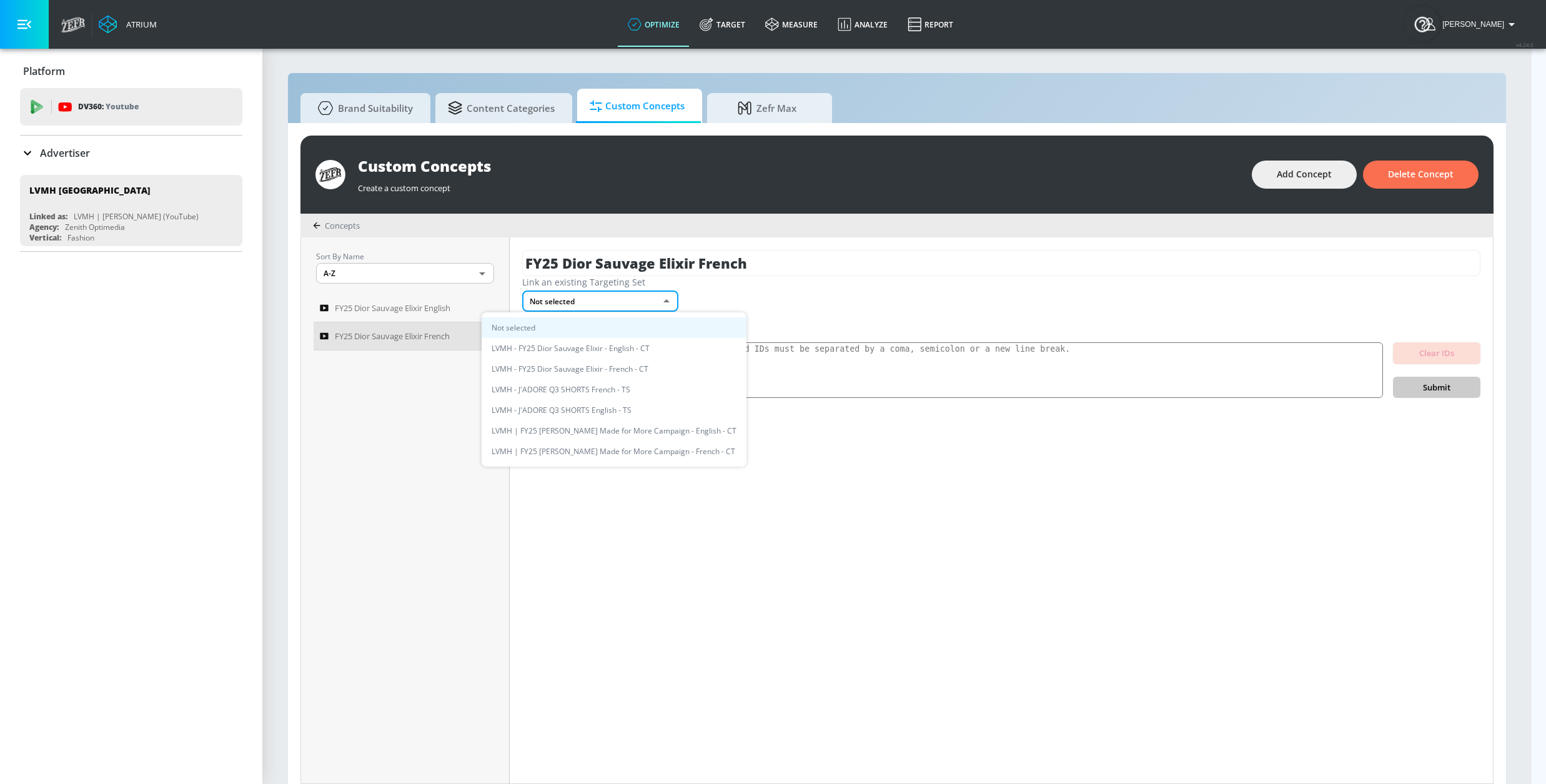
click at [627, 366] on li "LVMH - FY25 Dior Sauvage Elixir - French - CT" at bounding box center [614, 368] width 265 height 21
type input "01d10902-d3d9-4891-bf0f-0d61b4de4808"
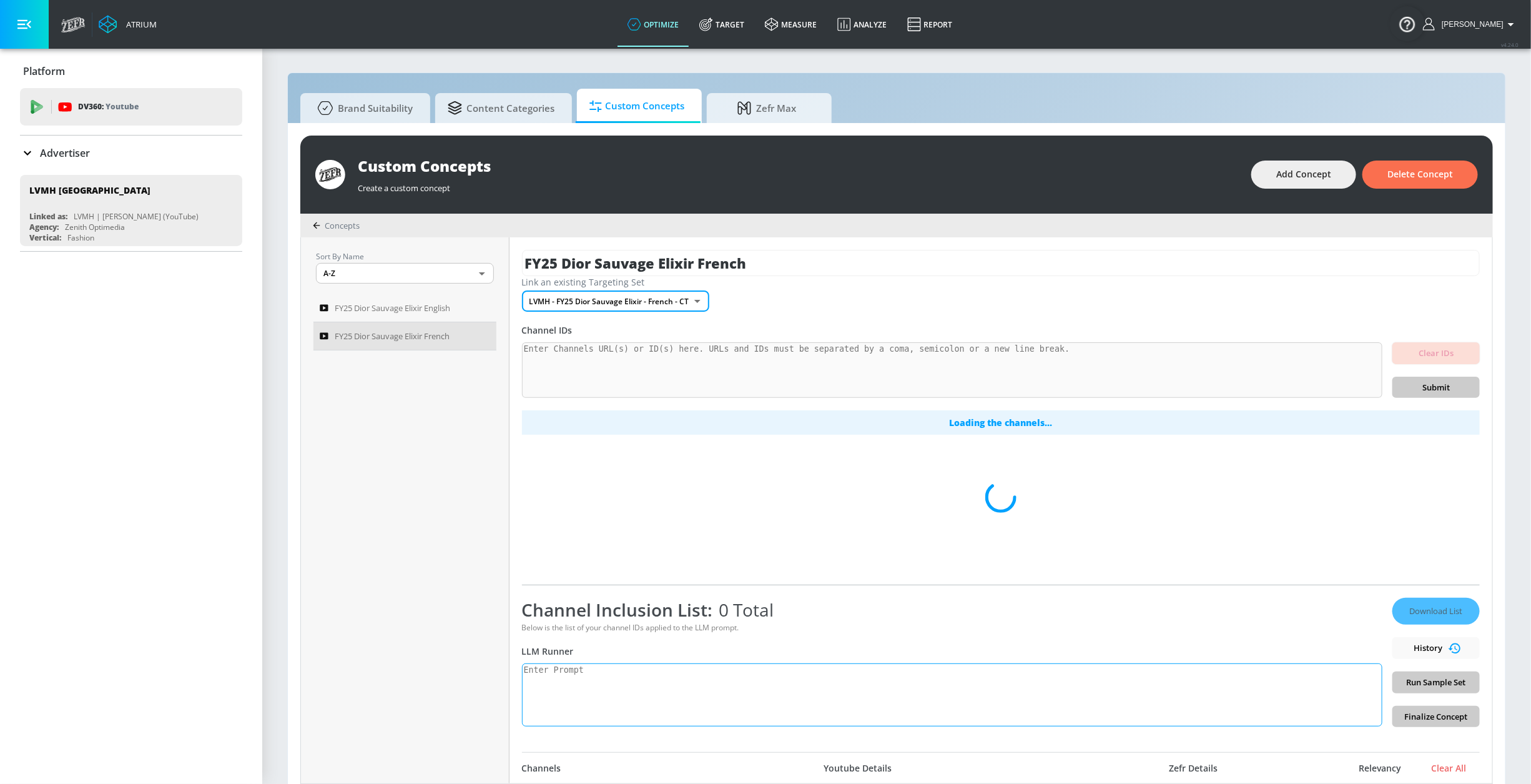
click at [556, 704] on textarea at bounding box center [951, 695] width 860 height 63
paste textarea "Generate a list of active channels that focus on men’s personal care and men’s …"
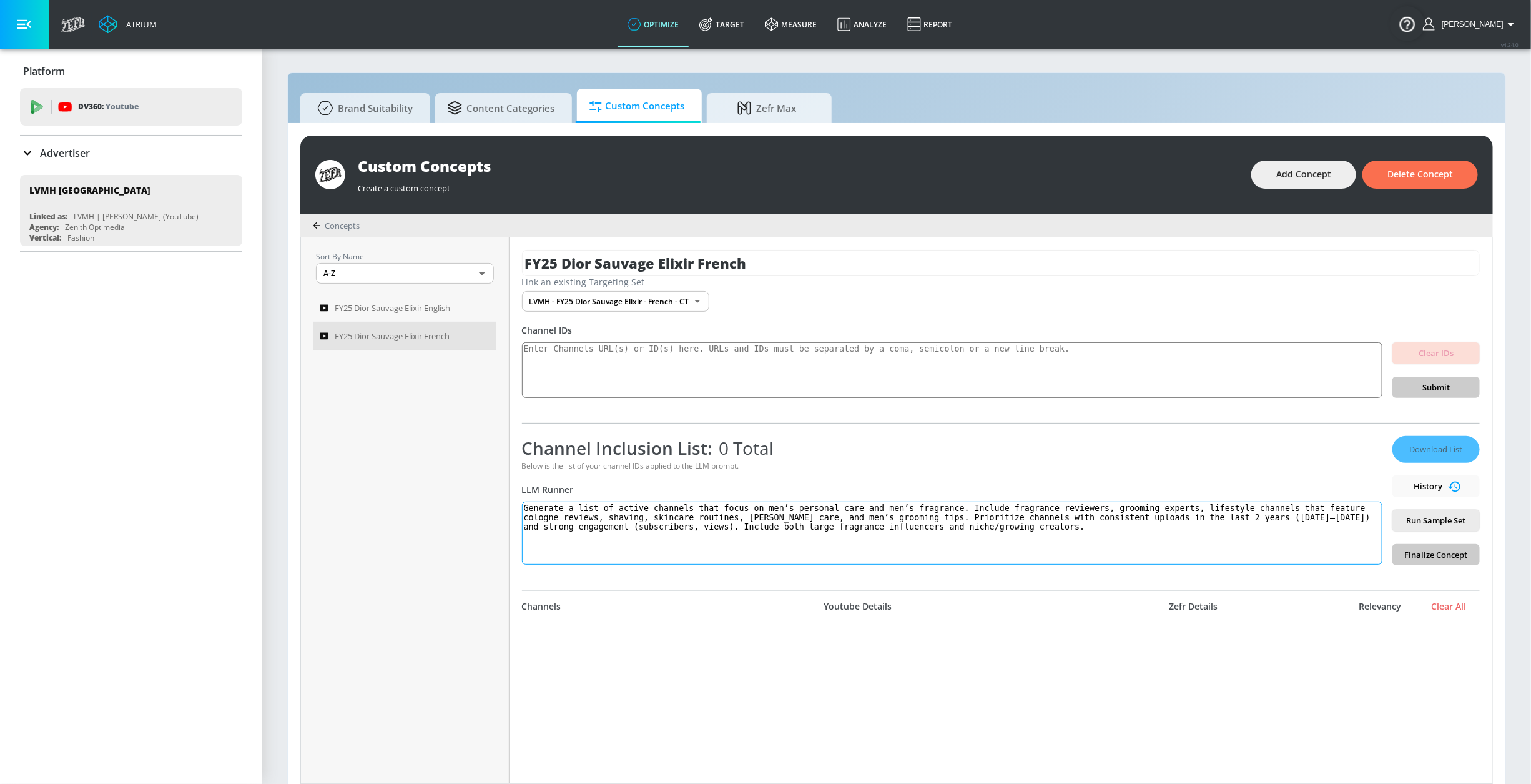
click at [654, 508] on textarea "Generate a list of active channels that focus on men’s personal care and men’s …" at bounding box center [951, 532] width 860 height 63
type textarea "Generate a list of active french language channels that focus on men’s personal…"
click at [1421, 520] on span "Run Sample Set" at bounding box center [1436, 520] width 68 height 15
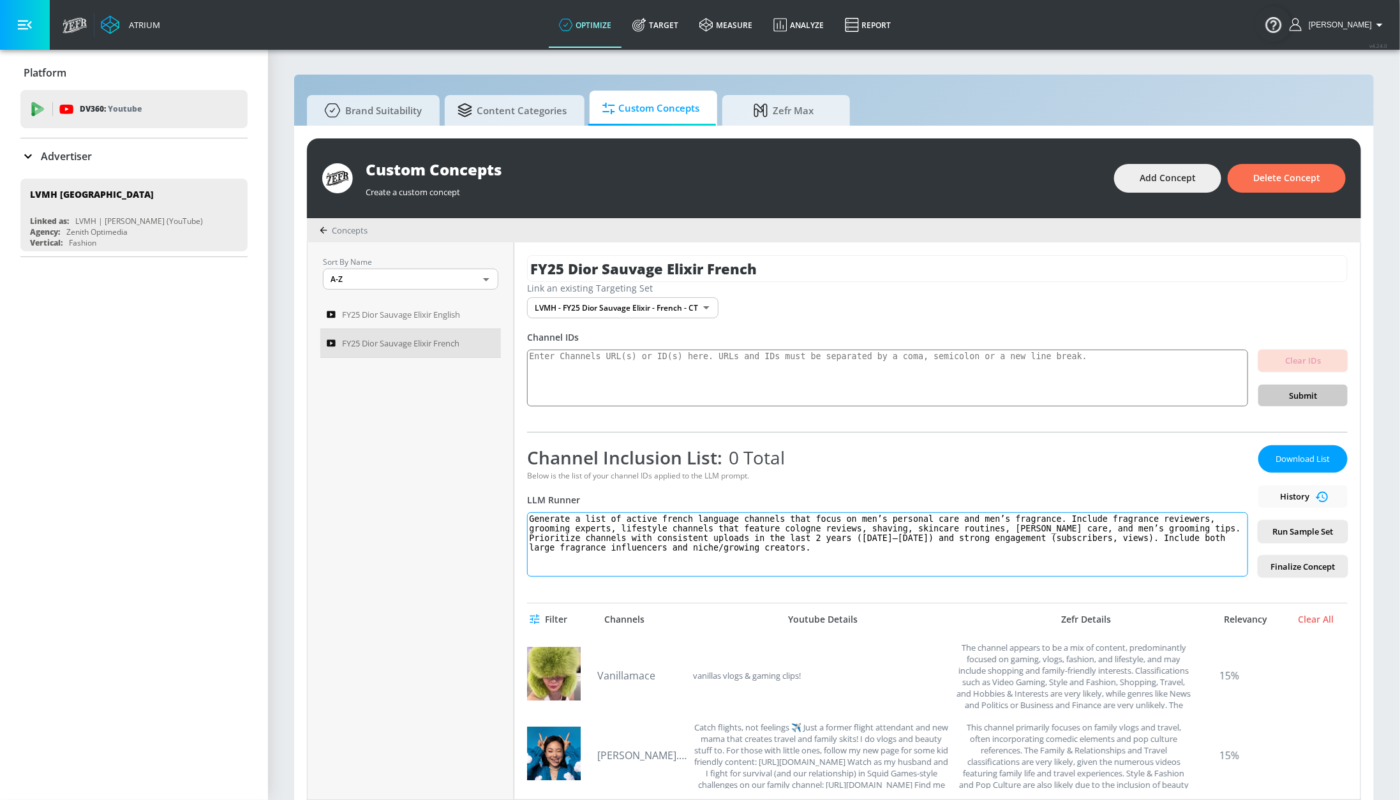
click at [857, 558] on textarea "Generate a list of active french language channels that focus on men’s personal…" at bounding box center [887, 544] width 721 height 64
click at [745, 520] on textarea "Generate a list of active french language channels that focus on men’s personal…" at bounding box center [887, 544] width 721 height 64
click at [687, 366] on textarea at bounding box center [883, 378] width 713 height 57
paste textarea "https://www.youtube.com/channel/UChFNFHB8BuAb2yzADjEVMsw https://www.youtube.co…"
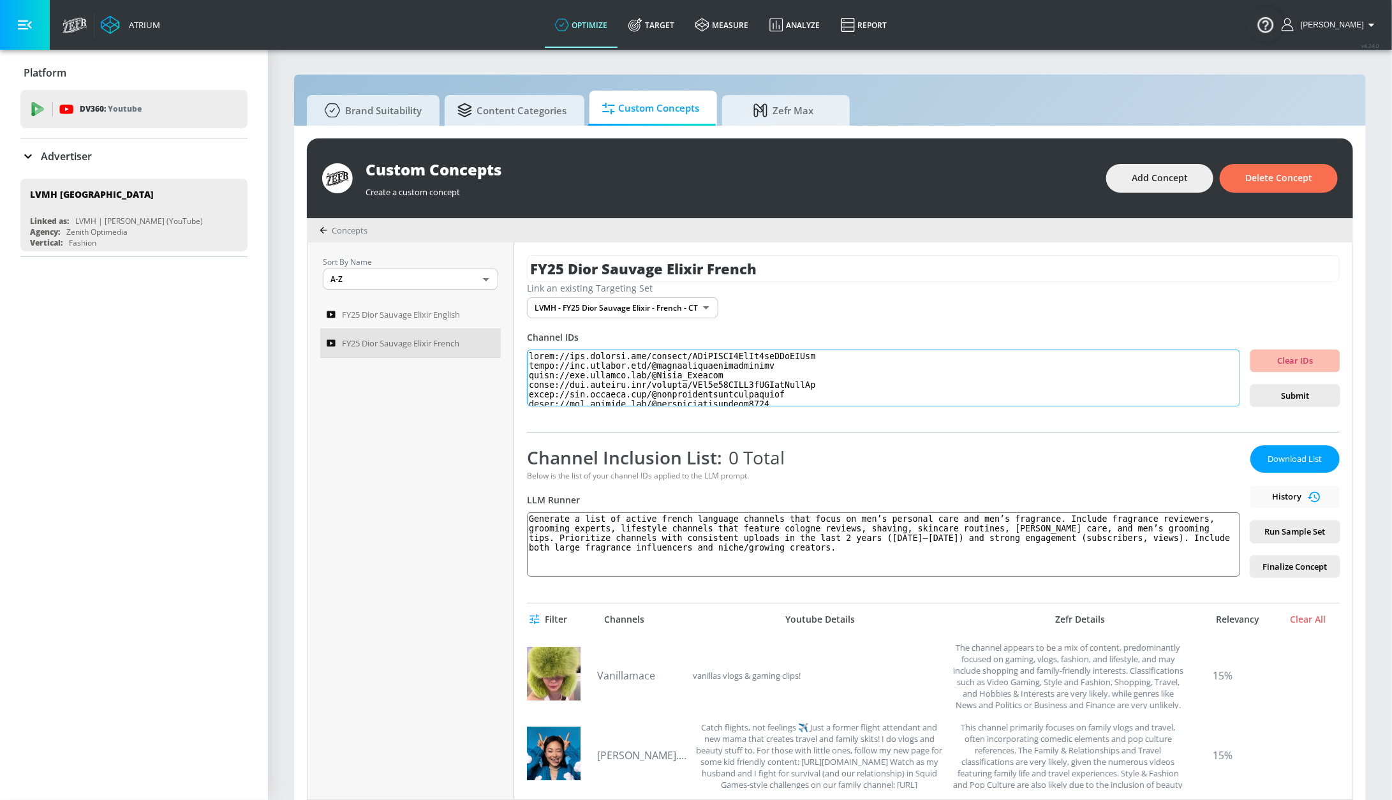
scroll to position [425, 0]
type textarea "https://www.youtube.com/channel/UChFNFHB8BuAb2yzADjEVMsw https://www.youtube.co…"
click at [1261, 399] on span "Submit" at bounding box center [1295, 396] width 69 height 15
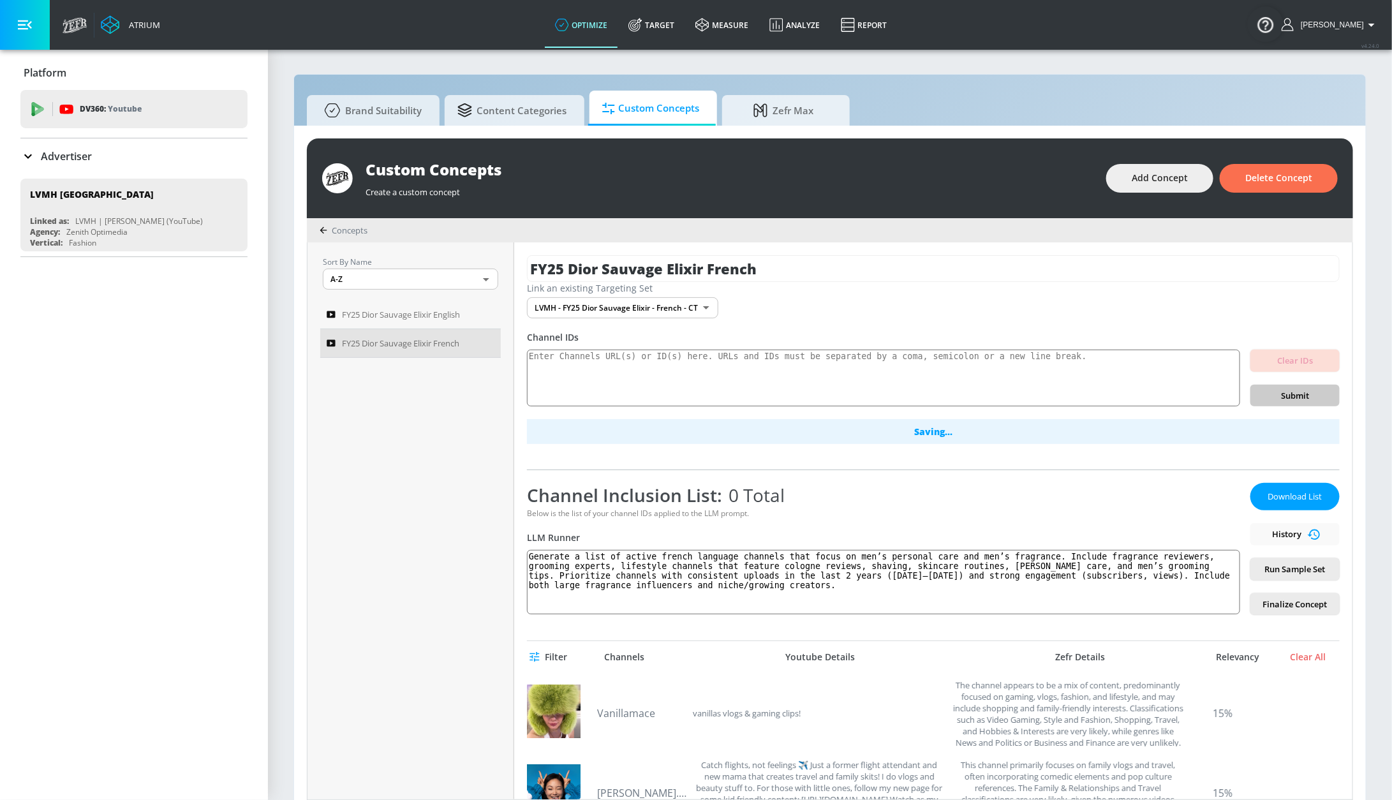
scroll to position [0, 0]
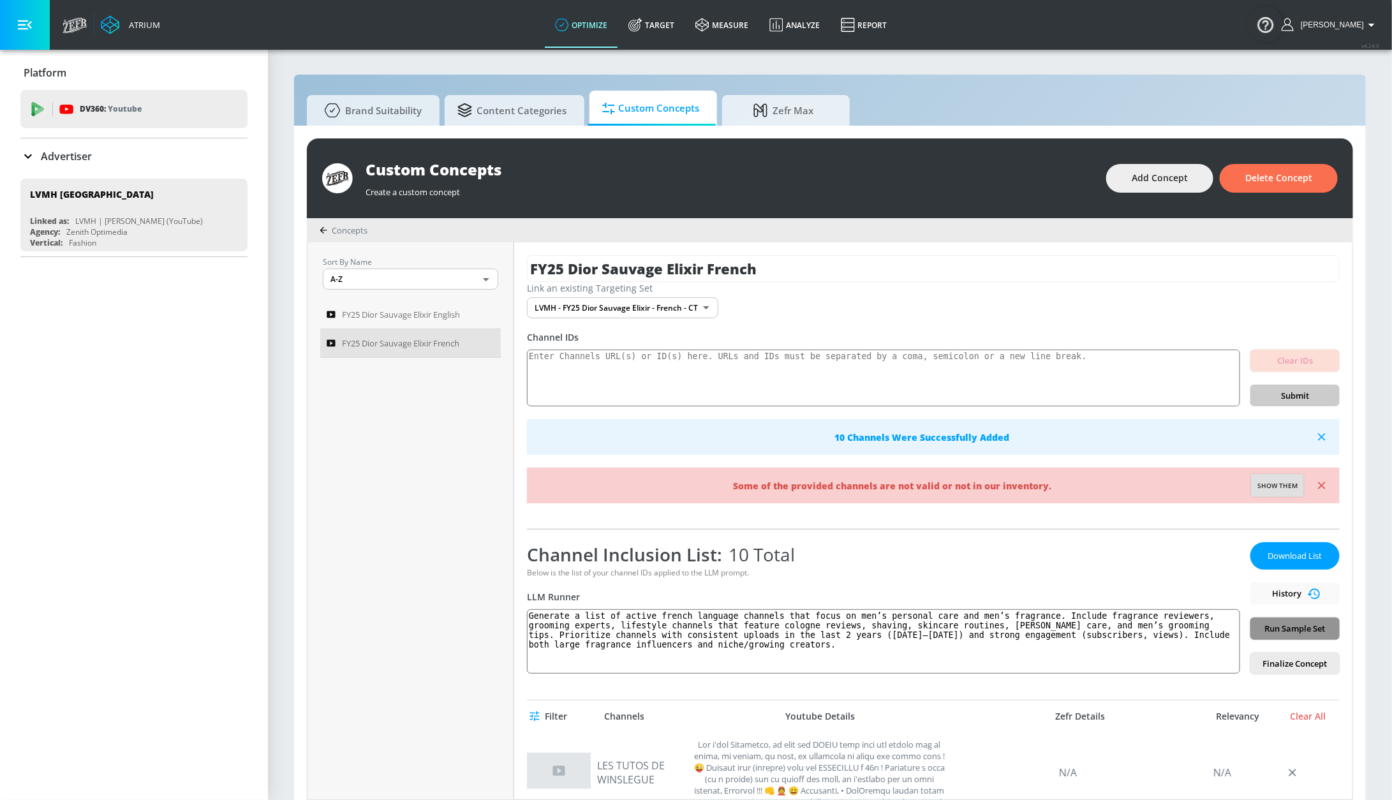
click at [1266, 630] on span "Run Sample Set" at bounding box center [1295, 628] width 69 height 15
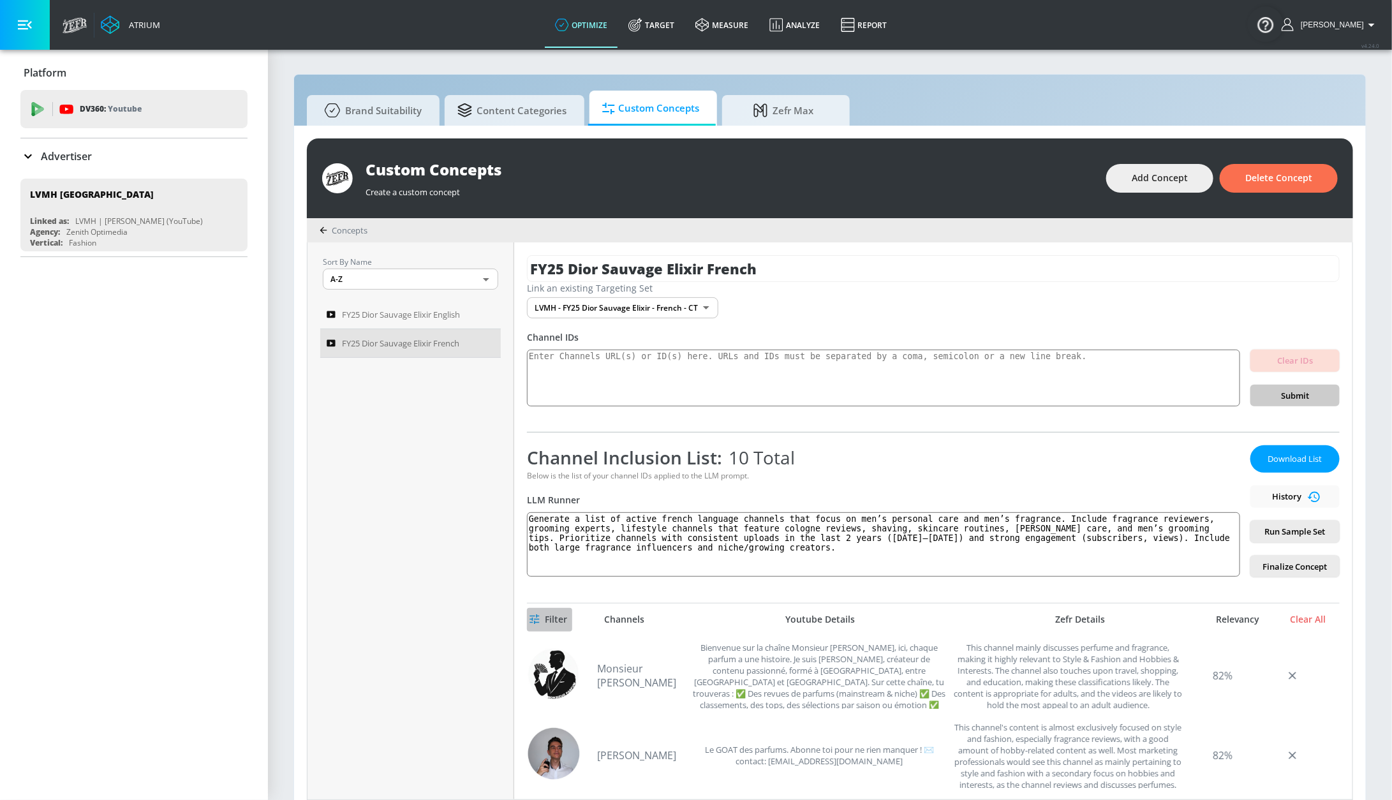
click at [528, 612] on button "Filter" at bounding box center [549, 620] width 45 height 24
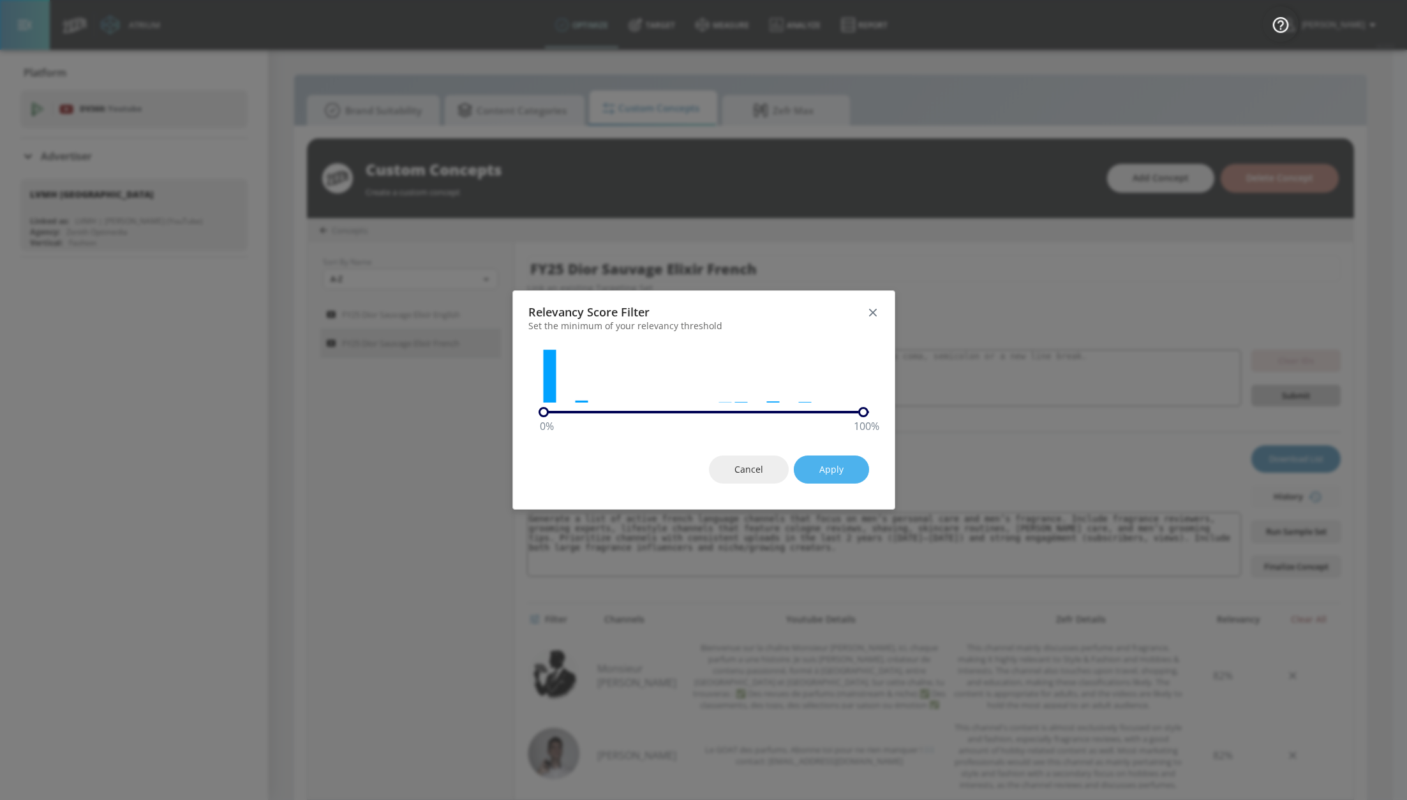
click at [837, 478] on button "Apply" at bounding box center [831, 470] width 75 height 29
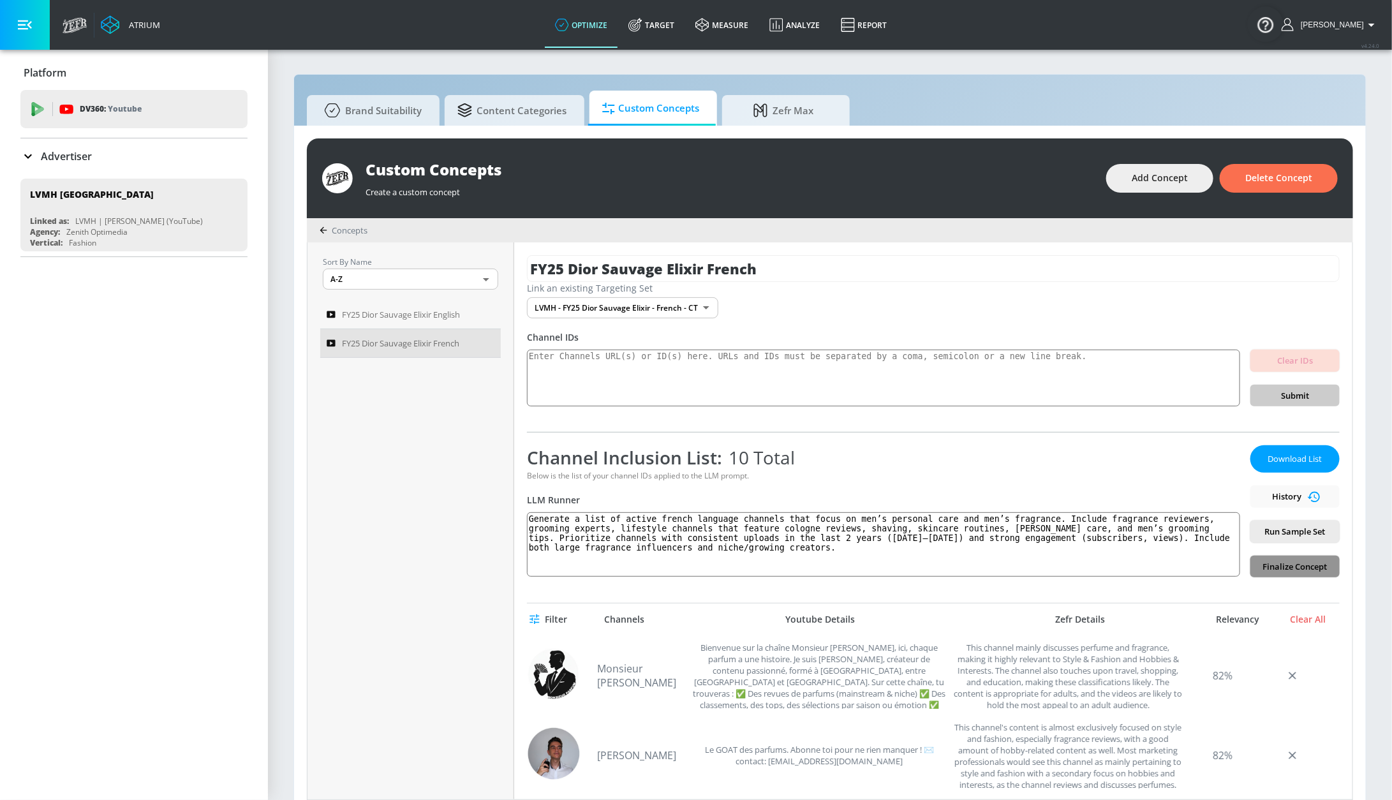
click at [1287, 573] on span "Finalize Concept" at bounding box center [1295, 567] width 69 height 15
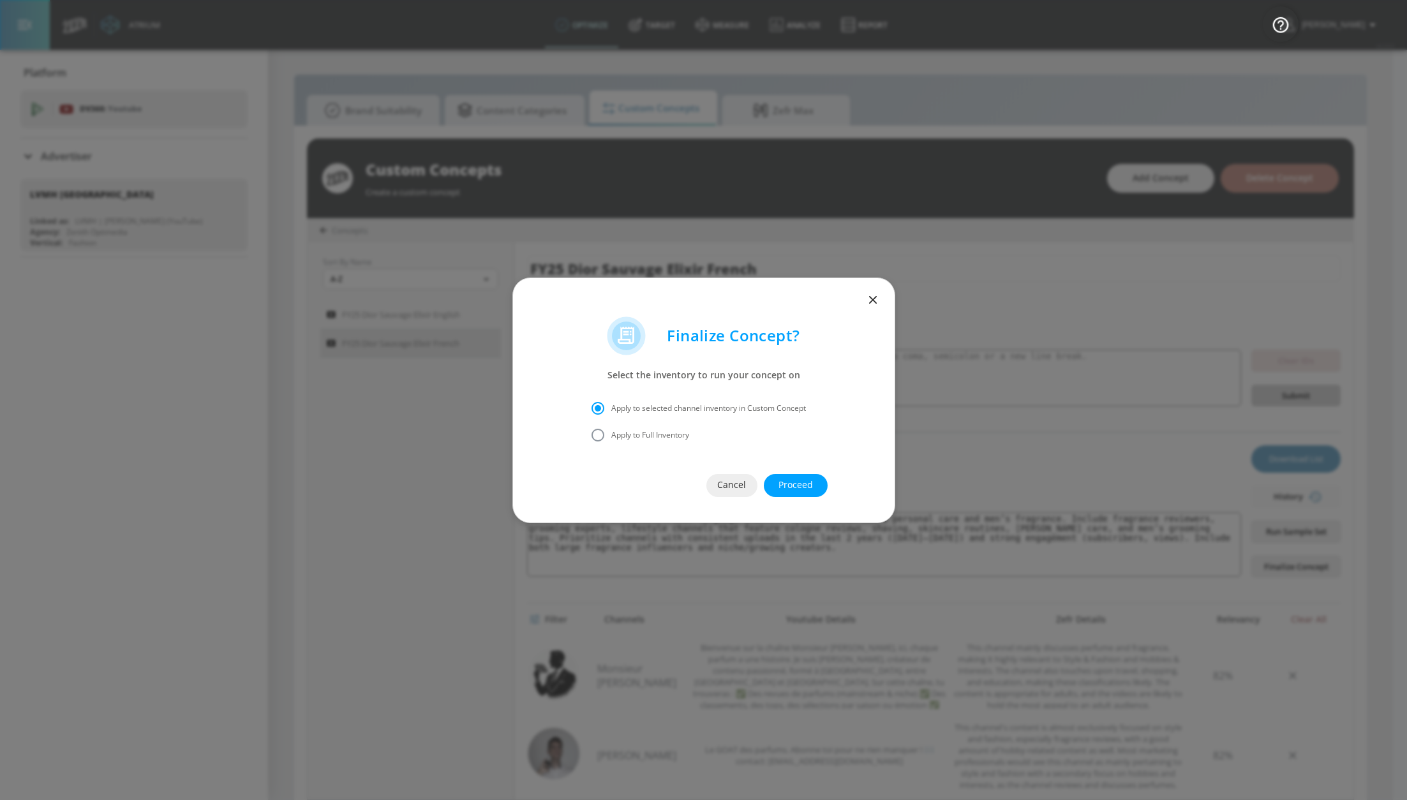
click at [637, 434] on span "Apply to Full Inventory" at bounding box center [650, 434] width 78 height 11
click at [619, 432] on span "Apply to Full Inventory" at bounding box center [650, 434] width 78 height 11
click at [611, 432] on input "Apply to Full Inventory" at bounding box center [597, 435] width 27 height 27
radio input "true"
click at [791, 494] on button "Proceed" at bounding box center [796, 485] width 64 height 23
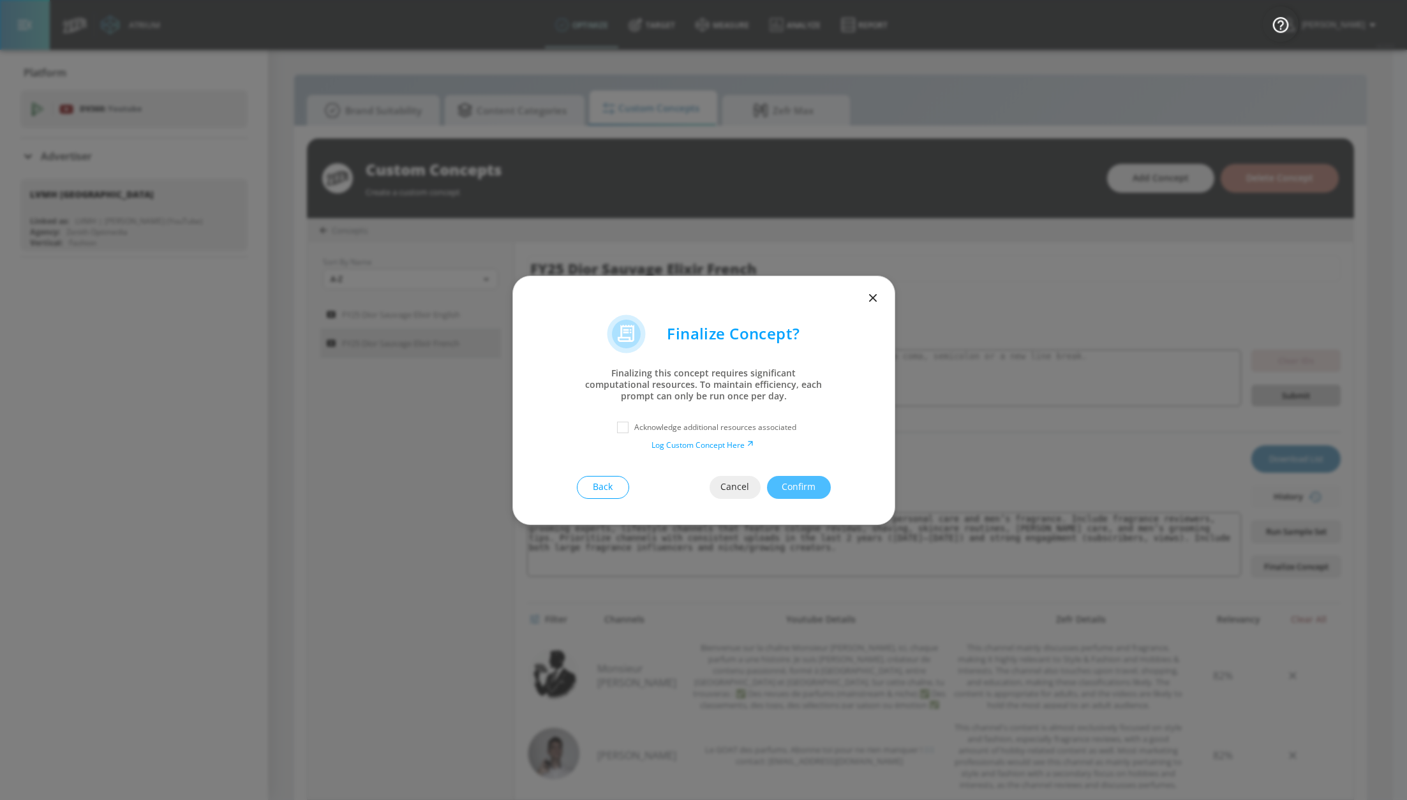
drag, startPoint x: 620, startPoint y: 424, endPoint x: 642, endPoint y: 430, distance: 23.1
click at [623, 425] on input "checkbox" at bounding box center [622, 427] width 23 height 23
checkbox input "true"
click at [822, 488] on button "Confirm" at bounding box center [799, 487] width 64 height 23
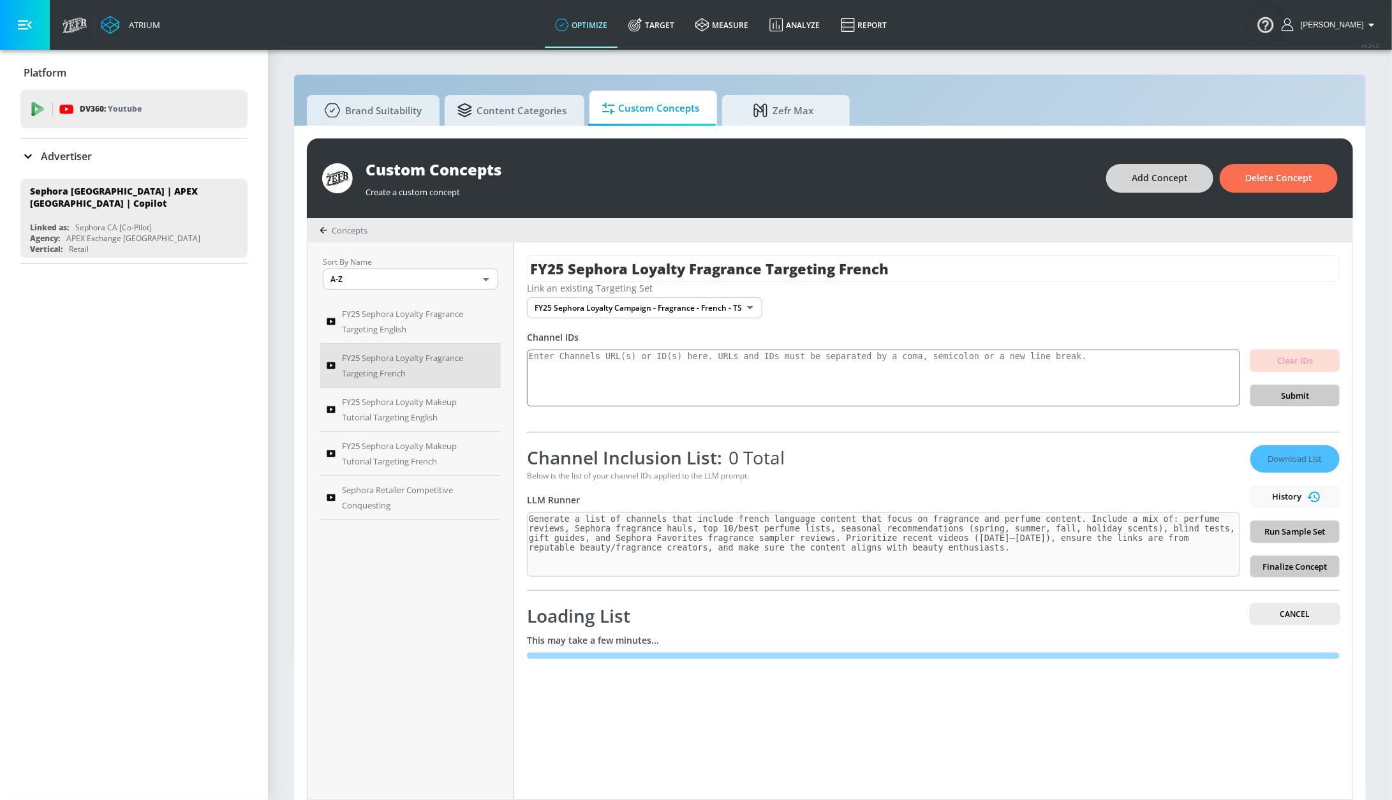
click at [1172, 175] on span "Add Concept" at bounding box center [1160, 178] width 56 height 16
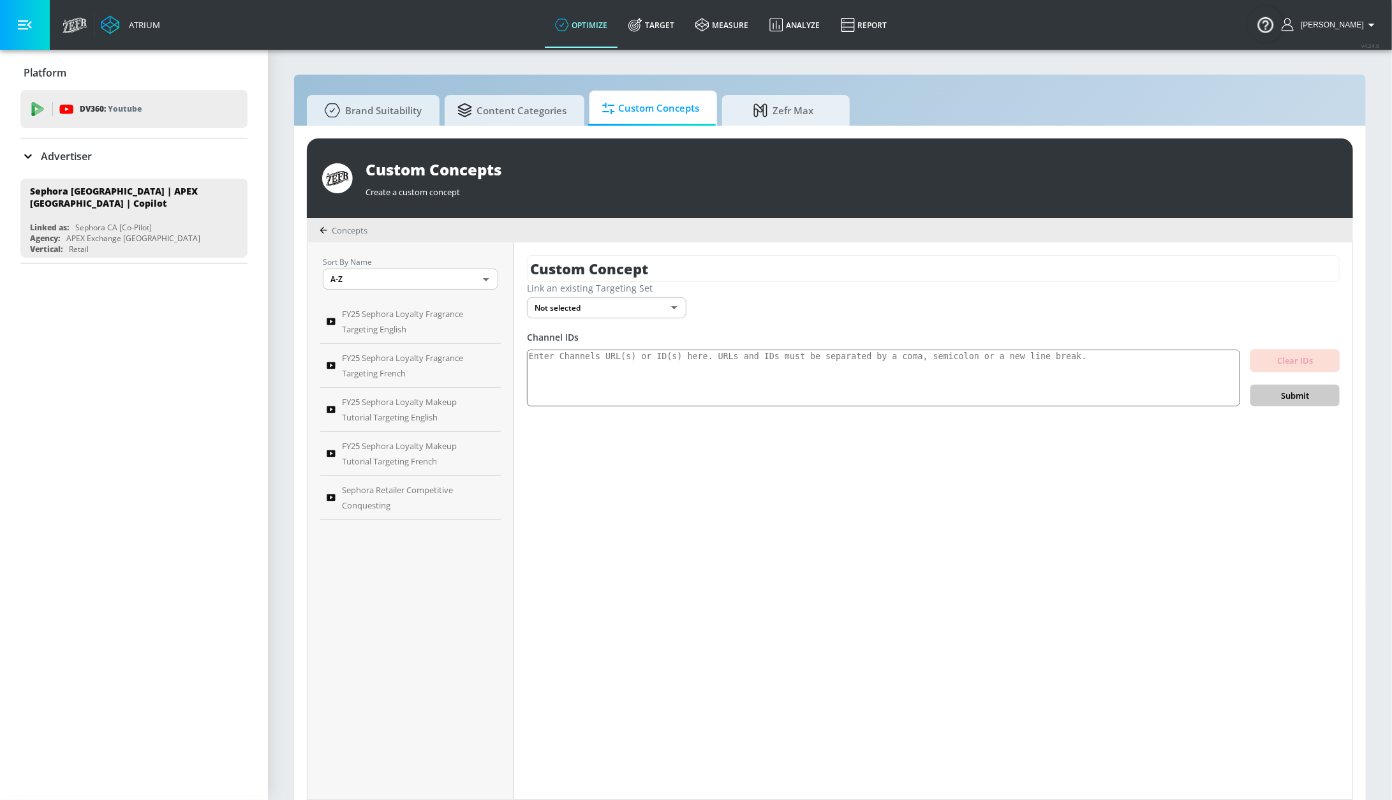
drag, startPoint x: 713, startPoint y: 272, endPoint x: 382, endPoint y: 249, distance: 331.9
click at [382, 249] on div "Sort By Name A-Z ASC ​ FY25 Sephora Loyalty Fragrance Targeting English FY25 Se…" at bounding box center [830, 520] width 1045 height 557
type input "FY25 Sephora Loyalty Skincare Targeting English"
click at [1324, 265] on icon "button" at bounding box center [1328, 268] width 11 height 11
click at [638, 306] on body "Atrium optimize Target measure Analyze Report optimize Target measure Analyze R…" at bounding box center [703, 406] width 1407 height 813
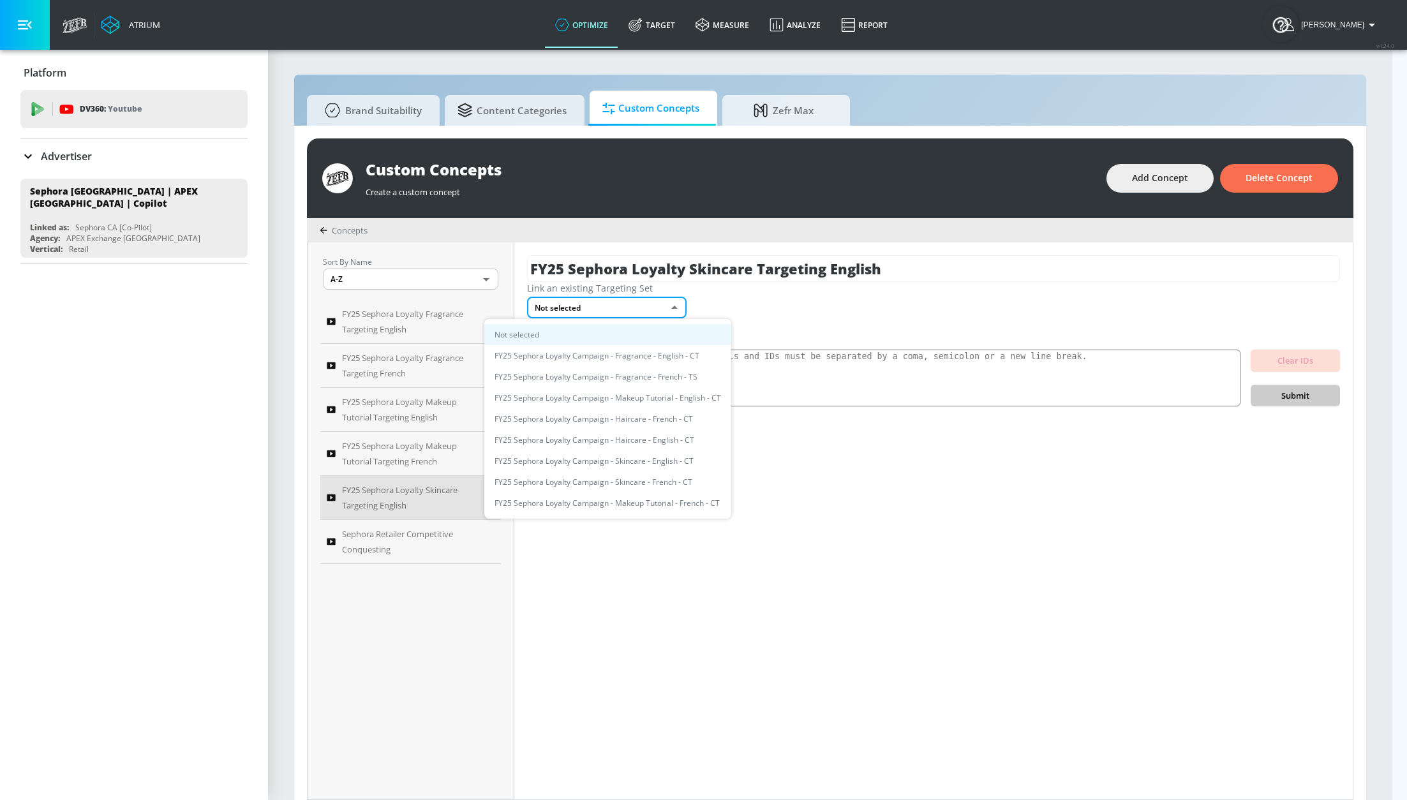
click at [631, 306] on body "Atrium optimize Target measure Analyze Report optimize Target measure Analyze R…" at bounding box center [703, 406] width 1407 height 813
click at [640, 459] on li "FY25 Sephora Loyalty Campaign - Skincare - English - CT" at bounding box center [607, 460] width 247 height 21
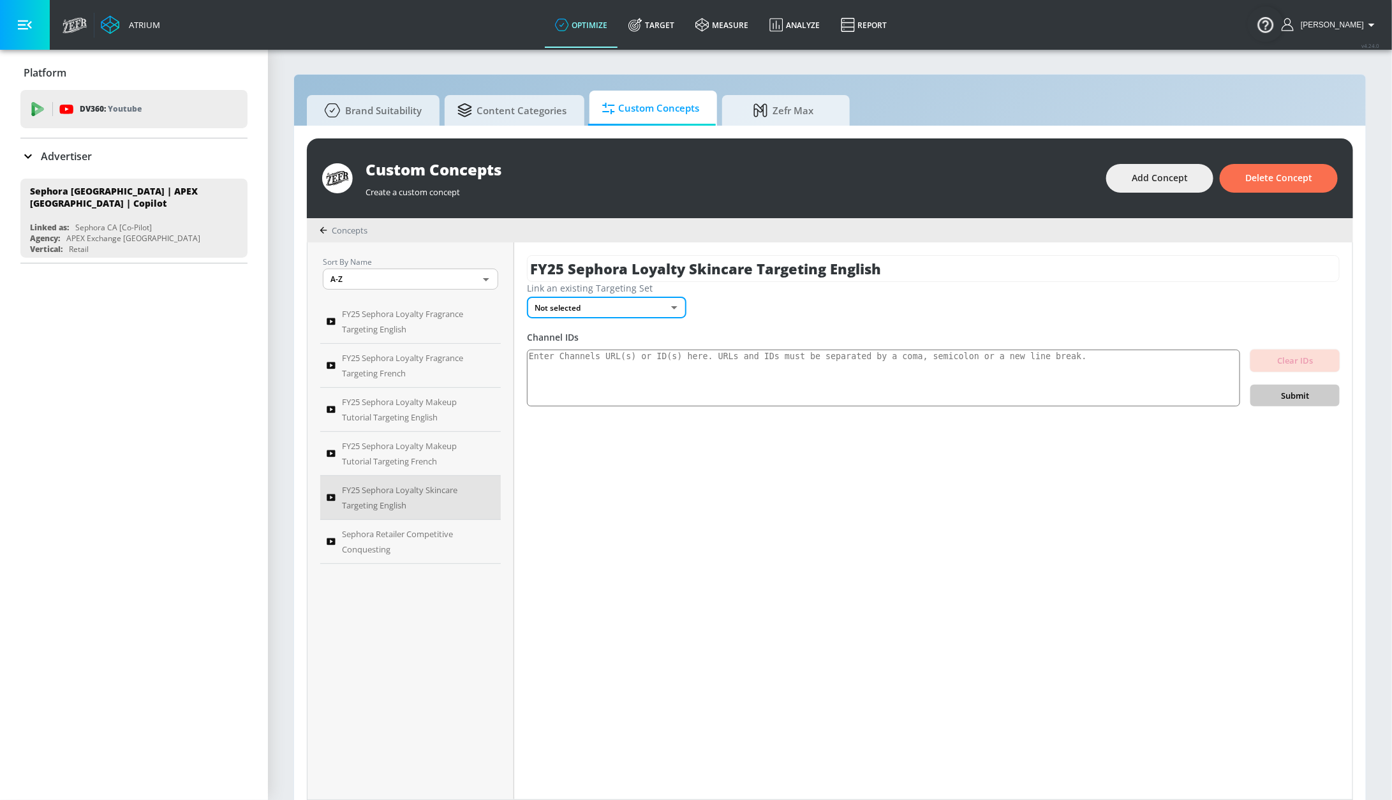
type input "19e1862c-ee98-4456-9c2b-20ab3bf851c3"
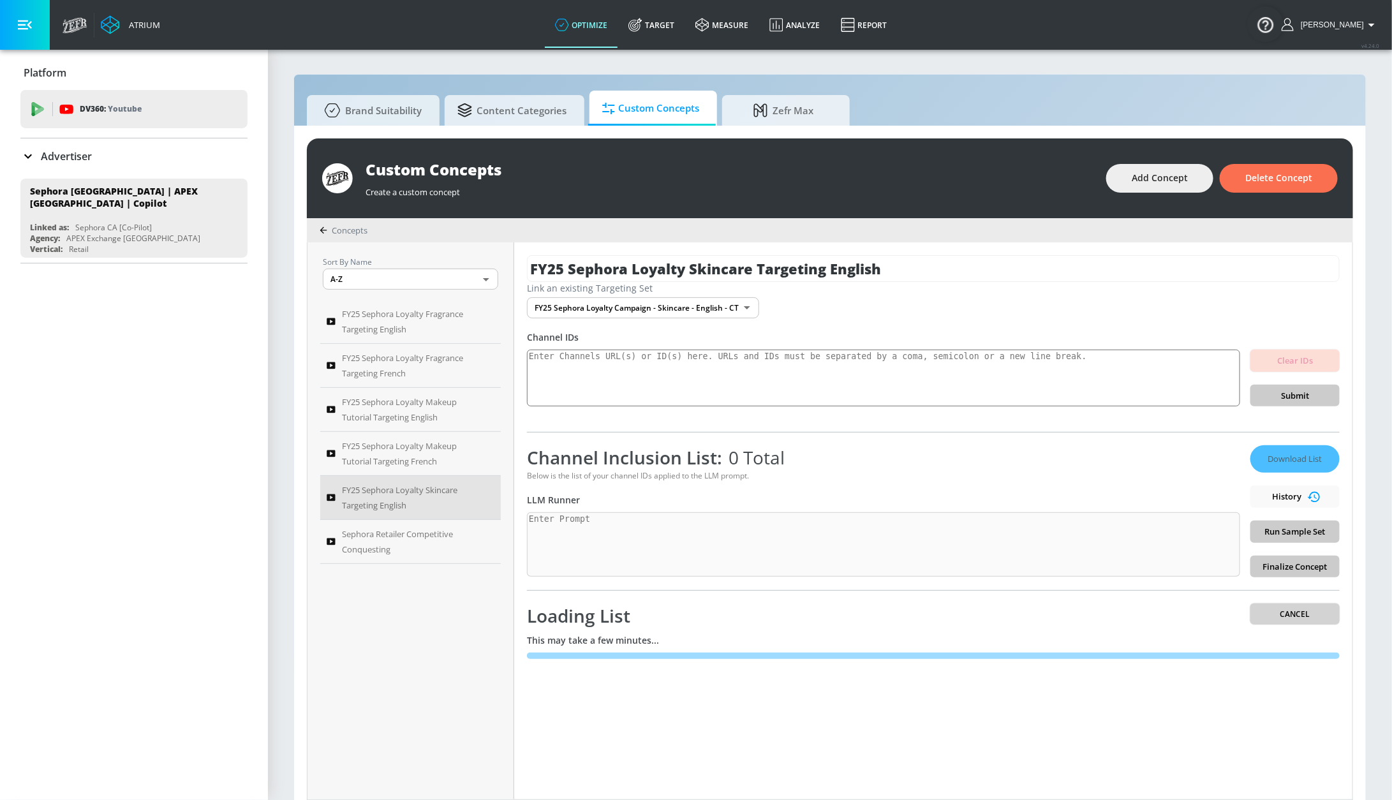
click at [1279, 610] on span "Cancel" at bounding box center [1295, 613] width 69 height 13
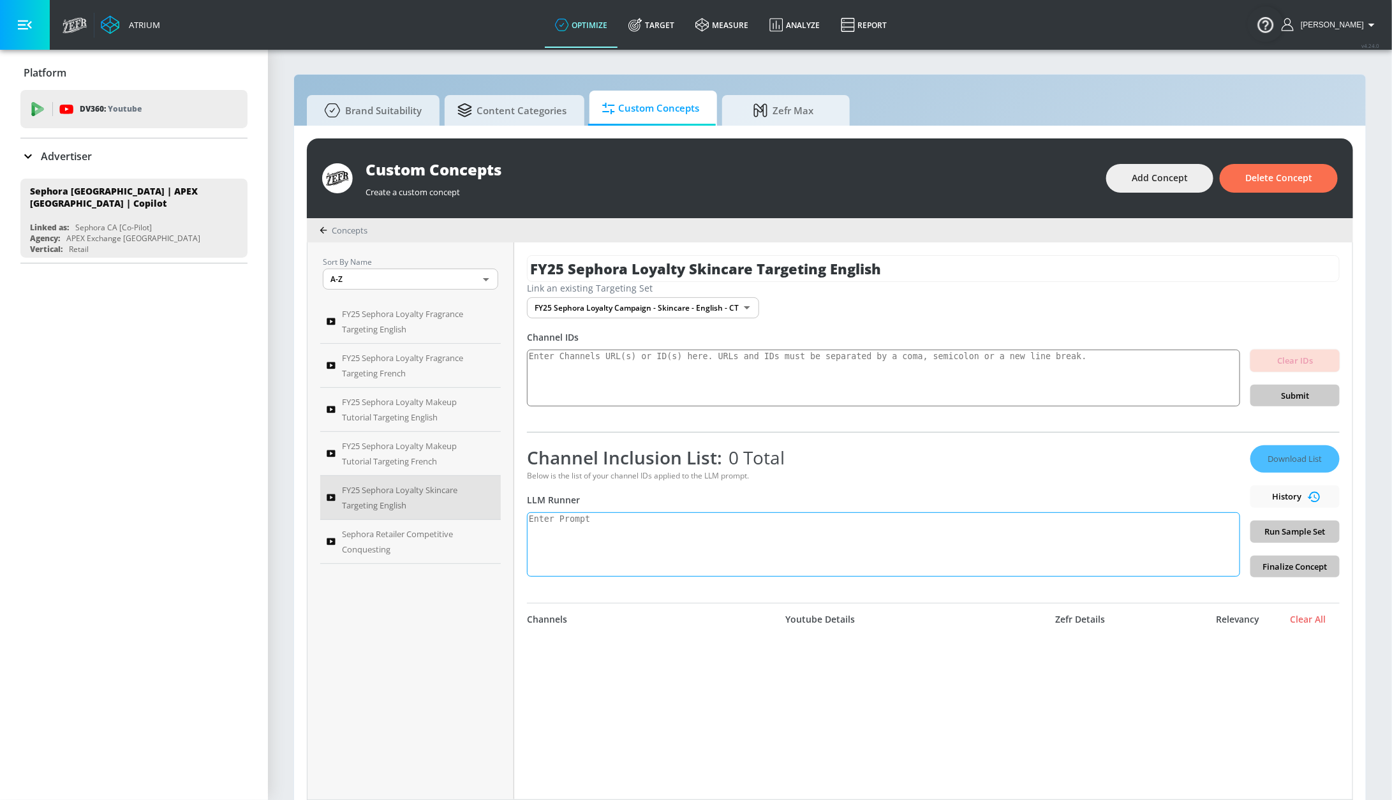
click at [620, 533] on textarea at bounding box center [883, 544] width 713 height 64
paste textarea "Generate a list of at least 50 active YouTube channels dedicated to skincare. I…"
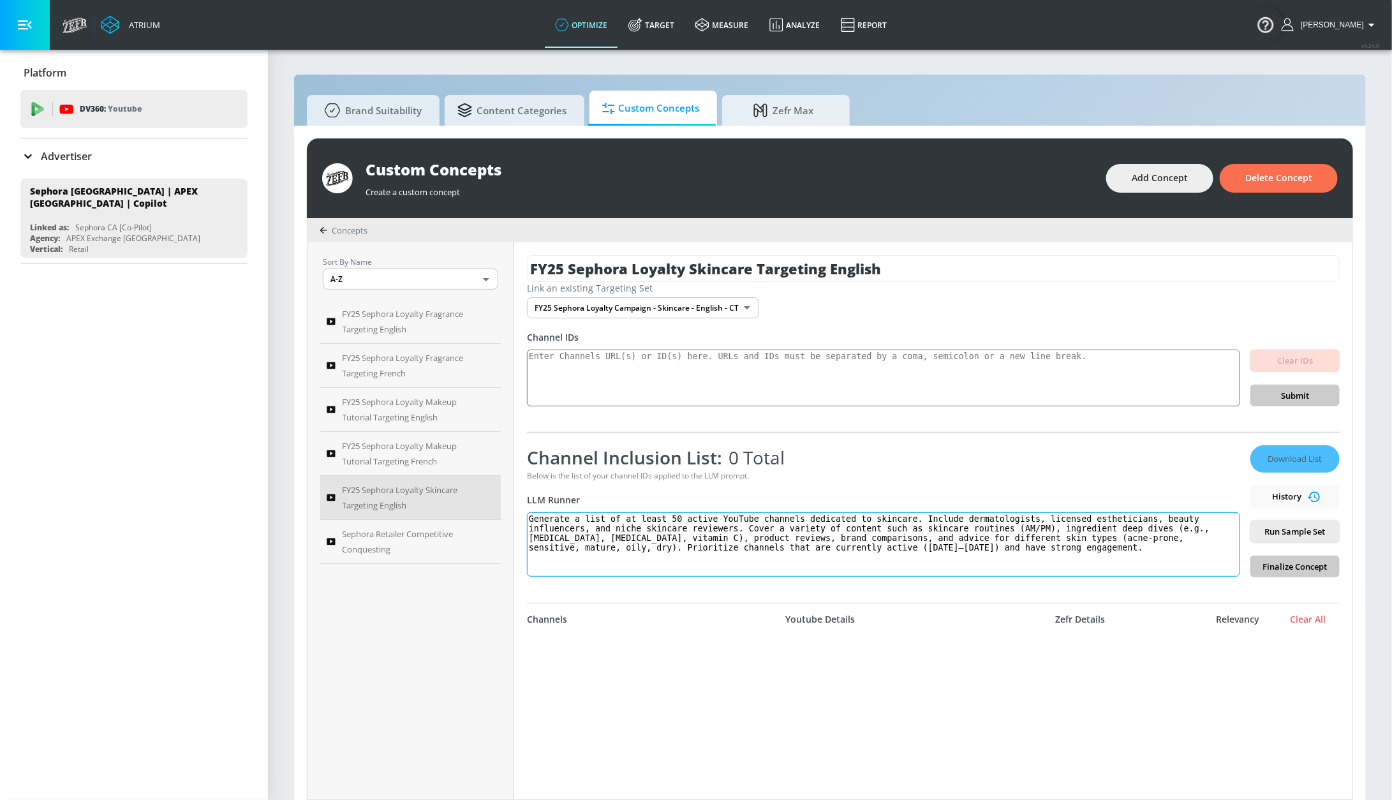
drag, startPoint x: 725, startPoint y: 520, endPoint x: 625, endPoint y: 520, distance: 100.8
click at [625, 520] on textarea "Generate a list of at least 50 active YouTube channels dedicated to skincare. I…" at bounding box center [883, 544] width 713 height 64
type textarea "Generate a list of YouTube channels dedicated to skincare. Include dermatologis…"
click at [1278, 538] on span "Run Sample Set" at bounding box center [1295, 531] width 69 height 15
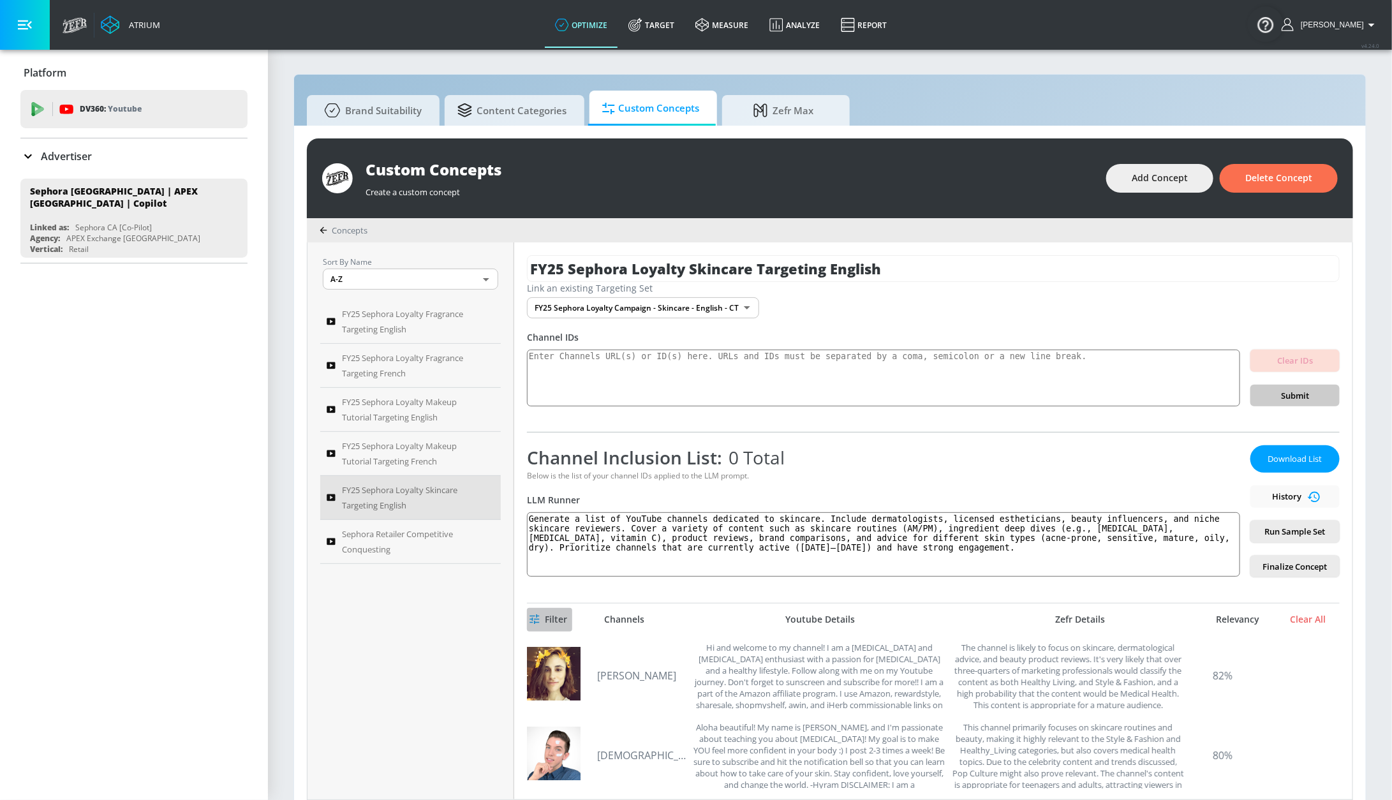
click at [550, 622] on span "Filter" at bounding box center [549, 620] width 35 height 16
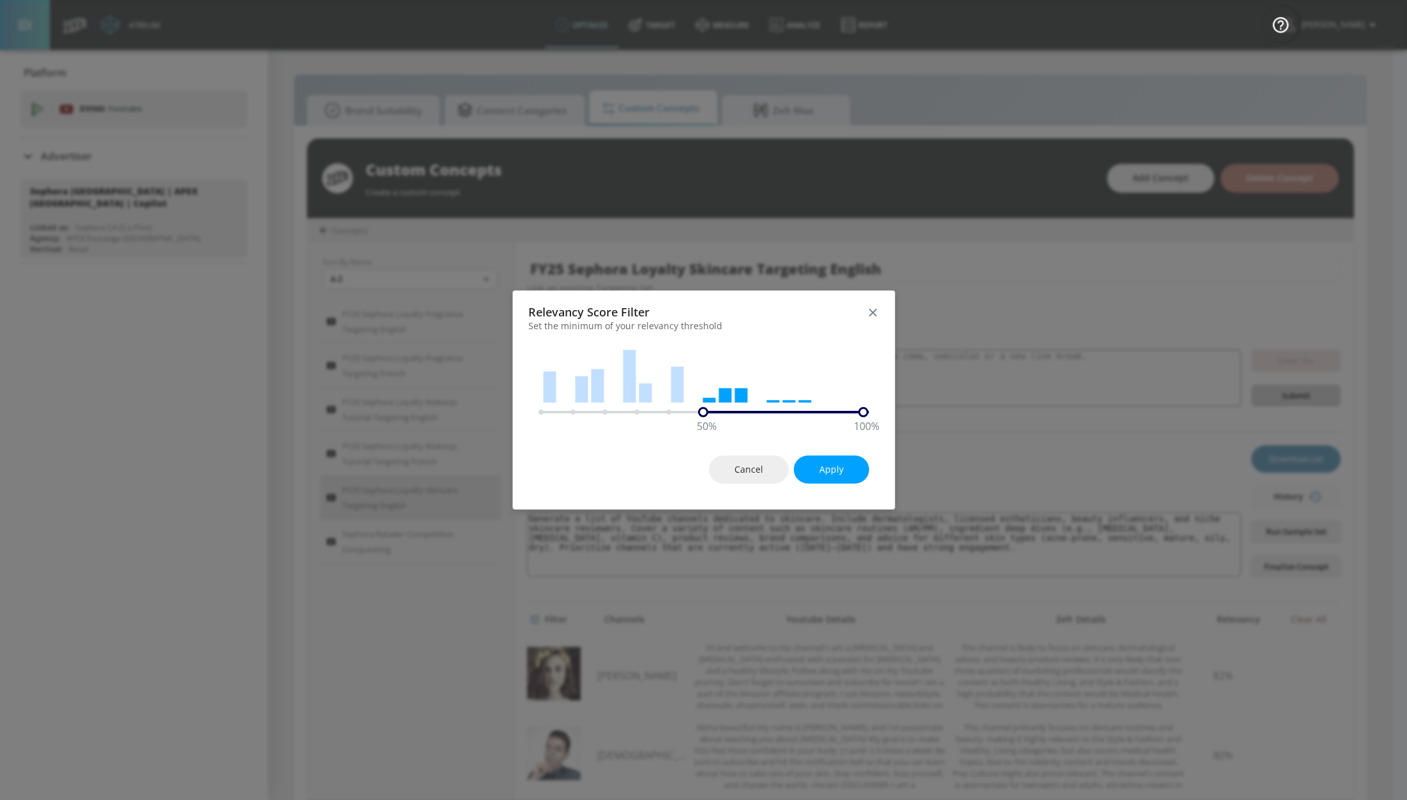
drag, startPoint x: 543, startPoint y: 415, endPoint x: 703, endPoint y: 413, distance: 160.1
click at [703, 413] on div "50 %" at bounding box center [703, 412] width 10 height 10
click at [845, 473] on button "Apply" at bounding box center [831, 470] width 75 height 29
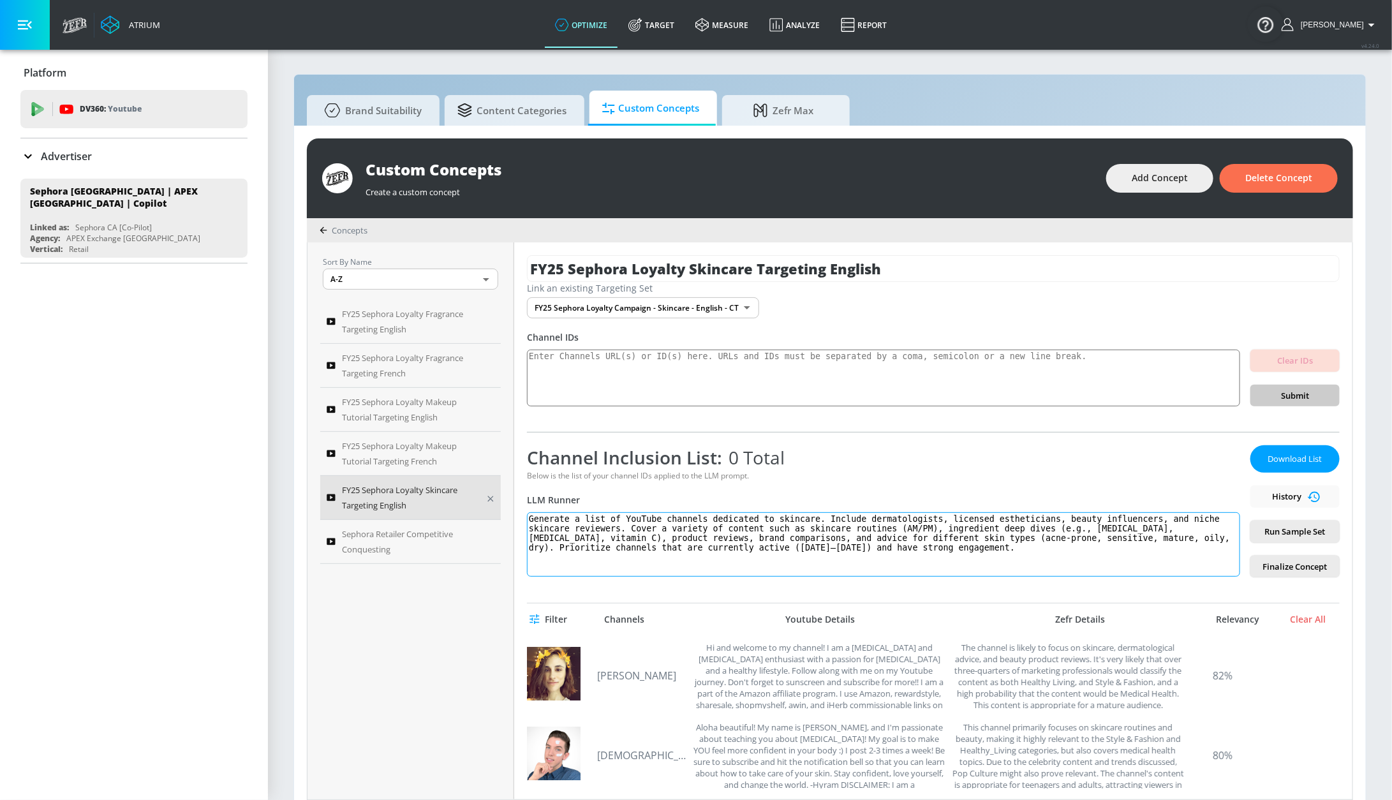
drag, startPoint x: 972, startPoint y: 552, endPoint x: 489, endPoint y: 520, distance: 484.6
click at [489, 520] on div "Sort By Name A-Z ASC ​ FY25 Sephora Loyalty Fragrance Targeting English FY25 Se…" at bounding box center [830, 520] width 1045 height 557
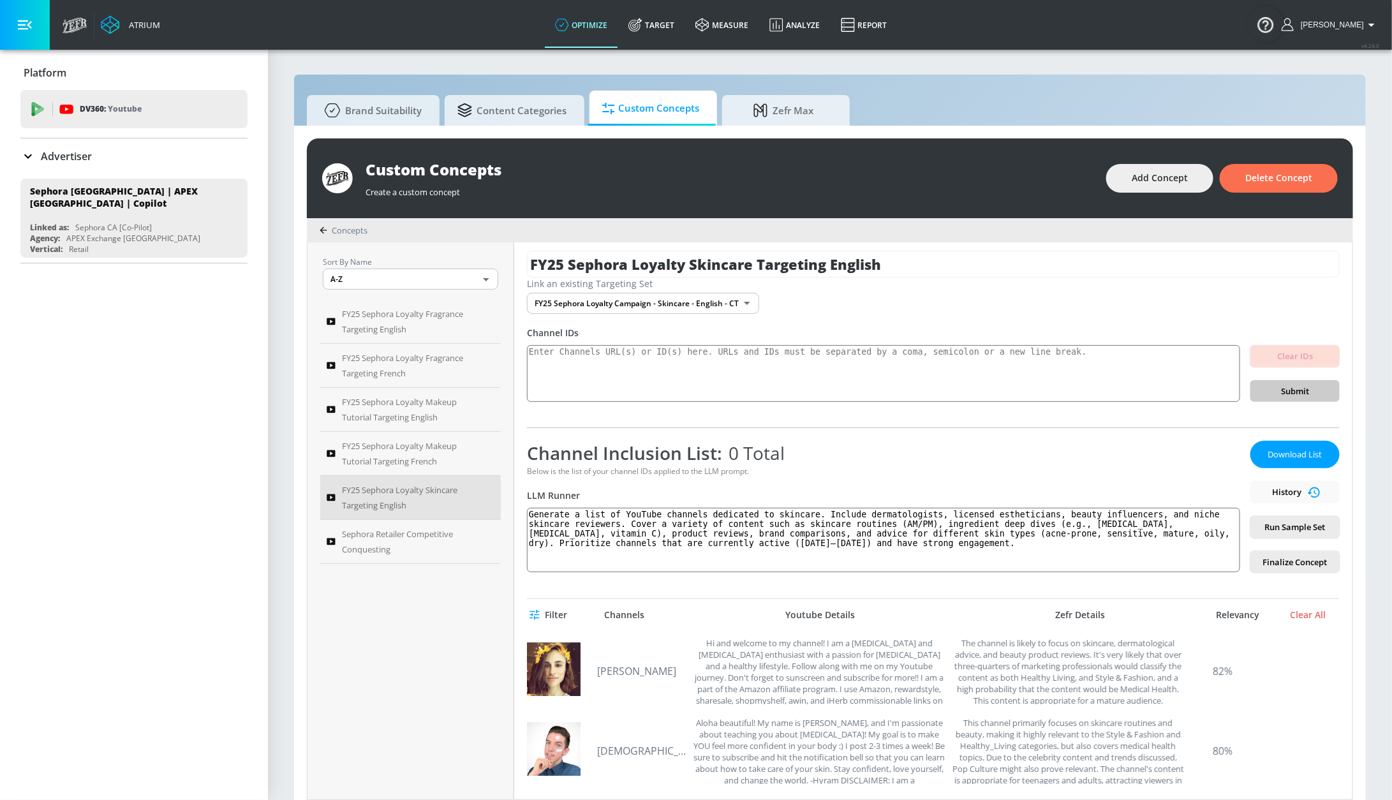
click at [531, 616] on icon "button" at bounding box center [535, 616] width 10 height 10
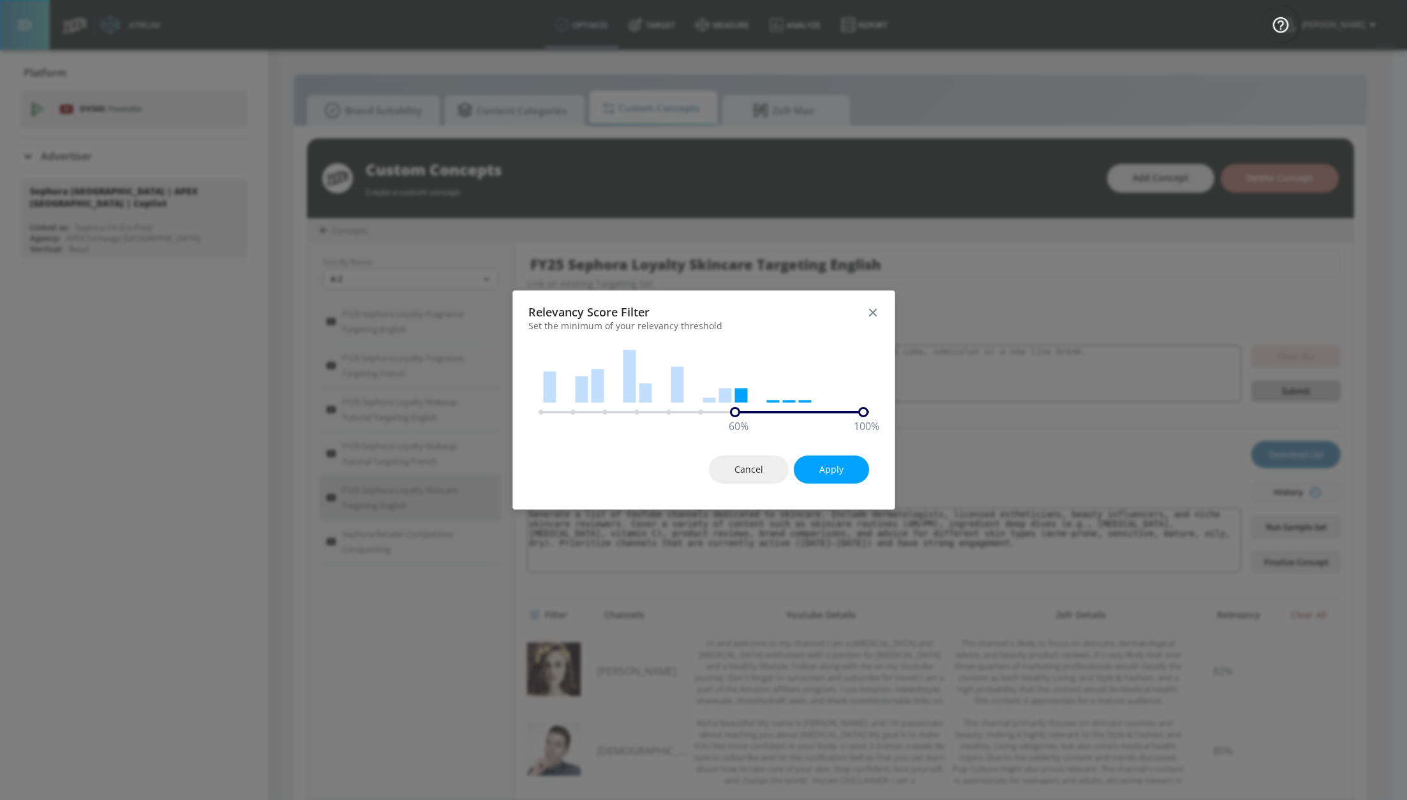
drag, startPoint x: 714, startPoint y: 415, endPoint x: 731, endPoint y: 415, distance: 17.2
click at [731, 415] on div "60 %" at bounding box center [735, 412] width 10 height 10
click at [839, 464] on span "Apply" at bounding box center [831, 470] width 24 height 16
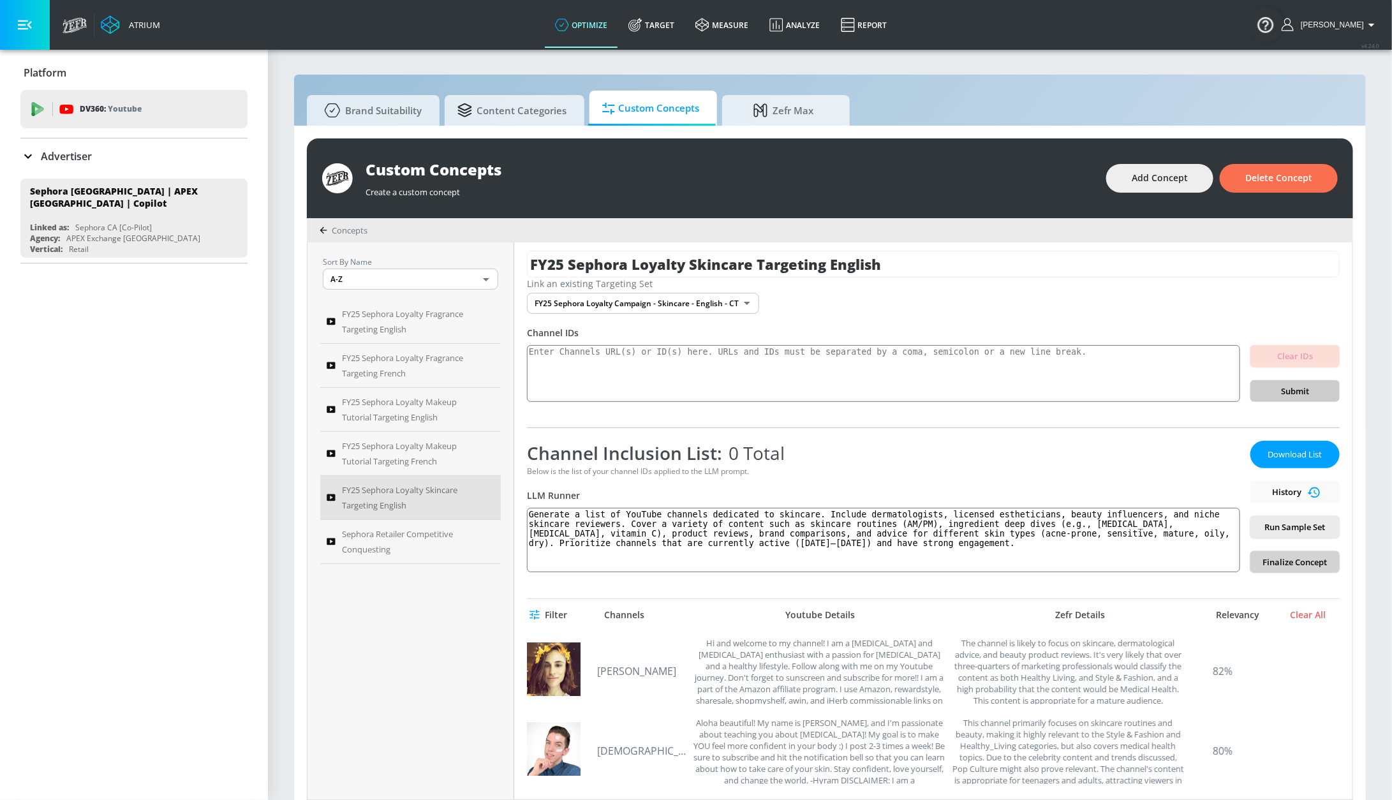
click at [1261, 561] on span "Finalize Concept" at bounding box center [1295, 562] width 69 height 15
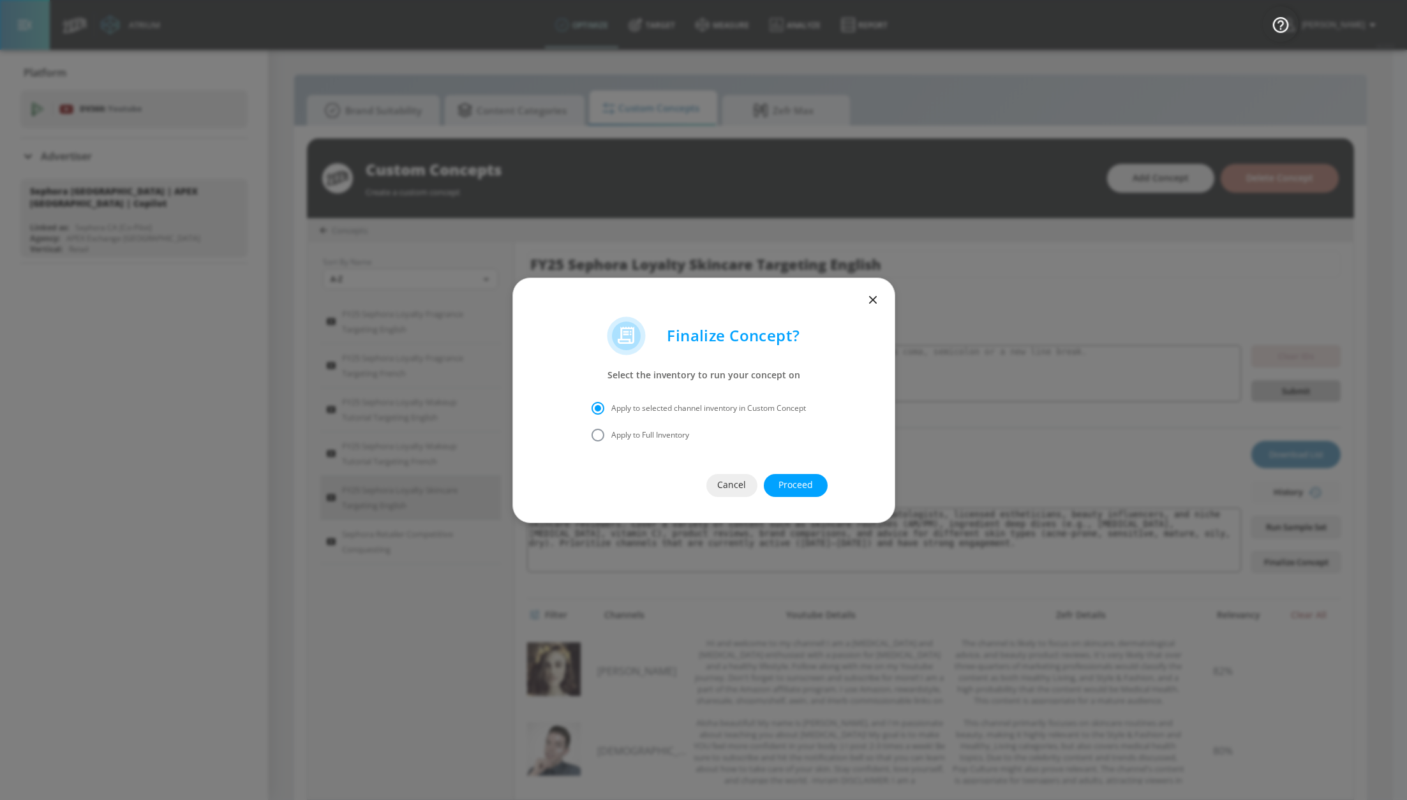
click at [658, 429] on span "Apply to Full Inventory" at bounding box center [650, 434] width 78 height 11
click at [611, 429] on input "Apply to Full Inventory" at bounding box center [597, 435] width 27 height 27
radio input "true"
click at [795, 485] on span "Proceed" at bounding box center [795, 485] width 13 height 16
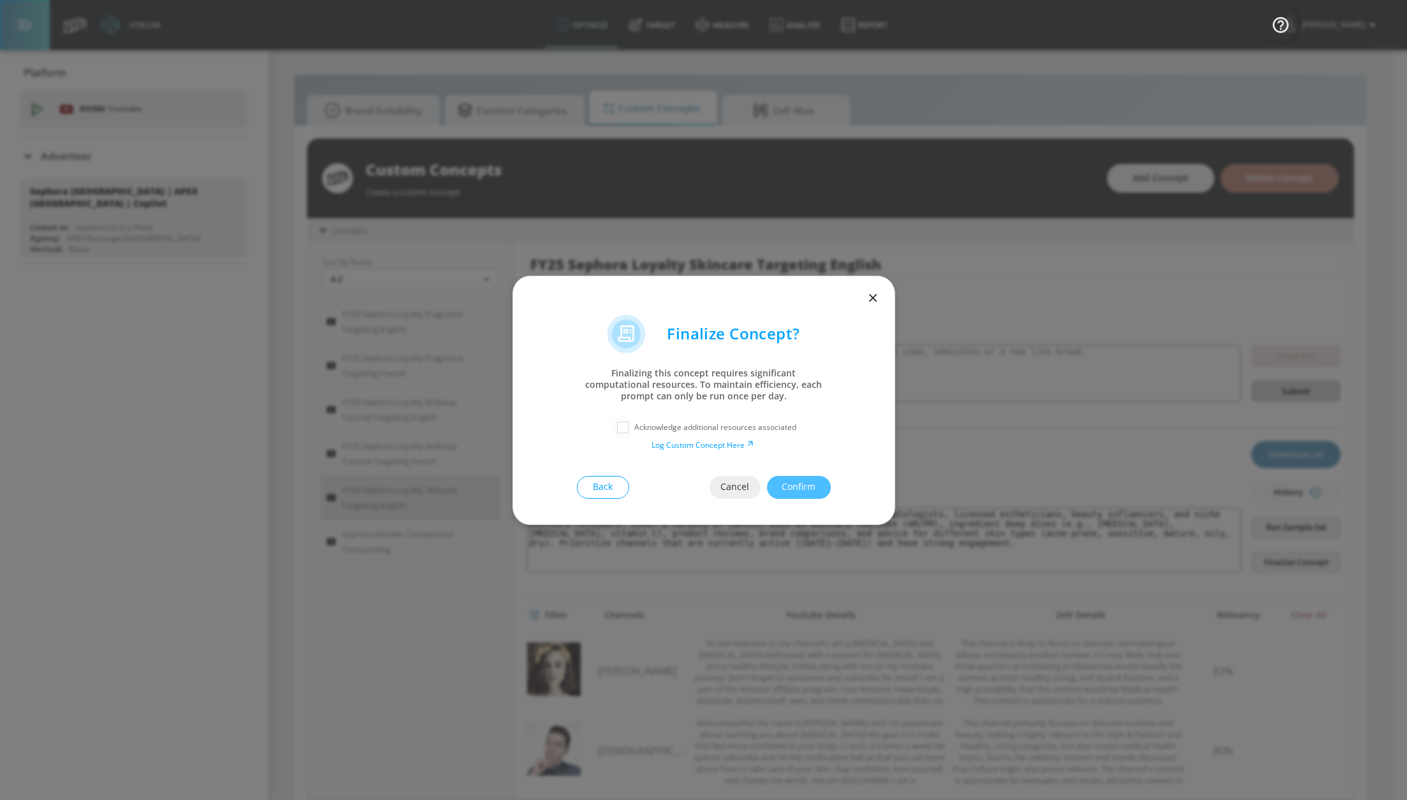
click at [615, 430] on input "checkbox" at bounding box center [622, 427] width 23 height 23
checkbox input "true"
click at [792, 487] on span "Confirm" at bounding box center [798, 487] width 13 height 16
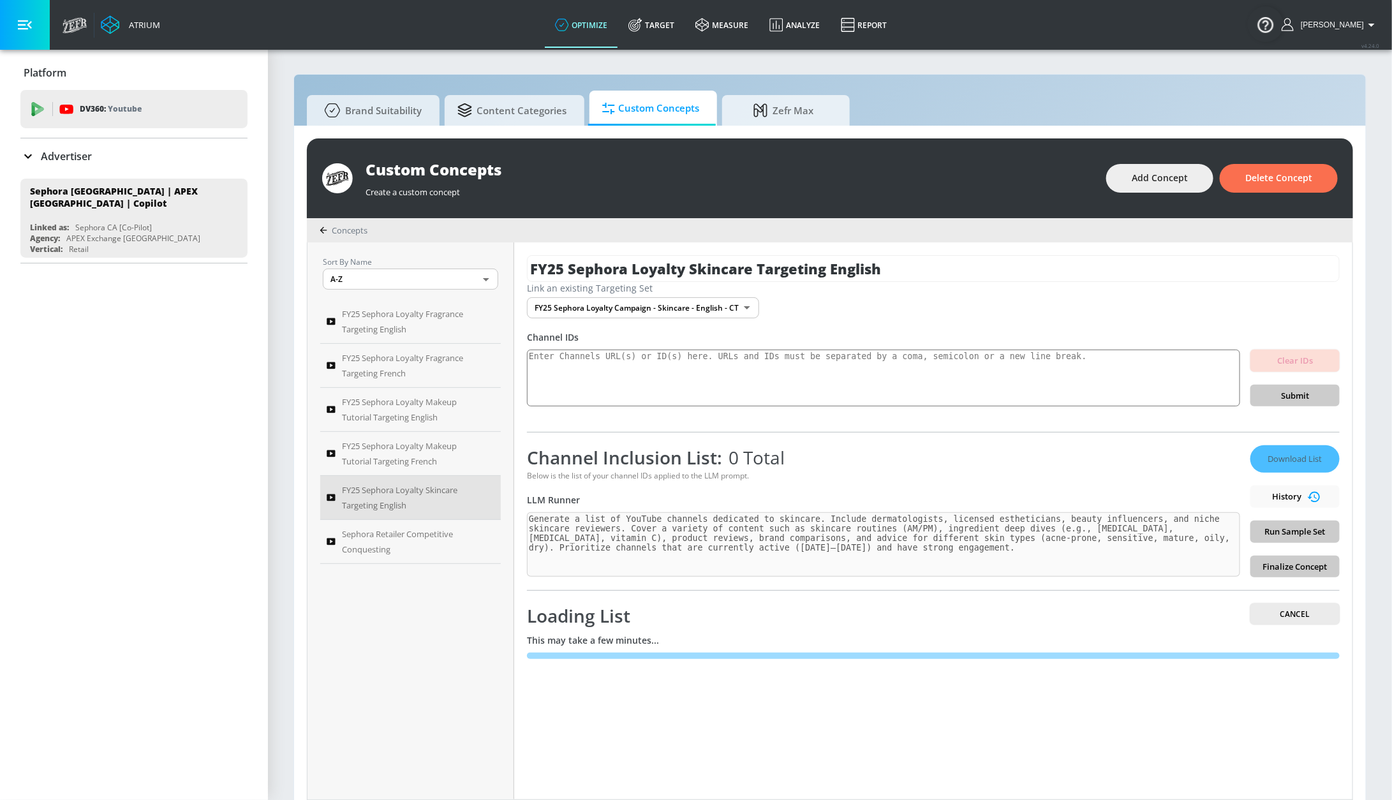
drag, startPoint x: 880, startPoint y: 272, endPoint x: 524, endPoint y: 276, distance: 356.7
click at [524, 276] on div "FY25 Sephora Loyalty Skincare Targeting English Link an existing Targeting Set …" at bounding box center [933, 520] width 838 height 557
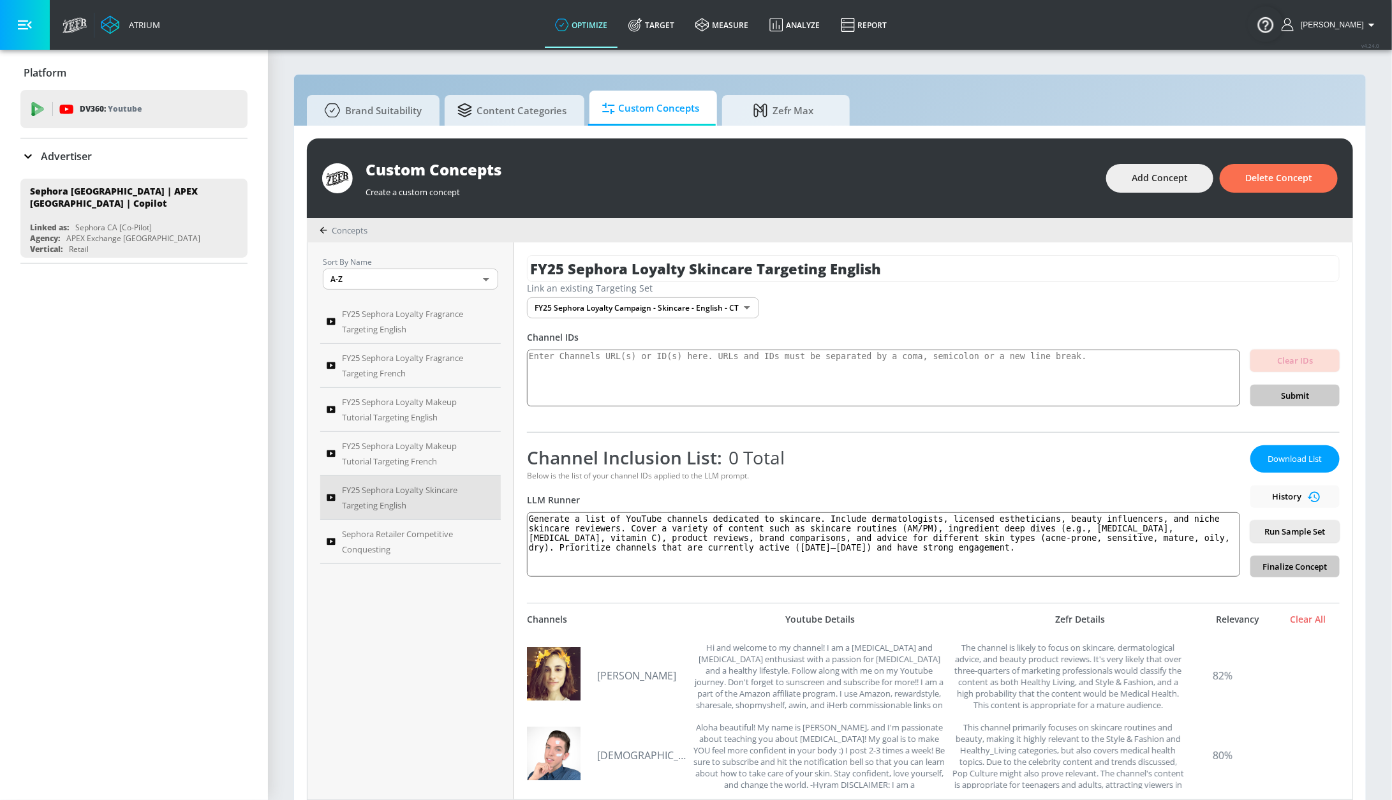
click at [949, 299] on div "Link an existing Targeting Set FY25 Sephora Loyalty Campaign - Skincare - Engli…" at bounding box center [933, 300] width 813 height 36
click at [533, 597] on div "FY25 Sephora Loyalty Skincare Targeting English Link an existing Targeting Set …" at bounding box center [933, 520] width 838 height 557
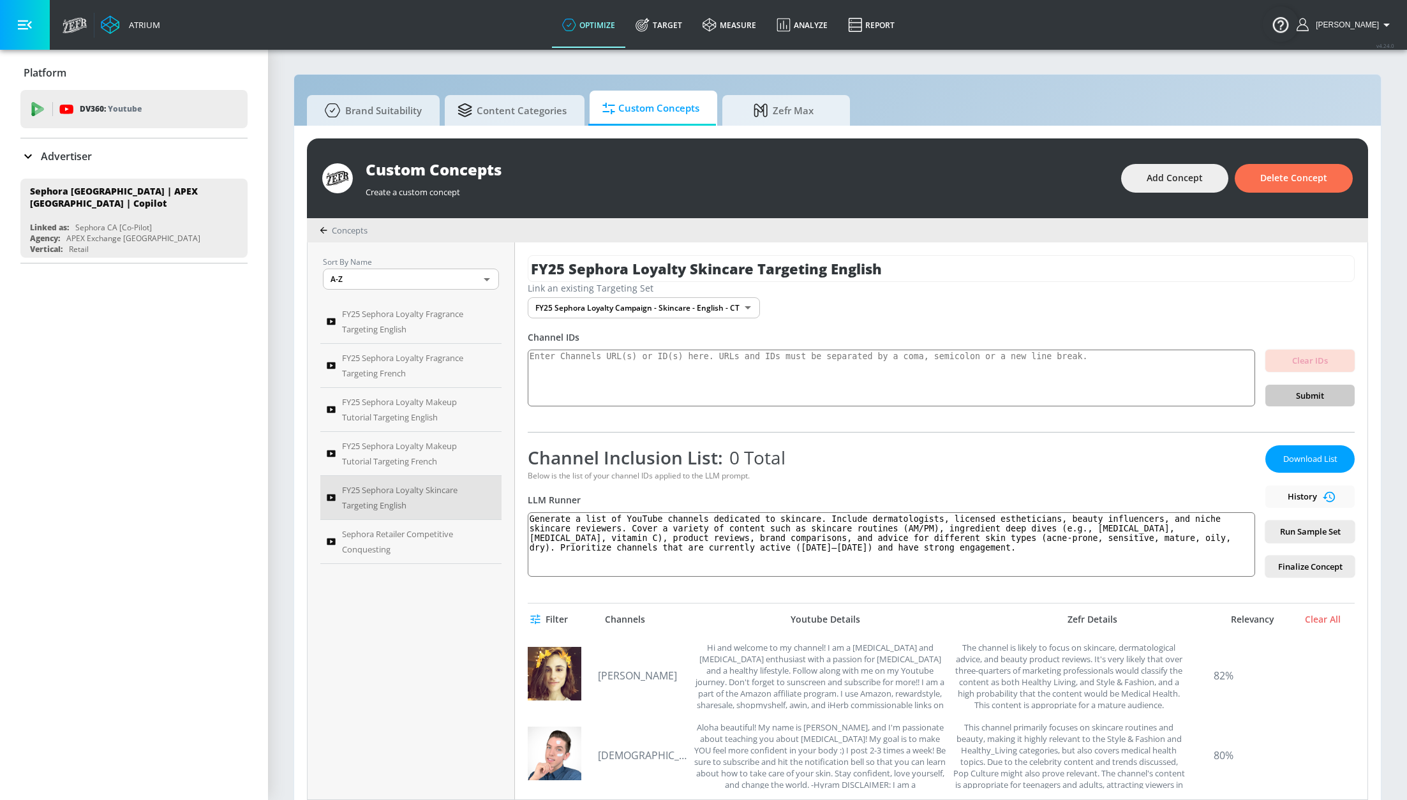
click at [683, 313] on body "Atrium optimize Target measure Analyze Report optimize Target measure Analyze R…" at bounding box center [703, 406] width 1407 height 813
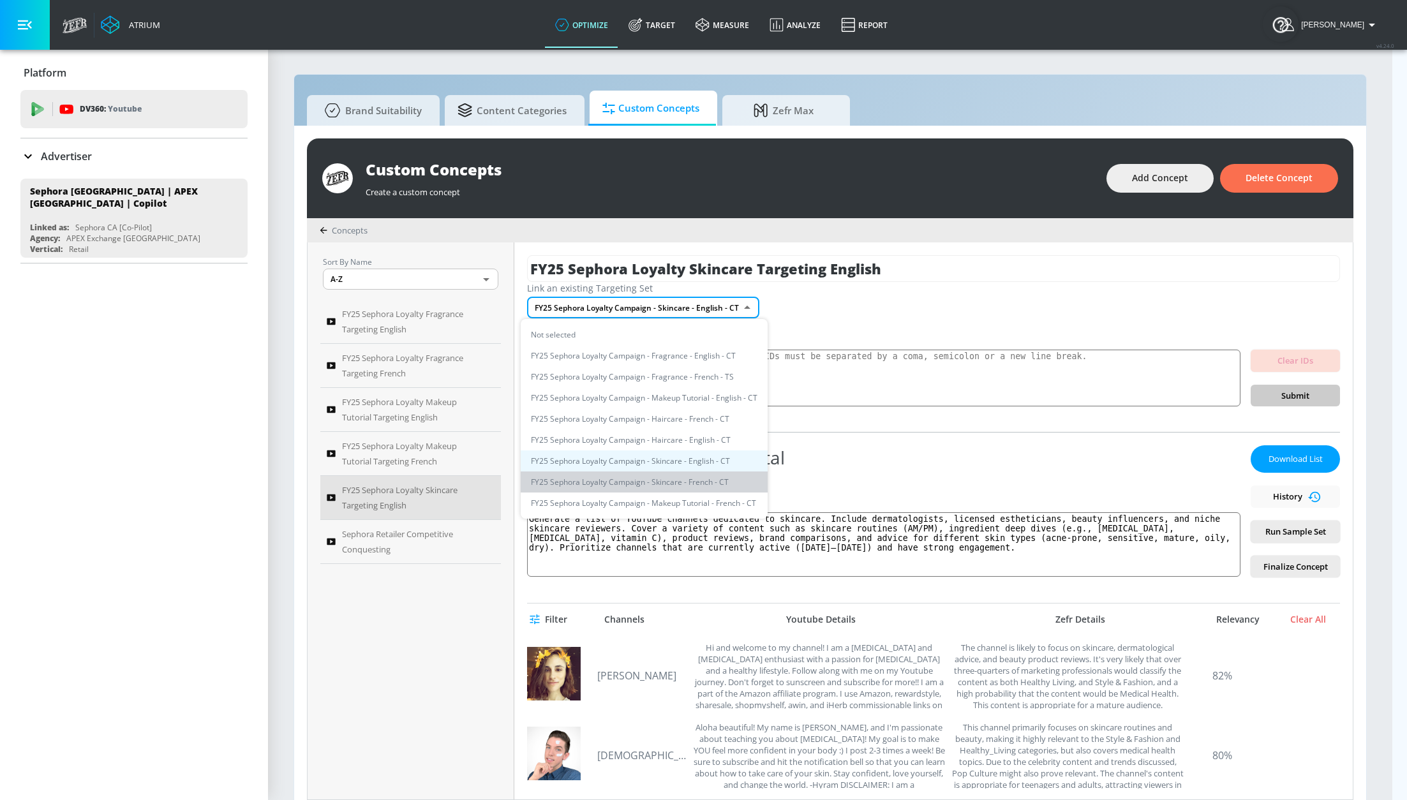
click at [705, 473] on li "FY25 Sephora Loyalty Campaign - Skincare - French - CT" at bounding box center [644, 481] width 247 height 21
click at [680, 310] on body "Atrium optimize Target measure Analyze Report optimize Target measure Analyze R…" at bounding box center [703, 406] width 1407 height 813
click at [695, 459] on li "FY25 Sephora Loyalty Campaign - Skincare - English - CT" at bounding box center [643, 460] width 247 height 21
type input "19e1862c-ee98-4456-9c2b-20ab3bf851c3"
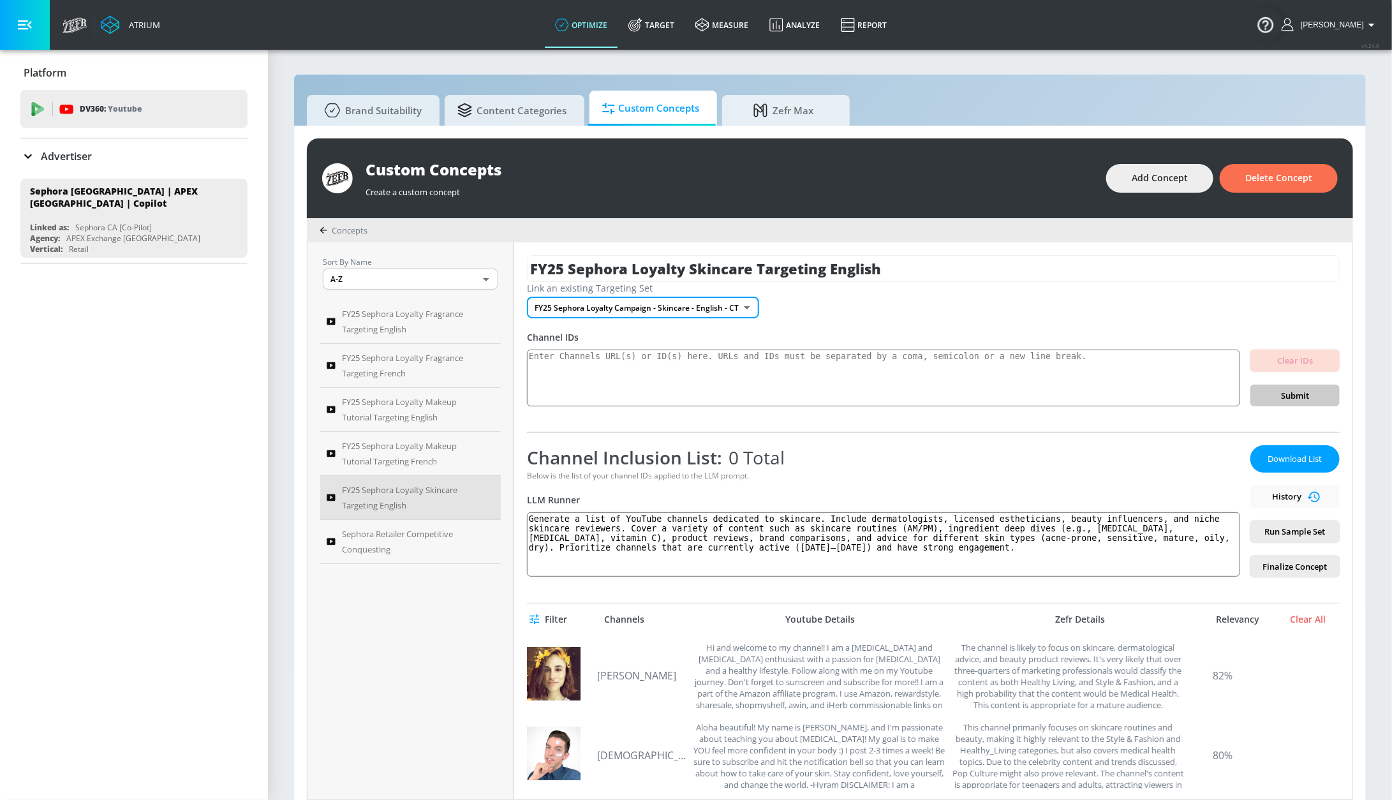
click at [1012, 308] on div "Link an existing Targeting Set FY25 Sephora Loyalty Campaign - Skincare - Engli…" at bounding box center [933, 300] width 813 height 36
click at [1273, 562] on span "Finalize Concept" at bounding box center [1295, 567] width 69 height 15
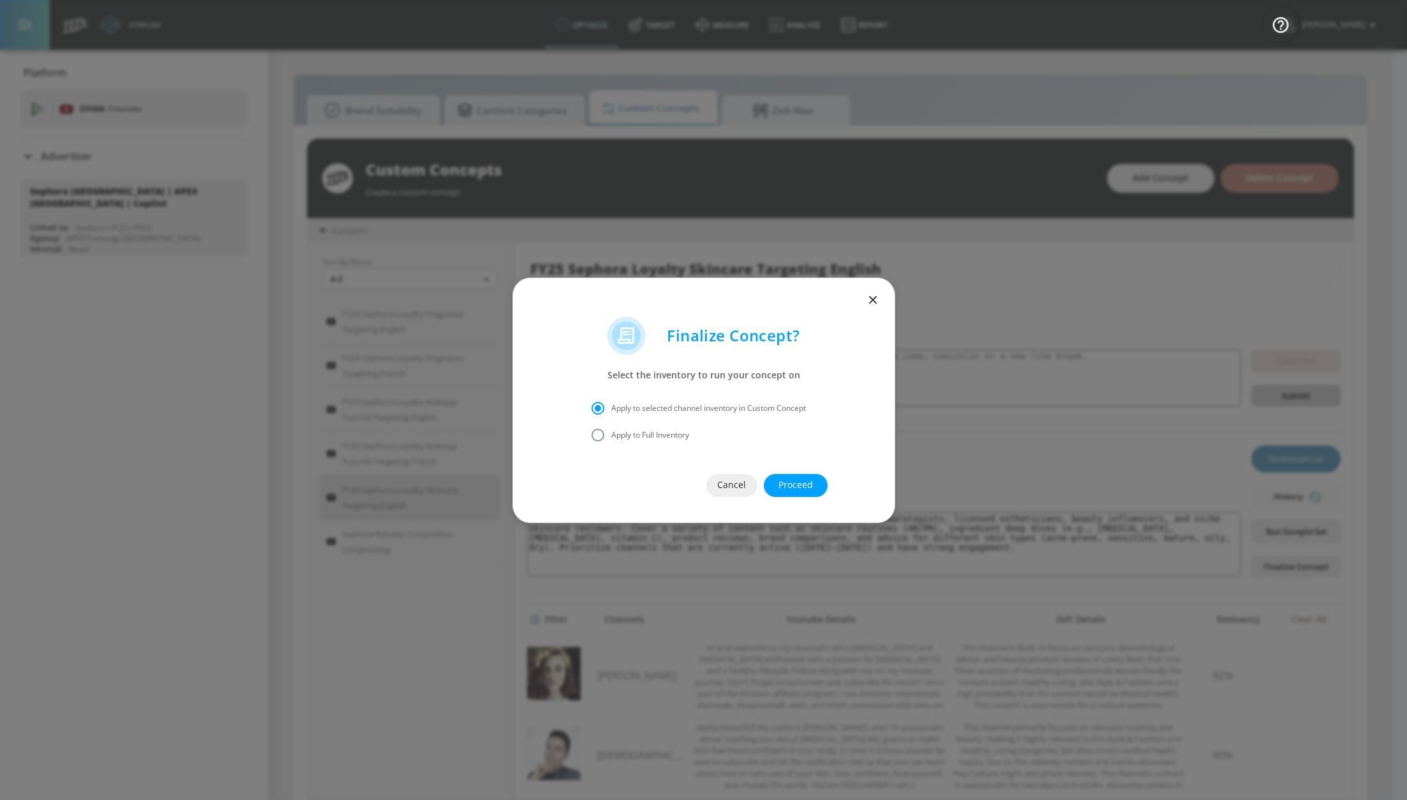
drag, startPoint x: 658, startPoint y: 433, endPoint x: 665, endPoint y: 436, distance: 7.1
click at [659, 434] on span "Apply to Full Inventory" at bounding box center [650, 434] width 78 height 11
click at [611, 434] on input "Apply to Full Inventory" at bounding box center [597, 435] width 27 height 27
radio input "true"
click at [802, 486] on span "Proceed" at bounding box center [795, 485] width 13 height 16
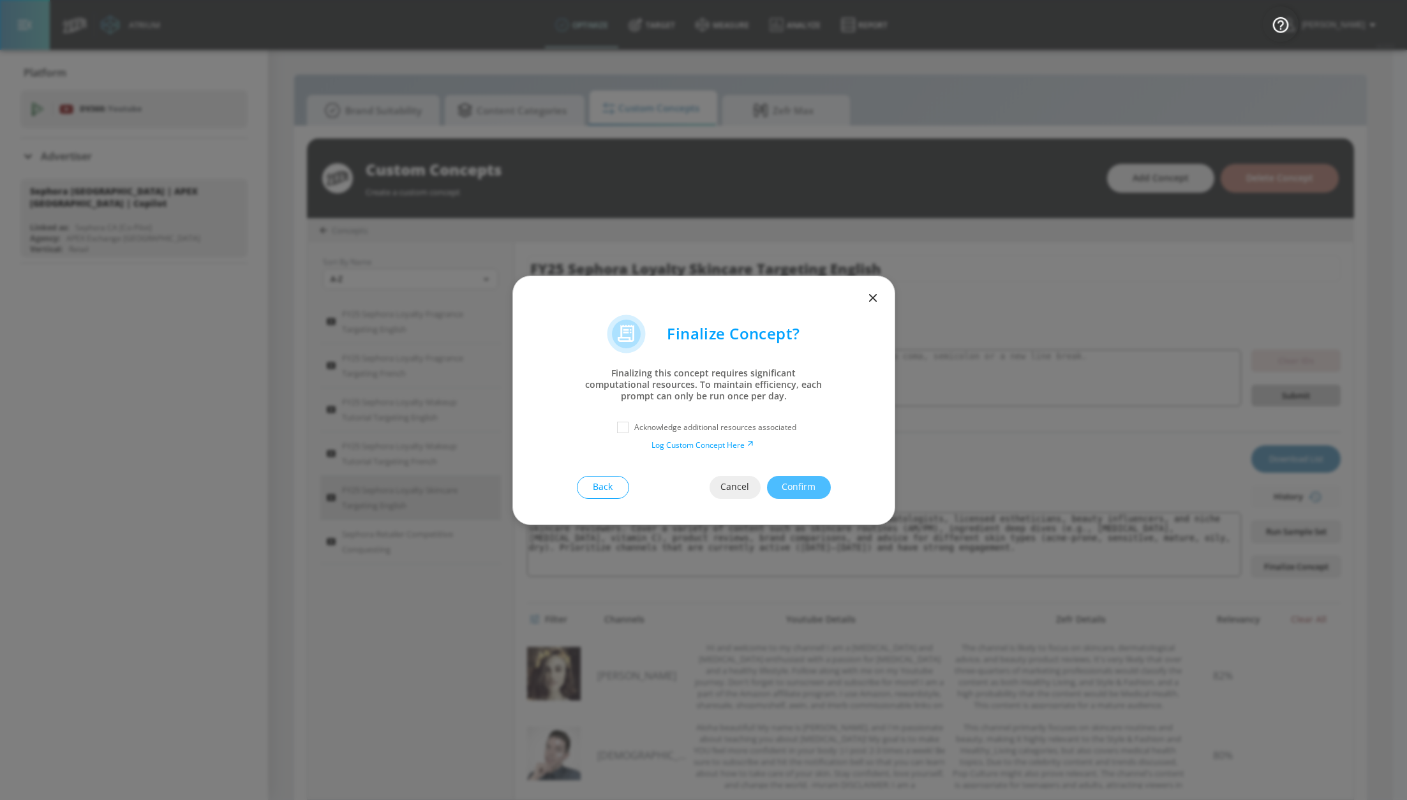
click at [727, 433] on p "Acknowledge additional resources associated" at bounding box center [715, 427] width 162 height 11
click at [726, 425] on p "Acknowledge additional resources associated" at bounding box center [715, 427] width 162 height 11
click at [621, 425] on input "checkbox" at bounding box center [622, 427] width 23 height 23
checkbox input "true"
click at [803, 482] on span "Confirm" at bounding box center [798, 487] width 13 height 16
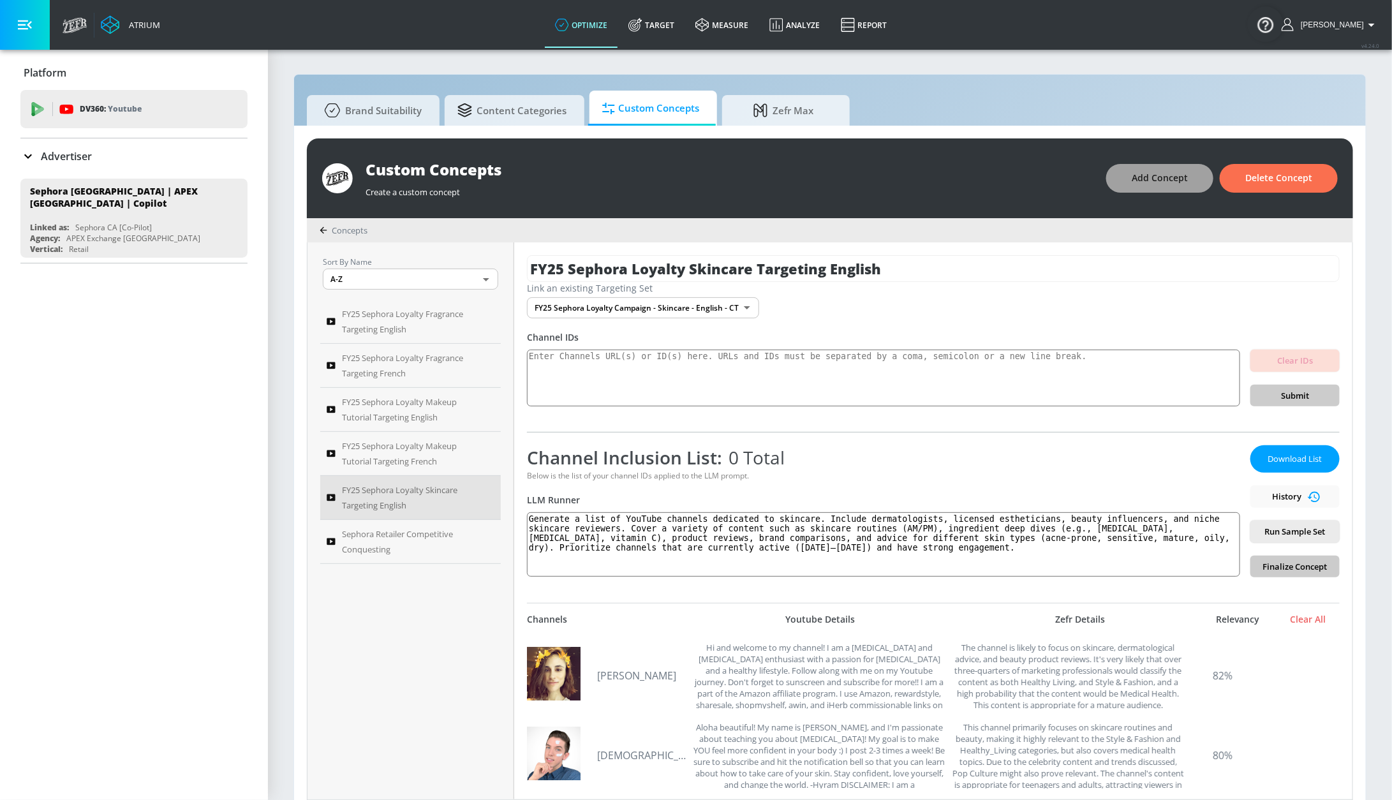
click at [1134, 174] on span "Add Concept" at bounding box center [1160, 178] width 56 height 16
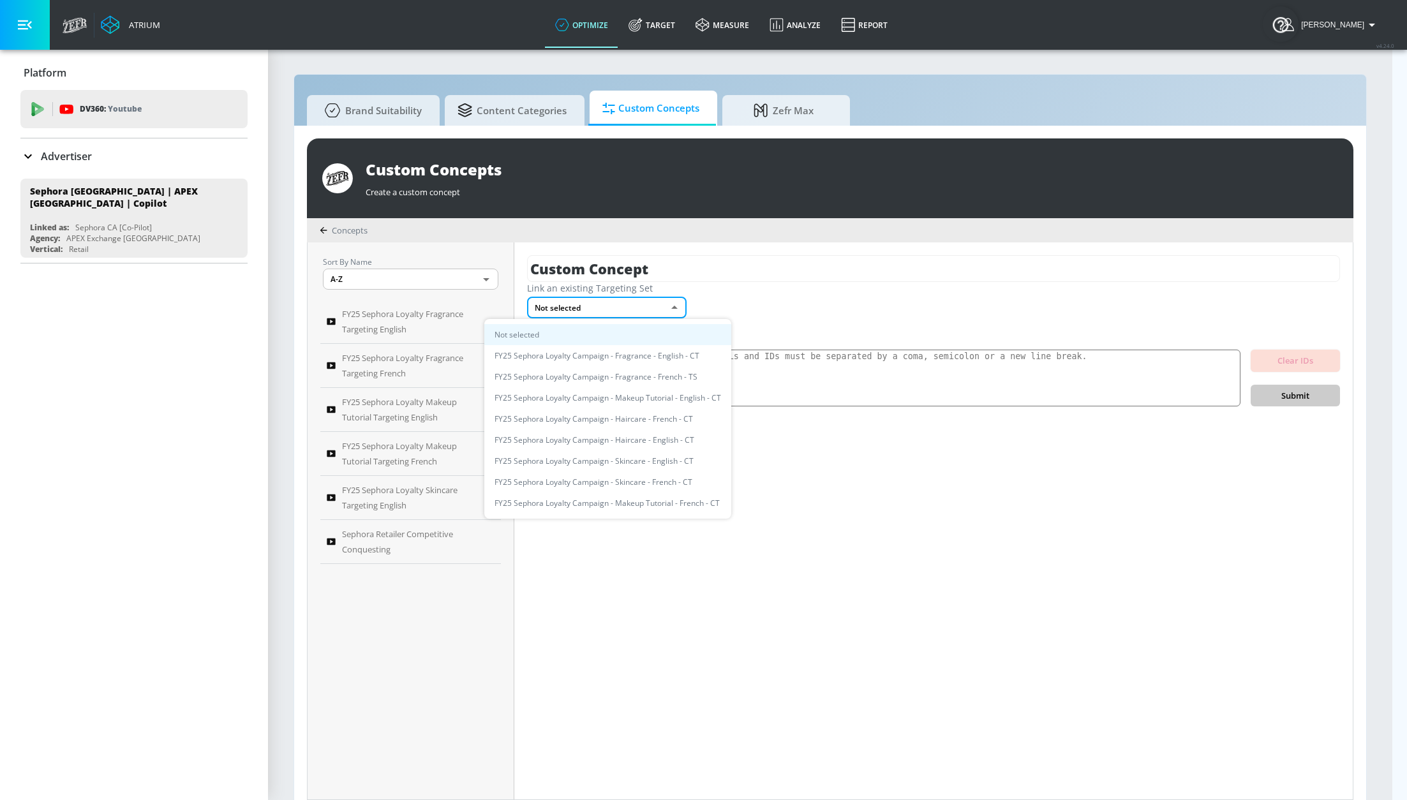
click at [575, 302] on body "Atrium optimize Target measure Analyze Report optimize Target measure Analyze R…" at bounding box center [703, 406] width 1407 height 813
click at [642, 484] on li "FY25 Sephora Loyalty Campaign - Skincare - French - CT" at bounding box center [607, 481] width 247 height 21
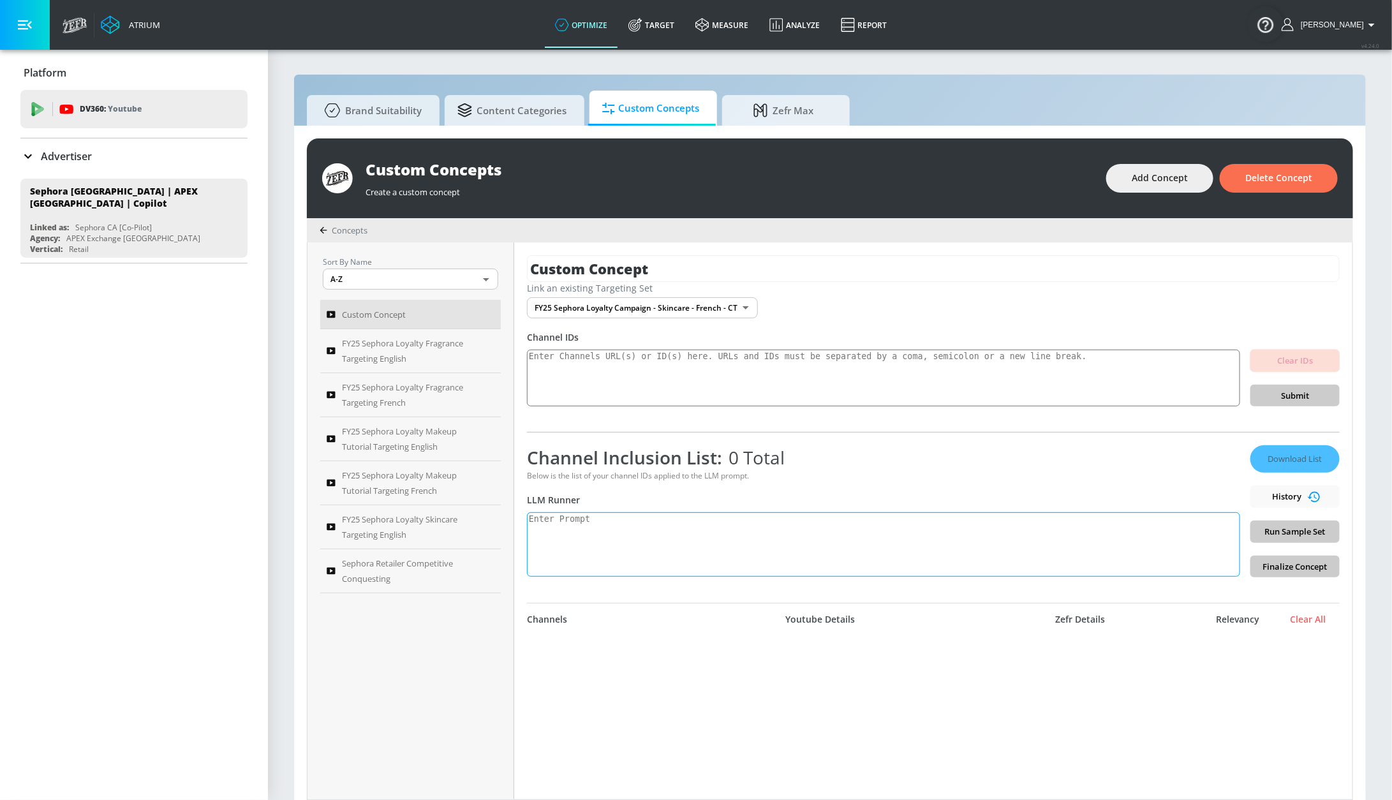
click at [650, 553] on textarea at bounding box center [883, 544] width 713 height 64
paste textarea "Generate a list of YouTube channels dedicated to skincare. Include dermatologis…"
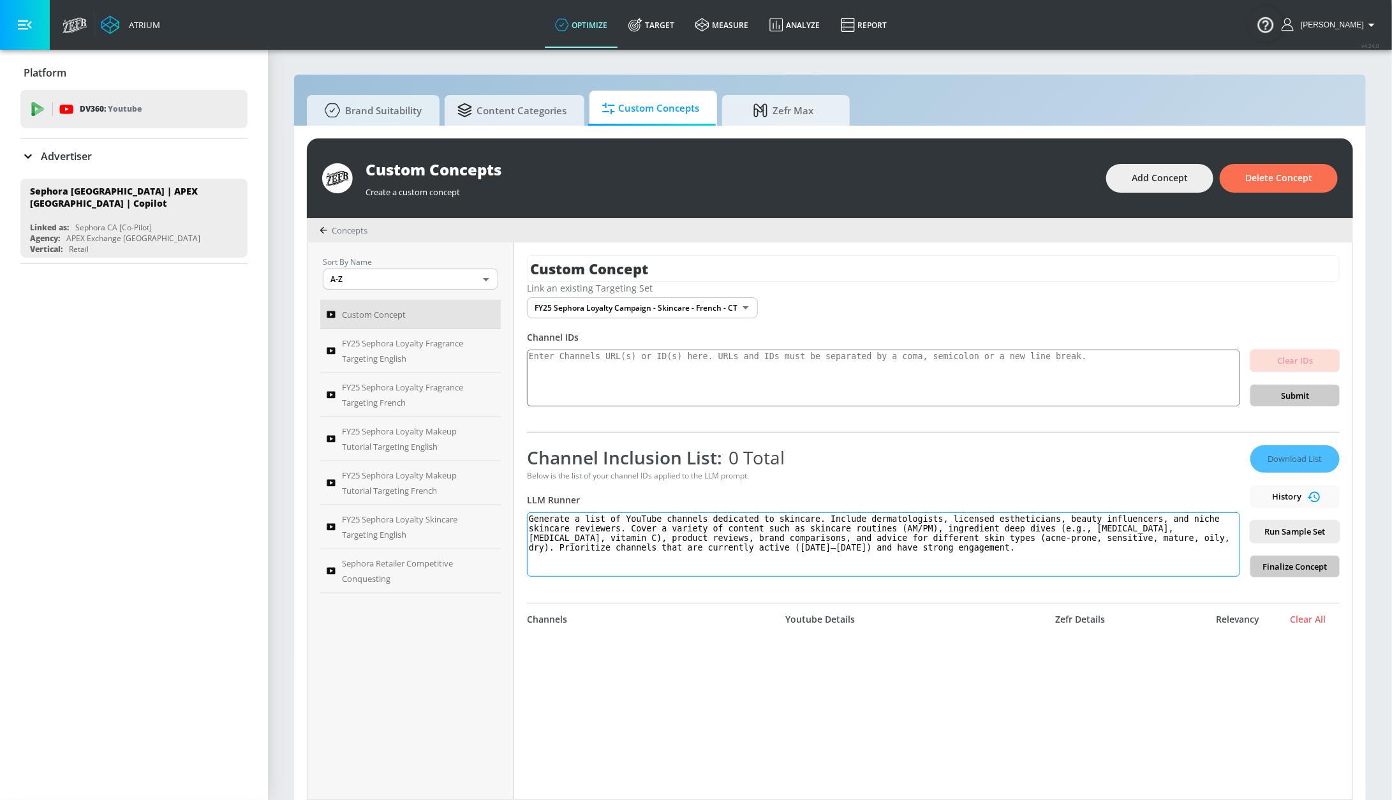
click at [627, 522] on textarea "Generate a list of YouTube channels dedicated to skincare. Include dermatologis…" at bounding box center [883, 544] width 713 height 64
type textarea "Generate a list of french language YouTube channels dedicated to skincare. Incl…"
drag, startPoint x: 678, startPoint y: 267, endPoint x: 412, endPoint y: 262, distance: 266.7
click at [412, 262] on div "Sort By Name A-Z ASC ​ Custom Concept FY25 Sephora Loyalty Fragrance Targeting …" at bounding box center [830, 520] width 1045 height 557
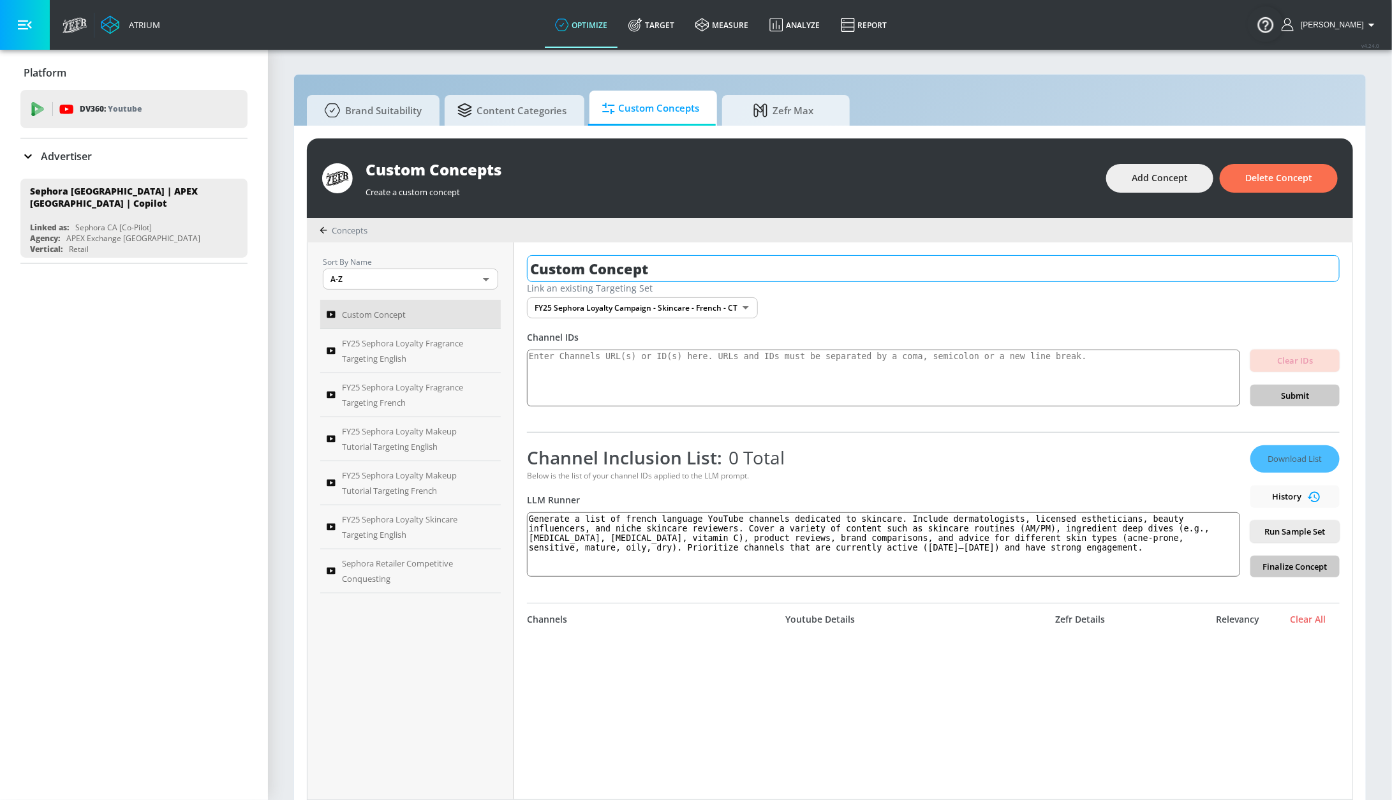
paste input "FY25 Sephora Loyalty Skincare Targeting English"
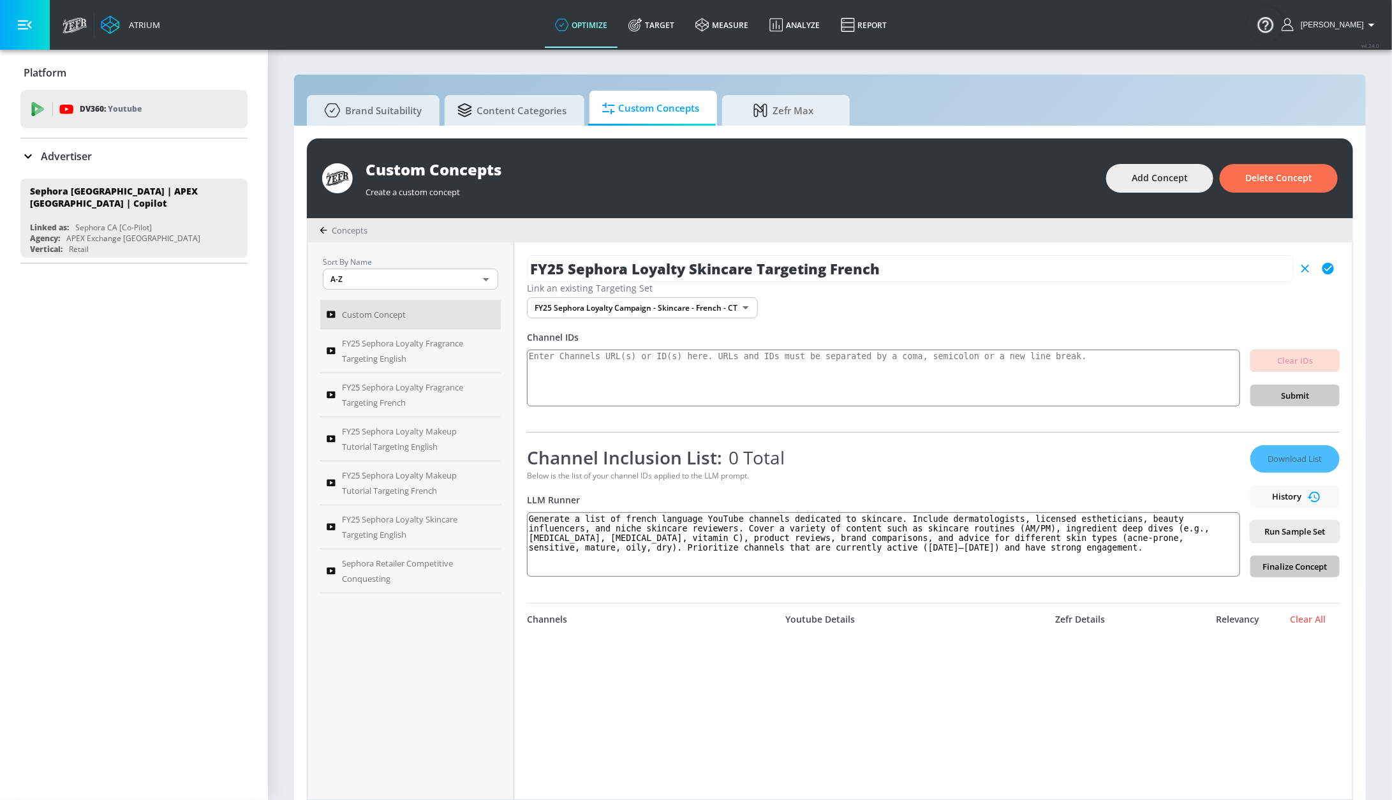
type input "FY25 Sephora Loyalty Skincare Targeting French"
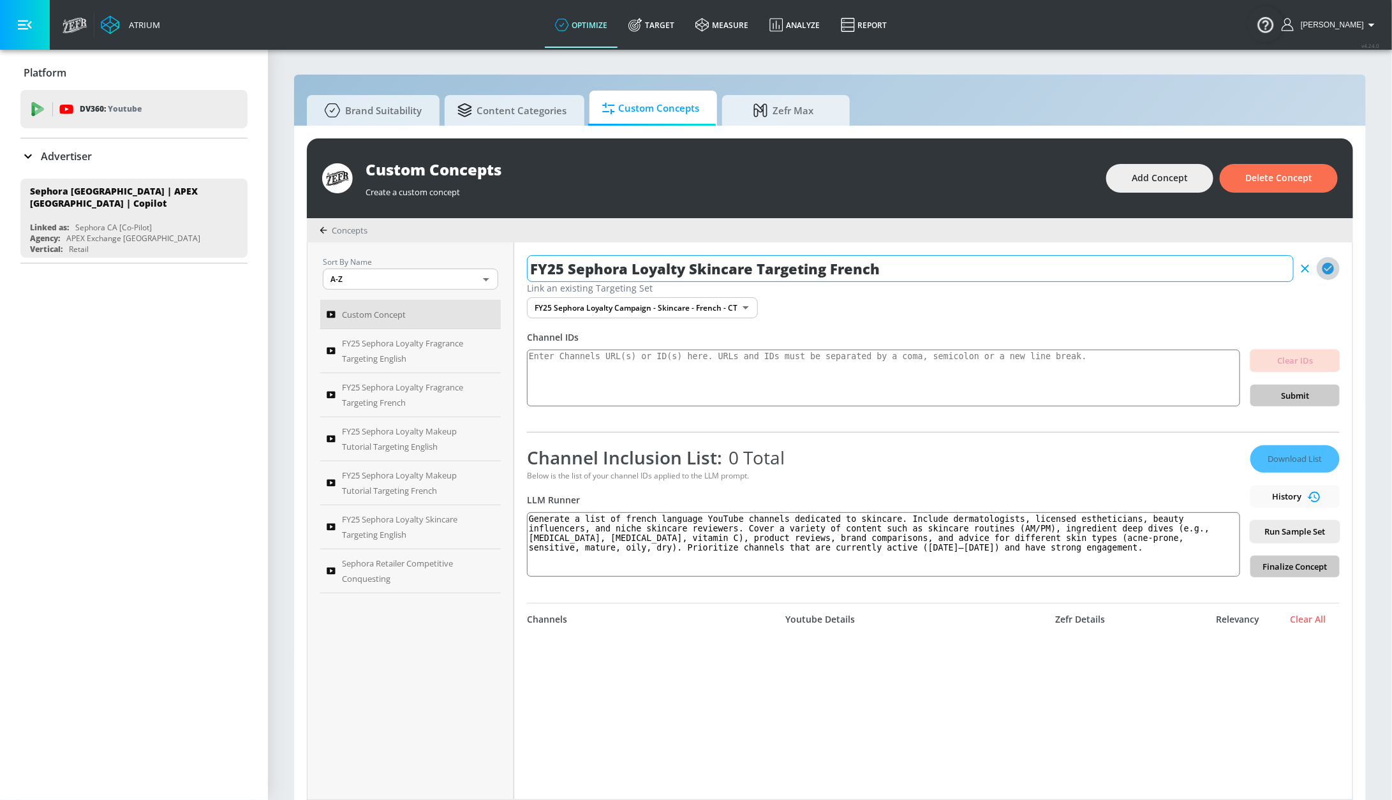
click at [1323, 269] on icon "button" at bounding box center [1328, 268] width 11 height 11
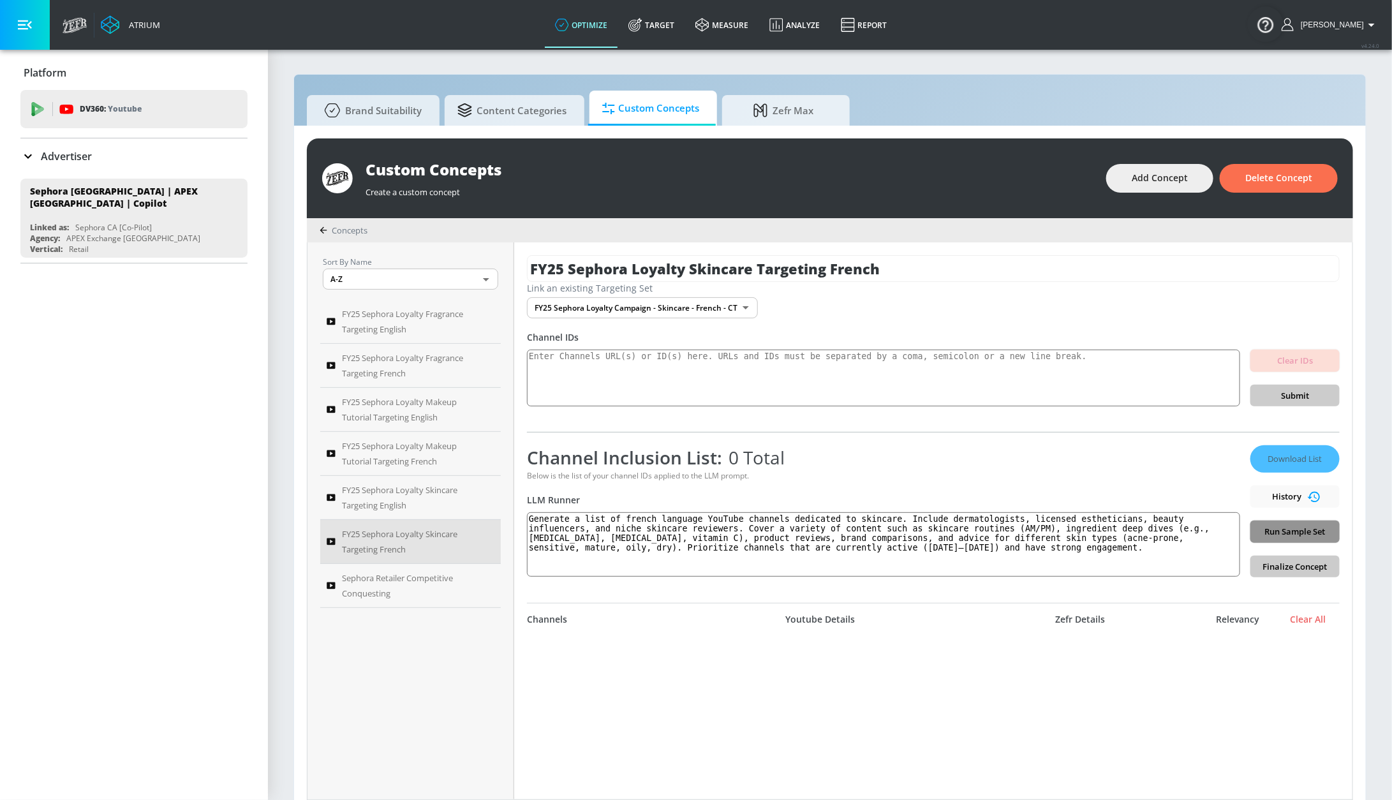
click at [1250, 530] on button "Run Sample Set" at bounding box center [1294, 532] width 89 height 22
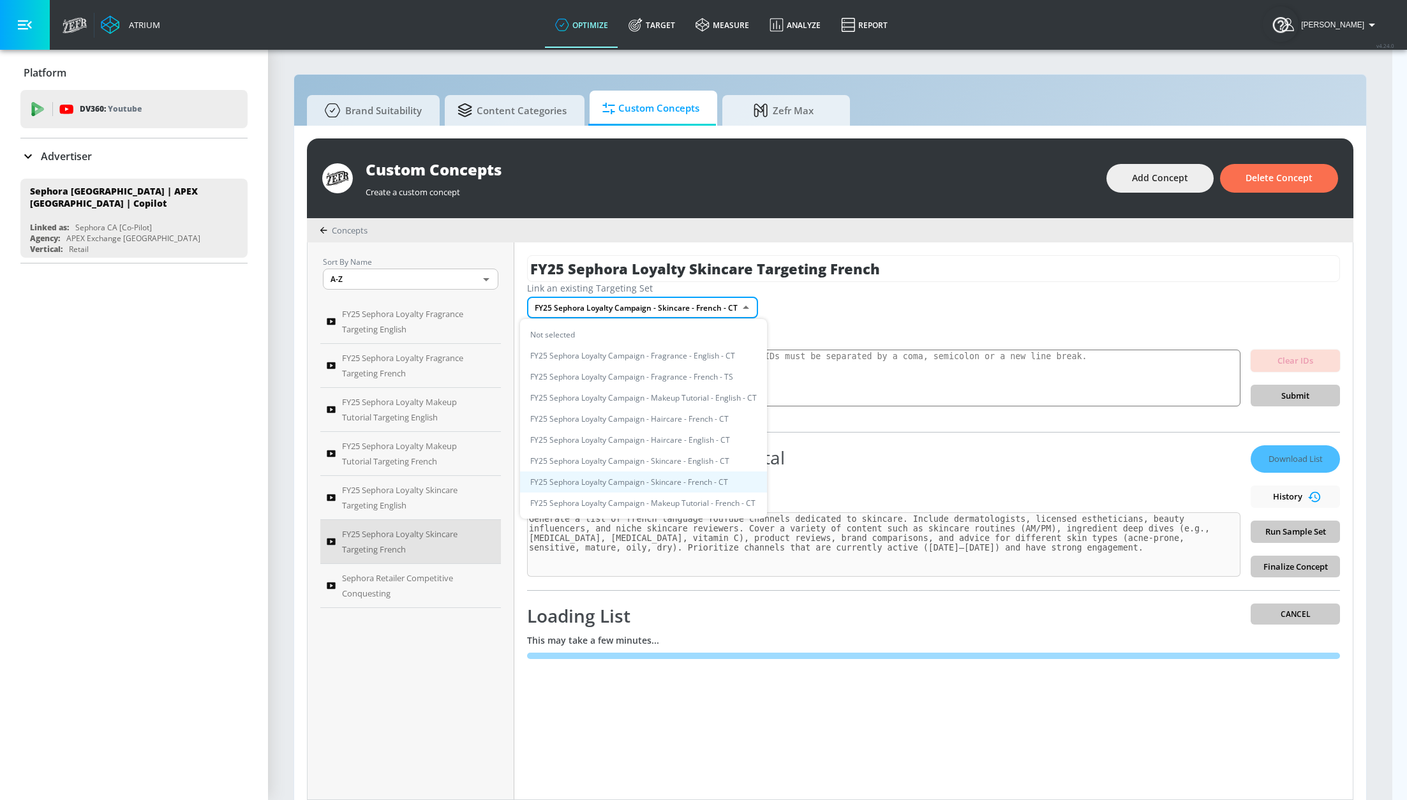
click at [711, 311] on body "Atrium optimize Target measure Analyze Report optimize Target measure Analyze R…" at bounding box center [703, 406] width 1407 height 813
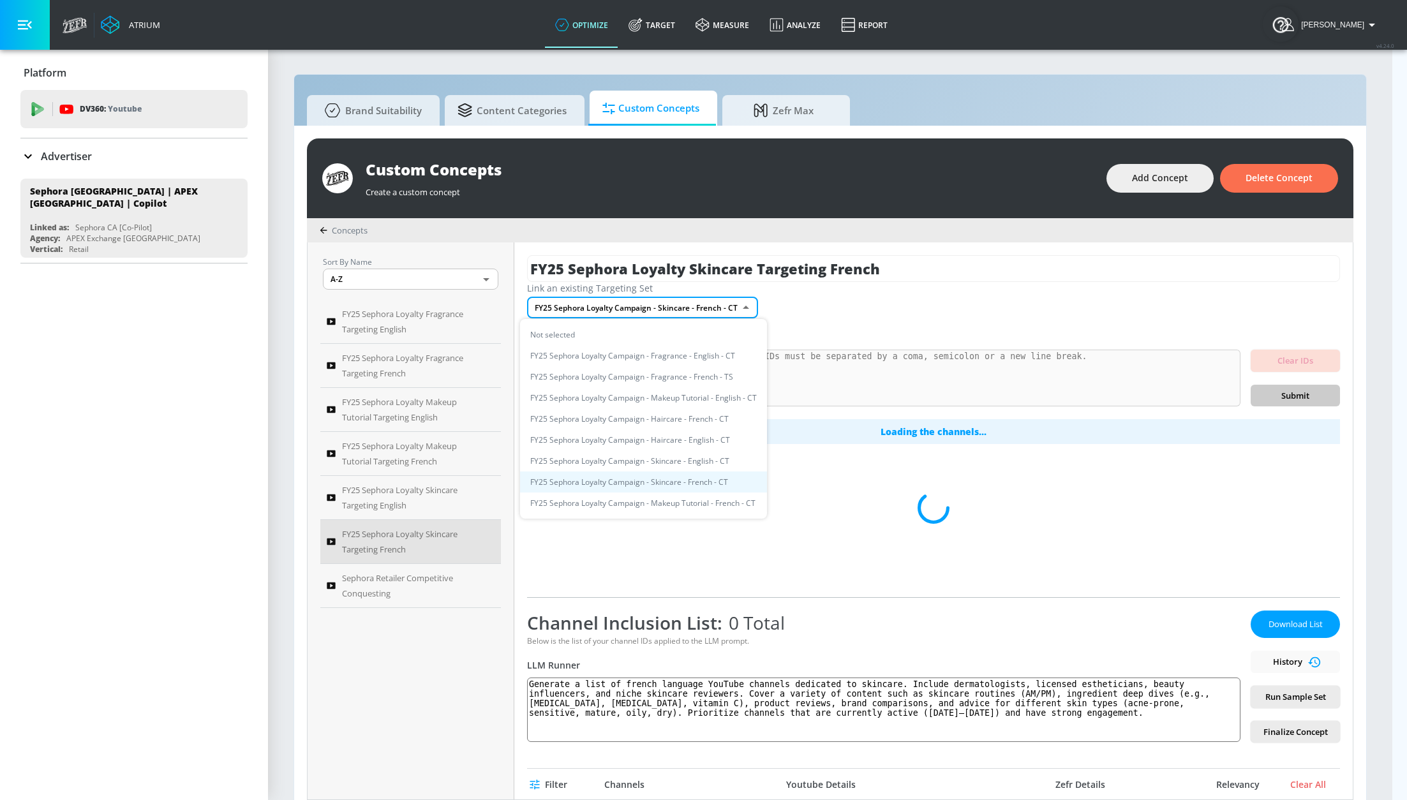
click at [796, 297] on div at bounding box center [703, 400] width 1407 height 800
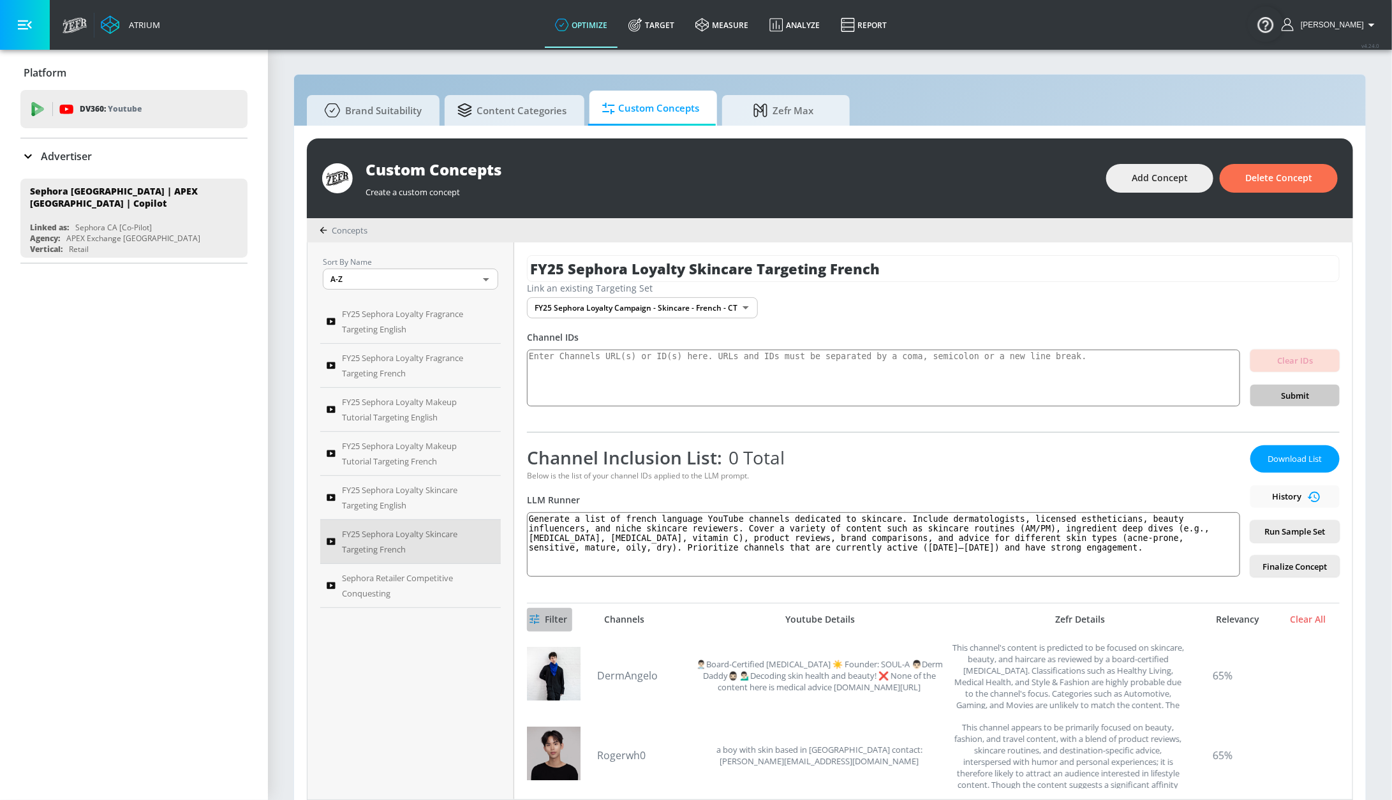
click at [538, 621] on icon "button" at bounding box center [535, 620] width 10 height 10
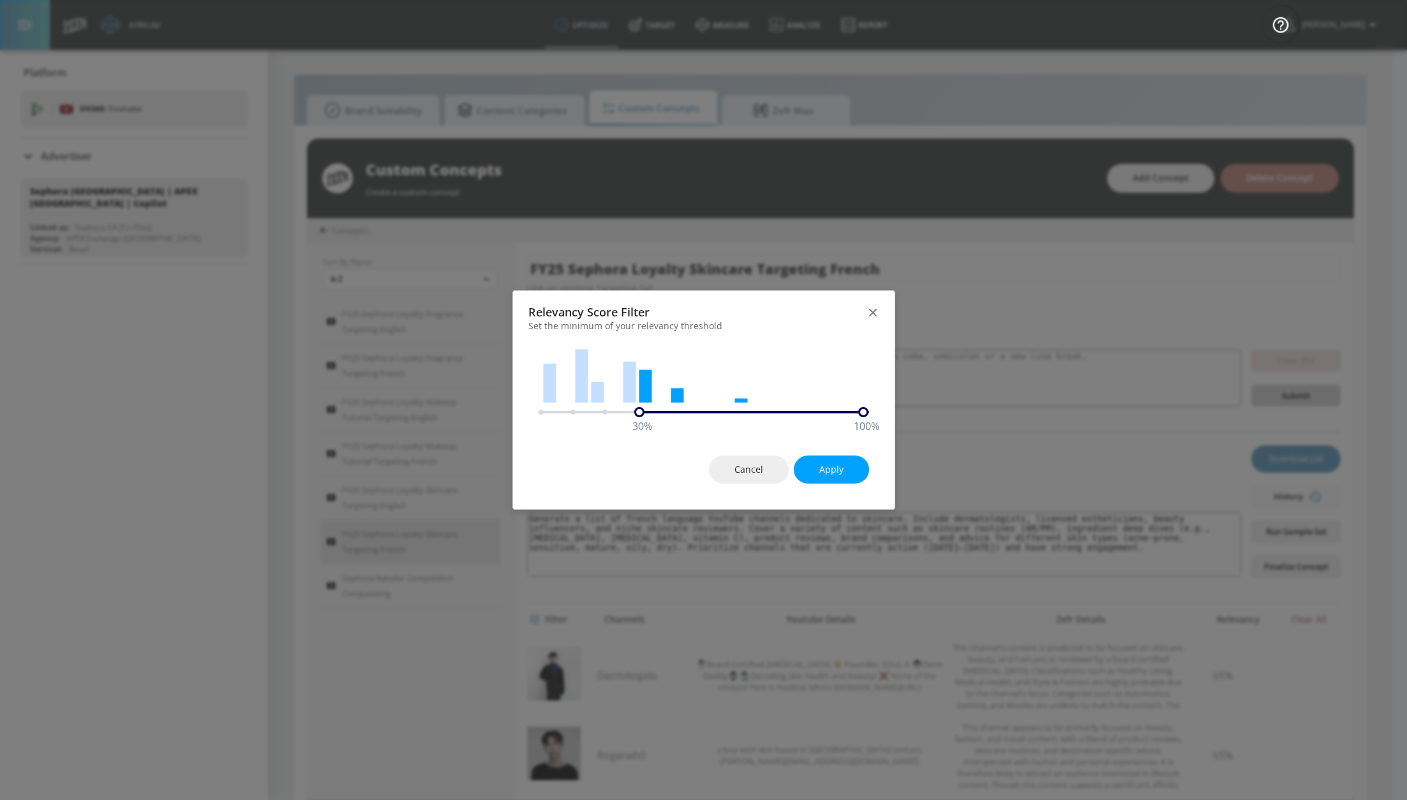
drag, startPoint x: 542, startPoint y: 413, endPoint x: 688, endPoint y: 408, distance: 146.2
click at [621, 412] on div "30 % 100 %" at bounding box center [703, 412] width 330 height 10
drag, startPoint x: 844, startPoint y: 412, endPoint x: 752, endPoint y: 410, distance: 91.9
click at [747, 410] on div "20 % 70 %" at bounding box center [703, 412] width 330 height 10
click at [826, 478] on button "Apply" at bounding box center [831, 470] width 75 height 29
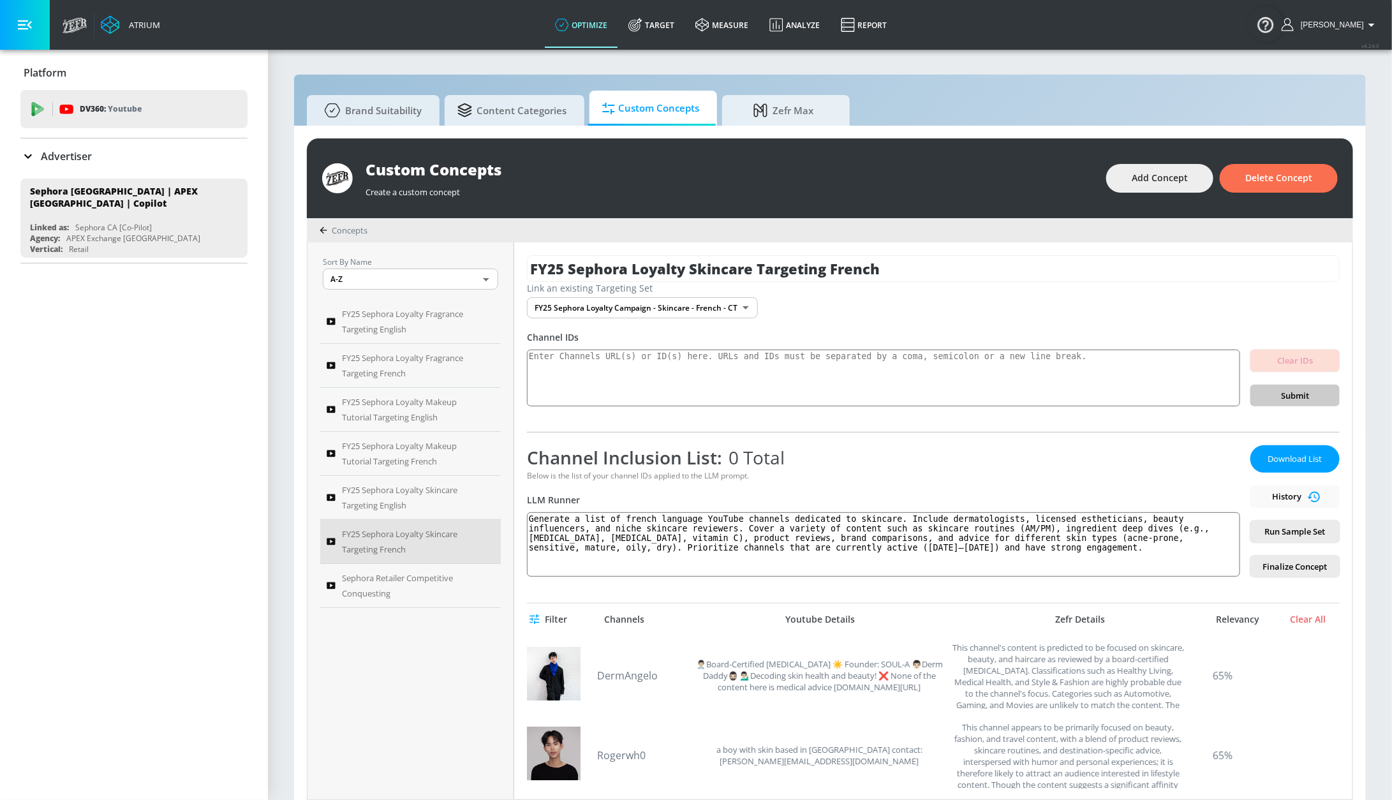
drag, startPoint x: 1249, startPoint y: 497, endPoint x: 1260, endPoint y: 496, distance: 11.6
click at [1250, 497] on div "Download List History Run Sample Set Finalize Concept" at bounding box center [1294, 511] width 89 height 132
click at [1261, 496] on div "Download List History Run Sample Set Finalize Concept" at bounding box center [1294, 511] width 89 height 132
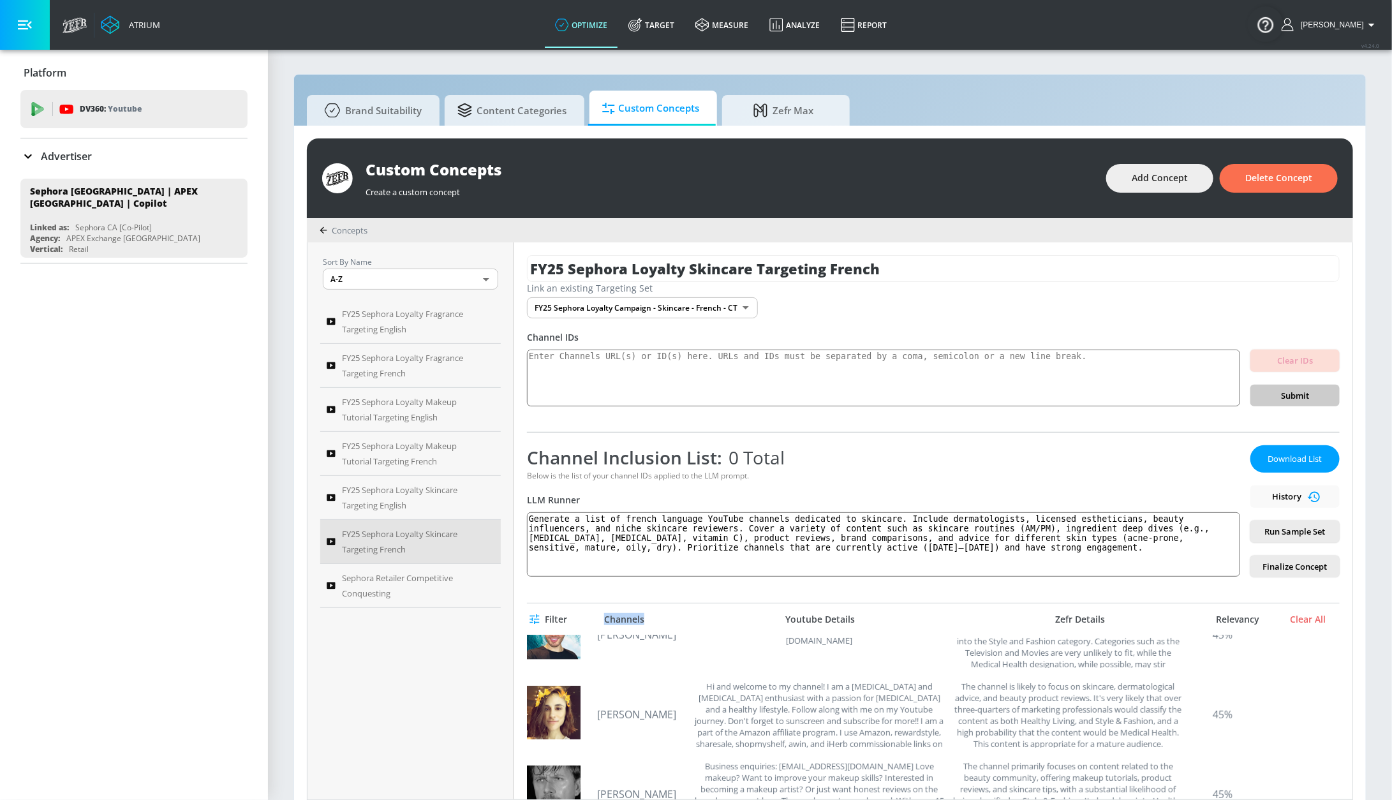
scroll to position [313, 0]
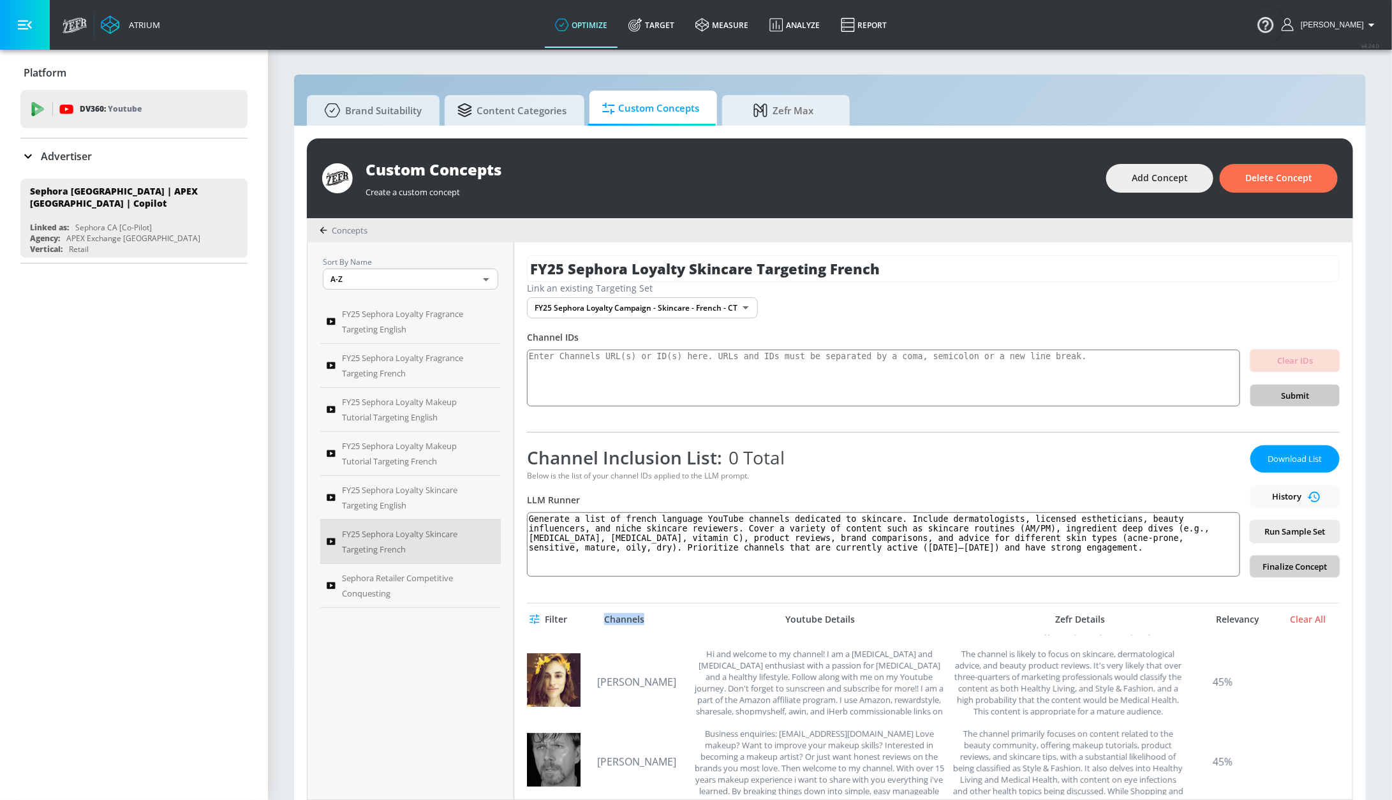
click at [1294, 564] on span "Finalize Concept" at bounding box center [1295, 567] width 69 height 15
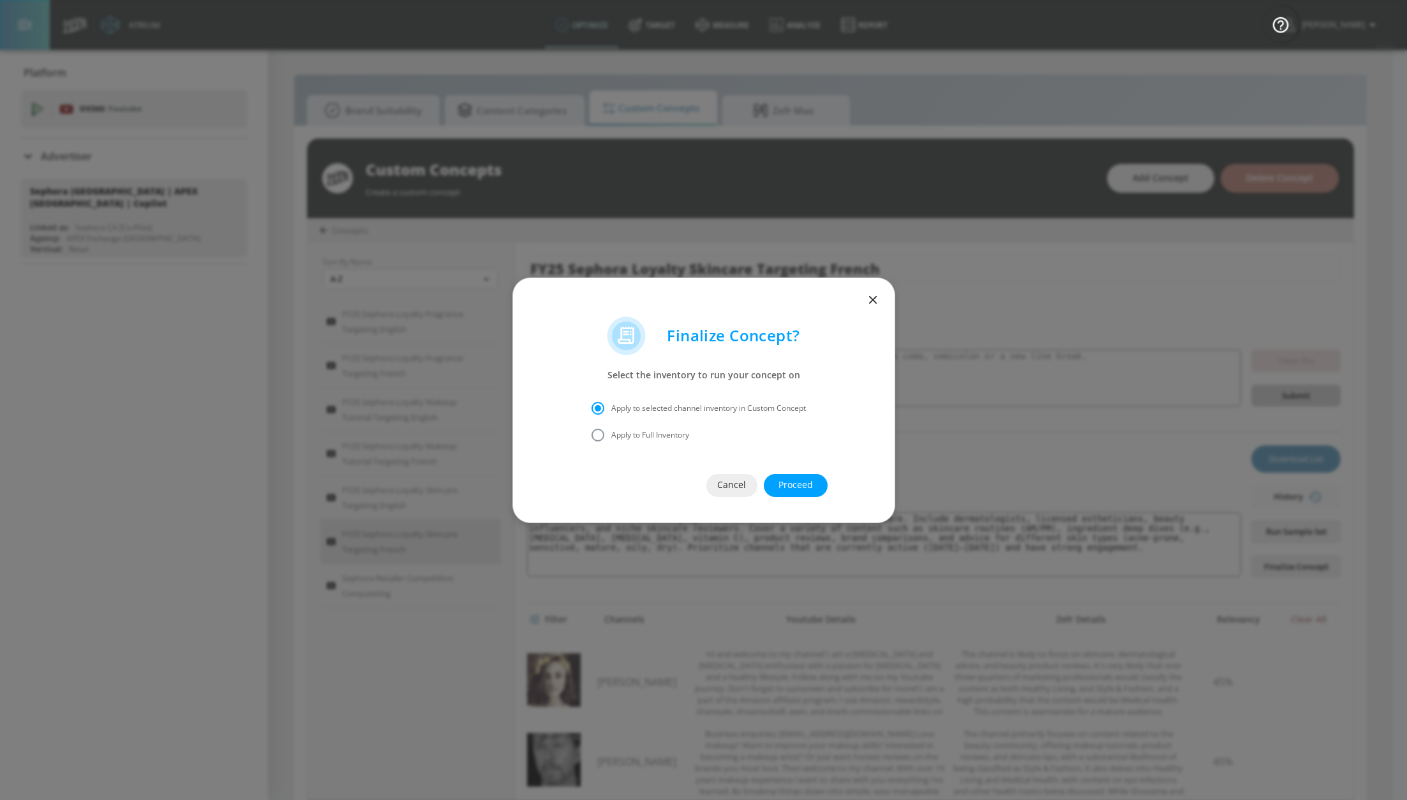
drag, startPoint x: 636, startPoint y: 434, endPoint x: 676, endPoint y: 453, distance: 44.5
click at [637, 434] on span "Apply to Full Inventory" at bounding box center [650, 434] width 78 height 11
click at [611, 434] on input "Apply to Full Inventory" at bounding box center [597, 435] width 27 height 27
radio input "true"
click at [789, 487] on span "Proceed" at bounding box center [795, 485] width 13 height 16
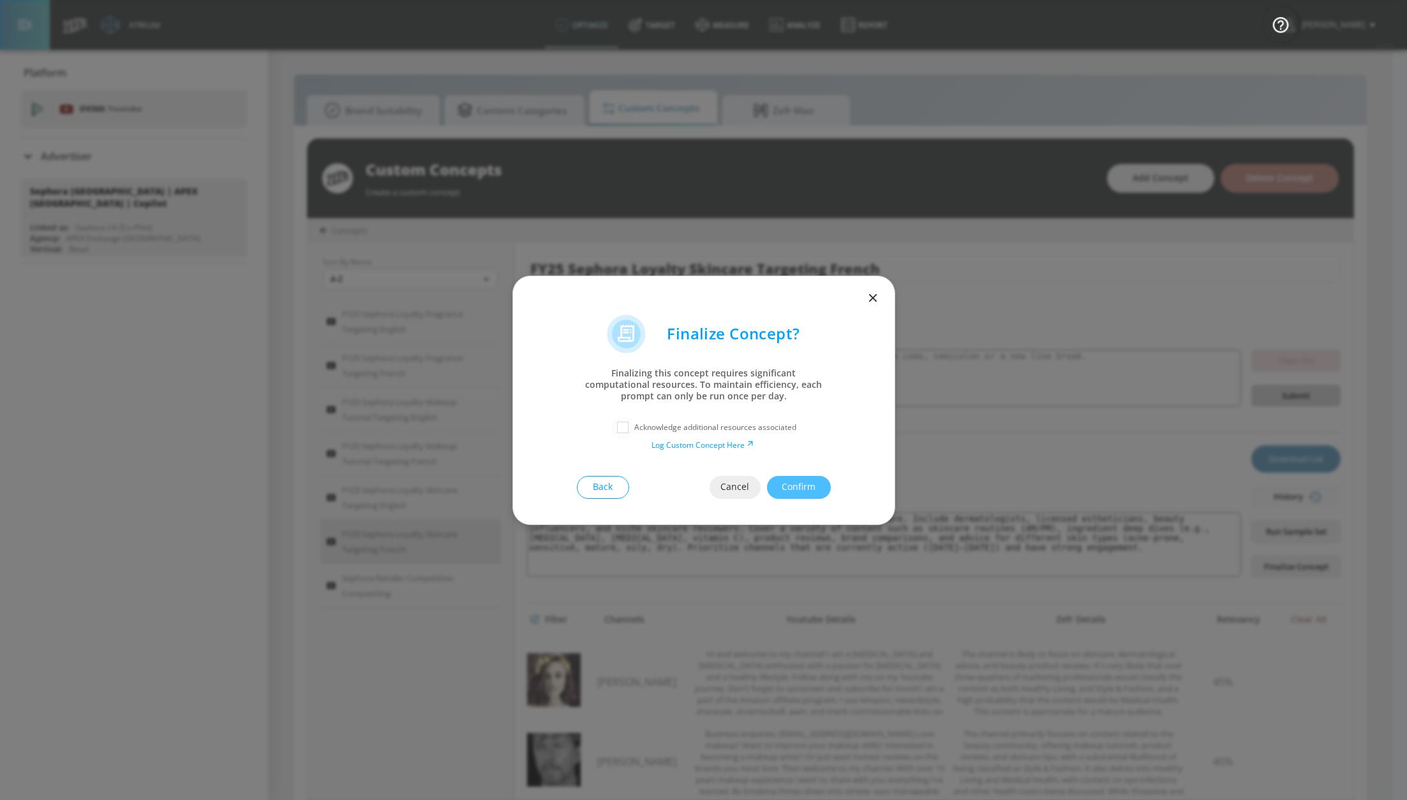
click at [623, 427] on input "checkbox" at bounding box center [622, 427] width 23 height 23
checkbox input "true"
click at [804, 480] on span "Confirm" at bounding box center [798, 487] width 13 height 16
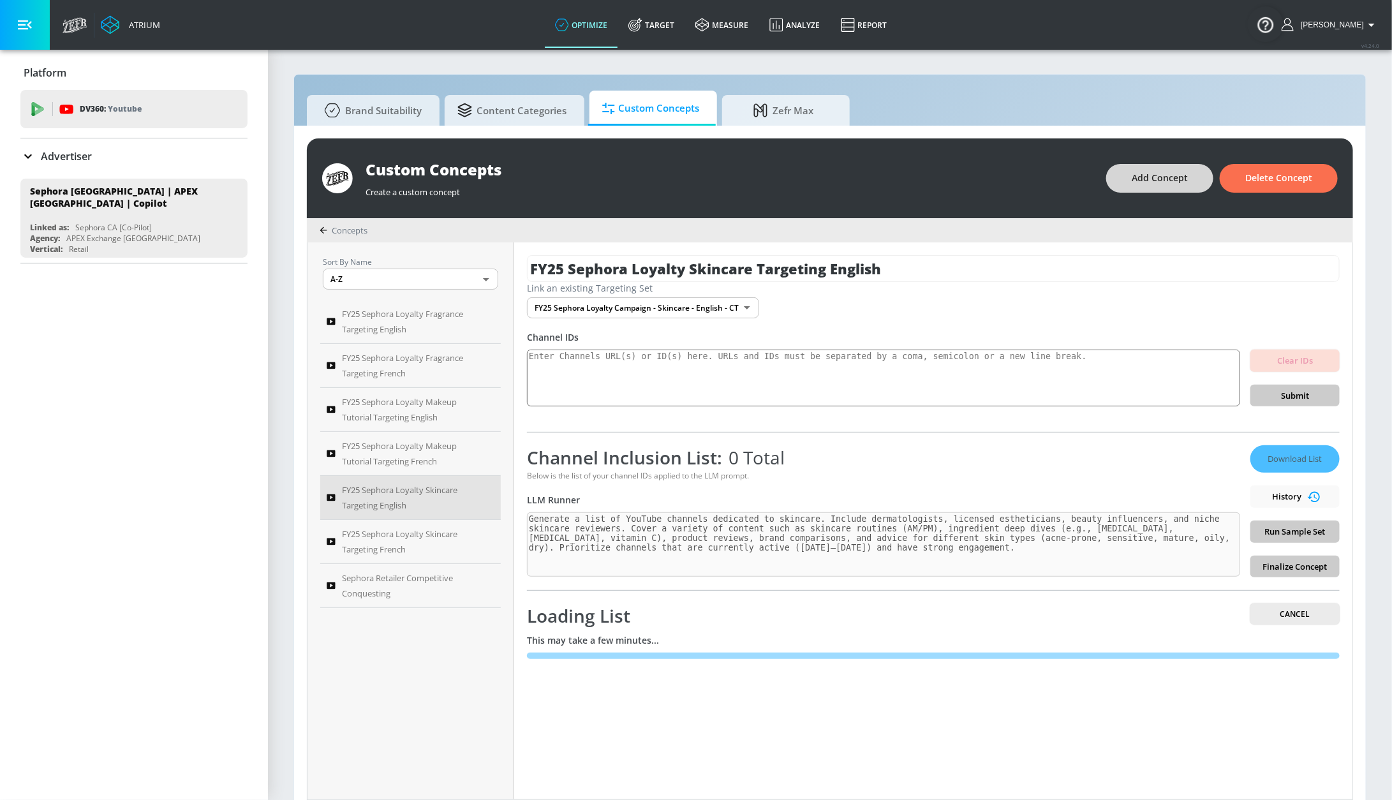
click at [1159, 184] on span "Add Concept" at bounding box center [1160, 178] width 56 height 16
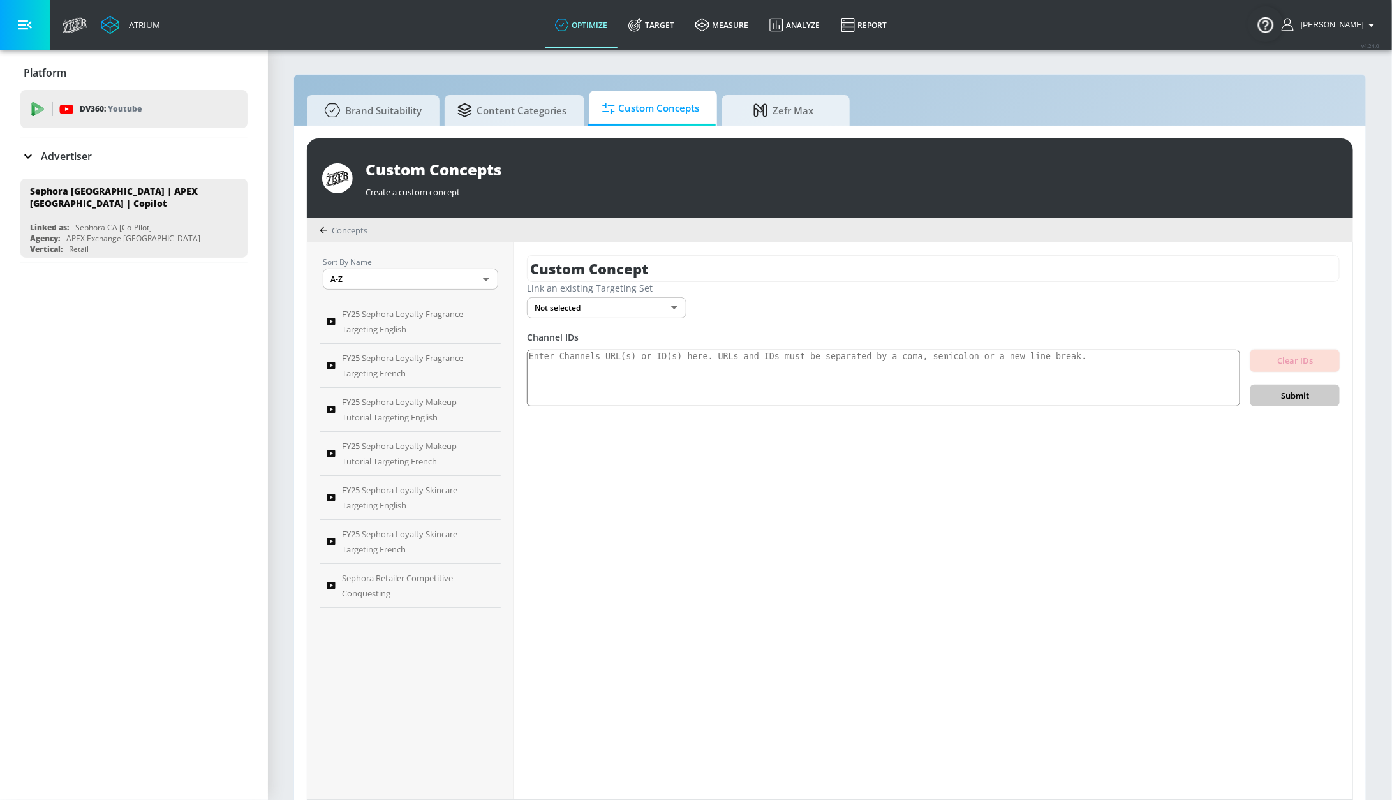
drag, startPoint x: 675, startPoint y: 256, endPoint x: 486, endPoint y: 253, distance: 188.9
click at [482, 253] on div "Sort By Name A-Z ASC ​ FY25 Sephora Loyalty Fragrance Targeting English FY25 Se…" at bounding box center [830, 520] width 1045 height 557
drag, startPoint x: 656, startPoint y: 266, endPoint x: 471, endPoint y: 266, distance: 185.0
click at [471, 266] on div "Sort By Name A-Z ASC ​ FY25 Sephora Loyalty Fragrance Targeting English FY25 Se…" at bounding box center [830, 520] width 1045 height 557
paste input "FY25 Sephora Loyalty Skincare Targeting English"
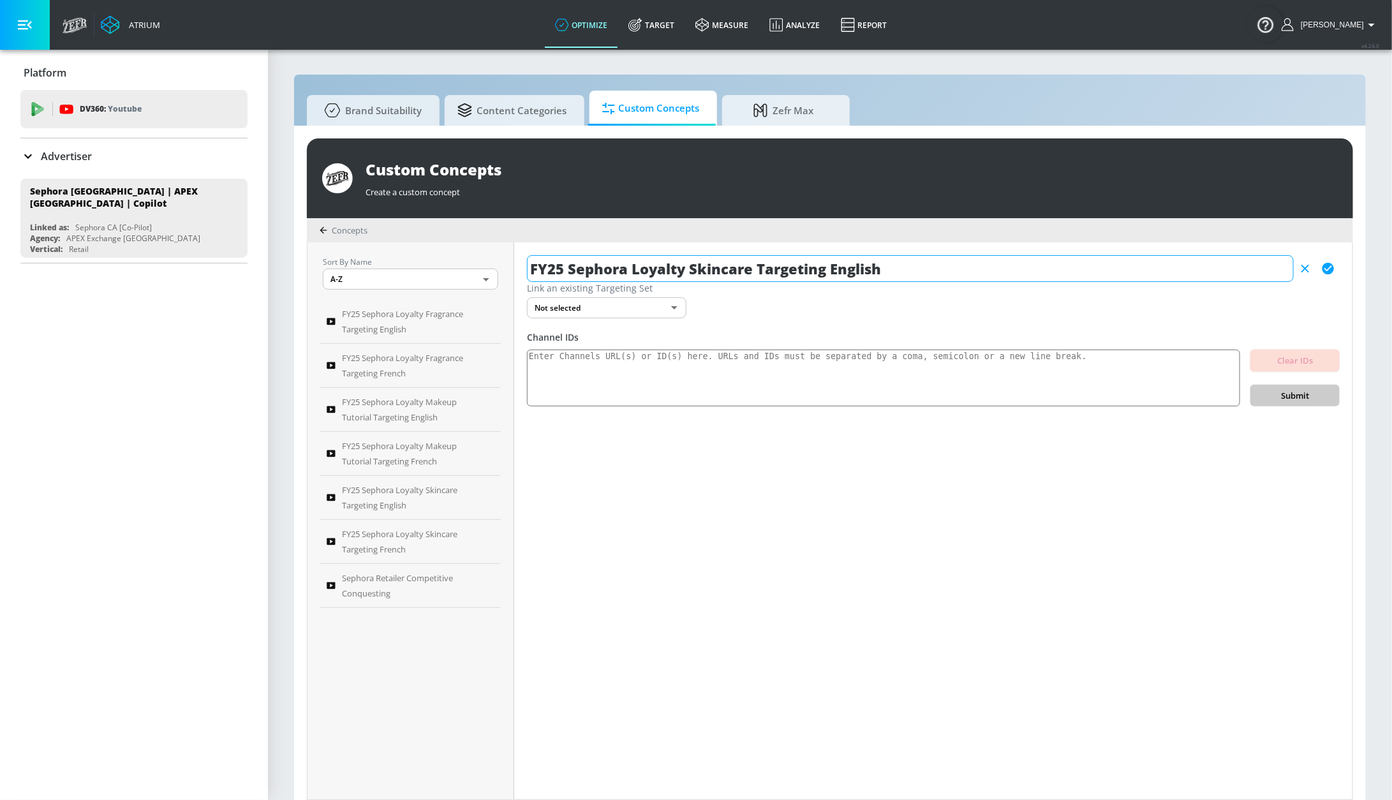
click at [751, 272] on input "FY25 Sephora Loyalty Skincare Targeting English" at bounding box center [910, 268] width 767 height 27
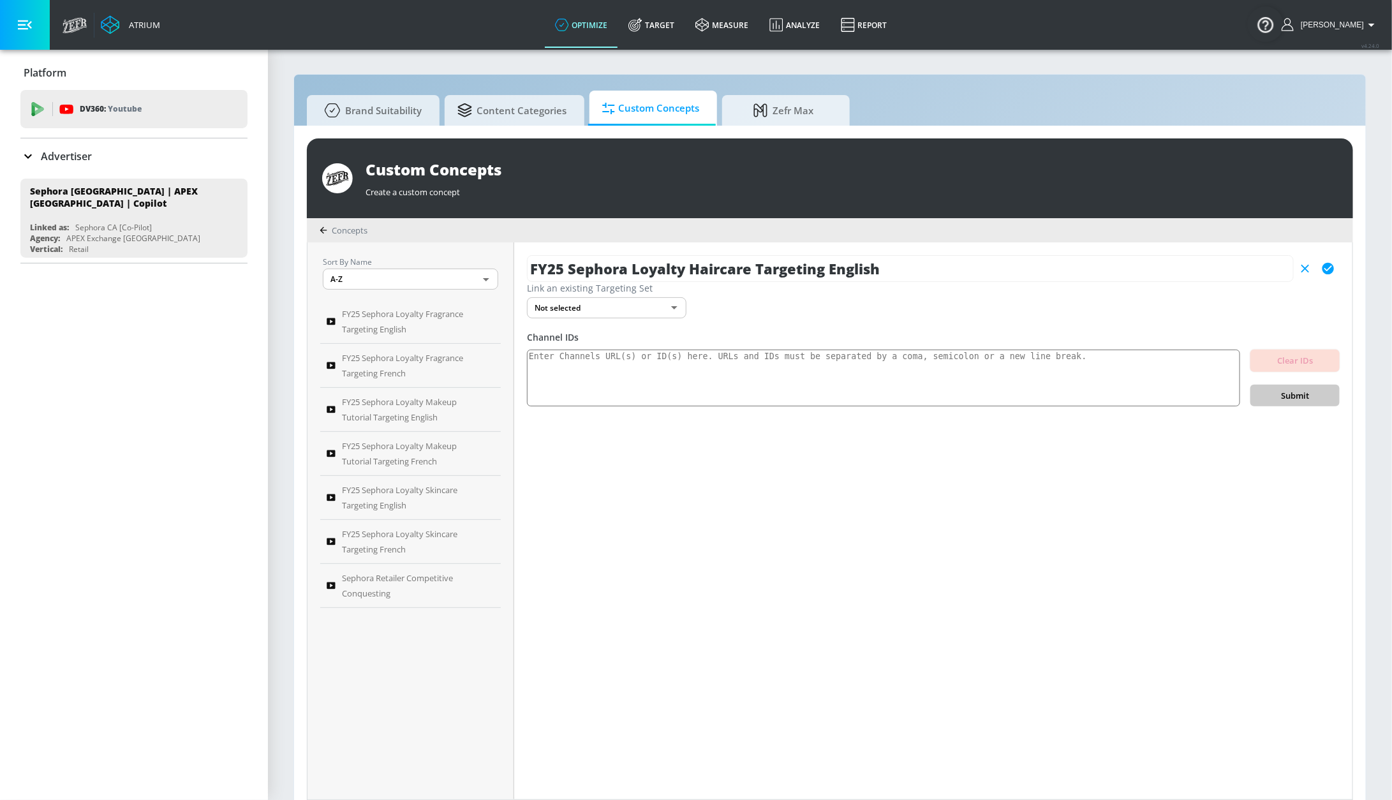
type input "FY25 Sephora Loyalty Haircare Targeting English"
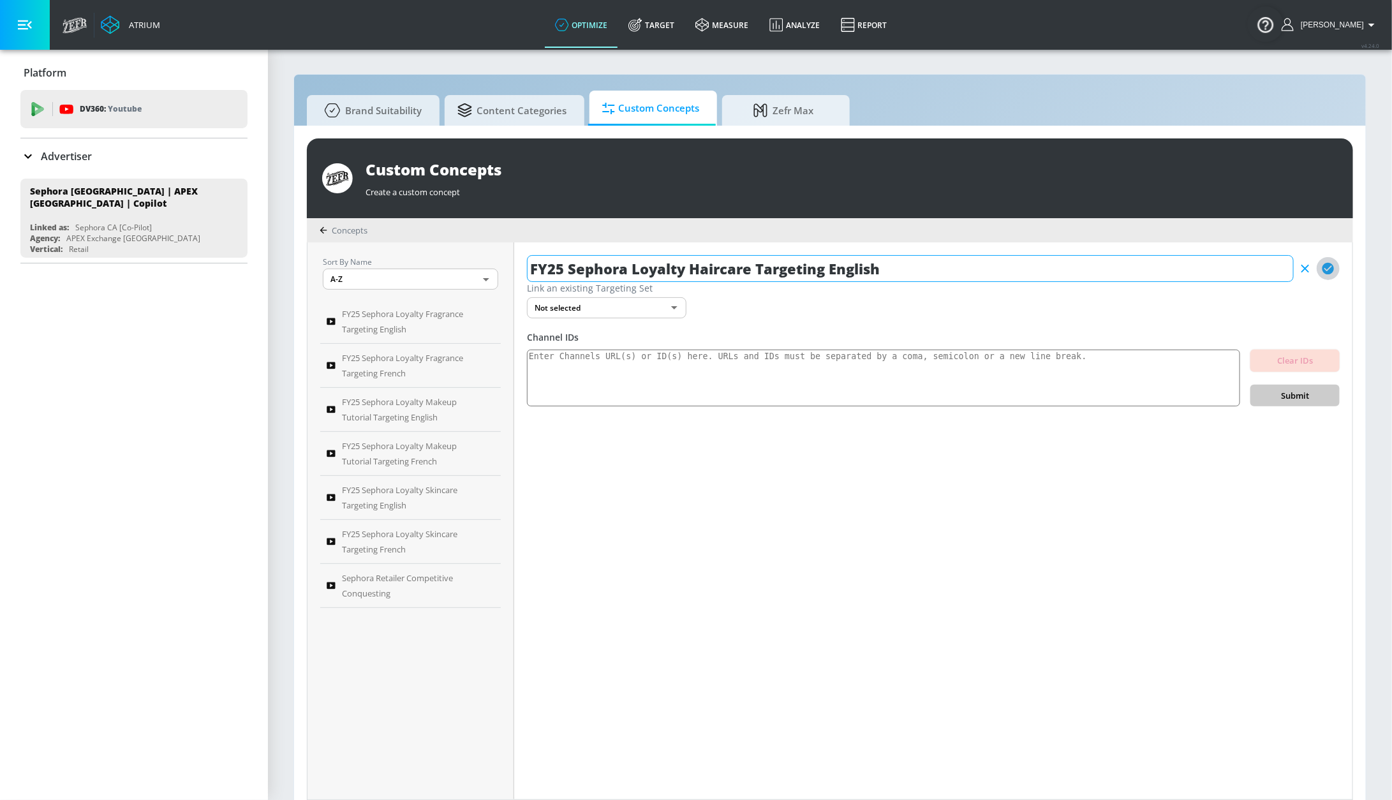
click at [1331, 272] on icon "button" at bounding box center [1328, 268] width 11 height 11
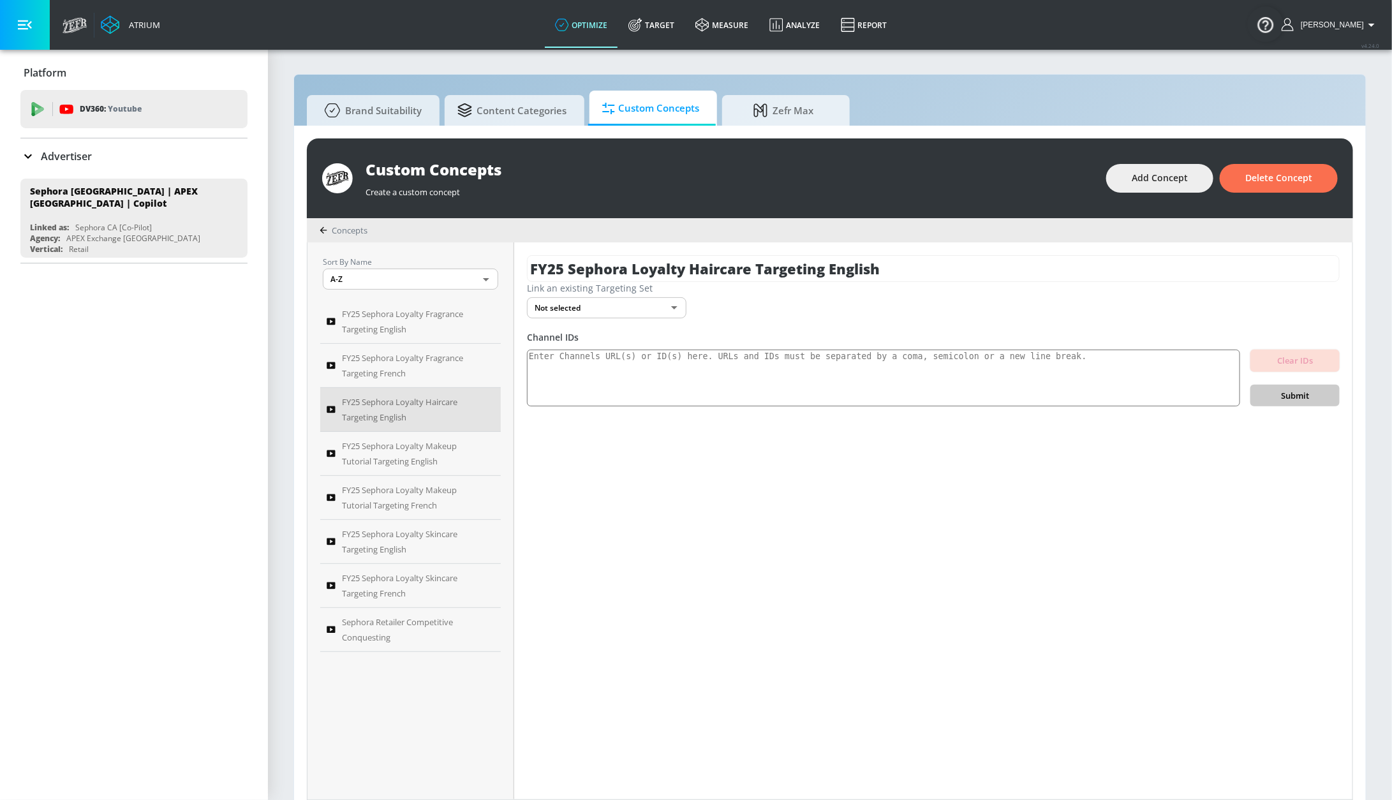
click at [627, 307] on body "Atrium optimize Target measure Analyze Report optimize Target measure Analyze R…" at bounding box center [696, 406] width 1392 height 813
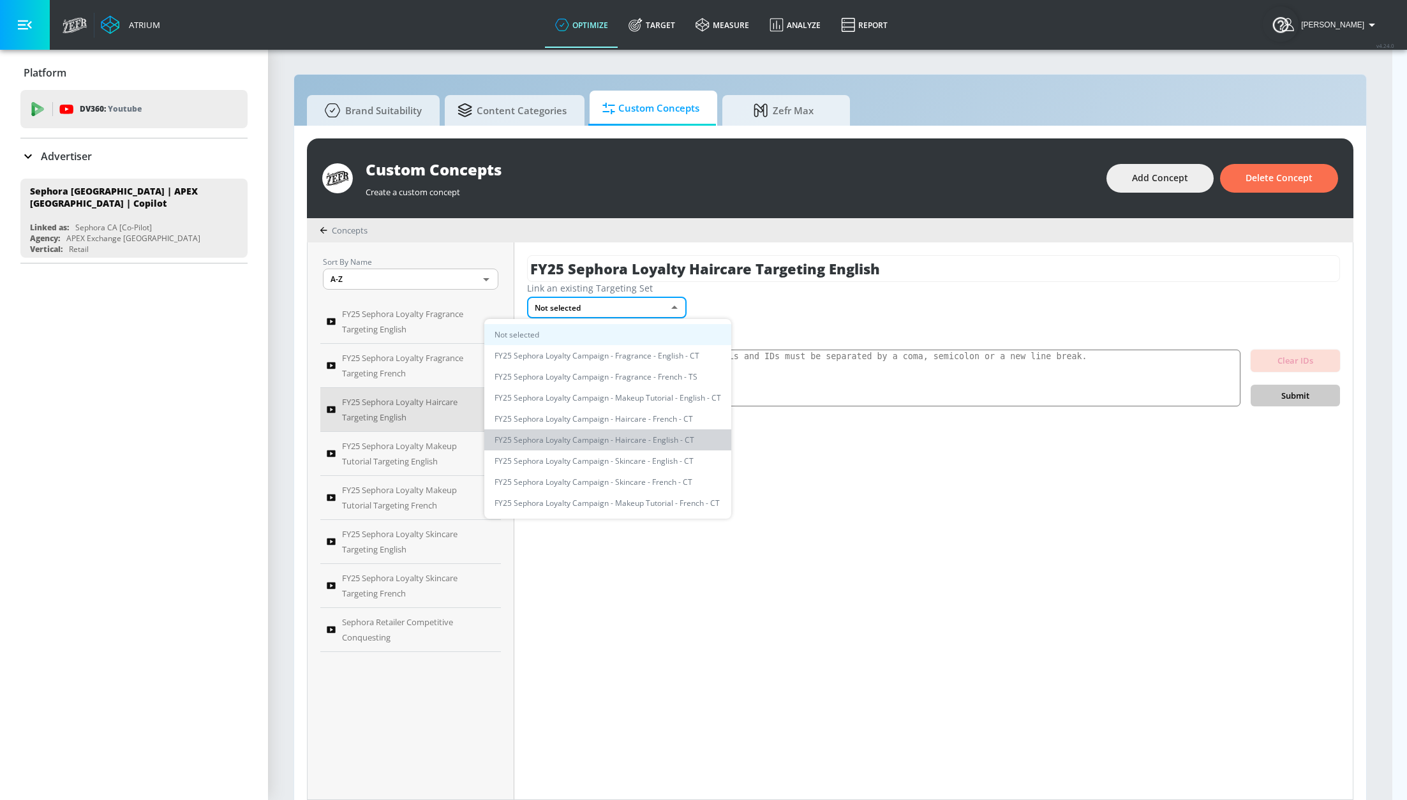
click at [665, 440] on li "FY25 Sephora Loyalty Campaign - Haircare - English - CT" at bounding box center [607, 439] width 247 height 21
type input "df7eb9ea-ee60-44b7-b184-7997f29ea509"
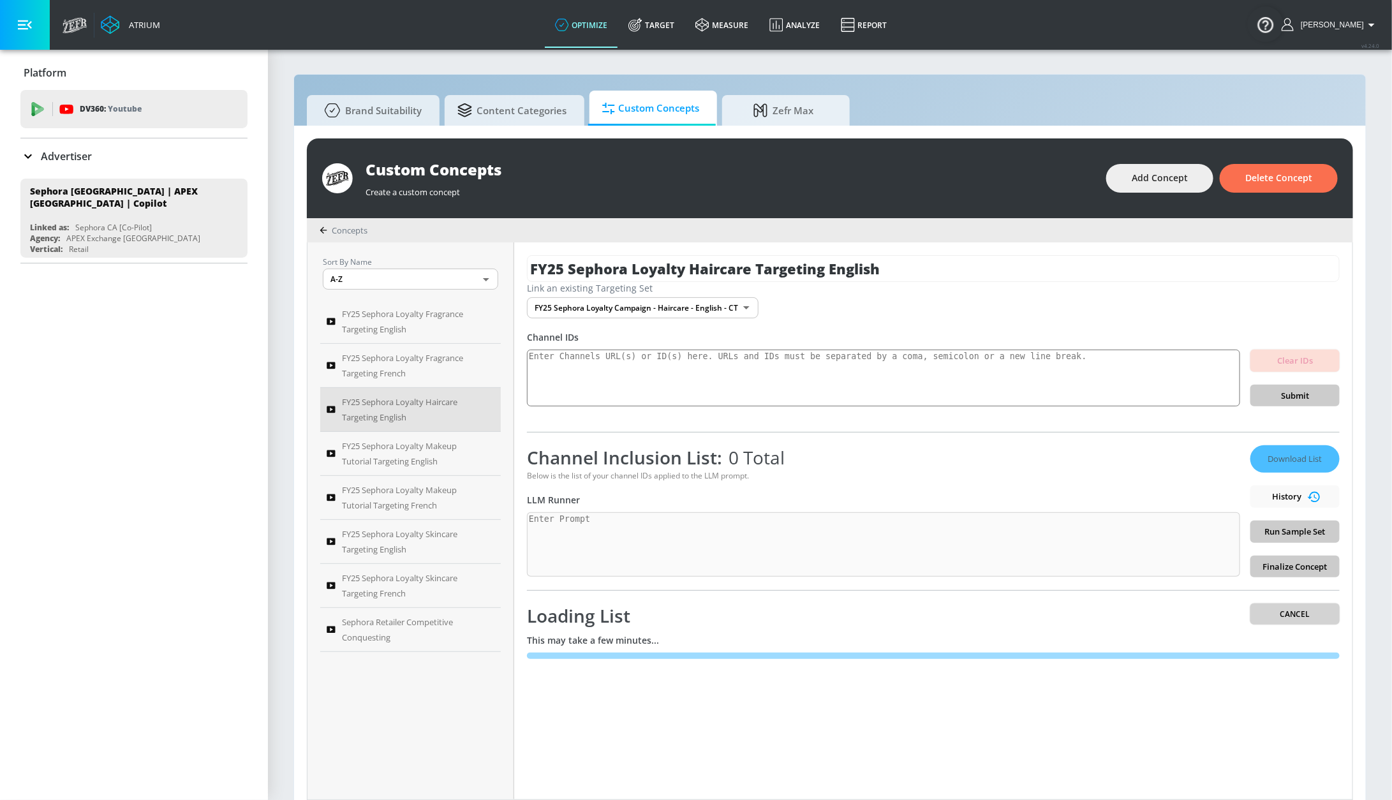
click at [1313, 614] on span "Cancel" at bounding box center [1295, 613] width 69 height 13
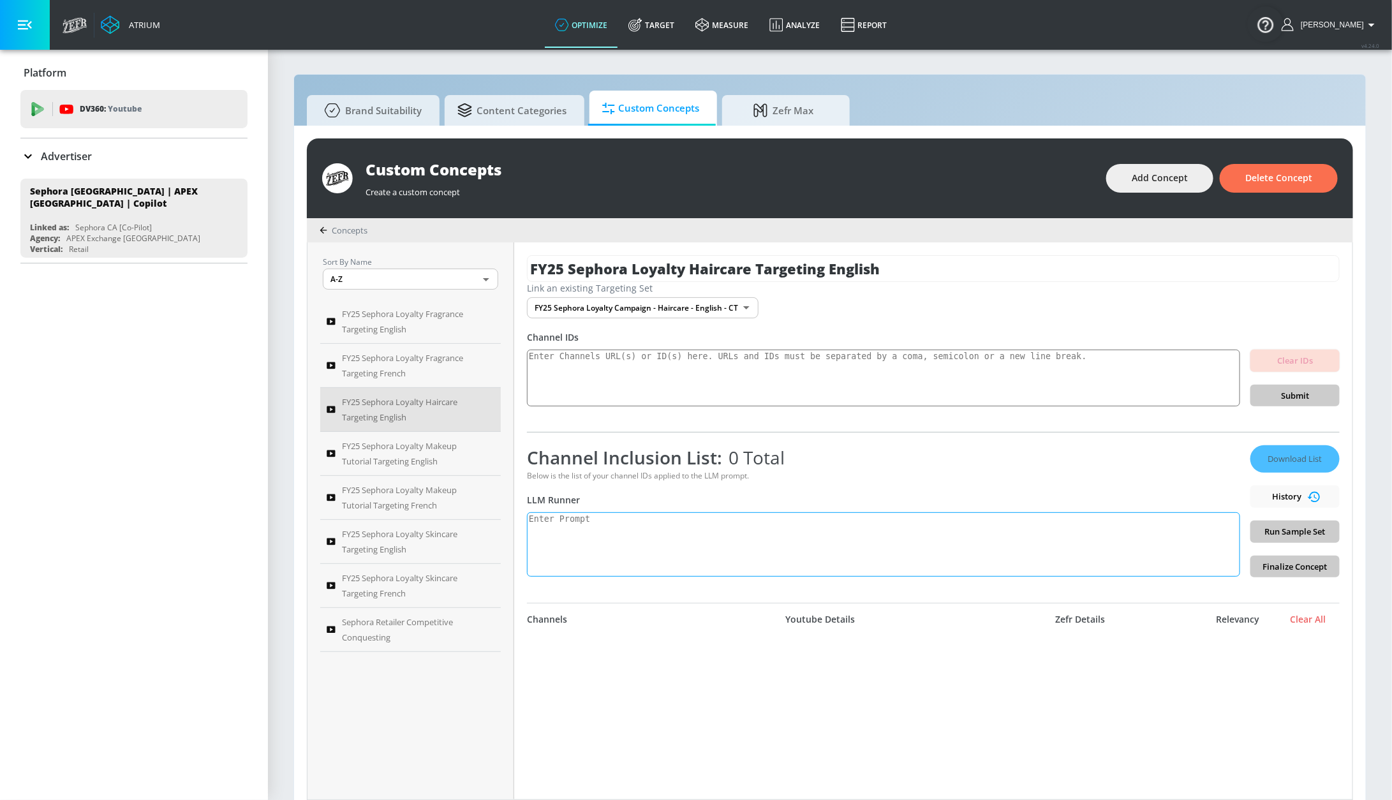
click at [719, 535] on textarea at bounding box center [883, 544] width 713 height 64
paste textarea "Generate a list of at least 50 active YouTube channels dedicated to haircare. I…"
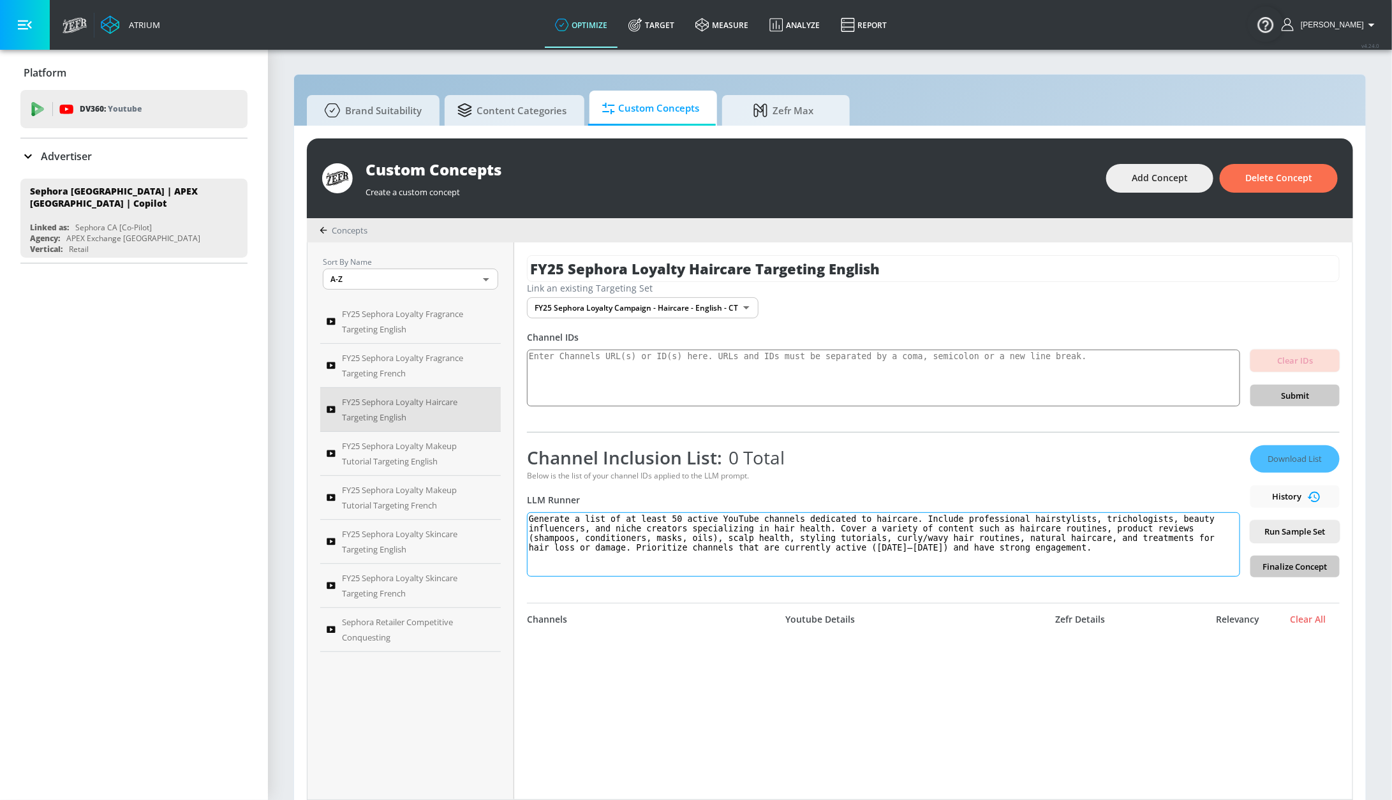
drag, startPoint x: 722, startPoint y: 521, endPoint x: 630, endPoint y: 520, distance: 92.5
click at [630, 520] on textarea "Generate a list of at least 50 active YouTube channels dedicated to haircare. I…" at bounding box center [883, 544] width 713 height 64
type textarea "Generate a list of YouTube channels dedicated to haircare. Include professional…"
click at [1272, 535] on span "Run Sample Set" at bounding box center [1295, 531] width 69 height 15
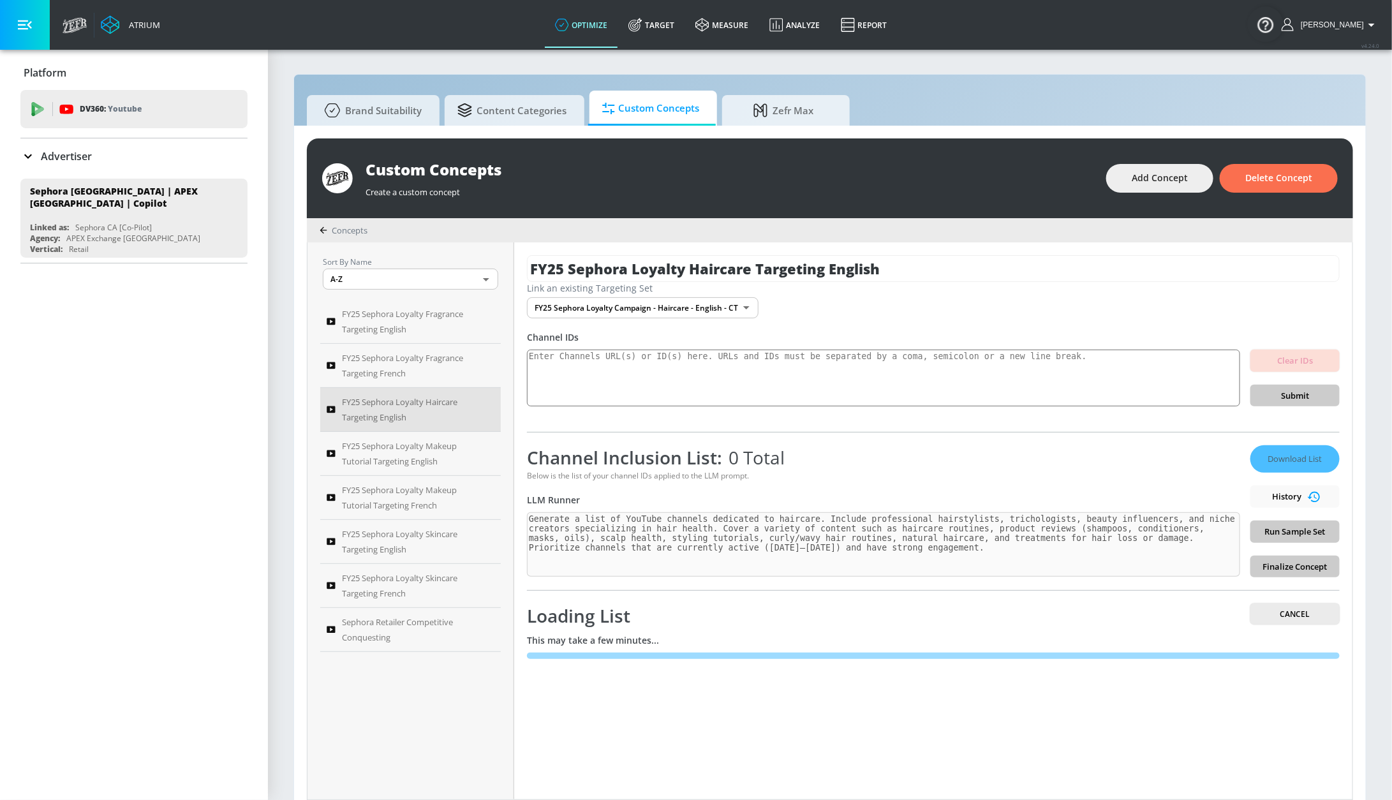
click at [475, 519] on div "Sort By Name A-Z ASC ​ FY25 Sephora Loyalty Fragrance Targeting English FY25 Se…" at bounding box center [830, 520] width 1045 height 557
drag, startPoint x: 845, startPoint y: 270, endPoint x: 484, endPoint y: 270, distance: 361.1
click at [484, 270] on div "Sort By Name A-Z ASC ​ FY25 Sephora Loyalty Fragrance Targeting English FY25 Se…" at bounding box center [830, 520] width 1045 height 557
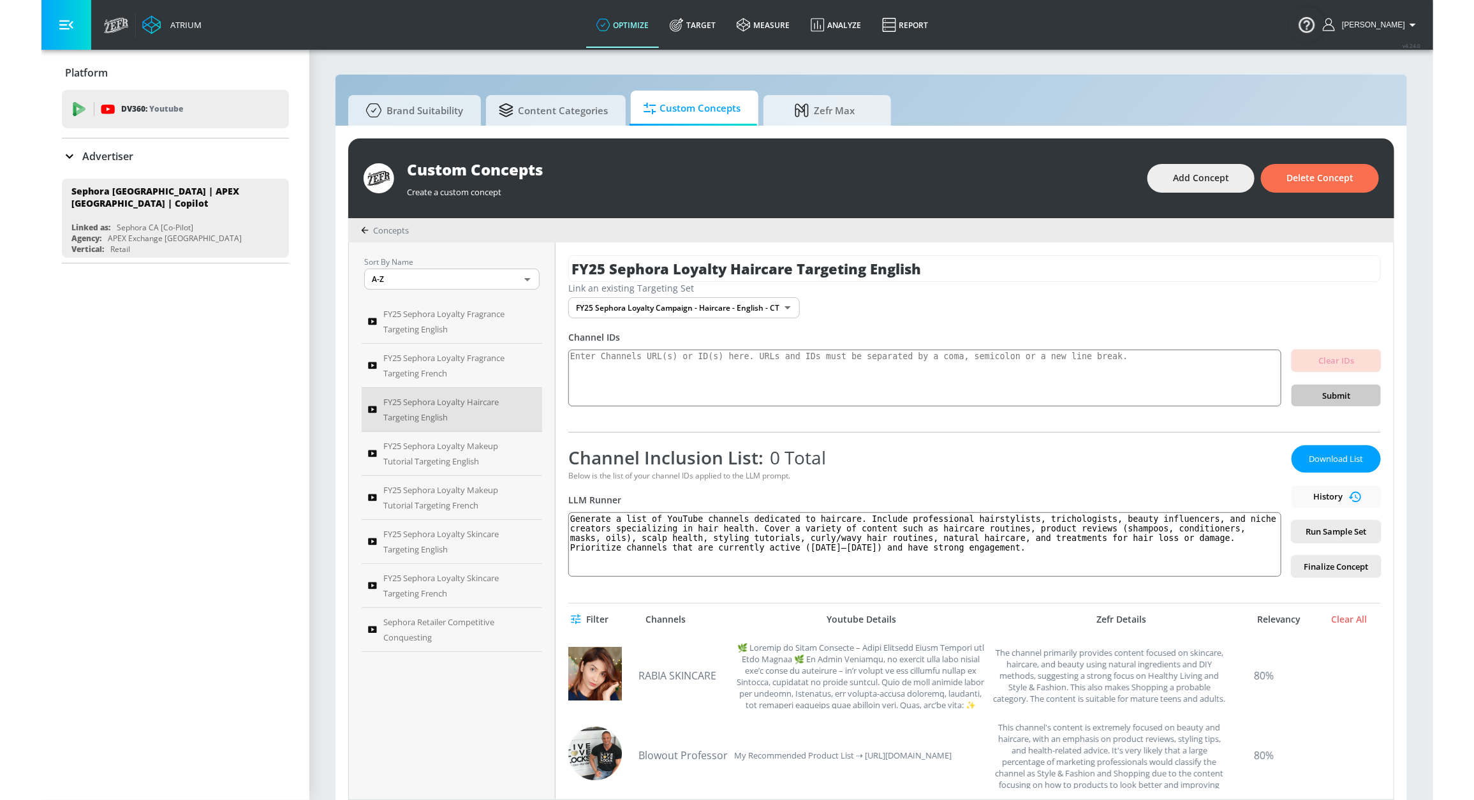
scroll to position [14, 0]
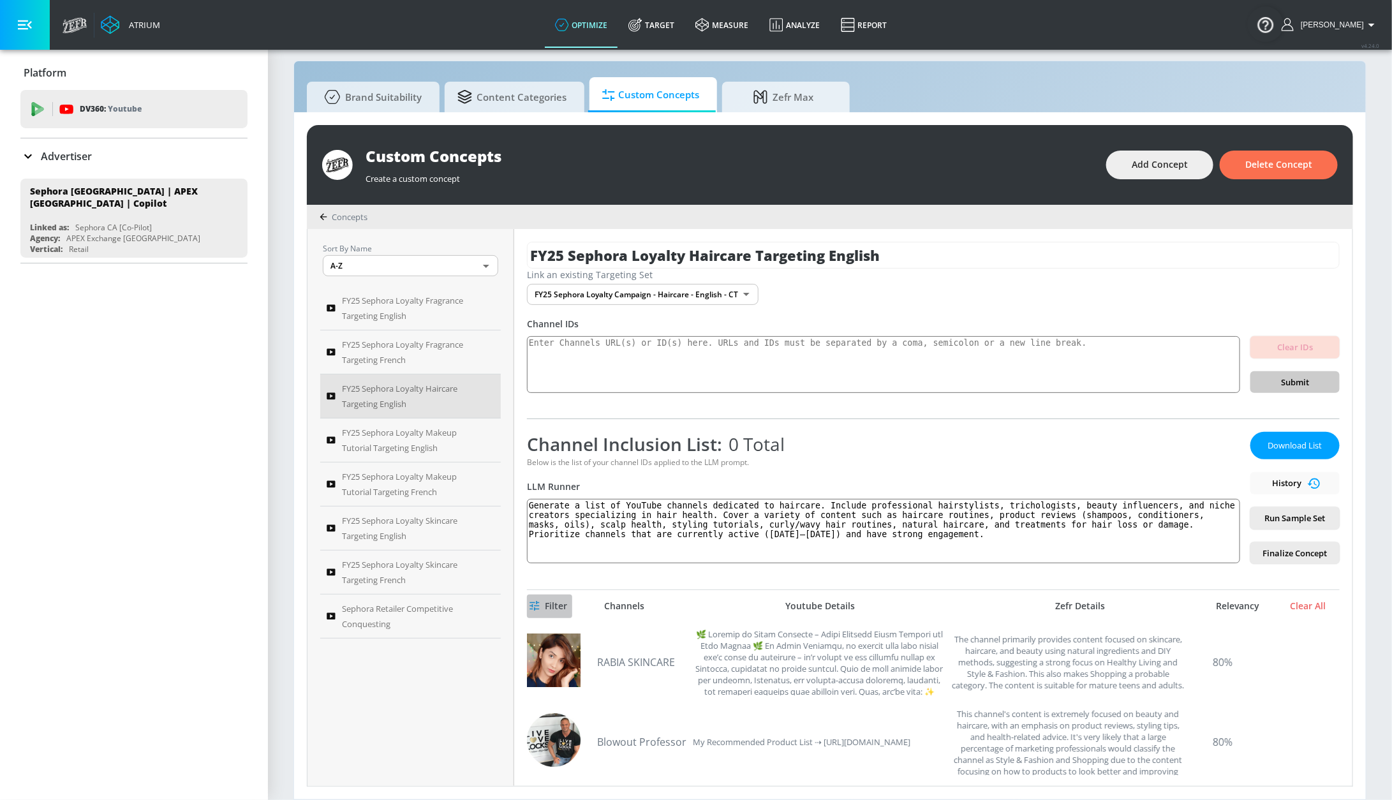
click at [540, 604] on icon "button" at bounding box center [535, 606] width 10 height 10
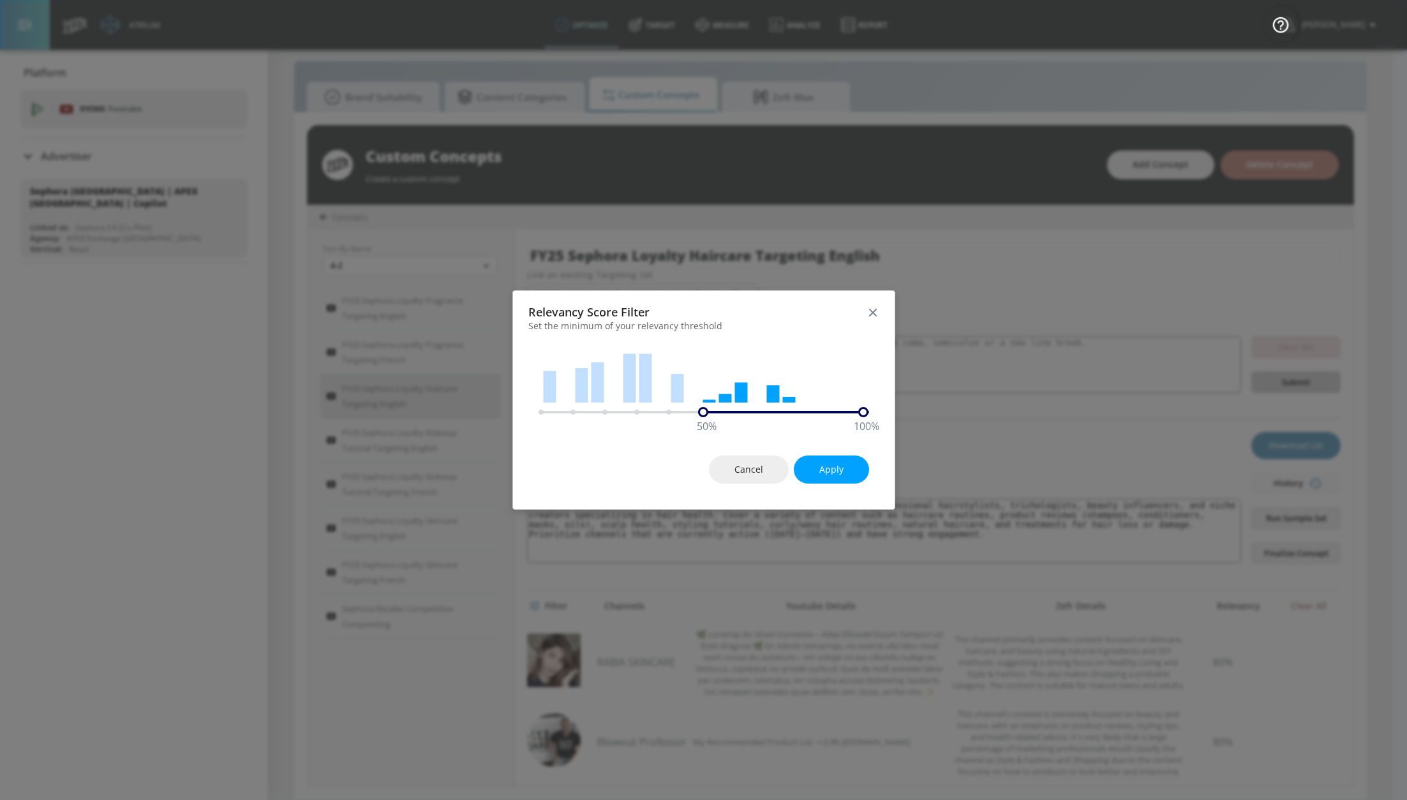
drag, startPoint x: 561, startPoint y: 413, endPoint x: 705, endPoint y: 409, distance: 143.6
click at [705, 409] on div "50 %" at bounding box center [703, 412] width 10 height 10
click at [833, 469] on span "Apply" at bounding box center [831, 470] width 24 height 16
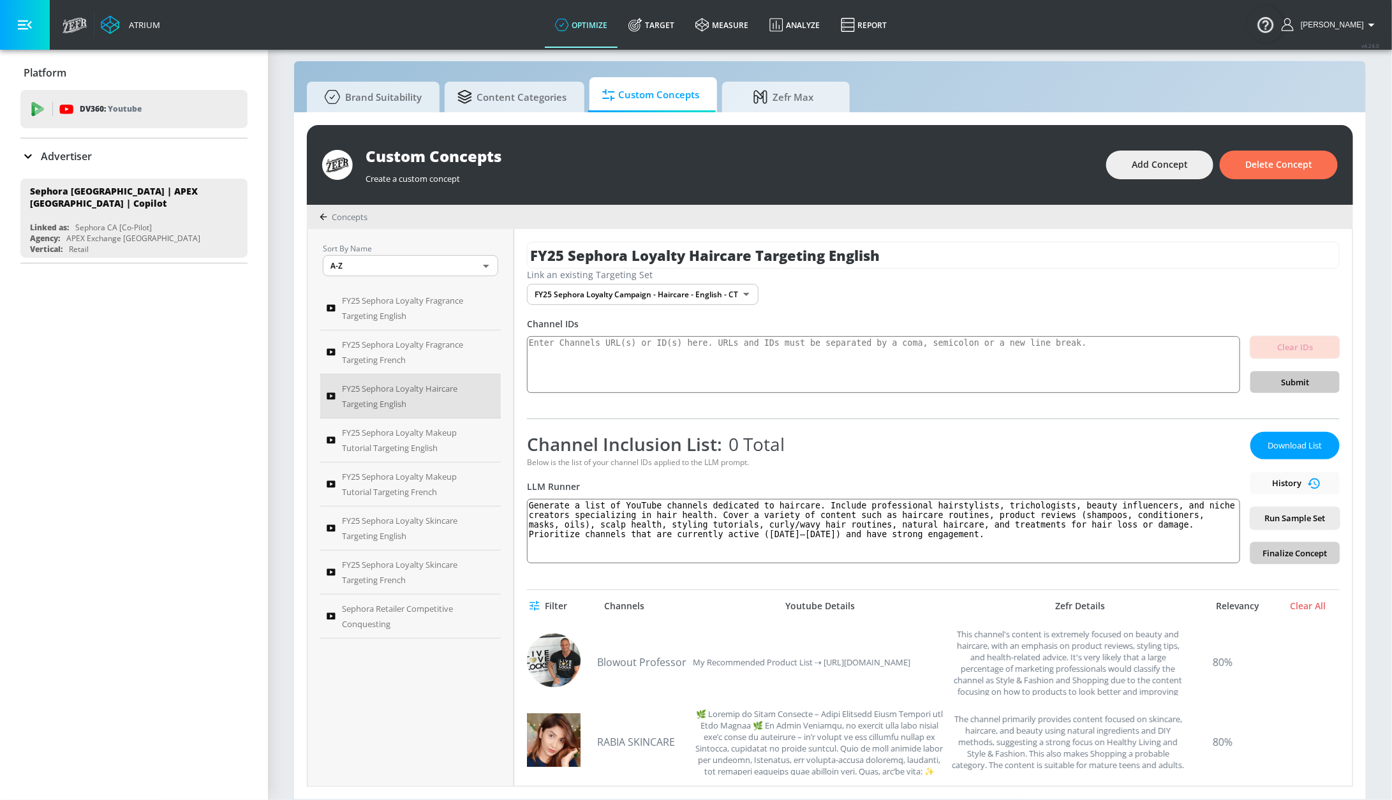
click at [1273, 552] on span "Finalize Concept" at bounding box center [1295, 553] width 69 height 15
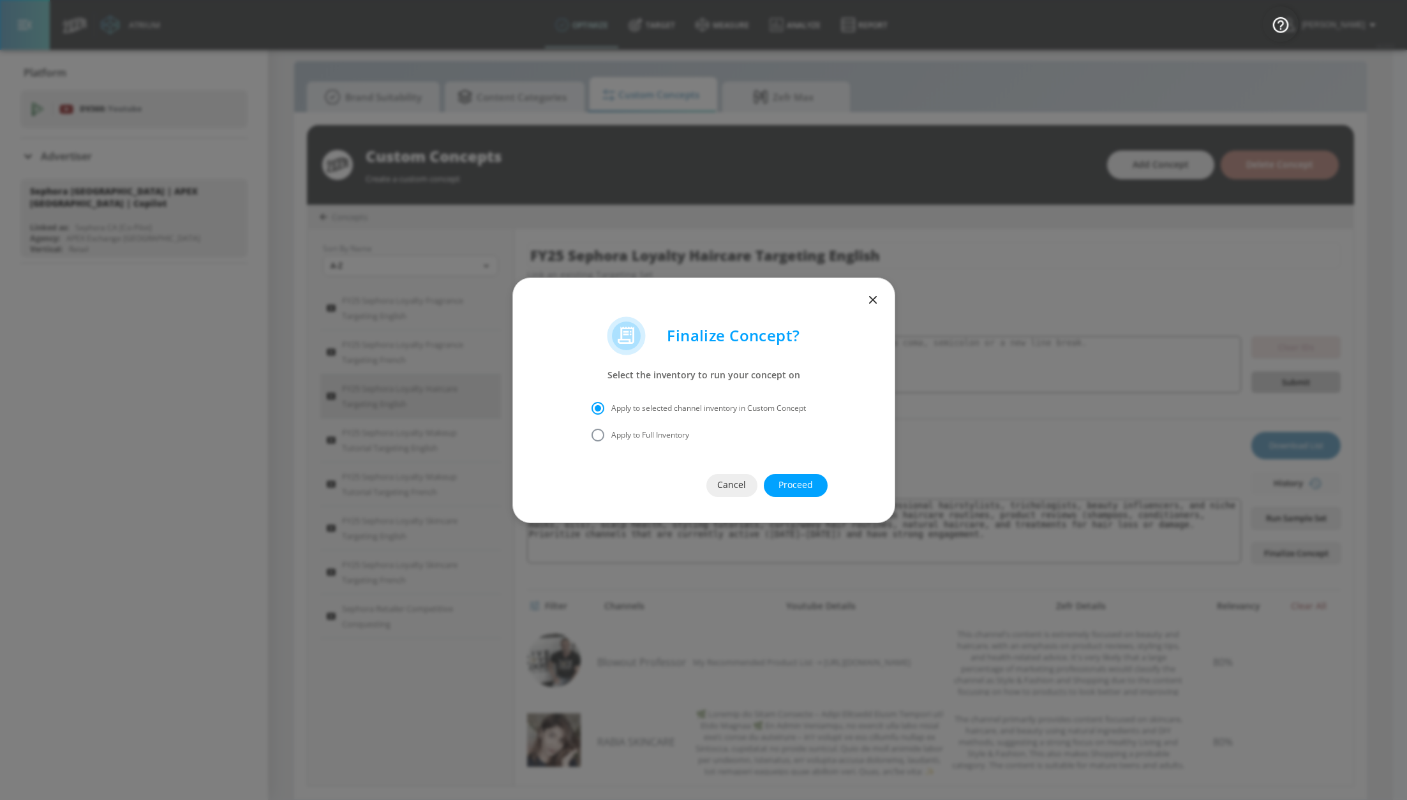
drag, startPoint x: 637, startPoint y: 430, endPoint x: 644, endPoint y: 433, distance: 7.1
click at [637, 430] on span "Apply to Full Inventory" at bounding box center [650, 434] width 78 height 11
click at [611, 430] on input "Apply to Full Inventory" at bounding box center [597, 435] width 27 height 27
radio input "true"
click at [796, 486] on span "Proceed" at bounding box center [795, 485] width 13 height 16
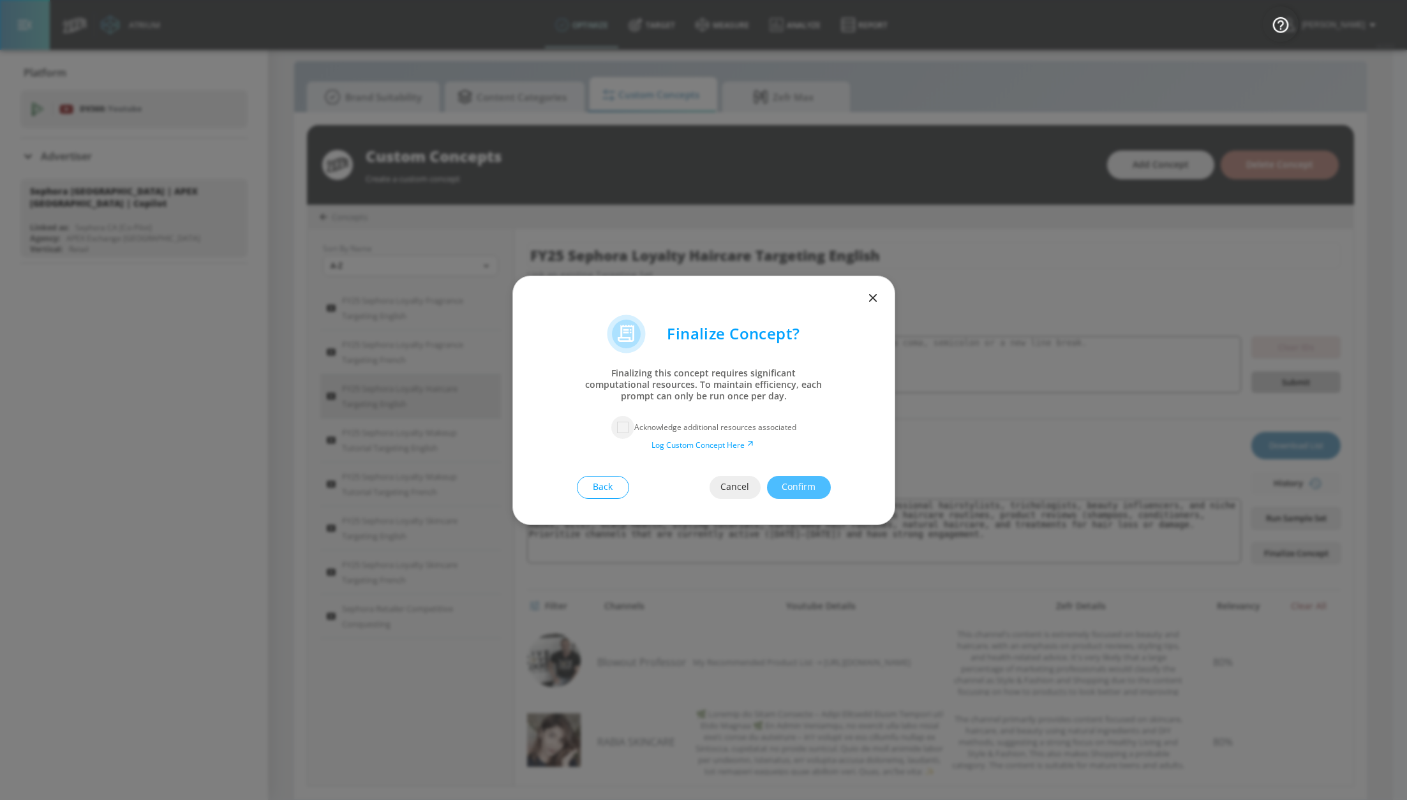
click at [624, 424] on input "checkbox" at bounding box center [622, 427] width 23 height 23
checkbox input "true"
click at [792, 480] on span "Confirm" at bounding box center [798, 487] width 13 height 16
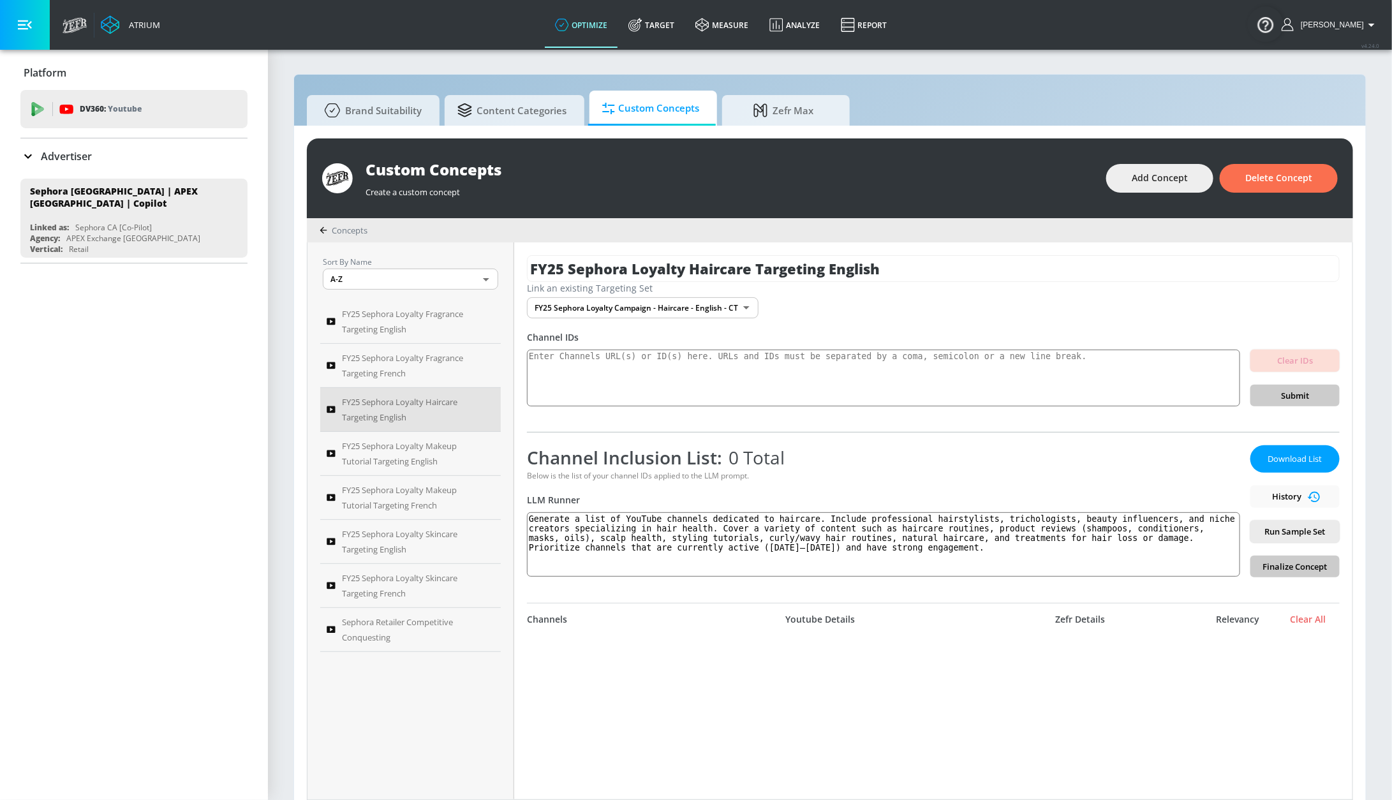
click at [716, 311] on body "Atrium optimize Target measure Analyze Report optimize Target measure Analyze R…" at bounding box center [696, 406] width 1392 height 813
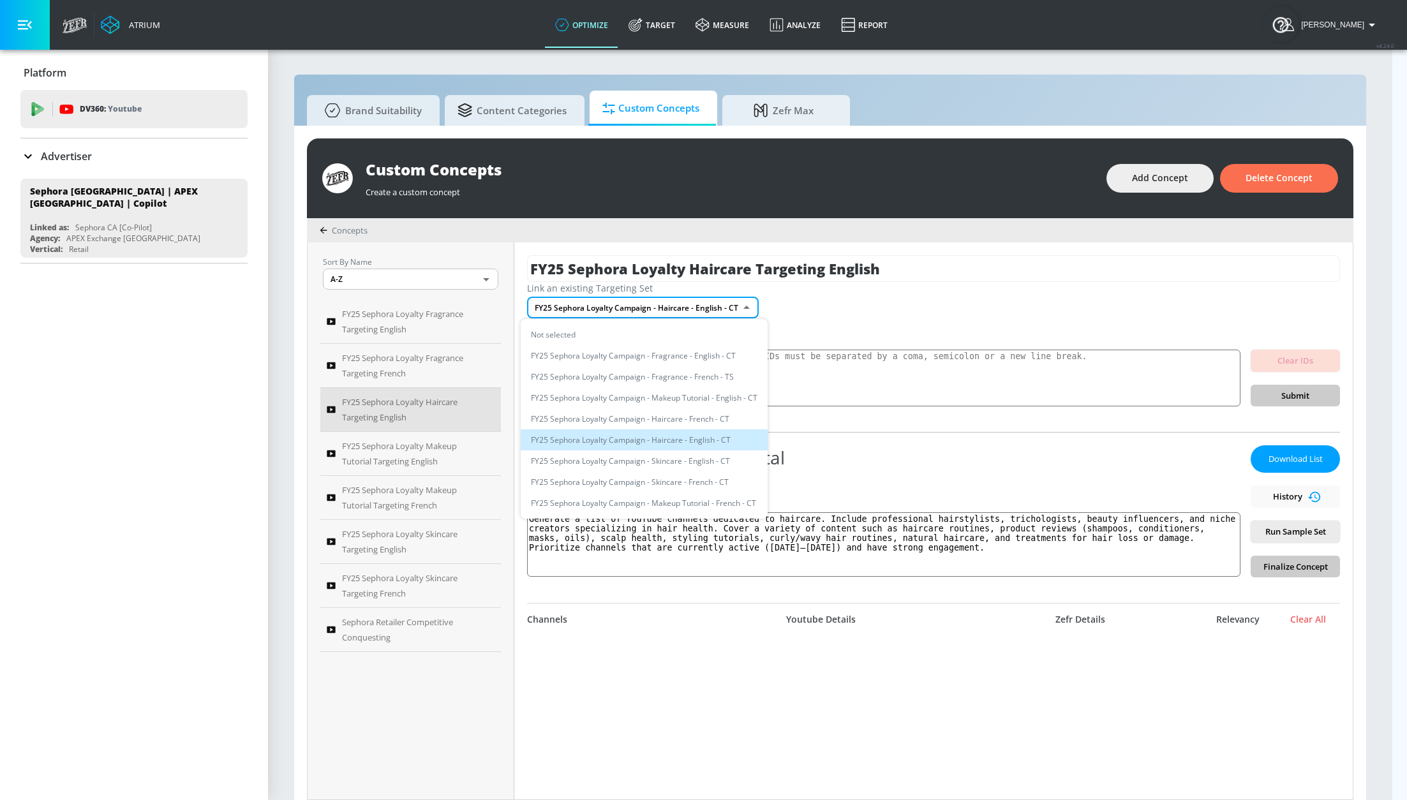
click at [1168, 188] on div at bounding box center [703, 400] width 1407 height 800
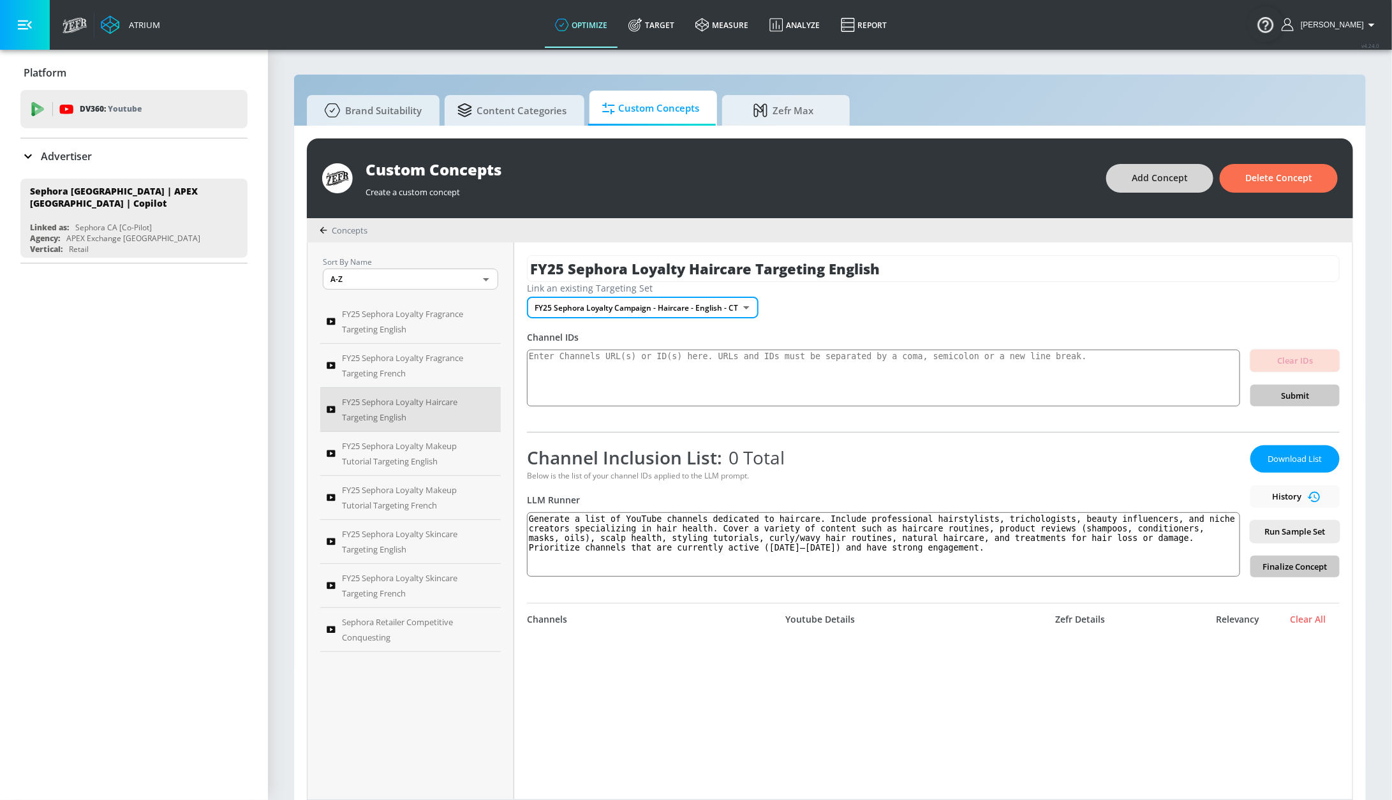
click at [1165, 180] on span "Add Concept" at bounding box center [1160, 178] width 56 height 16
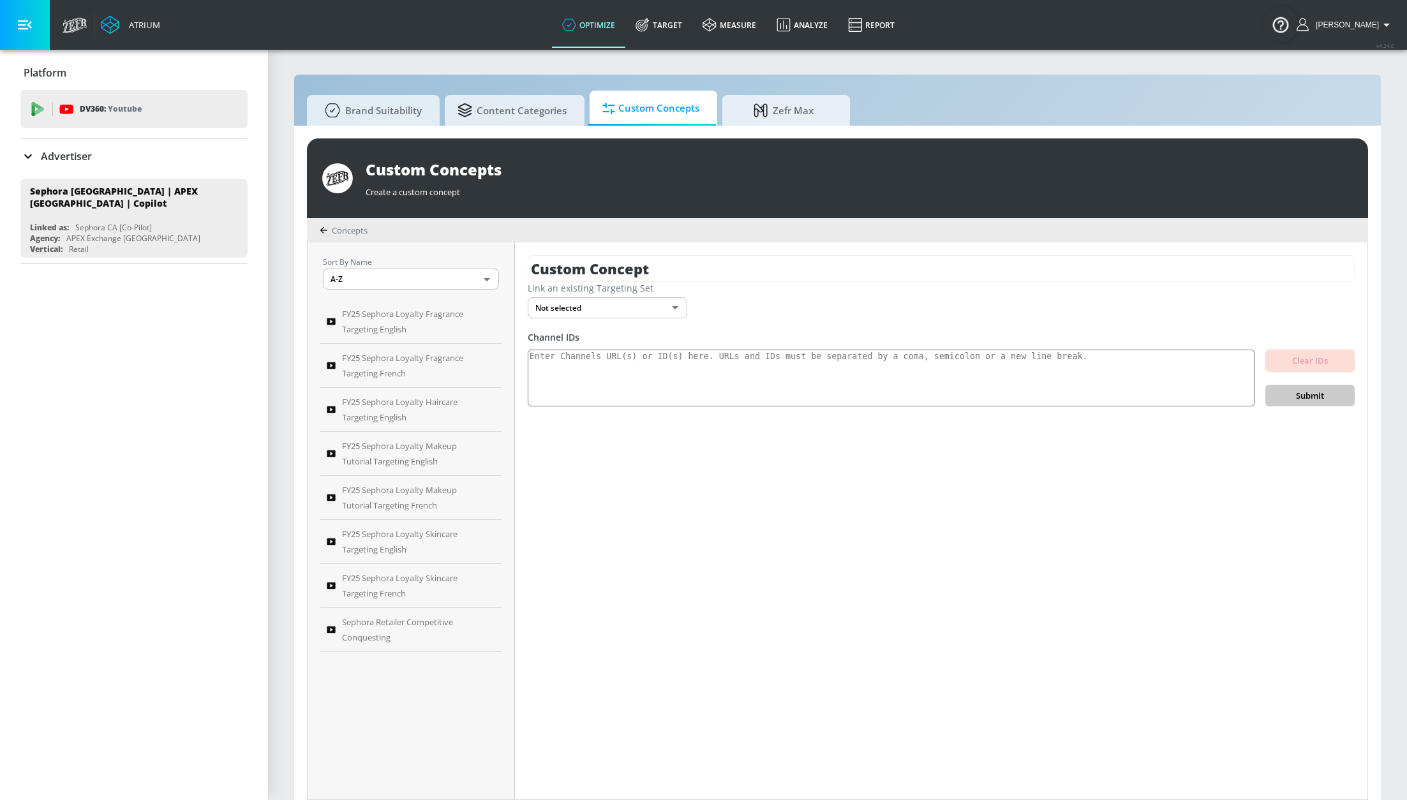
click at [630, 299] on body "Atrium optimize Target measure Analyze Report optimize Target measure Analyze R…" at bounding box center [703, 406] width 1407 height 813
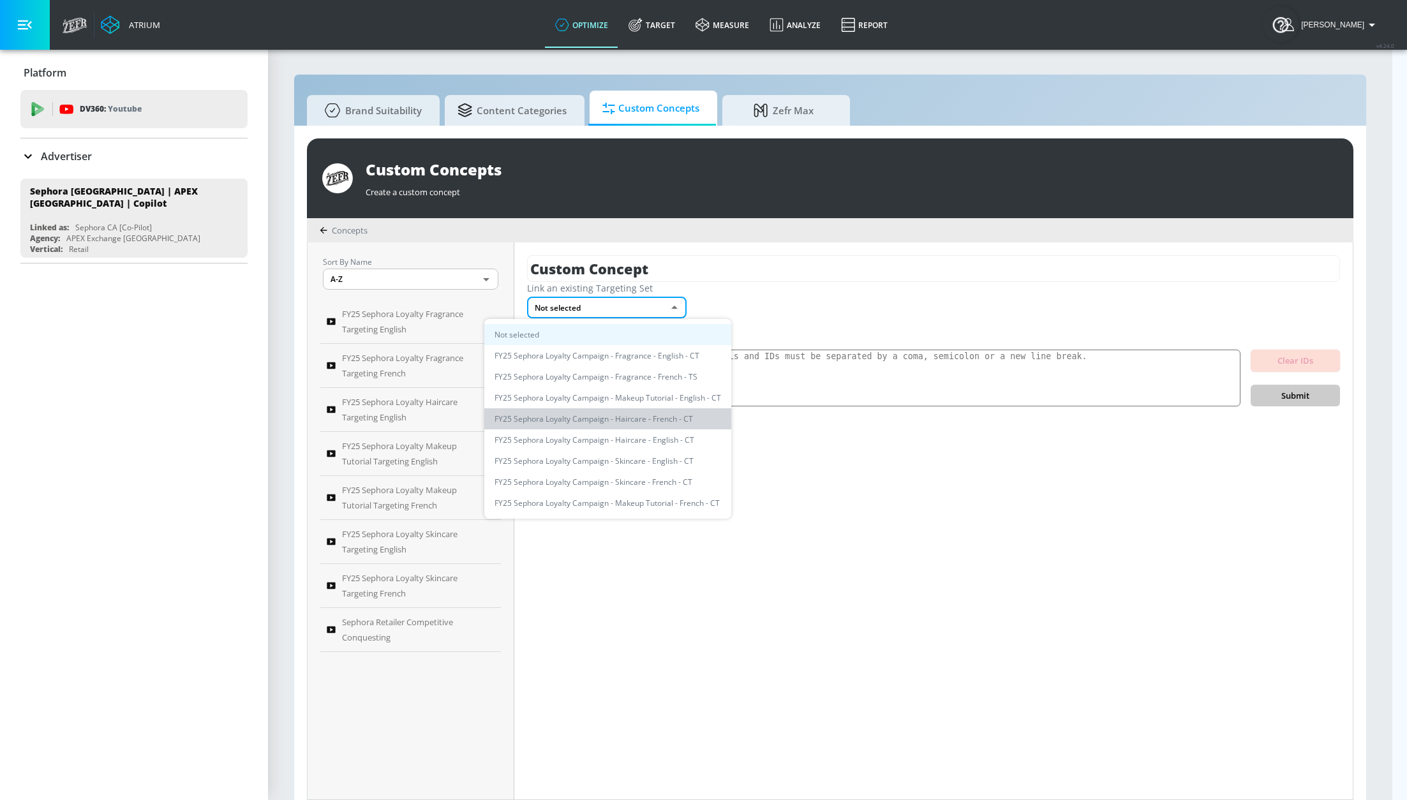
click at [658, 422] on li "FY25 Sephora Loyalty Campaign - Haircare - French - CT" at bounding box center [607, 418] width 247 height 21
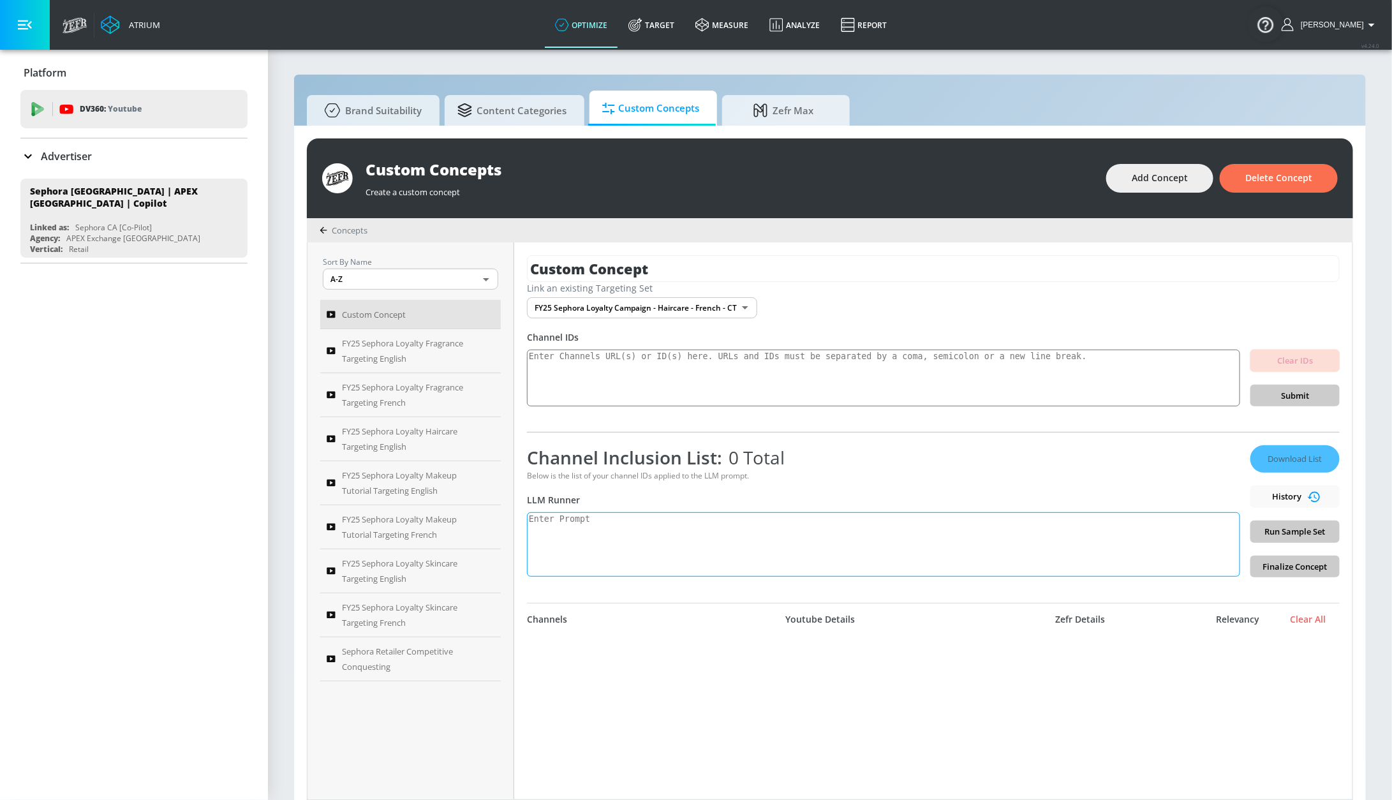
click at [653, 543] on textarea at bounding box center [883, 544] width 713 height 64
paste textarea "Generate a list of YouTube channels dedicated to haircare. Include professional…"
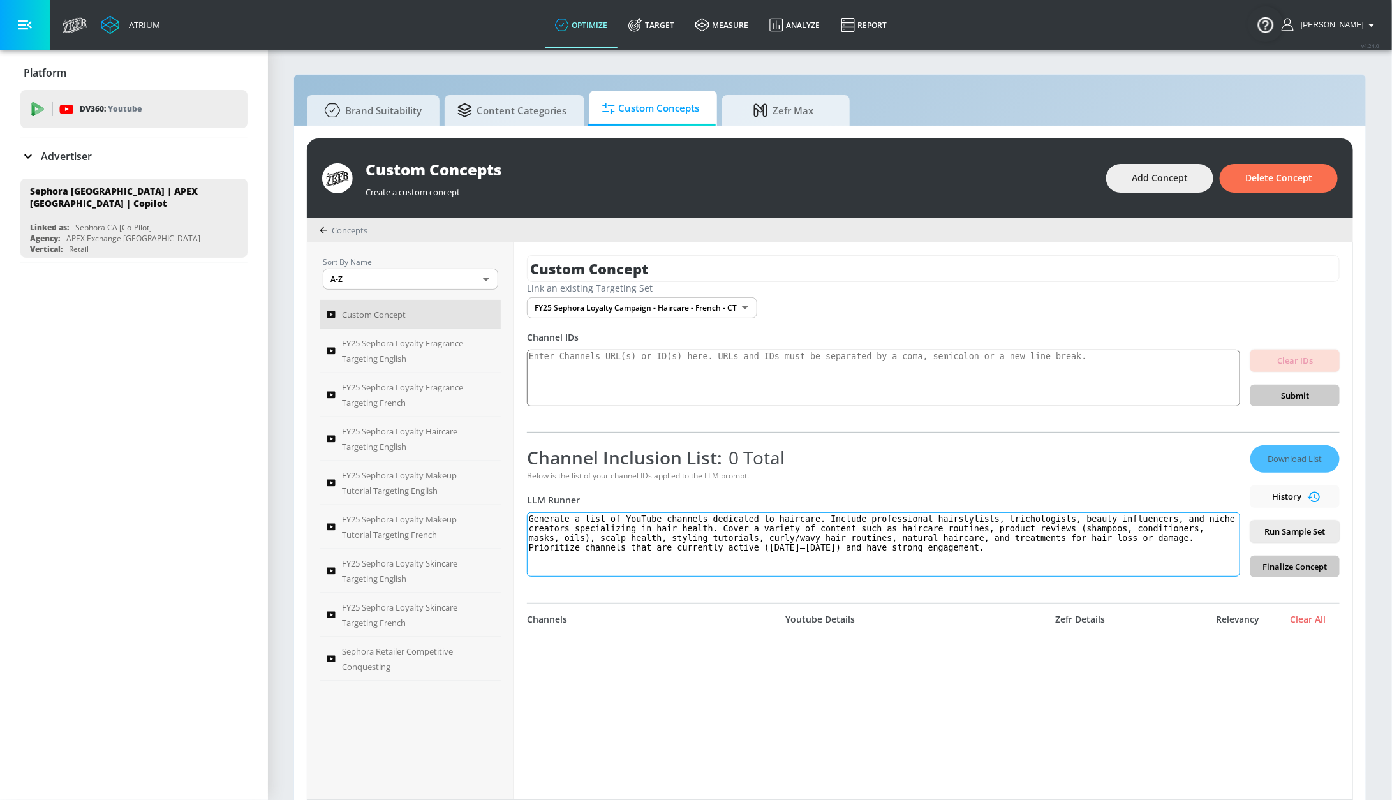
click at [628, 524] on textarea "Generate a list of YouTube channels dedicated to haircare. Include professional…" at bounding box center [883, 544] width 713 height 64
type textarea "Generate a list of french YouTube channels dedicated to haircare. Include profe…"
drag, startPoint x: 658, startPoint y: 264, endPoint x: 487, endPoint y: 265, distance: 171.0
click at [487, 265] on div "Sort By Name A-Z ASC ​ Custom Concept FY25 Sephora Loyalty Fragrance Targeting …" at bounding box center [830, 520] width 1045 height 557
paste input "FY25 Sephora Loyalty Haircare Targeting English"
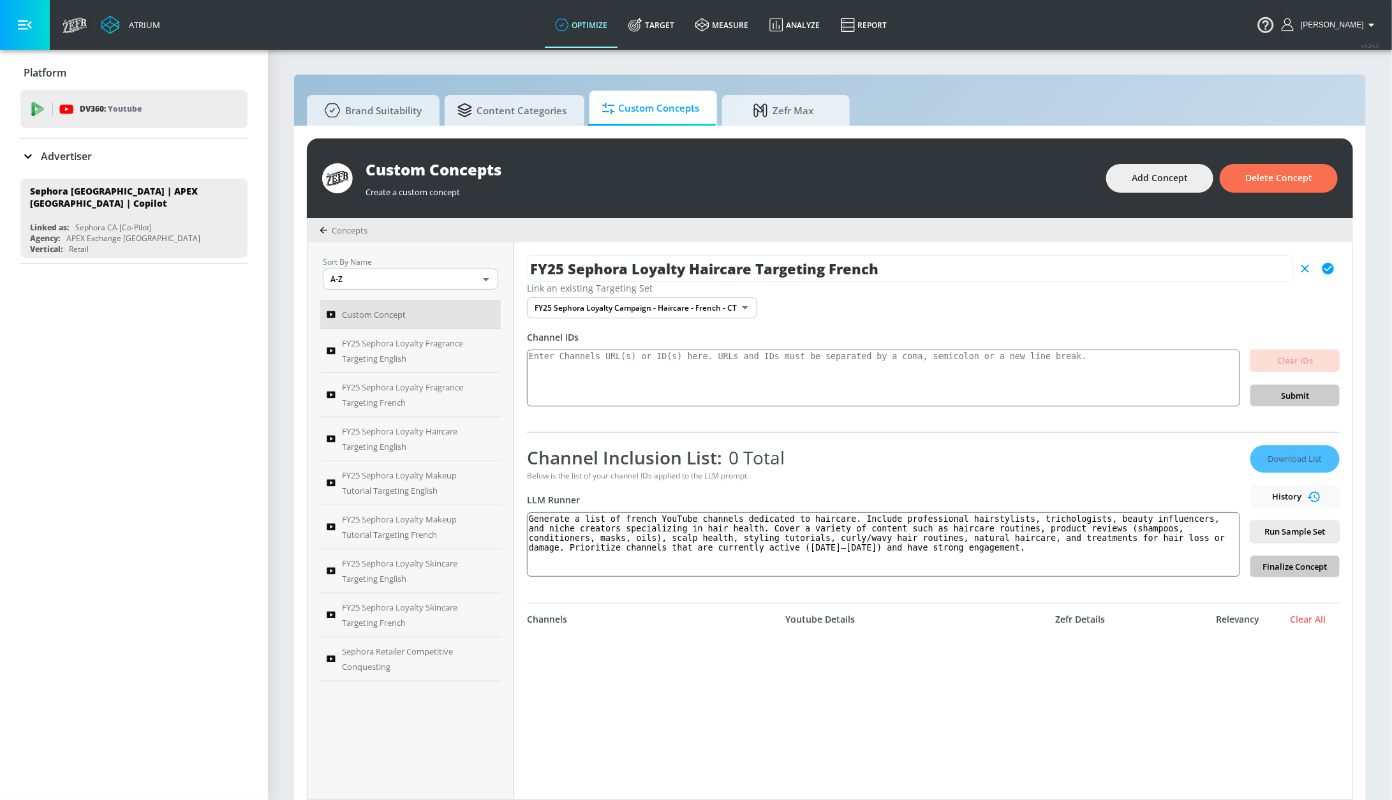
type input "FY25 Sephora Loyalty Haircare Targeting French"
click at [1321, 269] on icon "button" at bounding box center [1328, 269] width 14 height 14
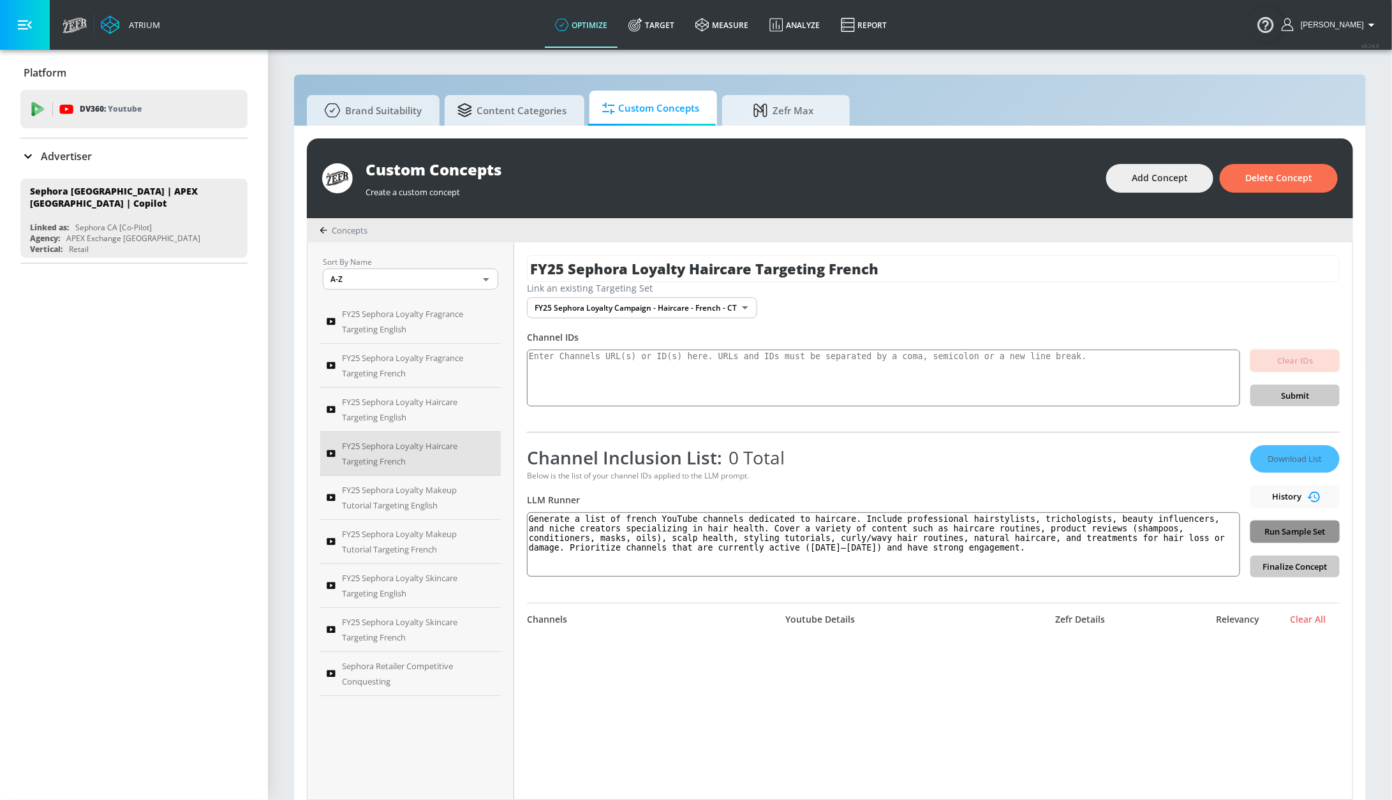
click at [1274, 533] on span "Run Sample Set" at bounding box center [1295, 531] width 69 height 15
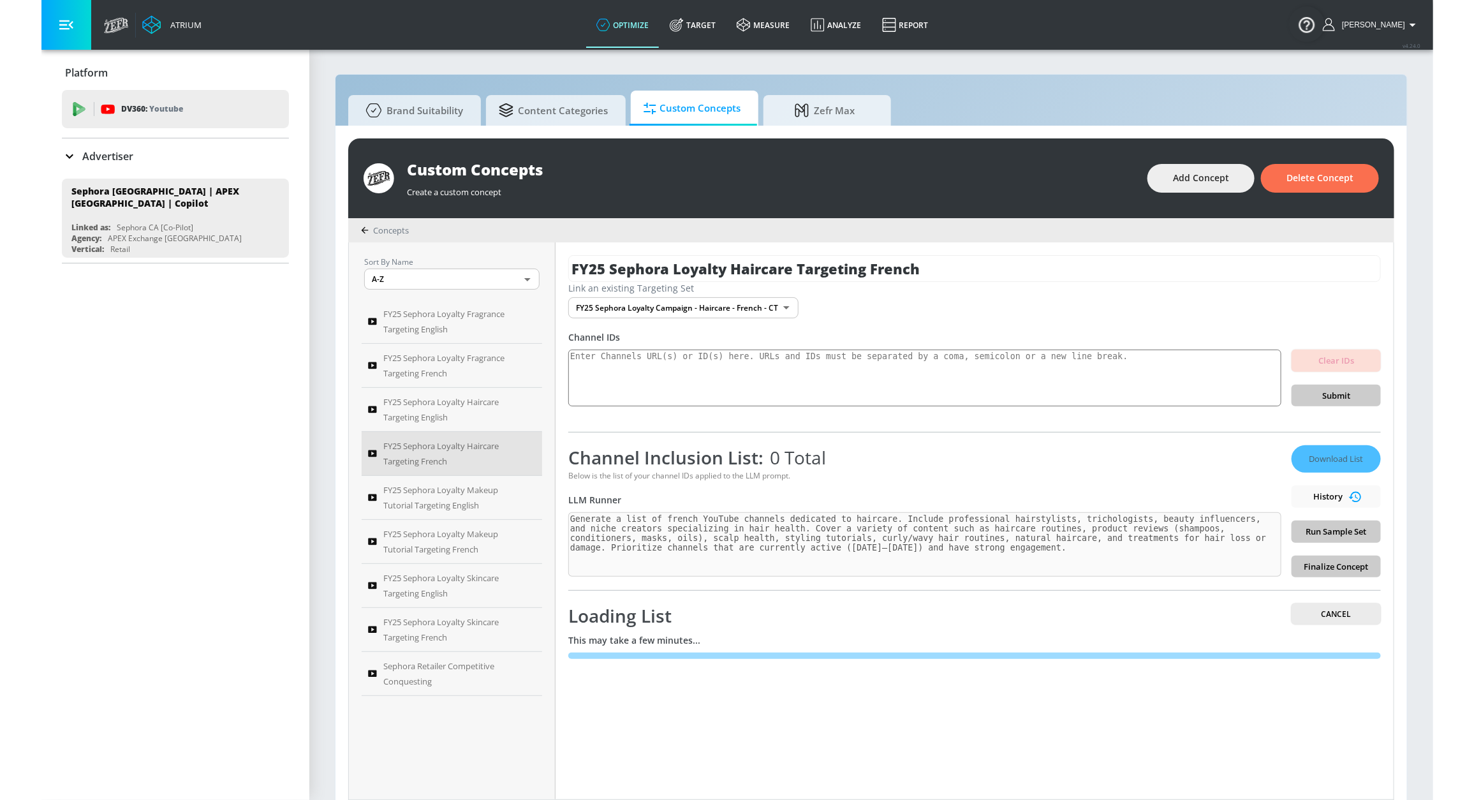
scroll to position [4, 0]
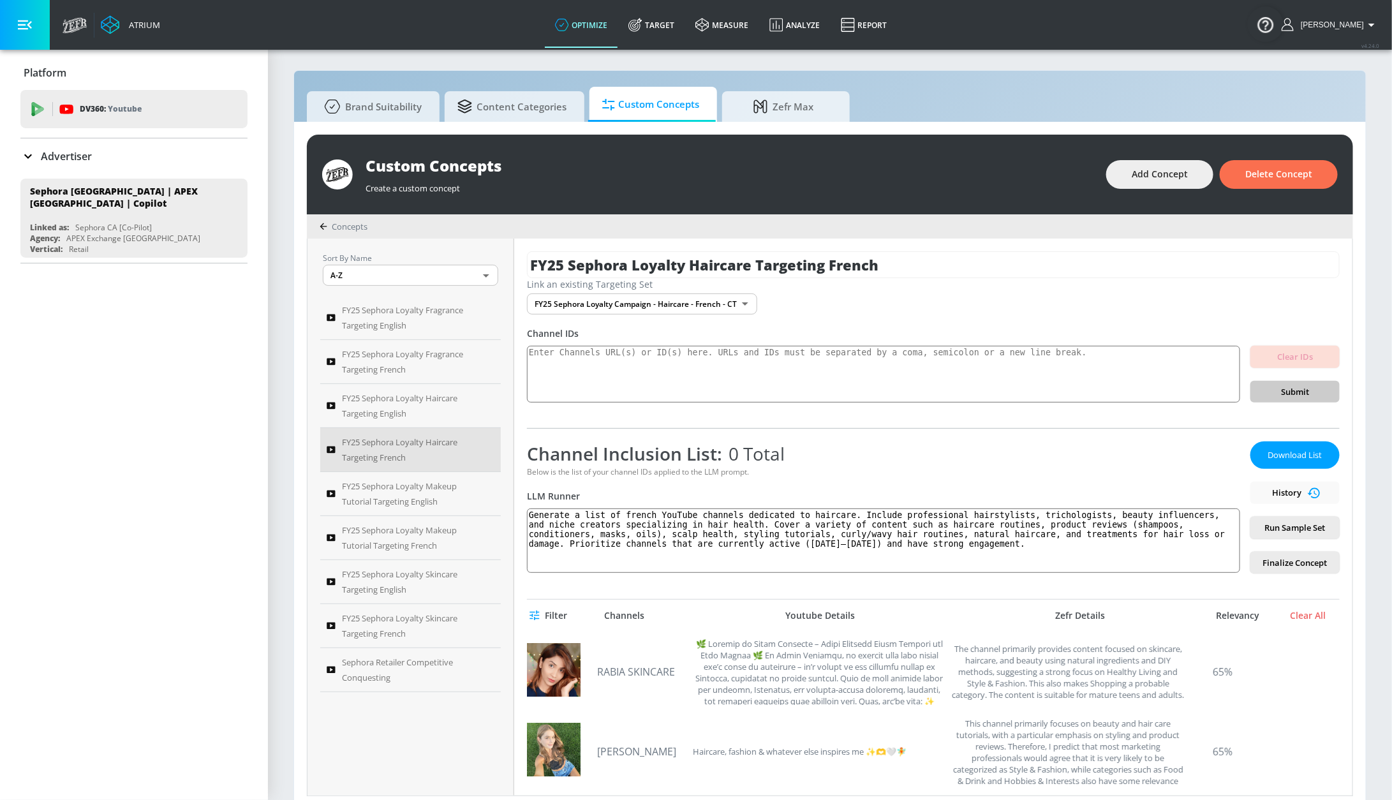
click at [552, 619] on span "Filter" at bounding box center [549, 616] width 35 height 16
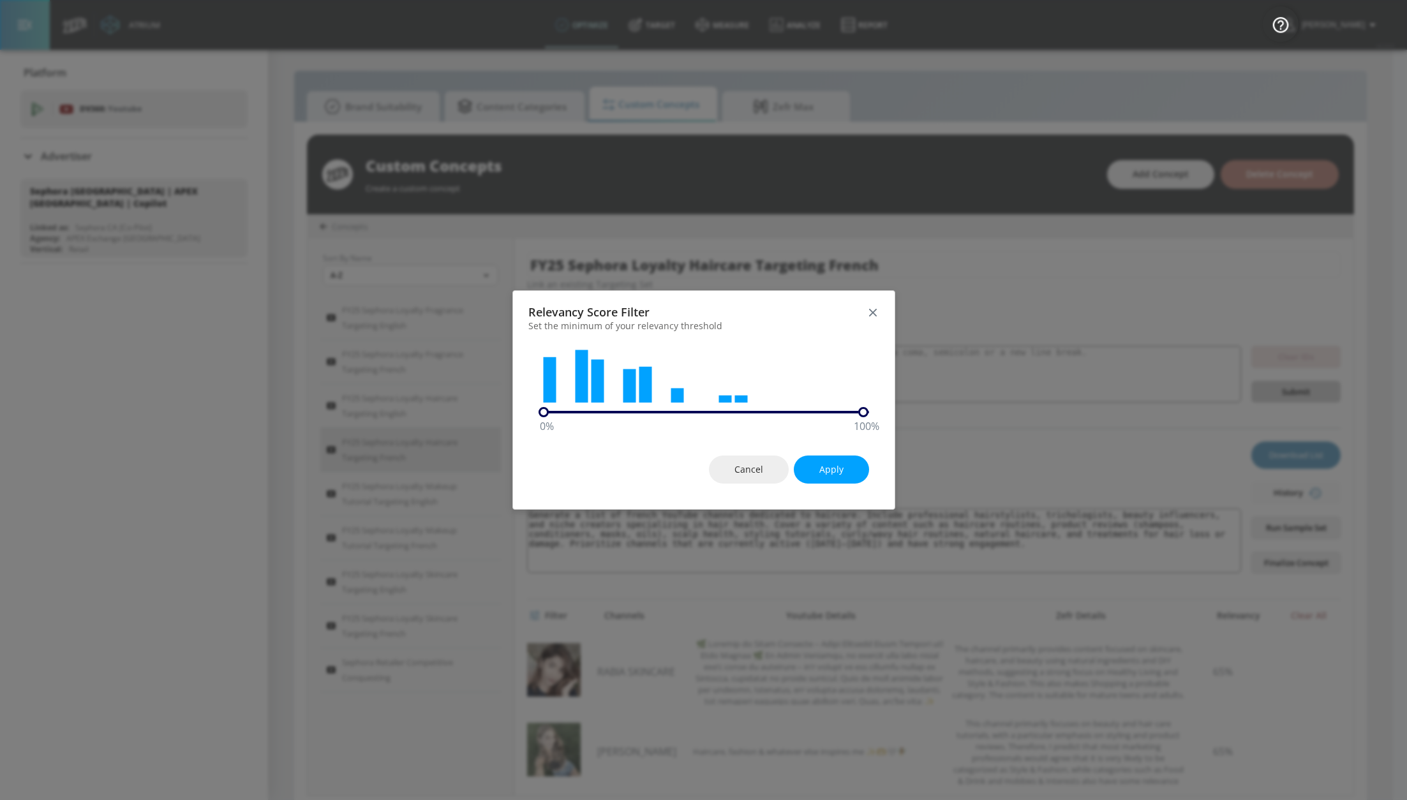
drag, startPoint x: 540, startPoint y: 418, endPoint x: 609, endPoint y: 417, distance: 68.3
click at [652, 420] on div "Relevancy Score Filter Set the minimum of your relevancy threshold 0 % 100 % Ca…" at bounding box center [703, 400] width 383 height 220
drag, startPoint x: 543, startPoint y: 414, endPoint x: 662, endPoint y: 413, distance: 118.7
click at [662, 413] on div "40 % 100 %" at bounding box center [703, 412] width 330 height 10
click at [829, 470] on span "Apply" at bounding box center [831, 470] width 24 height 16
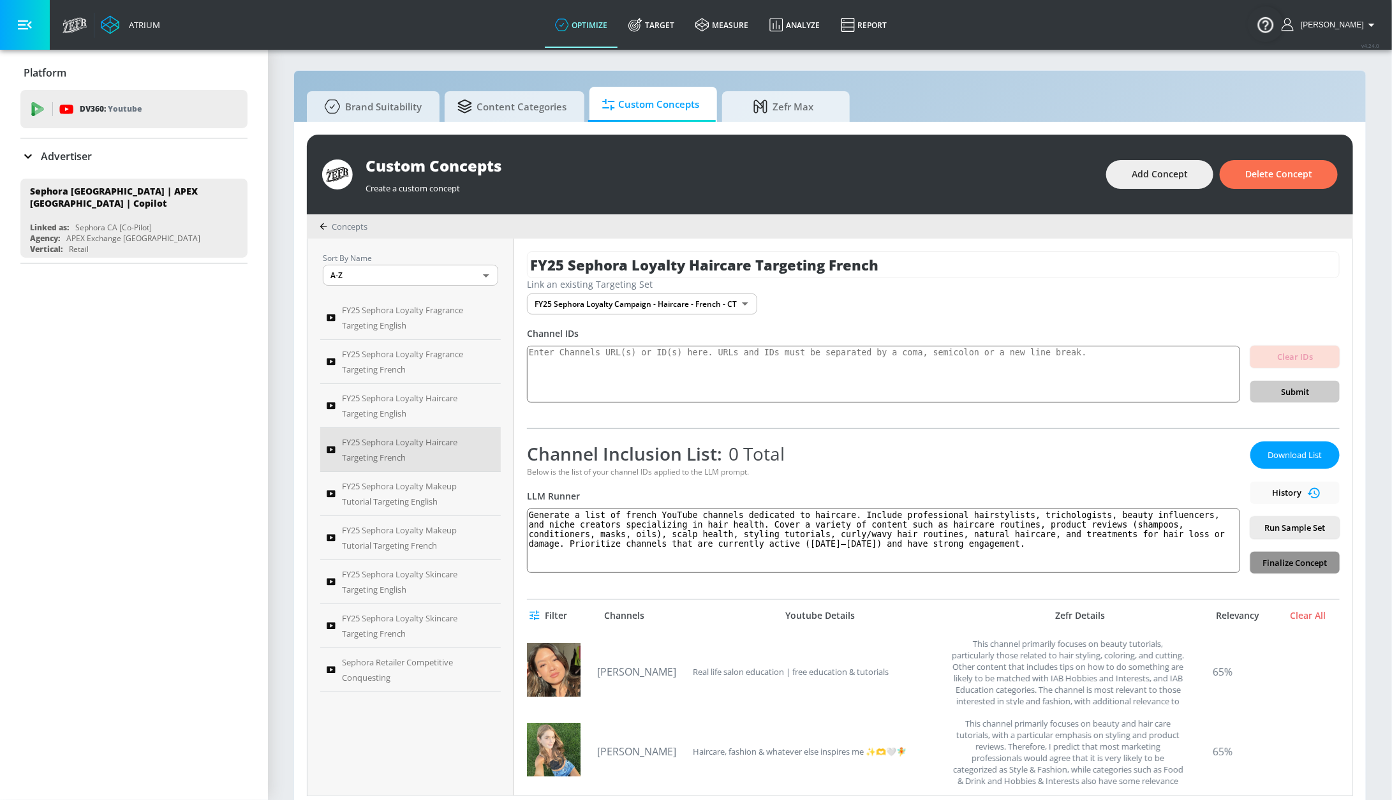
click at [1279, 565] on span "Finalize Concept" at bounding box center [1295, 563] width 69 height 15
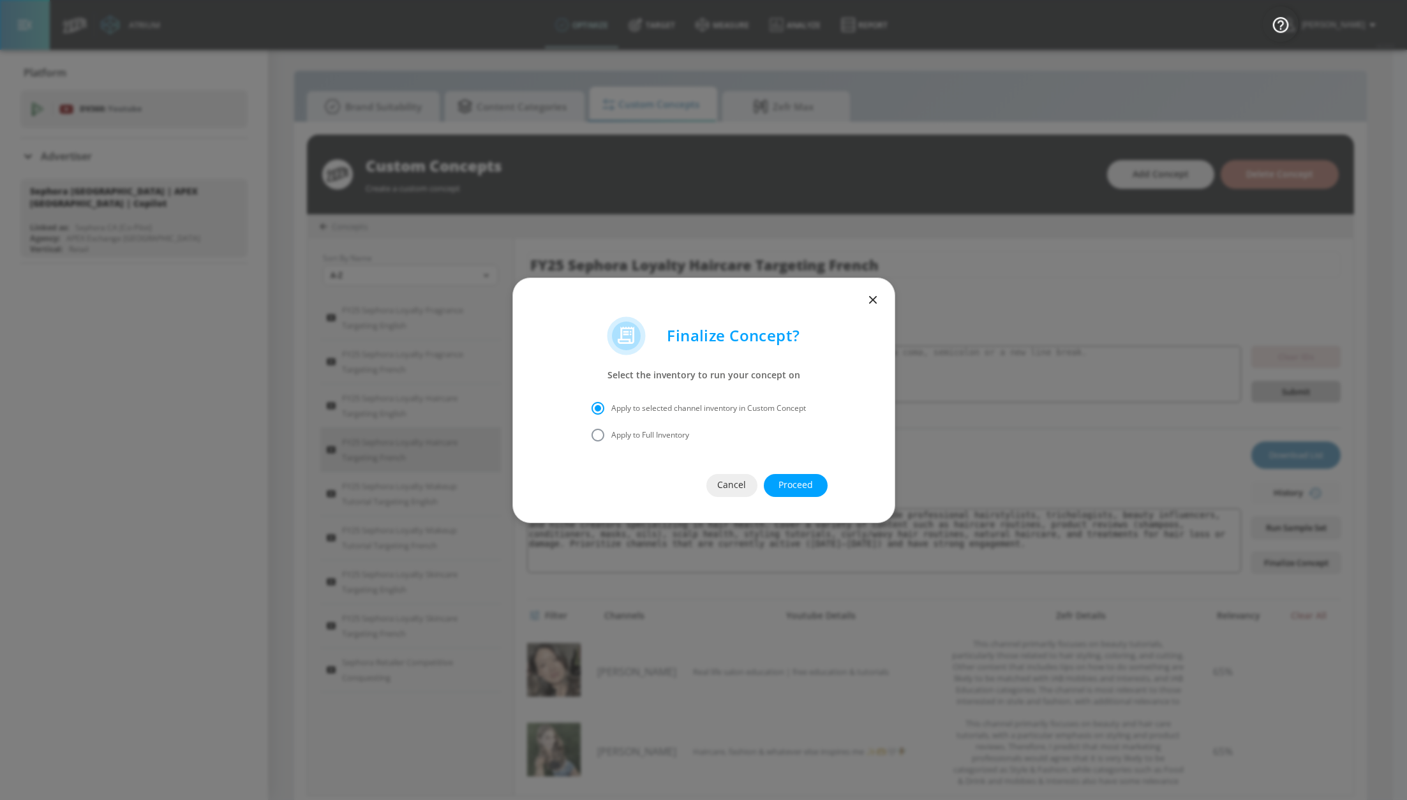
click at [658, 438] on span "Apply to Full Inventory" at bounding box center [650, 434] width 78 height 11
click at [611, 438] on input "Apply to Full Inventory" at bounding box center [597, 435] width 27 height 27
radio input "true"
click at [790, 486] on span "Proceed" at bounding box center [795, 485] width 13 height 16
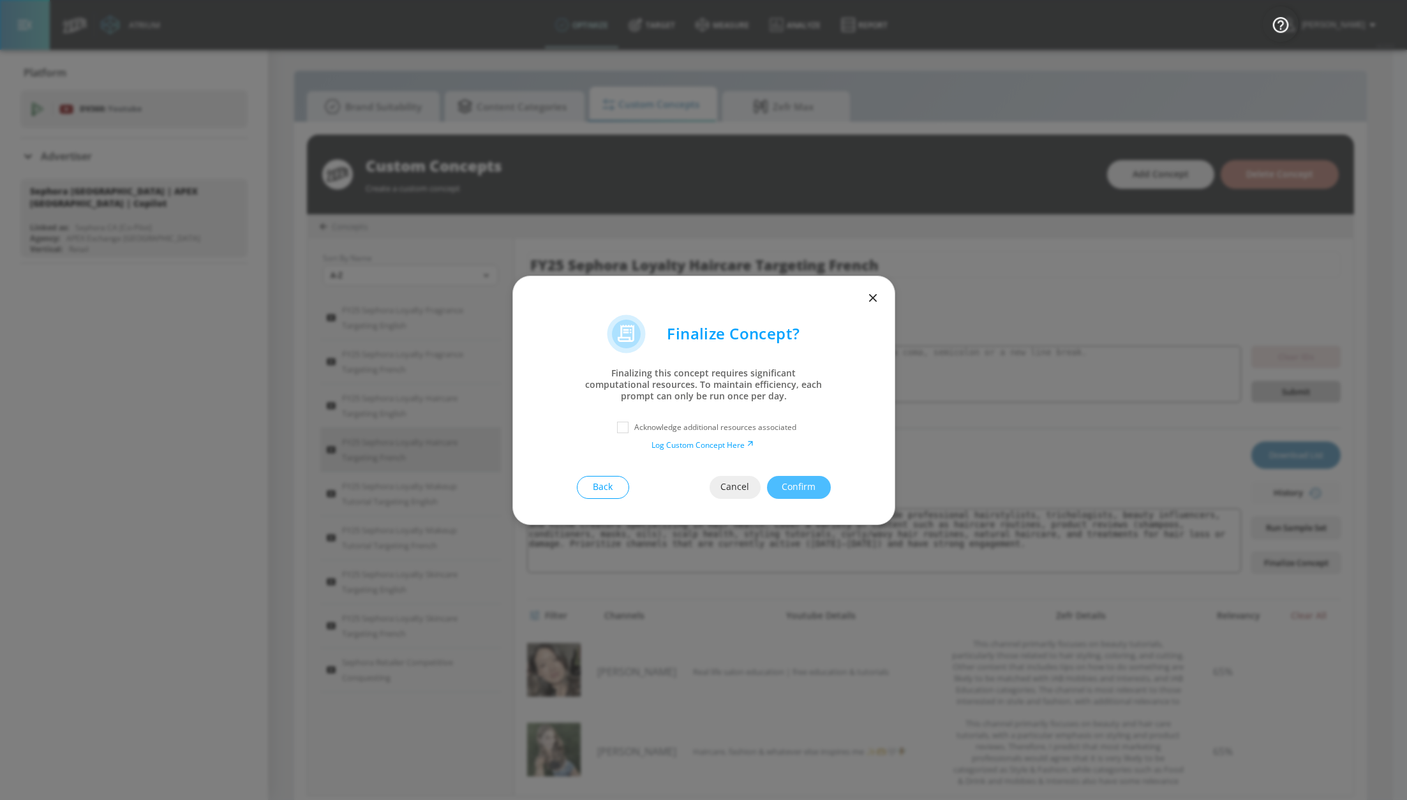
click at [693, 429] on p "Acknowledge additional resources associated" at bounding box center [715, 427] width 162 height 11
click at [623, 424] on input "checkbox" at bounding box center [622, 427] width 23 height 23
checkbox input "true"
click at [792, 486] on span "Confirm" at bounding box center [798, 487] width 13 height 16
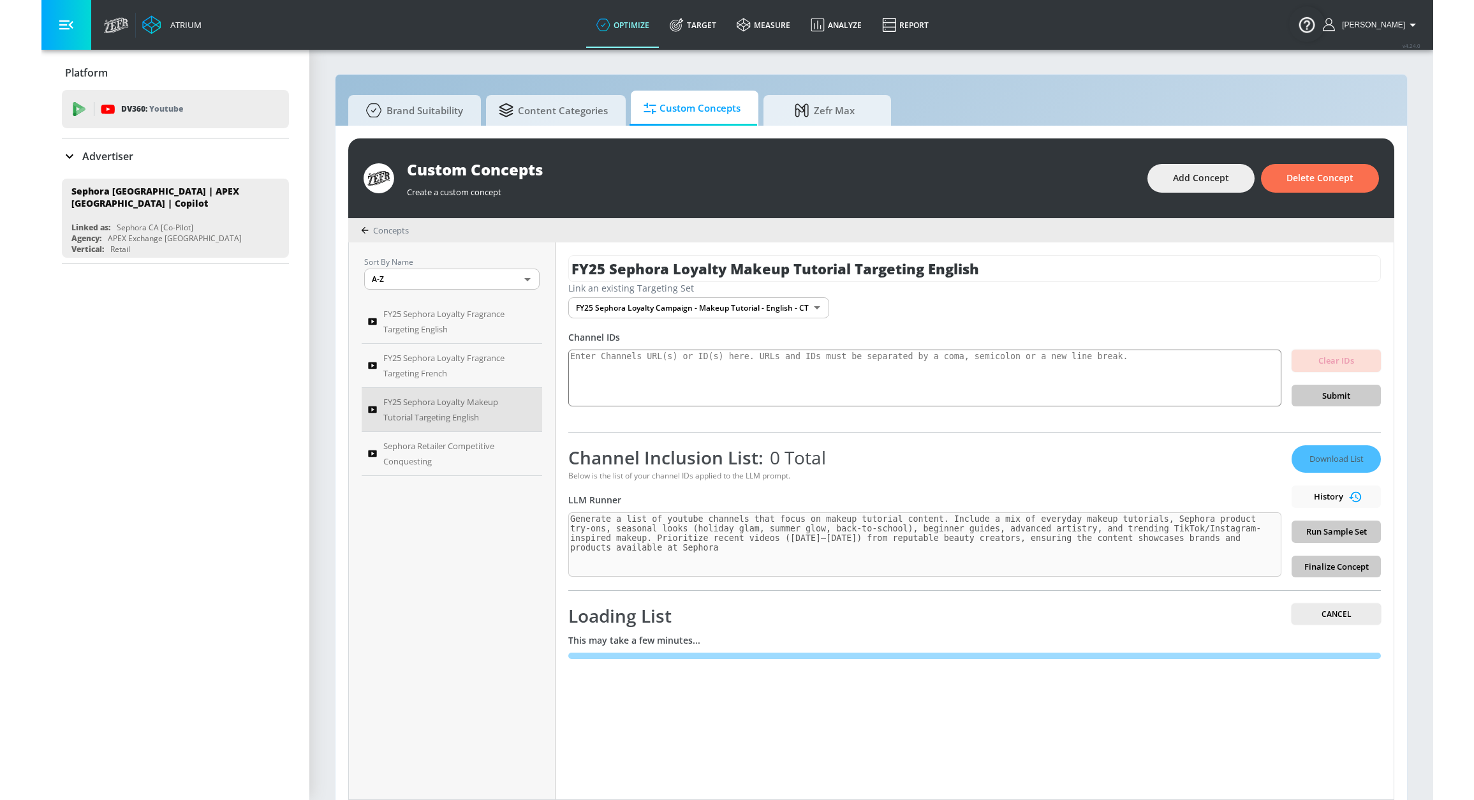
scroll to position [13, 0]
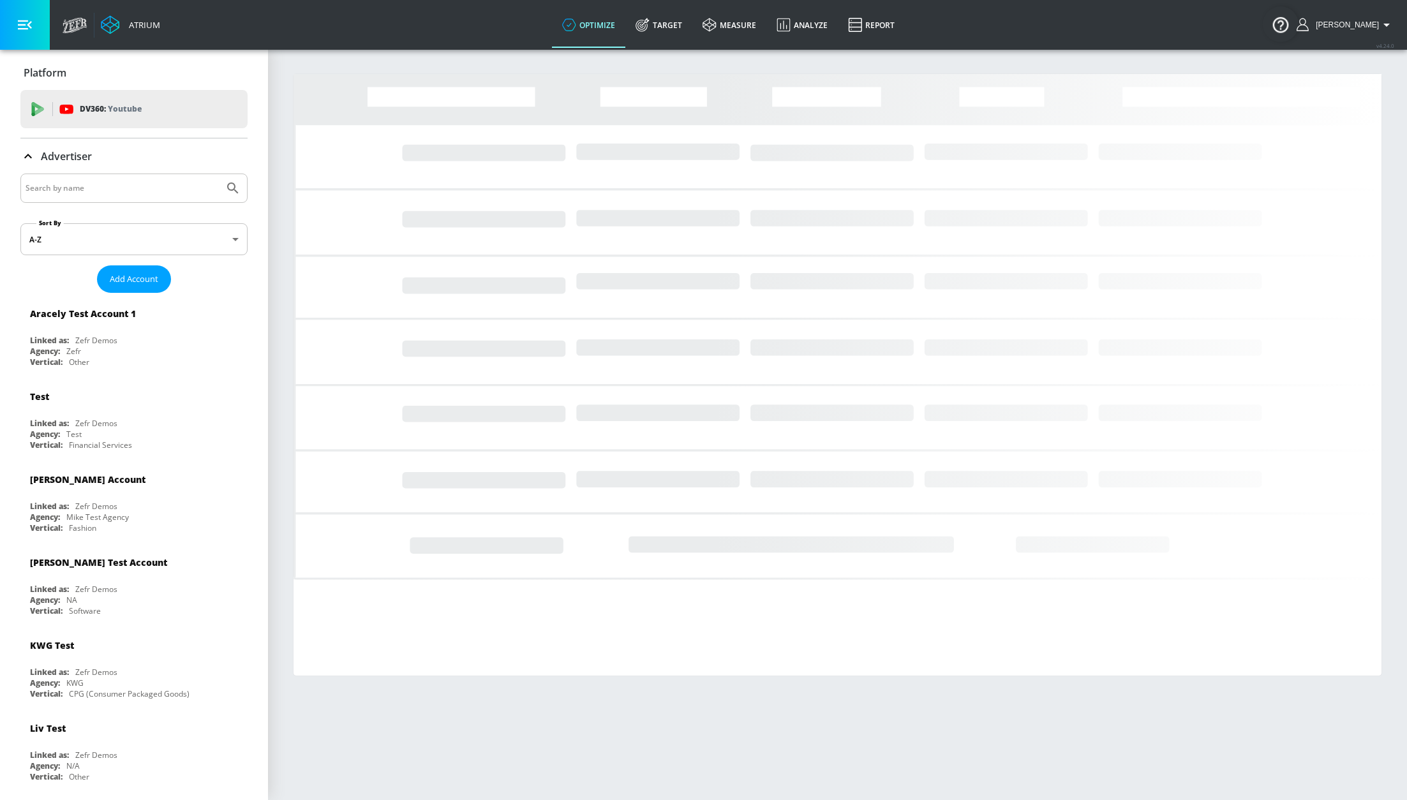
click at [144, 184] on input "Search by name" at bounding box center [122, 188] width 193 height 17
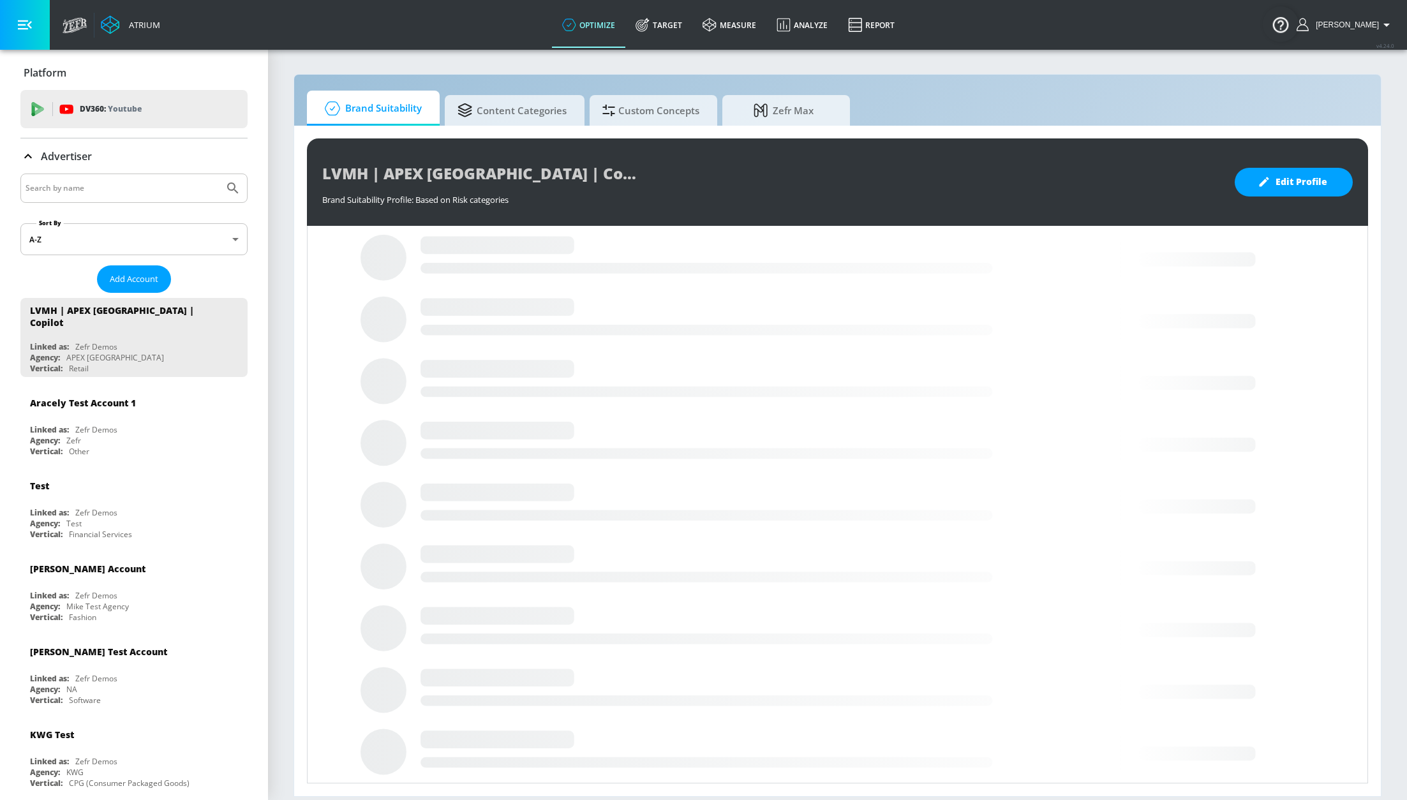
click at [144, 184] on input "Search by name" at bounding box center [122, 188] width 193 height 17
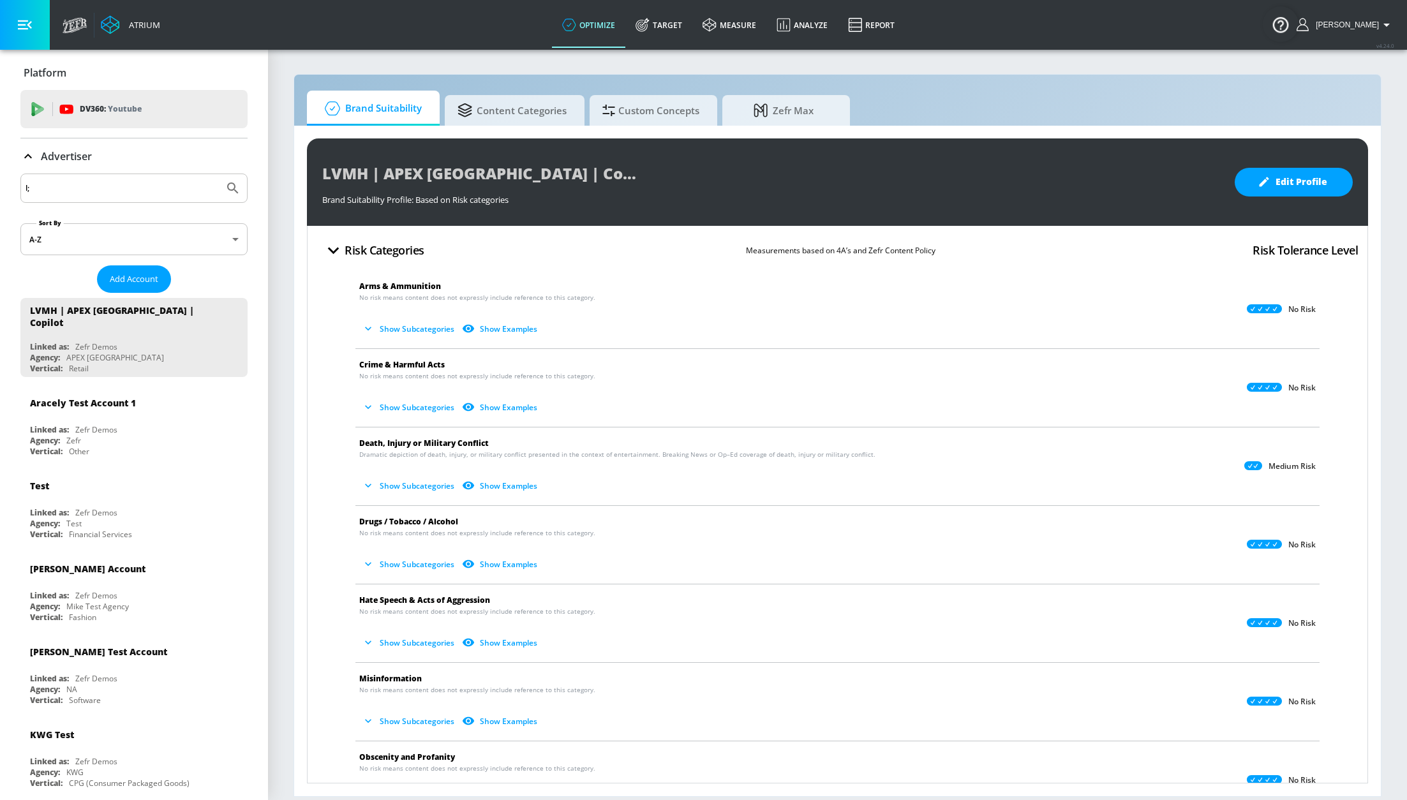
type input "l"
type input "labatt"
click at [219, 174] on button "Submit Search" at bounding box center [233, 188] width 28 height 28
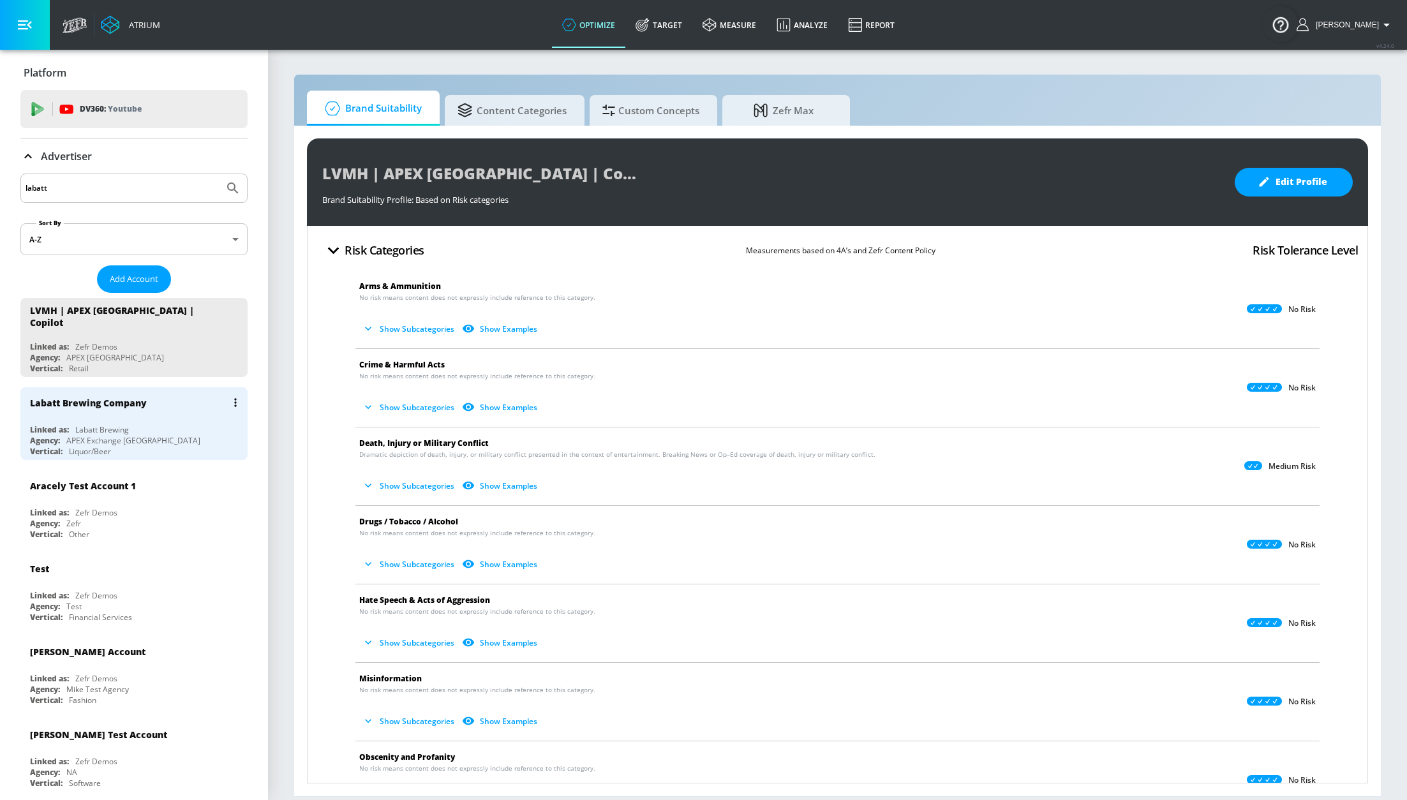
click at [154, 398] on div "Labatt Brewing Company" at bounding box center [137, 402] width 214 height 31
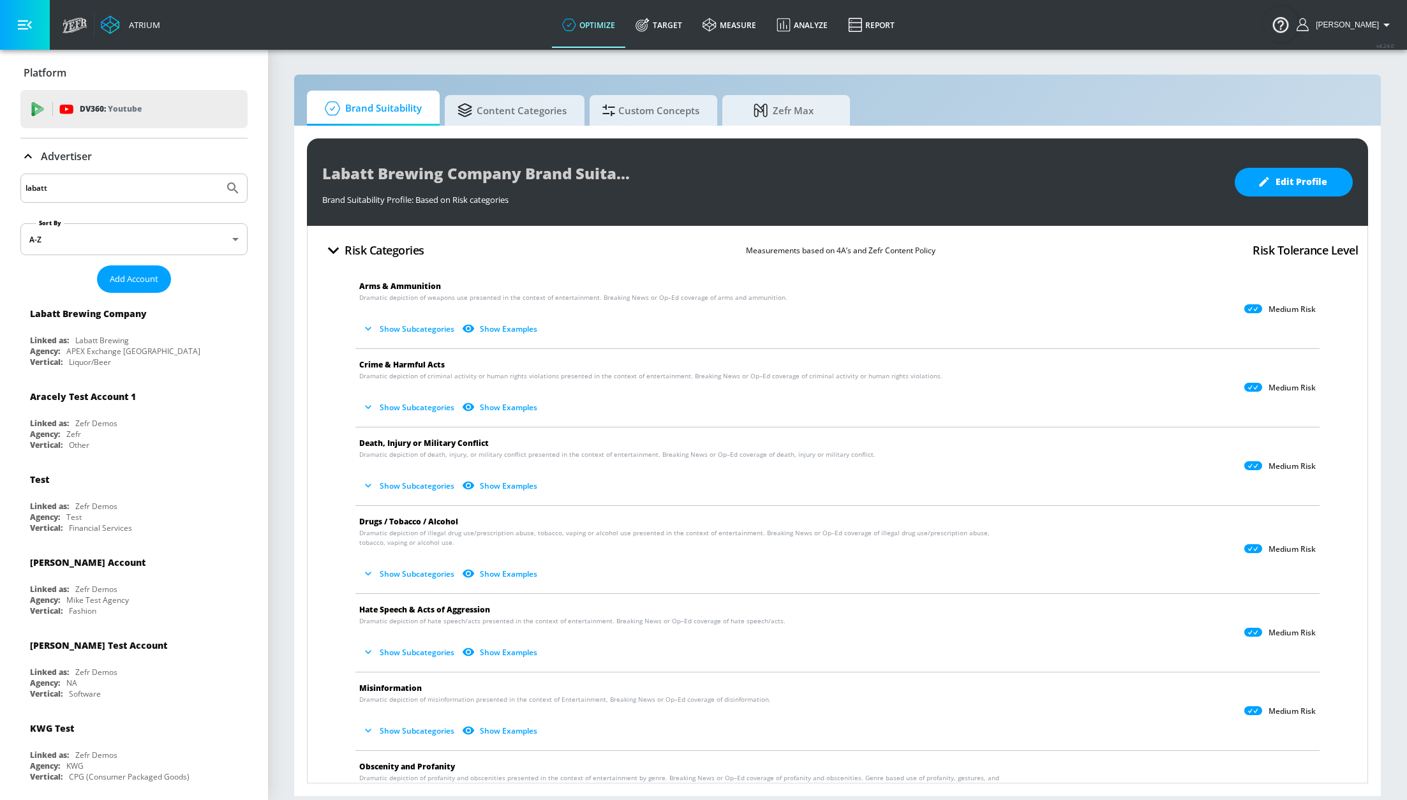
click at [142, 182] on input "labatt" at bounding box center [122, 188] width 193 height 17
click at [649, 26] on icon at bounding box center [642, 25] width 14 height 14
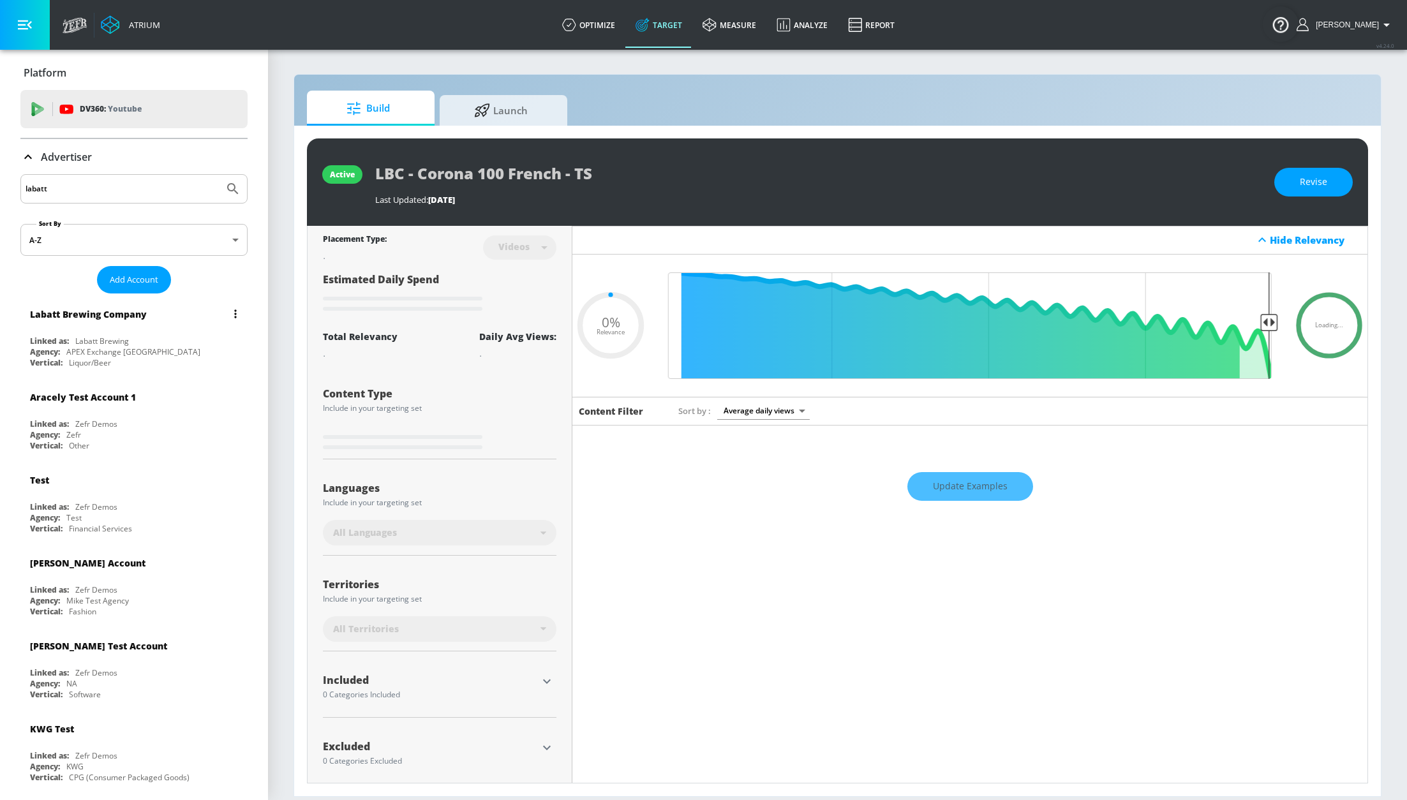
click at [170, 306] on div "Labatt Brewing Company" at bounding box center [137, 314] width 214 height 31
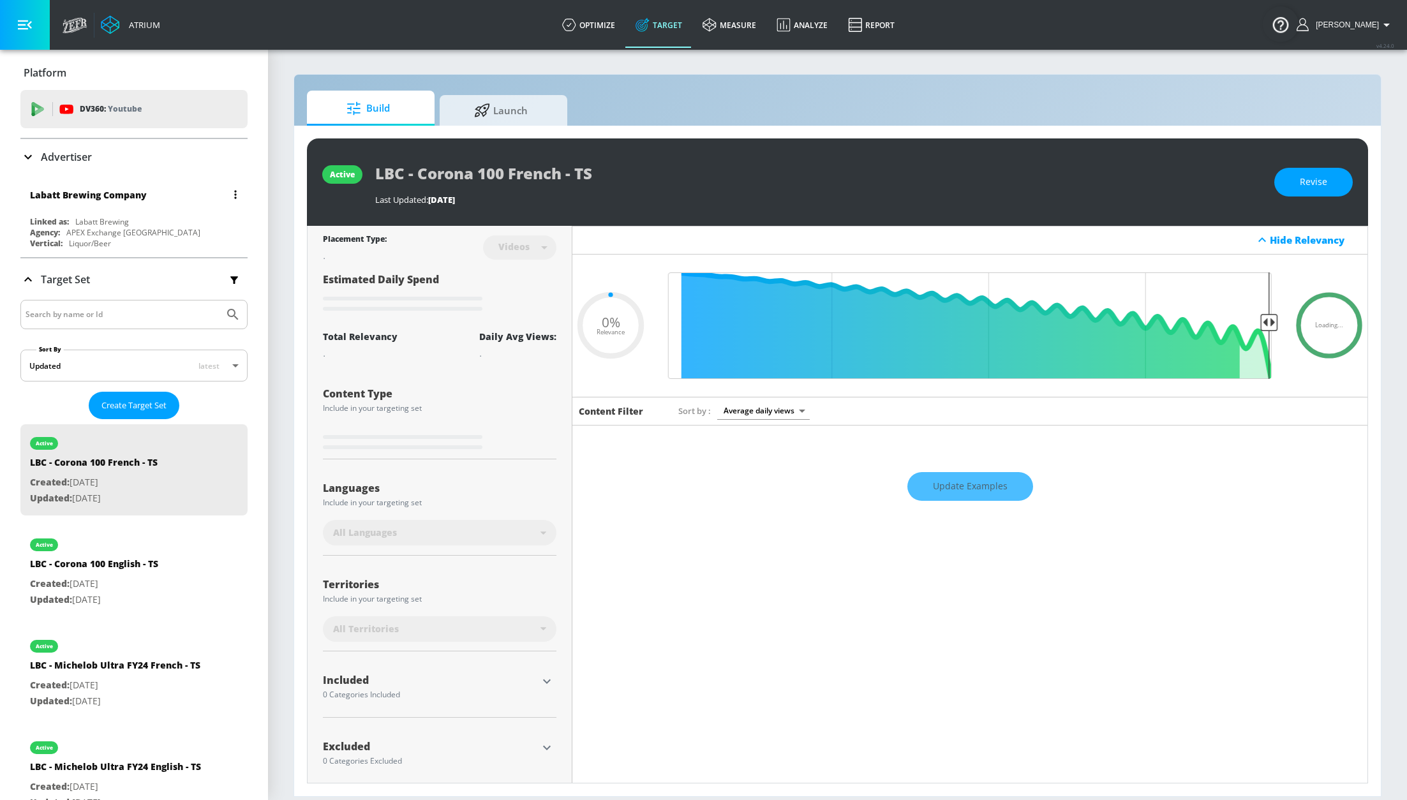
type input "0.05"
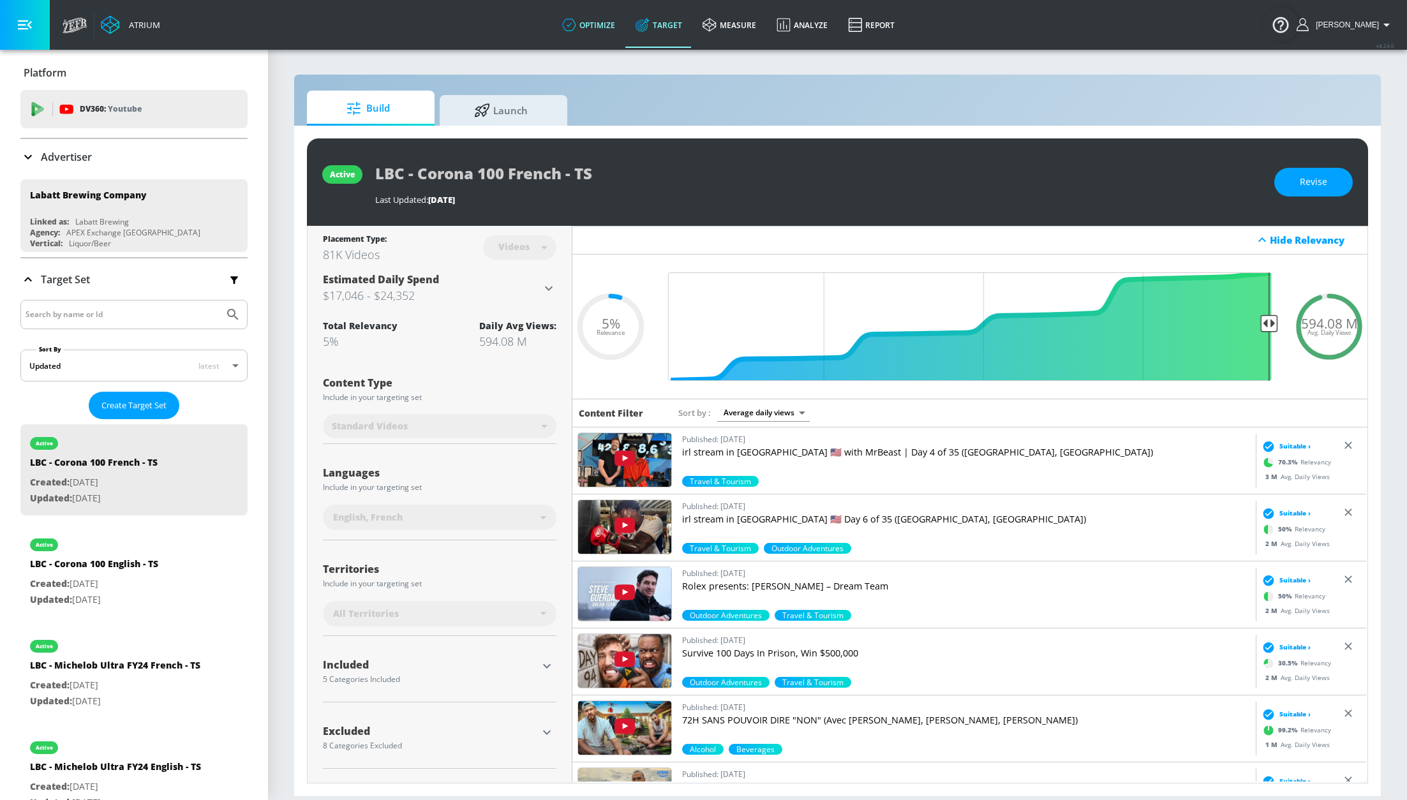
click at [600, 26] on link "optimize" at bounding box center [588, 25] width 73 height 46
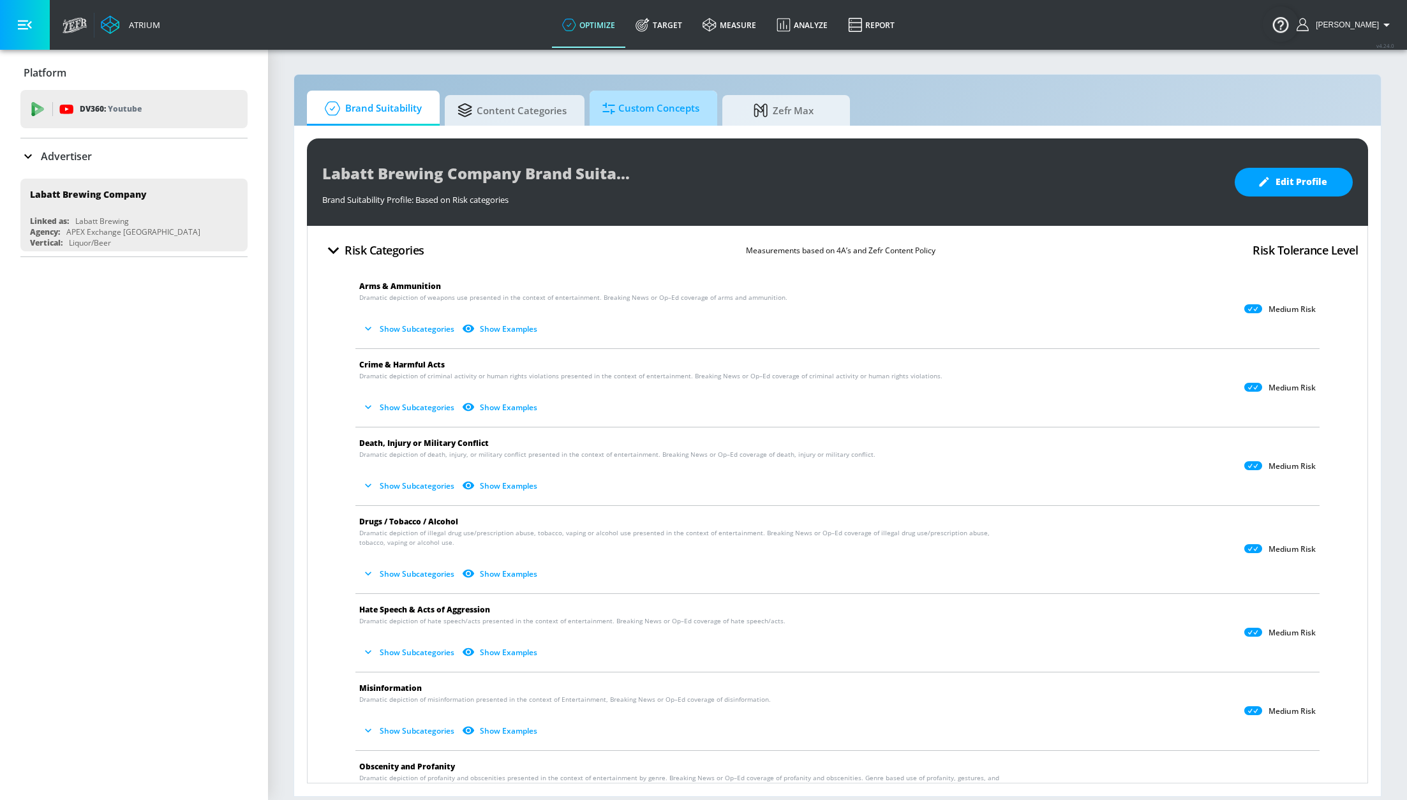
click at [623, 111] on span "Custom Concepts" at bounding box center [650, 108] width 97 height 31
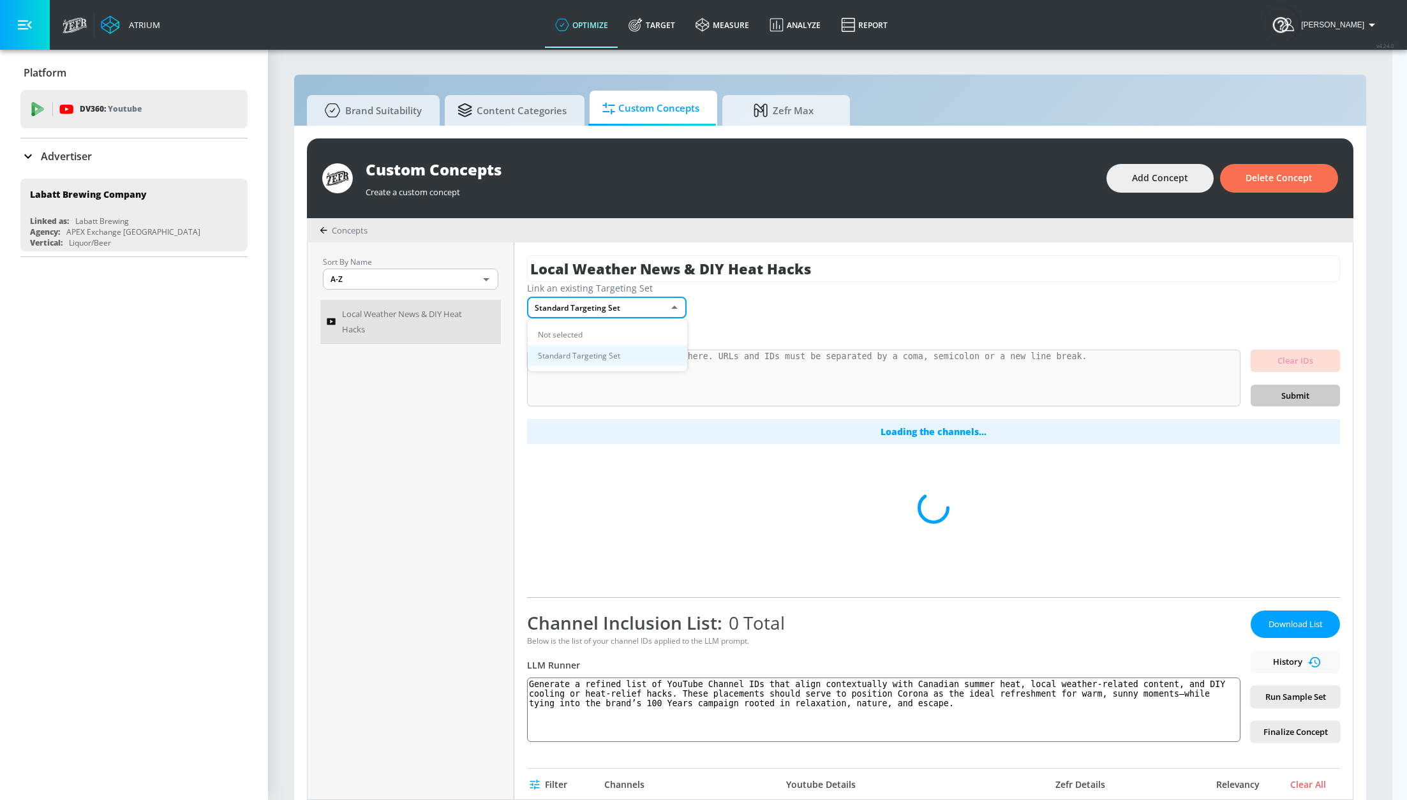
click at [618, 309] on body "Atrium optimize Target measure Analyze Report optimize Target measure Analyze R…" at bounding box center [703, 406] width 1407 height 813
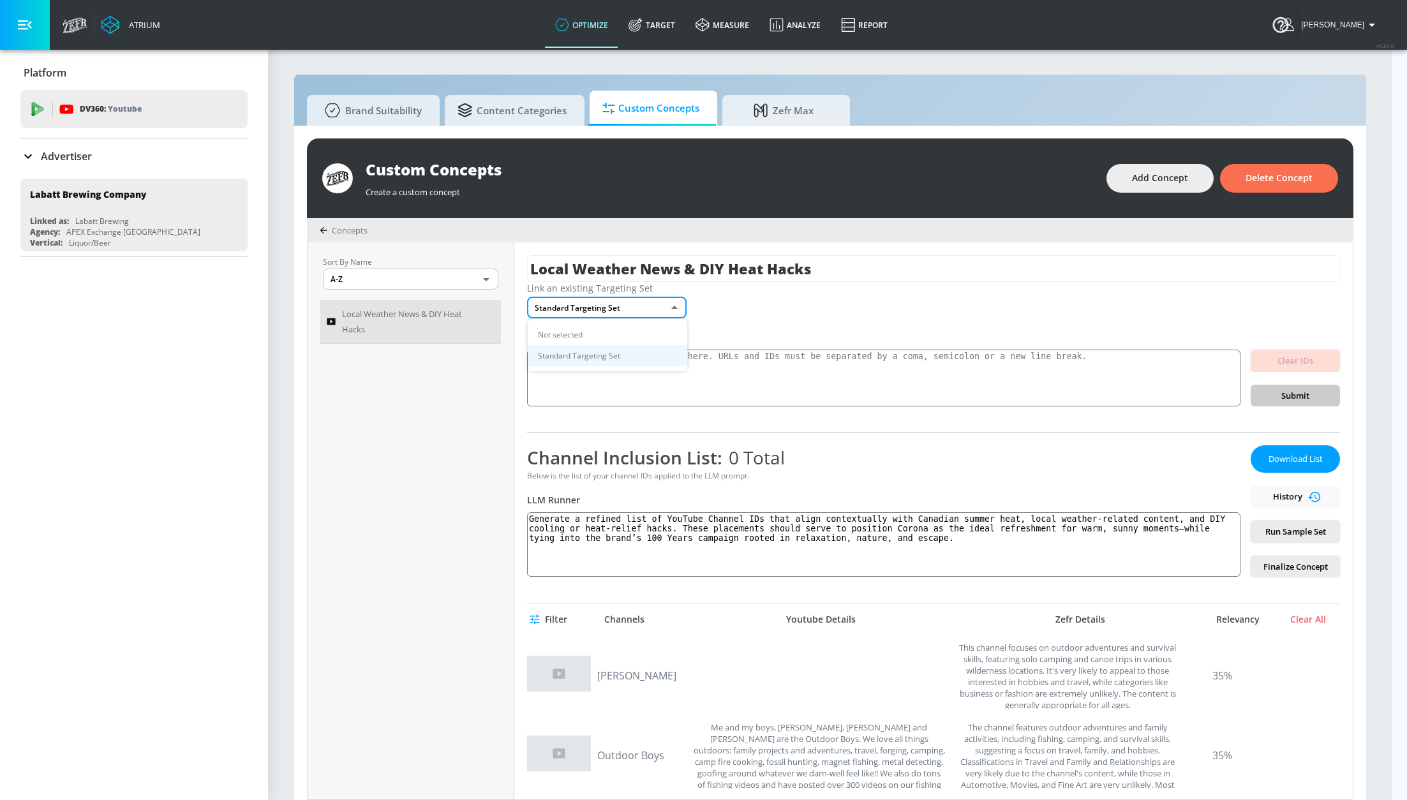
click at [847, 301] on div at bounding box center [703, 400] width 1407 height 800
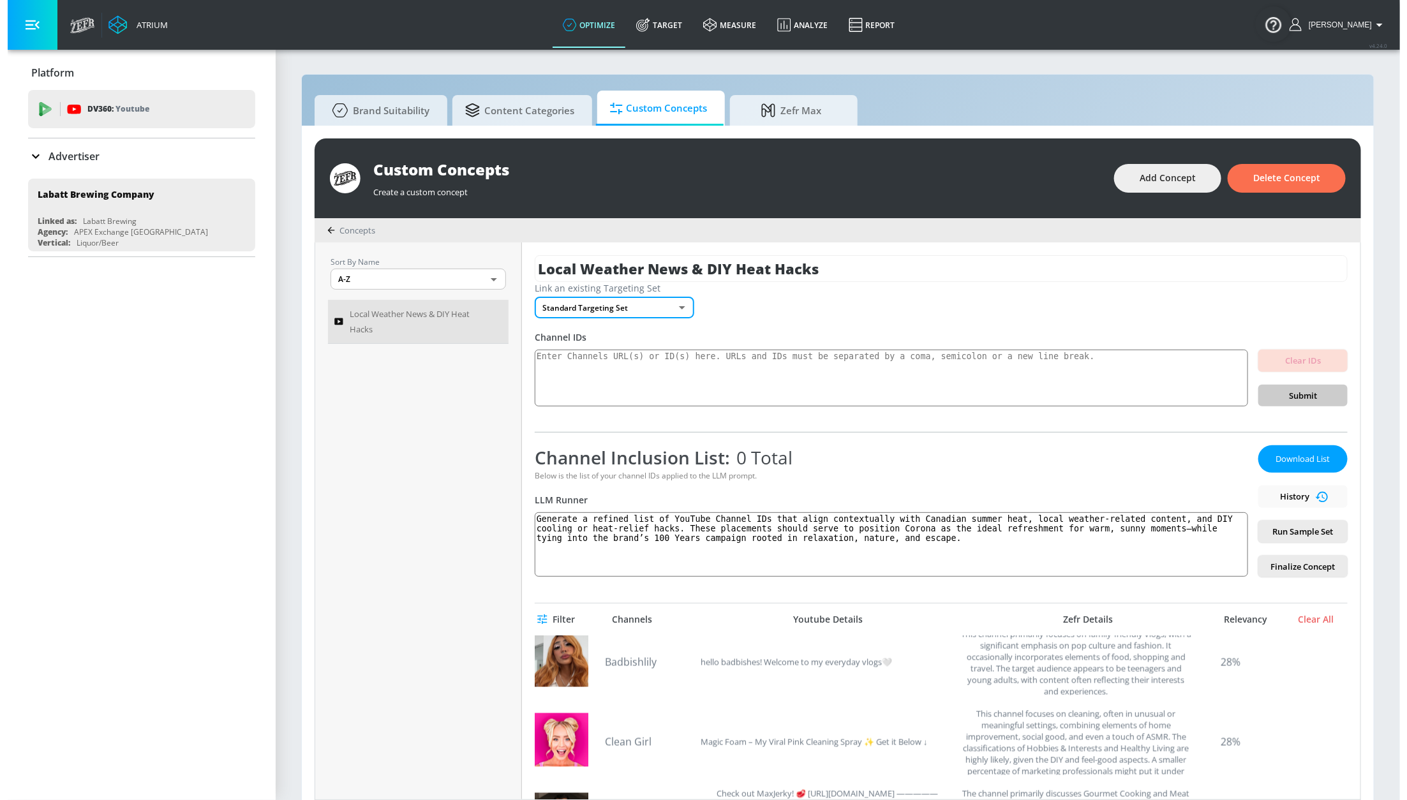
scroll to position [1375, 0]
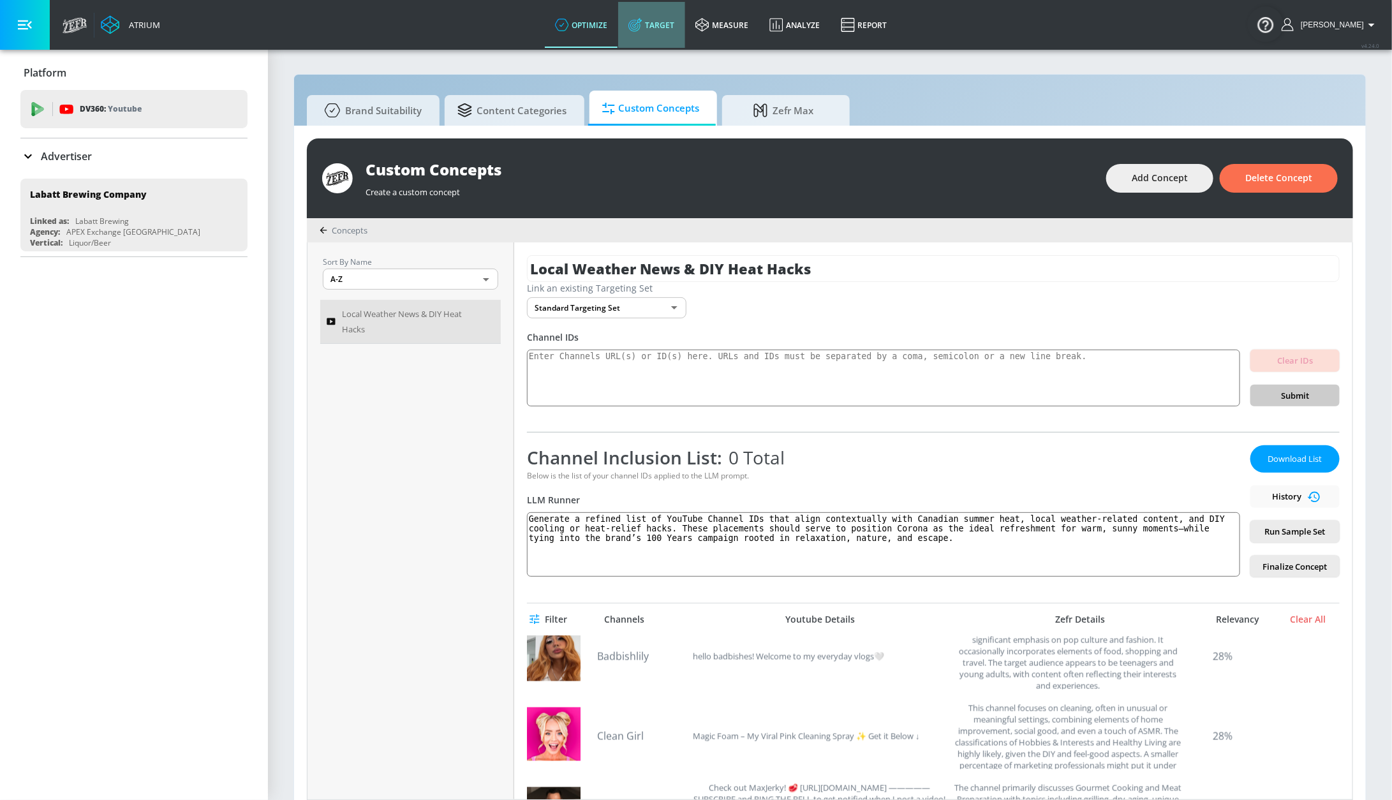
drag, startPoint x: 686, startPoint y: 25, endPoint x: 825, endPoint y: 41, distance: 140.0
click at [685, 25] on link "Target" at bounding box center [651, 25] width 67 height 46
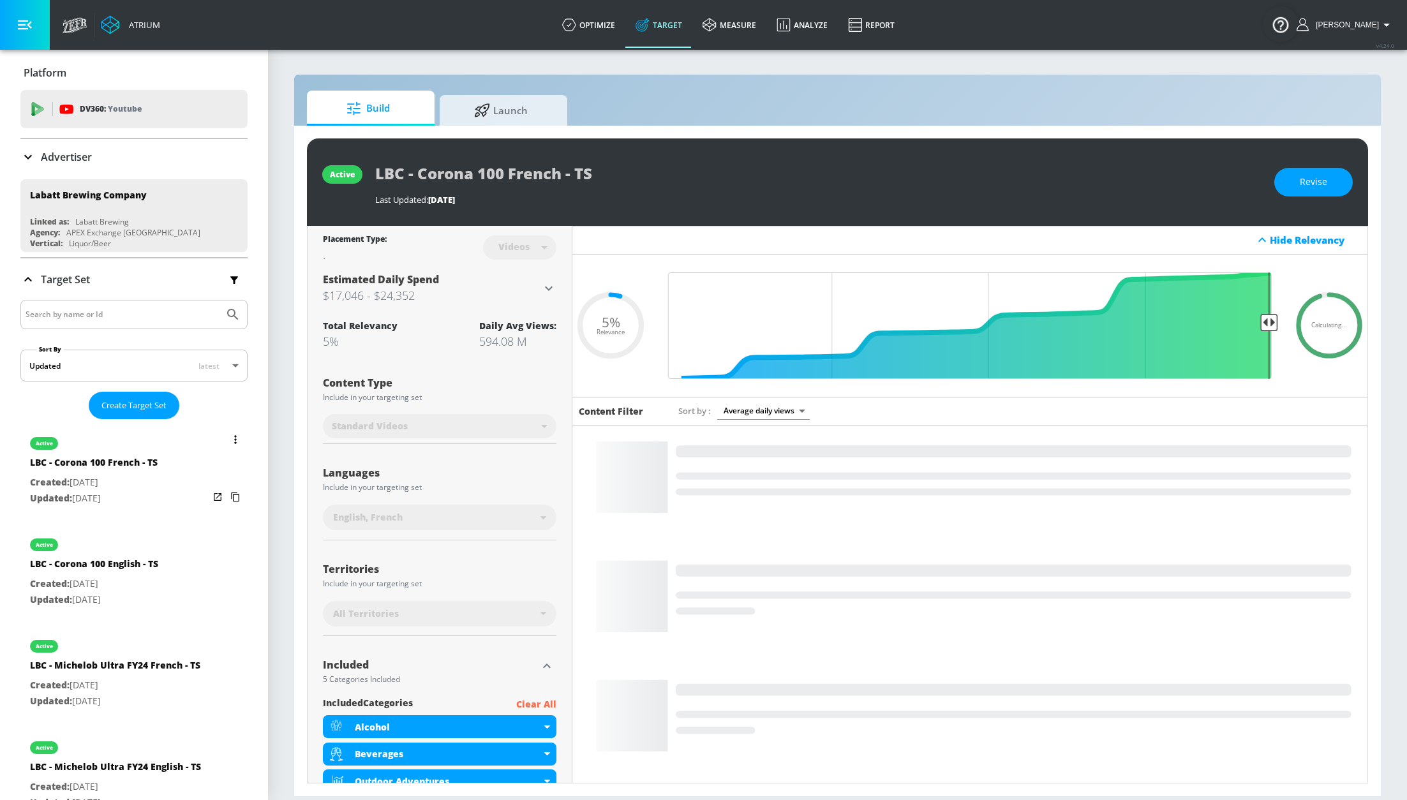
scroll to position [278, 0]
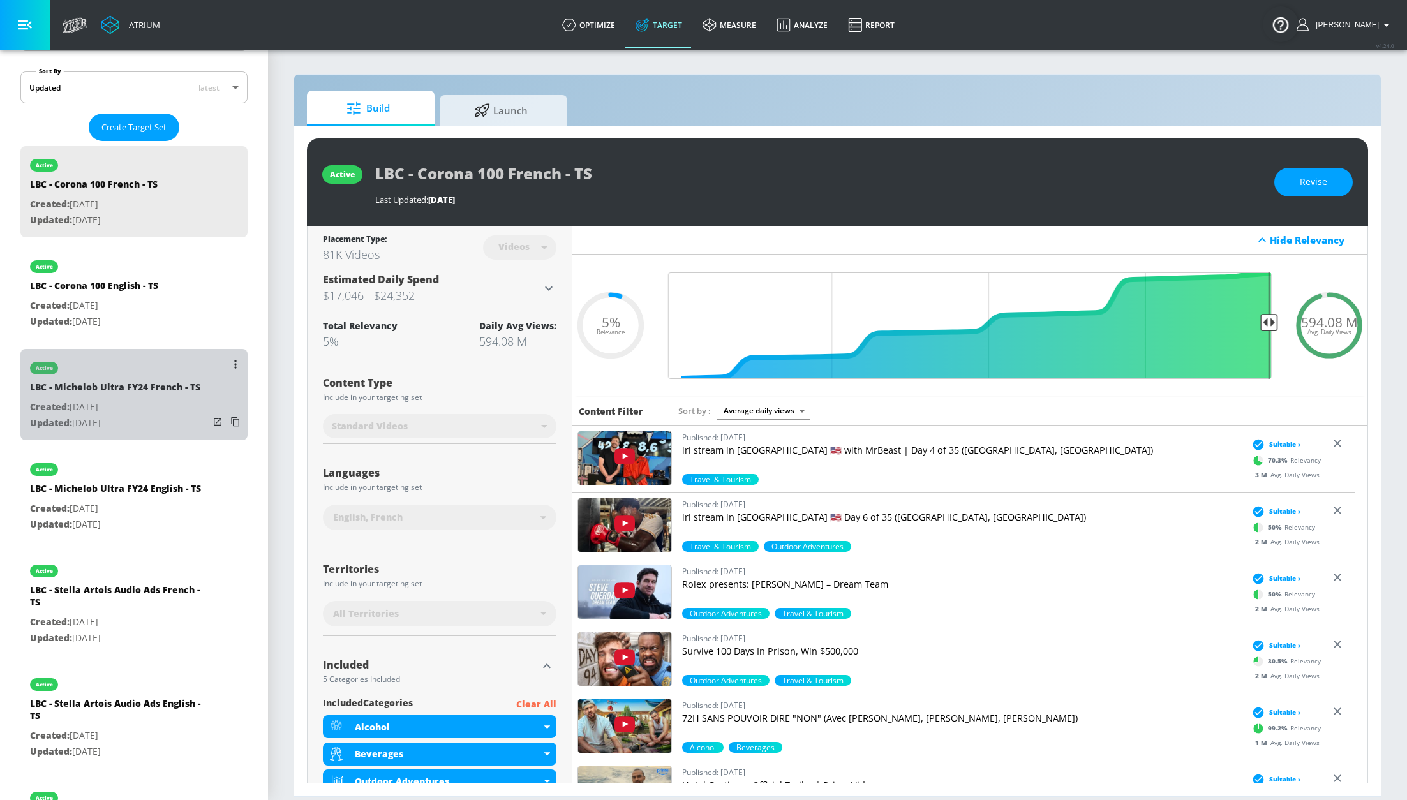
click at [214, 371] on div "list of Target Set" at bounding box center [227, 393] width 36 height 88
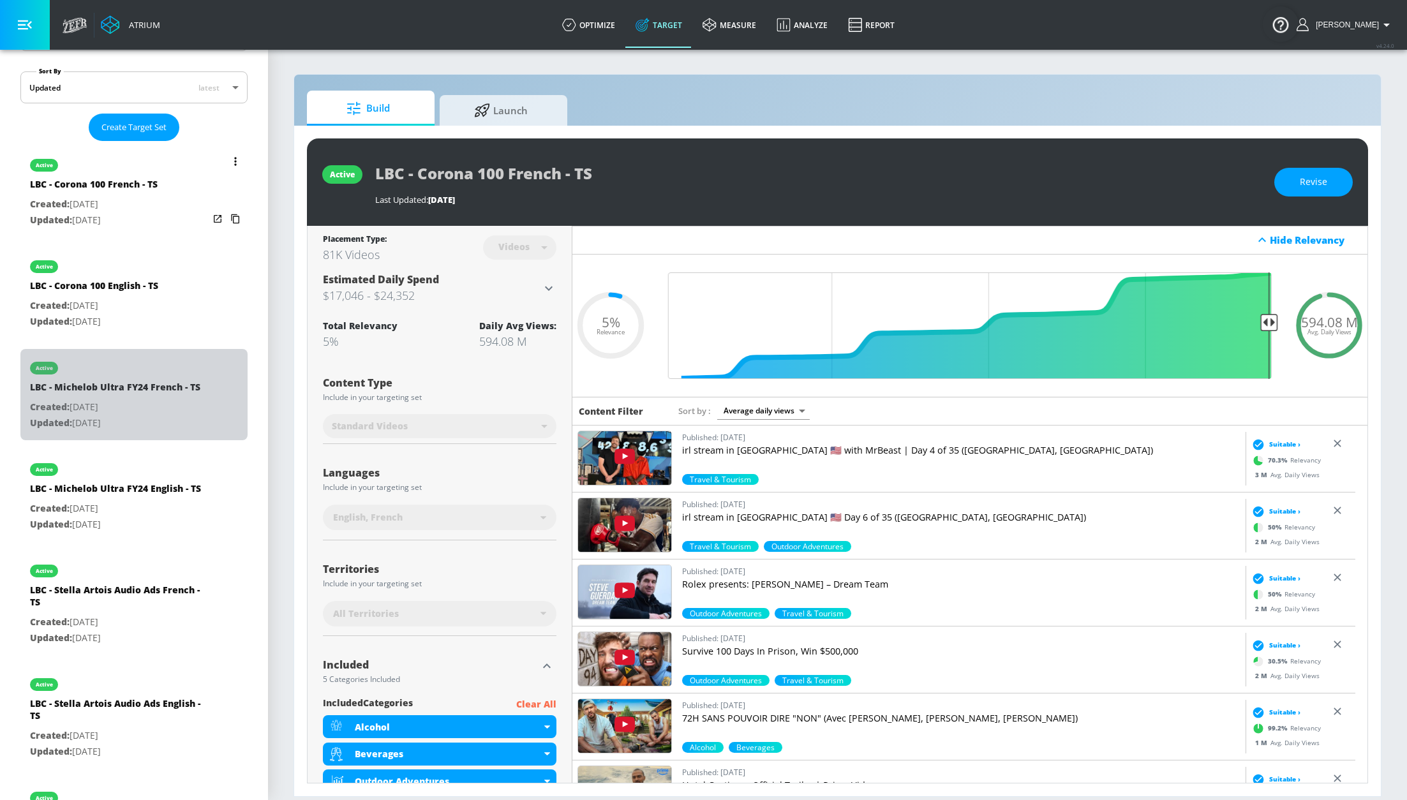
type input "LBC - Michelob Ultra FY24 French - TS"
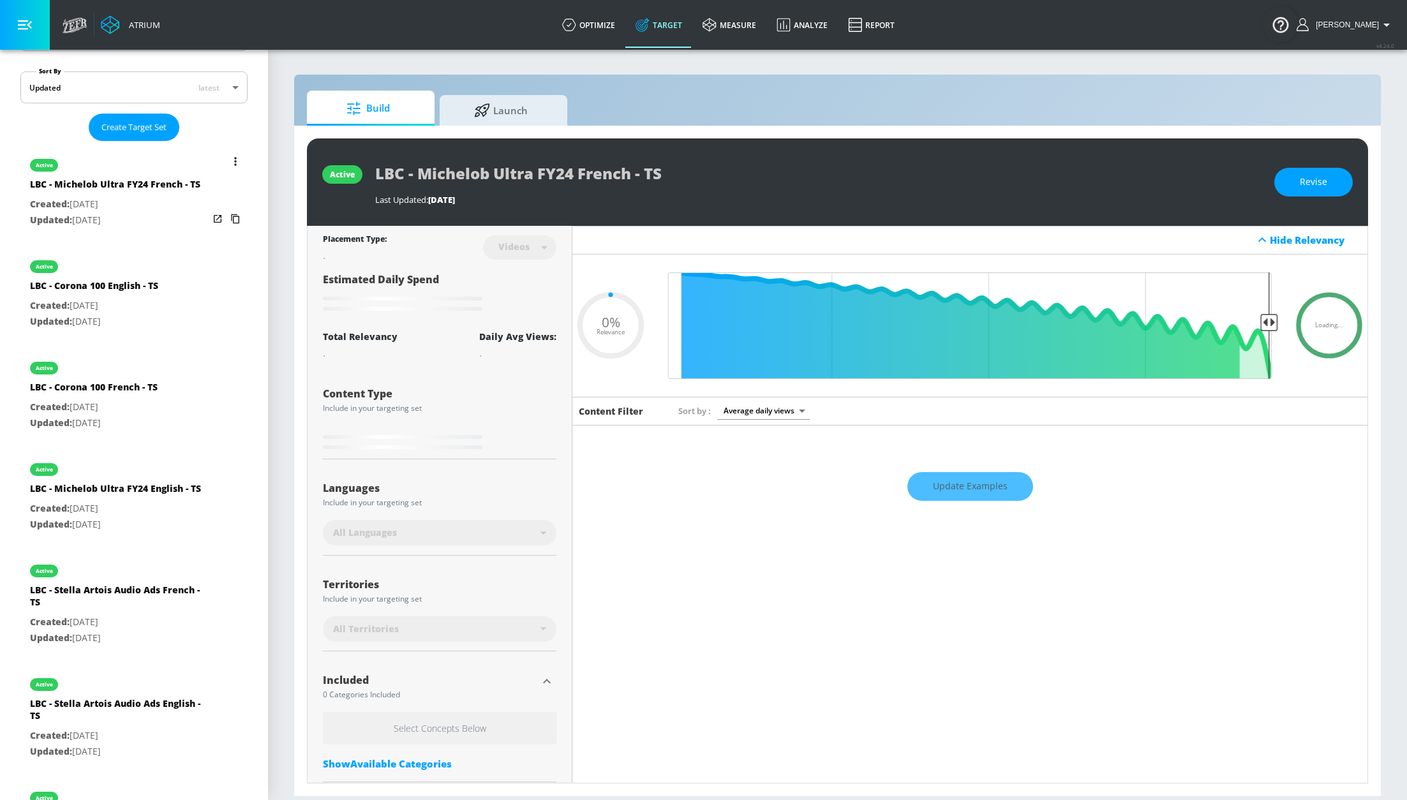
click at [234, 158] on icon "list of Target Set" at bounding box center [235, 161] width 3 height 9
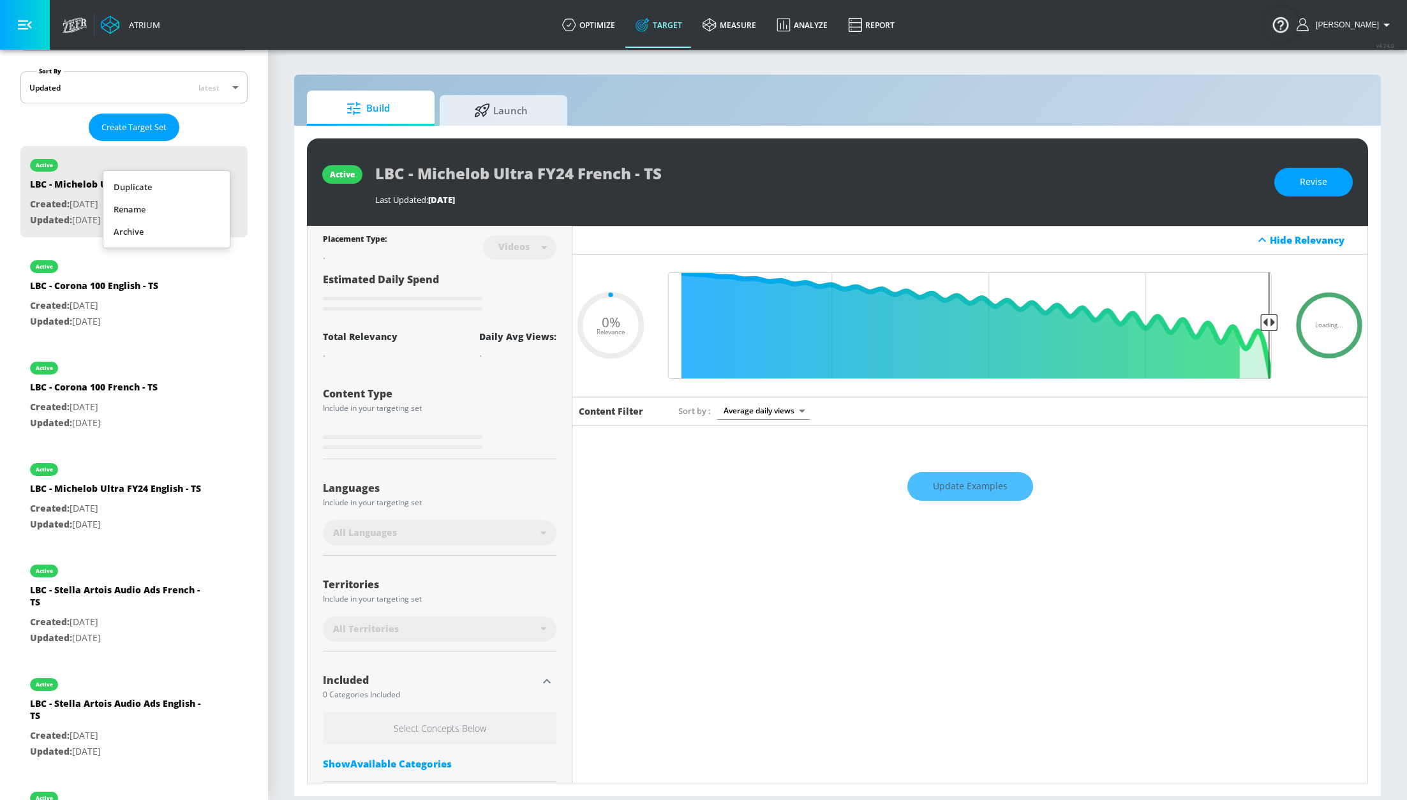
click at [175, 228] on li "Archive" at bounding box center [166, 232] width 126 height 22
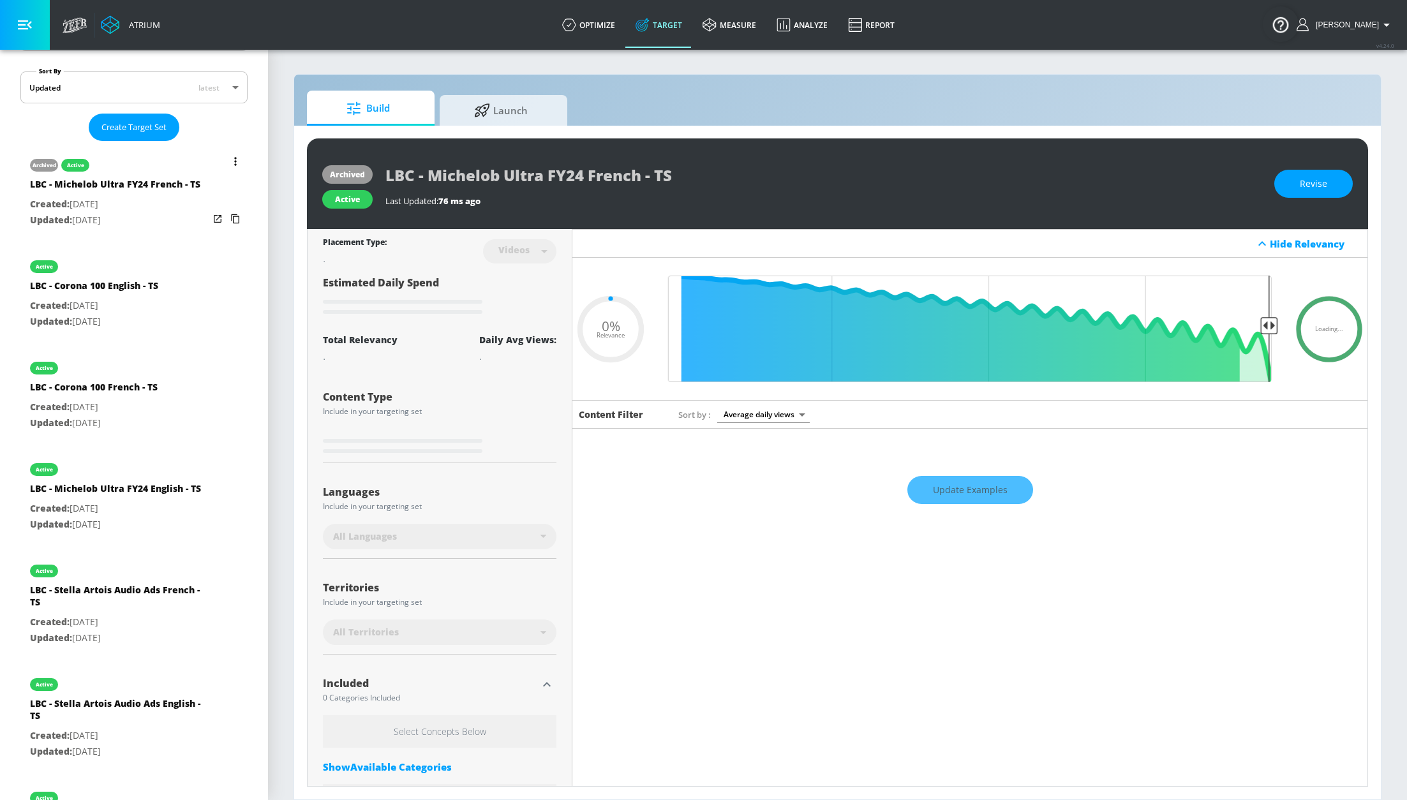
type input "0.09"
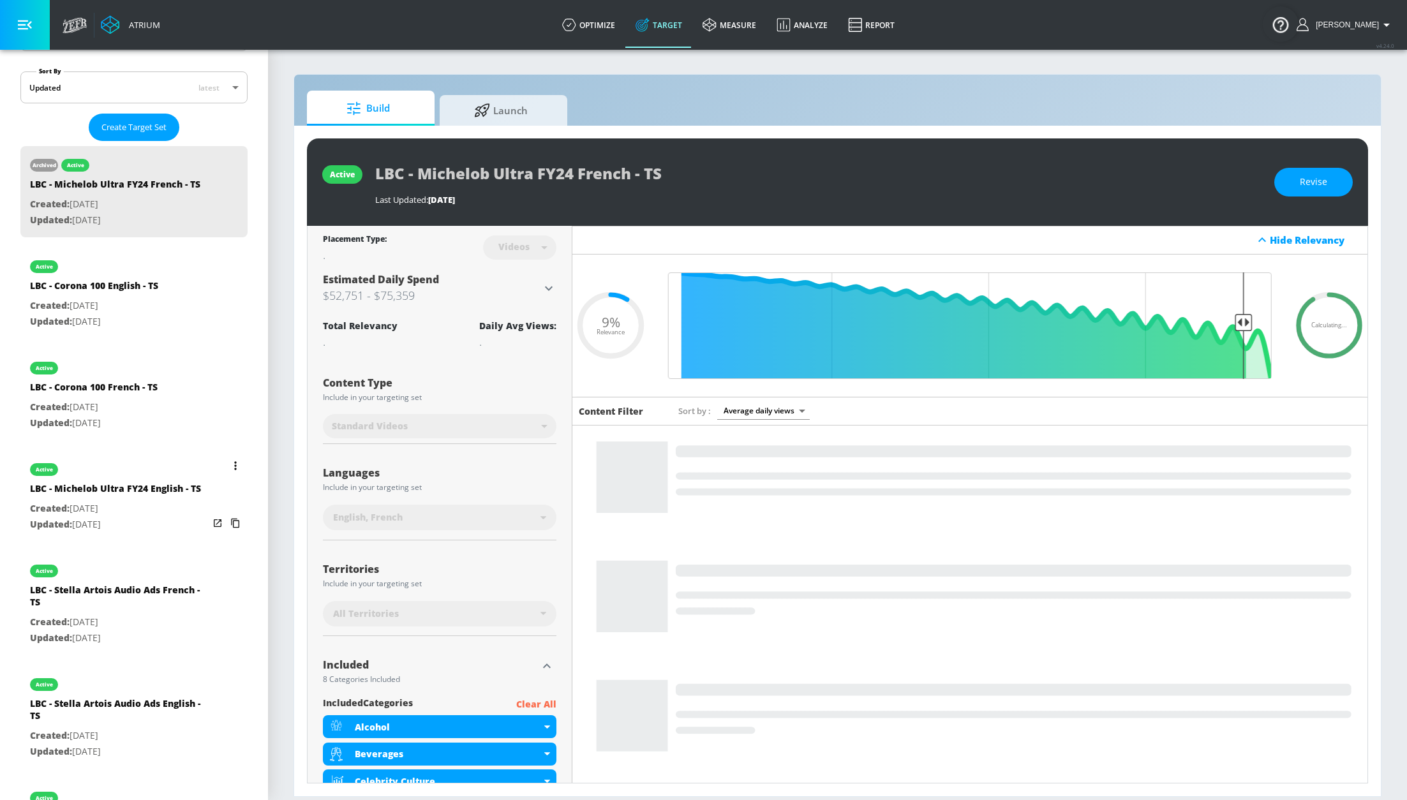
click at [226, 475] on button "list of Target Set" at bounding box center [235, 466] width 18 height 18
click at [183, 549] on li "Archive" at bounding box center [166, 549] width 126 height 22
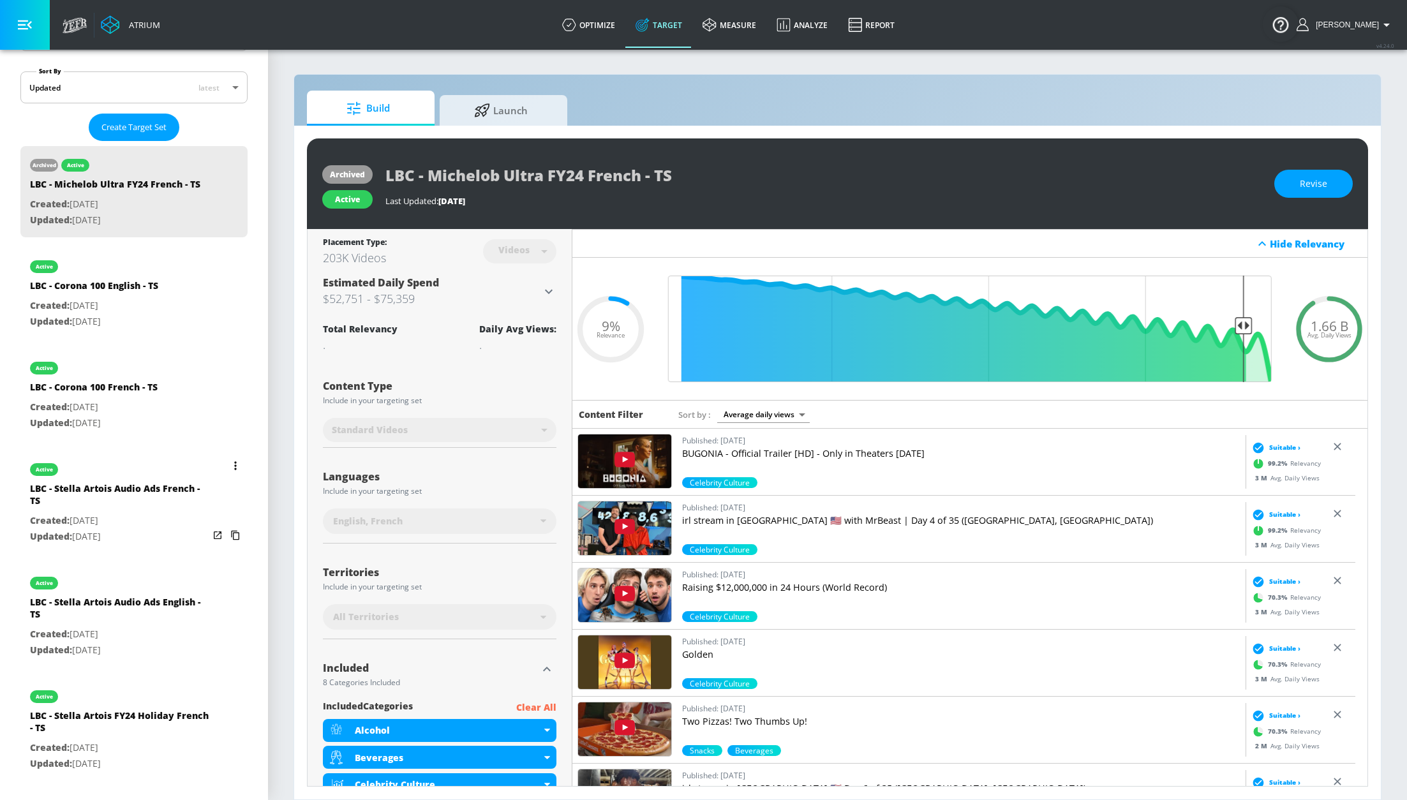
click at [226, 475] on button "list of Target Set" at bounding box center [235, 466] width 18 height 18
click at [188, 544] on li "Archive" at bounding box center [166, 549] width 126 height 22
click at [234, 470] on icon "list of Target Set" at bounding box center [235, 465] width 3 height 9
click at [199, 542] on li "Archive" at bounding box center [166, 549] width 126 height 22
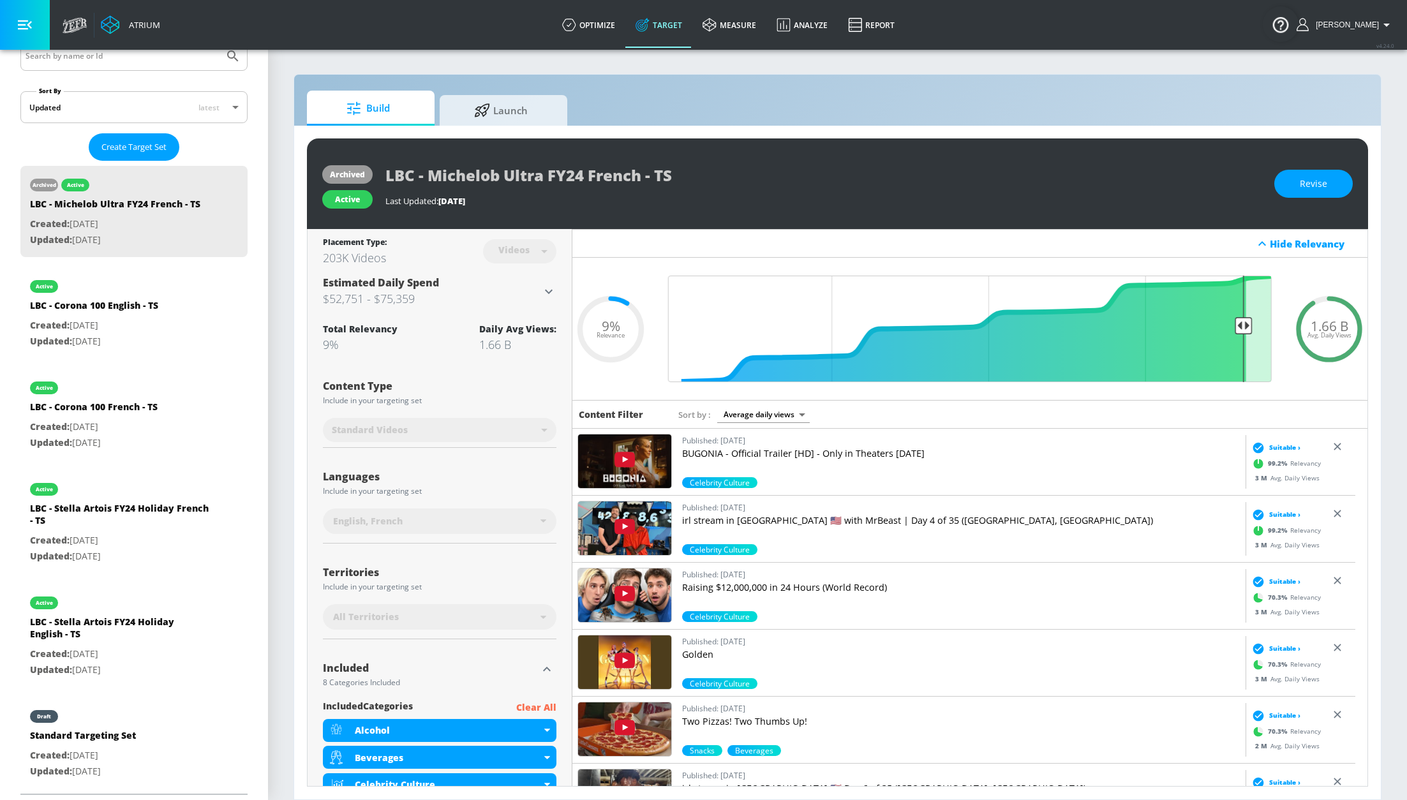
scroll to position [274, 0]
click at [226, 480] on button "list of Target Set" at bounding box center [235, 486] width 18 height 18
click at [195, 546] on li "Archive" at bounding box center [166, 554] width 126 height 22
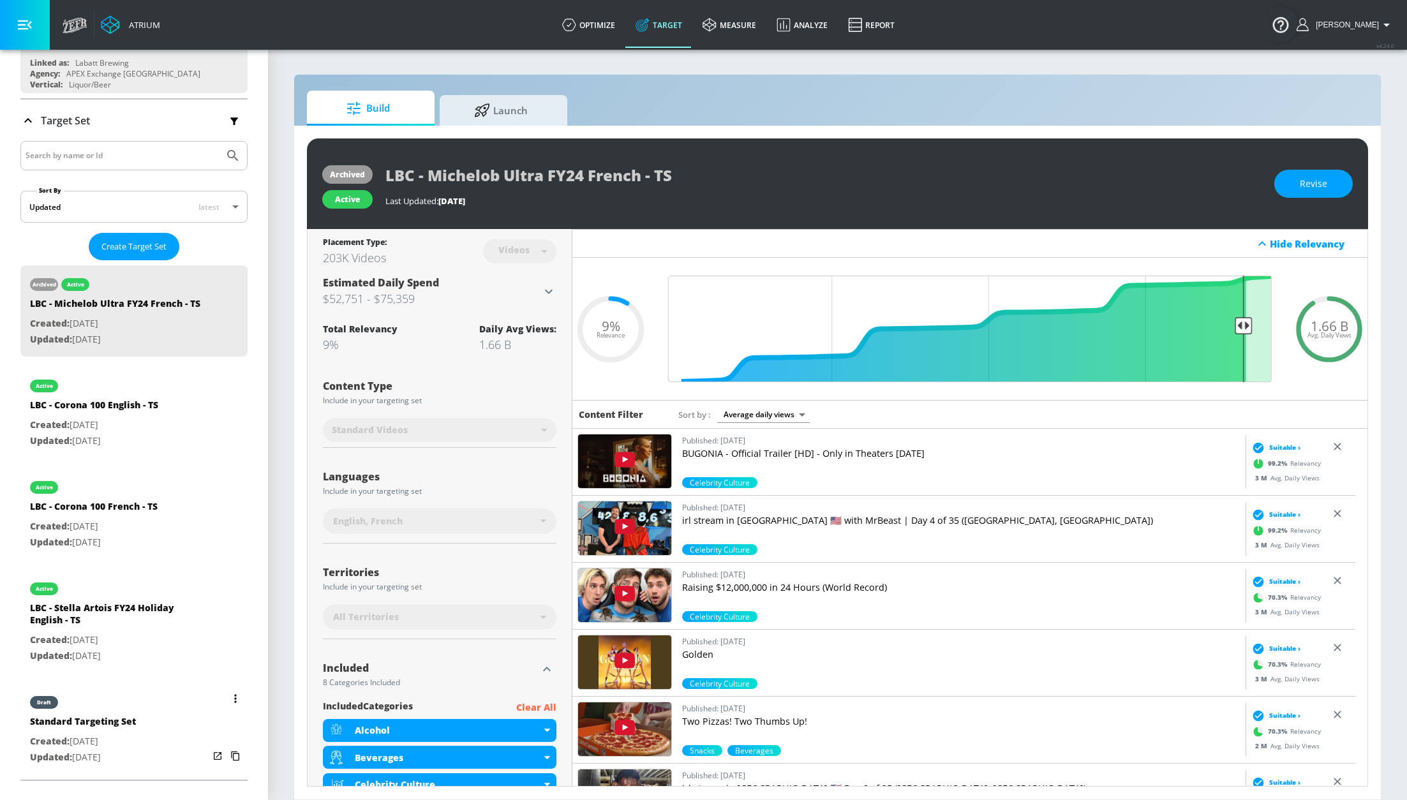
drag, startPoint x: 225, startPoint y: 589, endPoint x: 211, endPoint y: 623, distance: 36.6
click at [225, 589] on div "list of Target Set" at bounding box center [227, 620] width 36 height 100
type input "LBC - Stella Artois FY24 Holiday English - TS"
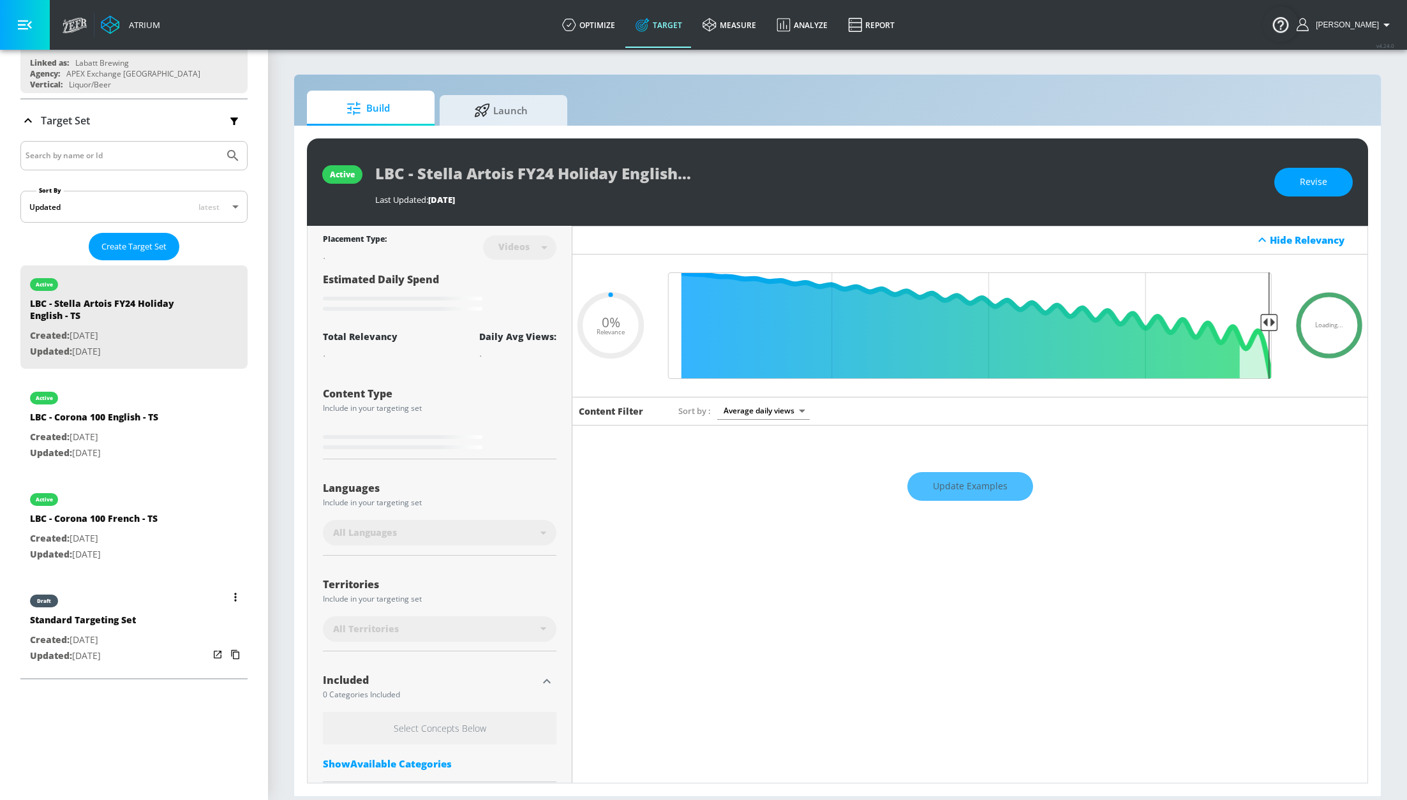
click at [226, 601] on button "list of Target Set" at bounding box center [235, 597] width 18 height 18
click at [179, 665] on li "Archive" at bounding box center [166, 669] width 126 height 22
type input "0.1"
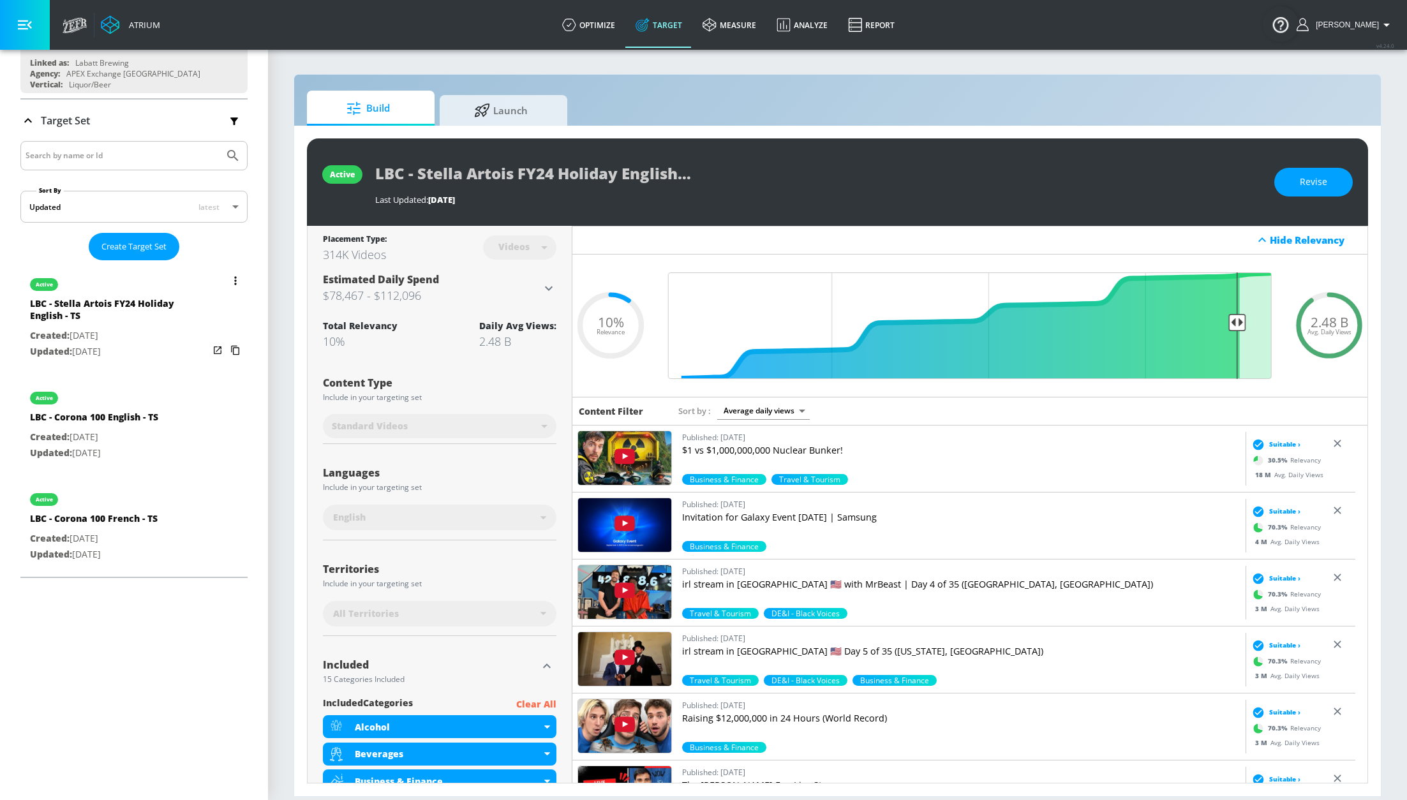
click at [226, 274] on button "list of Target Set" at bounding box center [235, 281] width 18 height 18
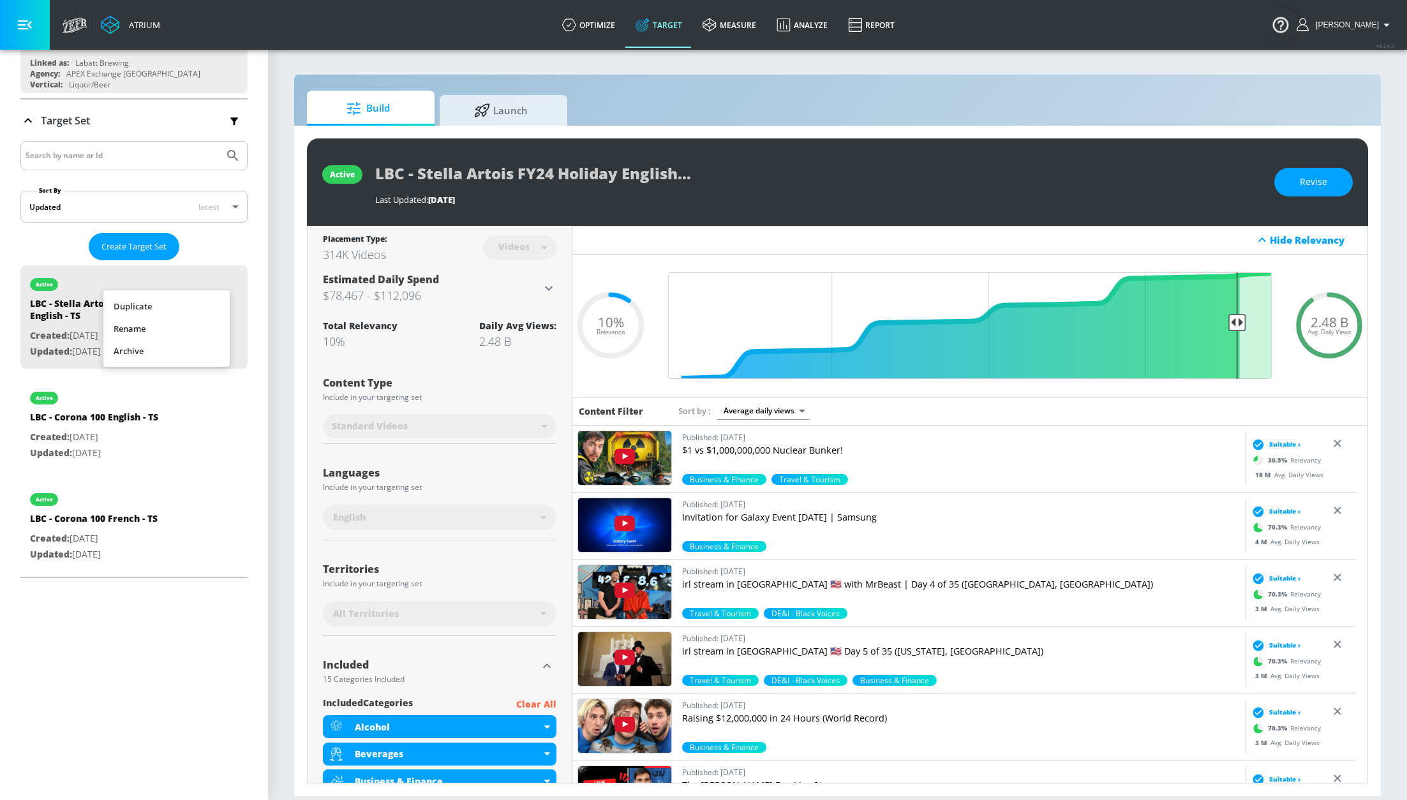
click at [184, 348] on li "Archive" at bounding box center [166, 351] width 126 height 22
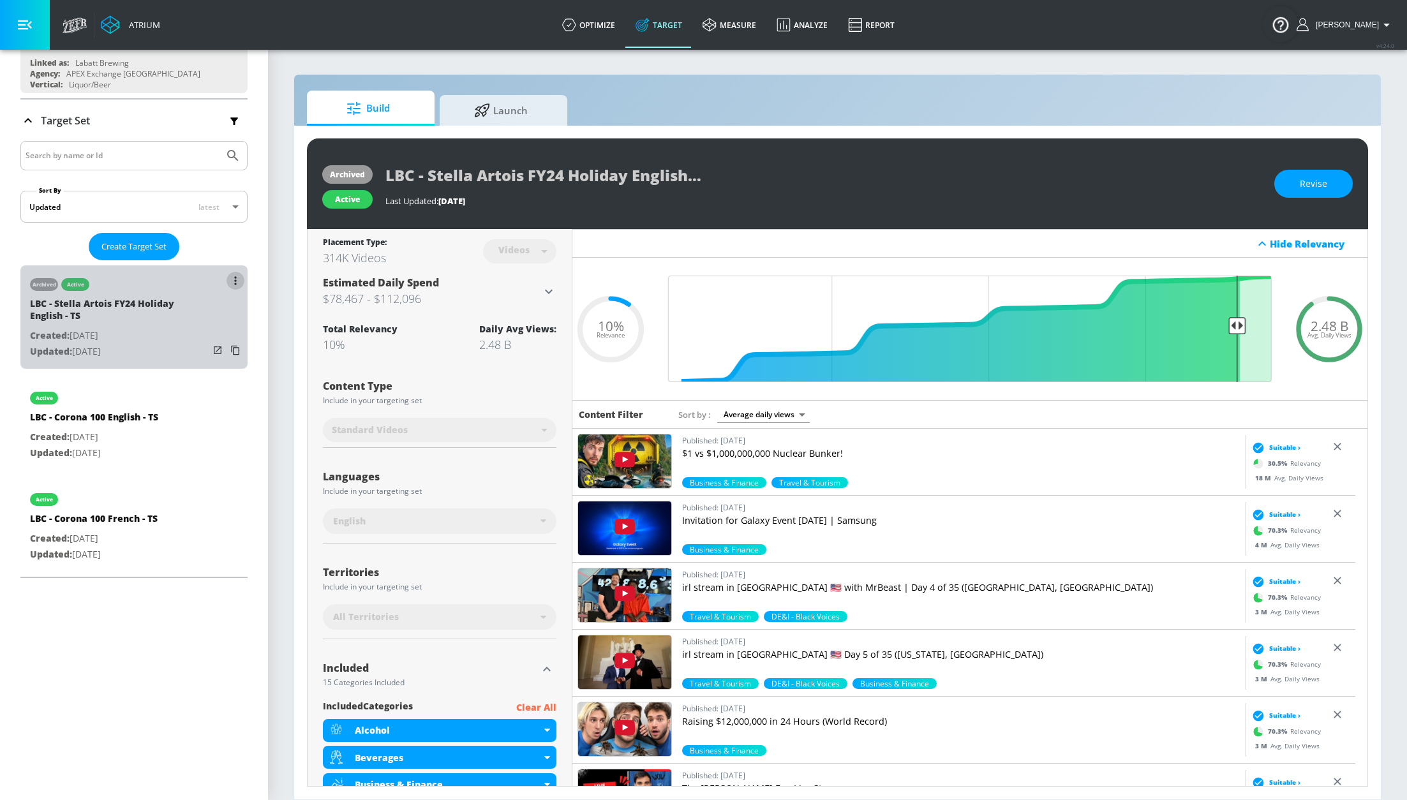
click at [226, 276] on button "list of Target Set" at bounding box center [235, 281] width 18 height 18
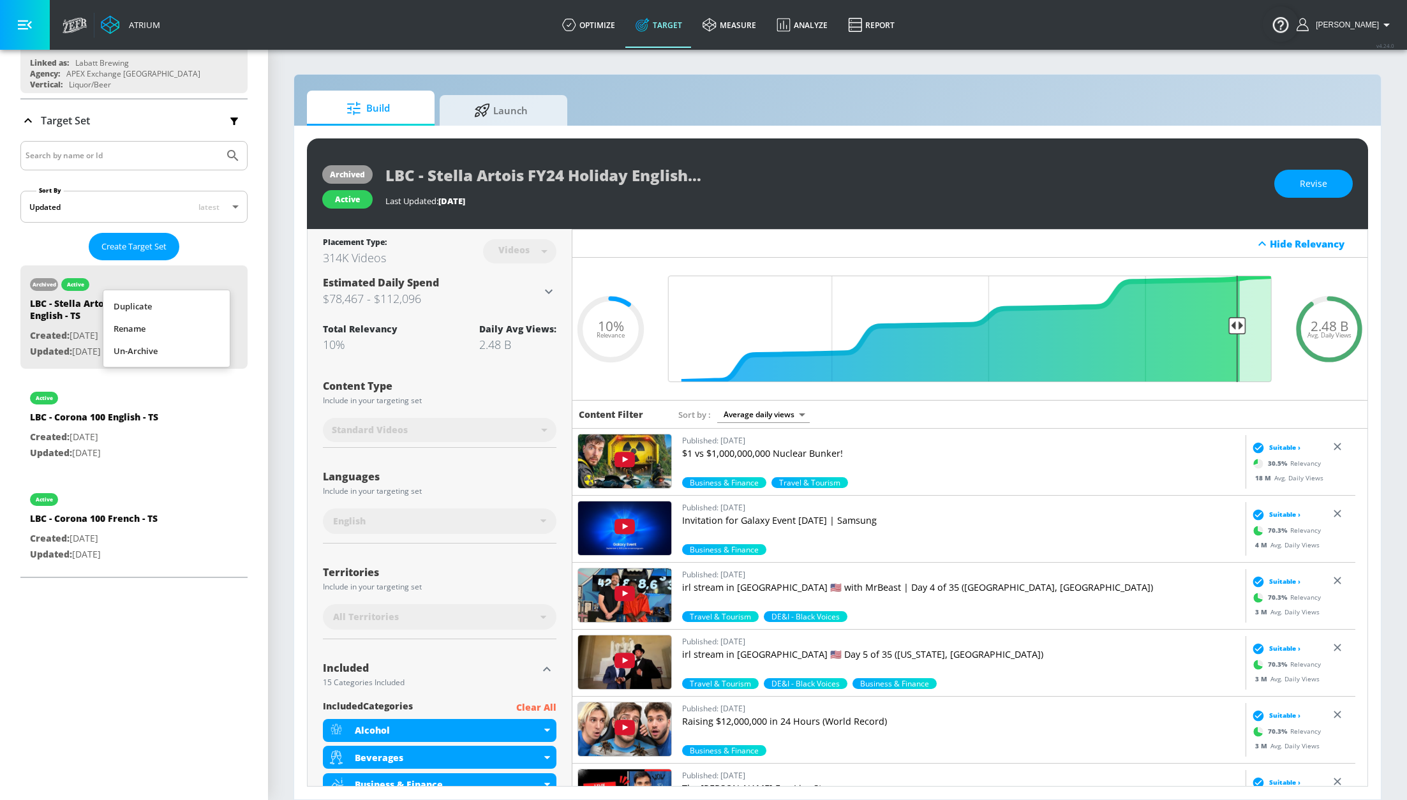
click at [209, 249] on div at bounding box center [703, 400] width 1407 height 800
click at [209, 392] on div "list of Target Set" at bounding box center [227, 423] width 36 height 88
type input "LBC - Corona 100 English - TS"
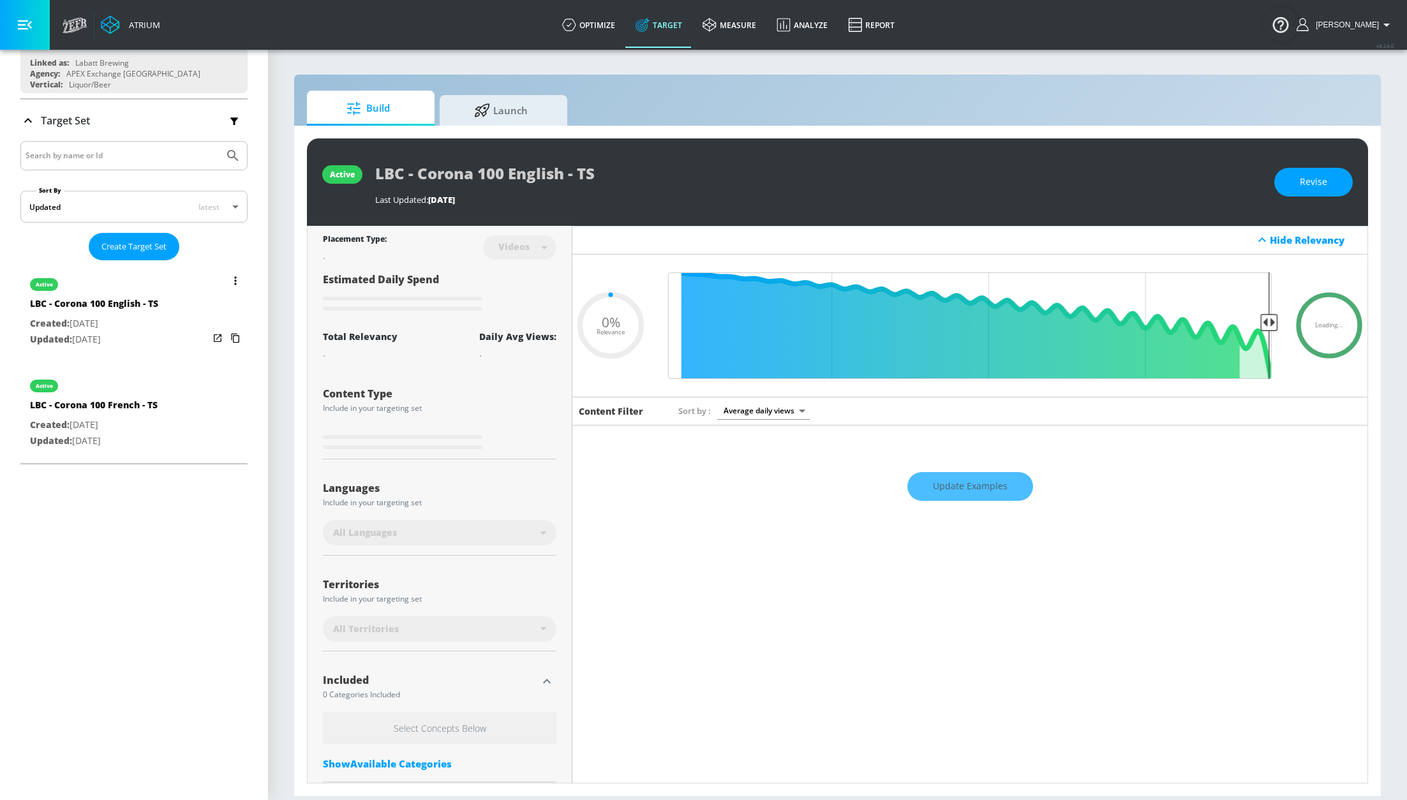
click at [226, 274] on button "list of Target Set" at bounding box center [235, 281] width 18 height 18
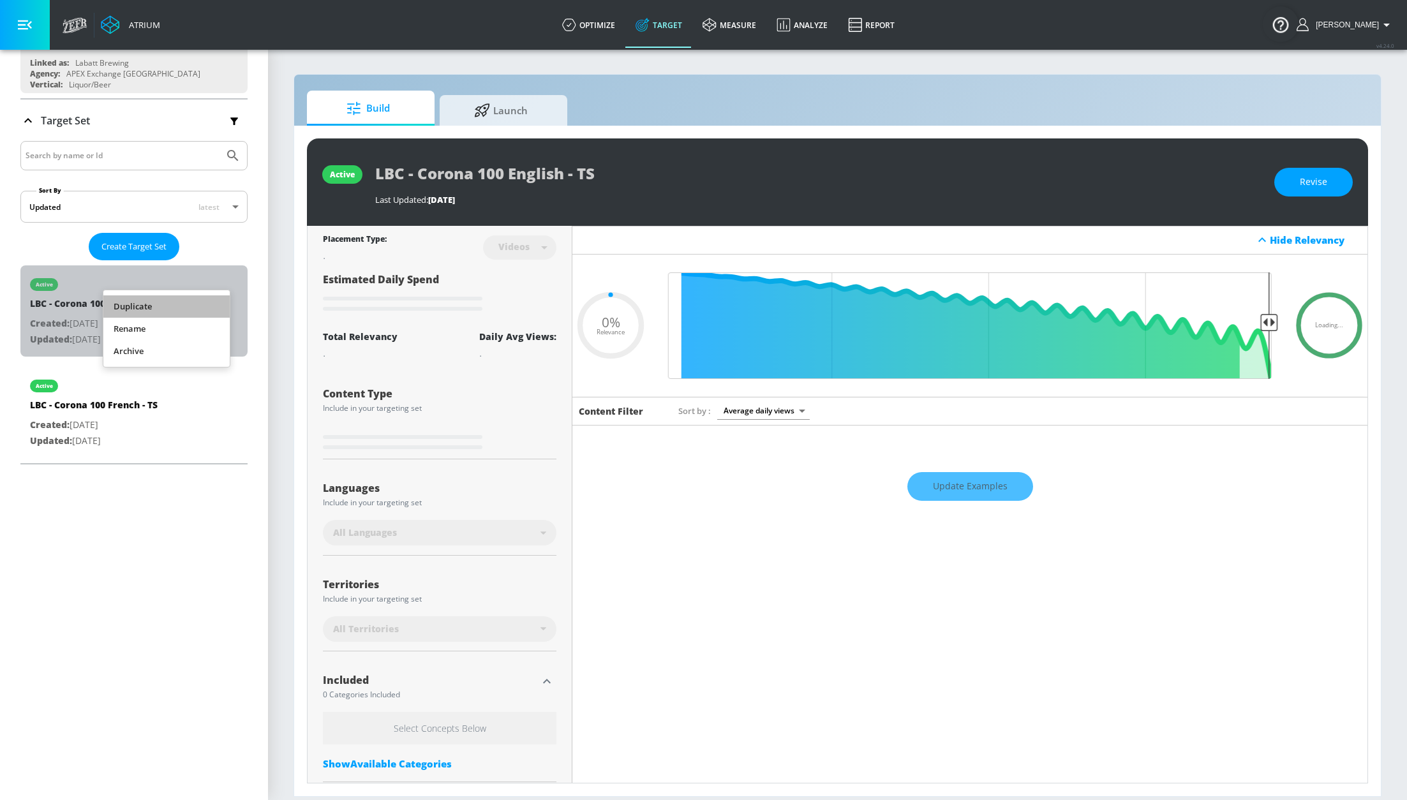
click at [186, 306] on li "Duplicate" at bounding box center [166, 306] width 126 height 22
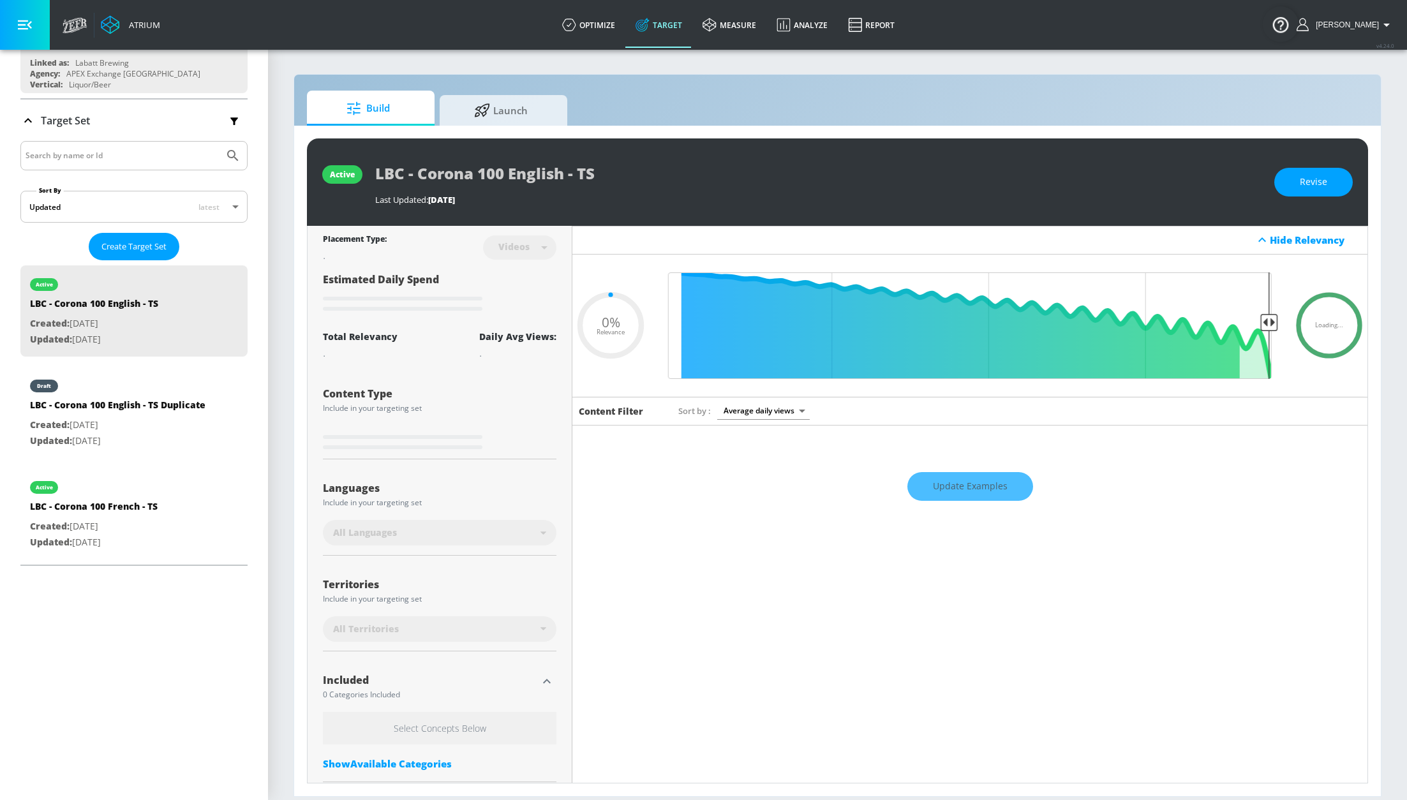
click at [200, 238] on div "Create Target Set" at bounding box center [133, 246] width 227 height 27
type input "0.05"
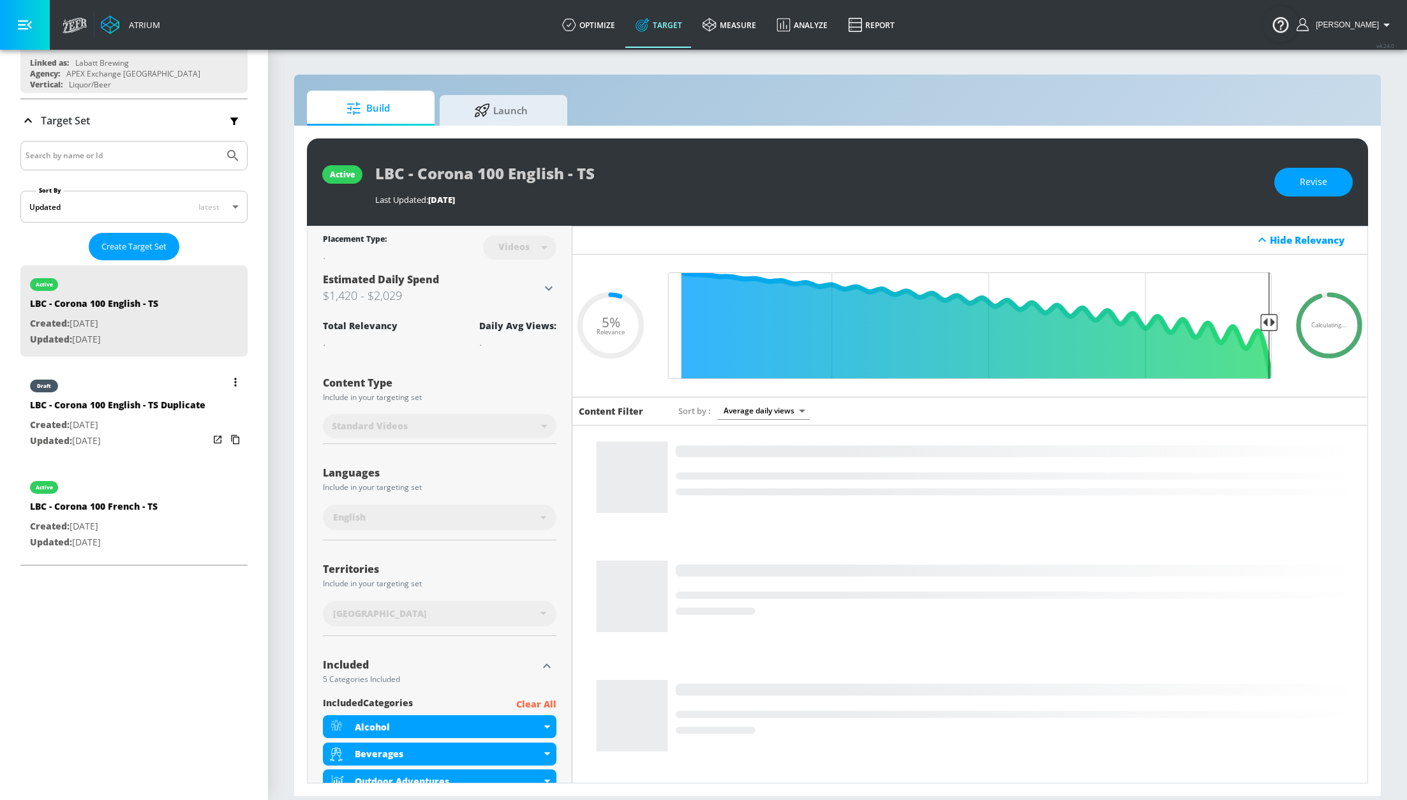
click at [170, 381] on div "draft" at bounding box center [117, 383] width 175 height 32
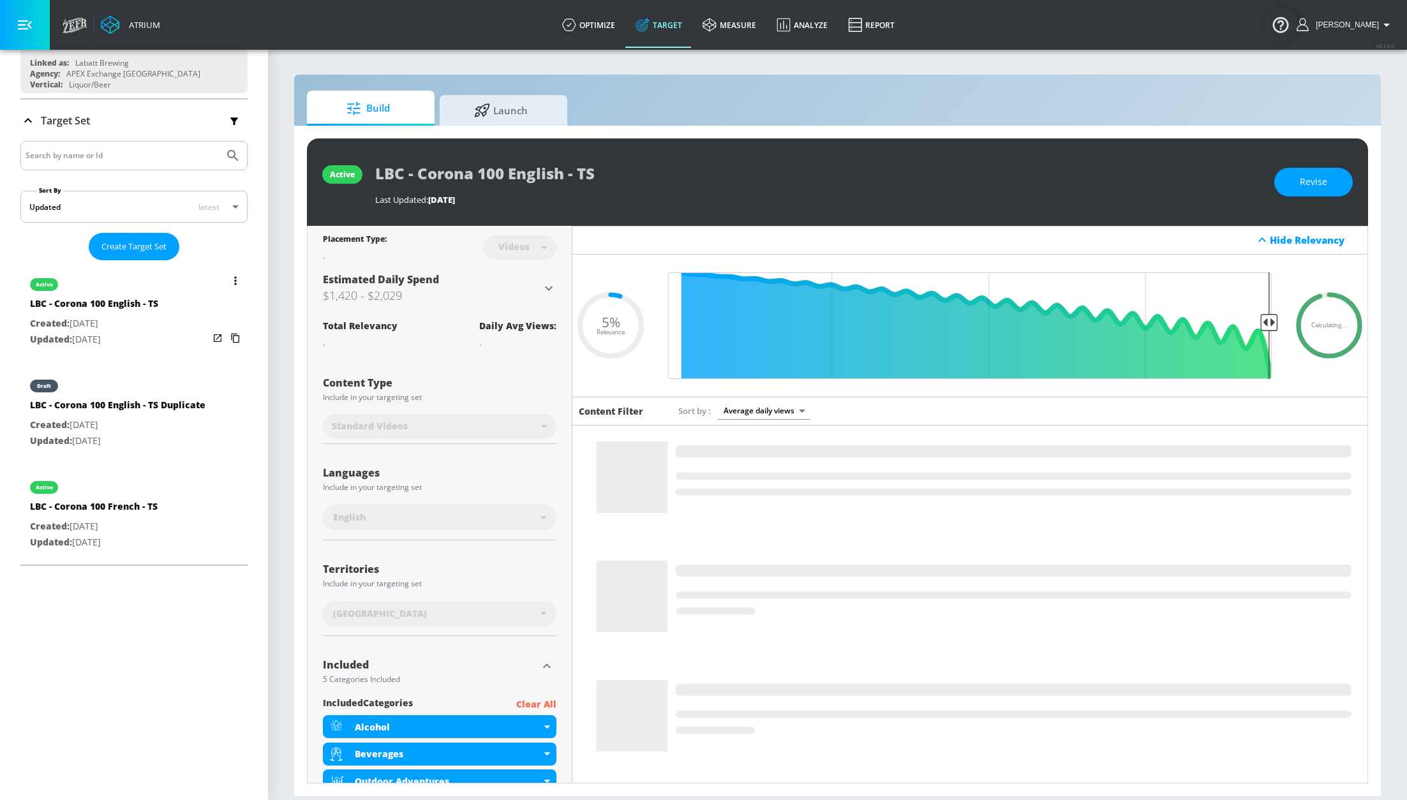
type input "LBC - Corona 100 English - TS Duplicate"
type input "0.05"
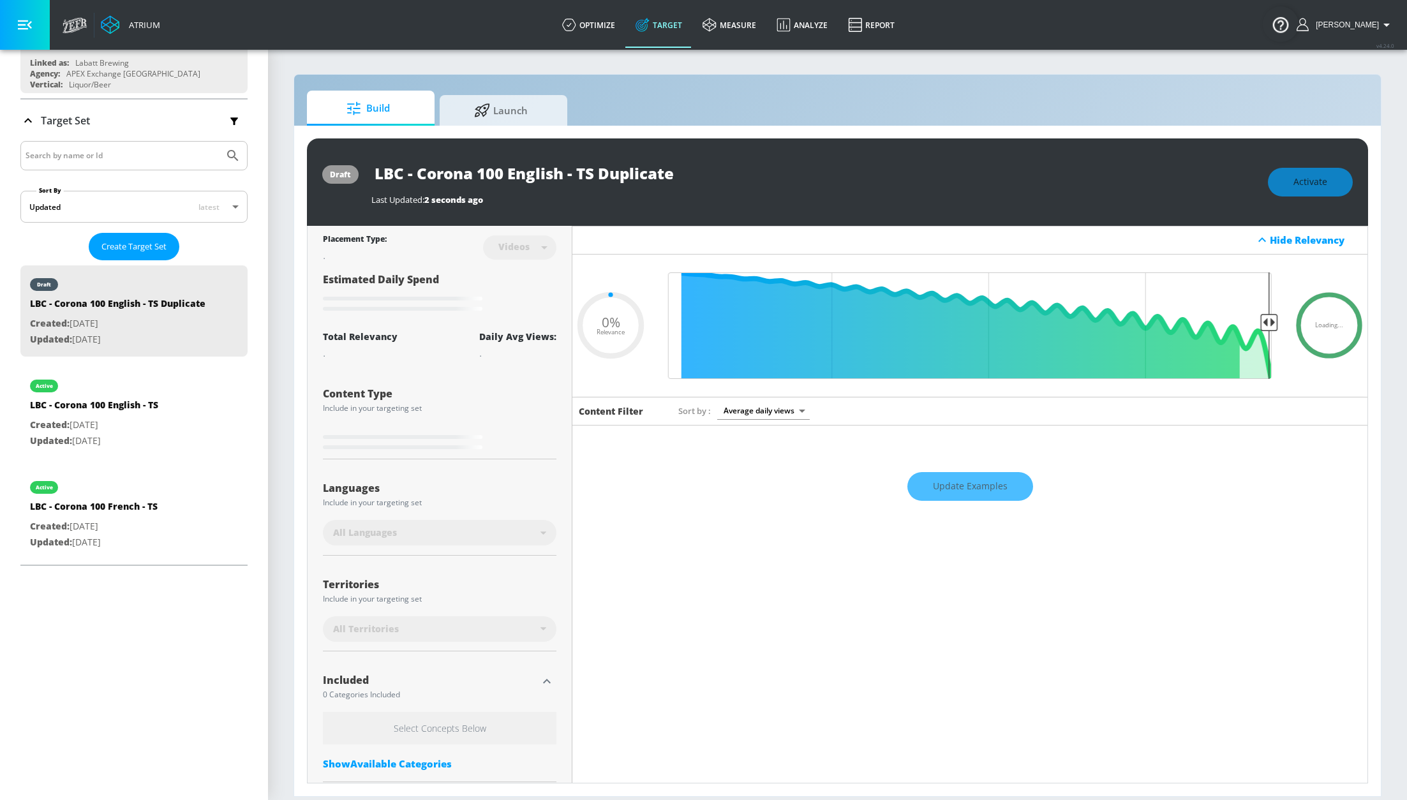
drag, startPoint x: 653, startPoint y: 177, endPoint x: 636, endPoint y: 181, distance: 16.9
click at [646, 179] on input "LBC - Corona 100 English - TS Duplicate" at bounding box center [530, 173] width 319 height 29
drag, startPoint x: 582, startPoint y: 176, endPoint x: 805, endPoint y: 184, distance: 222.2
click at [805, 184] on div "LBC - Corona 100 English - TS Duplicate" at bounding box center [813, 173] width 884 height 29
type input "LBC - Corona 100 English - T"
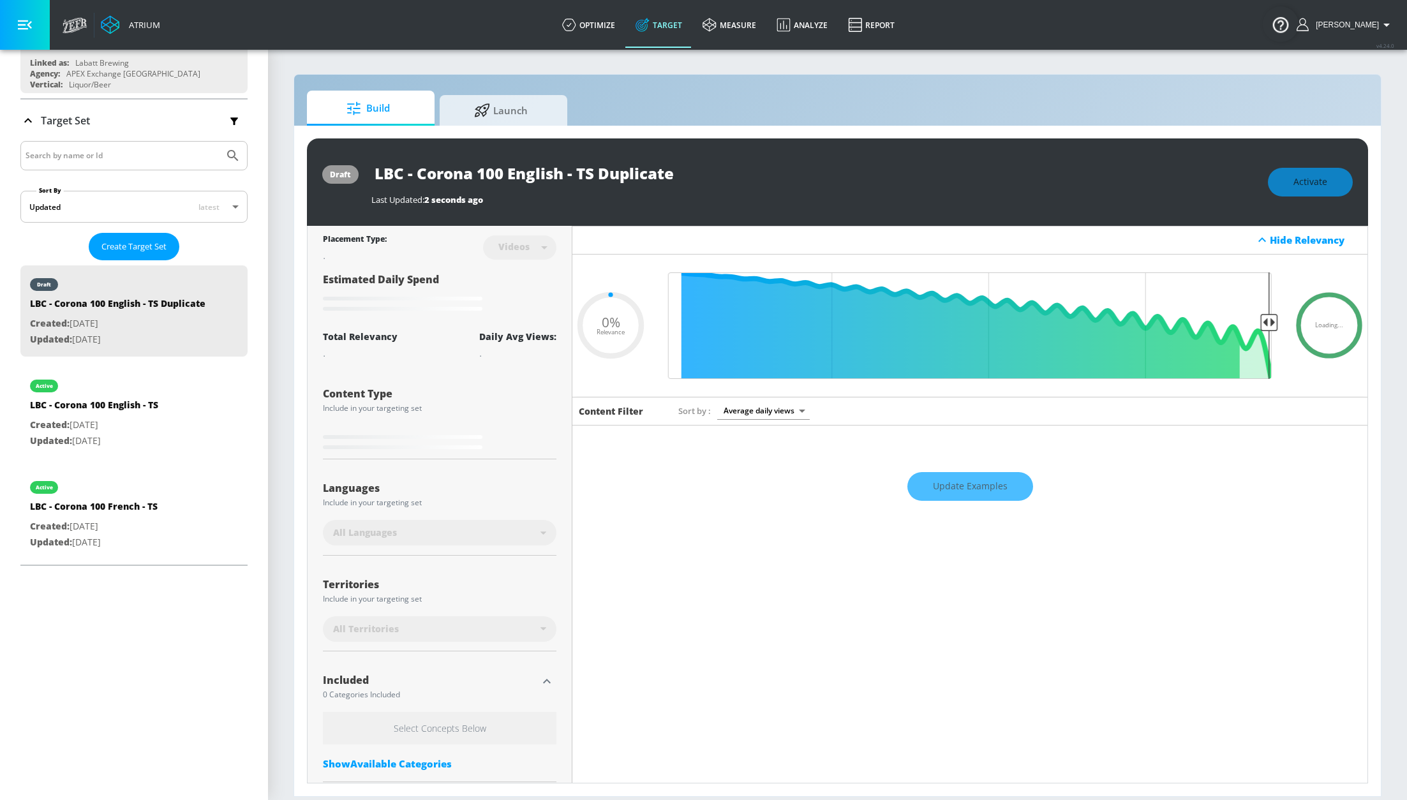
type input "0.05"
type input "LBC - Corona 100 English -"
type input "0.05"
type input "LBC - Corona 100 English - C"
type input "0.05"
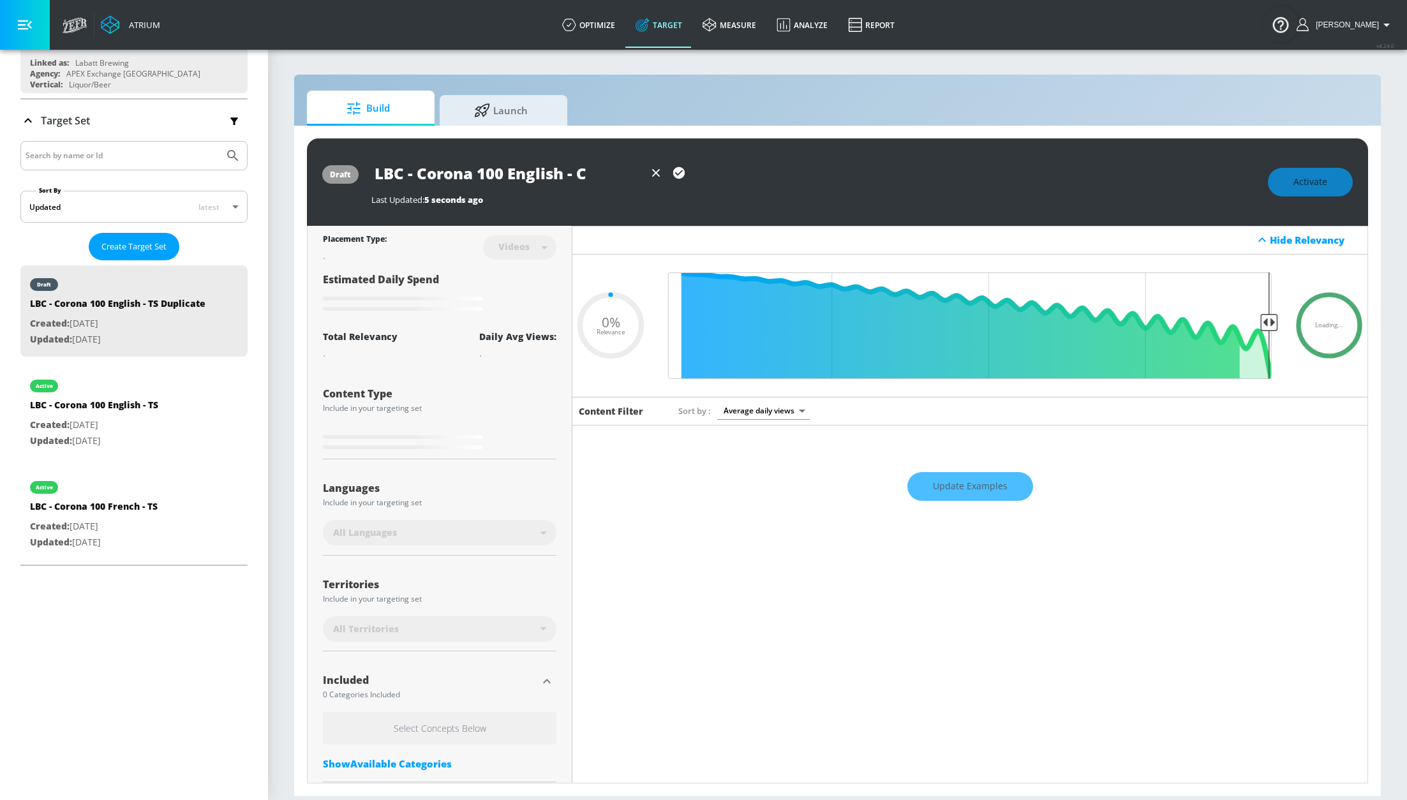
type input "LBC - Corona 100 English - CT"
type input "0.05"
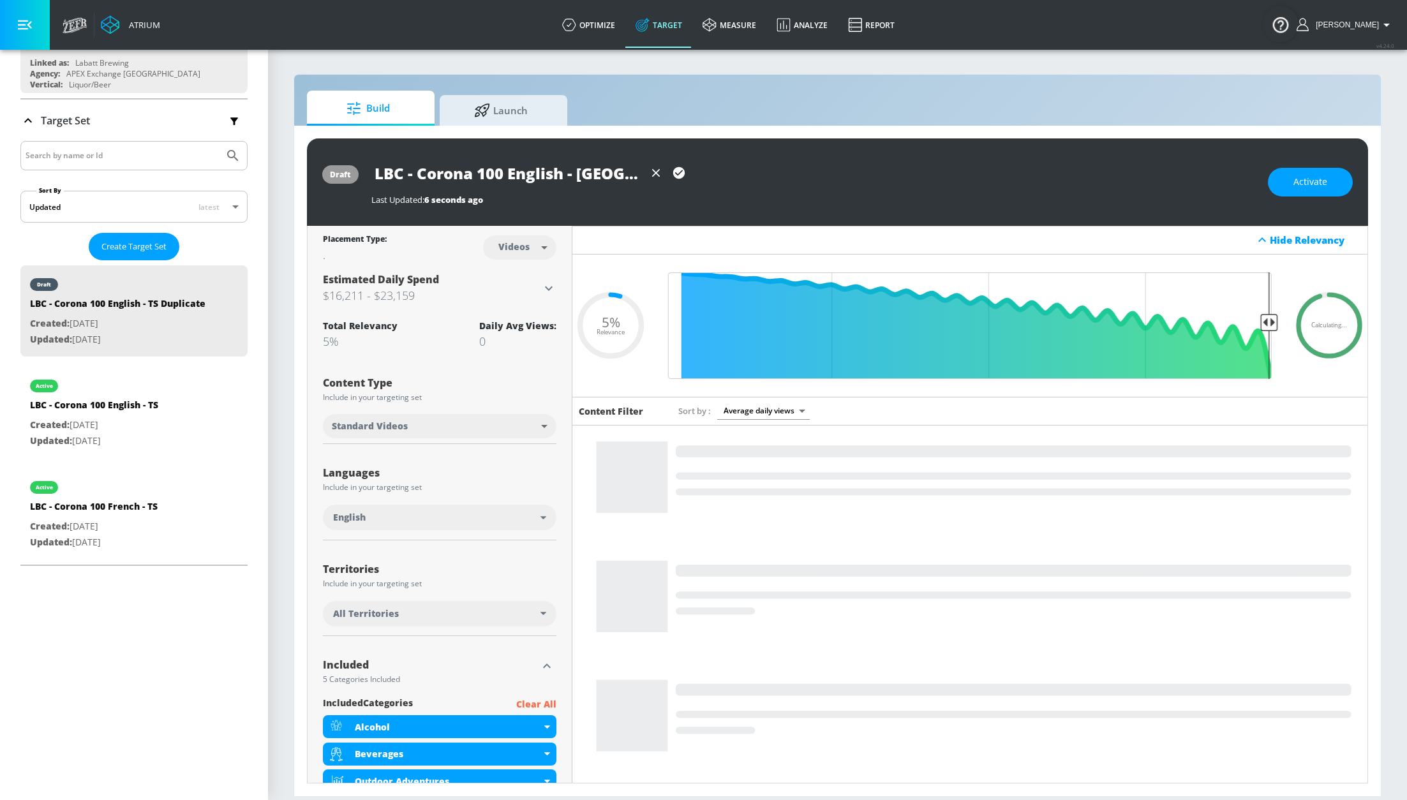
type input "LBC - Corona 100 English - CT"
click at [674, 173] on icon "button" at bounding box center [678, 172] width 11 height 11
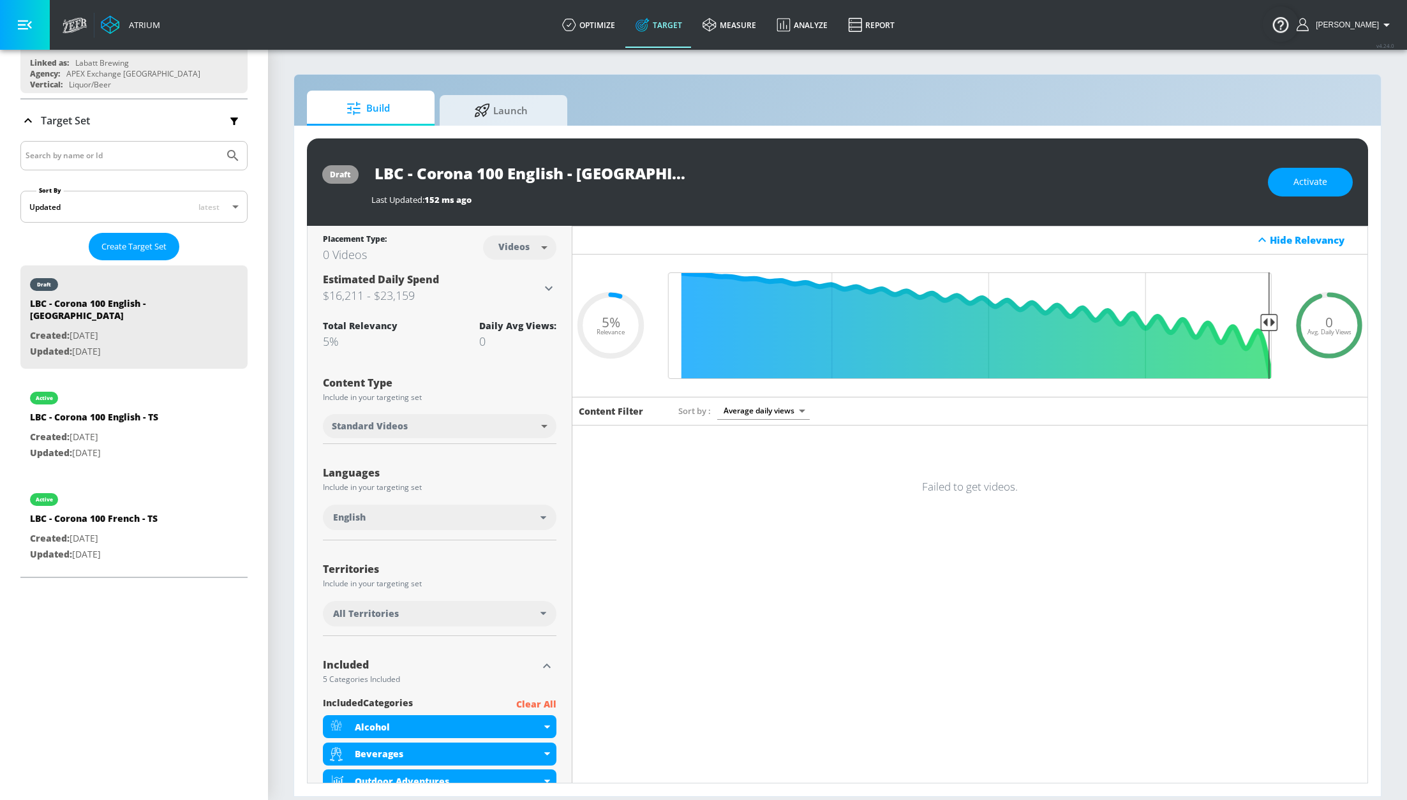
click at [506, 244] on body "Atrium optimize Target measure Analyze Report optimize Target measure Analyze R…" at bounding box center [703, 400] width 1407 height 800
click at [514, 274] on div "Channels" at bounding box center [517, 275] width 46 height 13
type input "channels"
click at [1331, 323] on div "Update data" at bounding box center [1328, 325] width 55 height 55
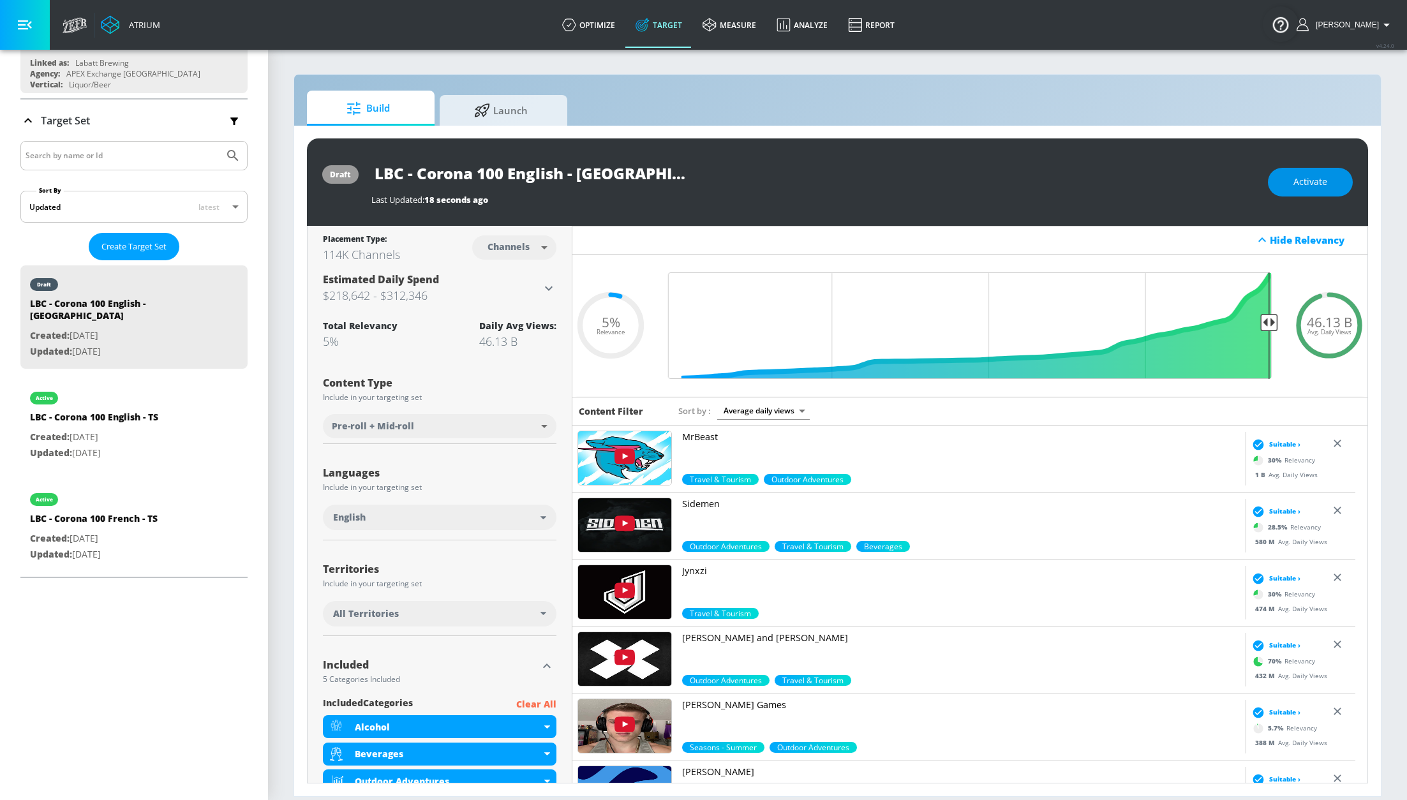
click at [1291, 183] on button "Activate" at bounding box center [1310, 182] width 85 height 29
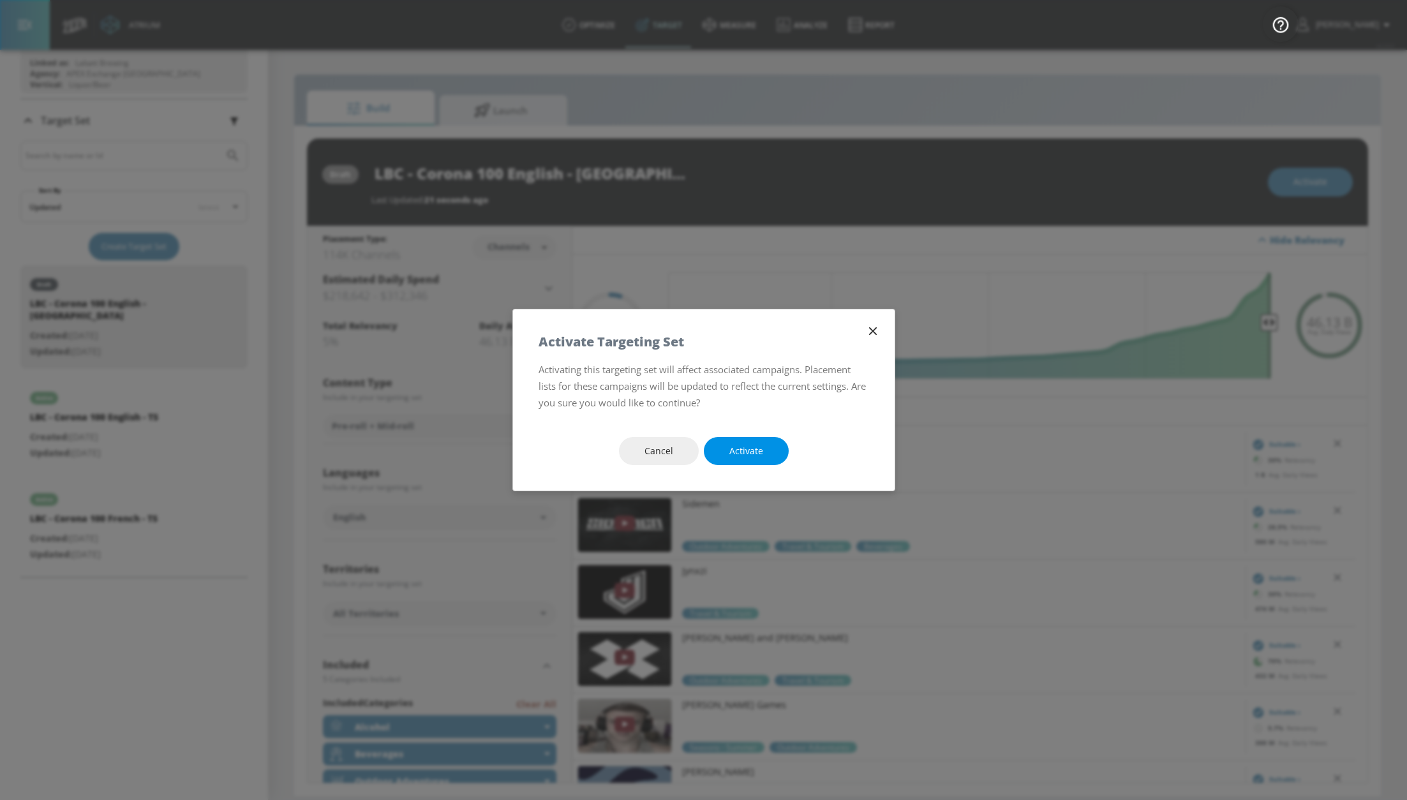
click at [744, 451] on span "Activate" at bounding box center [746, 451] width 34 height 16
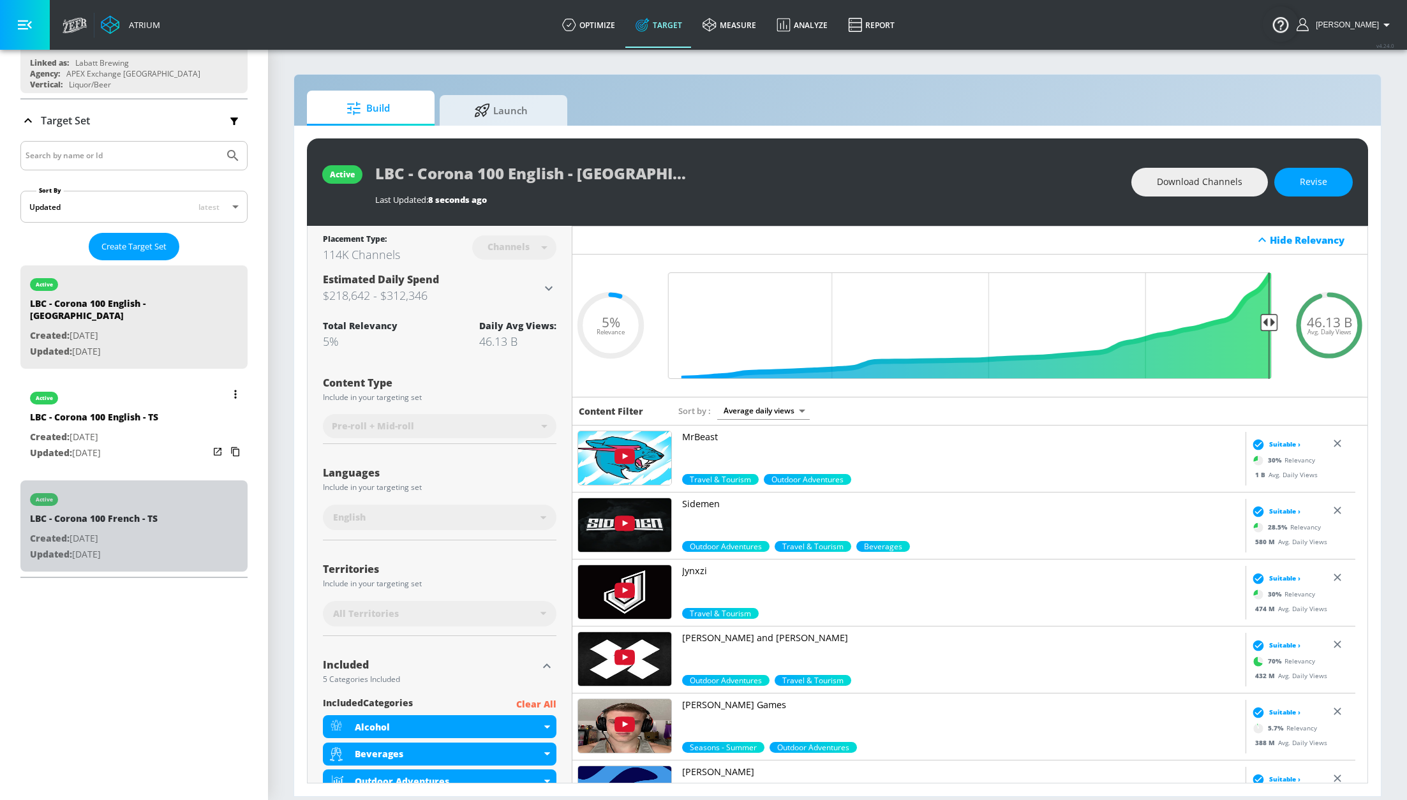
click at [165, 491] on div "active LBC - Corona 100 French - TS Created: Jun. 27, 2025 Updated: Jul. 01, 20…" at bounding box center [133, 525] width 227 height 91
type input "LBC - Corona 100 French - TS"
type input "videos"
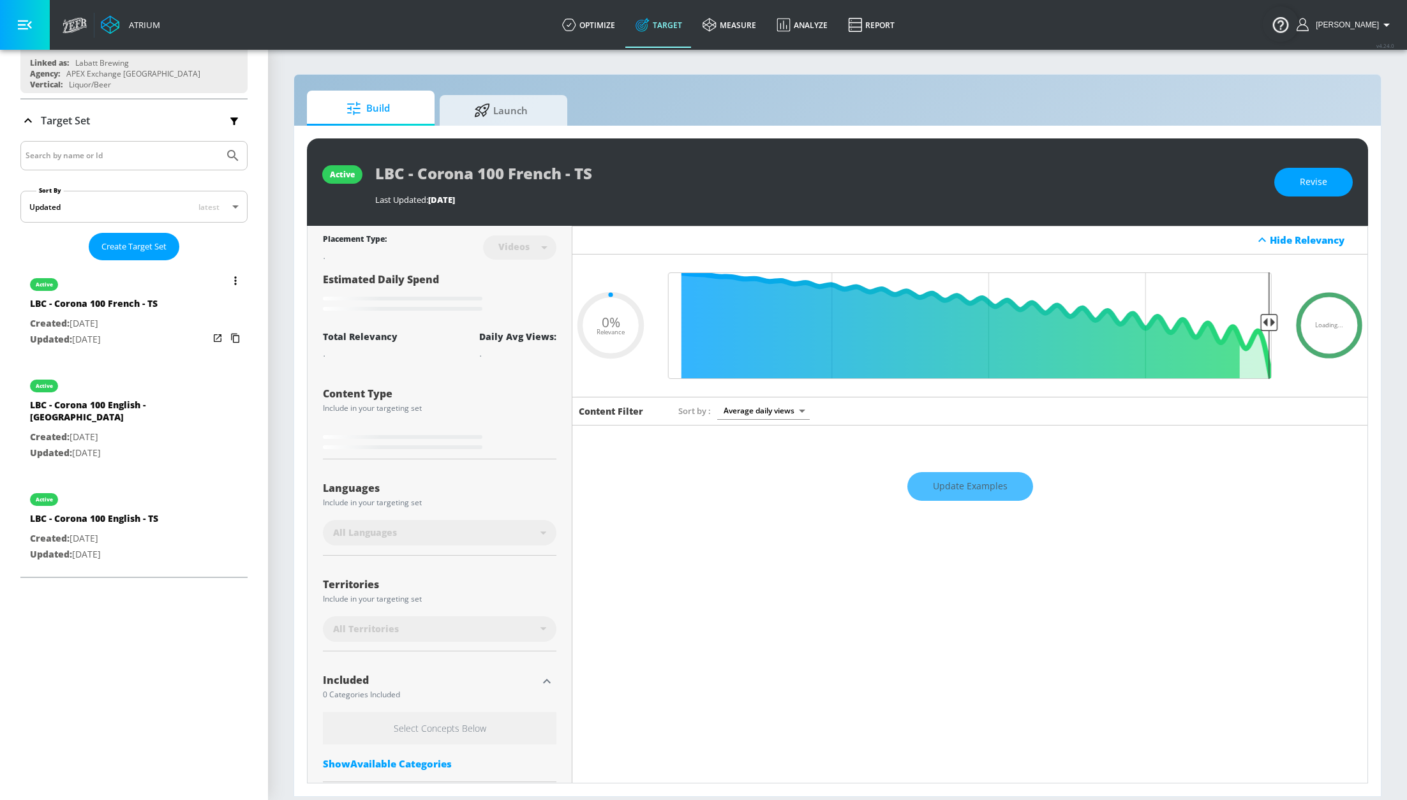
click at [226, 281] on button "list of Target Set" at bounding box center [235, 281] width 18 height 18
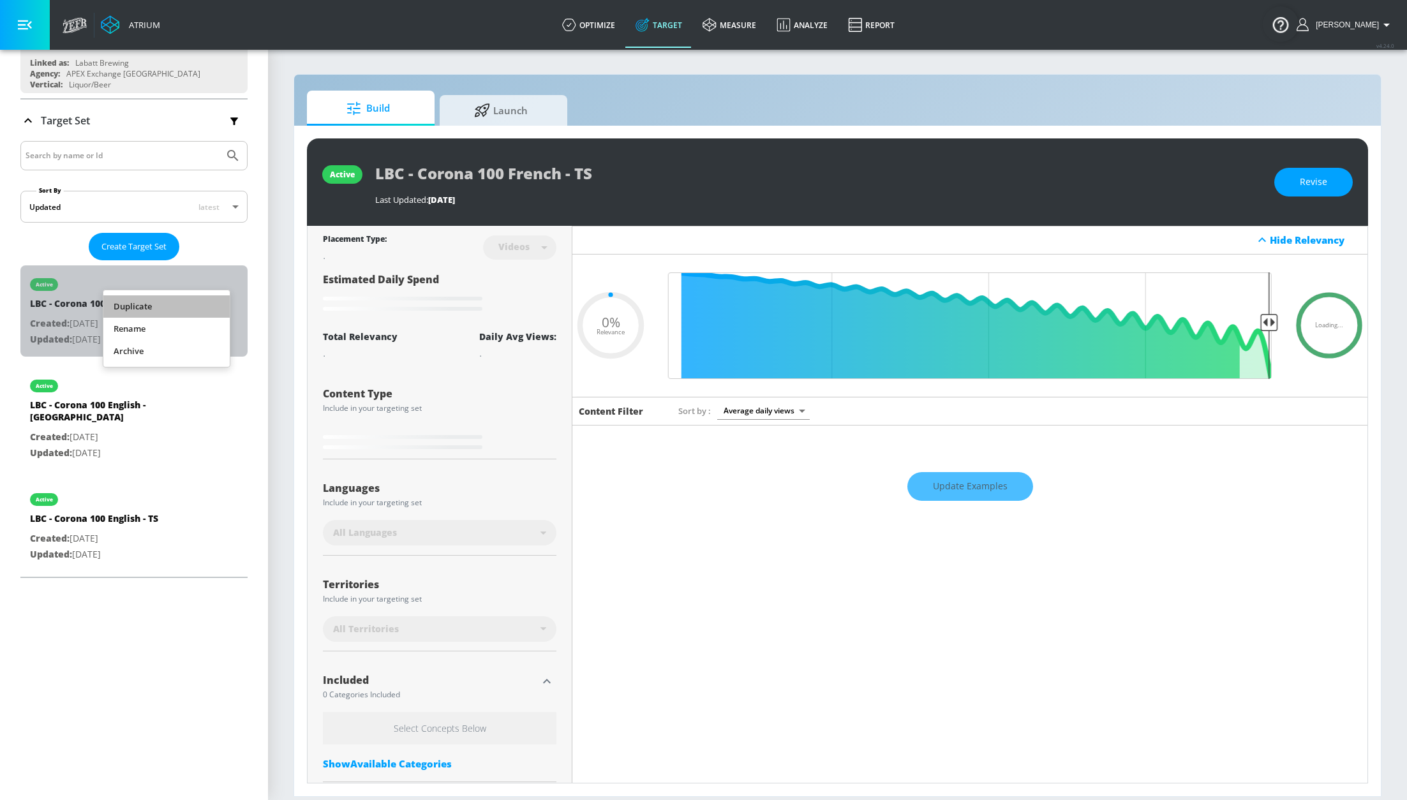
click at [195, 300] on li "Duplicate" at bounding box center [166, 306] width 126 height 22
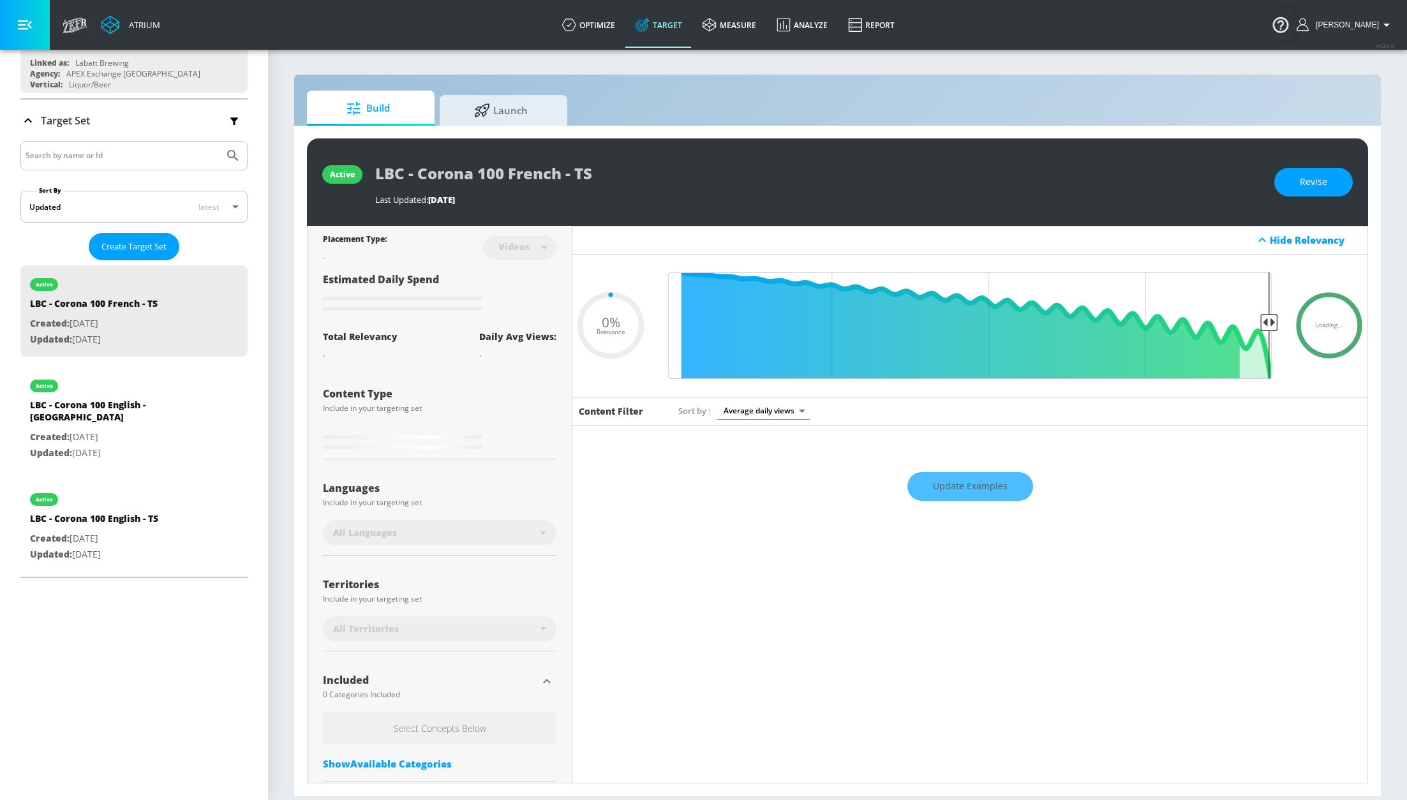
type input "0.05"
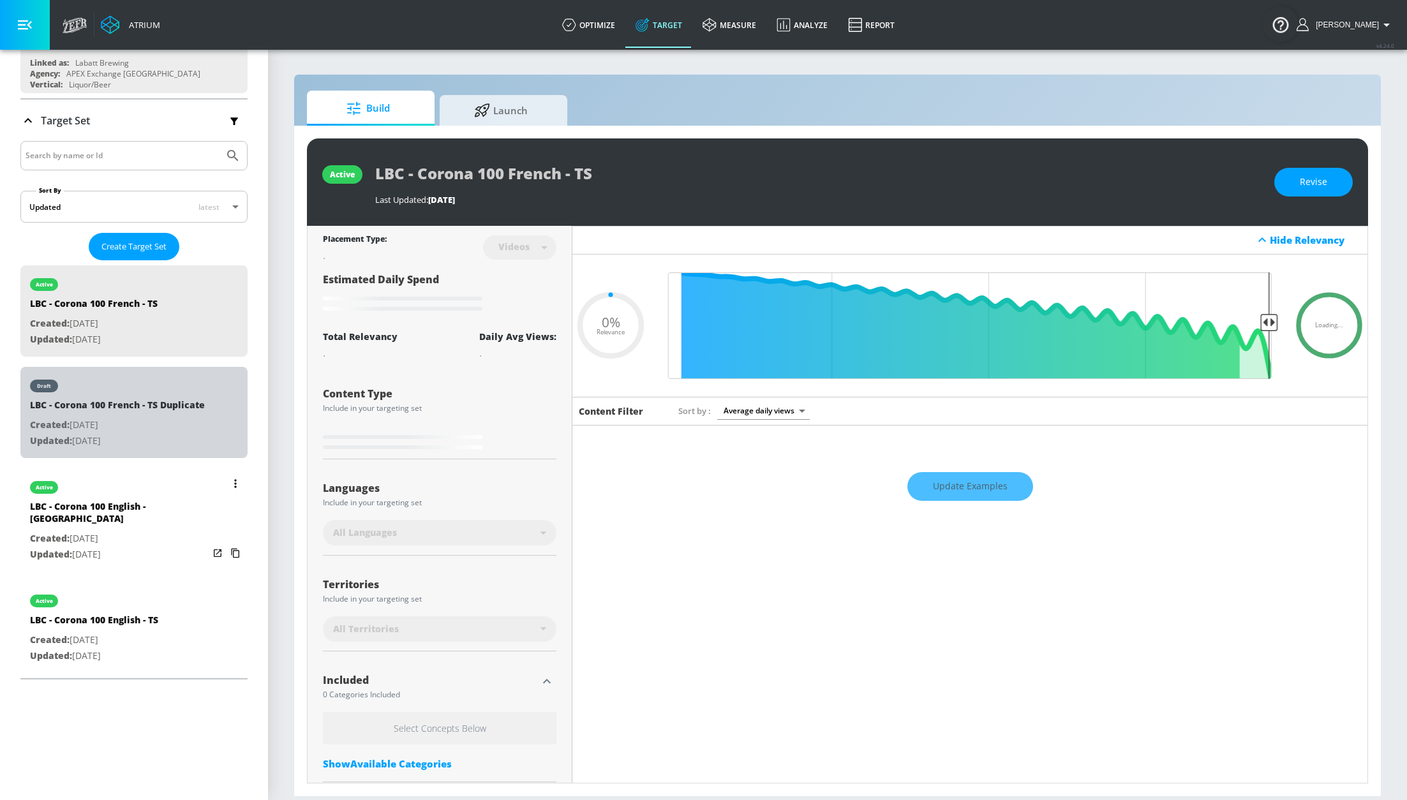
click at [151, 387] on div "draft" at bounding box center [117, 383] width 175 height 32
type input "LBC - Corona 100 French - TS Duplicate"
type input "0.05"
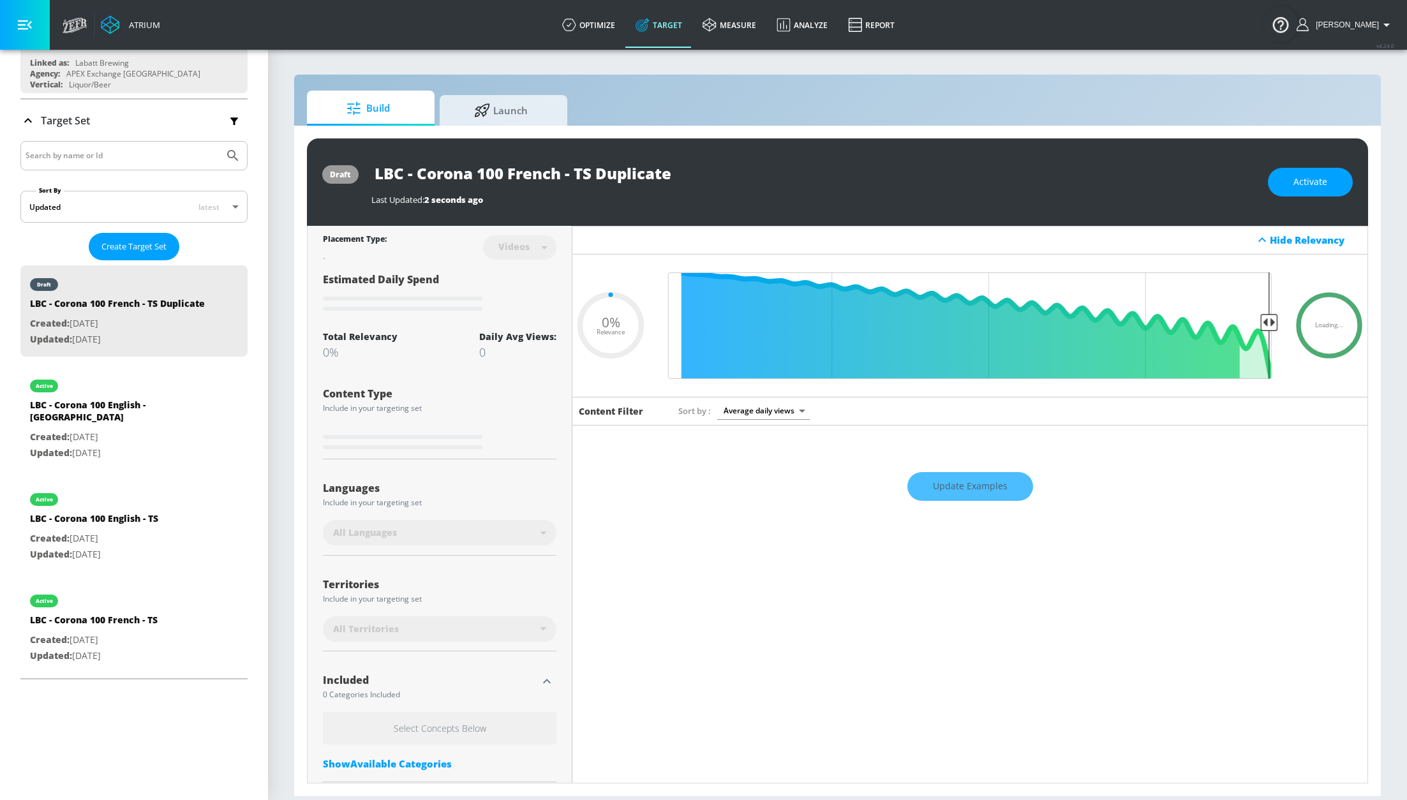
drag, startPoint x: 575, startPoint y: 172, endPoint x: 711, endPoint y: 175, distance: 135.9
click at [711, 175] on div "LBC - Corona 100 French - TS Duplicate" at bounding box center [813, 173] width 884 height 29
type input "LBC - Corona 100 French -"
type input "0.05"
type input "LBC - Corona 100 French - C"
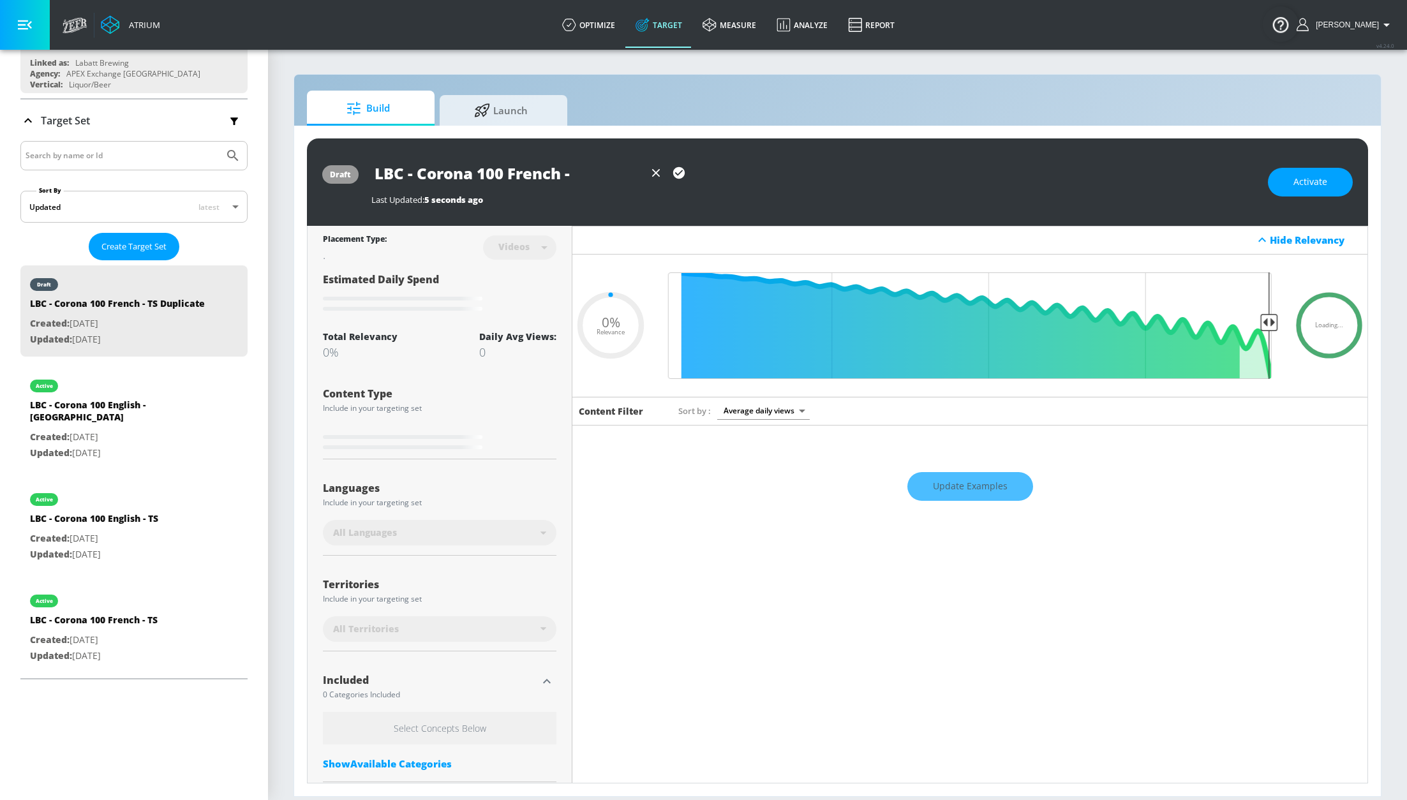
type input "0.05"
type input "LBC - Corona 100 French - CT"
type input "0.05"
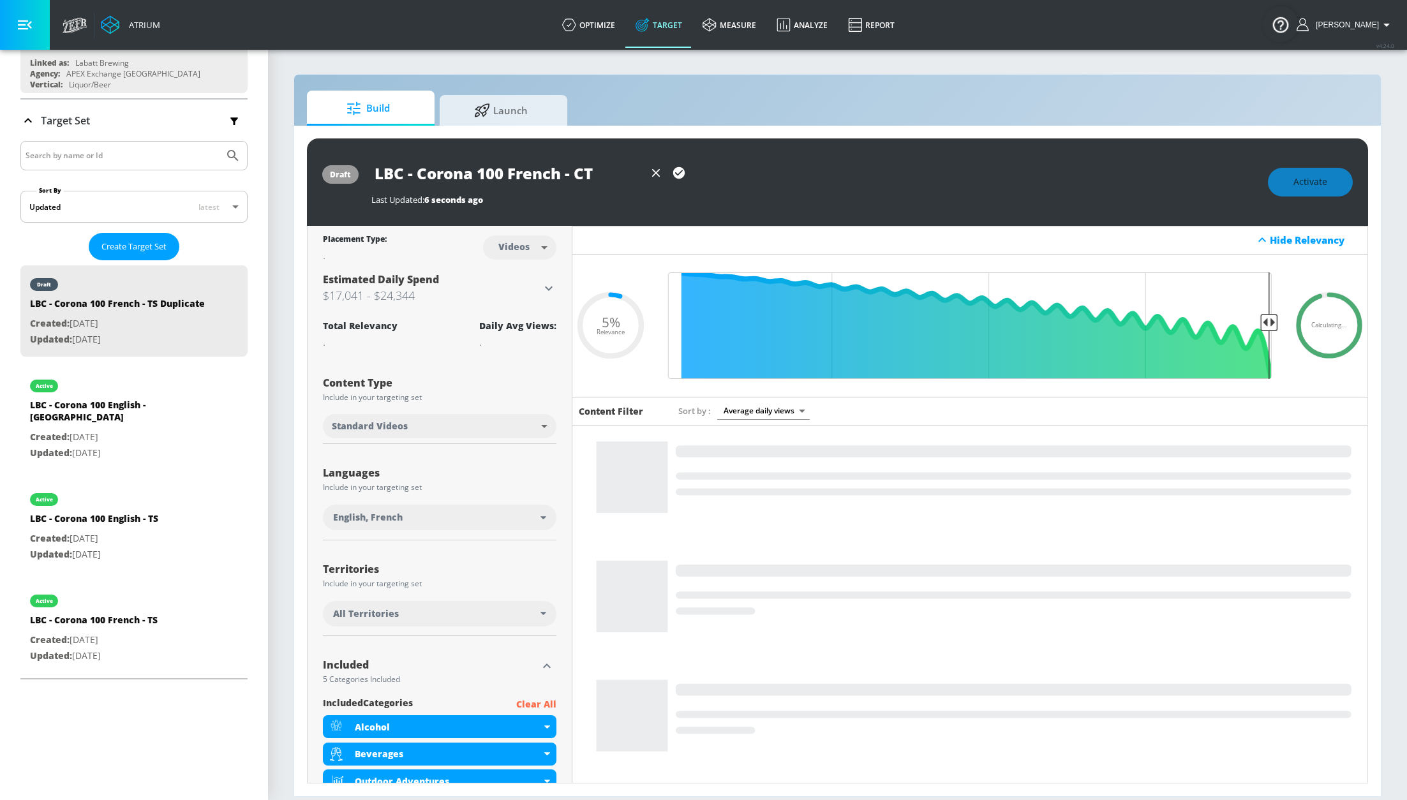
type input "LBC - Corona 100 French - CT"
click at [674, 175] on icon "button" at bounding box center [678, 172] width 11 height 11
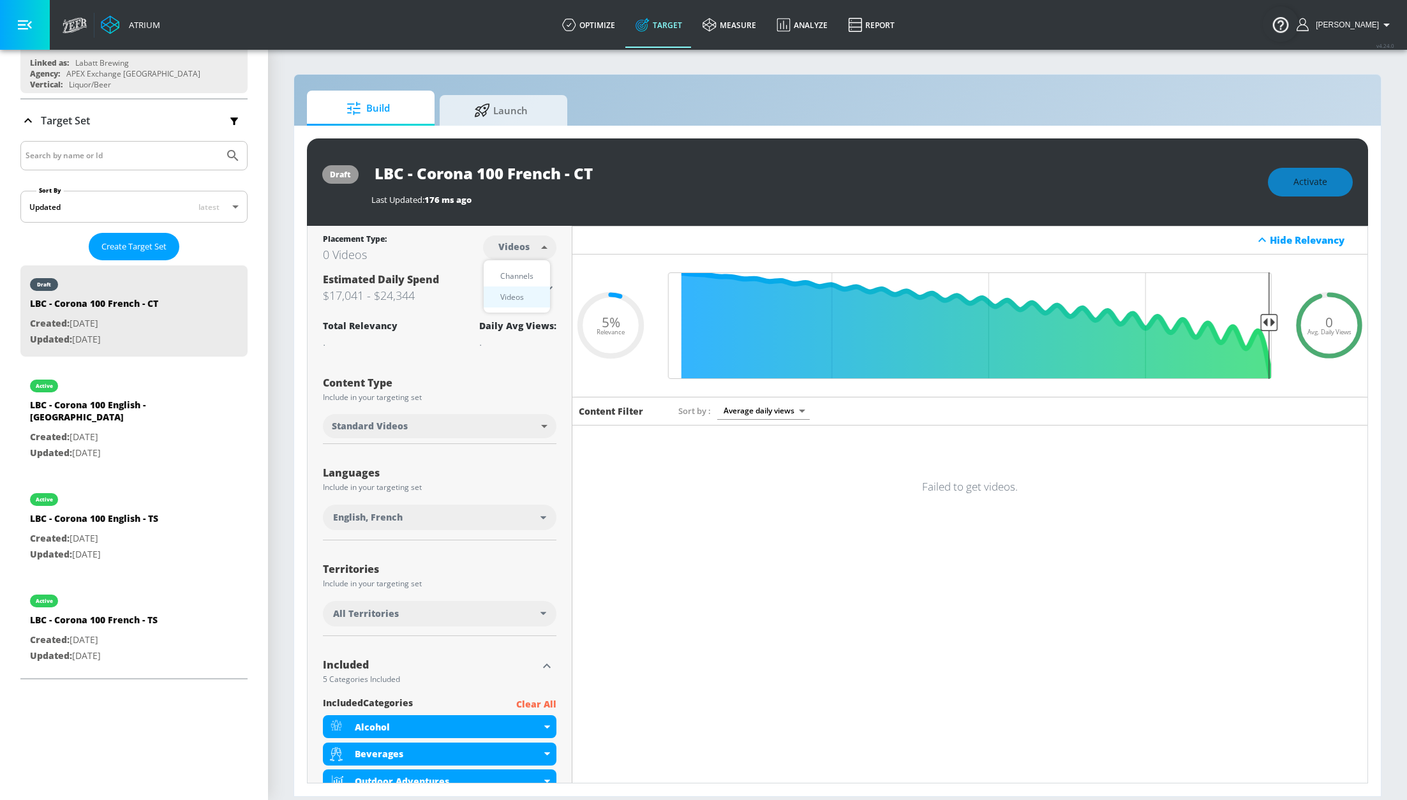
click at [517, 251] on body "Atrium optimize Target measure Analyze Report optimize Target measure Analyze R…" at bounding box center [703, 400] width 1407 height 800
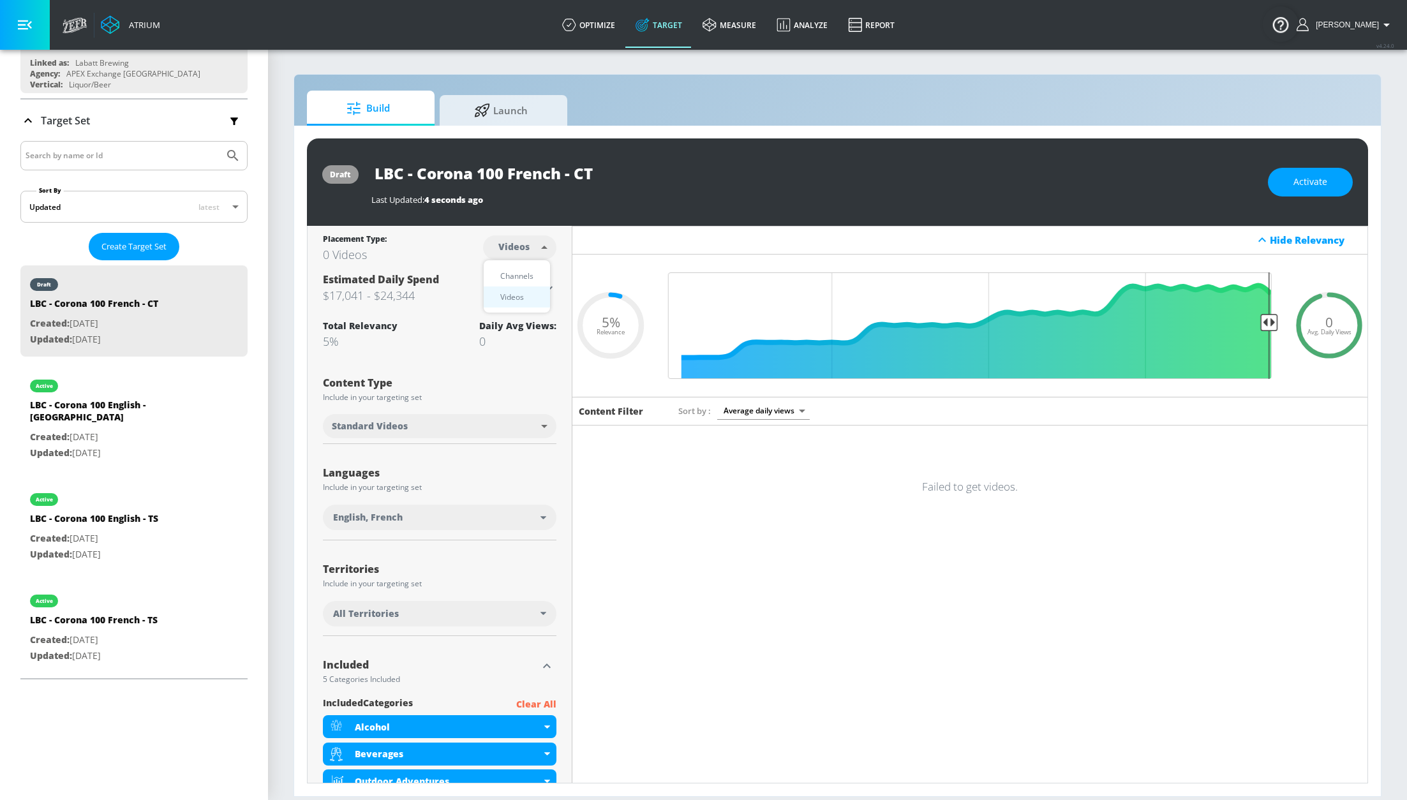
click at [515, 271] on div "Channels" at bounding box center [517, 275] width 46 height 13
type input "channels"
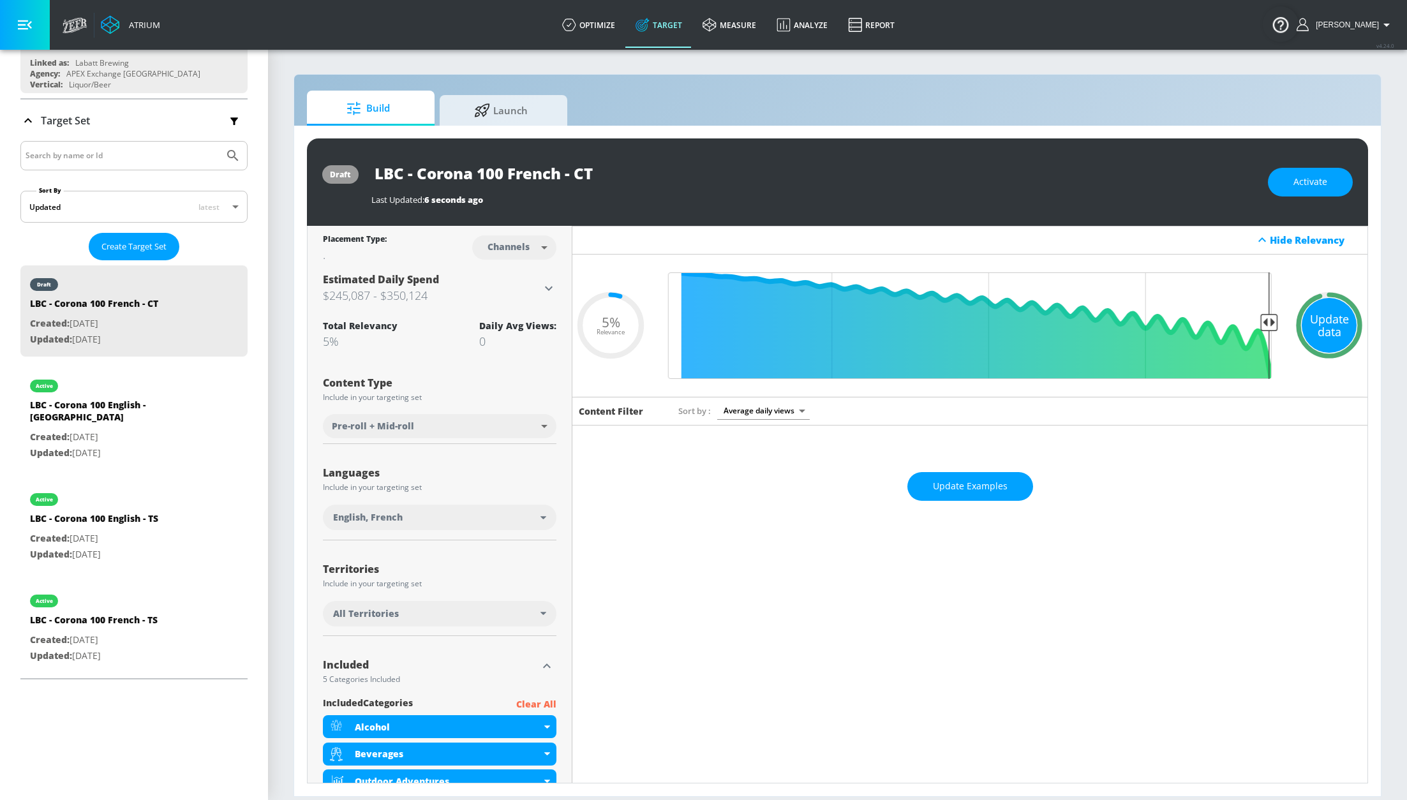
click at [1328, 321] on div "Update data" at bounding box center [1328, 325] width 55 height 55
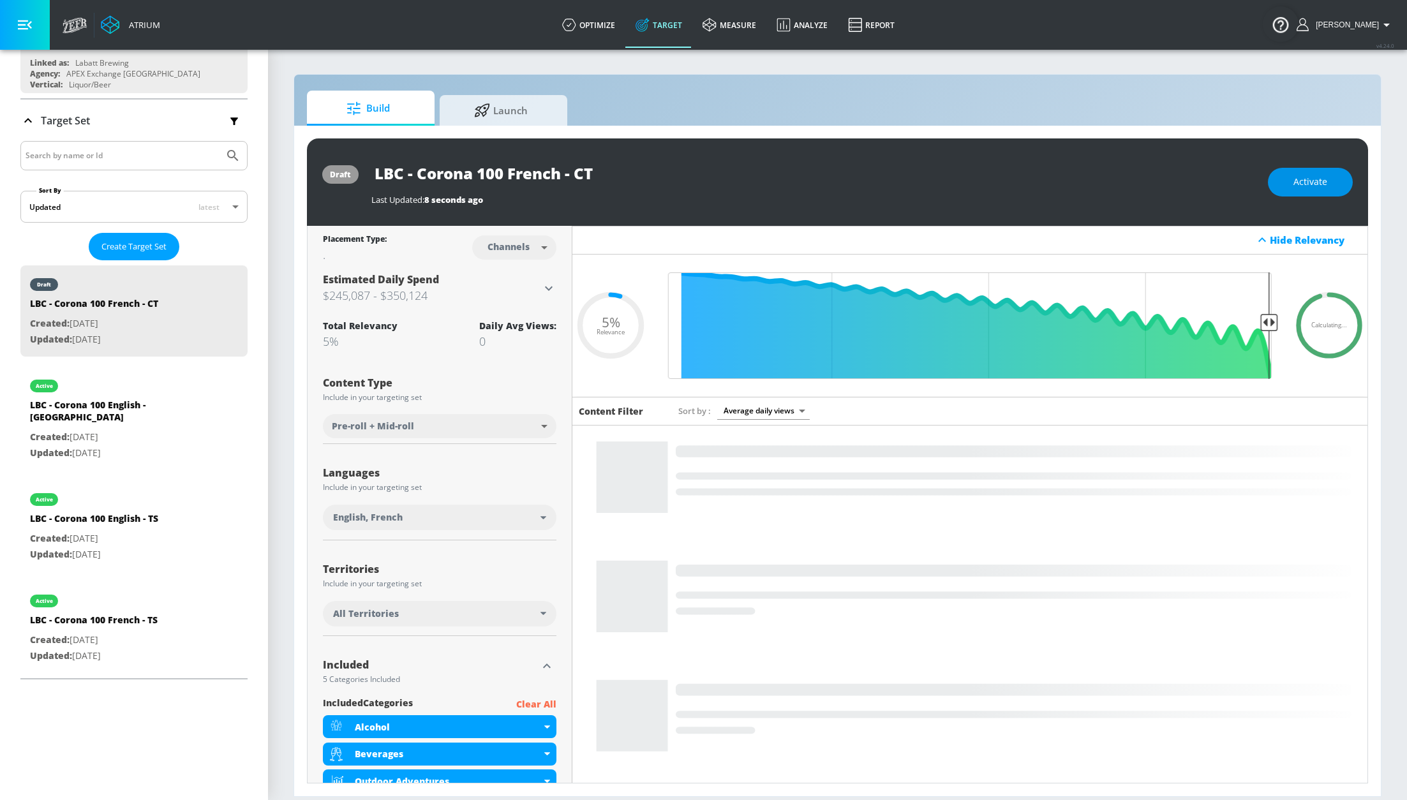
click at [1321, 179] on span "Activate" at bounding box center [1310, 182] width 34 height 16
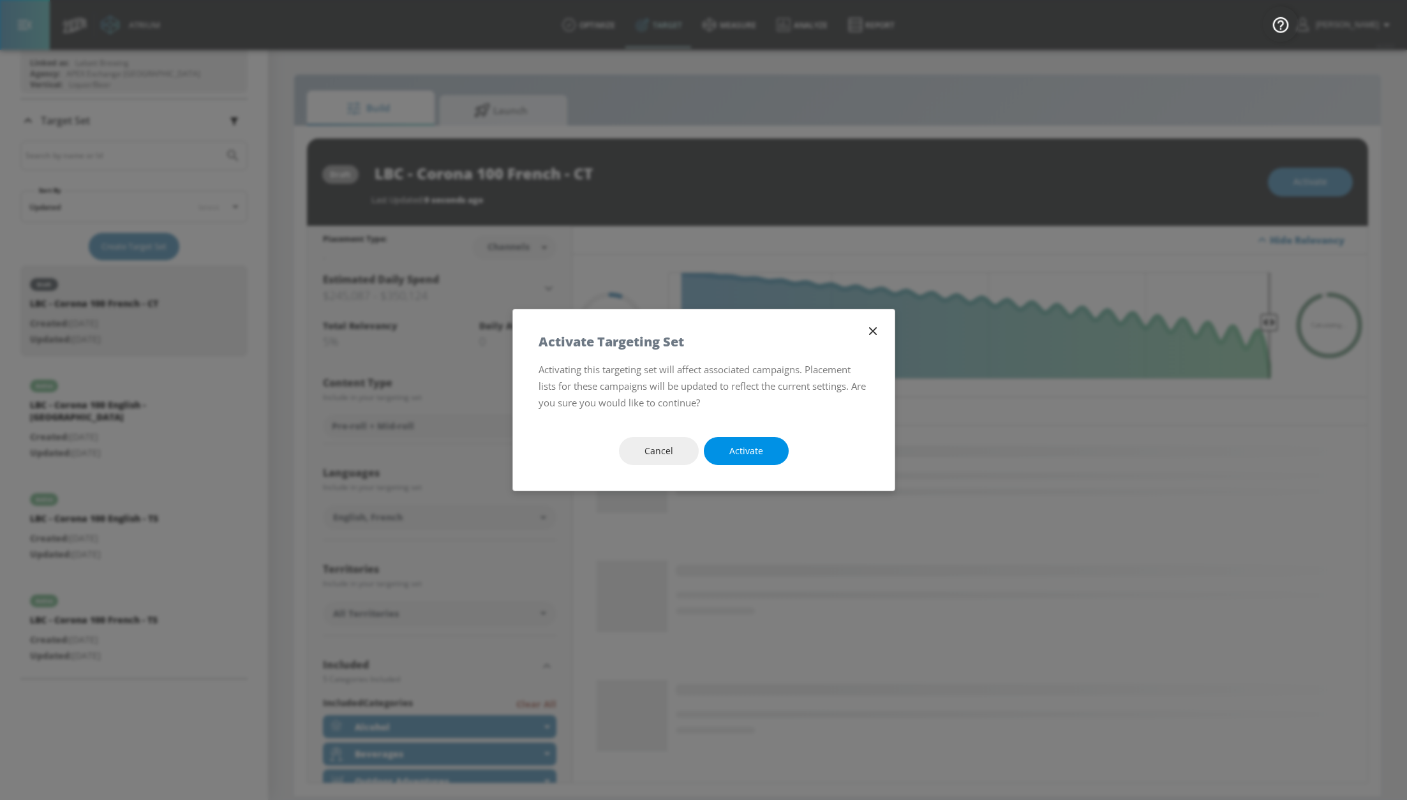
click at [724, 455] on button "Activate" at bounding box center [746, 451] width 85 height 29
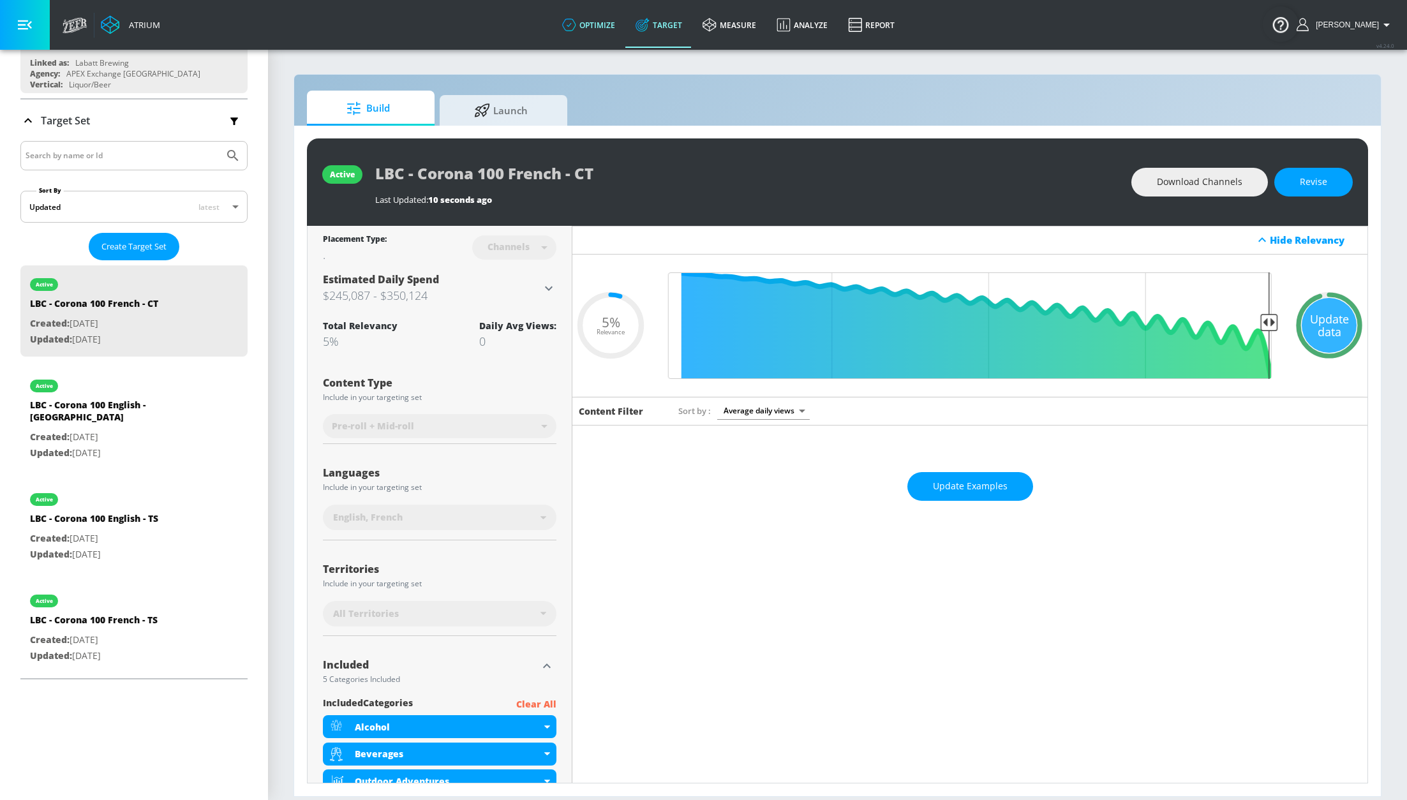
click at [598, 15] on link "optimize" at bounding box center [588, 25] width 73 height 46
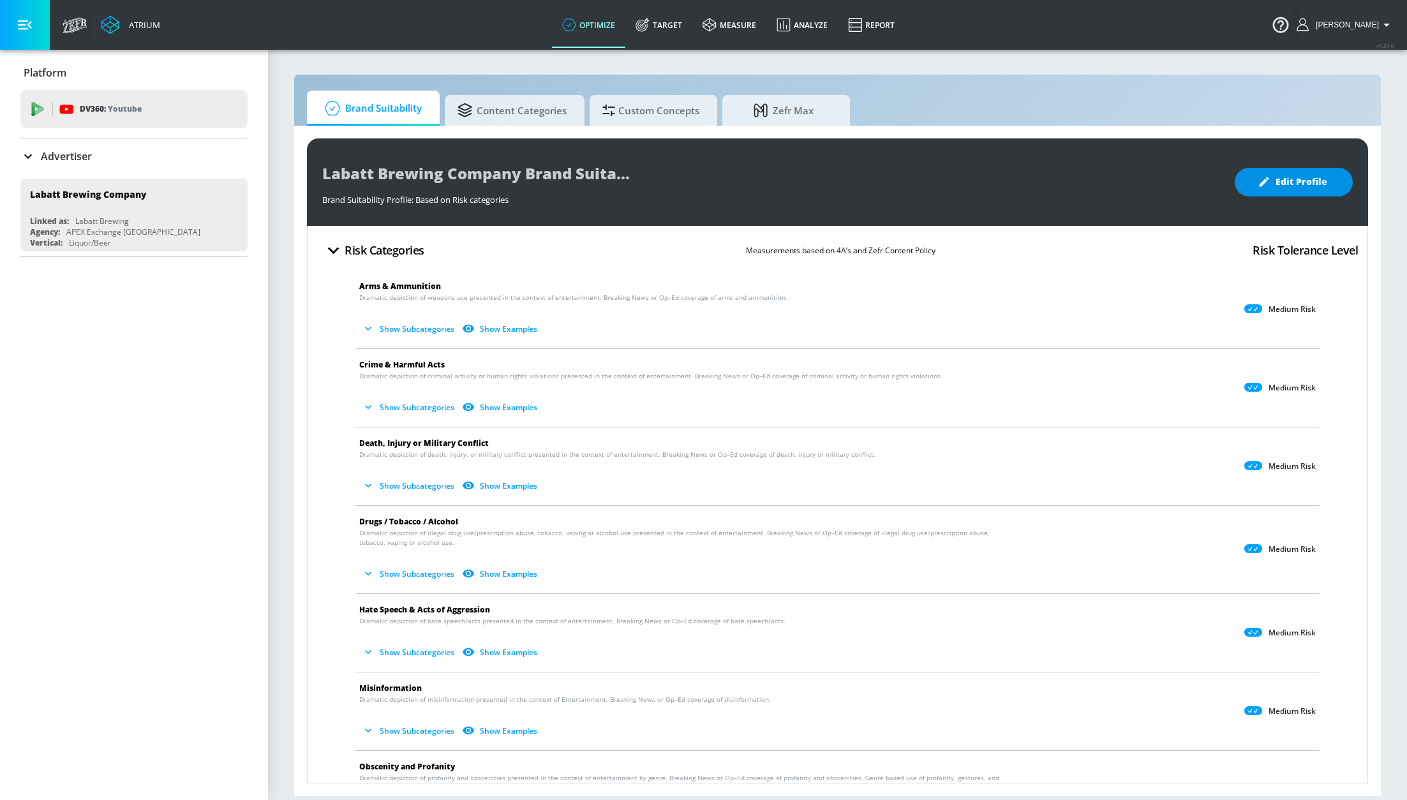
click at [1288, 181] on span "Edit Profile" at bounding box center [1293, 182] width 67 height 16
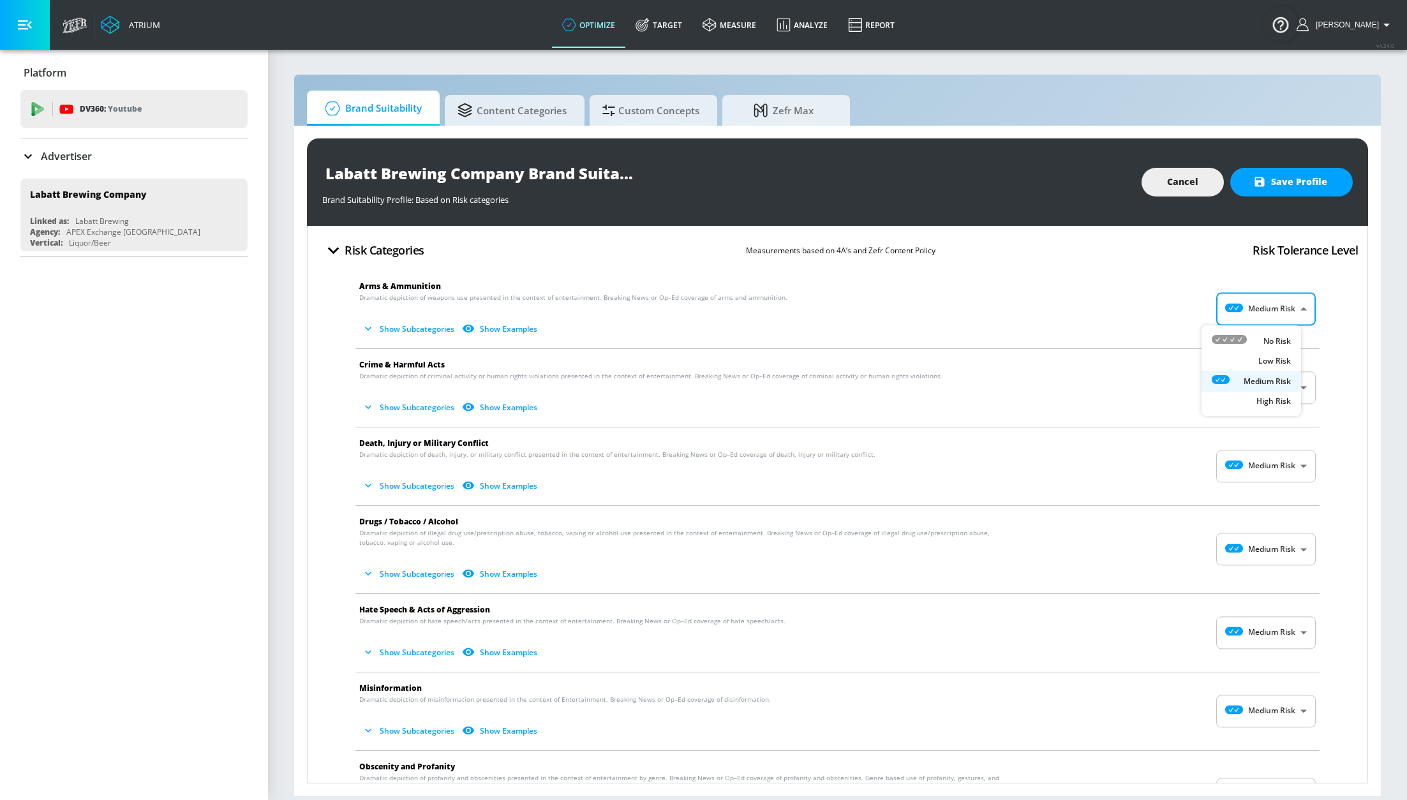
click at [1256, 323] on body "Atrium optimize Target measure Analyze Report optimize Target measure Analyze R…" at bounding box center [703, 400] width 1407 height 800
click at [1234, 339] on icon at bounding box center [1229, 339] width 35 height 9
type input "MINIMAL"
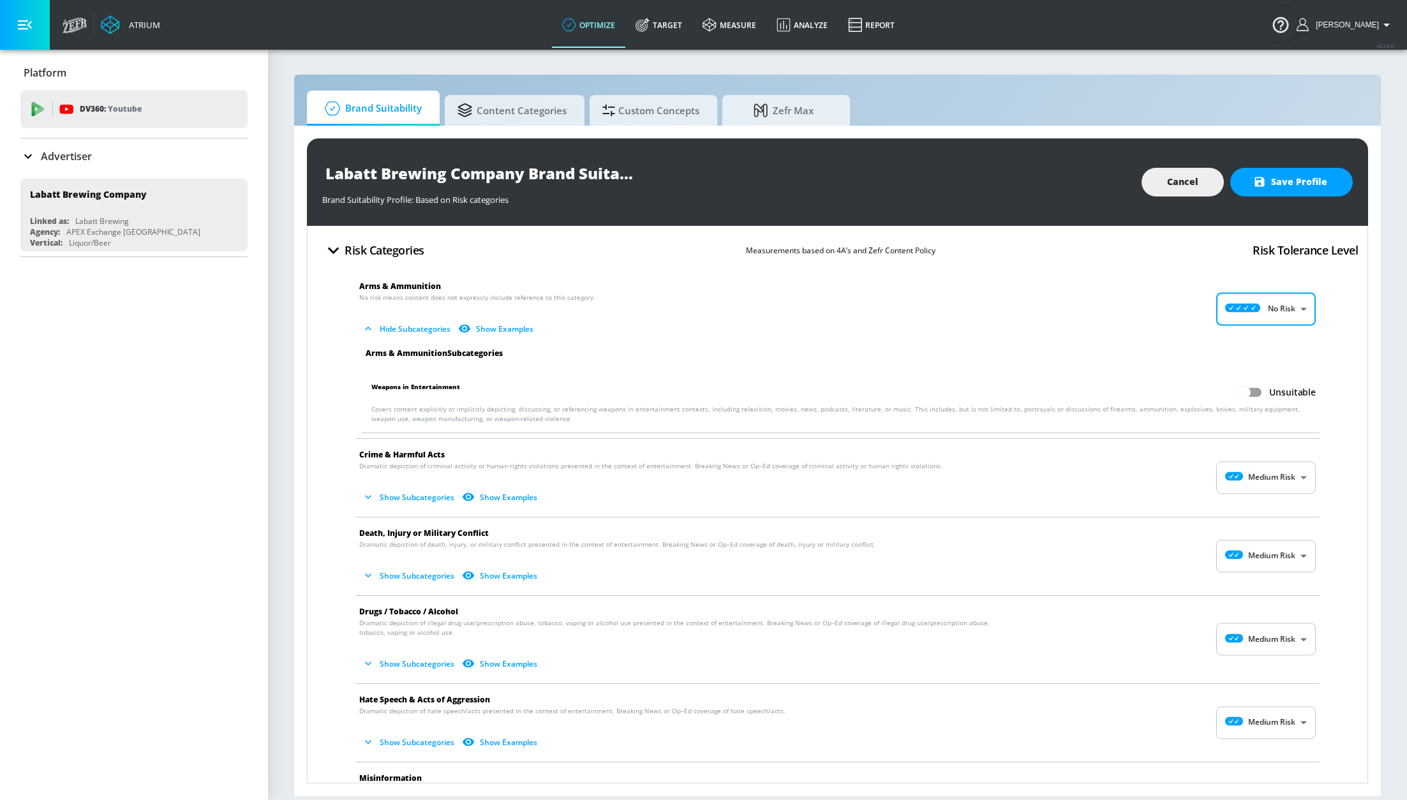
click at [372, 331] on icon "button" at bounding box center [368, 328] width 13 height 13
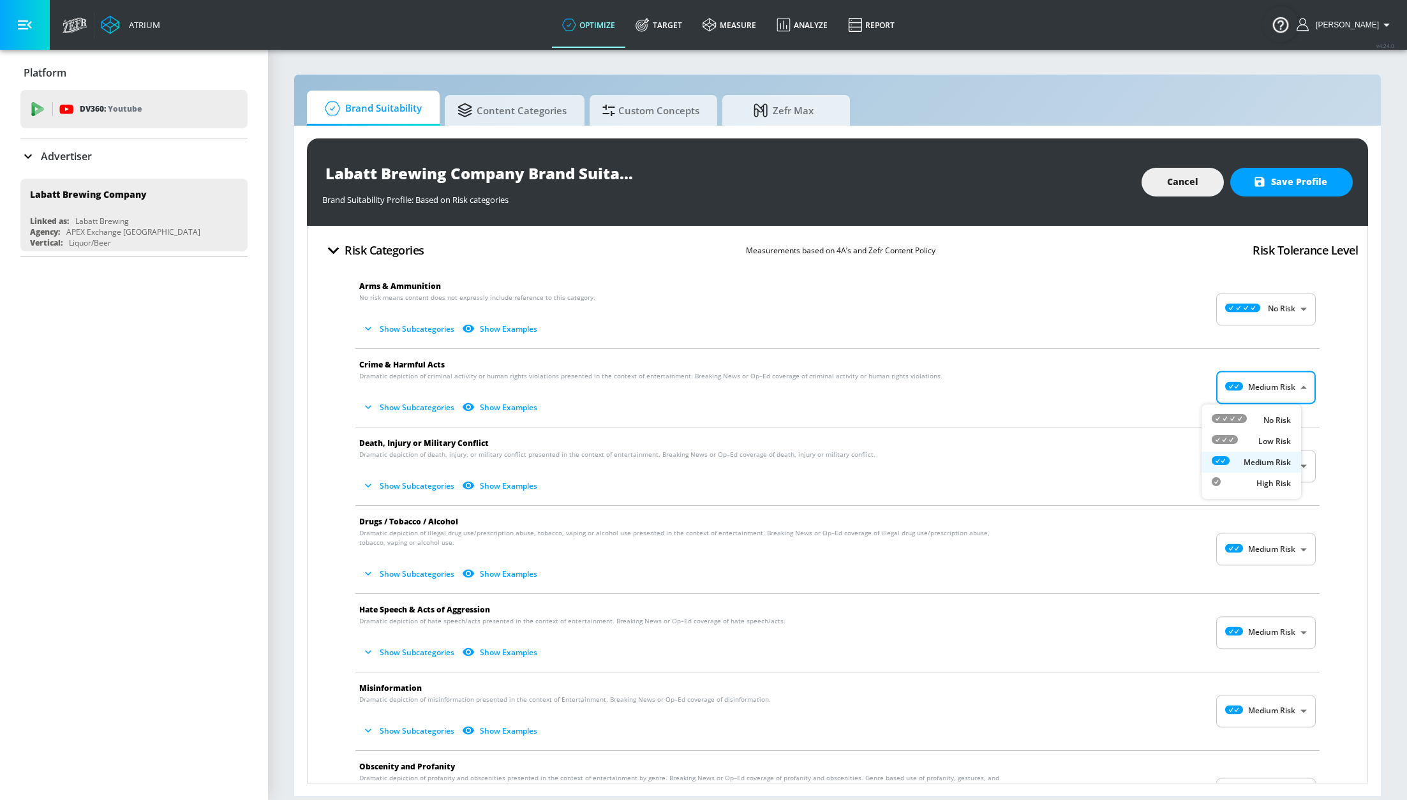
click at [1208, 392] on body "Atrium optimize Target measure Analyze Report optimize Target measure Analyze R…" at bounding box center [703, 400] width 1407 height 800
click at [1238, 417] on icon at bounding box center [1229, 418] width 35 height 9
type input "MINIMAL"
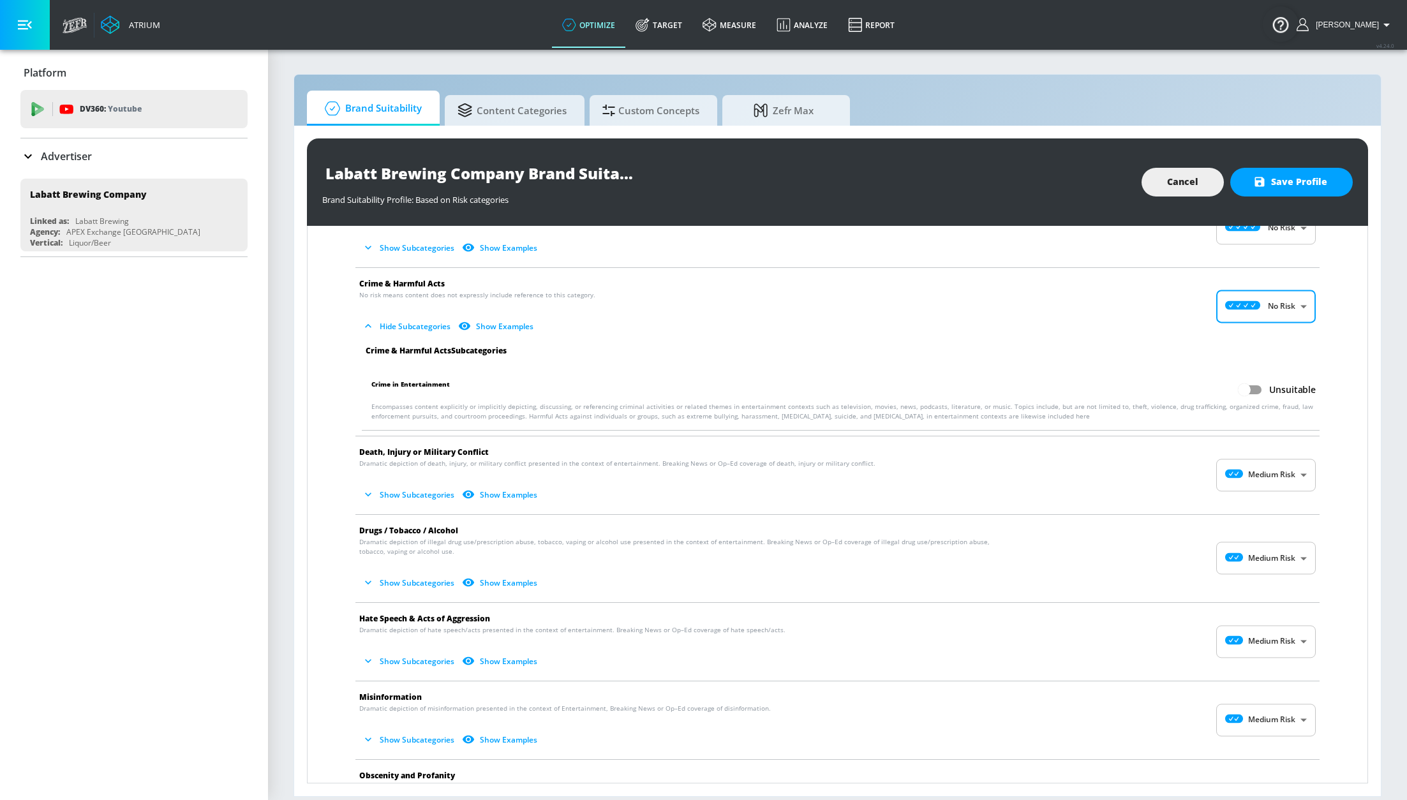
scroll to position [80, 0]
click at [1266, 471] on body "Atrium optimize Target measure Analyze Report optimize Target measure Analyze R…" at bounding box center [703, 400] width 1407 height 800
click at [1257, 512] on div "No Risk" at bounding box center [1251, 508] width 79 height 13
type input "MINIMAL"
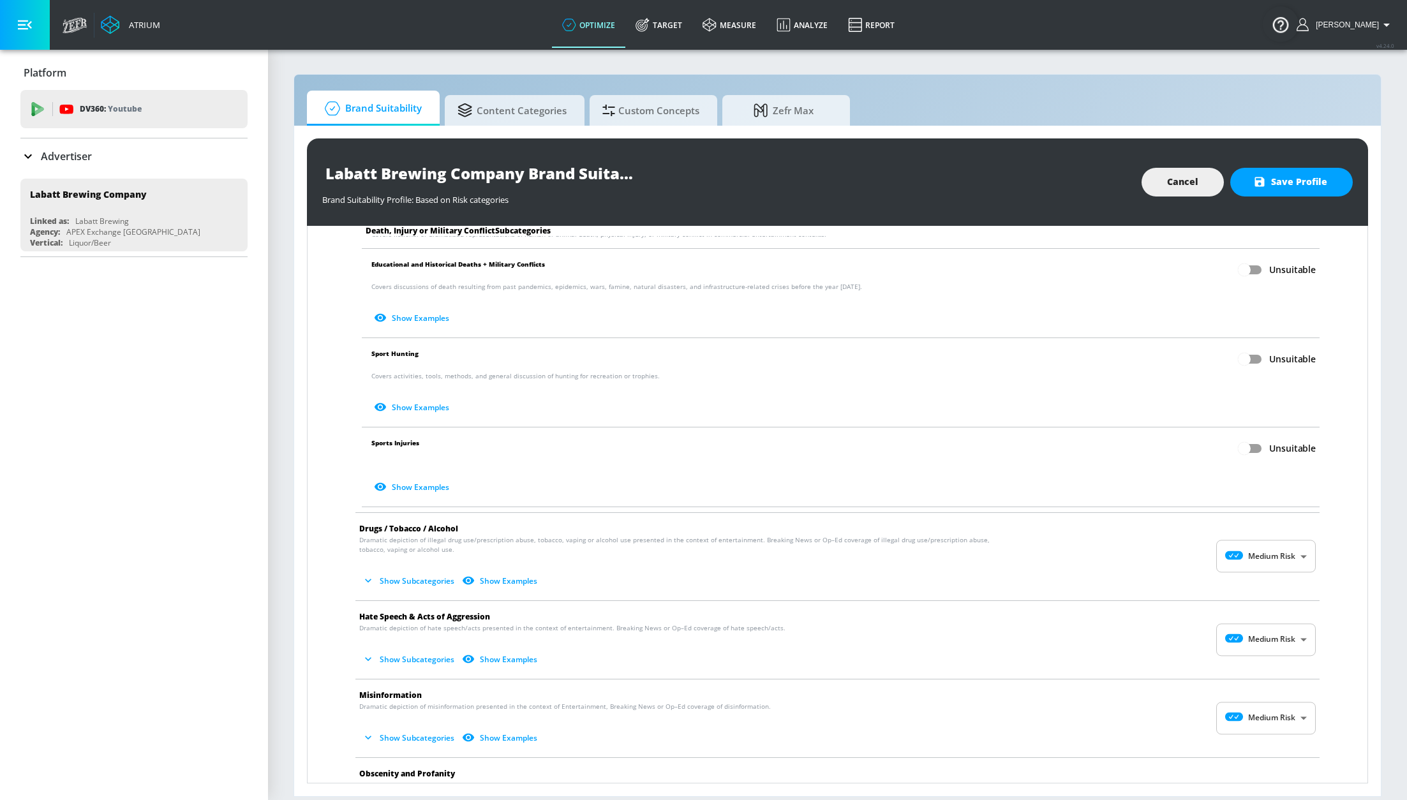
scroll to position [426, 0]
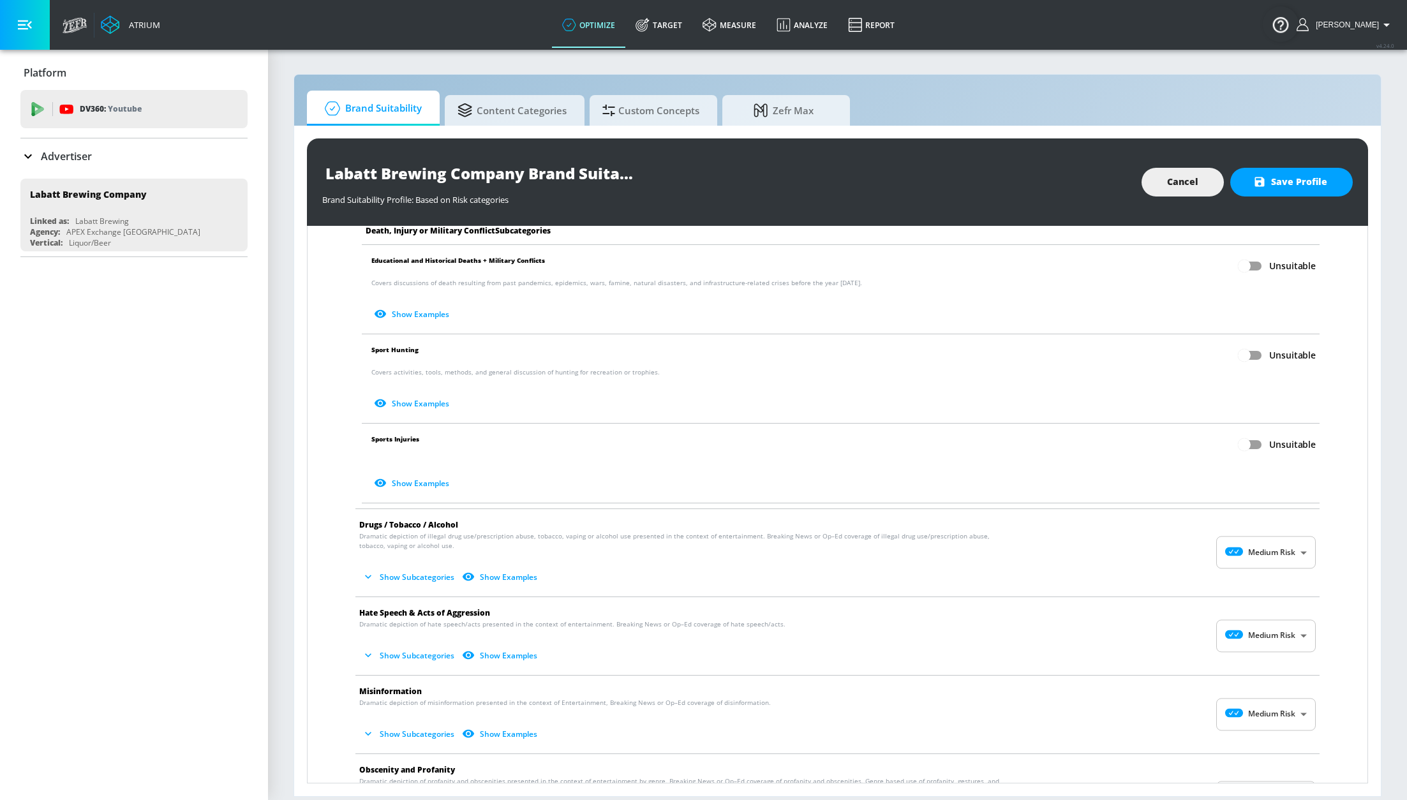
click at [1254, 548] on body "Atrium optimize Target measure Analyze Report optimize Target measure Analyze R…" at bounding box center [703, 400] width 1407 height 800
click at [1245, 577] on li "No Risk" at bounding box center [1251, 586] width 100 height 21
type input "MINIMAL"
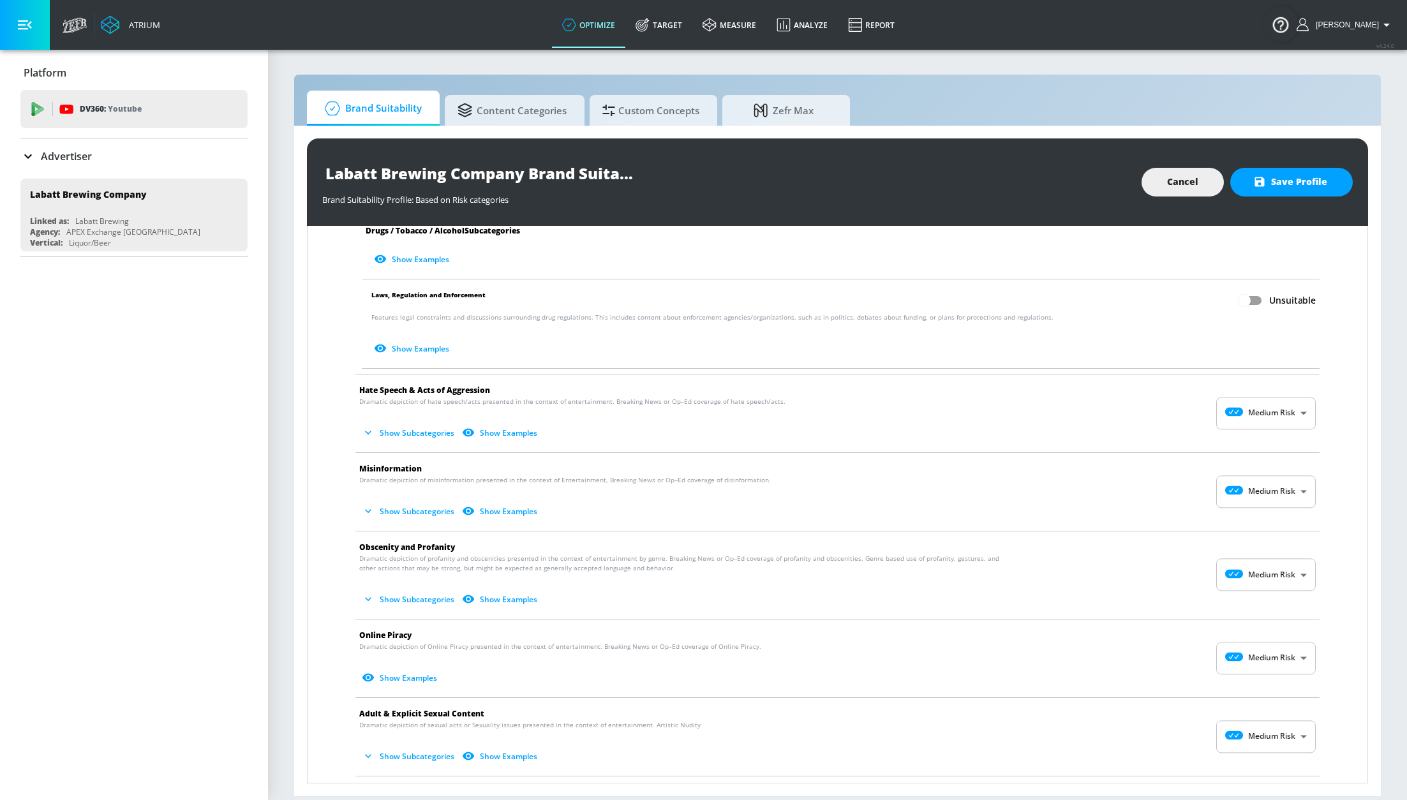
scroll to position [937, 0]
click at [1235, 409] on body "Atrium optimize Target measure Analyze Report optimize Target measure Analyze R…" at bounding box center [703, 400] width 1407 height 800
click at [1239, 441] on icon at bounding box center [1229, 444] width 35 height 9
type input "MINIMAL"
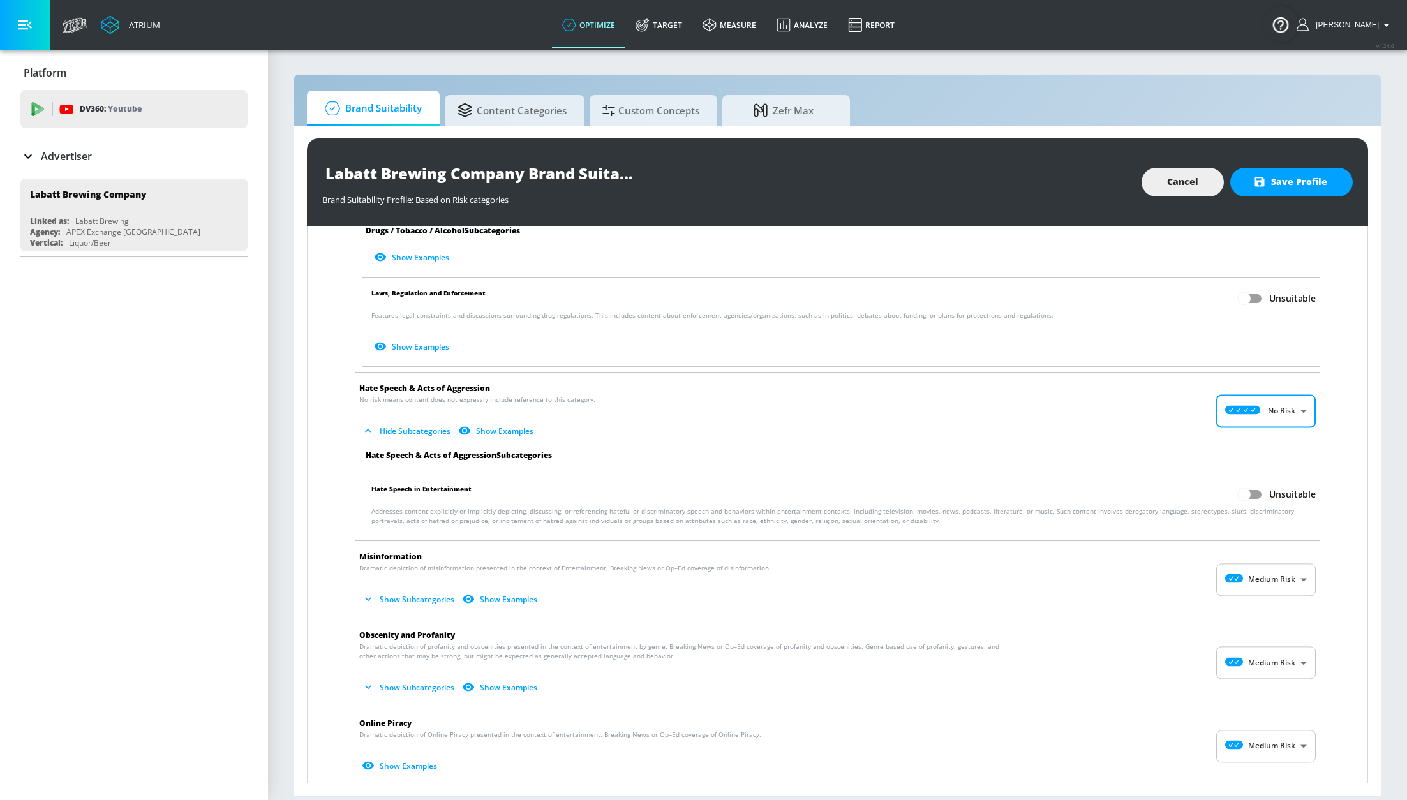
click at [1249, 574] on body "Atrium optimize Target measure Analyze Report optimize Target measure Analyze R…" at bounding box center [703, 400] width 1407 height 800
drag, startPoint x: 1245, startPoint y: 610, endPoint x: 1223, endPoint y: 584, distance: 34.0
click at [1233, 602] on ul "No Risk Low Risk Medium Risk" at bounding box center [1251, 636] width 100 height 73
click at [1247, 614] on div "No Risk" at bounding box center [1251, 615] width 79 height 13
type input "MINIMAL"
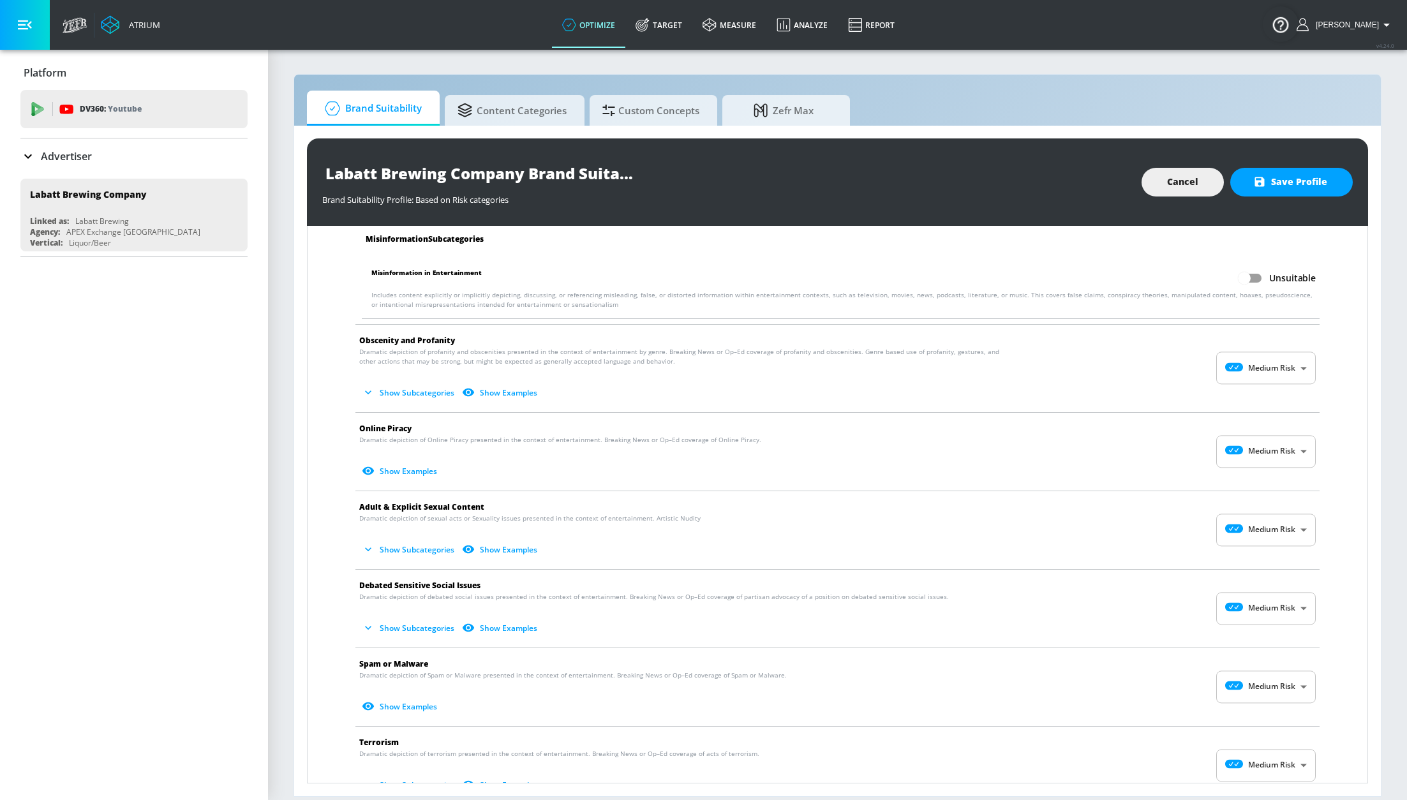
scroll to position [1324, 0]
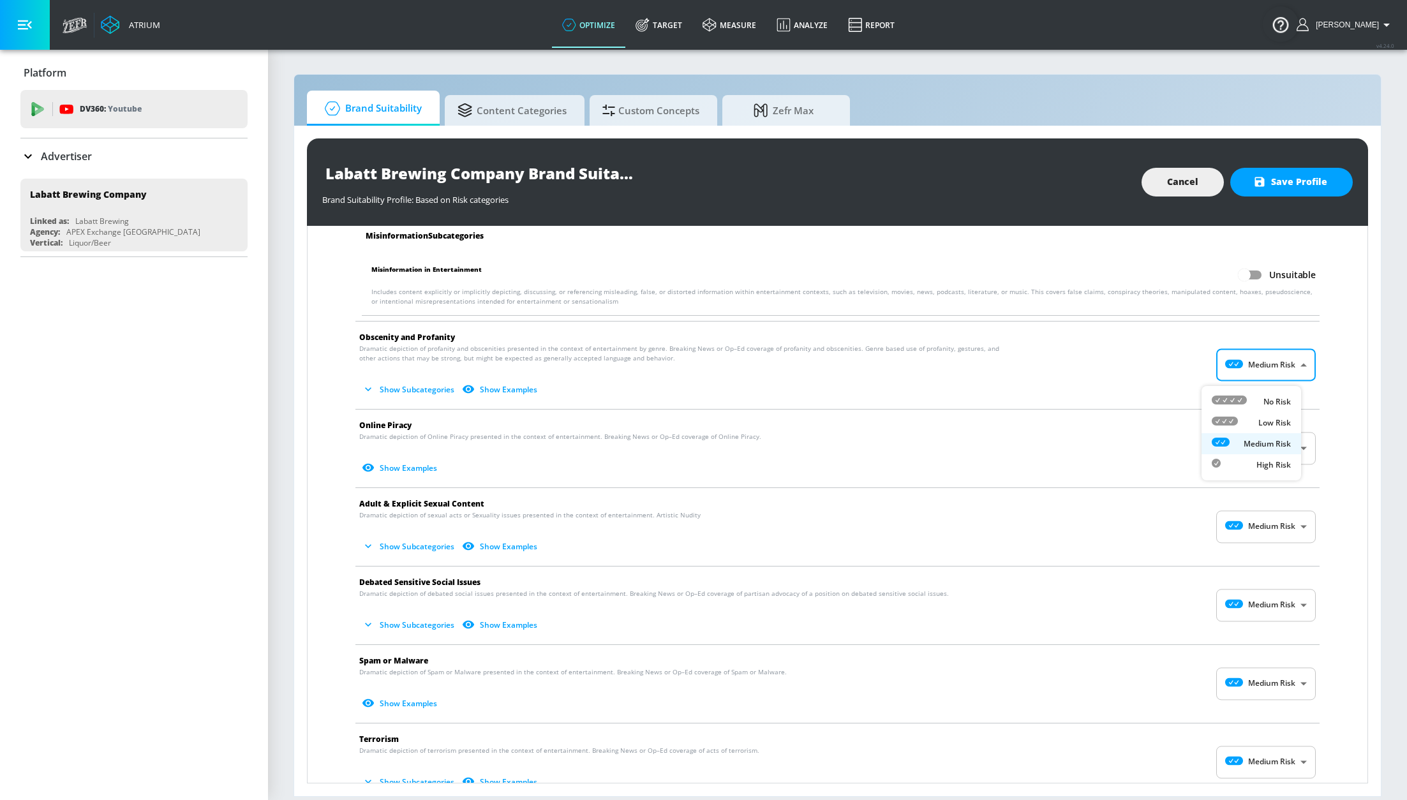
drag, startPoint x: 1231, startPoint y: 362, endPoint x: 1240, endPoint y: 401, distance: 40.4
click at [1231, 362] on body "Atrium optimize Target measure Analyze Report optimize Target measure Analyze R…" at bounding box center [703, 400] width 1407 height 800
click at [1238, 403] on icon at bounding box center [1229, 400] width 35 height 9
type input "MINIMAL"
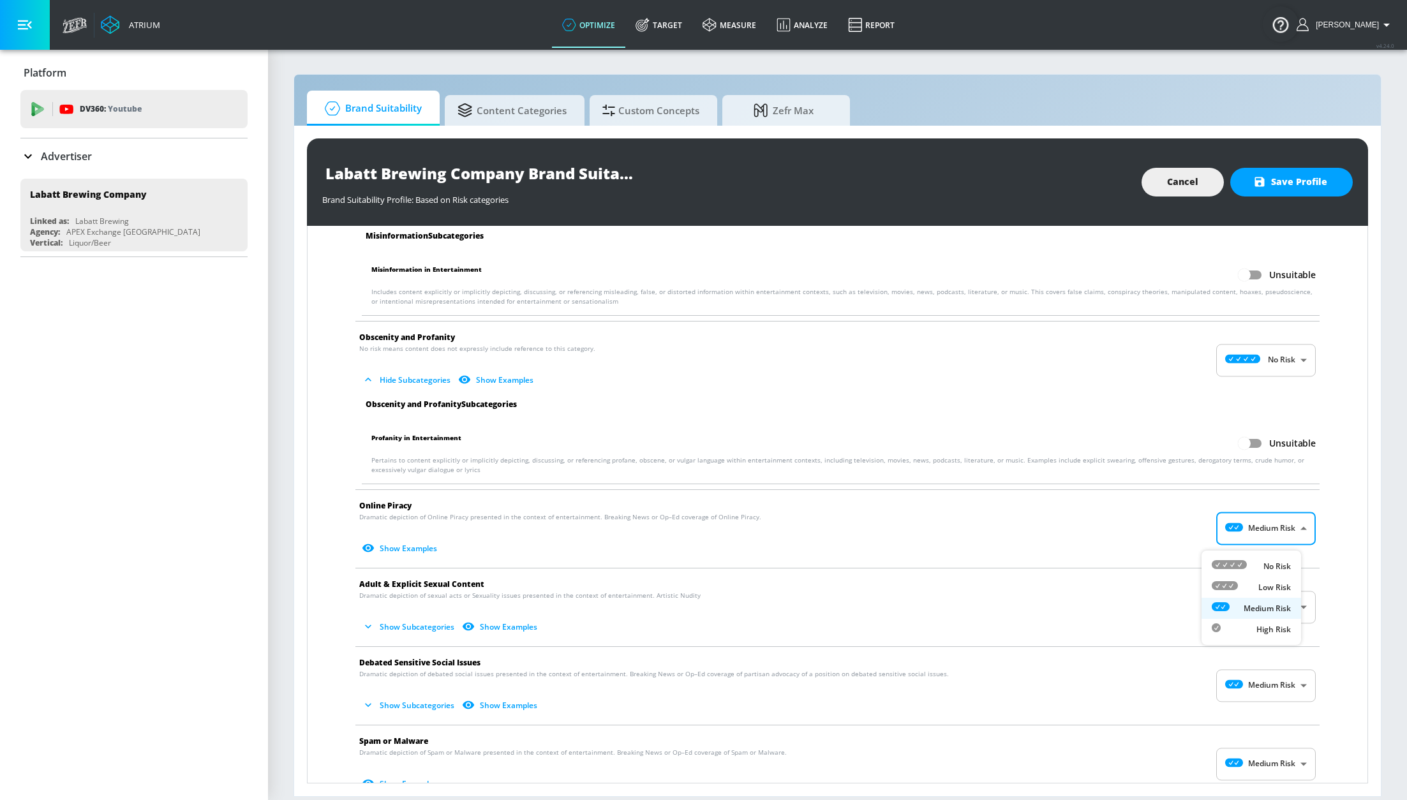
drag, startPoint x: 1217, startPoint y: 532, endPoint x: 1224, endPoint y: 540, distance: 10.4
click at [1217, 532] on body "Atrium optimize Target measure Analyze Report optimize Target measure Analyze R…" at bounding box center [703, 400] width 1407 height 800
click at [1241, 563] on icon at bounding box center [1229, 564] width 35 height 9
type input "MINIMAL"
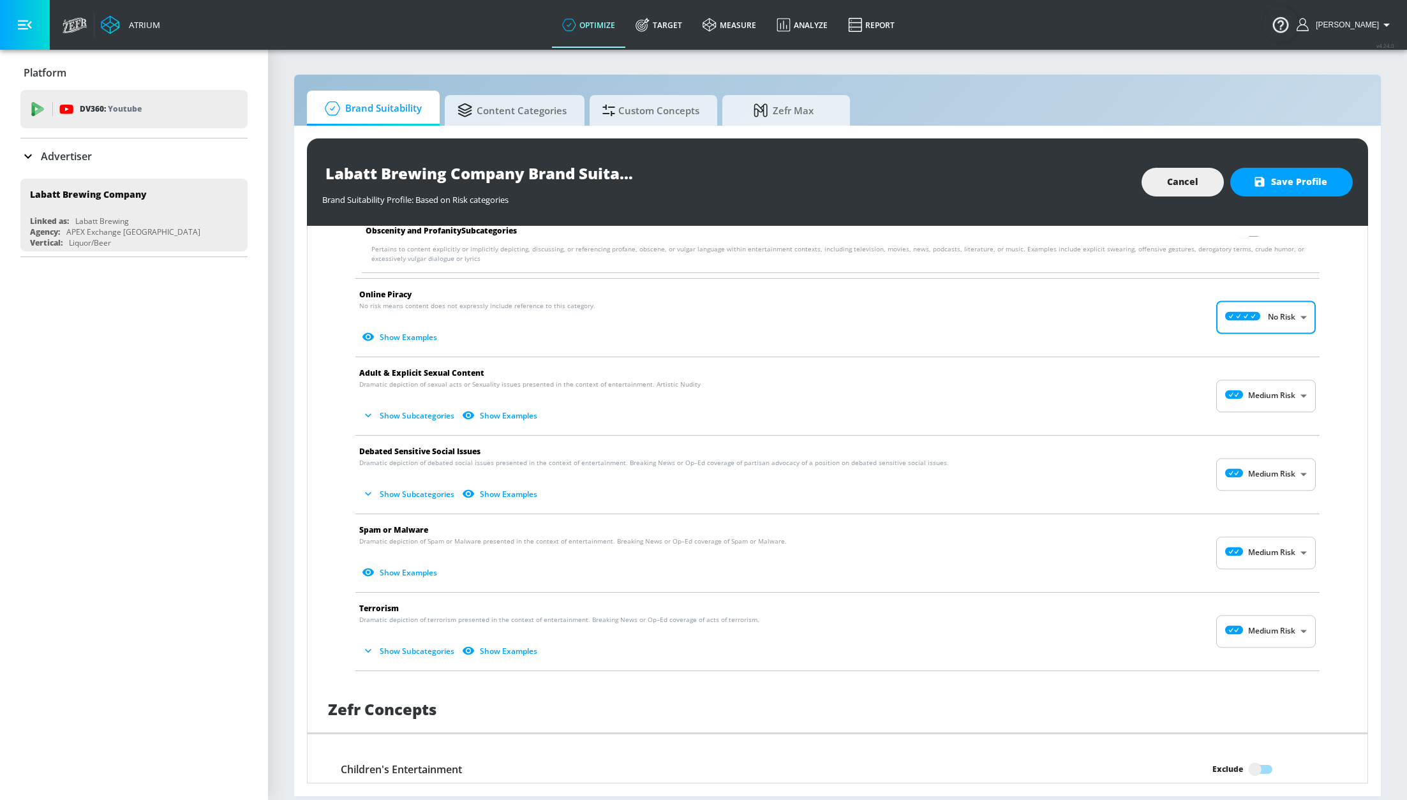
scroll to position [1535, 0]
click at [1228, 416] on body "Atrium optimize Target measure Analyze Report optimize Target measure Analyze R…" at bounding box center [703, 400] width 1407 height 800
click at [1226, 434] on icon at bounding box center [1229, 432] width 35 height 9
type input "MINIMAL"
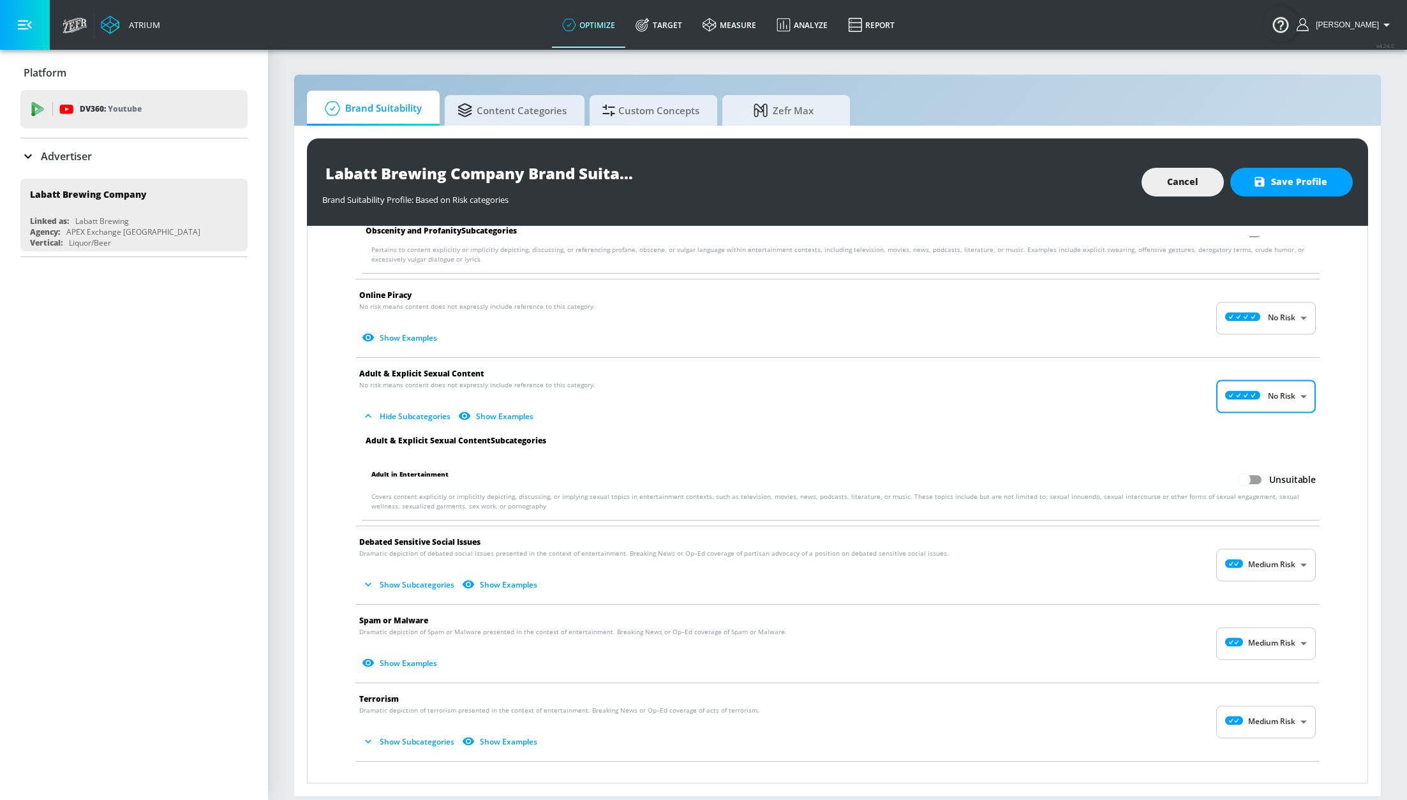
click at [1233, 584] on body "Atrium optimize Target measure Analyze Report optimize Target measure Analyze R…" at bounding box center [703, 400] width 1407 height 800
drag, startPoint x: 1226, startPoint y: 600, endPoint x: 1210, endPoint y: 558, distance: 44.7
click at [1224, 597] on icon at bounding box center [1229, 601] width 35 height 9
type input "MINIMAL"
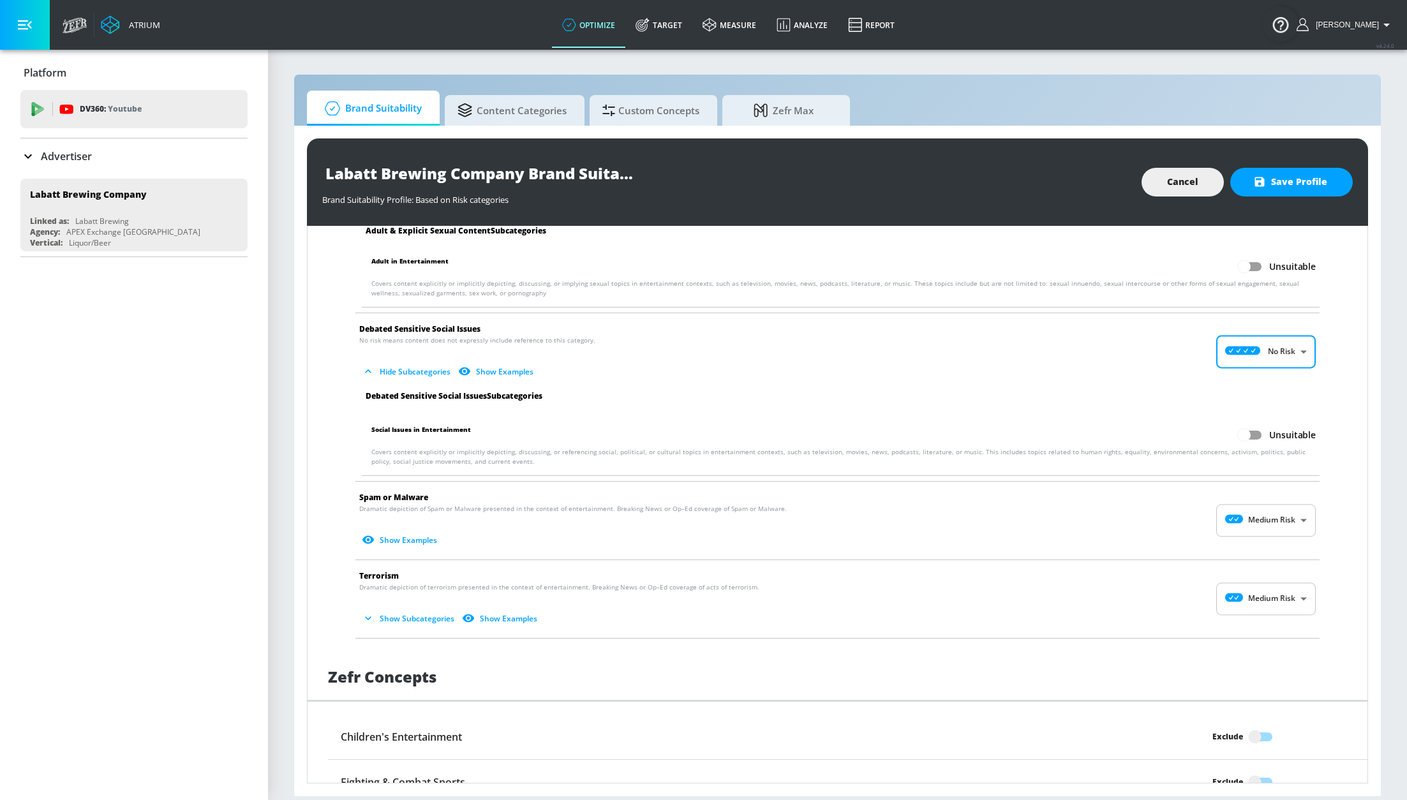
scroll to position [1752, 0]
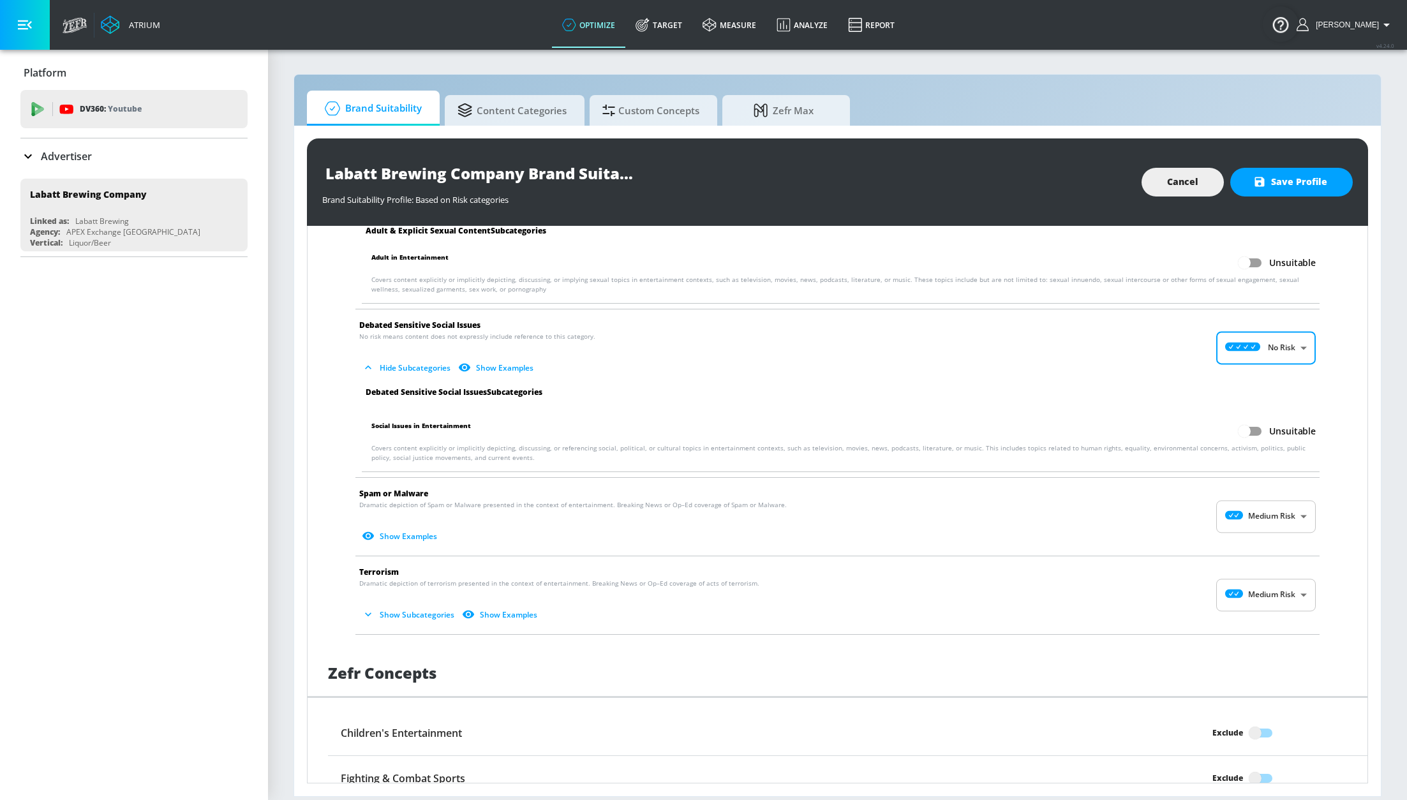
click at [1232, 520] on body "Atrium optimize Target measure Analyze Report optimize Target measure Analyze R…" at bounding box center [703, 400] width 1407 height 800
click at [1245, 550] on icon at bounding box center [1229, 553] width 35 height 9
type input "MINIMAL"
click at [1237, 599] on body "Atrium optimize Target measure Analyze Report optimize Target measure Analyze R…" at bounding box center [703, 400] width 1407 height 800
drag, startPoint x: 1235, startPoint y: 623, endPoint x: 1222, endPoint y: 618, distance: 13.7
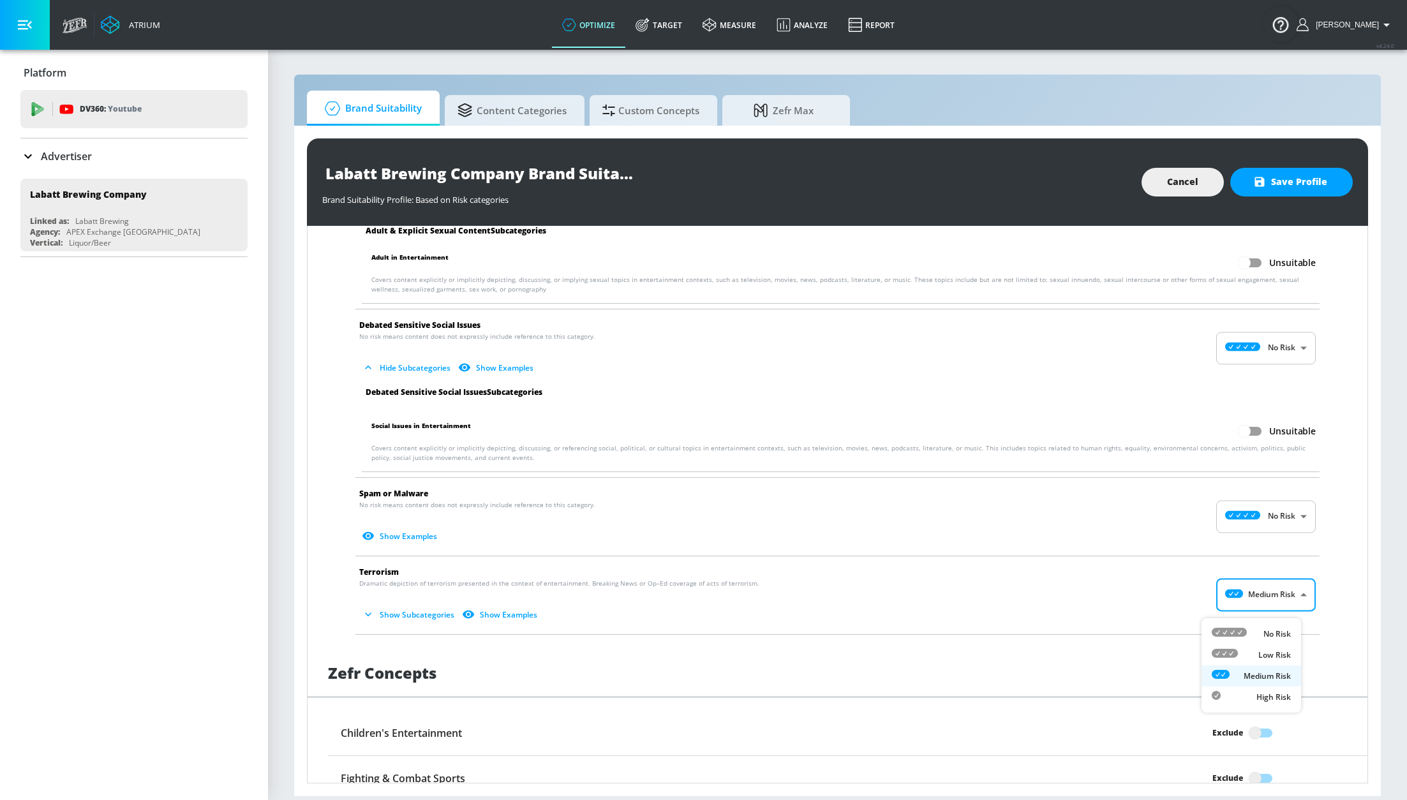
click at [1233, 623] on li "No Risk" at bounding box center [1251, 633] width 100 height 21
type input "MINIMAL"
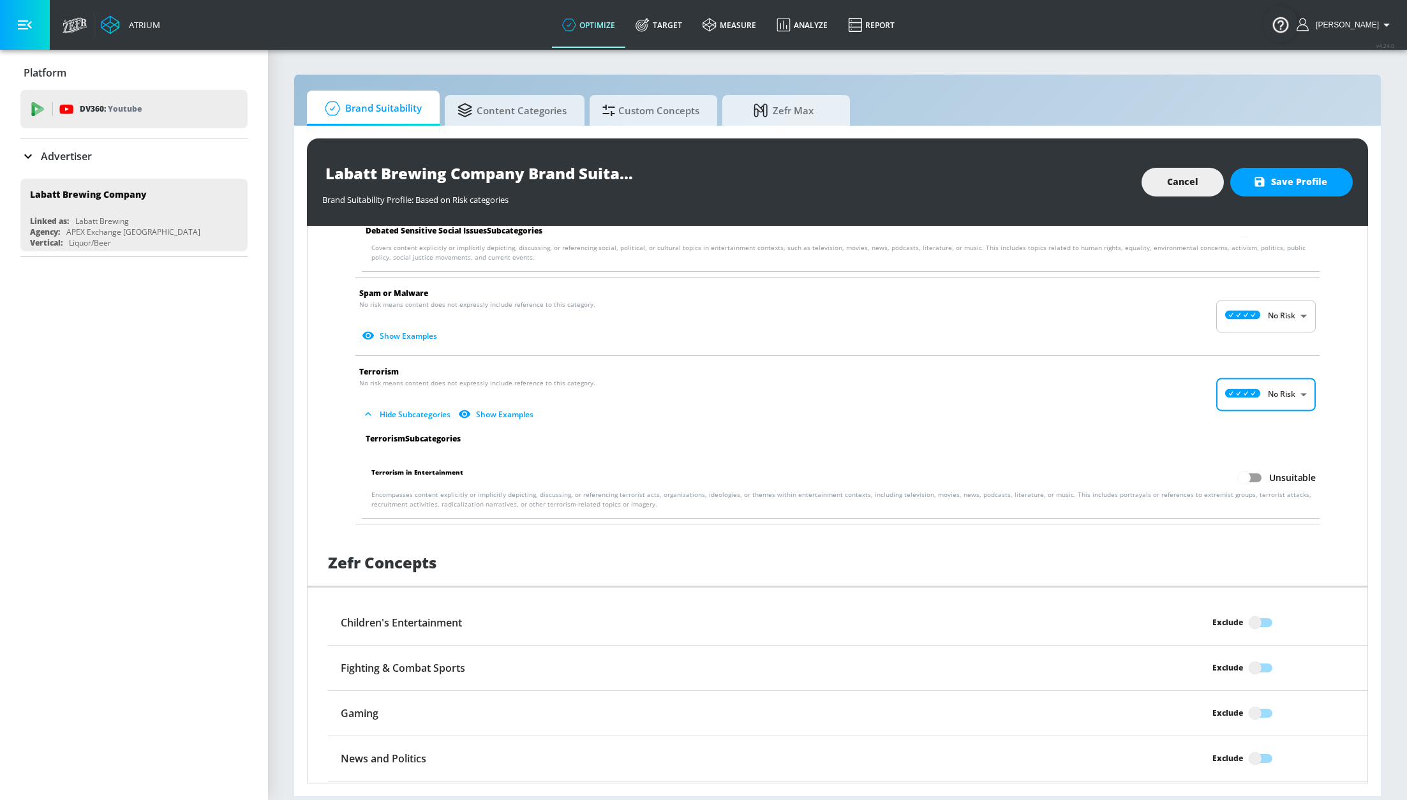
scroll to position [2050, 0]
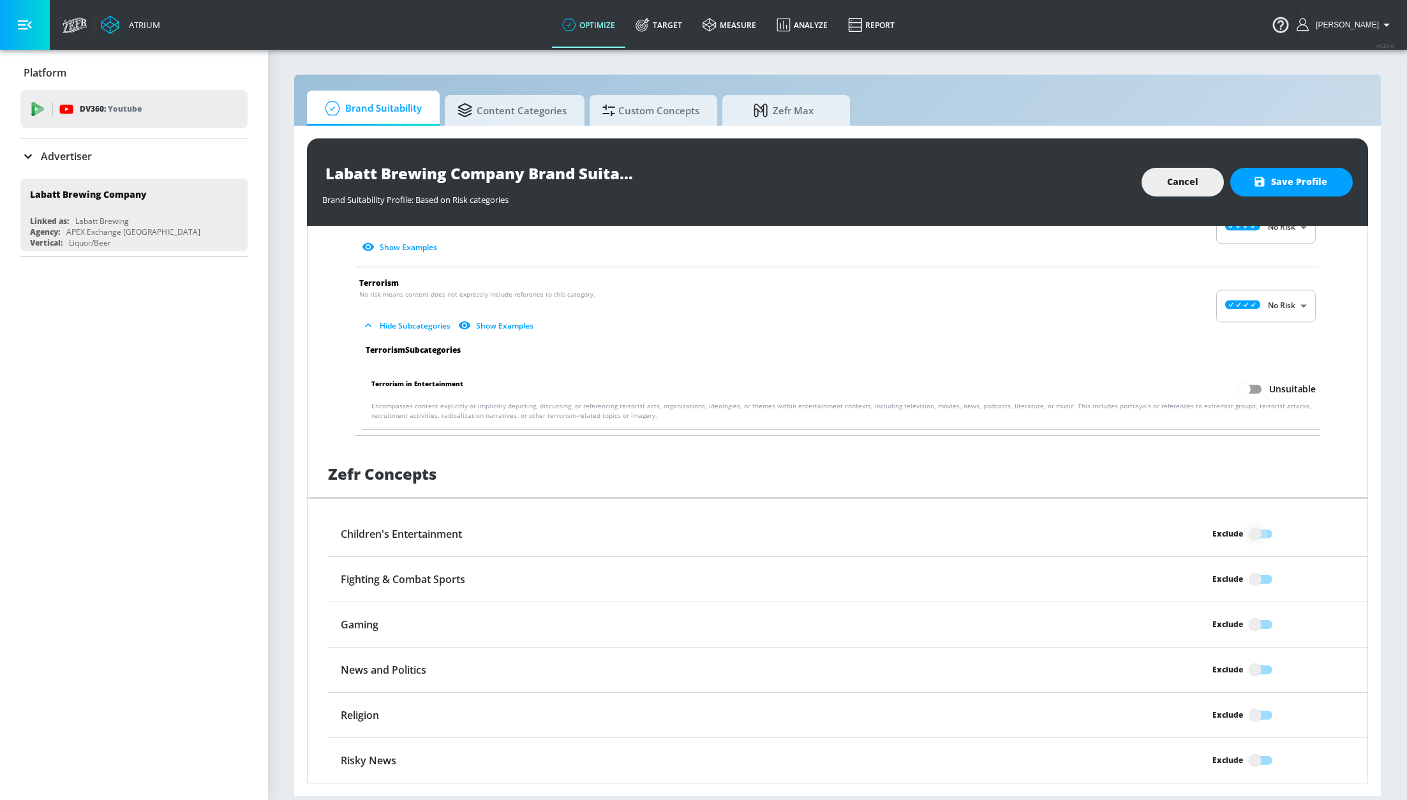
drag, startPoint x: 1245, startPoint y: 533, endPoint x: 1249, endPoint y: 549, distance: 16.6
click at [1245, 533] on input "Exclude" at bounding box center [1255, 534] width 73 height 24
checkbox input "true"
click at [1248, 573] on input "Exclude" at bounding box center [1255, 579] width 73 height 24
checkbox input "true"
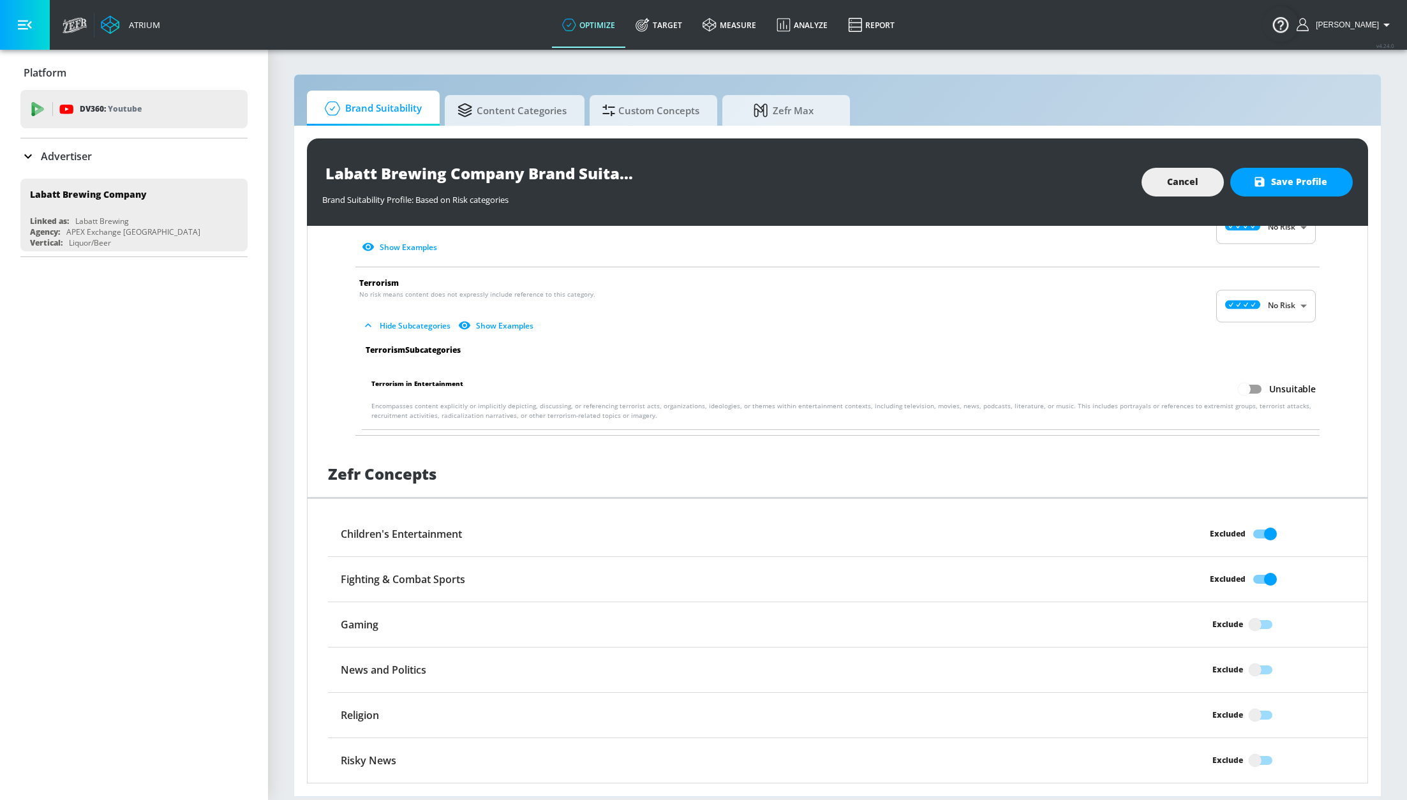
click at [1248, 623] on input "Exclude" at bounding box center [1255, 624] width 73 height 24
checkbox input "true"
click at [1250, 674] on input "Exclude" at bounding box center [1255, 670] width 73 height 24
checkbox input "true"
click at [1250, 712] on input "Exclude" at bounding box center [1255, 715] width 73 height 24
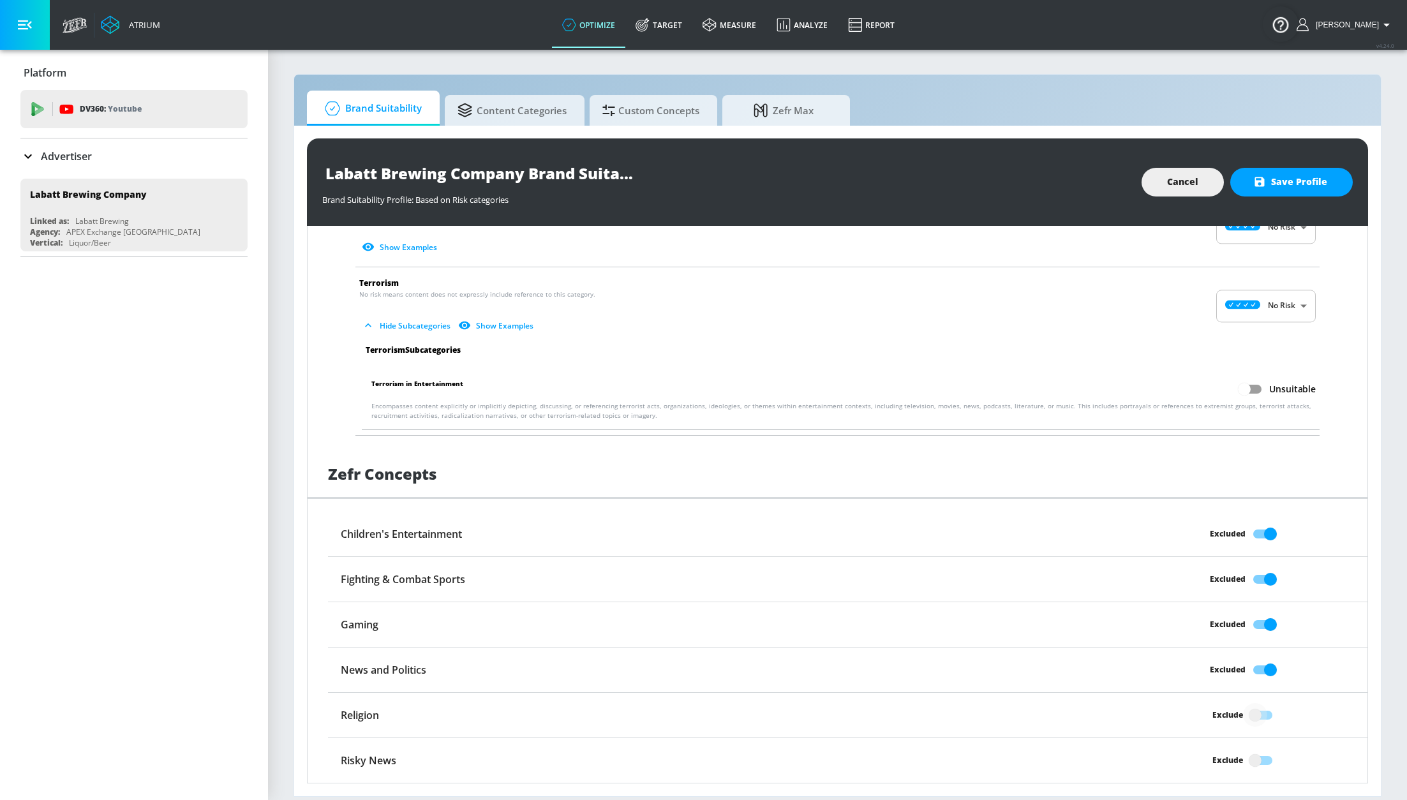
checkbox input "true"
click at [1250, 749] on input "Exclude" at bounding box center [1255, 760] width 73 height 24
checkbox input "true"
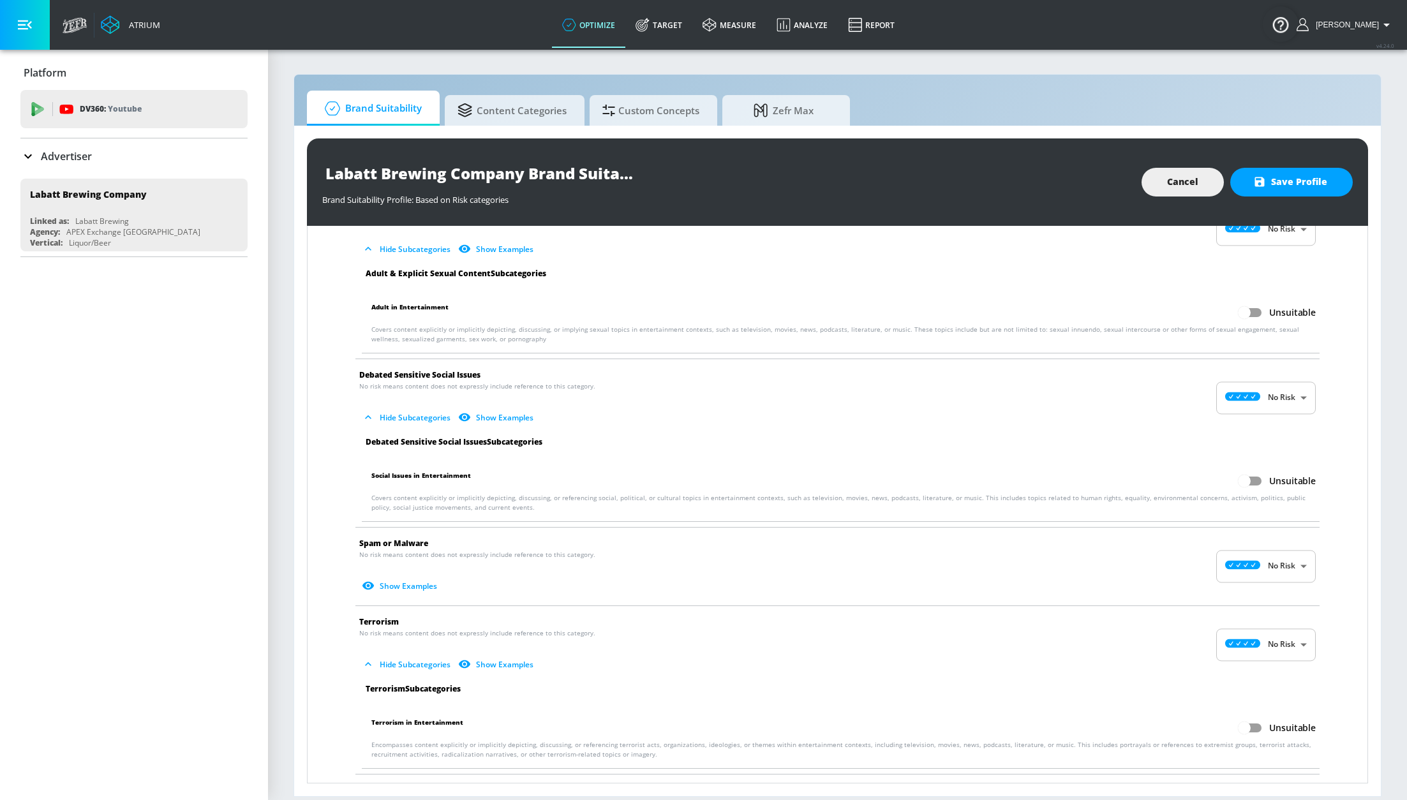
scroll to position [1714, 0]
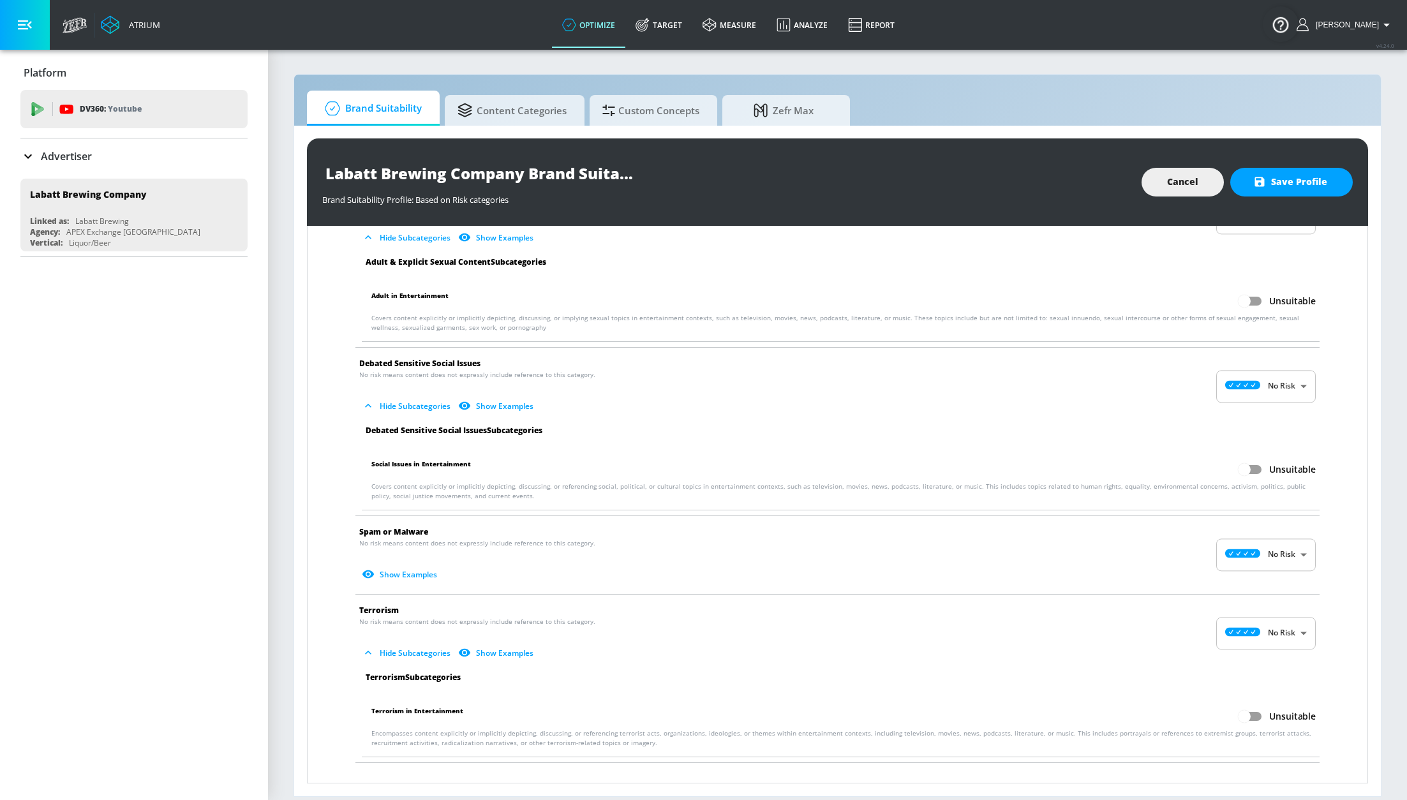
click at [370, 659] on icon "button" at bounding box center [368, 652] width 13 height 13
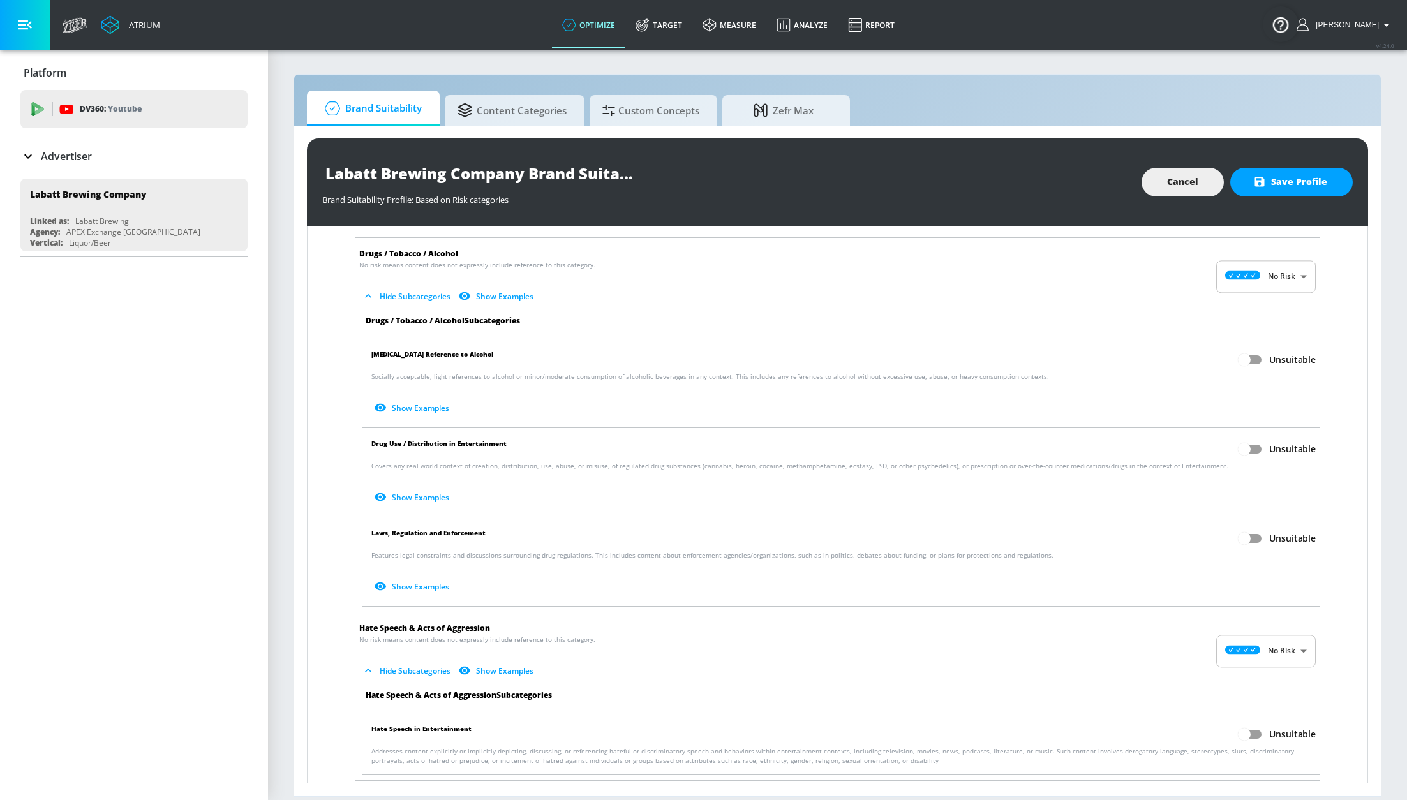
scroll to position [0, 0]
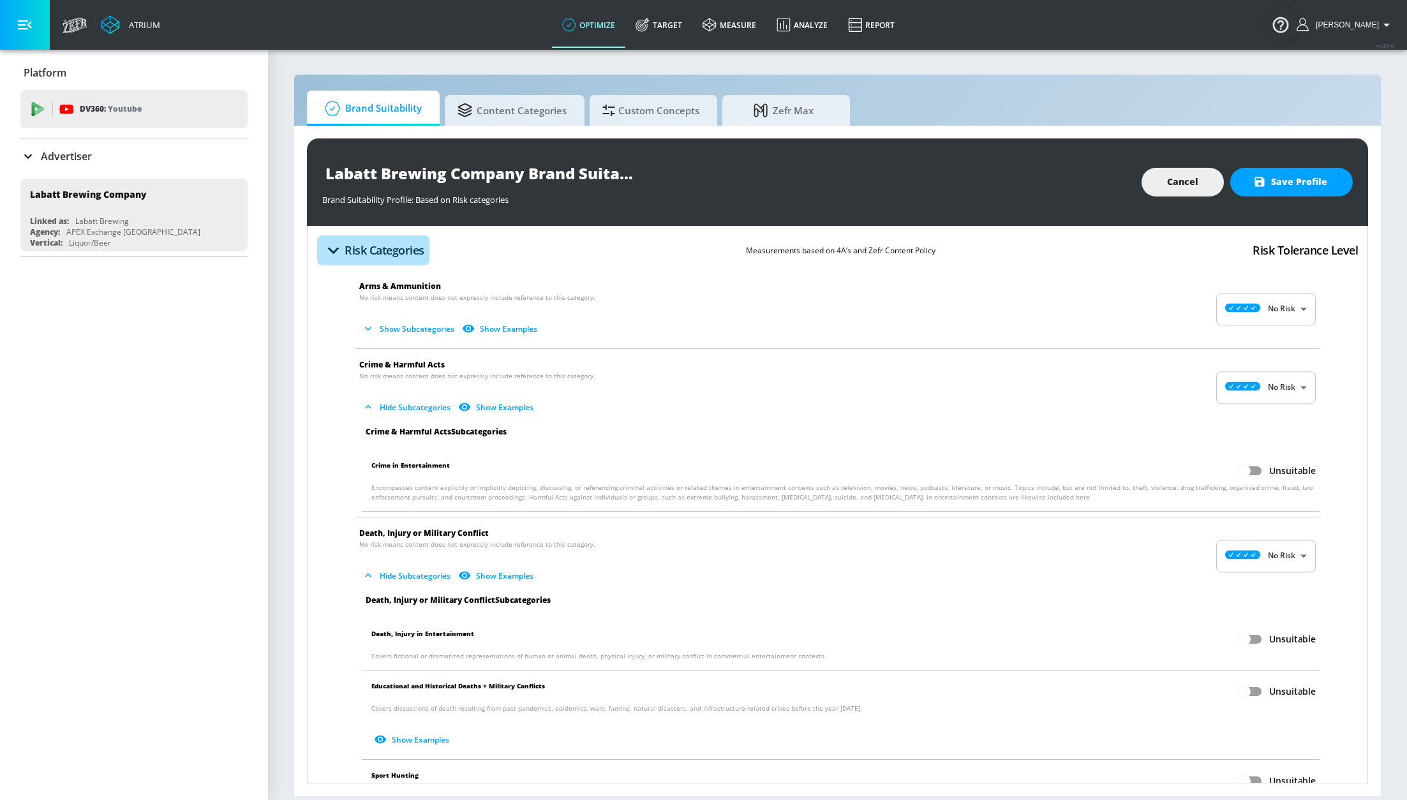
click at [339, 252] on icon "button" at bounding box center [333, 250] width 22 height 22
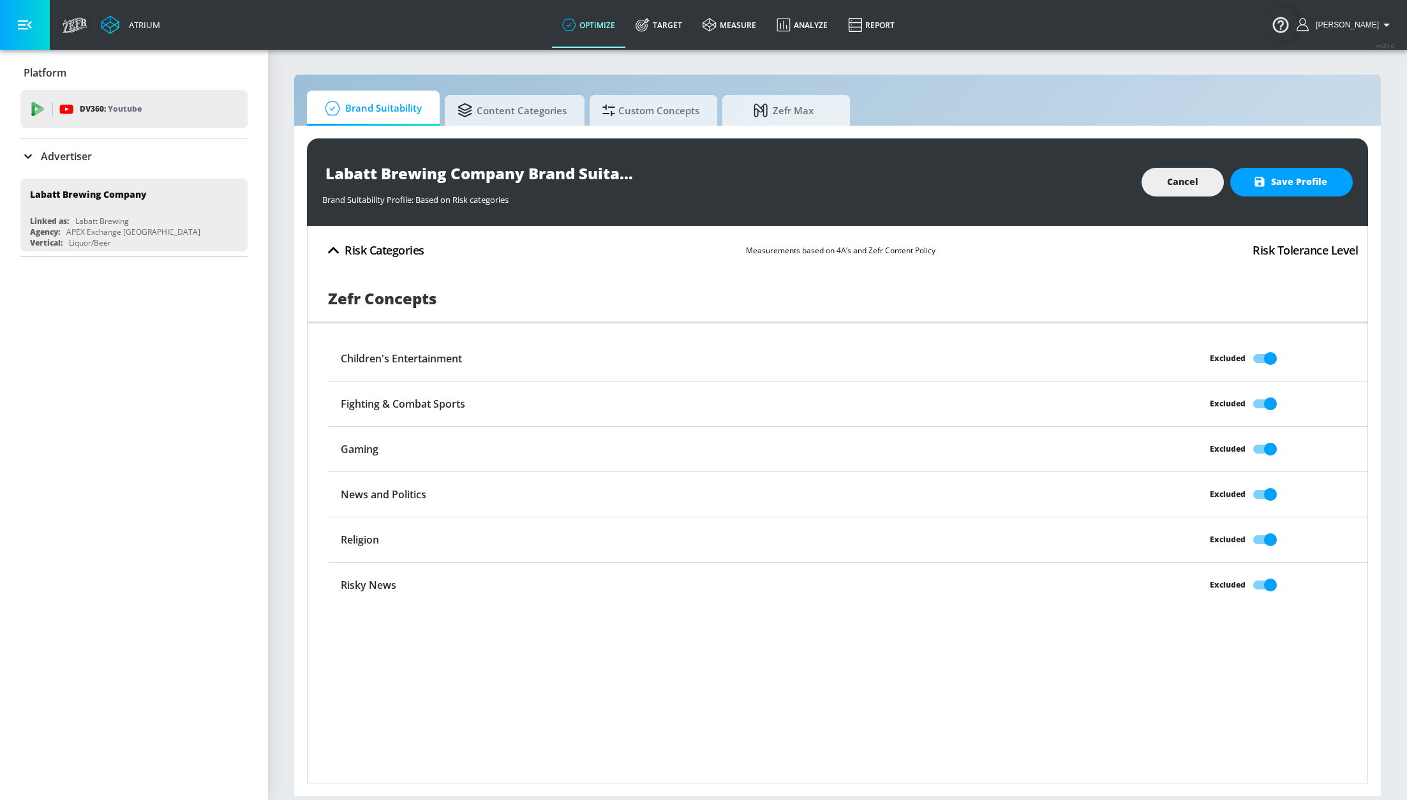
click at [336, 253] on icon "button" at bounding box center [333, 250] width 22 height 22
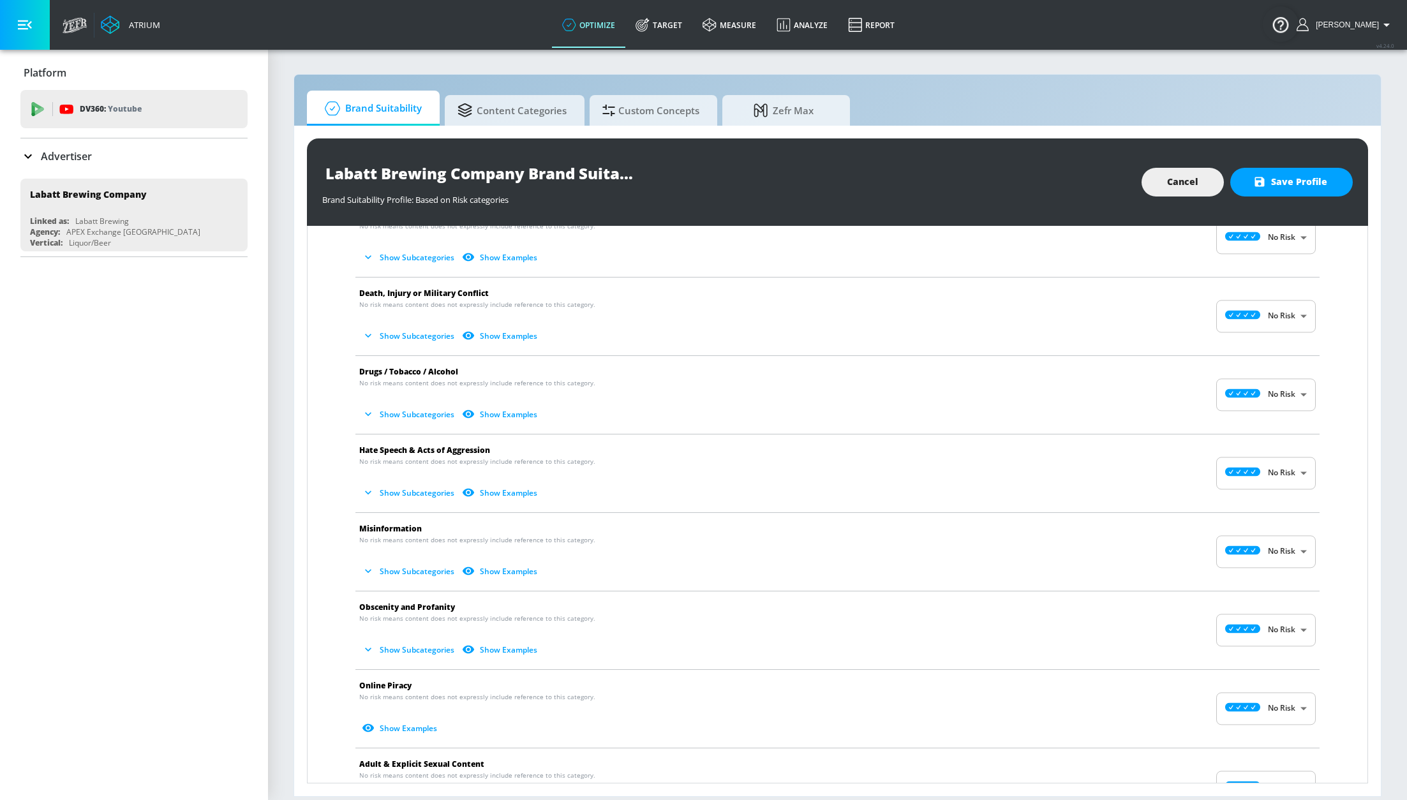
scroll to position [147, 0]
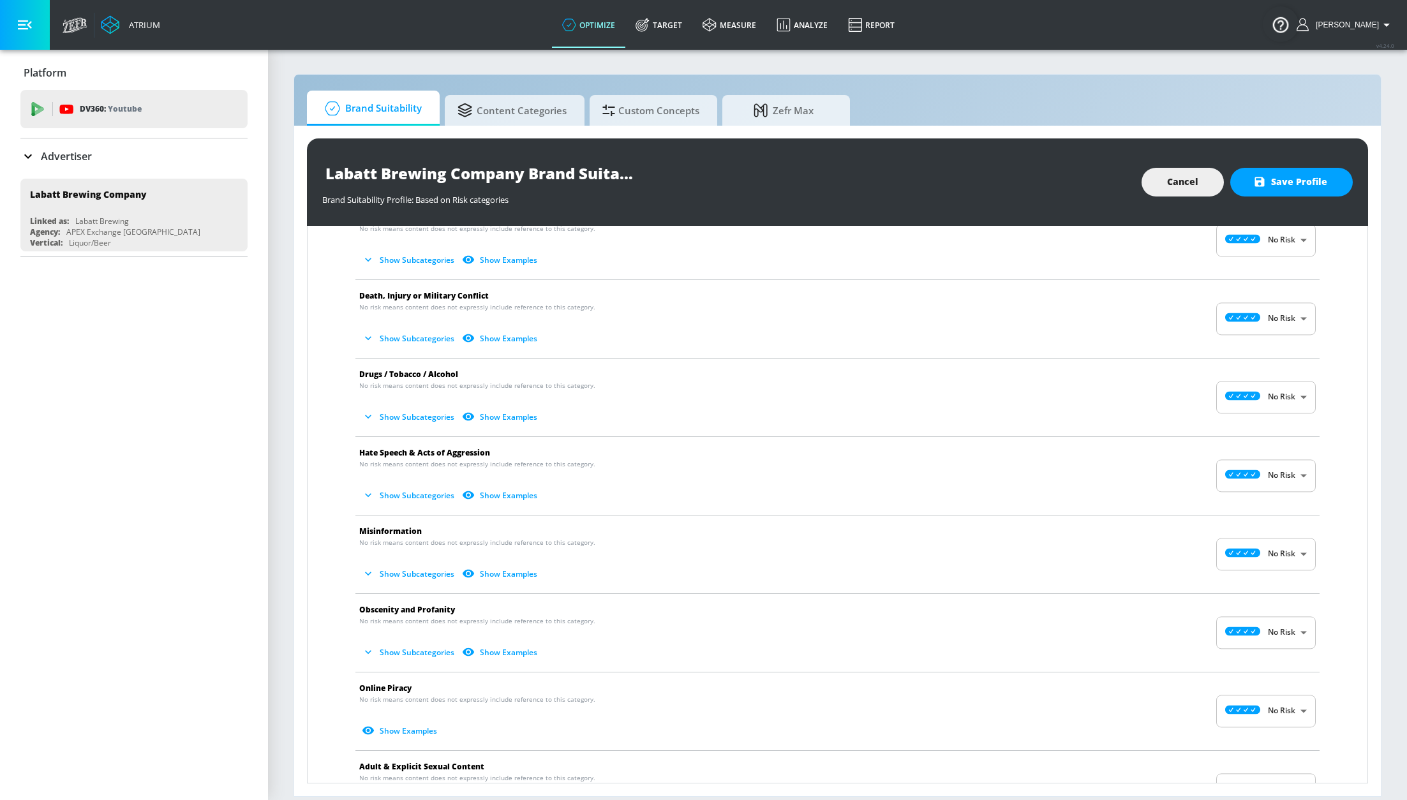
click at [380, 420] on button "Show Subcategories" at bounding box center [409, 416] width 100 height 21
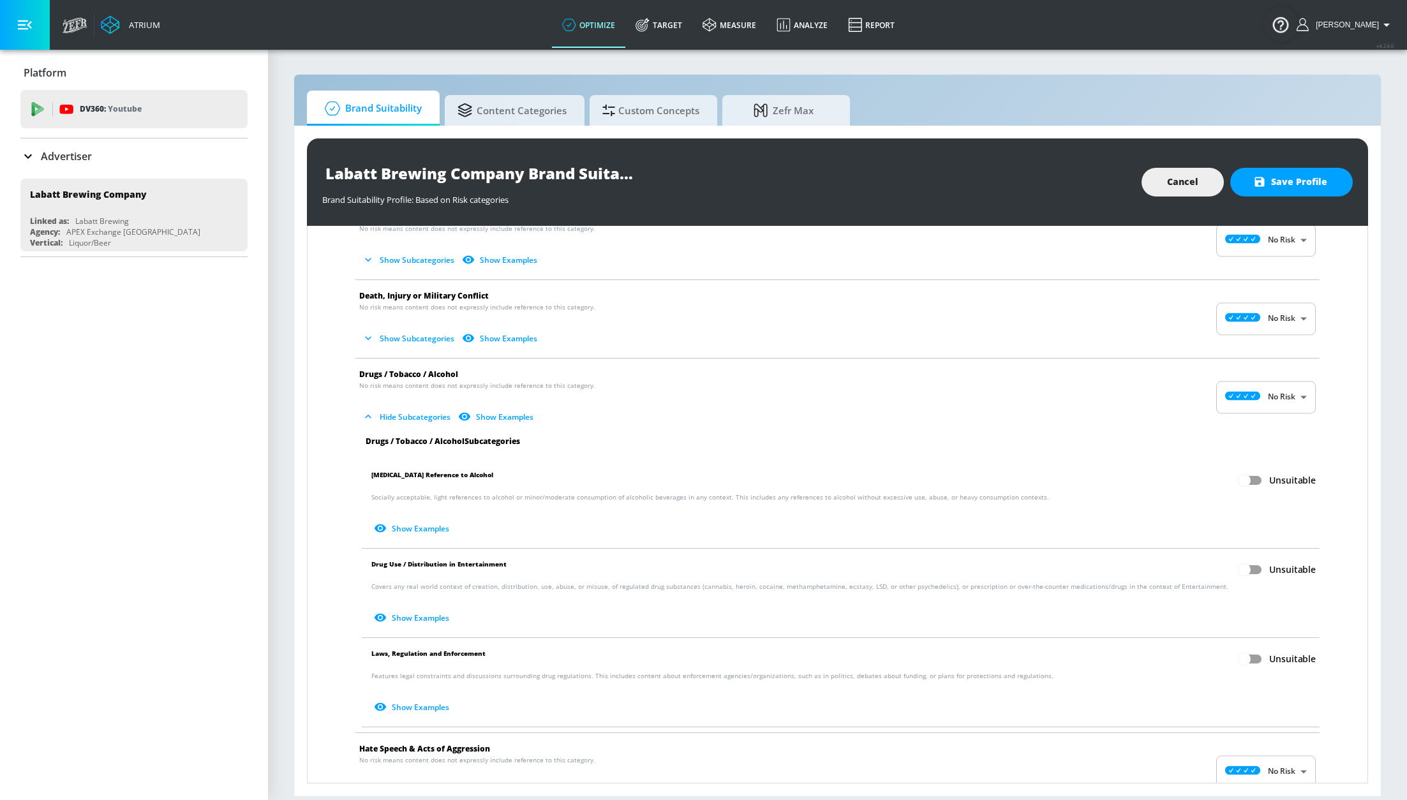
click at [1236, 406] on body "Atrium optimize Target measure Analyze Report optimize Target measure Analyze R…" at bounding box center [703, 400] width 1407 height 800
click at [1238, 468] on div "Medium Risk" at bounding box center [1251, 472] width 79 height 13
type input "MEDIUM"
checkbox input "true"
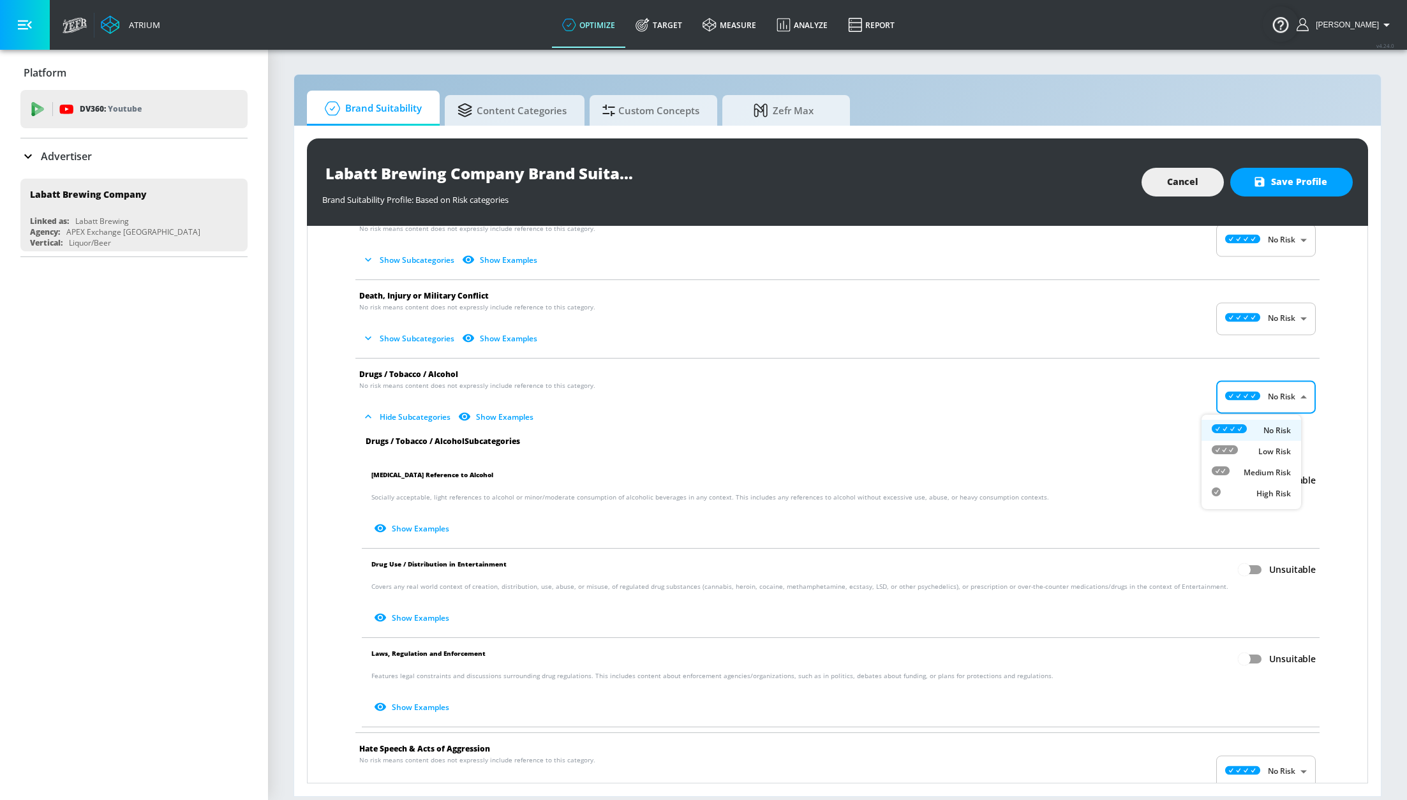
checkbox input "true"
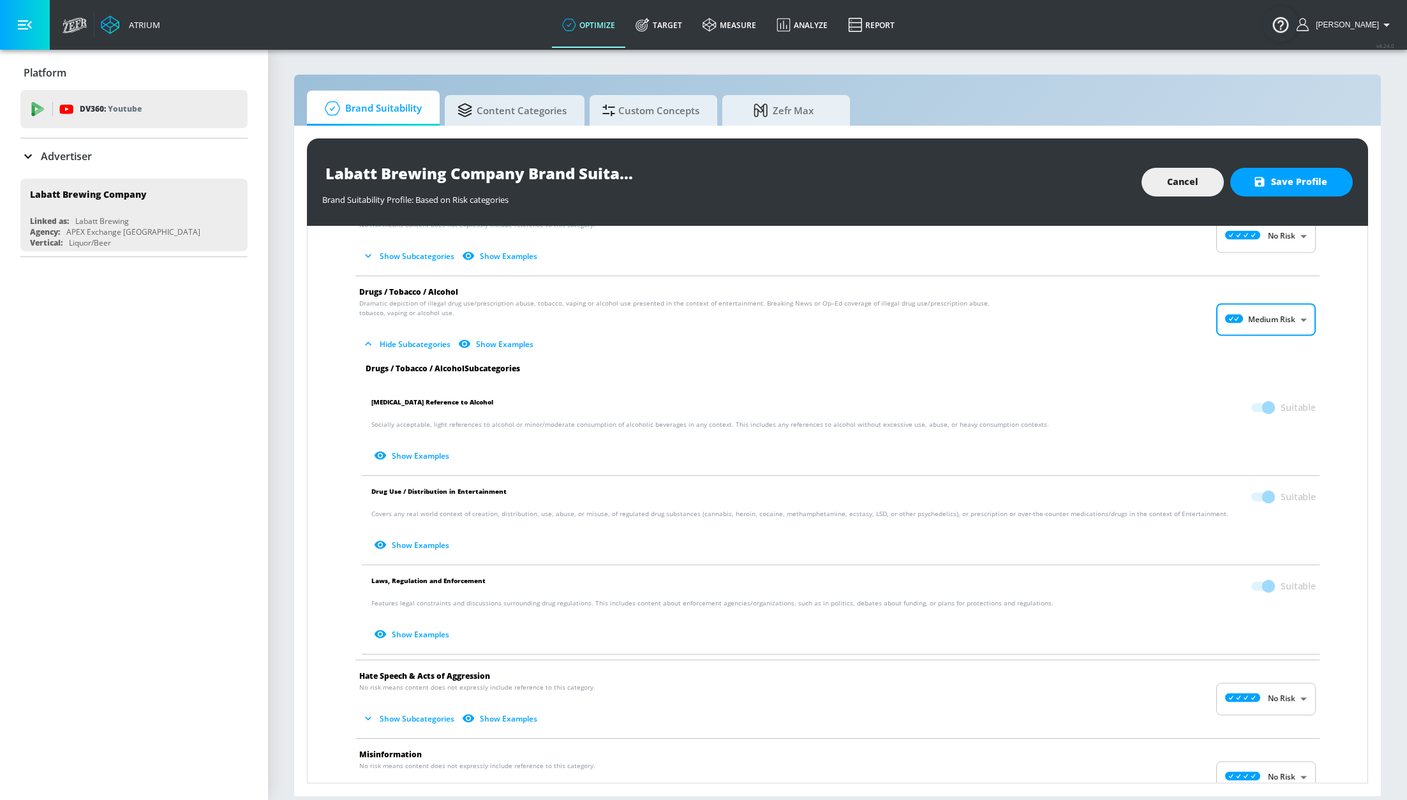
scroll to position [232, 0]
click at [1268, 313] on body "Atrium optimize Target measure Analyze Report optimize Target measure Analyze R…" at bounding box center [703, 400] width 1407 height 800
click at [1249, 345] on div "No Risk" at bounding box center [1251, 350] width 79 height 13
type input "MINIMAL"
checkbox input "false"
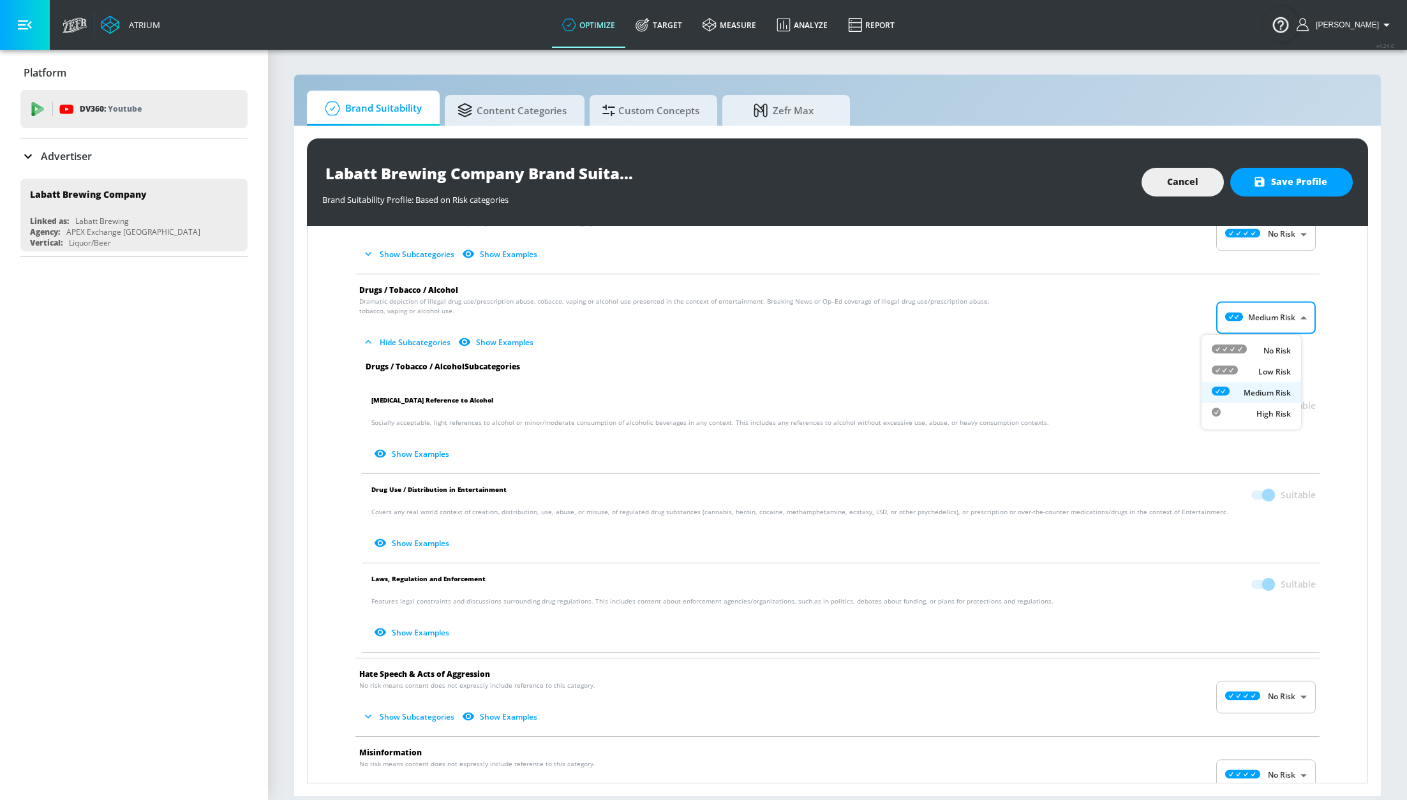
checkbox input "false"
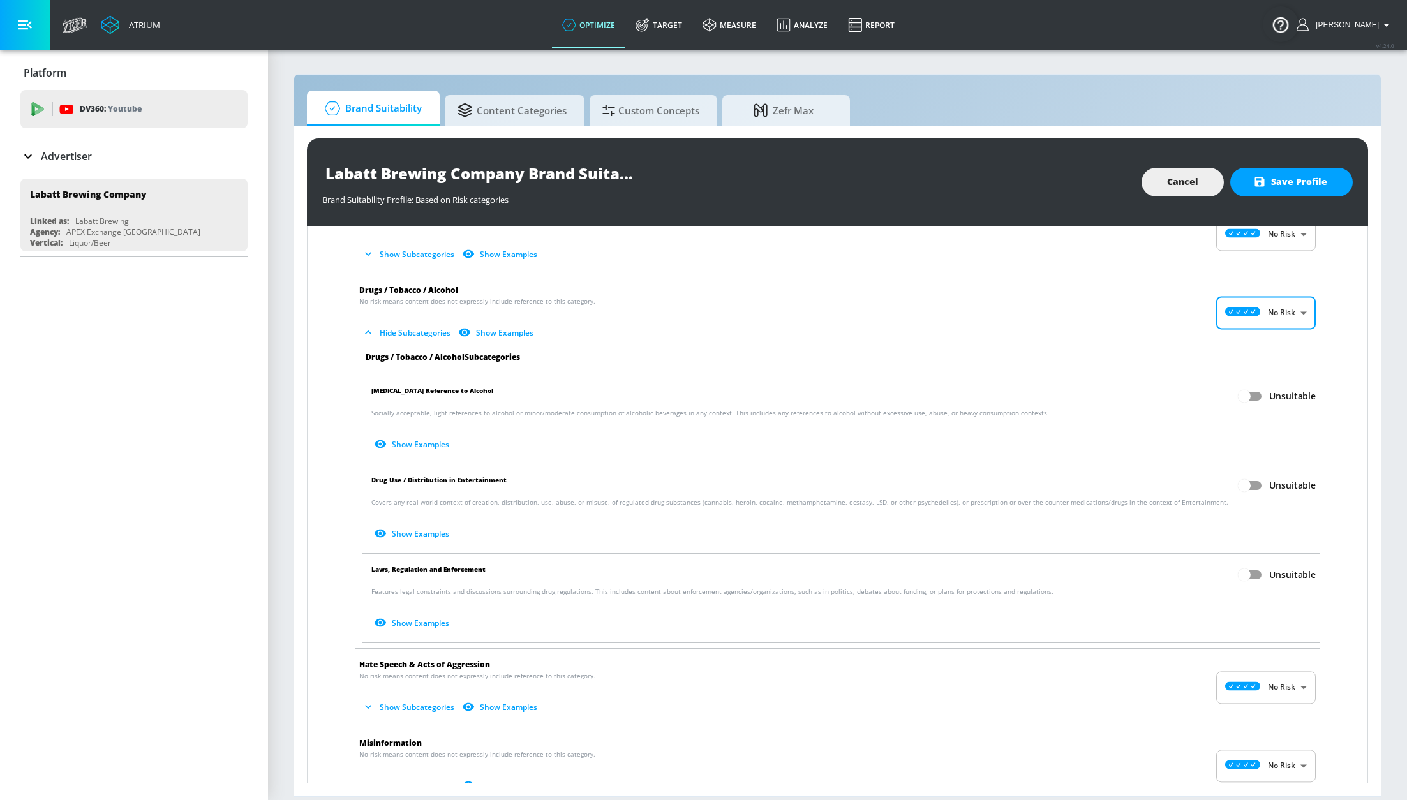
click at [1236, 484] on input "Unsuitable" at bounding box center [1244, 485] width 73 height 24
checkbox input "true"
click at [1248, 575] on input "Unsuitable" at bounding box center [1244, 575] width 73 height 24
checkbox input "true"
click at [1239, 397] on input "Unsuitable" at bounding box center [1244, 396] width 73 height 24
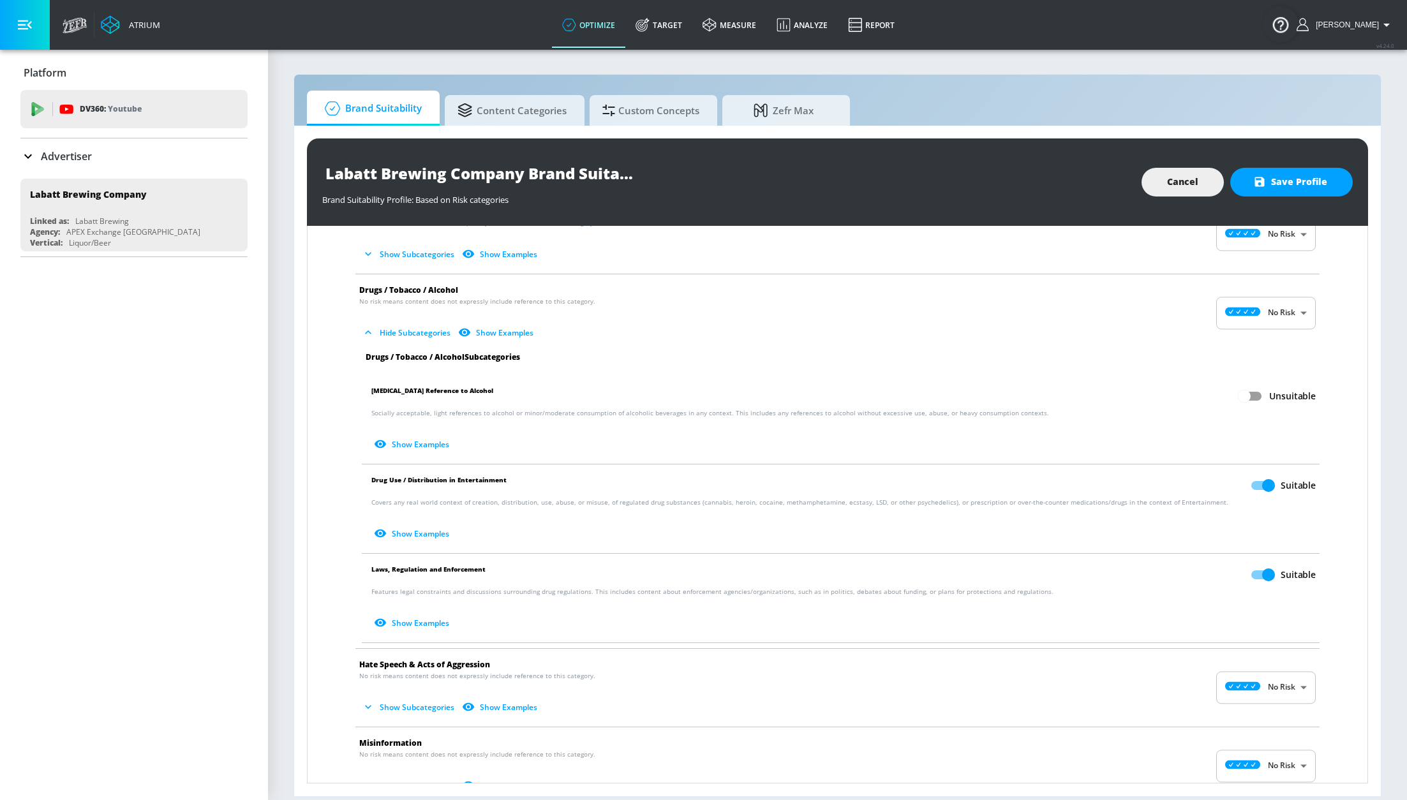
checkbox input "true"
drag, startPoint x: 1249, startPoint y: 488, endPoint x: 1251, endPoint y: 528, distance: 39.6
click at [1249, 488] on input "Suitable" at bounding box center [1268, 485] width 73 height 24
checkbox input "false"
click at [1250, 569] on input "Suitable" at bounding box center [1268, 575] width 73 height 24
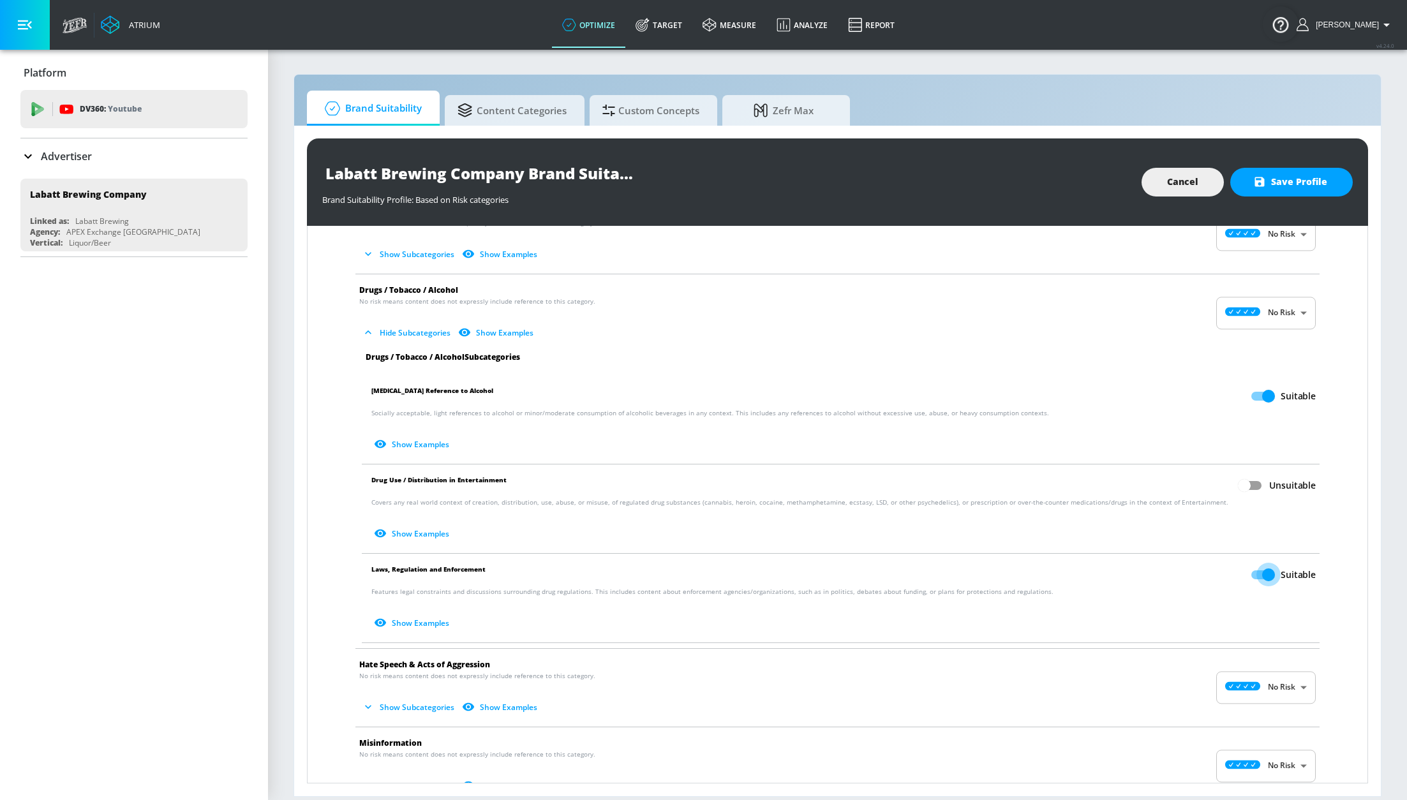
checkbox input "false"
click at [1291, 193] on button "Save Profile" at bounding box center [1291, 182] width 122 height 29
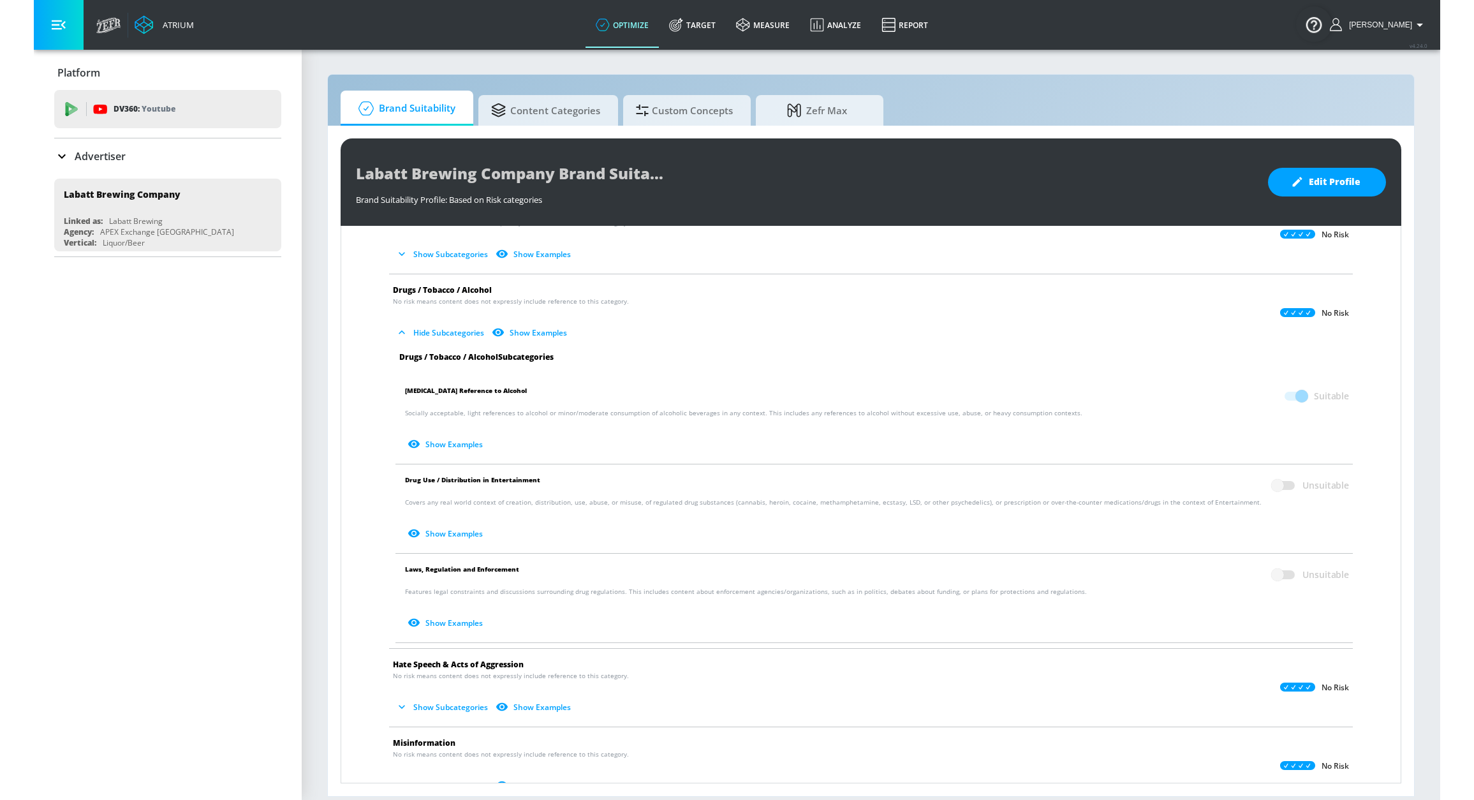
scroll to position [0, 0]
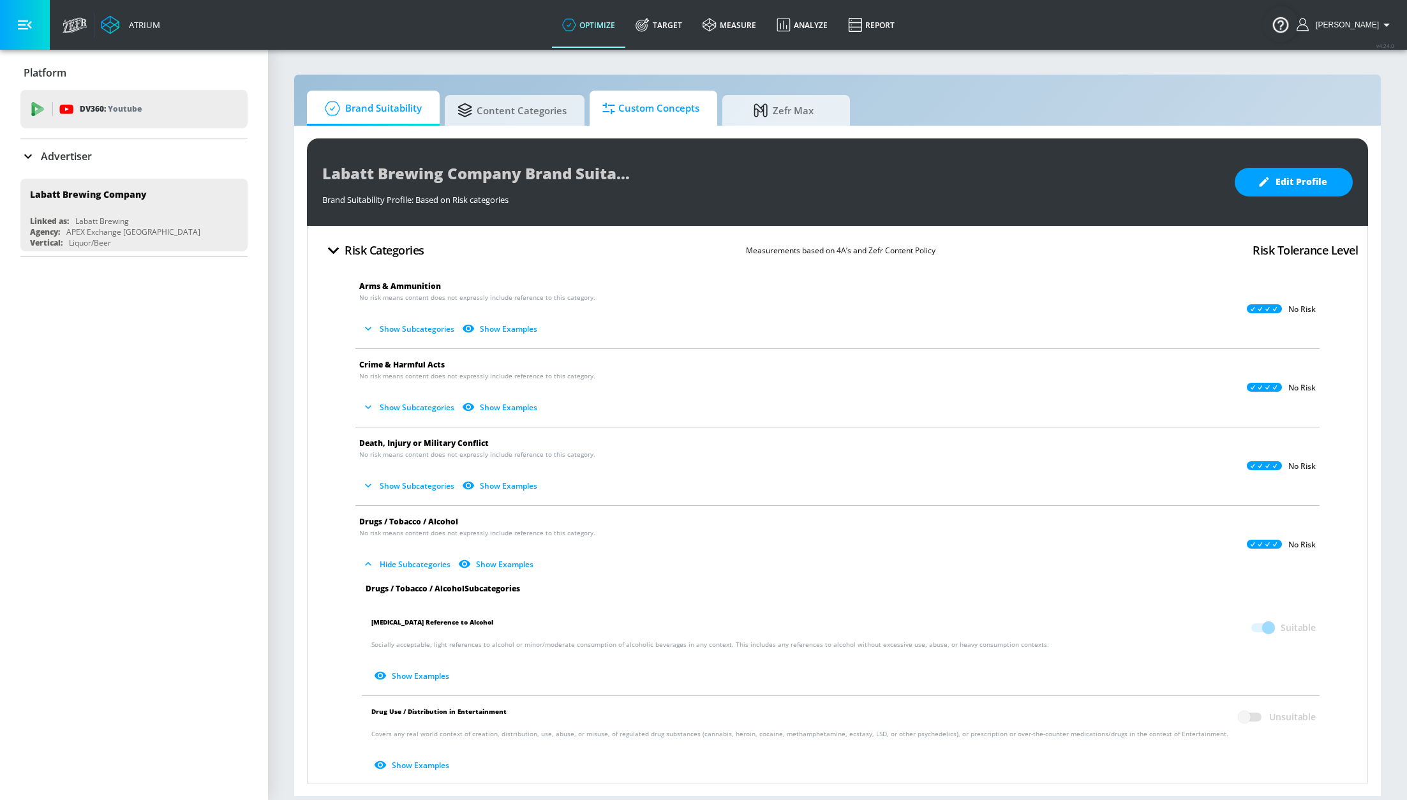
click at [598, 110] on link "Custom Concepts" at bounding box center [654, 108] width 128 height 35
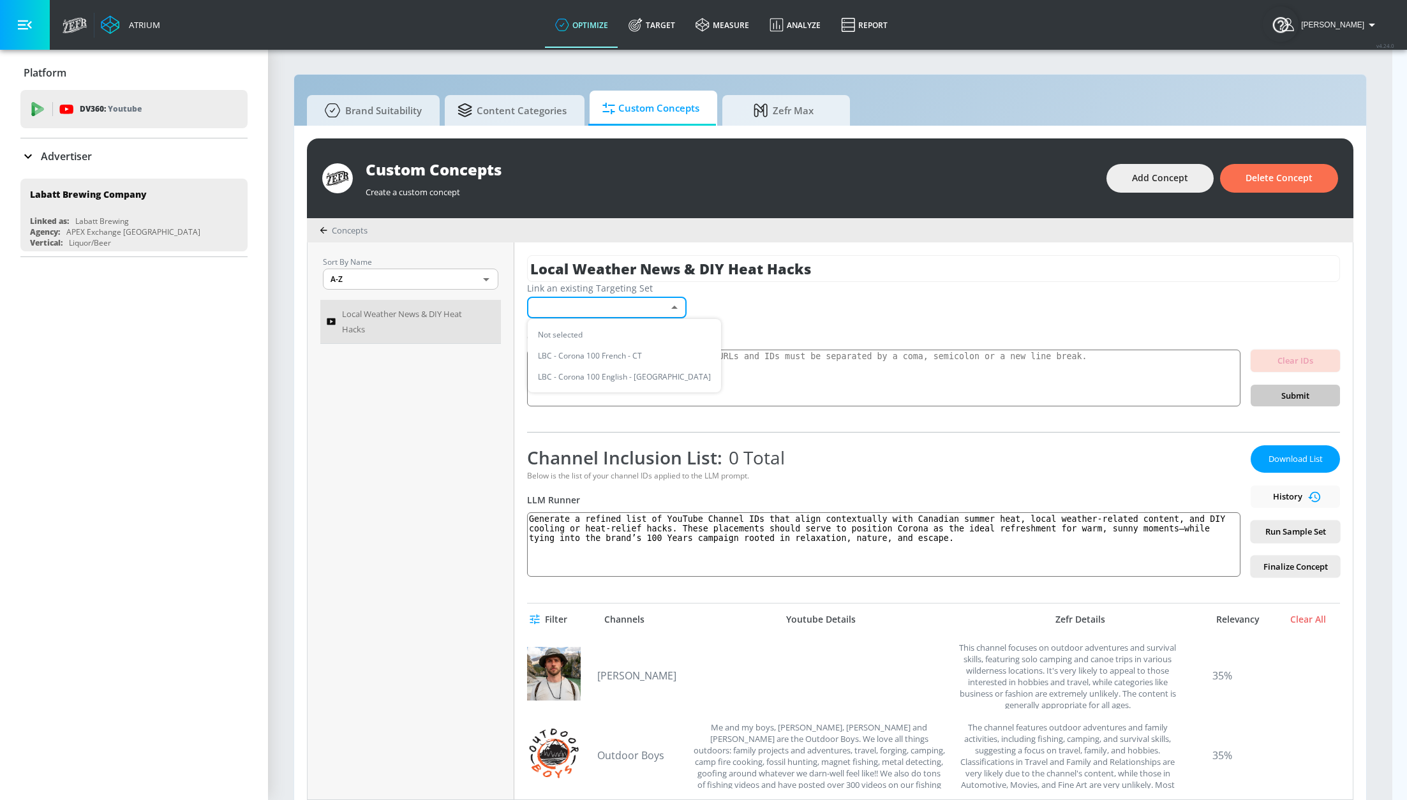
click at [620, 312] on body "Atrium optimize Target measure Analyze Report optimize Target measure Analyze R…" at bounding box center [703, 406] width 1407 height 813
click at [620, 371] on li "LBC - Corona 100 English - CT" at bounding box center [624, 376] width 193 height 21
type input "4dac8588-dcc8-4fa2-ab83-40f32d3a8e5c"
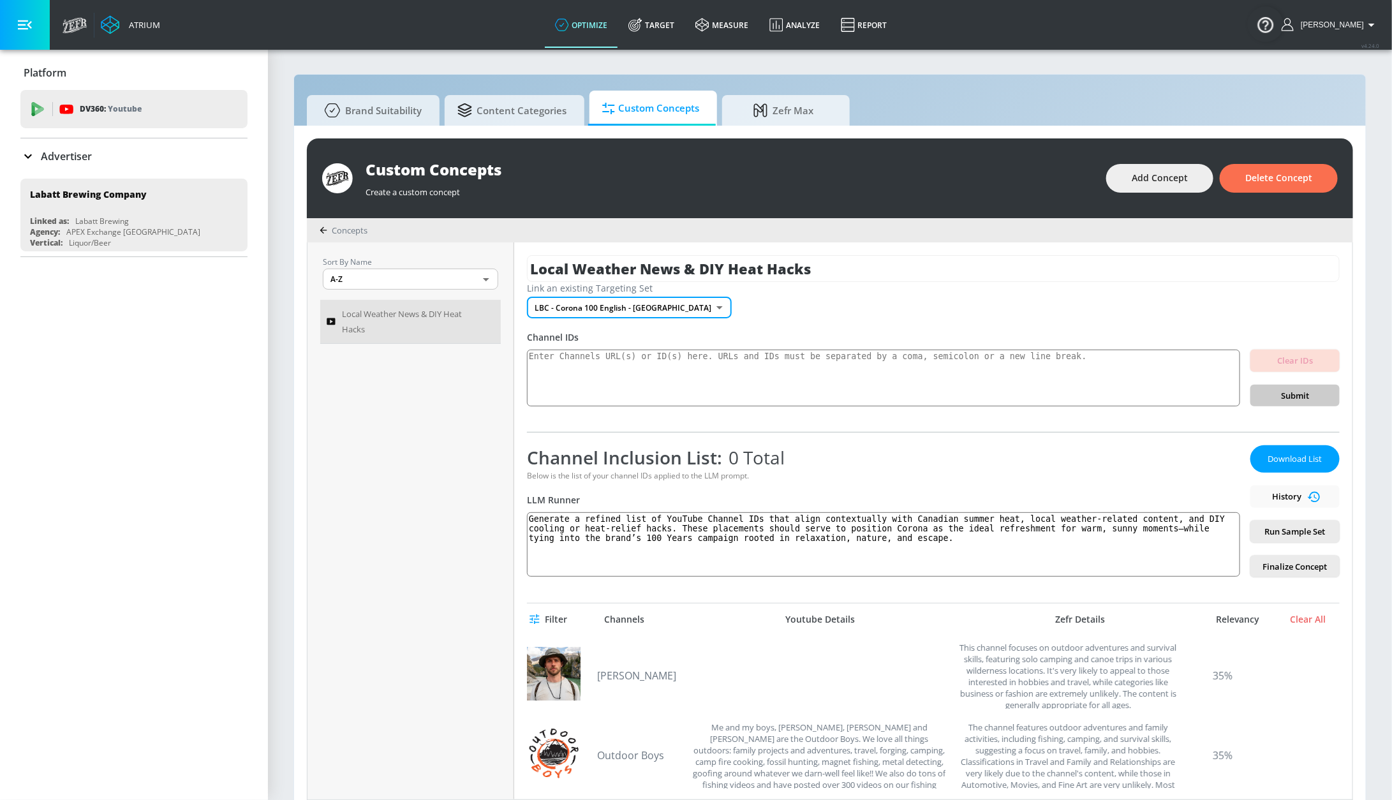
click at [534, 618] on icon "button" at bounding box center [535, 619] width 10 height 10
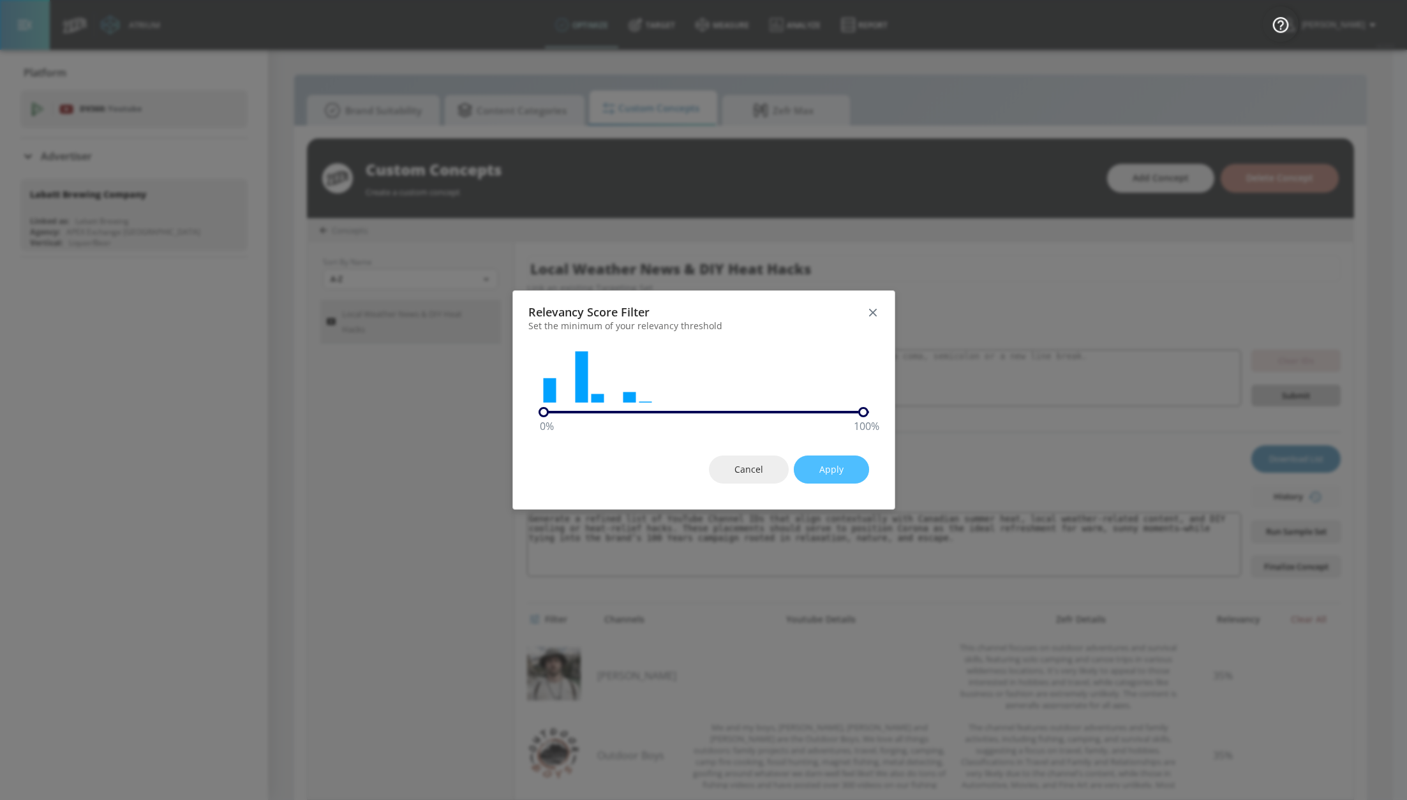
click at [817, 476] on button "Apply" at bounding box center [831, 470] width 75 height 29
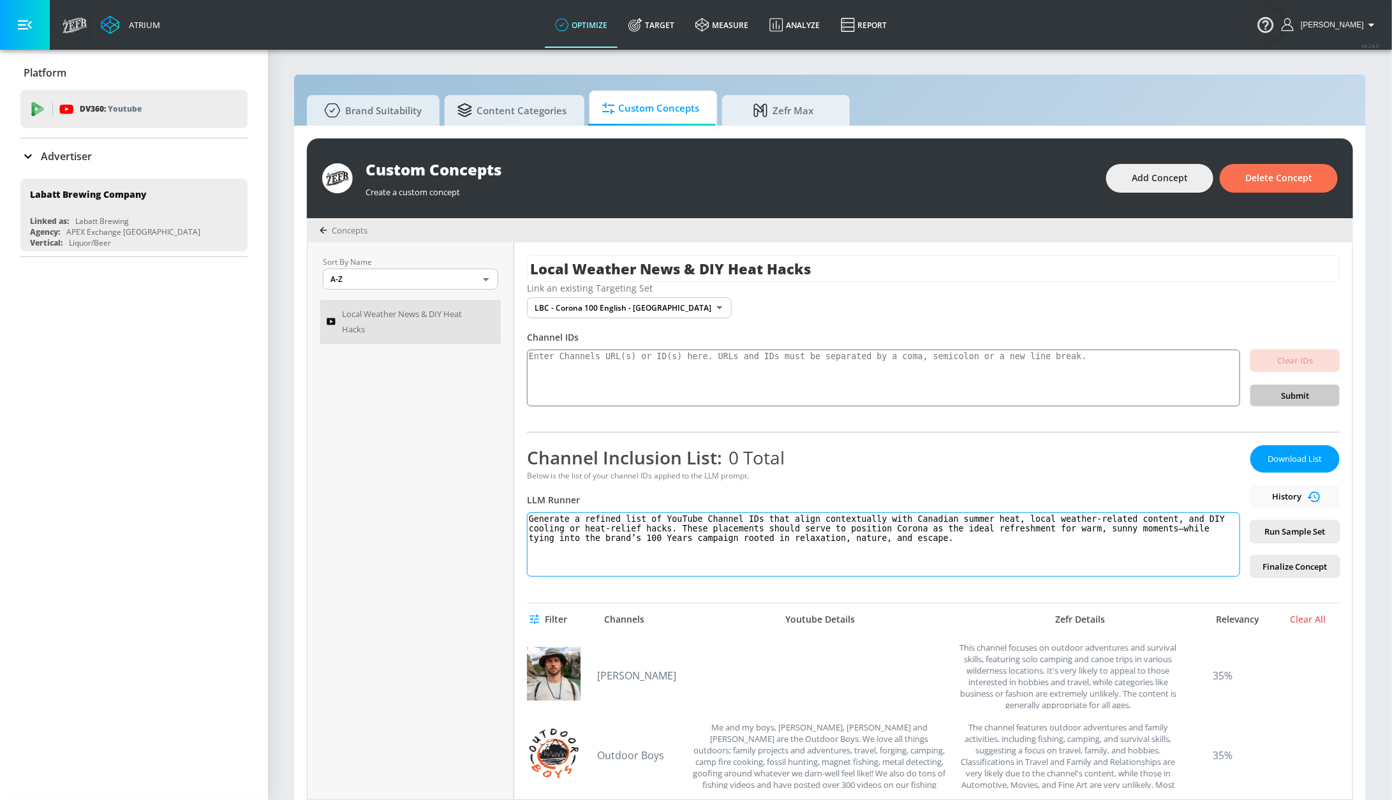
drag, startPoint x: 947, startPoint y: 543, endPoint x: 501, endPoint y: 518, distance: 446.6
click at [501, 518] on div "Sort By Name A-Z ASC ​ Local Weather News & DIY Heat Hacks Local Weather News &…" at bounding box center [830, 520] width 1045 height 557
click at [1265, 561] on span "Finalize Concept" at bounding box center [1295, 567] width 69 height 15
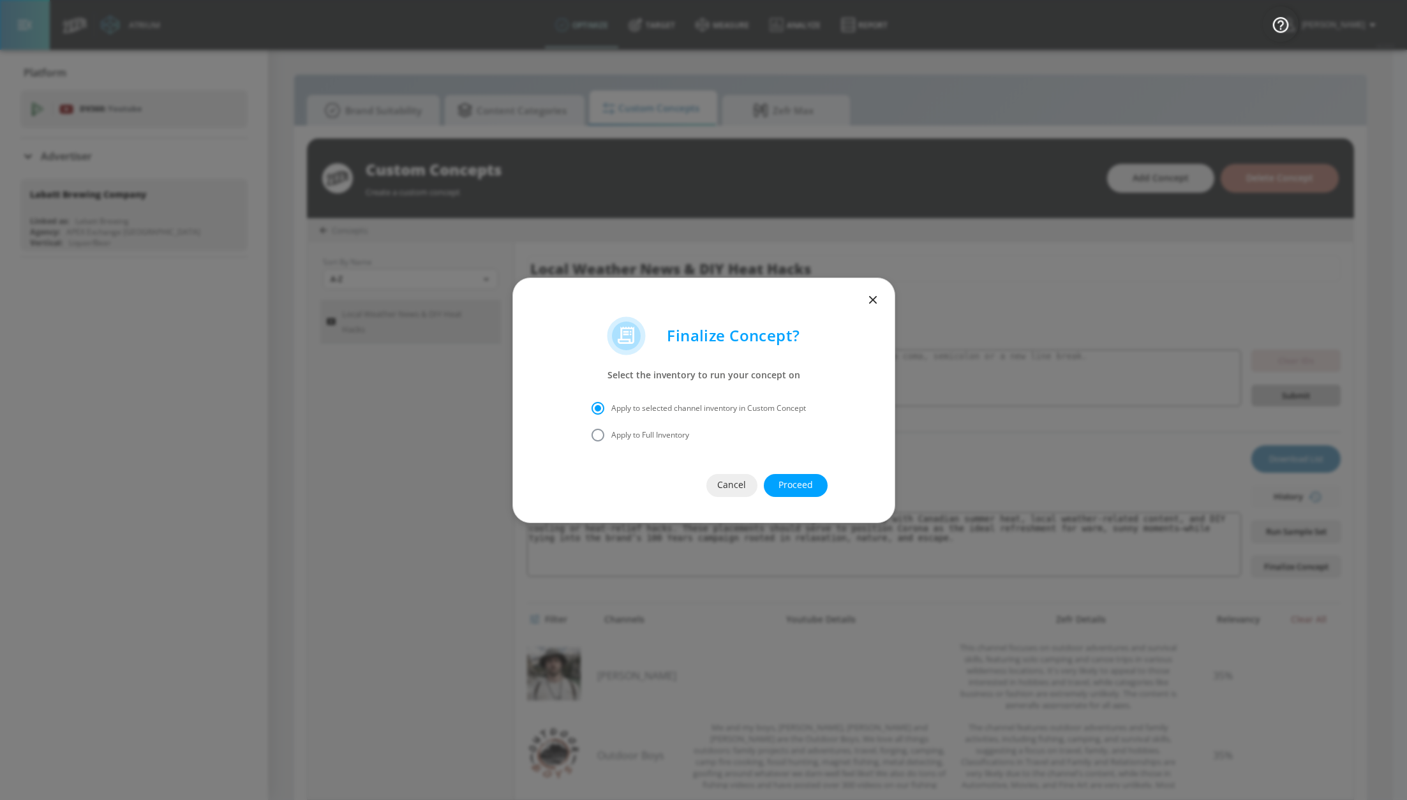
drag, startPoint x: 648, startPoint y: 431, endPoint x: 692, endPoint y: 453, distance: 49.4
click at [648, 431] on span "Apply to Full Inventory" at bounding box center [650, 434] width 78 height 11
click at [611, 431] on input "Apply to Full Inventory" at bounding box center [597, 435] width 27 height 27
radio input "true"
click at [789, 480] on span "Proceed" at bounding box center [795, 485] width 13 height 16
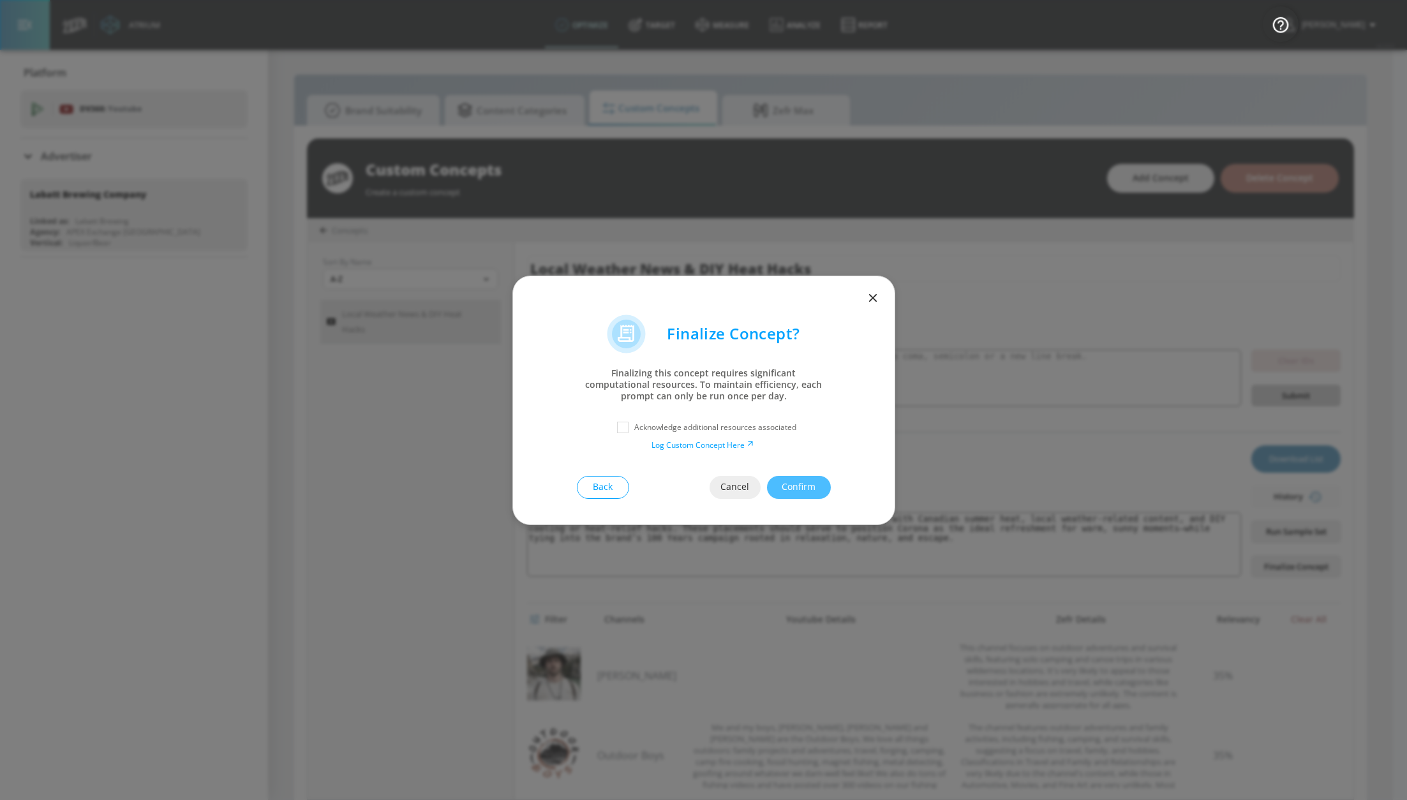
click at [698, 419] on div "Acknowledge additional resources associated" at bounding box center [703, 427] width 330 height 23
click at [695, 428] on p "Acknowledge additional resources associated" at bounding box center [715, 427] width 162 height 11
click at [621, 429] on input "checkbox" at bounding box center [622, 427] width 23 height 23
checkbox input "true"
drag, startPoint x: 776, startPoint y: 482, endPoint x: 826, endPoint y: 420, distance: 79.9
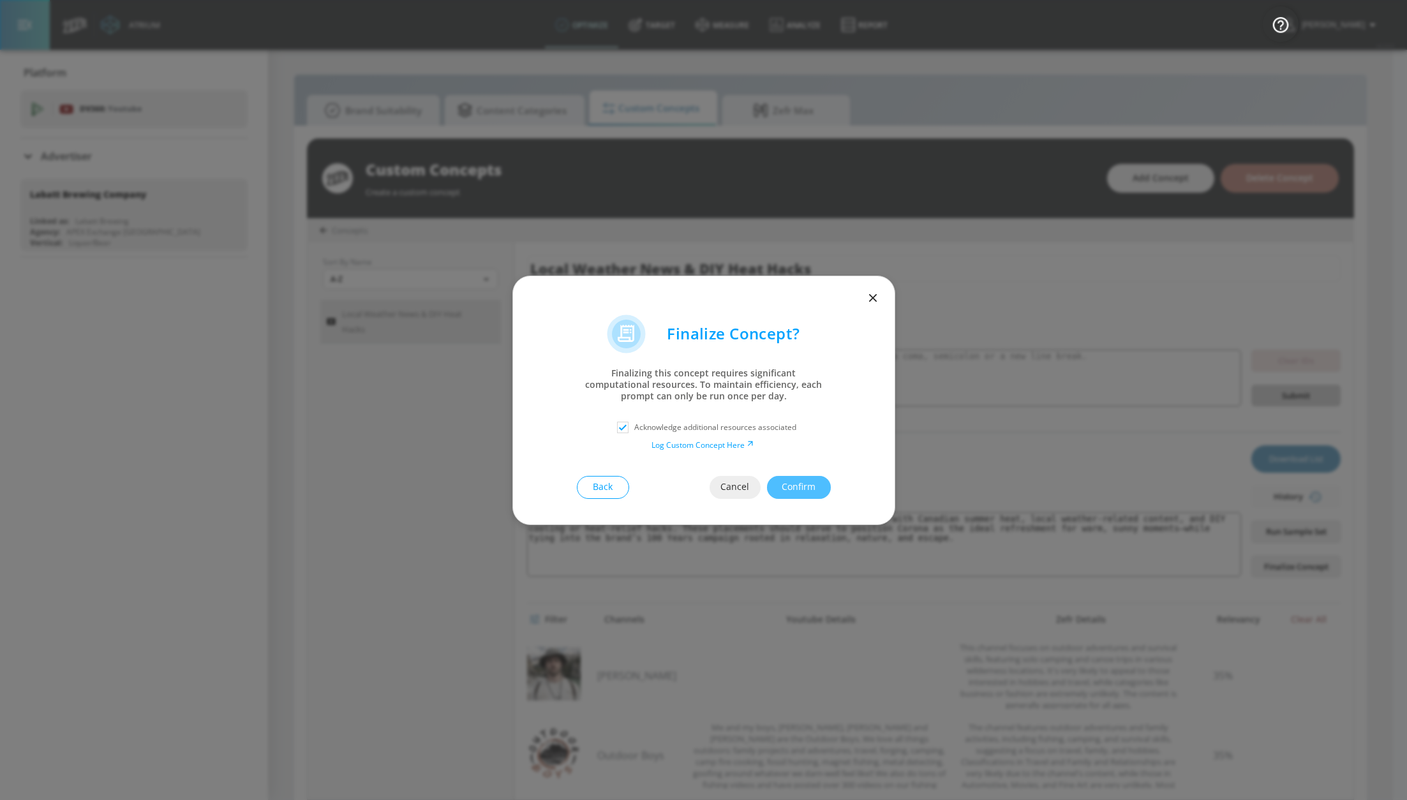
click at [776, 482] on button "Confirm" at bounding box center [799, 487] width 64 height 23
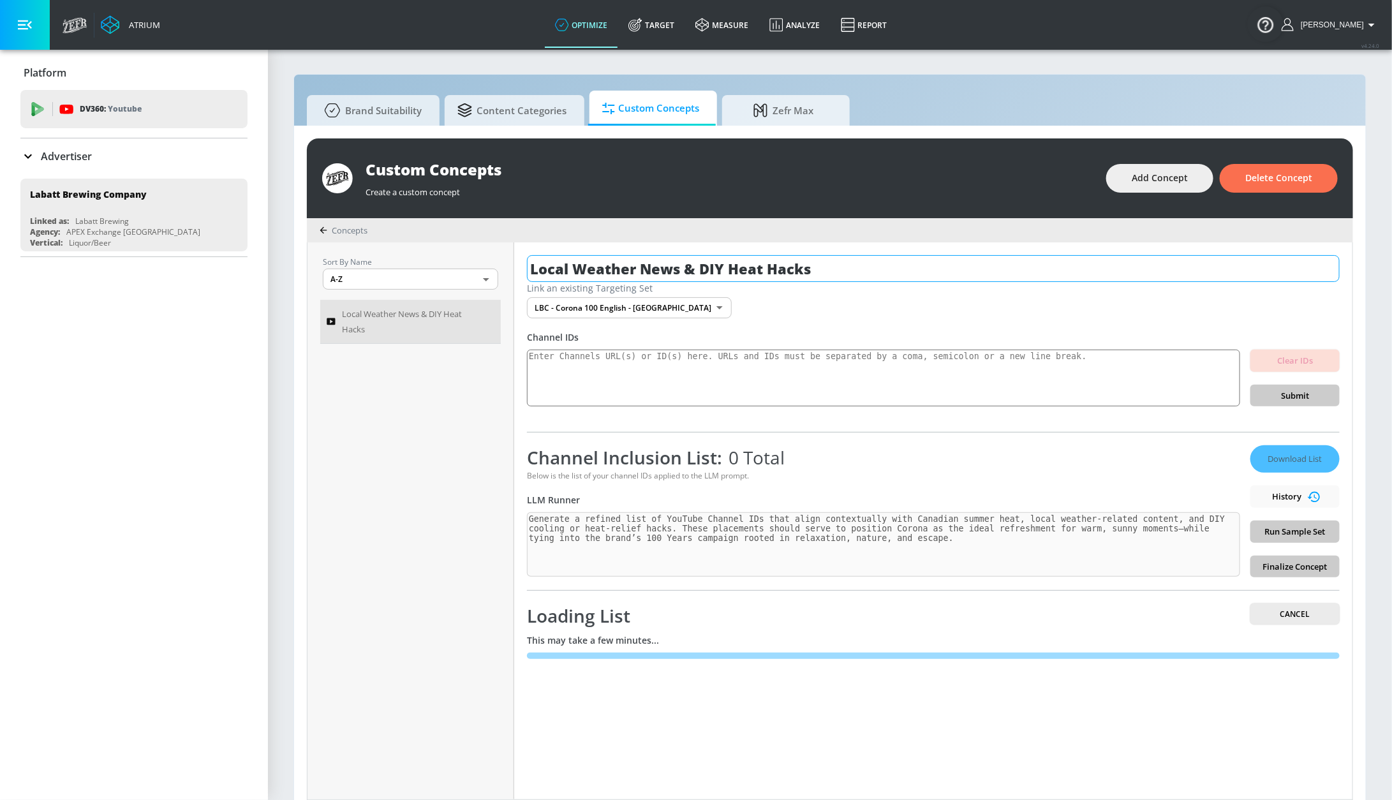
click at [827, 266] on input "Local Weather News & DIY Heat Hacks" at bounding box center [933, 268] width 813 height 27
drag, startPoint x: 876, startPoint y: 271, endPoint x: 569, endPoint y: 256, distance: 307.2
click at [569, 256] on input "Local Weather News & DIY Heat Hacks English" at bounding box center [910, 268] width 767 height 27
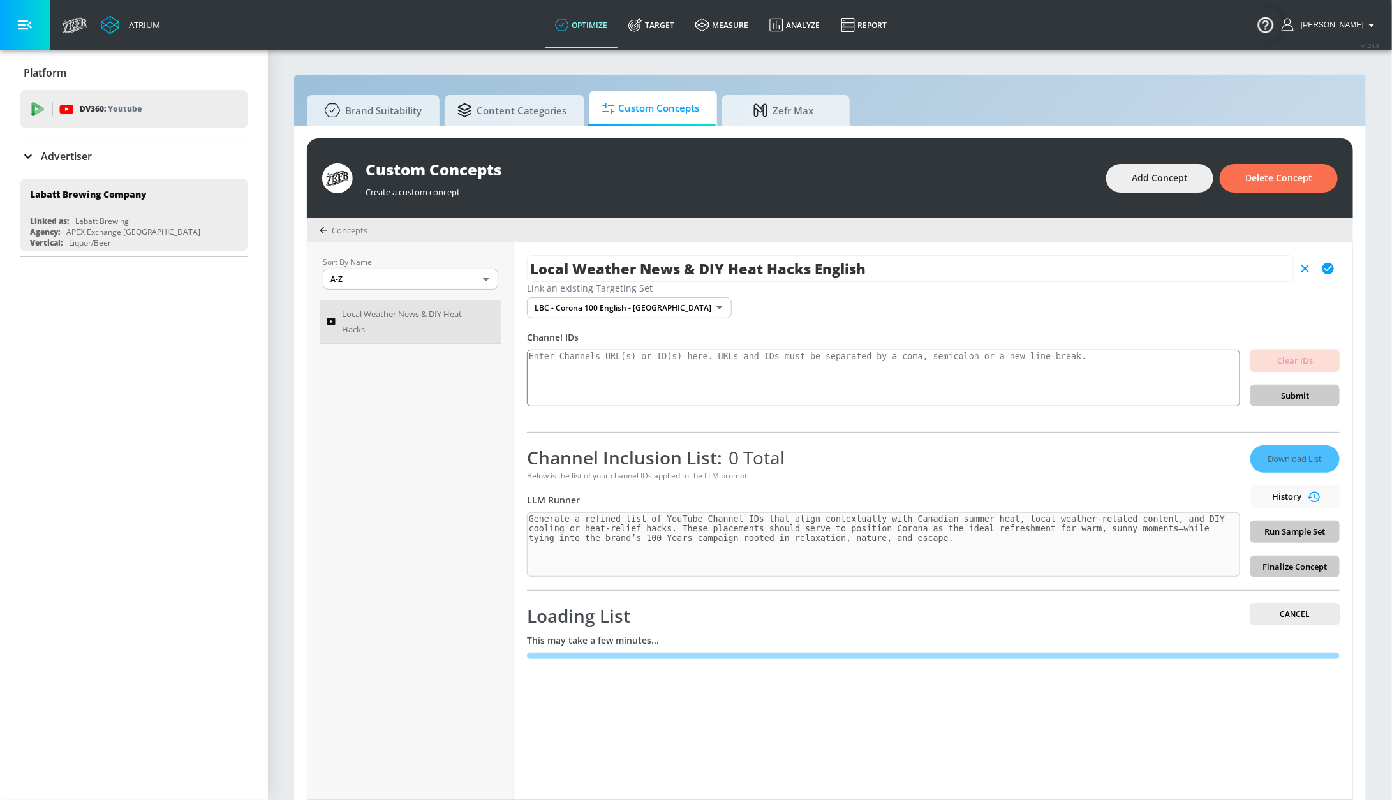
type input "Local Weather News & DIY Heat Hacks English"
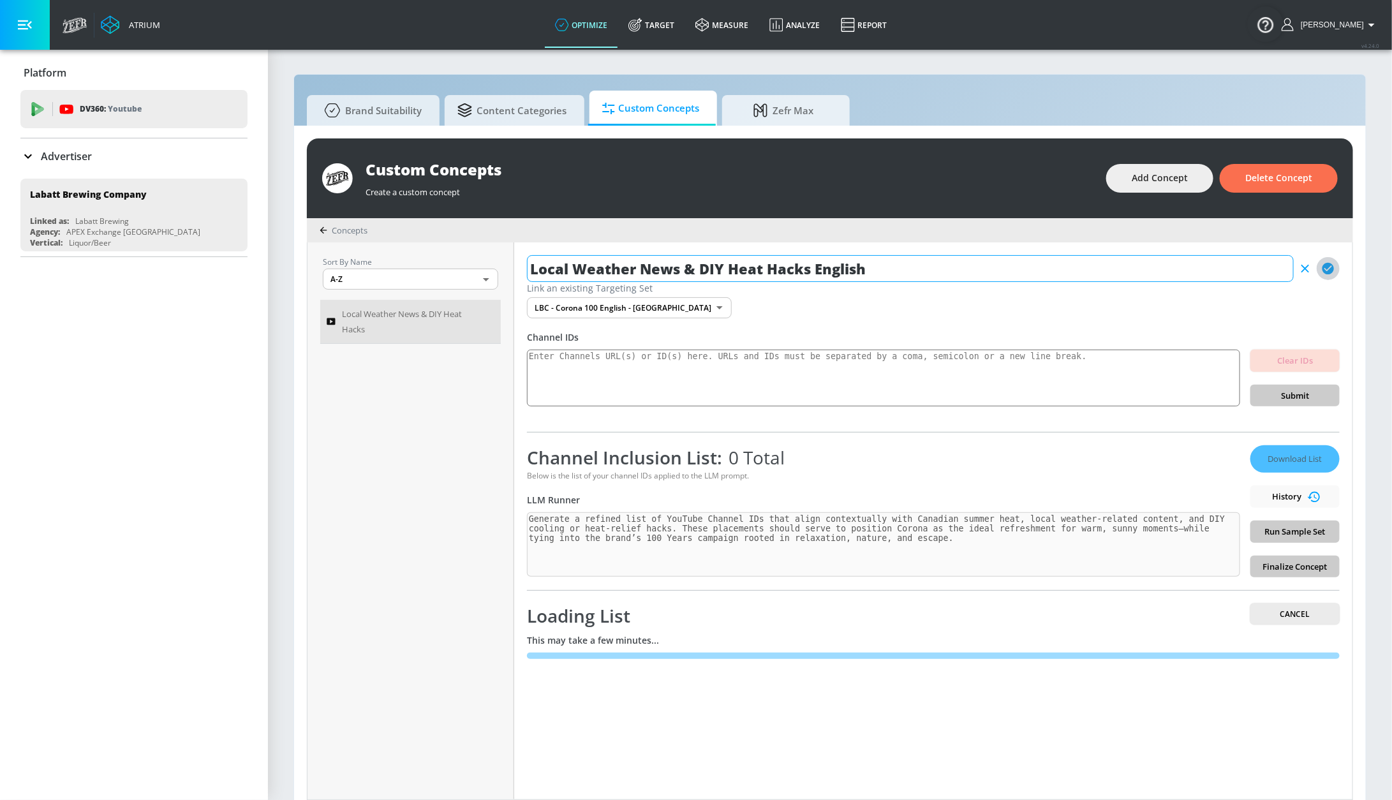
click at [1325, 267] on icon "button" at bounding box center [1328, 268] width 11 height 11
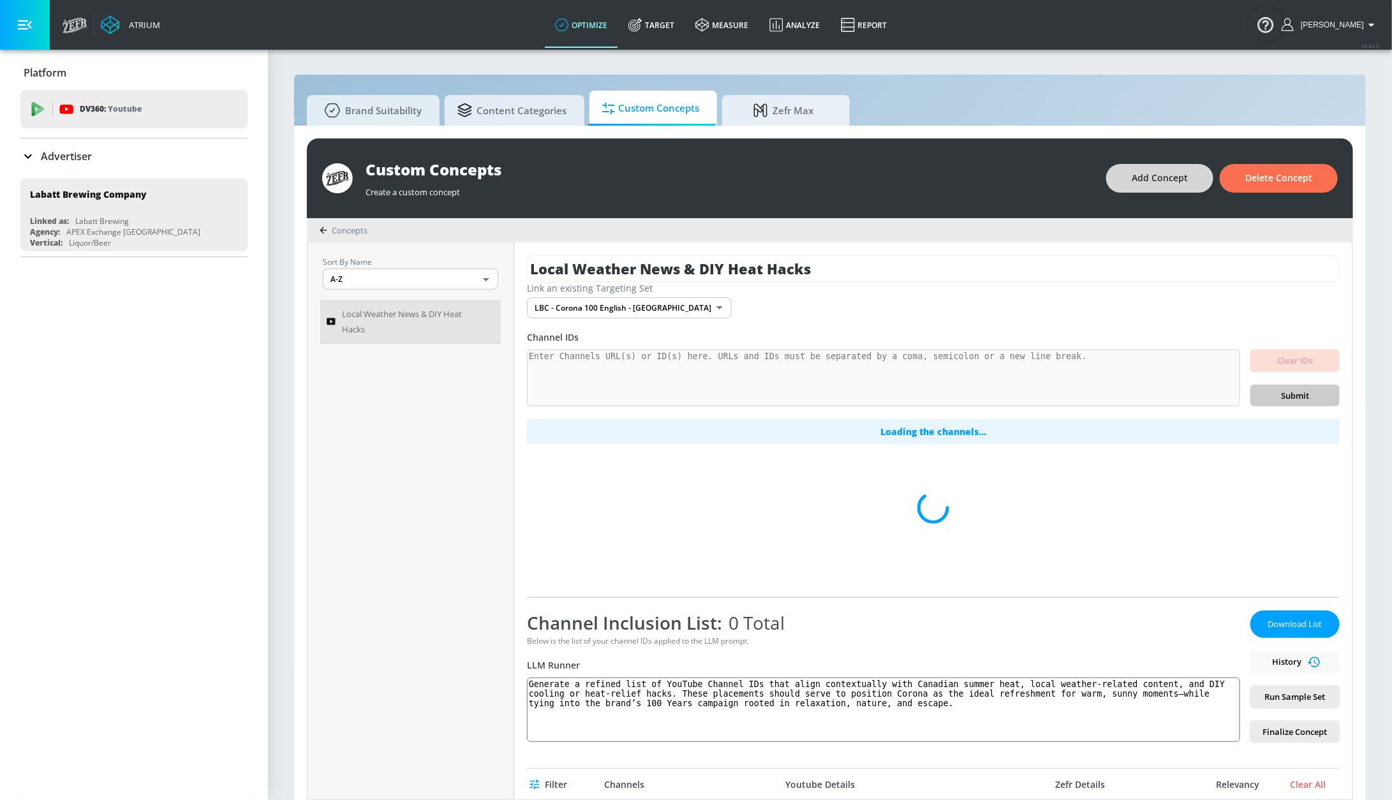
click at [1161, 177] on span "Add Concept" at bounding box center [1160, 178] width 56 height 16
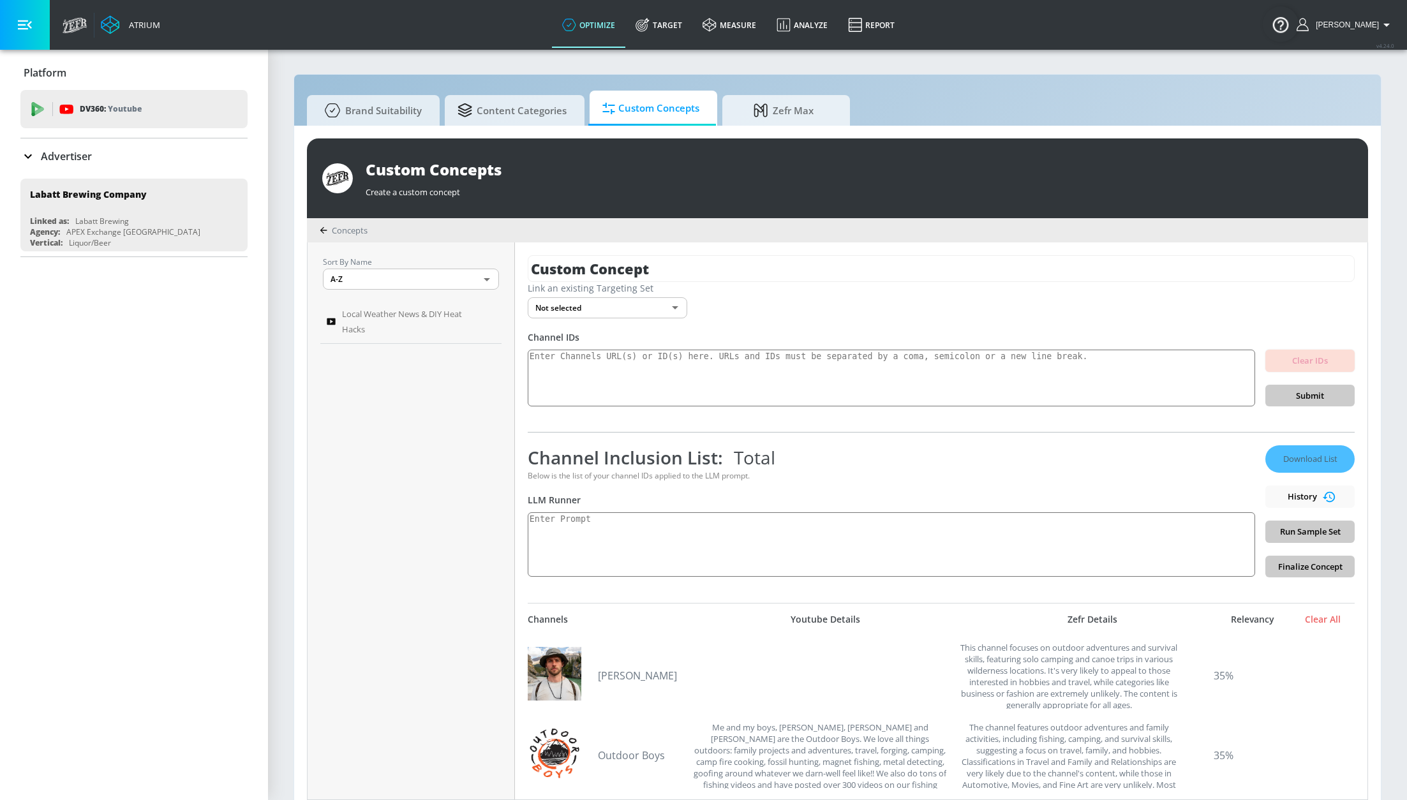
click at [622, 308] on body "Atrium optimize Target measure Analyze Report optimize Target measure Analyze R…" at bounding box center [703, 406] width 1407 height 813
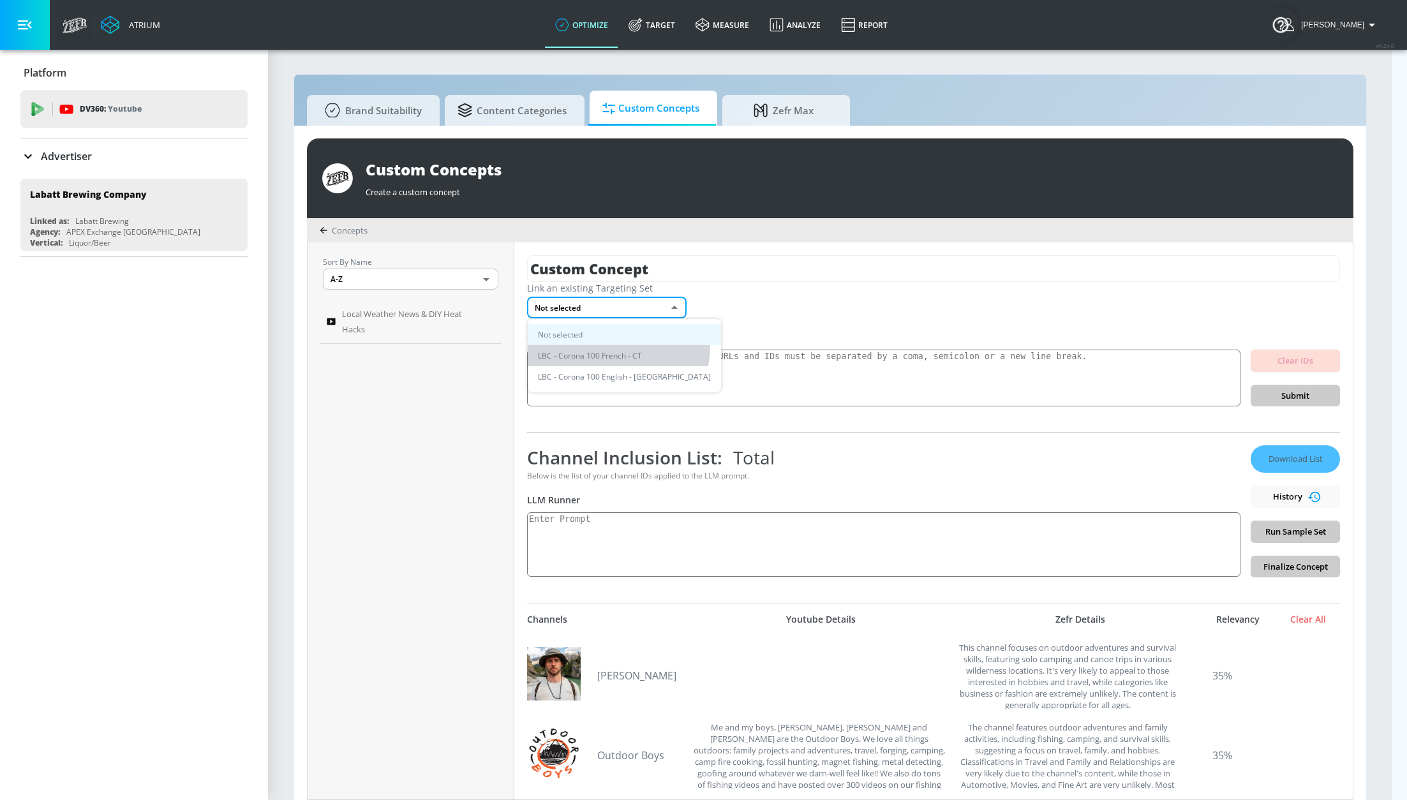
click at [618, 347] on li "LBC - Corona 100 French - CT" at bounding box center [624, 355] width 193 height 21
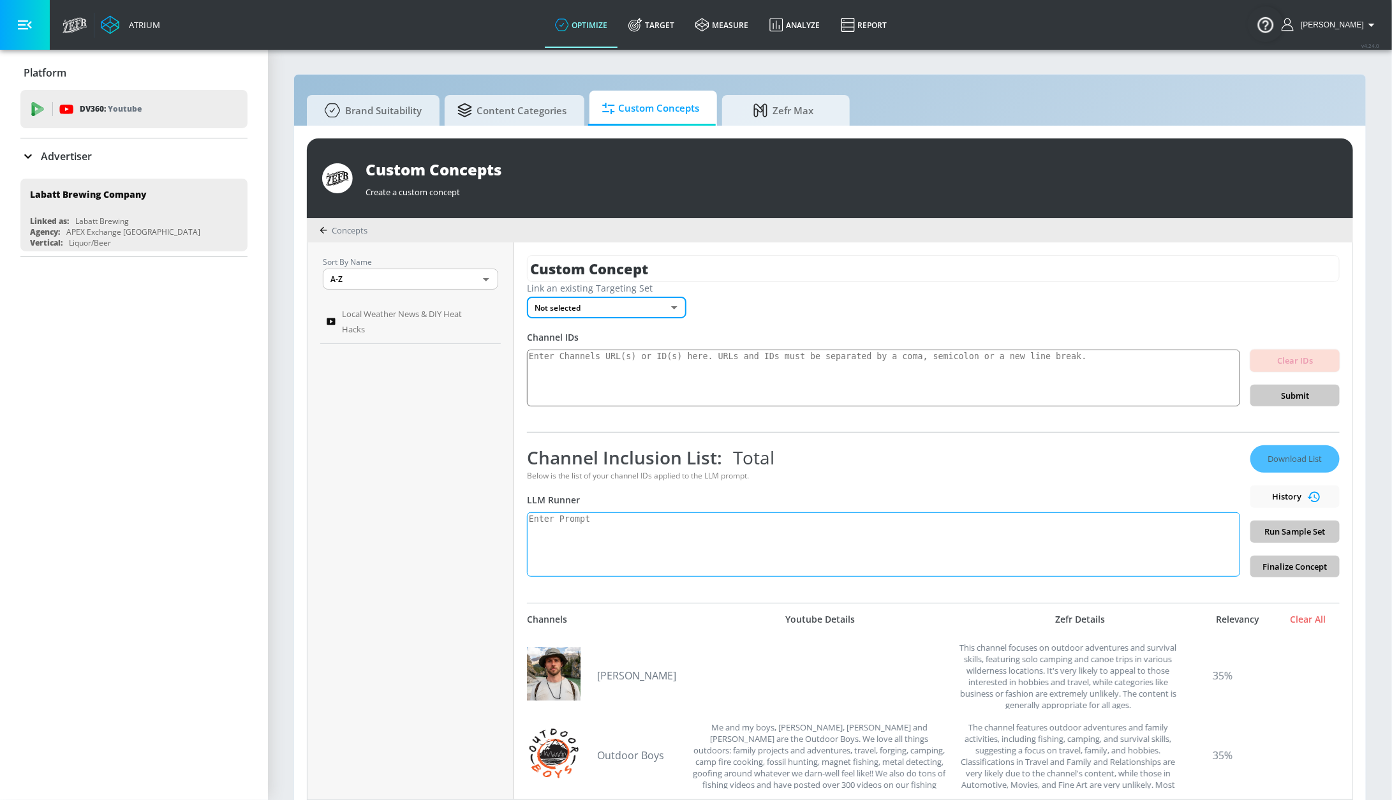
click at [599, 531] on textarea at bounding box center [883, 544] width 713 height 64
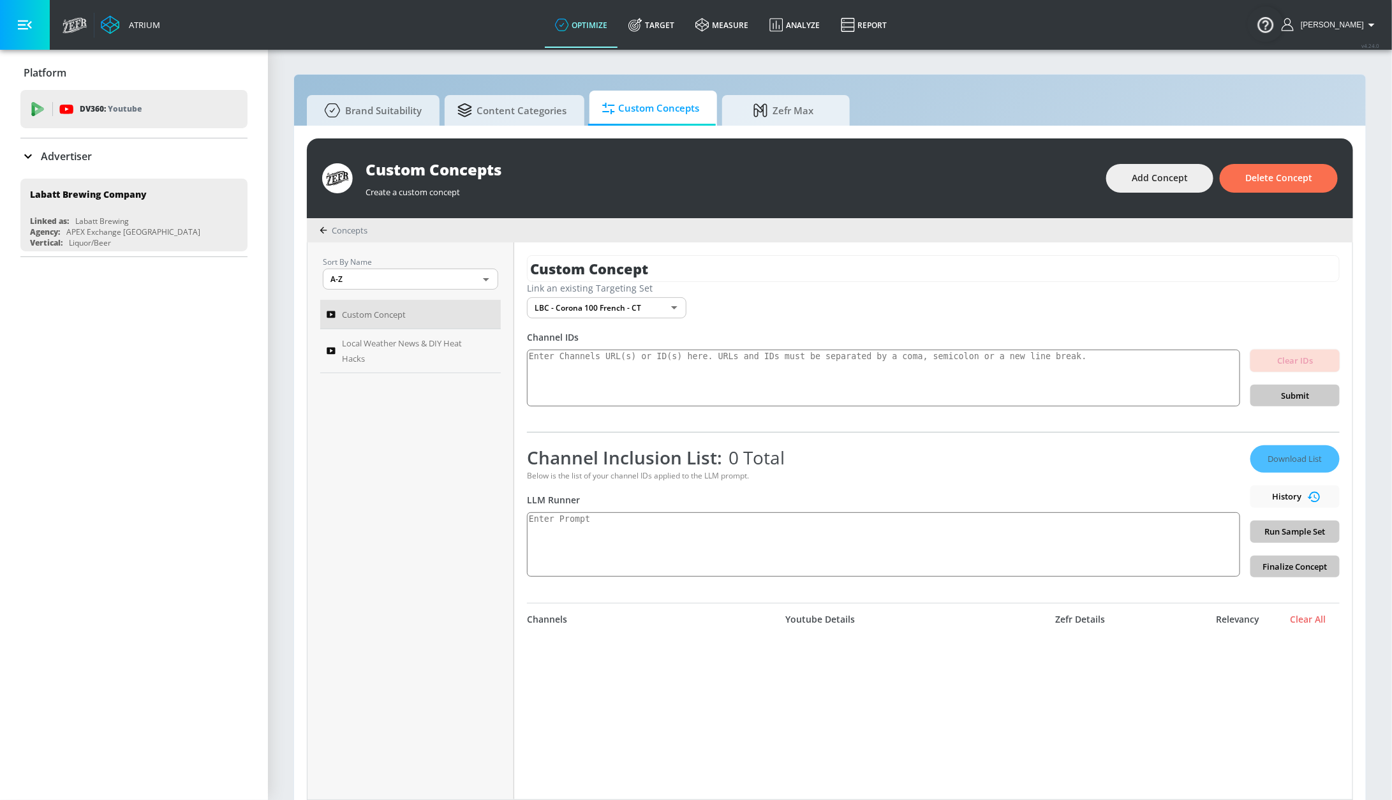
click at [880, 508] on div "Channel Inclusion List: 0 Total Below is the list of your channel IDs applied t…" at bounding box center [883, 511] width 713 height 132
click at [805, 529] on textarea at bounding box center [883, 544] width 713 height 64
paste textarea "Generate a refined list of YouTube Channel IDs that align contextually with Can…"
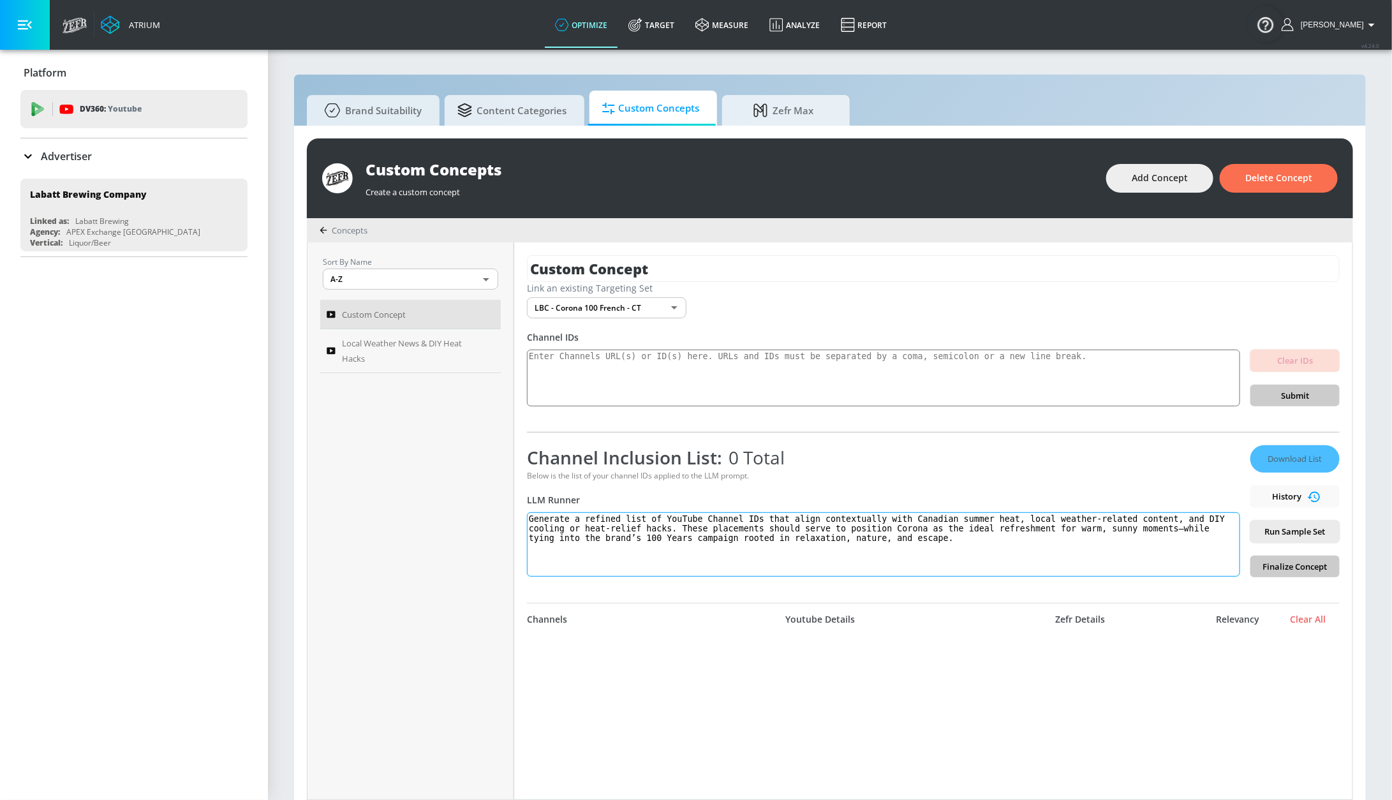
click at [669, 524] on textarea "Generate a refined list of YouTube Channel IDs that align contextually with Can…" at bounding box center [883, 544] width 713 height 64
type textarea "Generate a refined list of french YouTube Channel IDs that align contextually w…"
drag, startPoint x: 657, startPoint y: 272, endPoint x: 378, endPoint y: 253, distance: 279.5
click at [378, 253] on div "Sort By Name A-Z ASC ​ Custom Concept Local Weather News & DIY Heat Hacks Custo…" at bounding box center [830, 520] width 1045 height 557
paste input "Local Weather News & DIY Heat Hacks English"
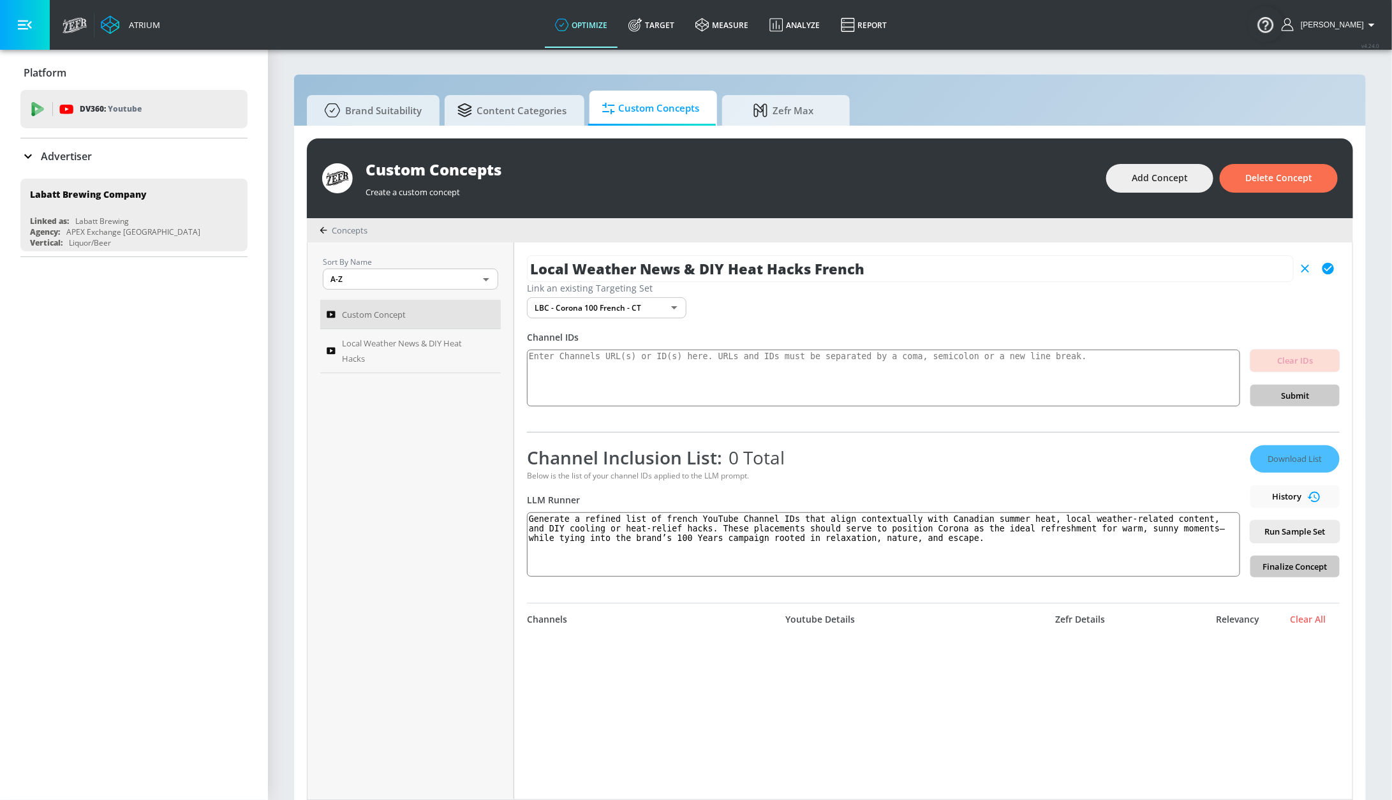
type input "Local Weather News & DIY Heat Hacks French"
click at [1323, 268] on icon "button" at bounding box center [1328, 268] width 11 height 11
click at [1276, 536] on span "Run Sample Set" at bounding box center [1295, 531] width 69 height 15
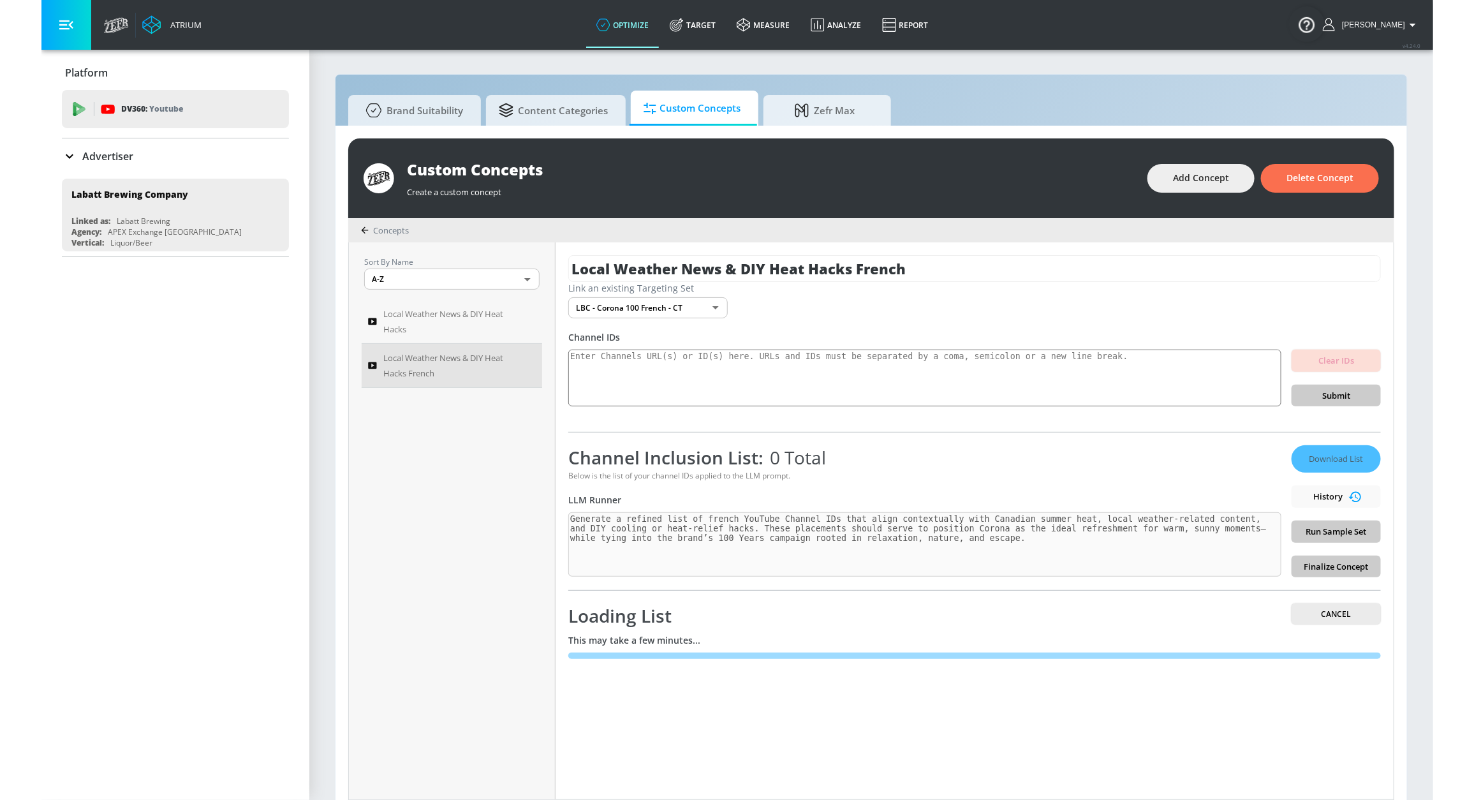
scroll to position [14, 0]
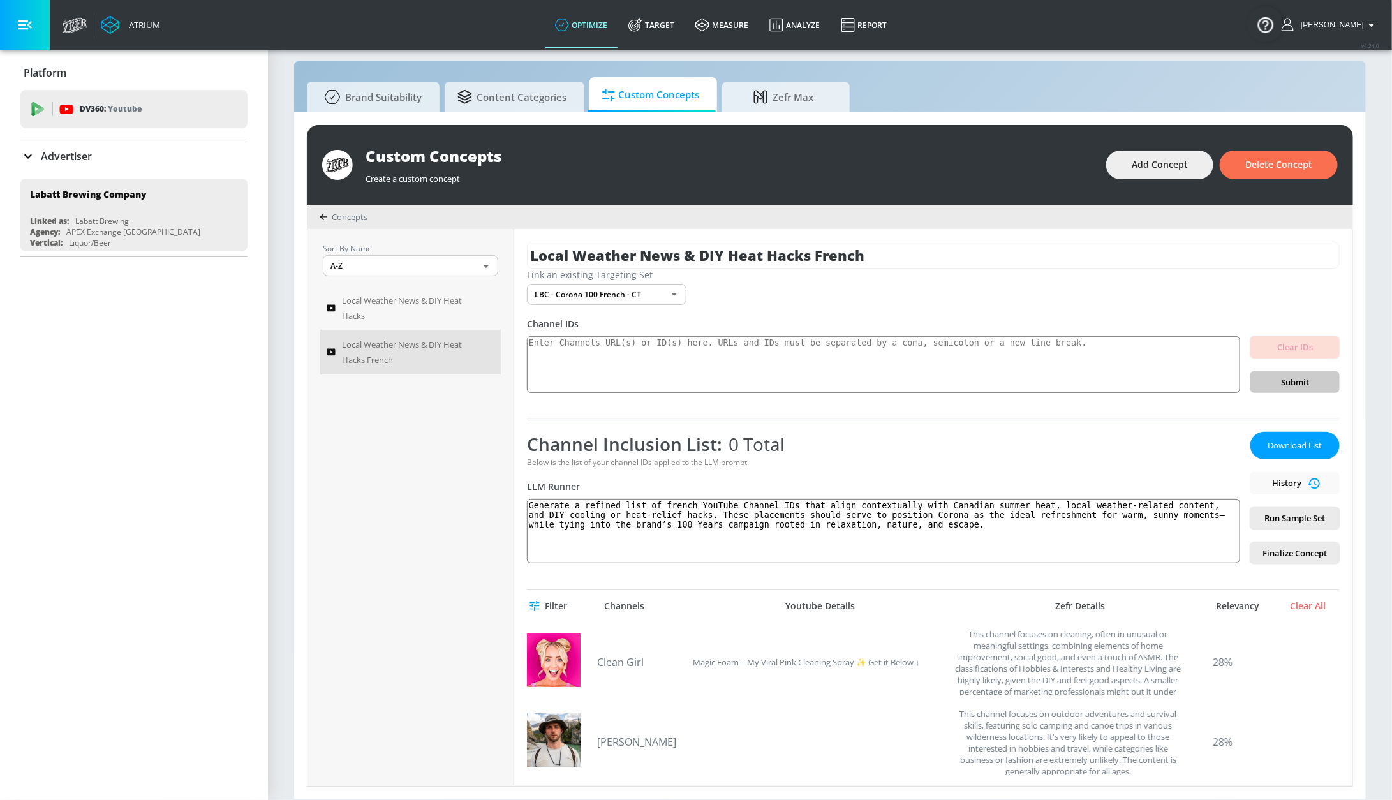
click at [533, 602] on icon "button" at bounding box center [535, 606] width 10 height 10
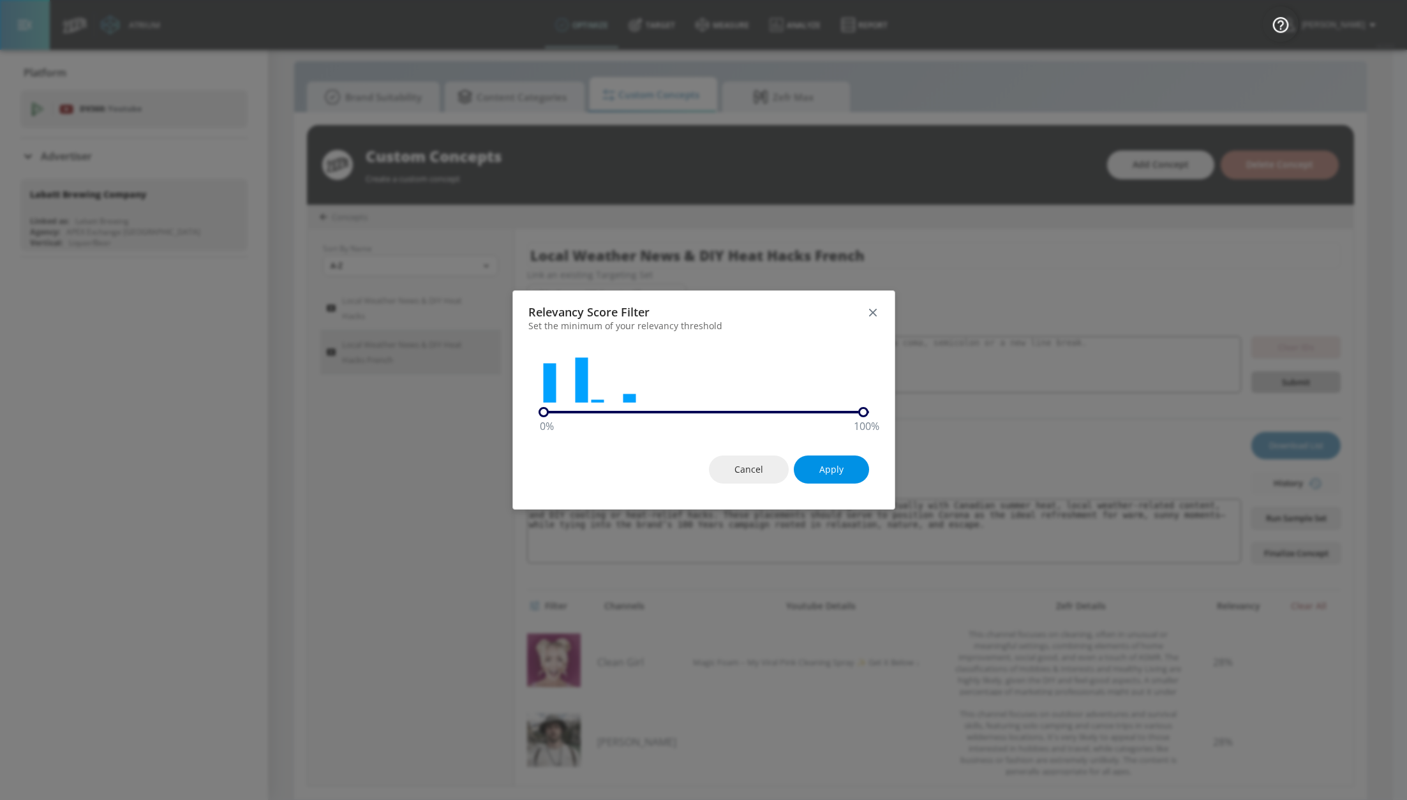
click at [823, 465] on span "Apply" at bounding box center [831, 470] width 24 height 16
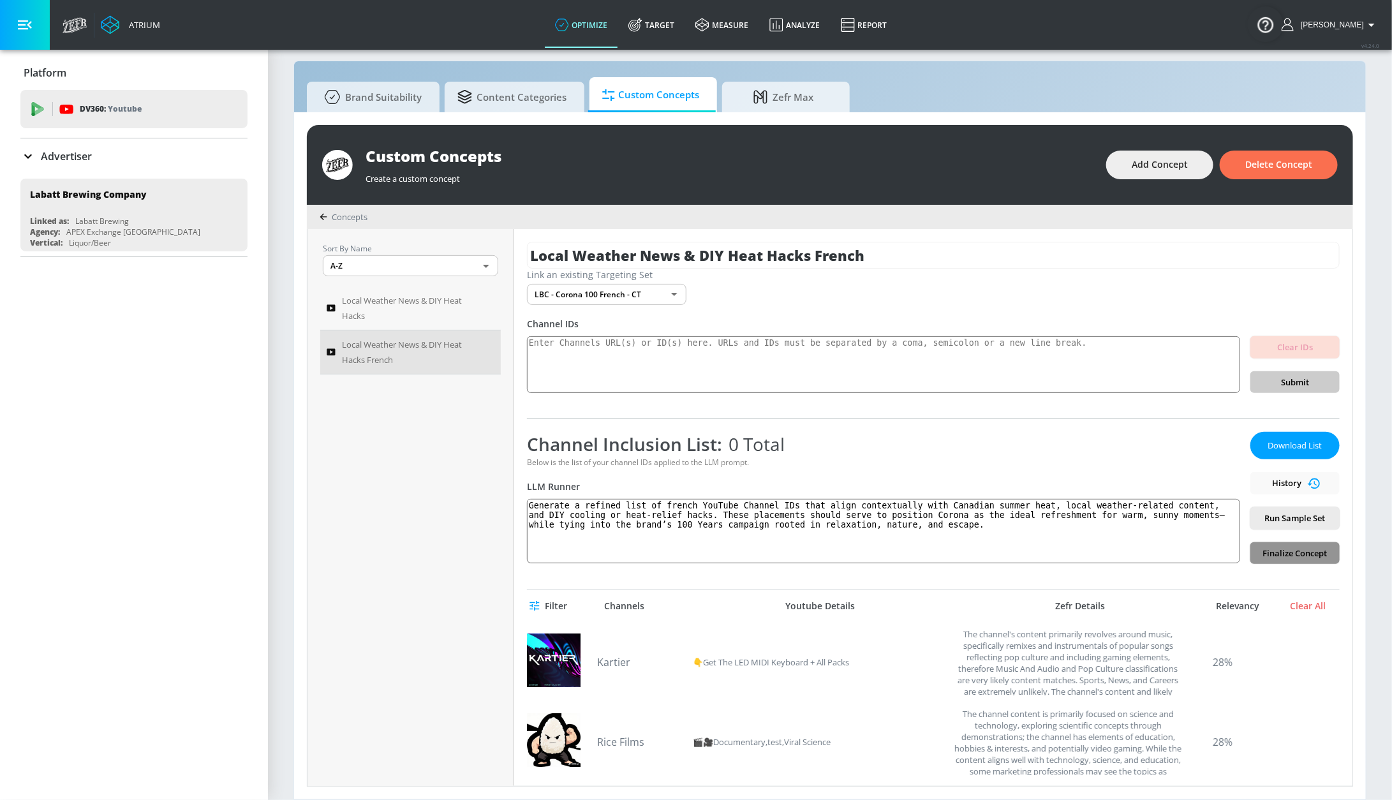
click at [1289, 551] on span "Finalize Concept" at bounding box center [1295, 553] width 69 height 15
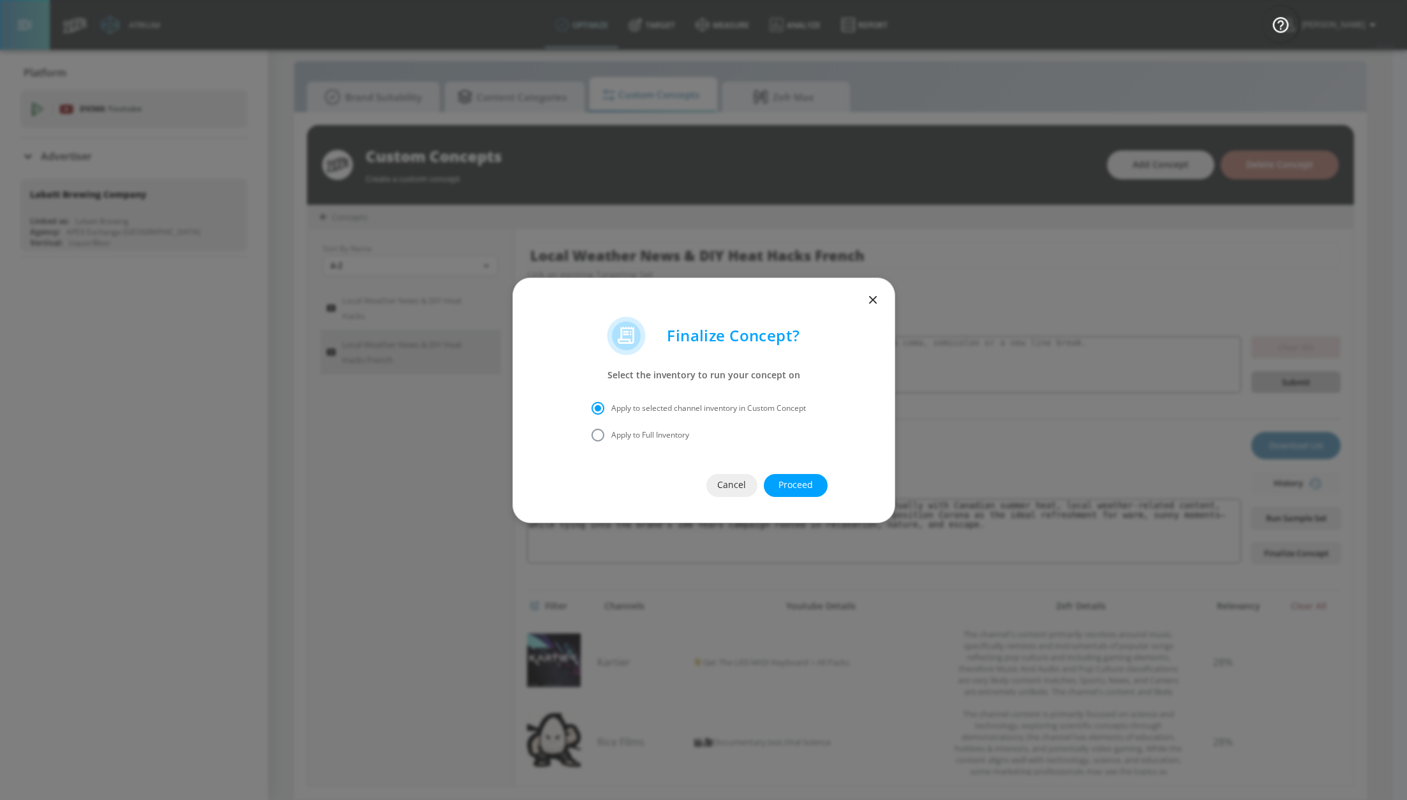
click at [630, 441] on label "Apply to Full Inventory" at bounding box center [694, 435] width 221 height 27
click at [611, 441] on input "Apply to Full Inventory" at bounding box center [597, 435] width 27 height 27
radio input "true"
click at [801, 480] on span "Proceed" at bounding box center [795, 485] width 13 height 16
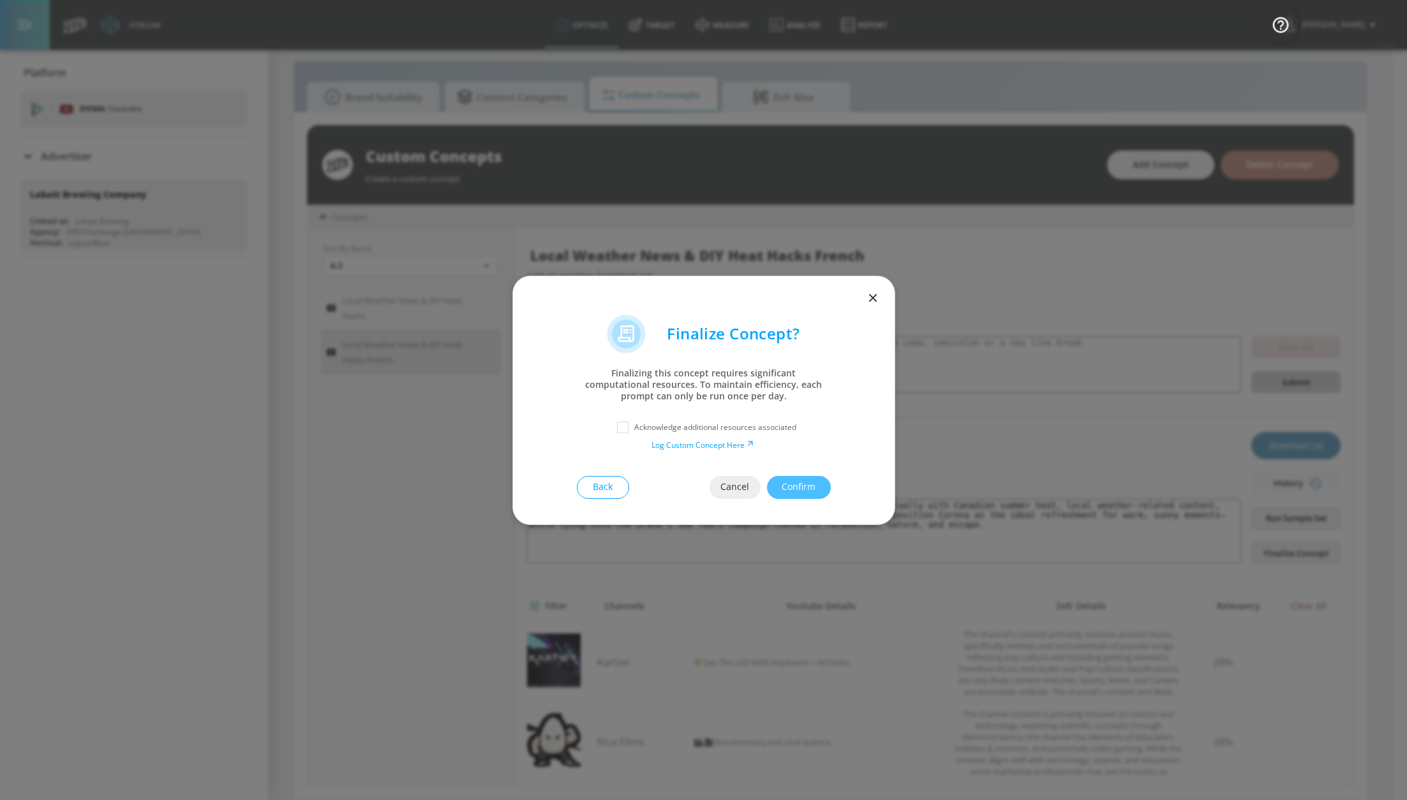
click at [652, 428] on p "Acknowledge additional resources associated" at bounding box center [715, 427] width 162 height 11
click at [621, 430] on input "checkbox" at bounding box center [622, 427] width 23 height 23
checkbox input "true"
click at [792, 484] on span "Confirm" at bounding box center [798, 487] width 13 height 16
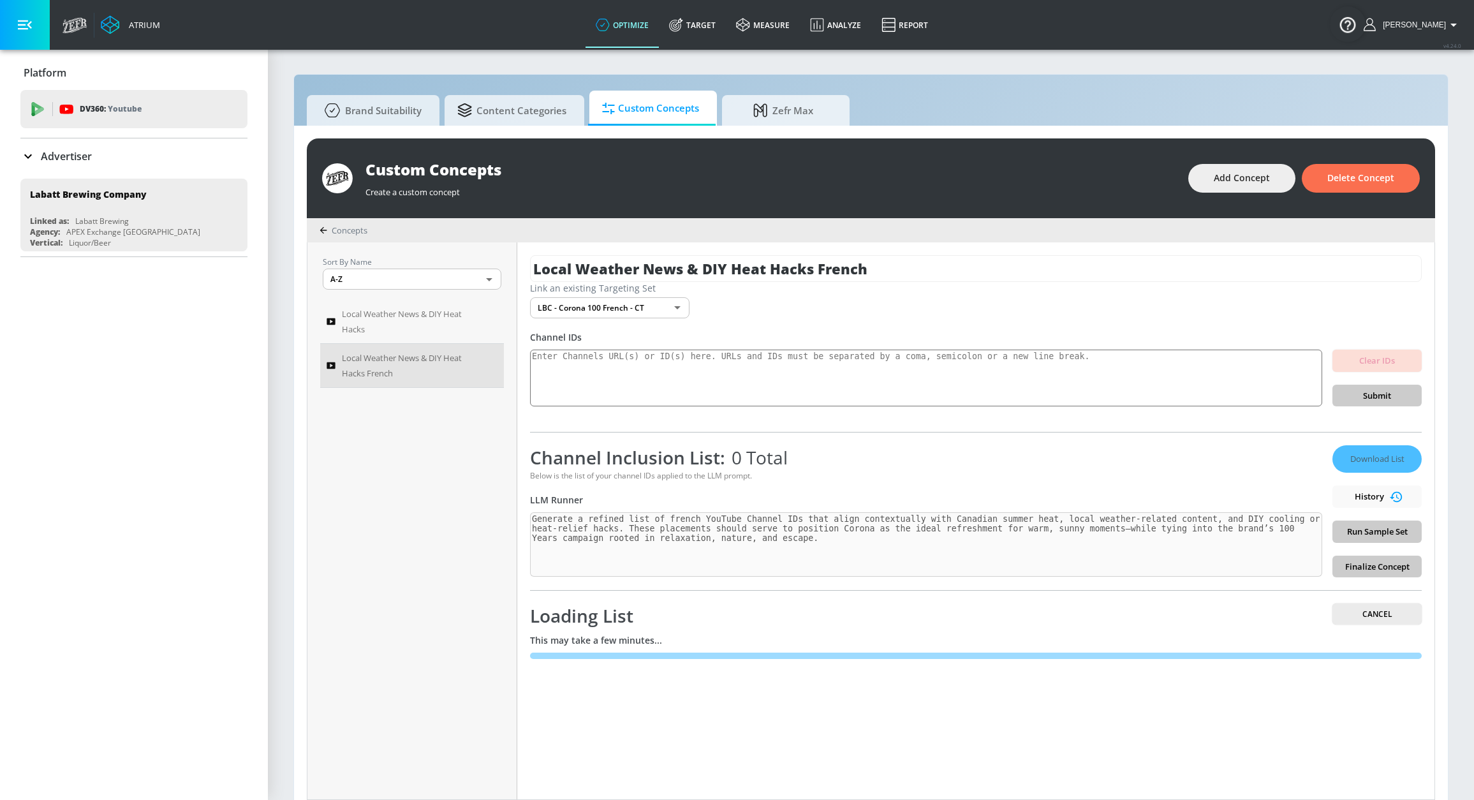
scroll to position [14, 0]
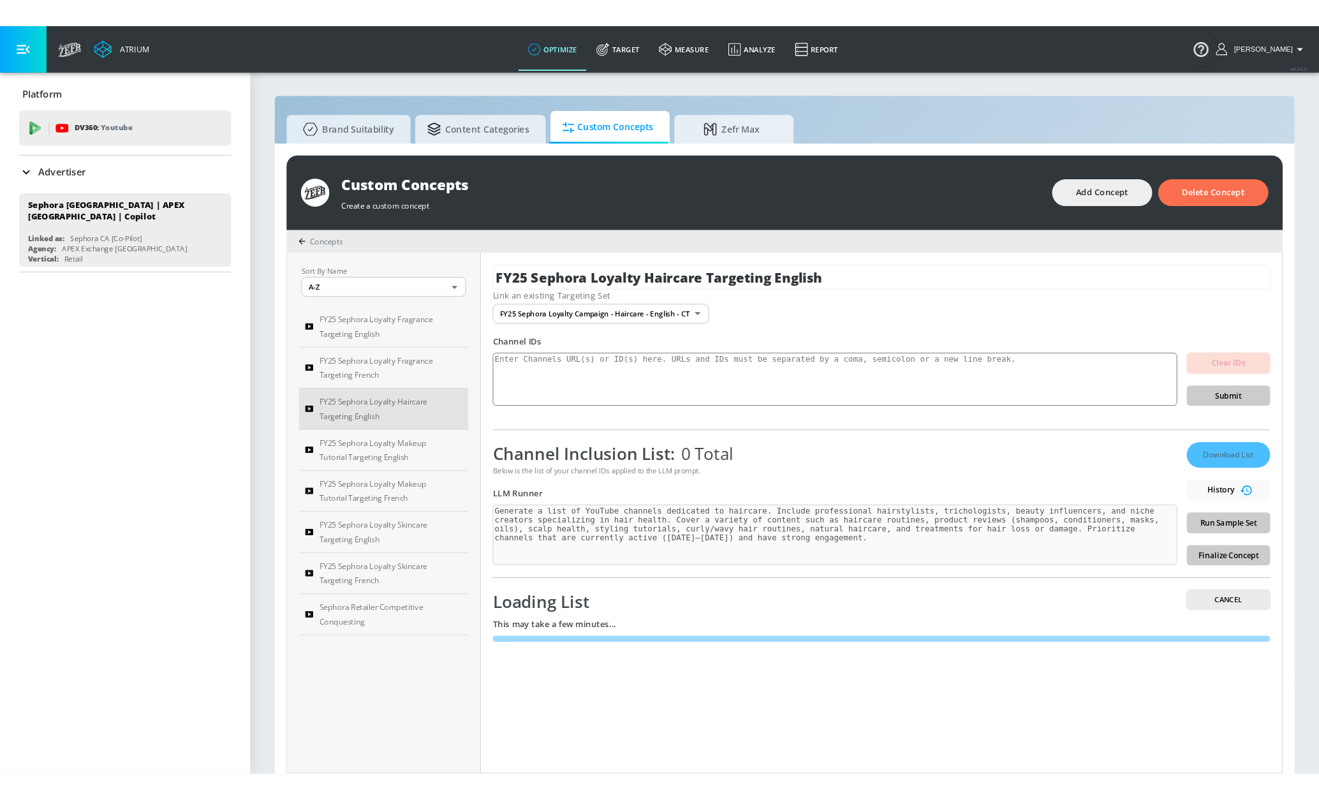
scroll to position [14, 0]
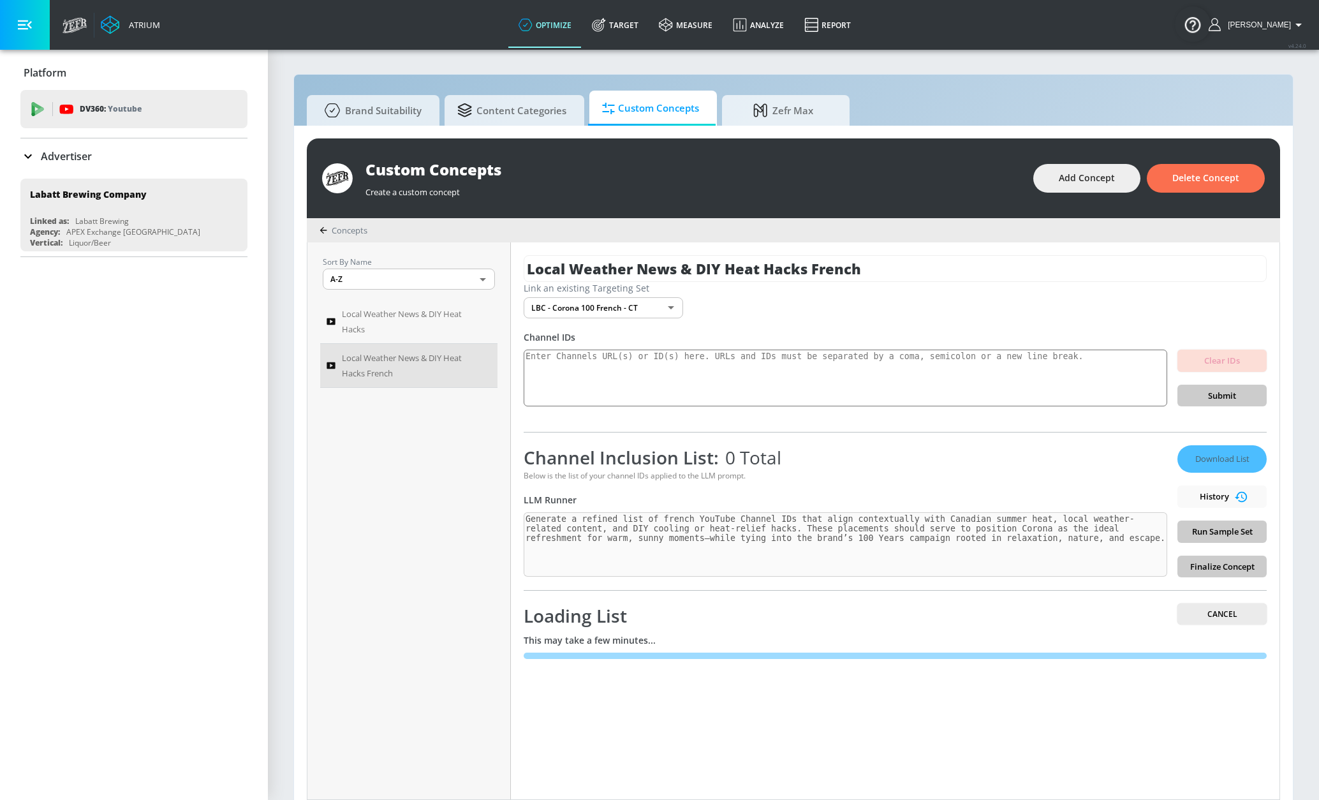
scroll to position [14, 0]
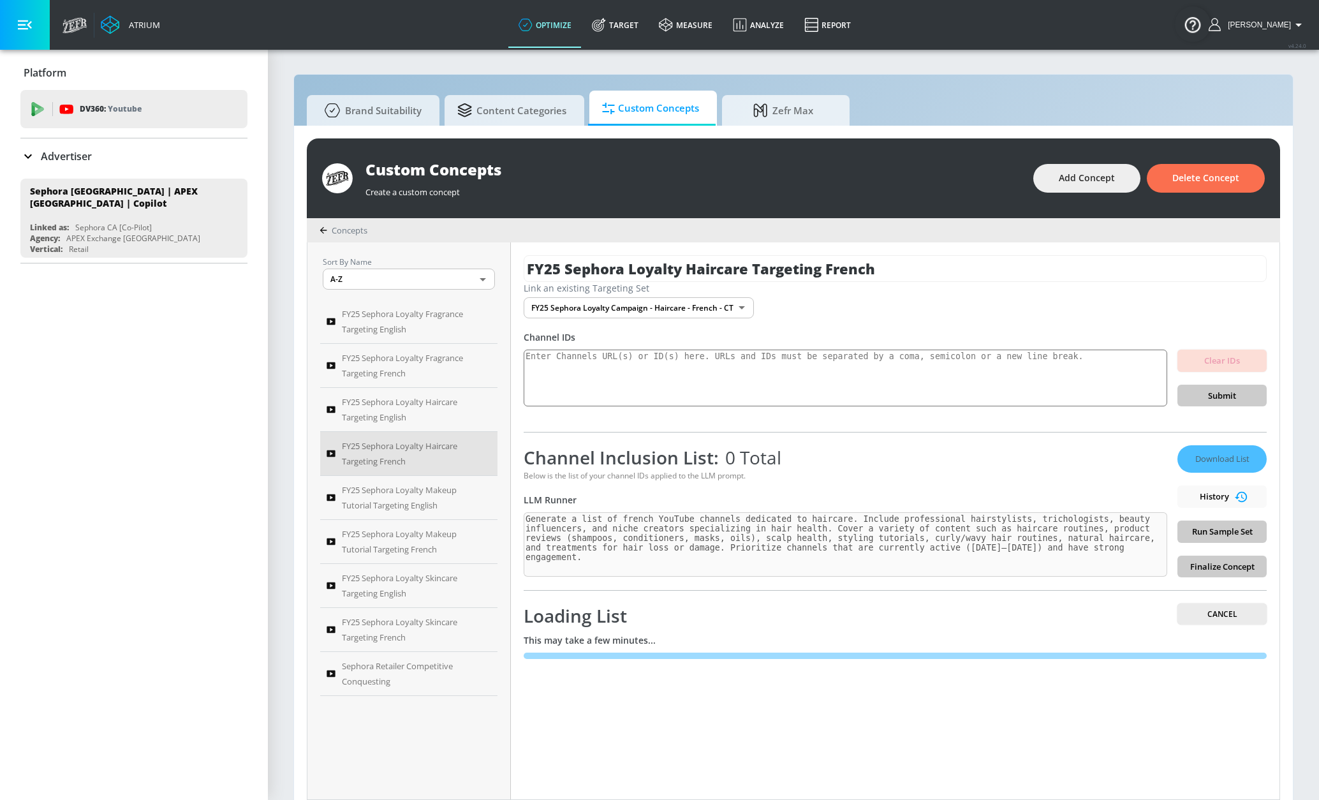
scroll to position [4, 0]
